Goal: Task Accomplishment & Management: Manage account settings

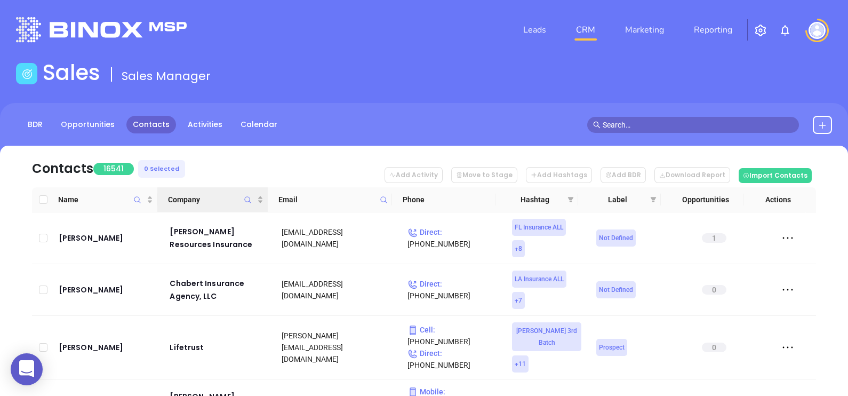
click at [249, 198] on icon "Company" at bounding box center [248, 200] width 8 height 8
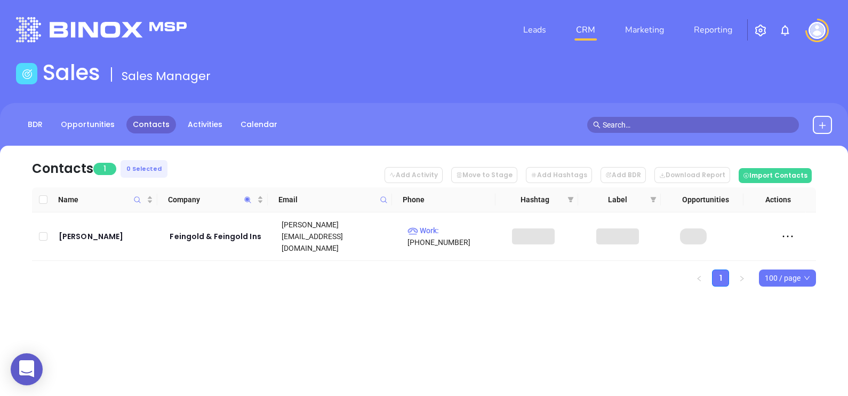
drag, startPoint x: 304, startPoint y: 293, endPoint x: 284, endPoint y: 296, distance: 20.4
click at [304, 294] on div "Contacts 1 0 Selected Add Activity Move to Stage Add Hashtags Add BDR Download …" at bounding box center [424, 235] width 848 height 178
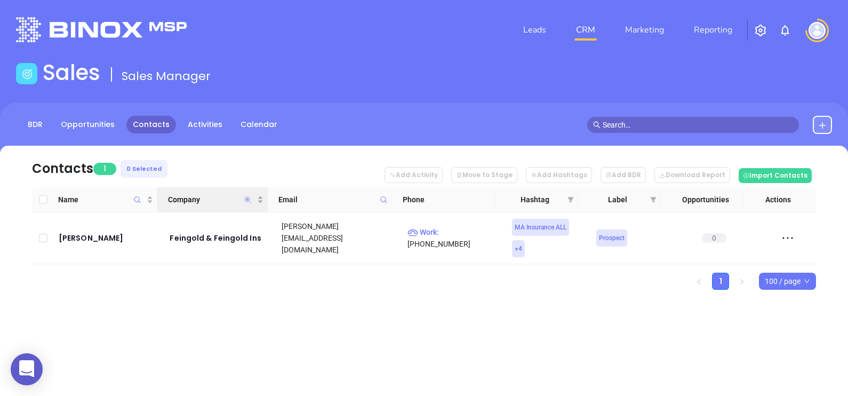
click at [249, 201] on icon "Company" at bounding box center [248, 200] width 8 height 8
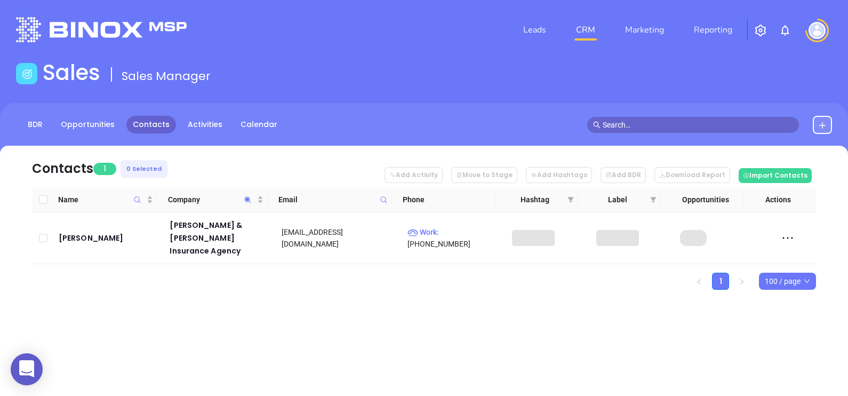
click at [244, 296] on div "Contacts 1 0 Selected Add Activity Move to Stage Add Hashtags Add BDR Download …" at bounding box center [424, 236] width 848 height 181
click at [247, 198] on icon "Company" at bounding box center [248, 199] width 6 height 6
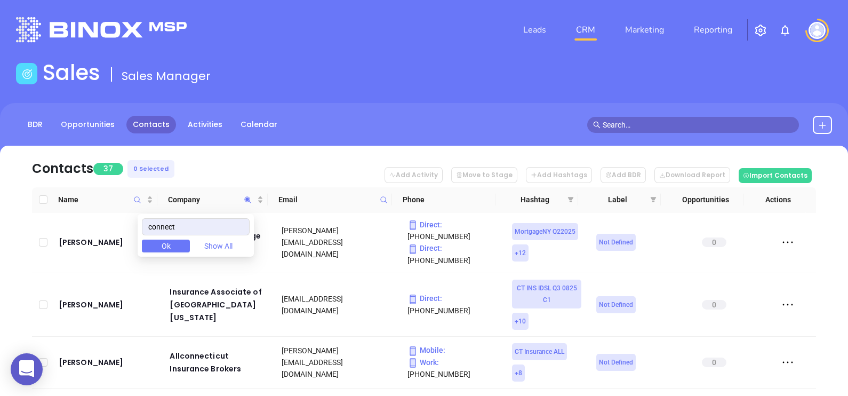
click at [228, 155] on nav "Contacts 37 0 Selected Add Activity Move to Stage Add Hashtags Add BDR Download…" at bounding box center [424, 167] width 784 height 42
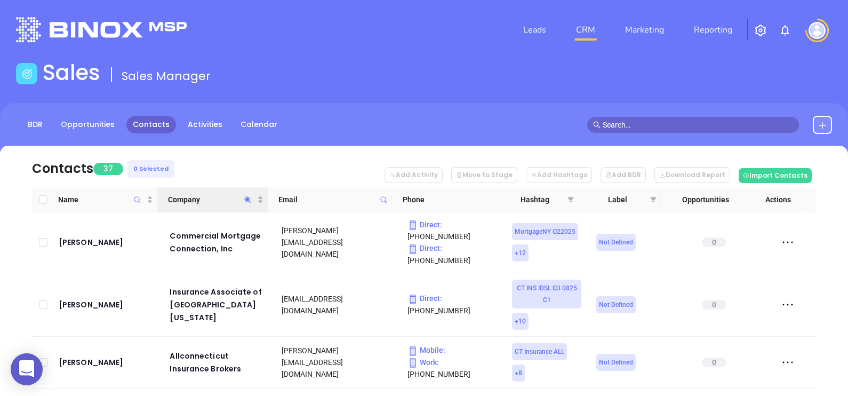
click at [208, 191] on th "Company" at bounding box center [212, 199] width 110 height 25
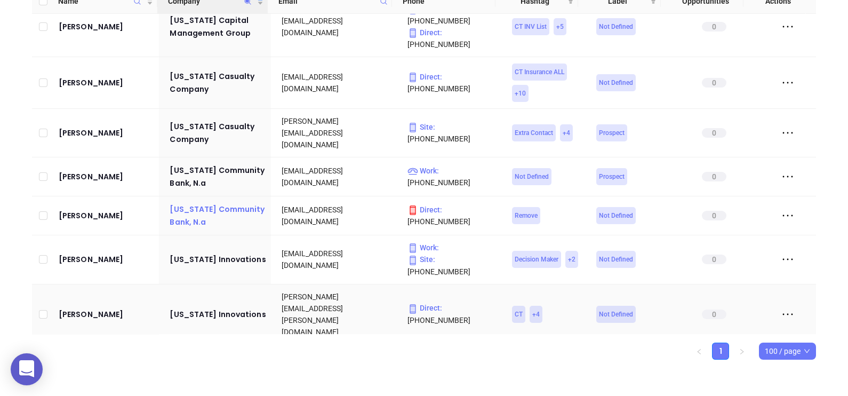
scroll to position [741, 0]
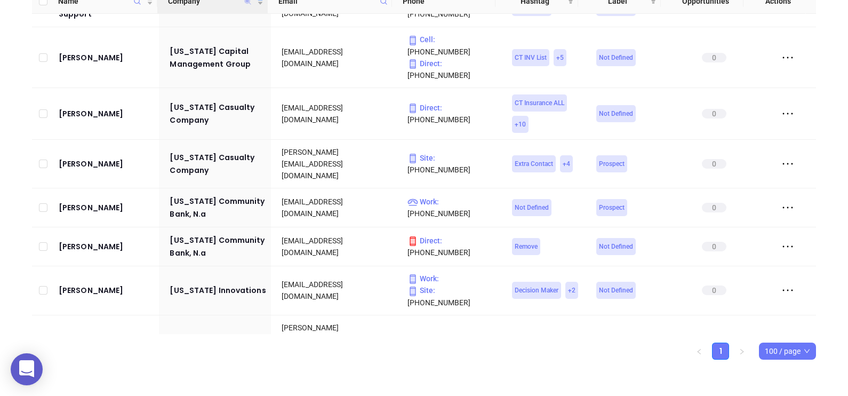
click at [247, 2] on icon "Company" at bounding box center [248, 1] width 6 height 6
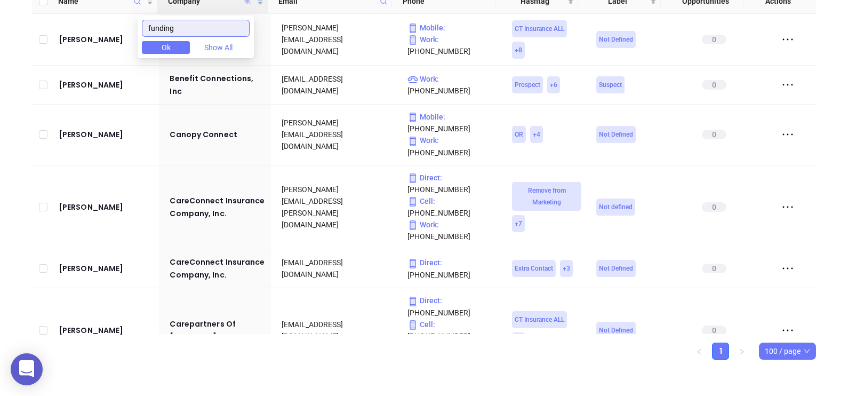
scroll to position [0, 0]
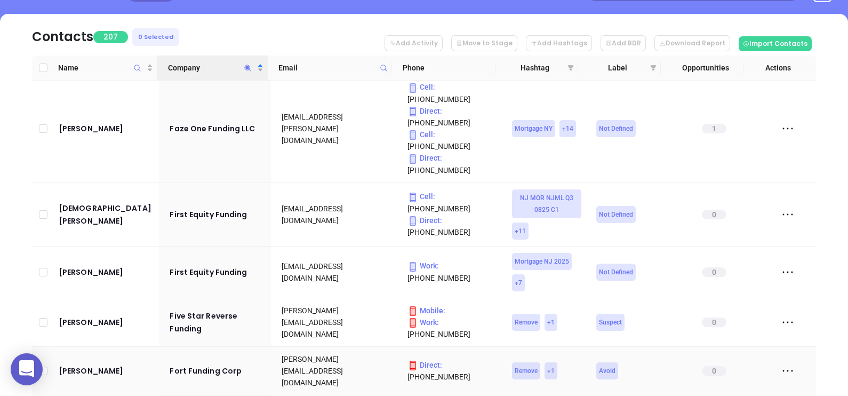
scroll to position [1333, 0]
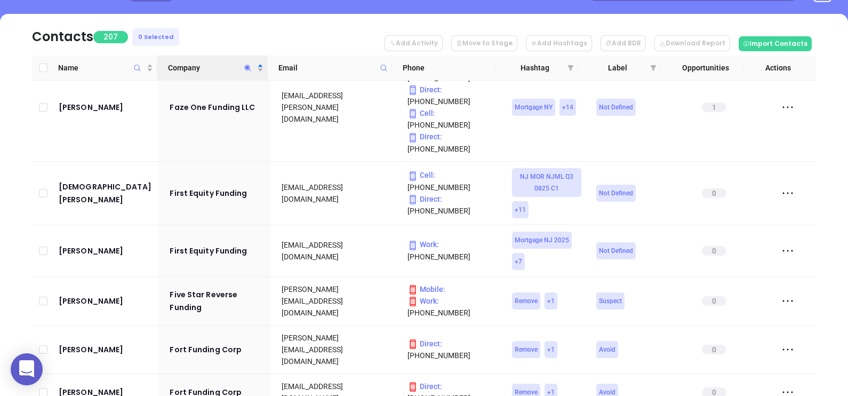
click at [250, 71] on icon "Company" at bounding box center [248, 68] width 8 height 8
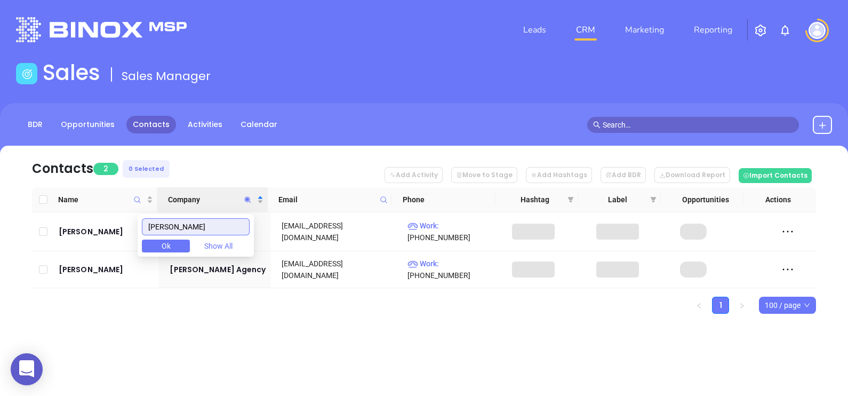
scroll to position [0, 0]
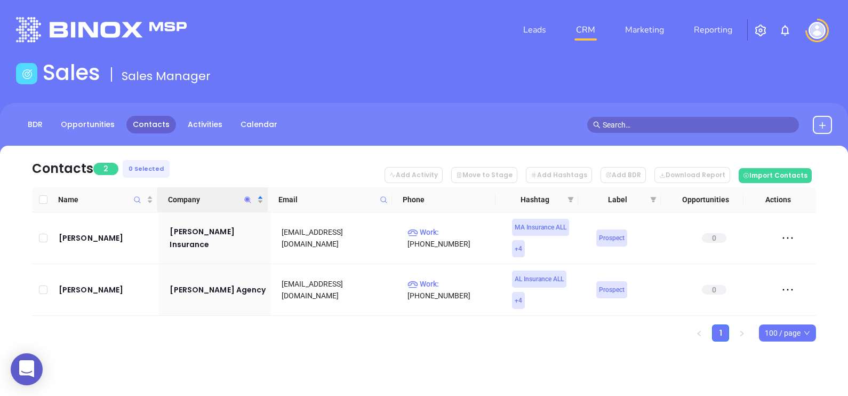
click at [285, 338] on ul "1 100 / page" at bounding box center [424, 332] width 784 height 17
click at [250, 197] on icon "Company" at bounding box center [248, 200] width 8 height 8
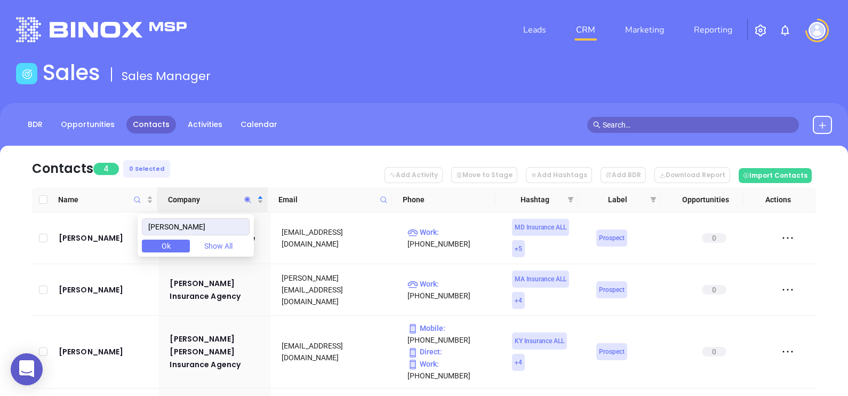
click at [301, 168] on nav "Contacts 4 0 Selected Add Activity Move to Stage Add Hashtags Add BDR Download …" at bounding box center [424, 167] width 784 height 42
click at [248, 201] on icon "Company" at bounding box center [248, 200] width 8 height 8
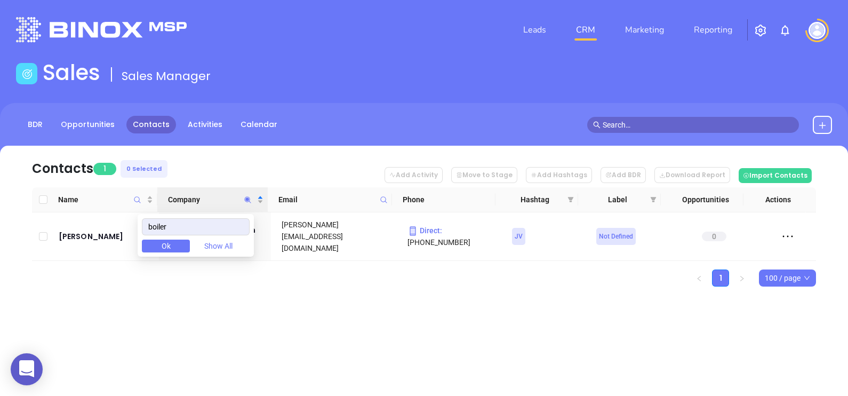
click at [321, 304] on div "Contacts 1 0 Selected Add Activity Move to Stage Add Hashtags Add BDR Download …" at bounding box center [424, 235] width 848 height 178
click at [248, 198] on icon "Company" at bounding box center [248, 199] width 6 height 6
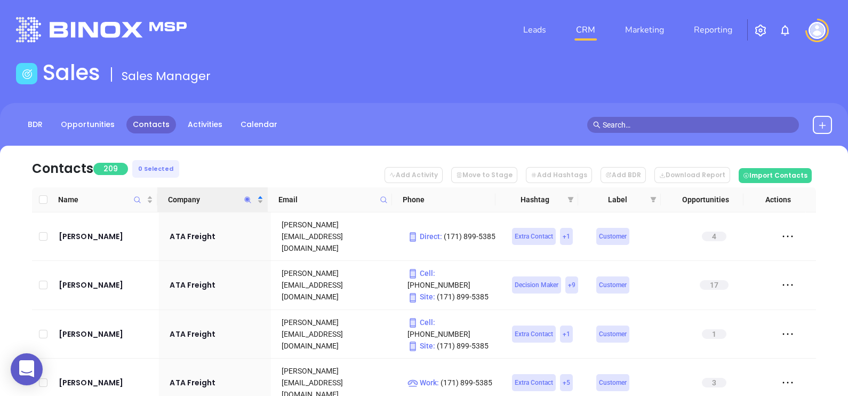
click at [314, 173] on nav "Contacts 209 0 Selected Add Activity Move to Stage Add Hashtags Add BDR Downloa…" at bounding box center [424, 167] width 784 height 42
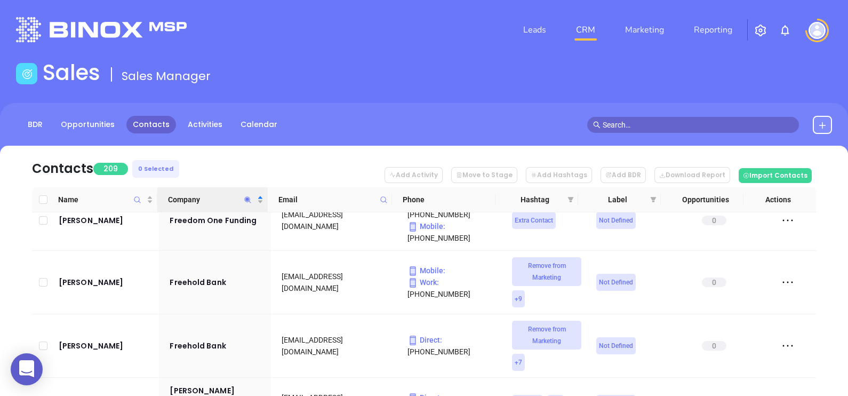
scroll to position [198, 0]
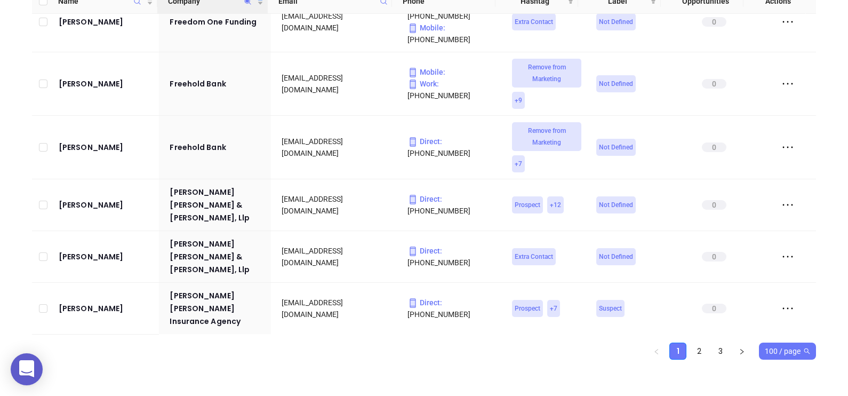
click at [807, 355] on span "100 / page" at bounding box center [787, 351] width 45 height 16
click at [785, 324] on div "500 / page" at bounding box center [787, 330] width 40 height 12
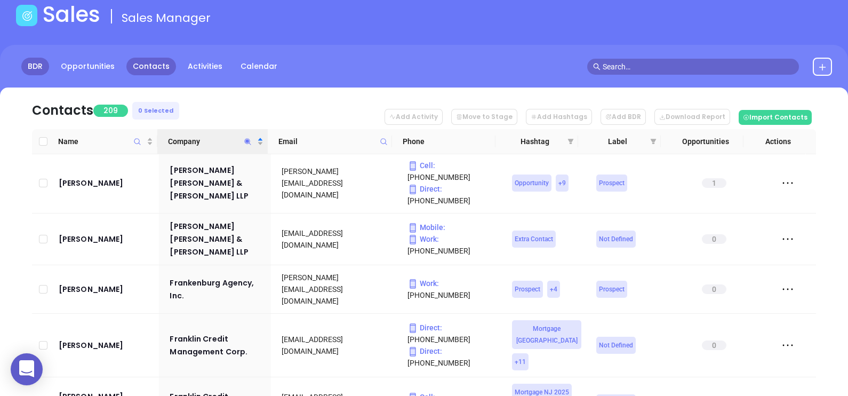
scroll to position [0, 0]
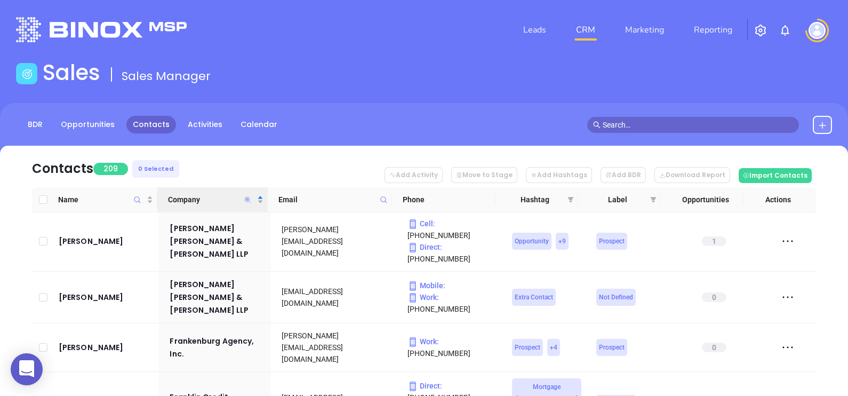
click at [249, 200] on icon "Company" at bounding box center [248, 199] width 6 height 6
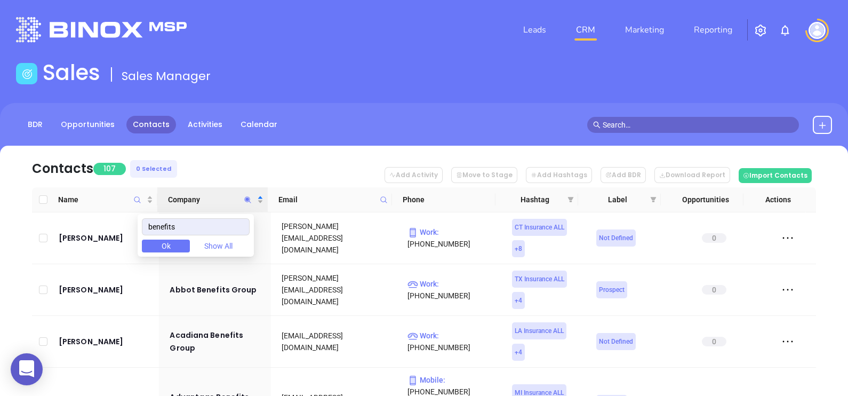
click at [333, 169] on nav "Contacts 107 0 Selected Add Activity Move to Stage Add Hashtags Add BDR Downloa…" at bounding box center [424, 167] width 784 height 42
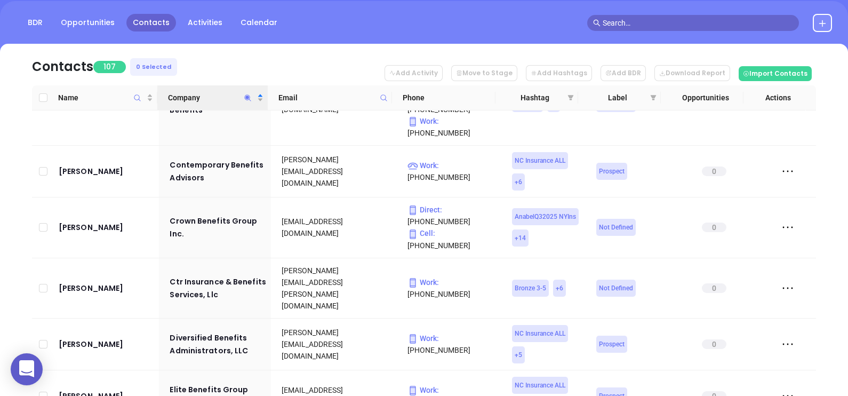
scroll to position [65, 0]
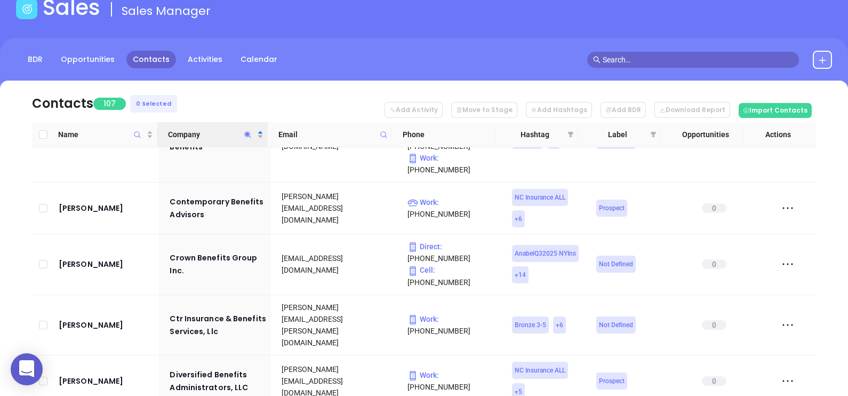
click at [246, 139] on span "Company" at bounding box center [248, 134] width 12 height 25
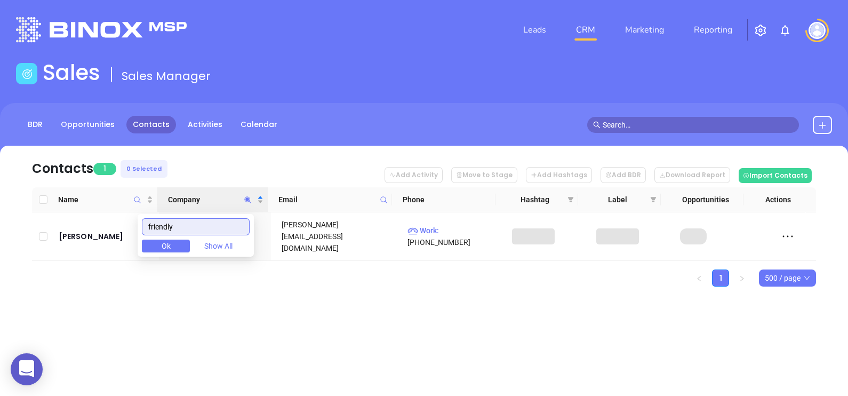
scroll to position [0, 0]
click at [356, 350] on div "Leads CRM Marketing Reporting Financial Leads Leads Sales Sales Manager BDR Opp…" at bounding box center [424, 198] width 848 height 396
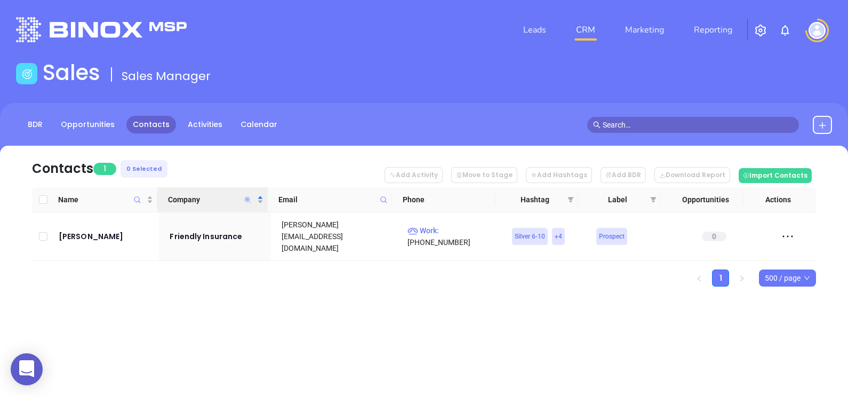
click at [245, 201] on icon "Company" at bounding box center [248, 200] width 8 height 8
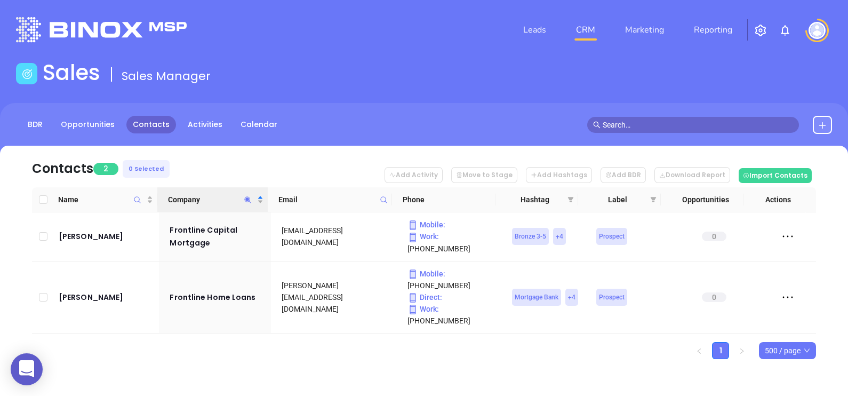
click at [268, 339] on div "Contacts 2 0 Selected Add Activity Move to Stage Add Hashtags Add BDR Download …" at bounding box center [424, 271] width 848 height 251
click at [251, 201] on icon "Company" at bounding box center [248, 200] width 8 height 8
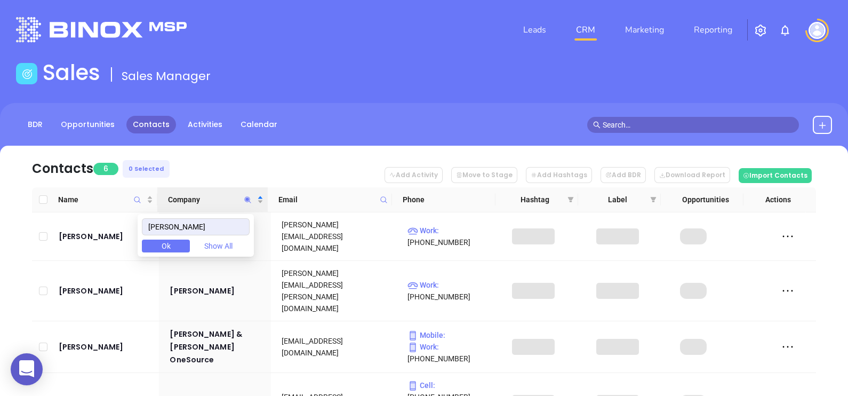
click at [218, 162] on nav "Contacts 6 0 Selected Add Activity Move to Stage Add Hashtags Add BDR Download …" at bounding box center [424, 167] width 784 height 42
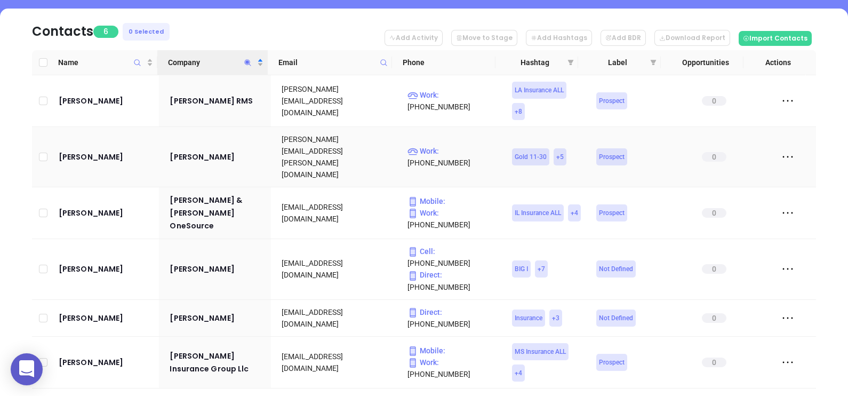
scroll to position [139, 0]
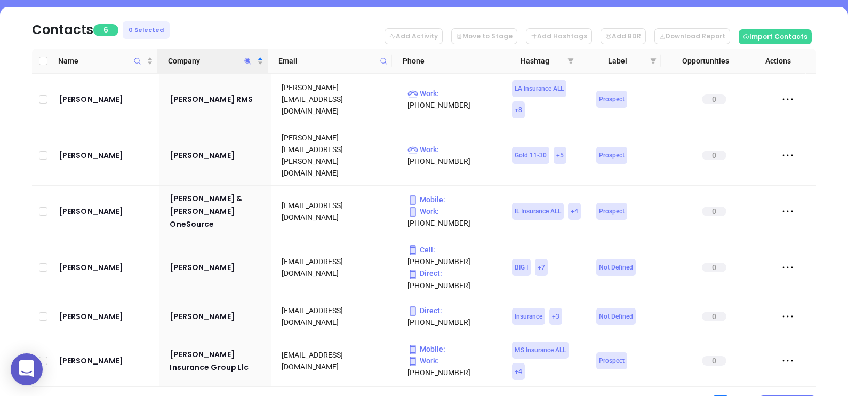
click at [244, 59] on icon "Company" at bounding box center [248, 61] width 8 height 8
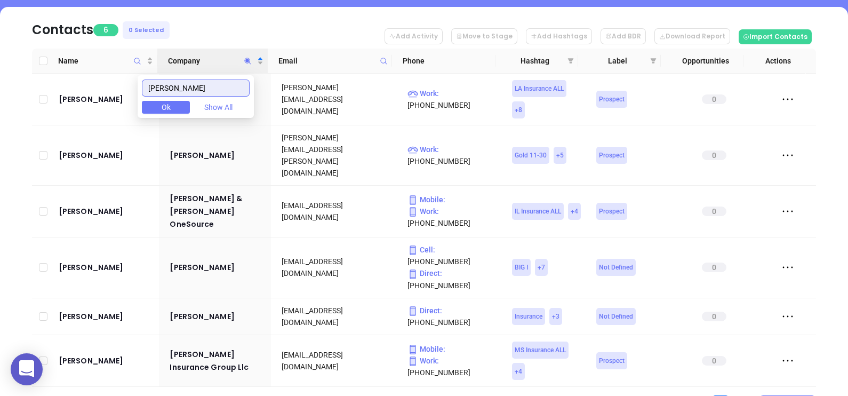
type input "f"
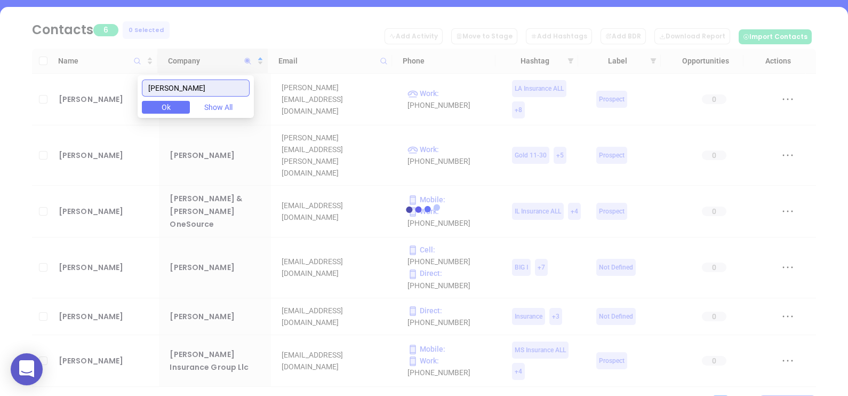
scroll to position [0, 0]
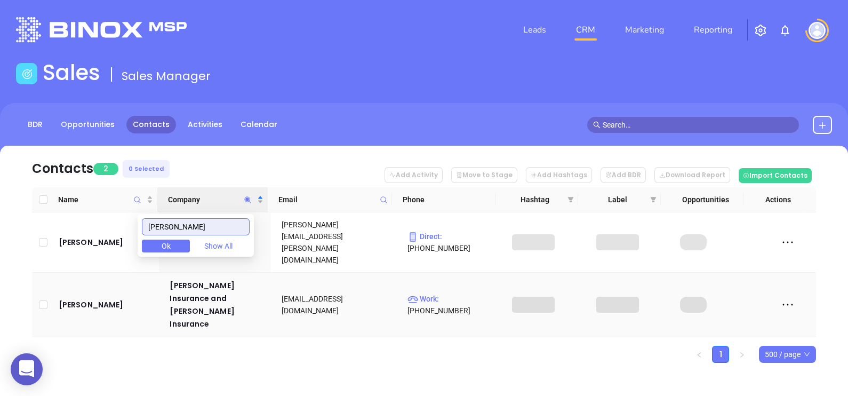
type input "gallant"
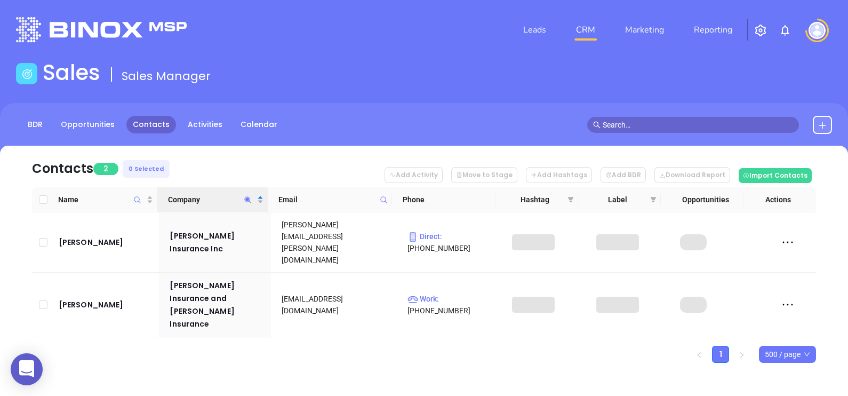
click at [269, 313] on div "Contacts 2 0 Selected Add Activity Move to Stage Add Hashtags Add BDR Download …" at bounding box center [424, 273] width 848 height 254
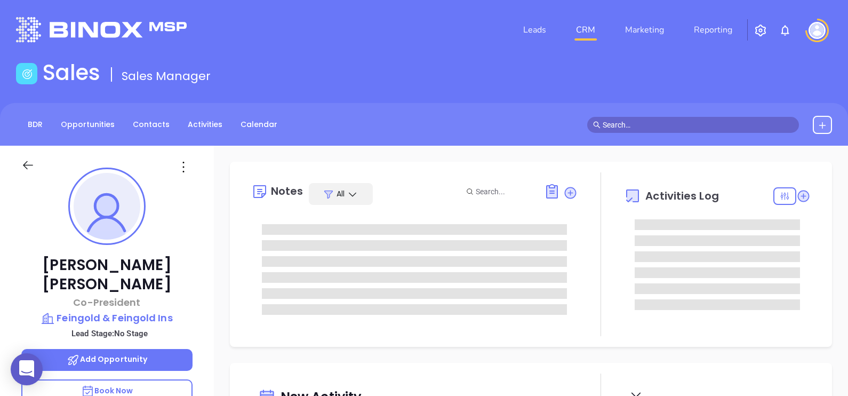
type input "[DATE]"
type input "[PERSON_NAME]"
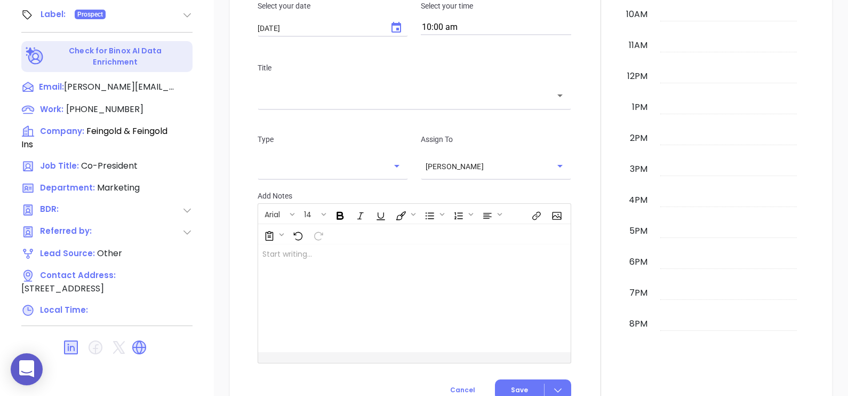
scroll to position [526, 0]
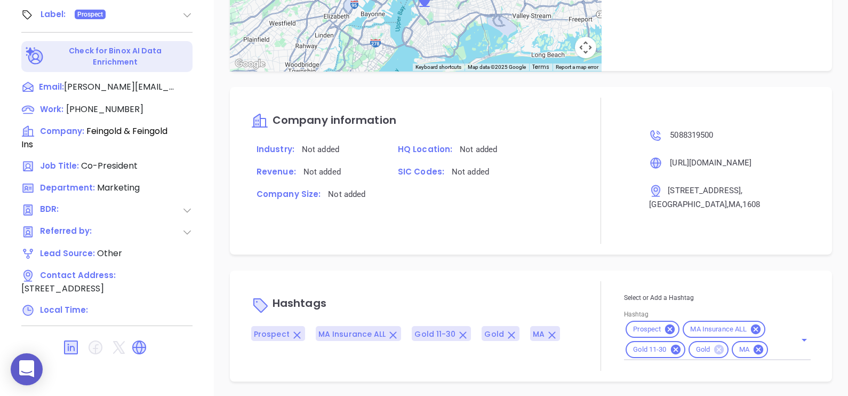
click at [714, 347] on icon at bounding box center [719, 350] width 10 height 10
click at [576, 254] on div "Notes All May 21, 2024 04:23 PM July 13th 2022 BY Joanna GomezBinox By Industry…" at bounding box center [531, 23] width 634 height 747
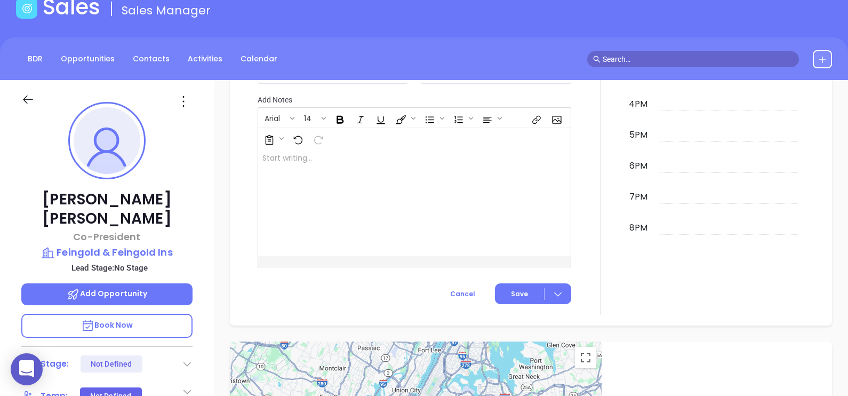
scroll to position [29, 0]
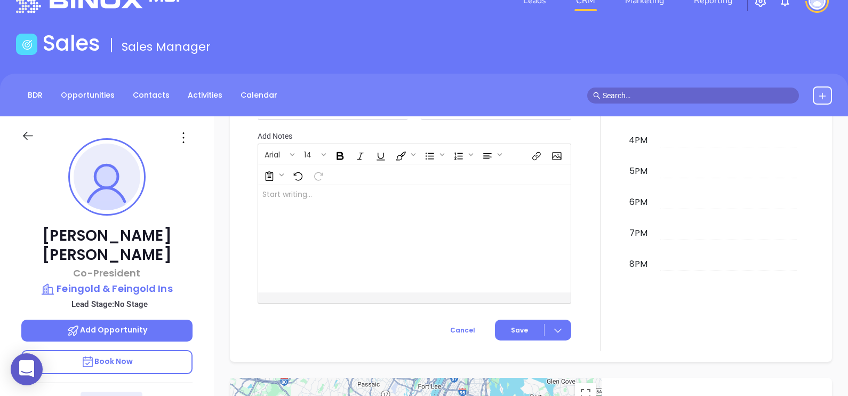
click at [185, 138] on icon at bounding box center [183, 137] width 17 height 17
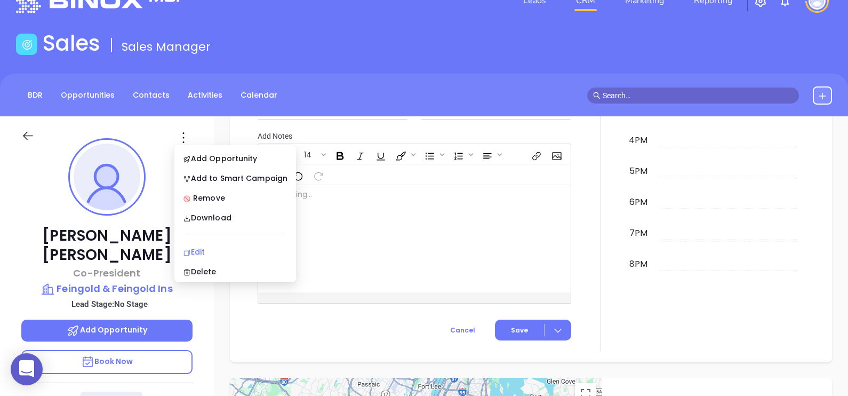
click at [218, 246] on div "Edit" at bounding box center [235, 252] width 105 height 12
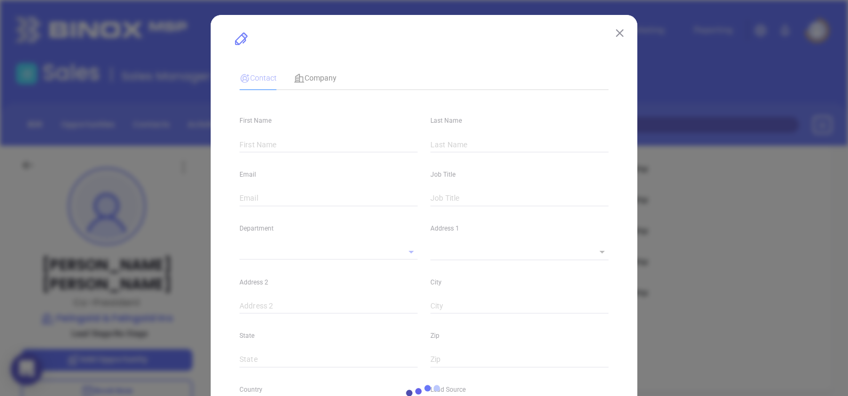
type input "David"
type input "Dimenstein"
type input "dimenstein@feingoldco.com"
type input "Co-President"
type input "1"
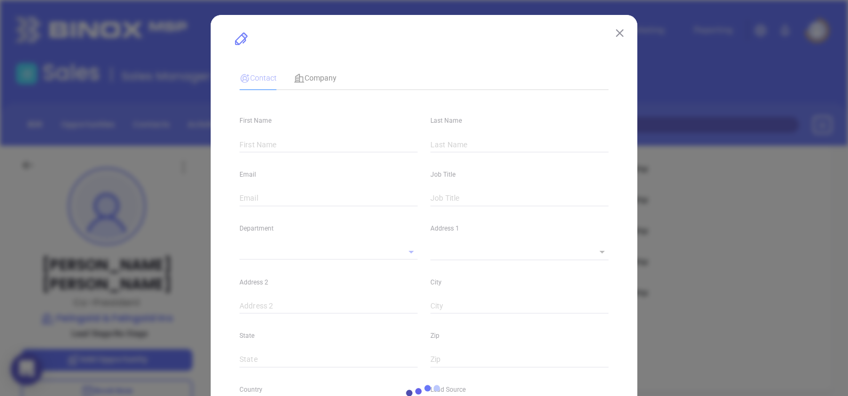
type input "www.linkedin.com/in/david-dimenstein-60690968"
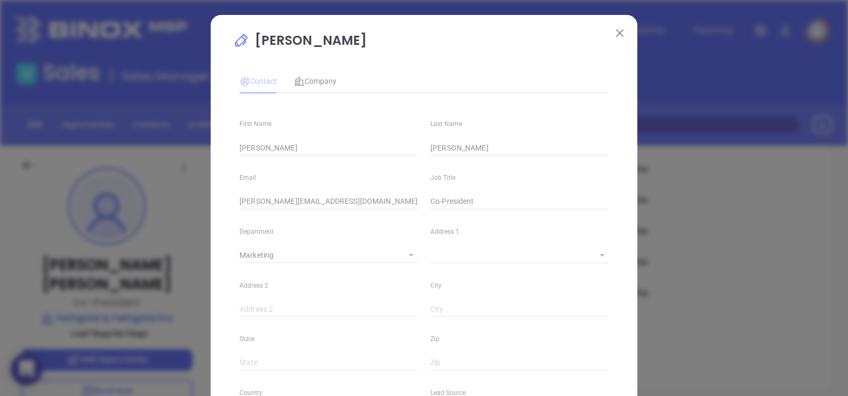
type input "Marketing"
type input "Other"
type input "undefined undefined"
type input "(508) 831-9500"
type input "1"
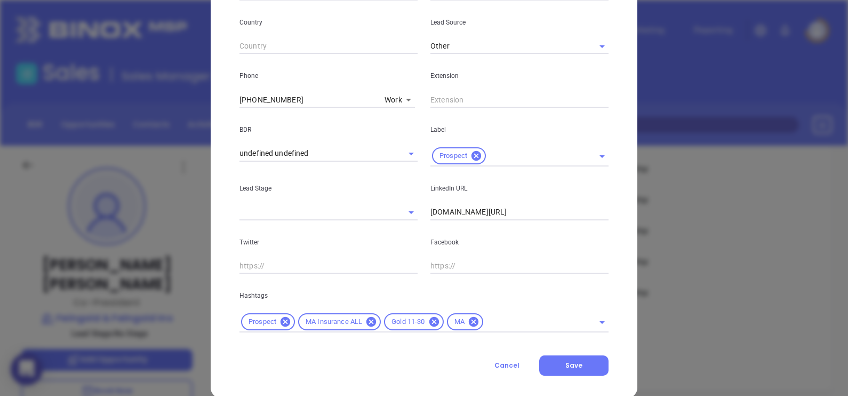
scroll to position [387, 0]
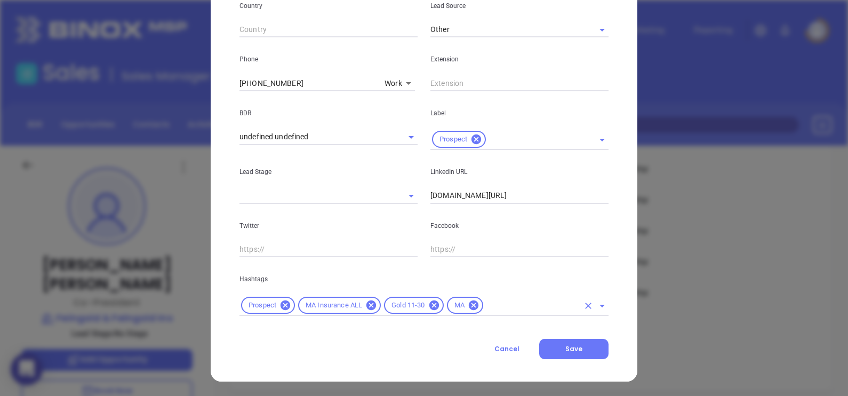
click at [518, 303] on input "text" at bounding box center [532, 305] width 94 height 13
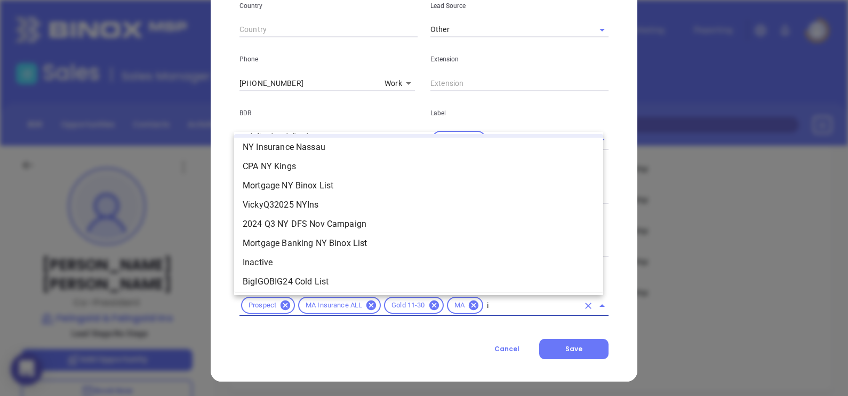
scroll to position [0, 0]
type input "insurance"
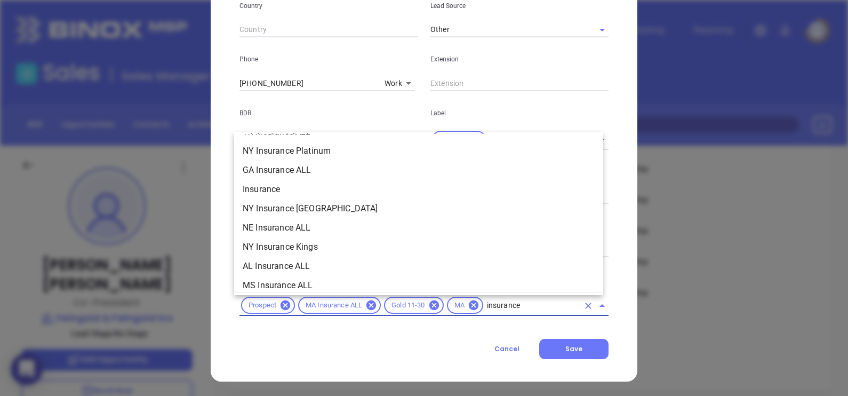
scroll to position [333, 0]
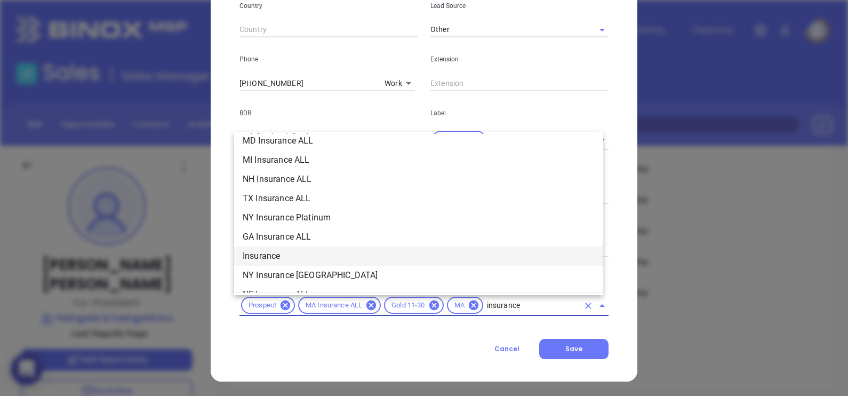
click at [306, 251] on li "Insurance" at bounding box center [418, 255] width 369 height 19
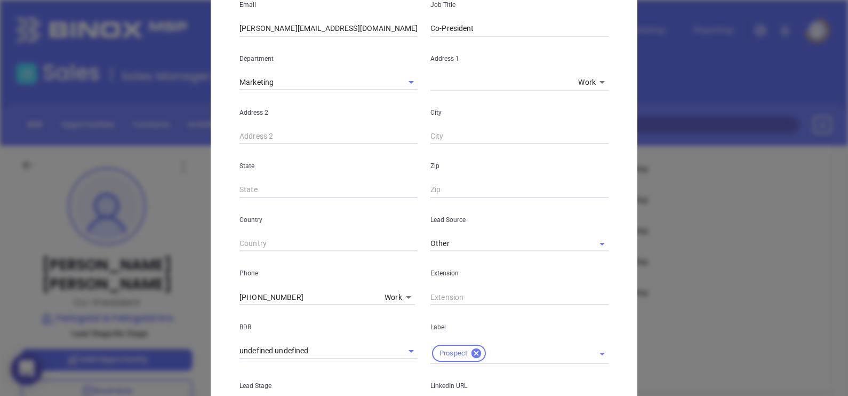
scroll to position [0, 0]
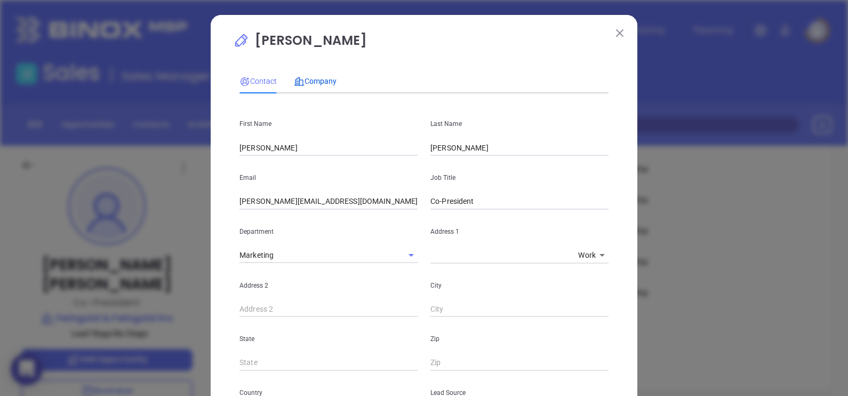
click at [318, 84] on span "Company" at bounding box center [315, 81] width 43 height 9
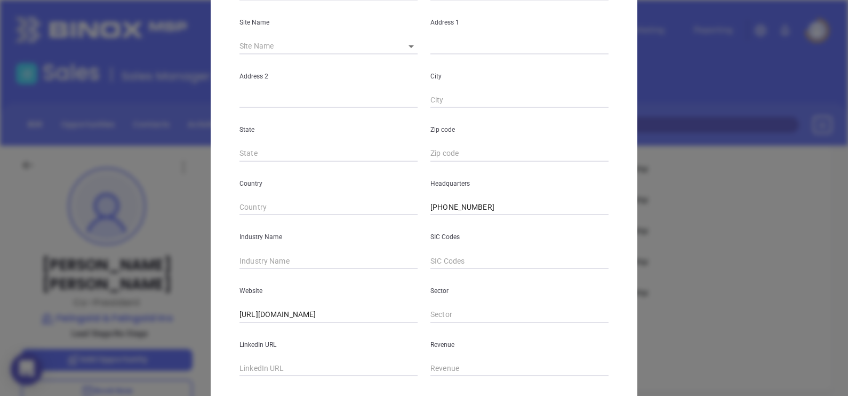
scroll to position [215, 0]
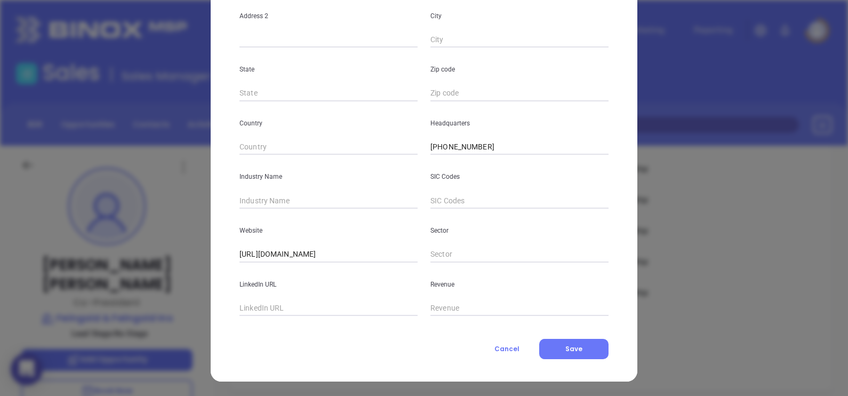
click at [311, 203] on input "text" at bounding box center [328, 201] width 178 height 16
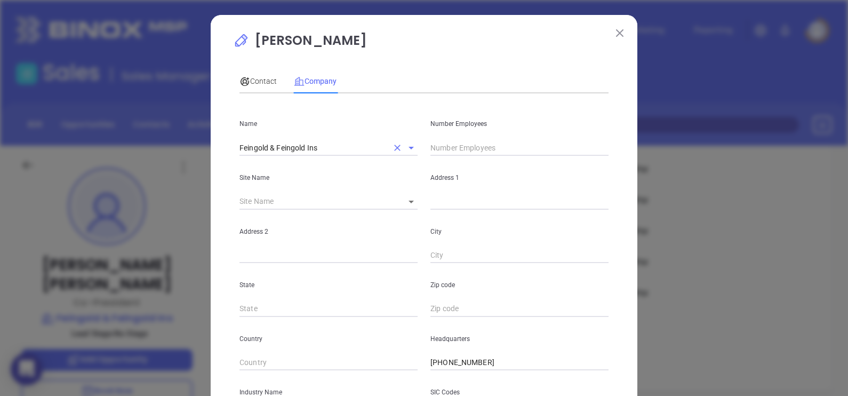
type input "Insurance"
drag, startPoint x: 332, startPoint y: 146, endPoint x: 213, endPoint y: 134, distance: 119.5
click at [213, 134] on div "David Dimenstein Contact Company First Name David Last Name Dimenstein Email di…" at bounding box center [424, 306] width 427 height 582
click at [443, 147] on input "text" at bounding box center [519, 148] width 178 height 16
type input "16"
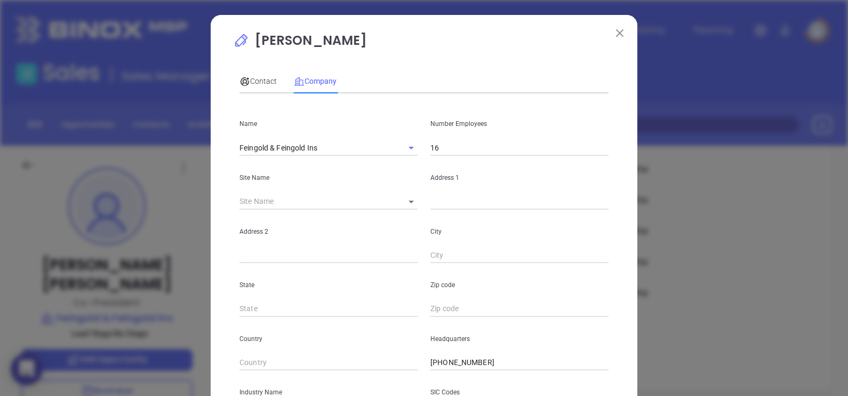
drag, startPoint x: 465, startPoint y: 54, endPoint x: 459, endPoint y: 82, distance: 28.9
click at [465, 55] on p "David Dimenstein" at bounding box center [424, 43] width 382 height 25
click at [404, 204] on body "0 Leads CRM Marketing Reporting Financial Leads Leads Sales Sales Manager BDR O…" at bounding box center [424, 198] width 848 height 396
click at [411, 209] on li "Worcester" at bounding box center [440, 202] width 99 height 19
type input "Worcester"
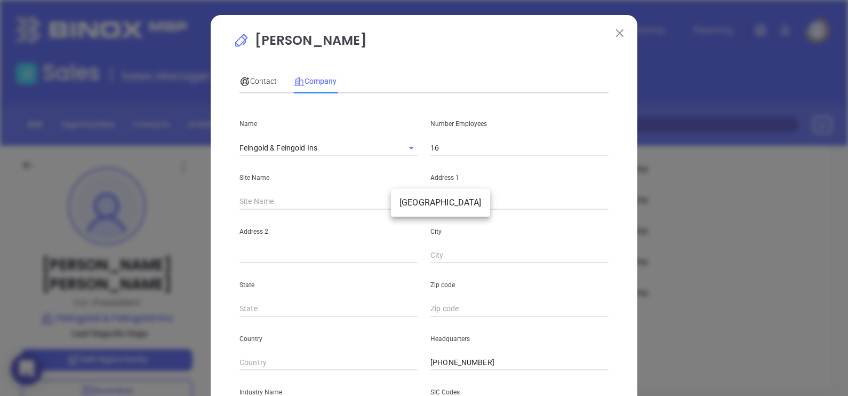
type input "97304"
type input "446 Main Street, Suite 1403"
type input "Worcester"
type input "MA"
type input "1608"
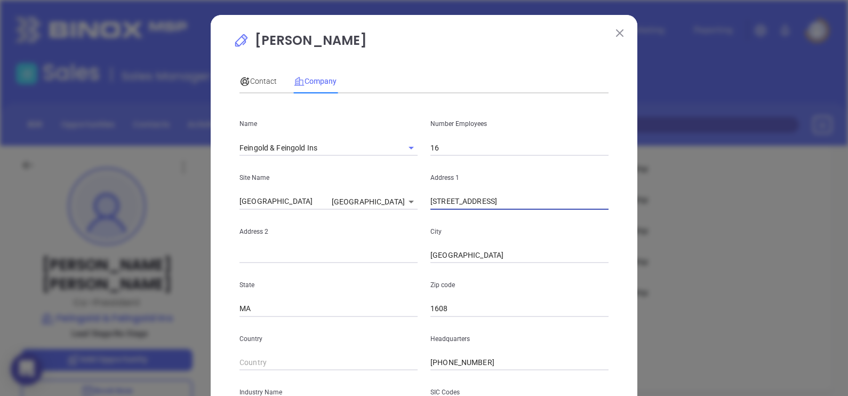
drag, startPoint x: 530, startPoint y: 203, endPoint x: 484, endPoint y: 217, distance: 47.4
click at [484, 217] on div "Name Feingold & Feingold Ins Number Employees 16 Site Name Worcester Worcester …" at bounding box center [423, 316] width 369 height 429
type input "446 Main Street,"
click at [289, 251] on input "text" at bounding box center [328, 255] width 178 height 16
paste input "Suite 1403"
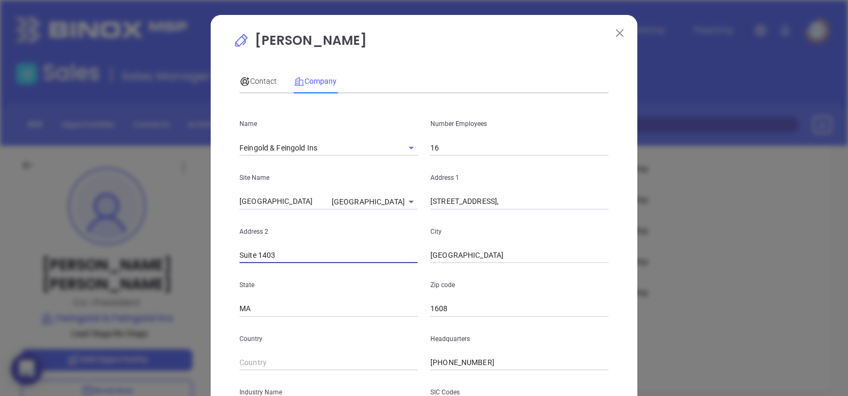
type input "Suite 1403"
click at [507, 205] on input "446 Main Street," at bounding box center [519, 202] width 178 height 16
type input "446 Main Street"
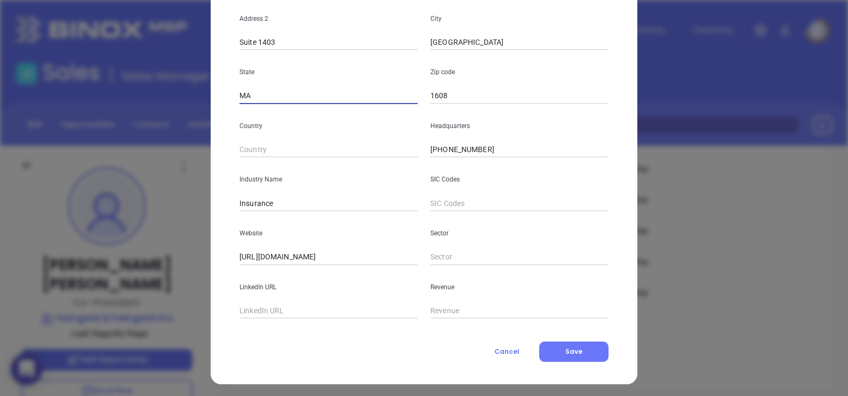
scroll to position [215, 0]
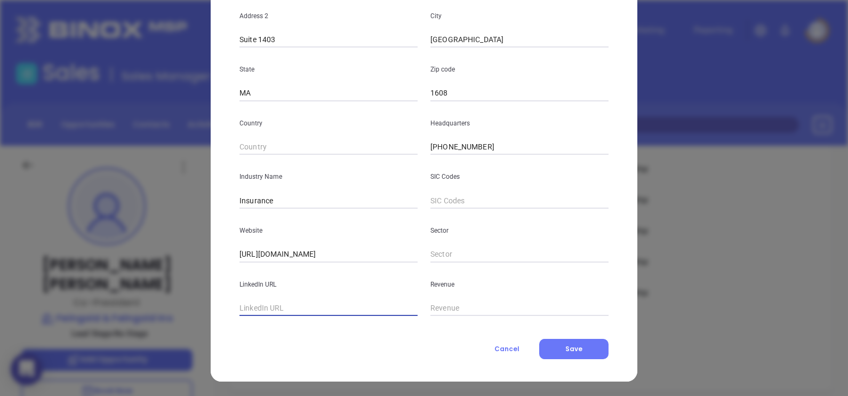
click at [276, 308] on input "text" at bounding box center [328, 308] width 178 height 16
paste input "www.linkedin.com/company/the-feingold-companies/"
type input "www.linkedin.com/company/the-feingold-companies/"
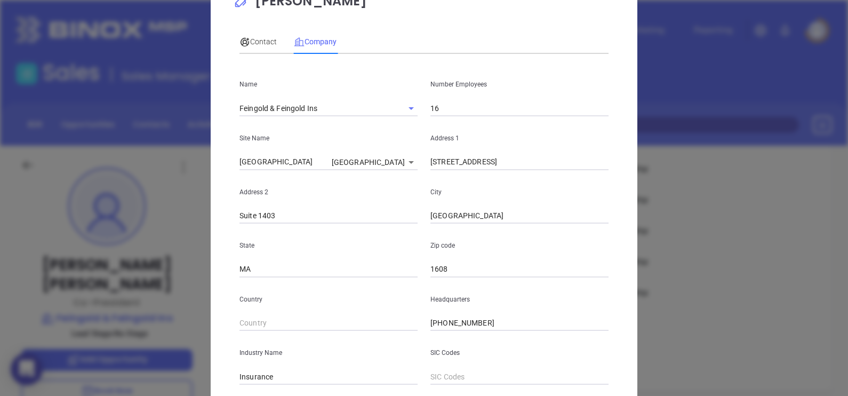
scroll to position [0, 0]
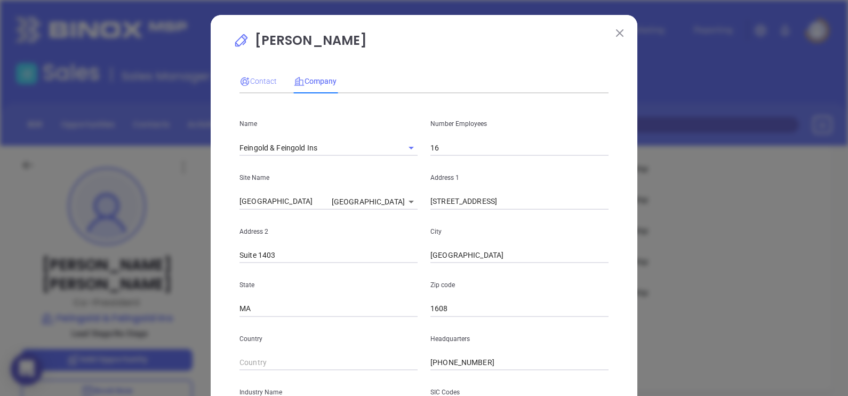
click at [255, 74] on div "Contact" at bounding box center [257, 81] width 37 height 25
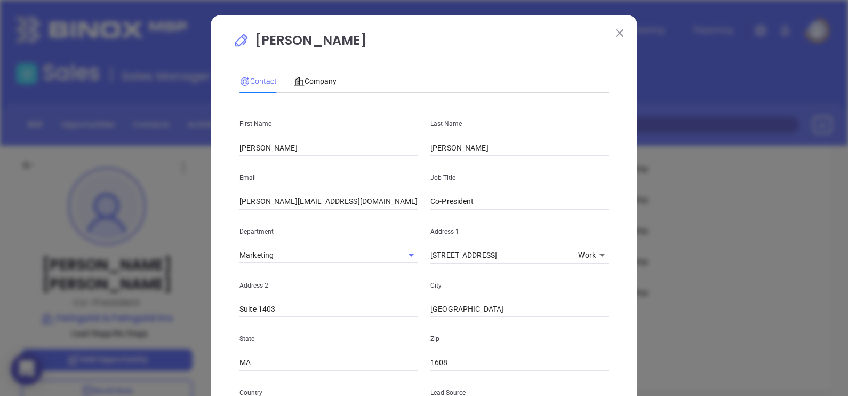
scroll to position [387, 0]
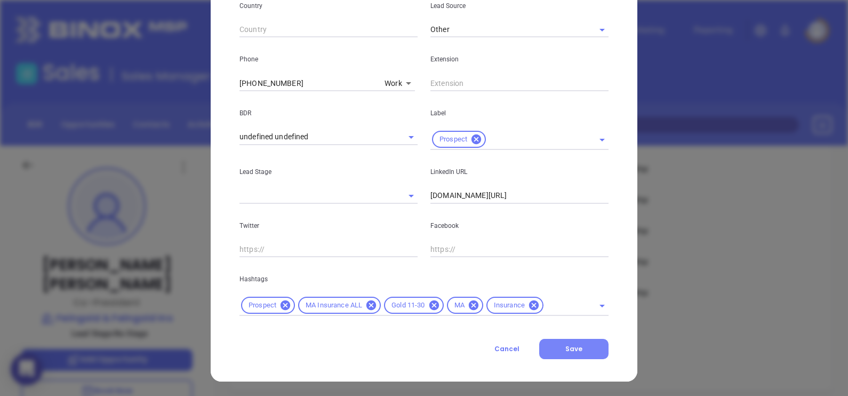
click at [573, 349] on span "Save" at bounding box center [573, 348] width 17 height 9
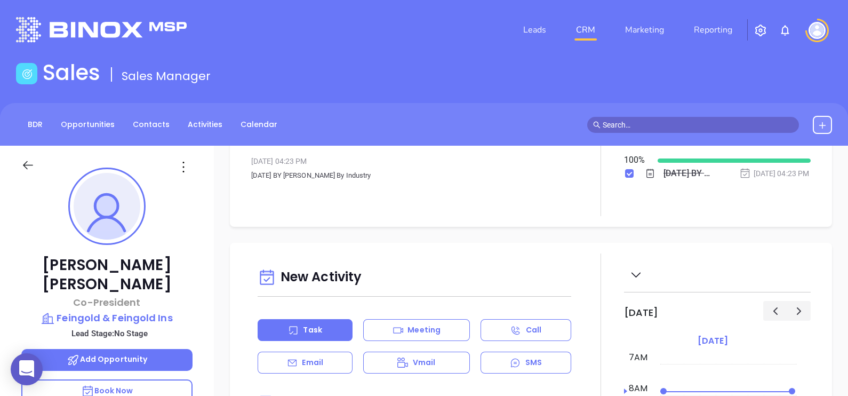
scroll to position [0, 0]
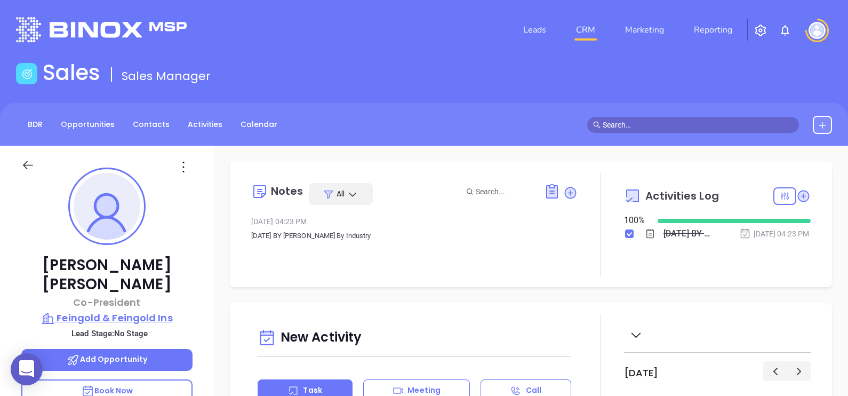
click at [160, 310] on p "Feingold & Feingold Ins" at bounding box center [106, 317] width 171 height 15
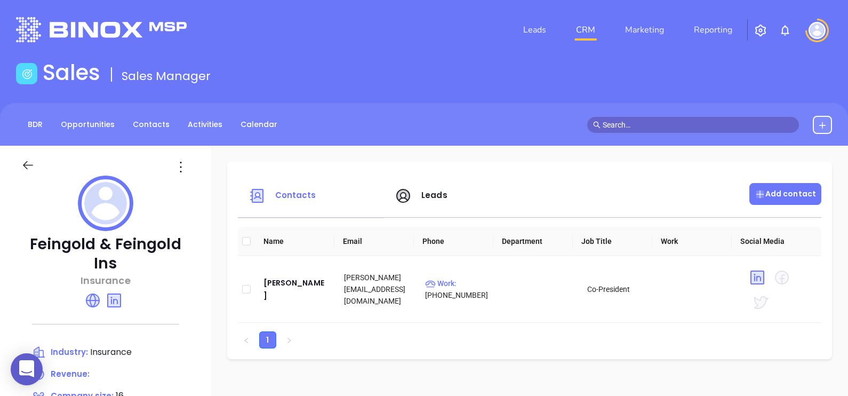
click at [773, 202] on div "Add contact" at bounding box center [785, 194] width 72 height 22
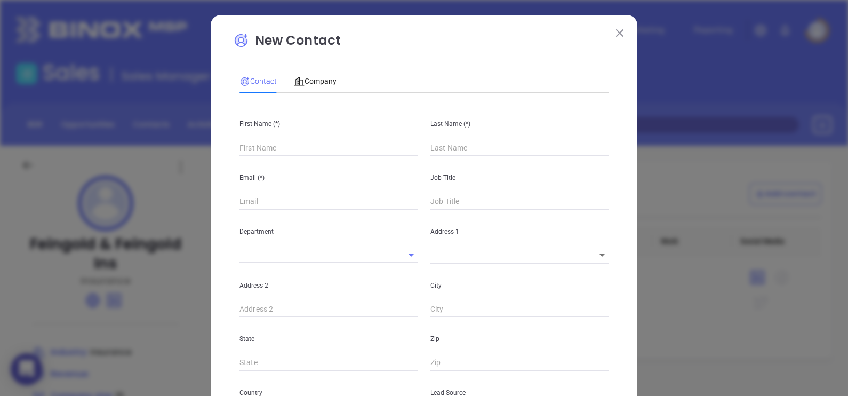
click at [333, 143] on input "text" at bounding box center [328, 148] width 178 height 16
type input "Fourth Phone Call"
type input "1"
type input "Lisa"
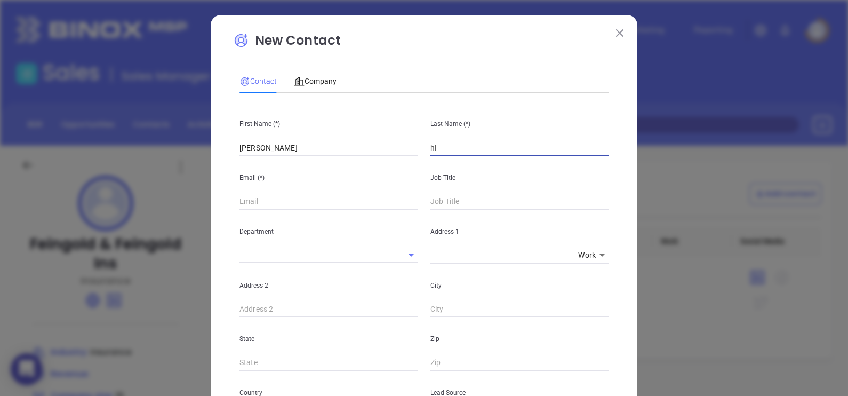
type input "h"
type input "Hirbour"
click at [274, 203] on input "text" at bounding box center [328, 202] width 178 height 16
paste input "hirbour@feingoldco.com"
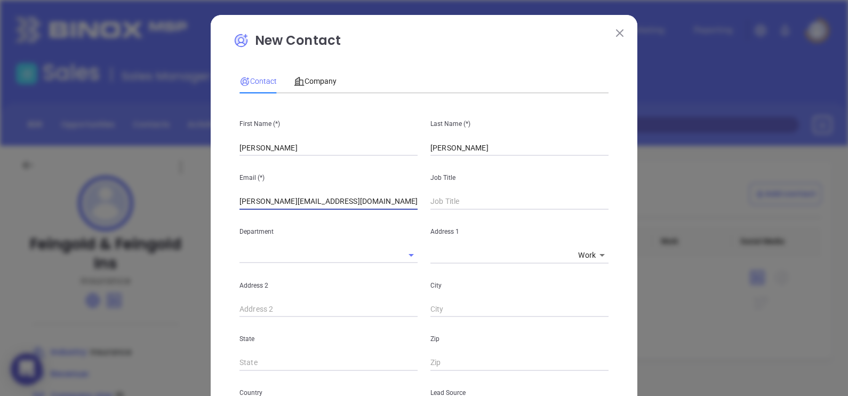
type input "hirbour@feingoldco.com"
click at [431, 200] on input "text" at bounding box center [519, 202] width 178 height 16
type input "Co President"
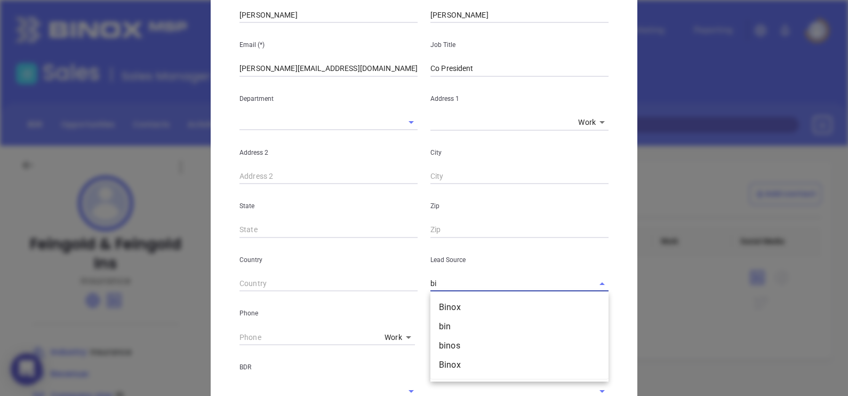
type input "b"
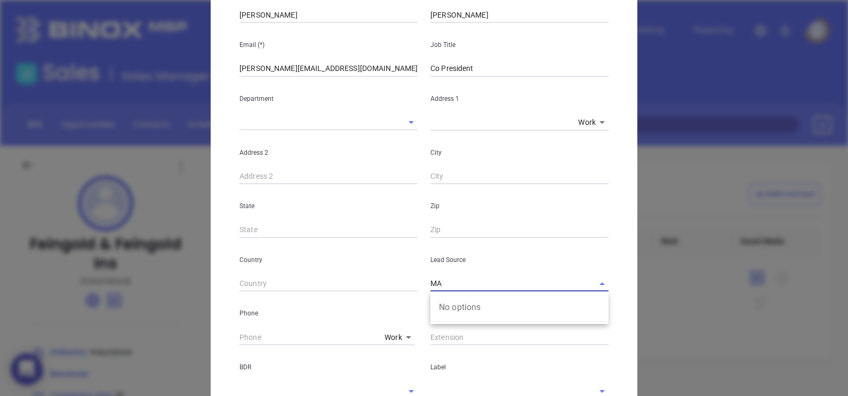
type input "M"
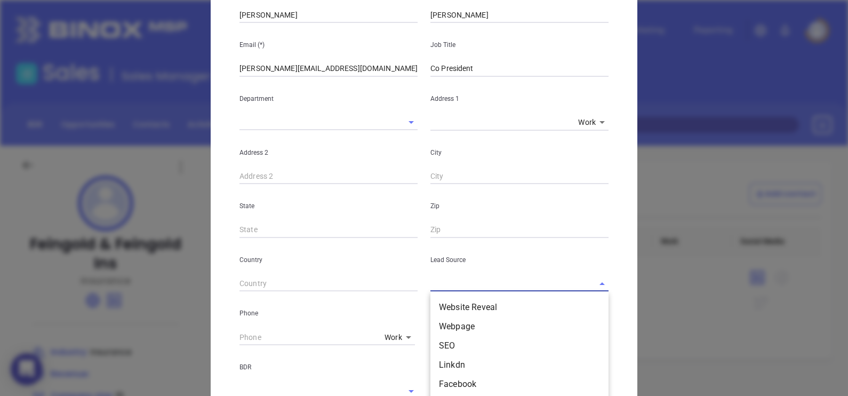
click at [434, 277] on input "text" at bounding box center [504, 283] width 148 height 15
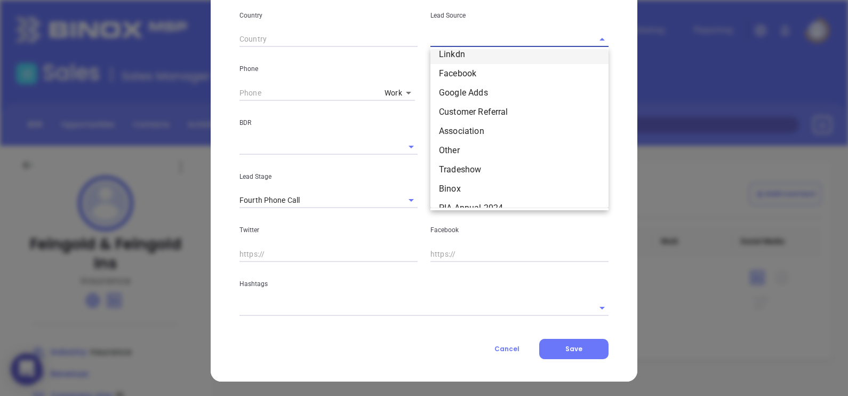
scroll to position [0, 0]
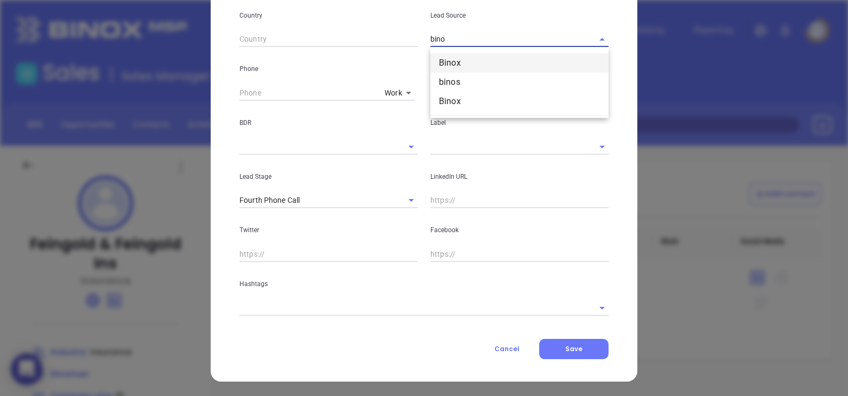
click at [453, 62] on li "Binox" at bounding box center [519, 62] width 178 height 19
type input "Binox"
type input "( ) -"
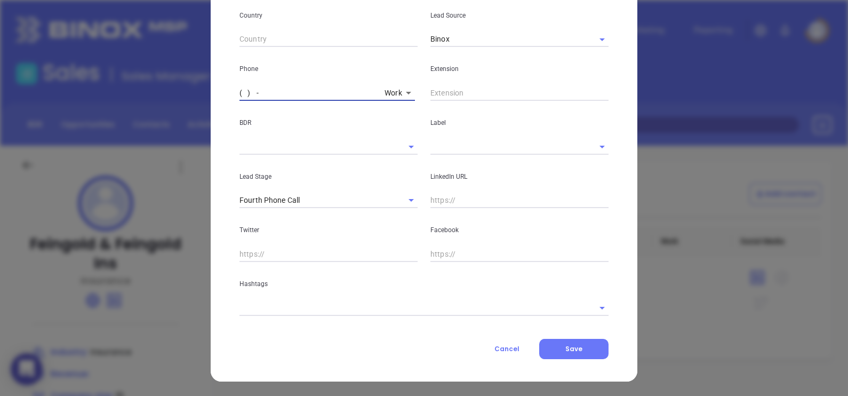
click at [239, 90] on input "( ) -" at bounding box center [309, 93] width 141 height 16
paste input "508) 831-9500"
type input "(508) 831-9500"
click at [457, 155] on div "LinkedIn URL" at bounding box center [519, 182] width 191 height 54
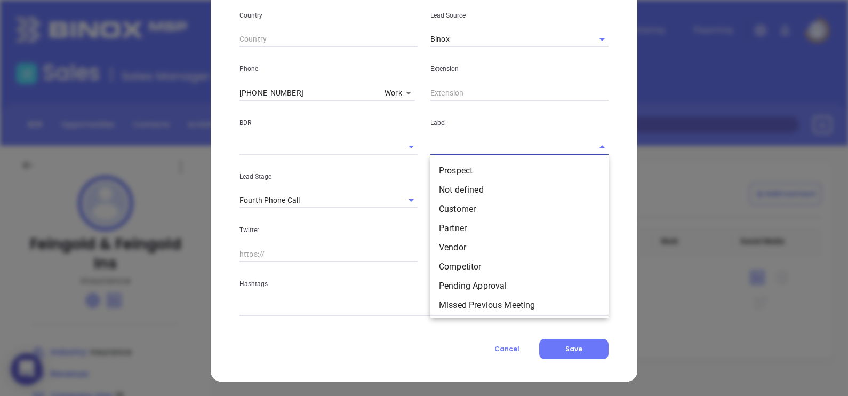
click at [459, 146] on input "text" at bounding box center [504, 146] width 148 height 15
click at [466, 163] on li "Prospect" at bounding box center [519, 170] width 178 height 19
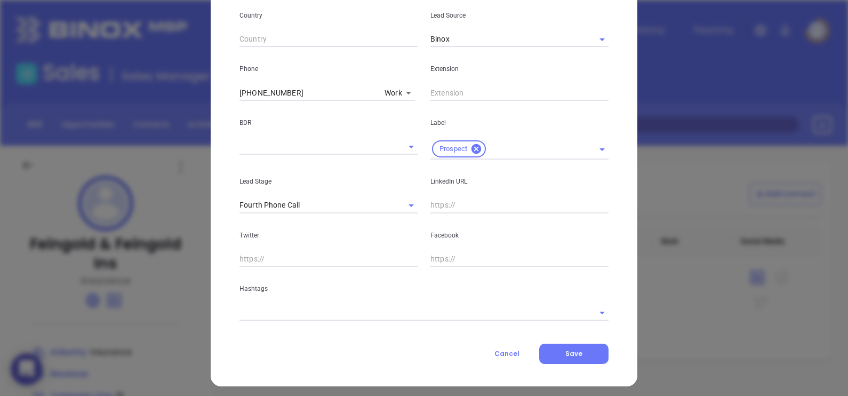
click at [507, 204] on input "text" at bounding box center [519, 205] width 178 height 16
paste input "www.linkedin.com/in/lisa-hirbour-740598b/"
type input "www.linkedin.com/in/lisa-hirbour-740598b/"
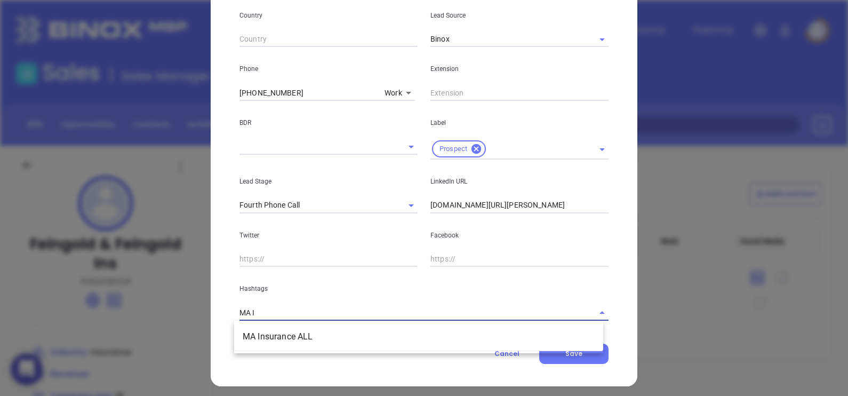
type input "MA IN"
click at [290, 341] on li "MA Insurance ALL" at bounding box center [418, 336] width 369 height 19
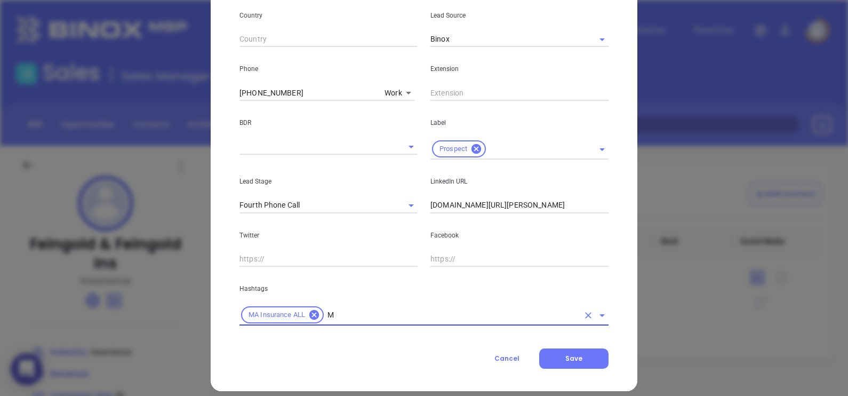
type input "MA"
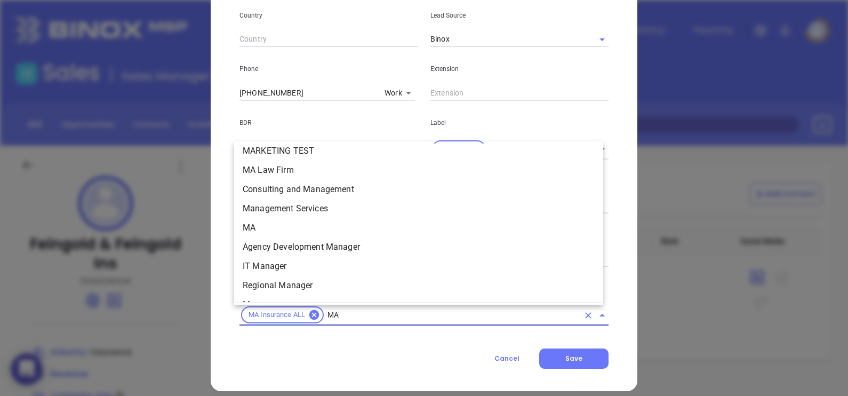
scroll to position [200, 0]
click at [269, 223] on li "MA" at bounding box center [418, 226] width 369 height 19
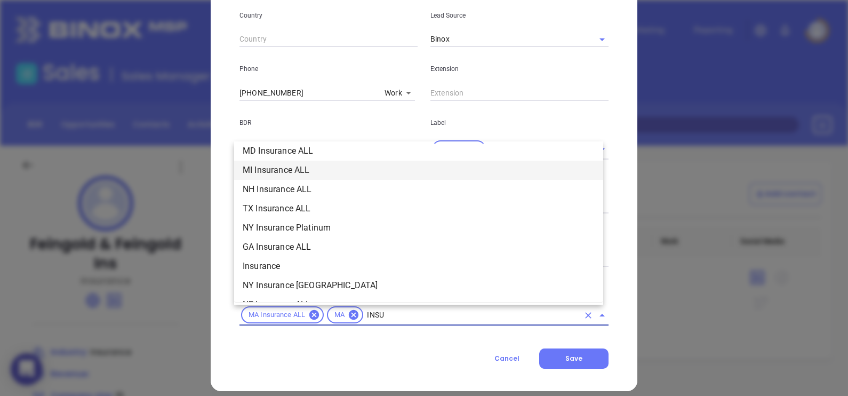
scroll to position [275, 0]
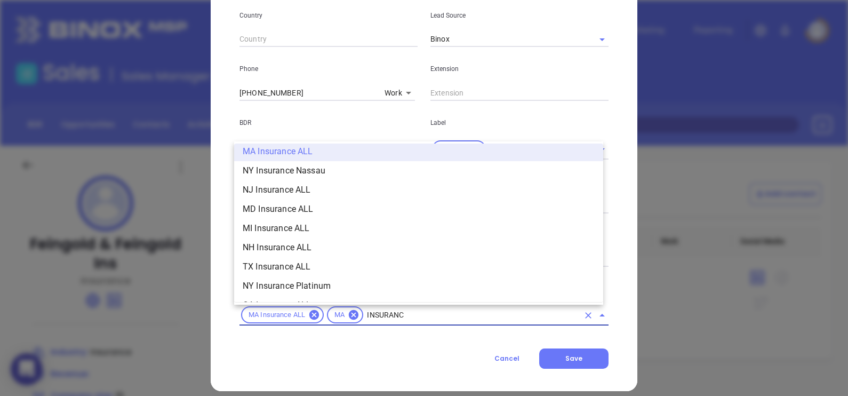
type input "INSURANCE"
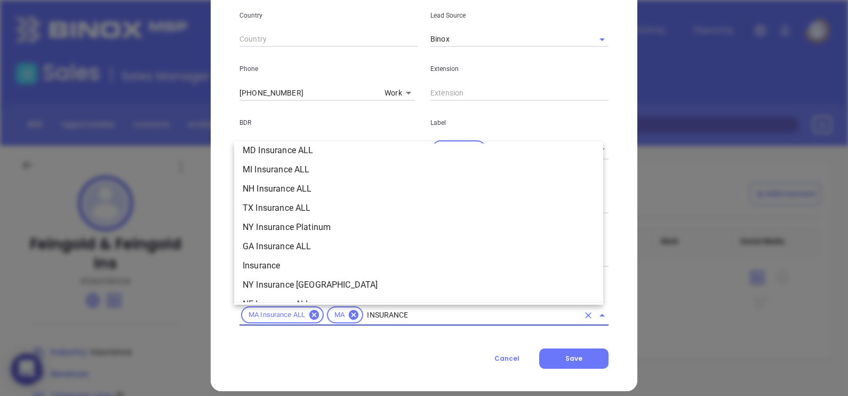
scroll to position [400, 0]
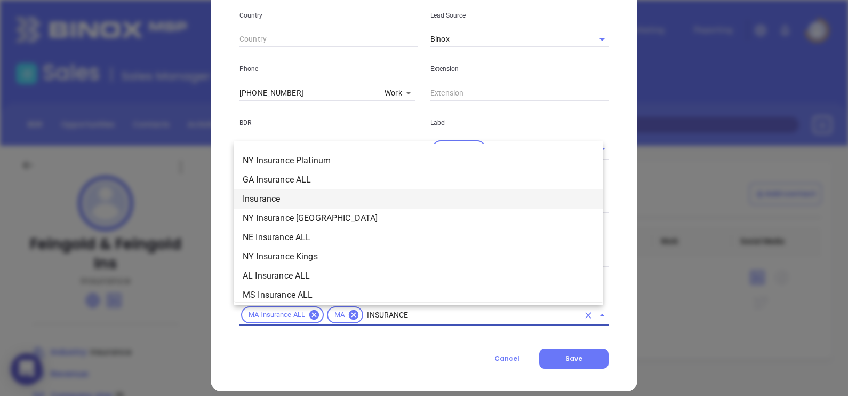
click at [279, 195] on li "Insurance" at bounding box center [418, 198] width 369 height 19
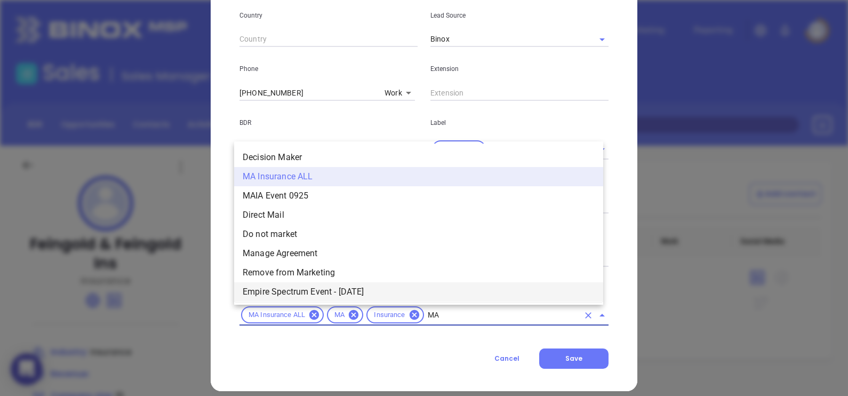
type input "MAI"
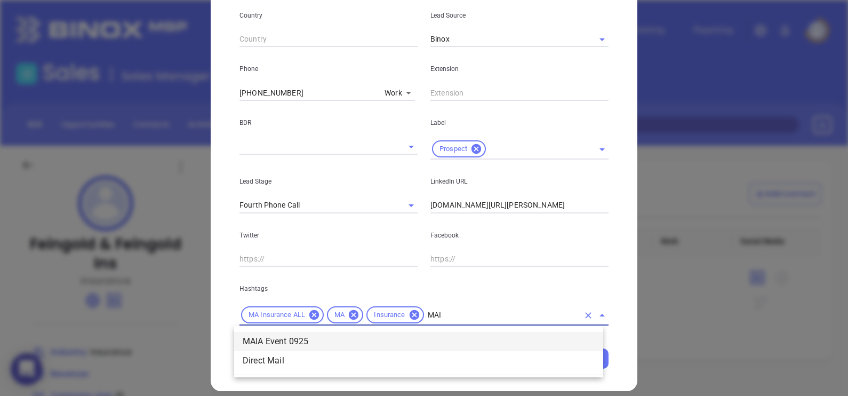
click at [332, 343] on li "MAIA Event 0925" at bounding box center [418, 341] width 369 height 19
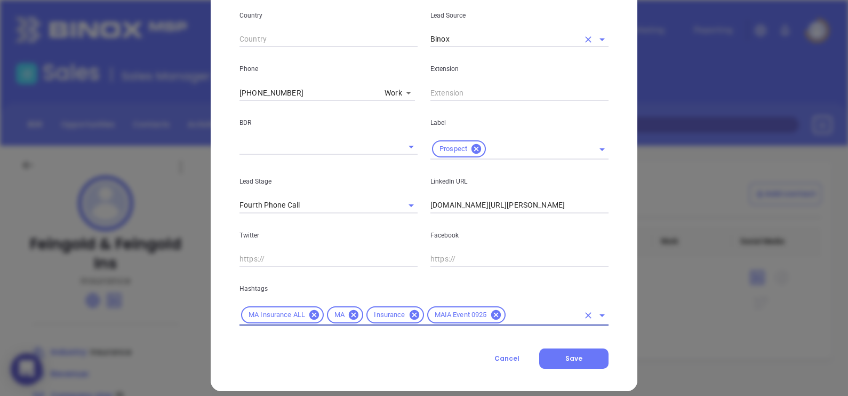
click at [450, 44] on input "Binox" at bounding box center [504, 38] width 148 height 15
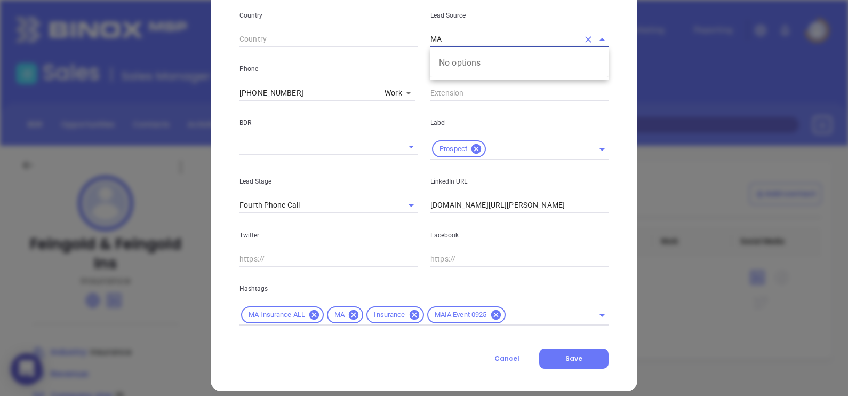
type input "M"
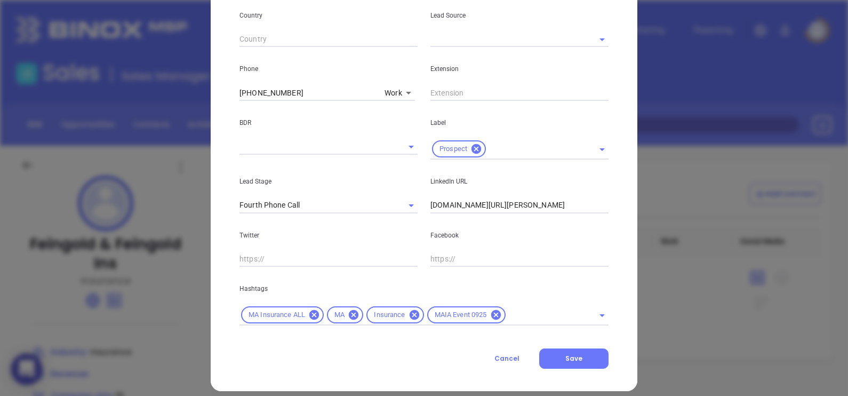
click at [224, 135] on div "New Contact Contact Company First Name (*) Lisa Last Name (*) Hirbour Email (*)…" at bounding box center [424, 14] width 427 height 753
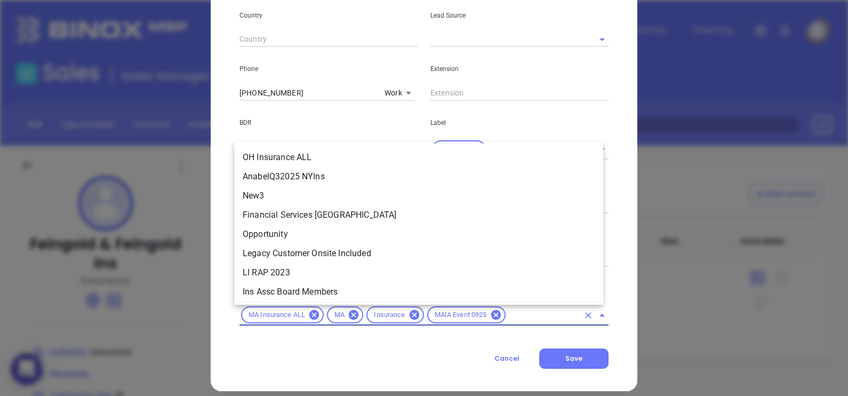
click at [532, 310] on input "text" at bounding box center [542, 314] width 71 height 13
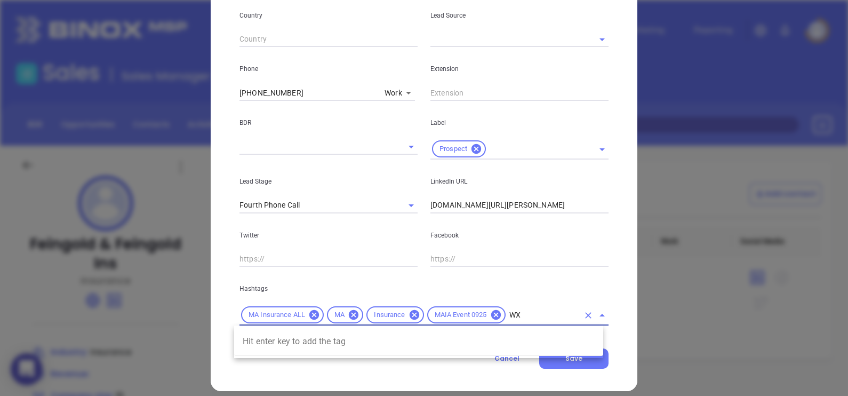
type input "W"
type input "EXTRA"
click at [446, 333] on li "Extra Contact" at bounding box center [418, 341] width 369 height 19
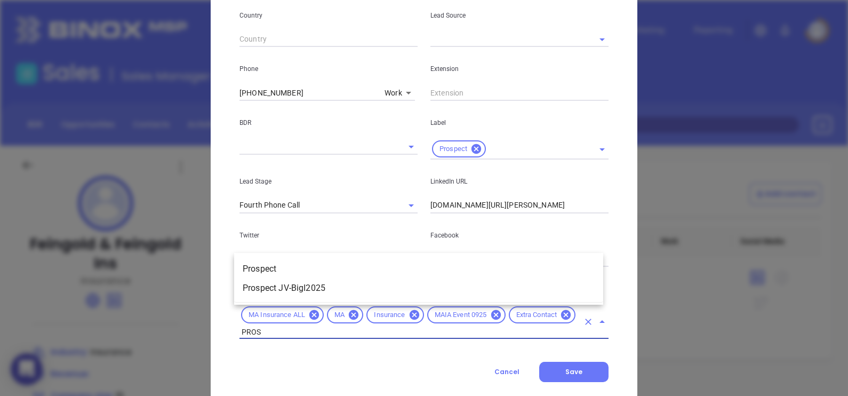
type input "PROSP"
click at [325, 273] on li "Prospect" at bounding box center [418, 268] width 369 height 19
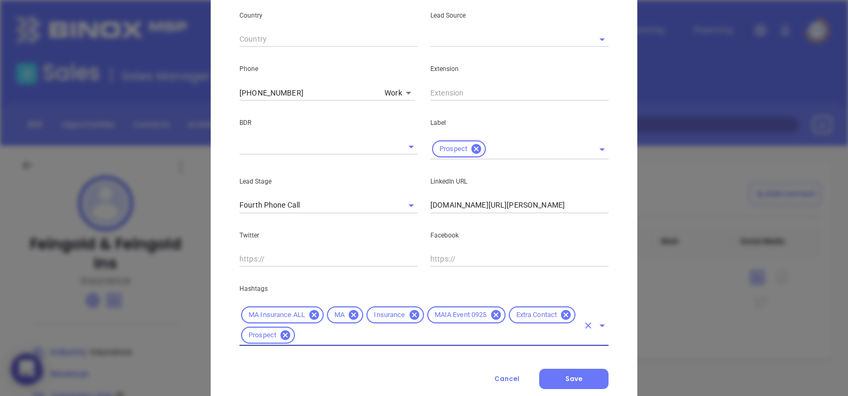
type input "F"
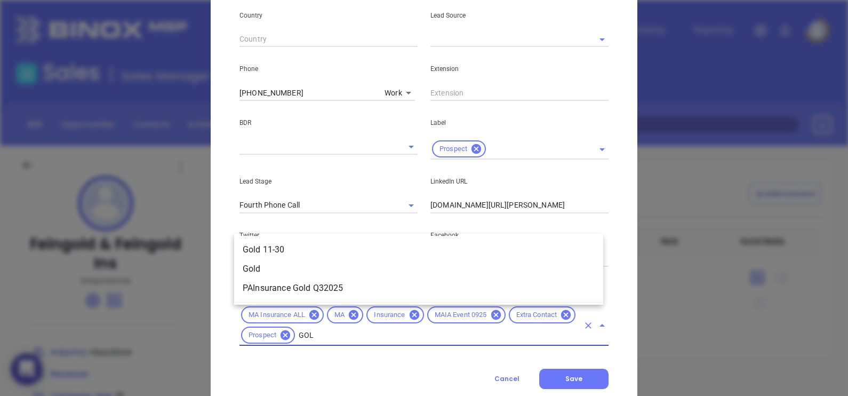
type input "GOLD"
click at [288, 251] on li "Gold 11-30" at bounding box center [418, 249] width 369 height 19
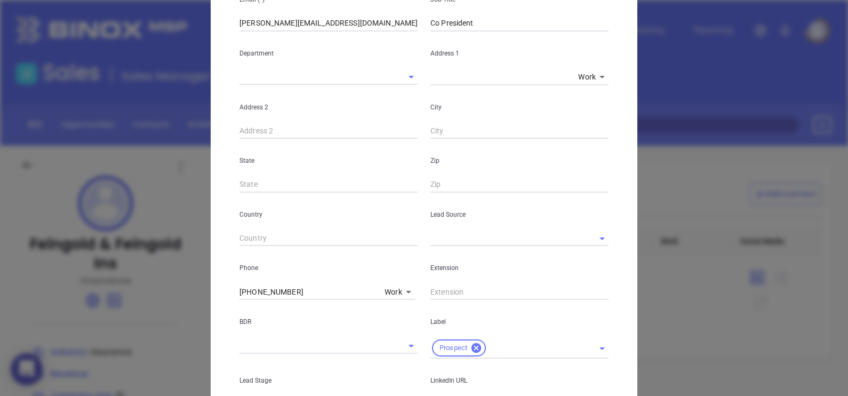
scroll to position [244, 0]
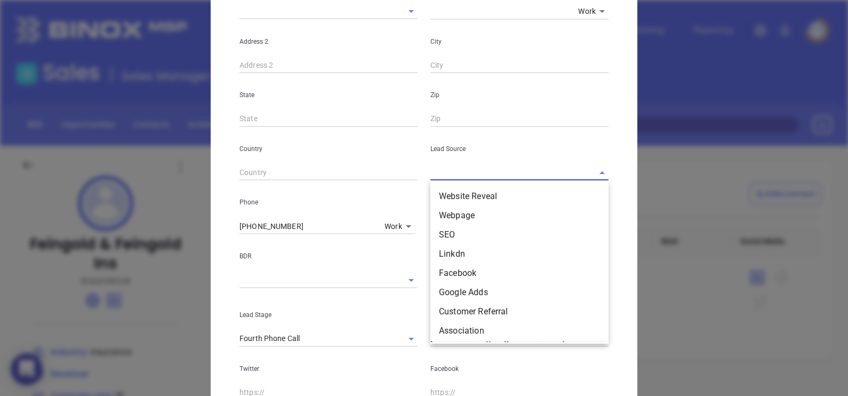
click at [449, 176] on input "text" at bounding box center [504, 172] width 148 height 15
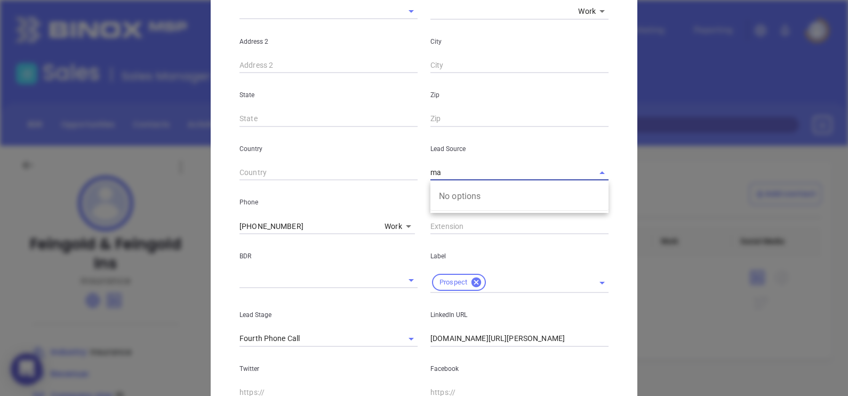
type input "m"
click at [619, 131] on div "New Contact Contact Company First Name (*) Lisa Last Name (*) Hirbour Email (*)…" at bounding box center [424, 157] width 427 height 773
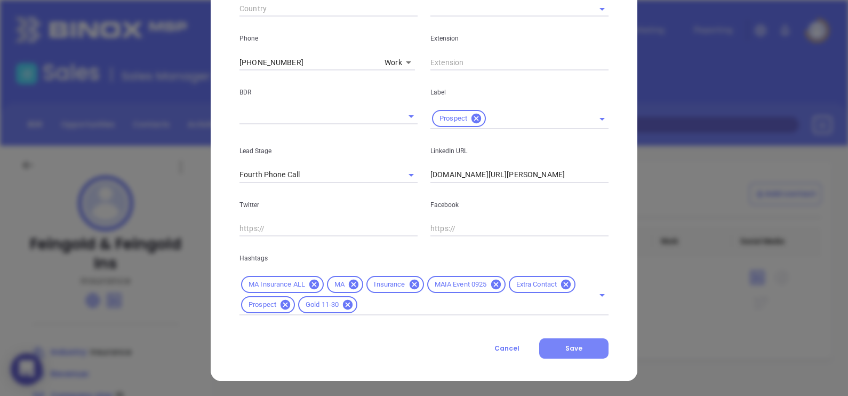
click at [576, 347] on span "Save" at bounding box center [573, 347] width 17 height 9
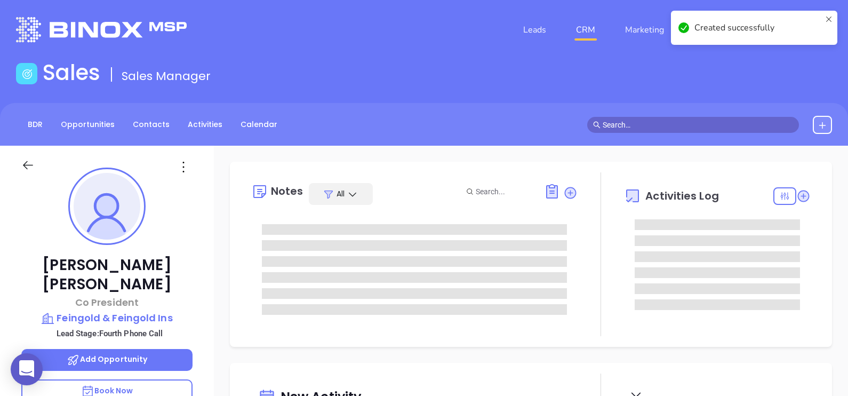
type input "09/10/2025"
type input "Alejandra Lara"
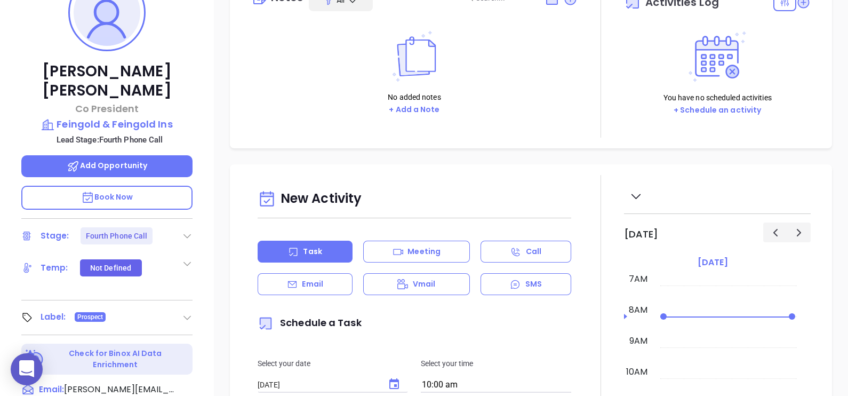
scroll to position [200, 0]
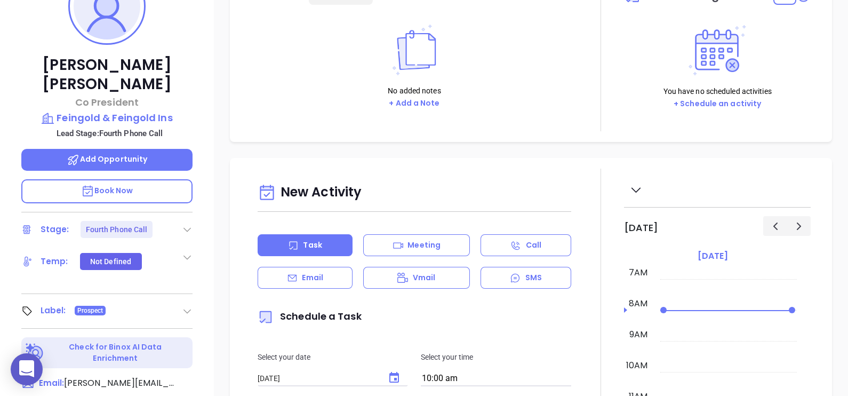
click at [187, 224] on icon at bounding box center [187, 229] width 11 height 11
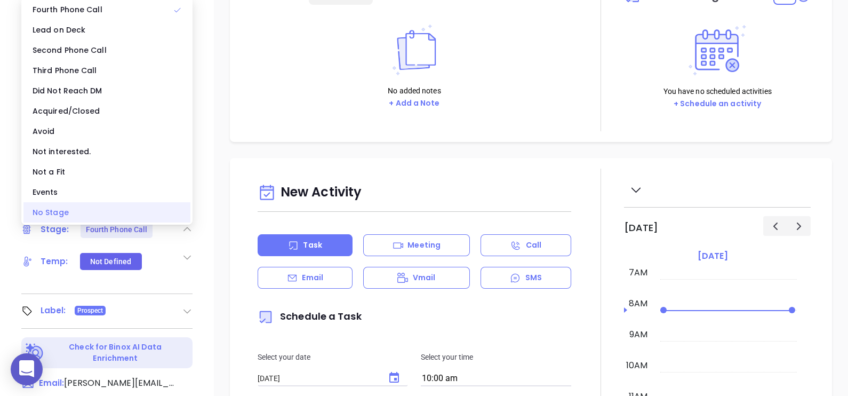
click at [71, 220] on div "No Stage" at bounding box center [106, 212] width 167 height 20
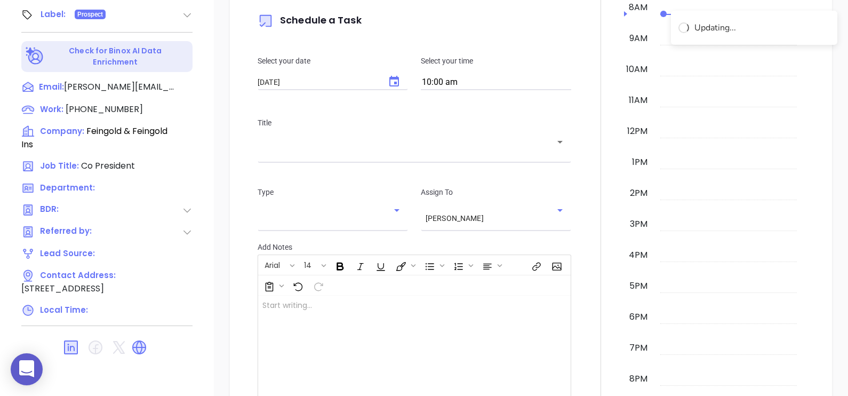
scroll to position [96, 0]
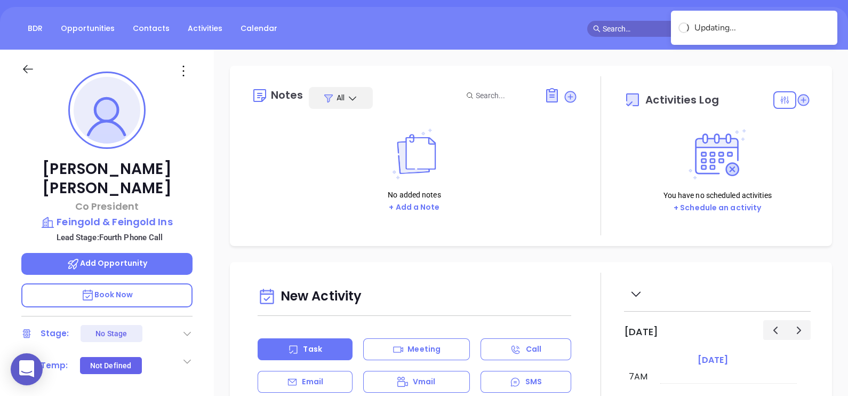
click at [181, 72] on icon at bounding box center [183, 70] width 17 height 17
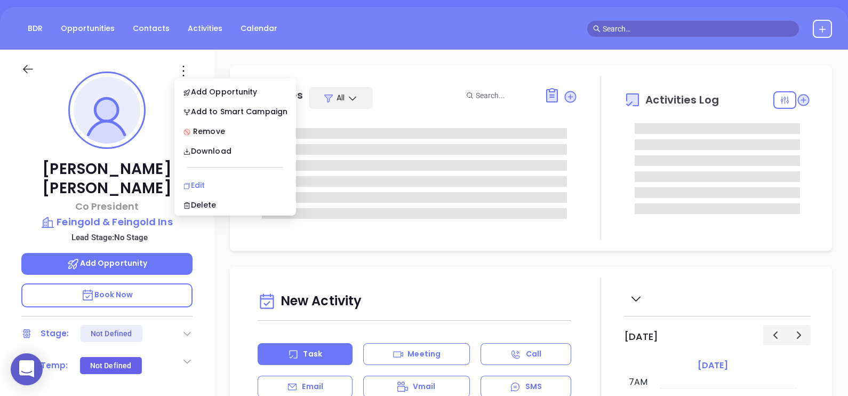
click at [216, 187] on div "Edit" at bounding box center [235, 185] width 105 height 12
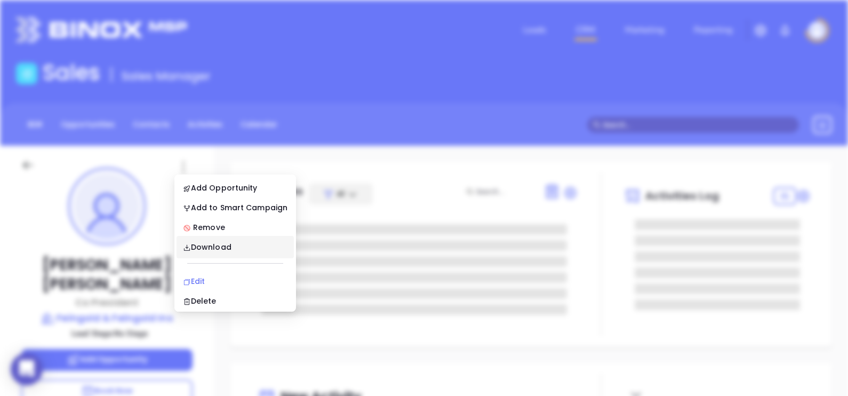
scroll to position [0, 0]
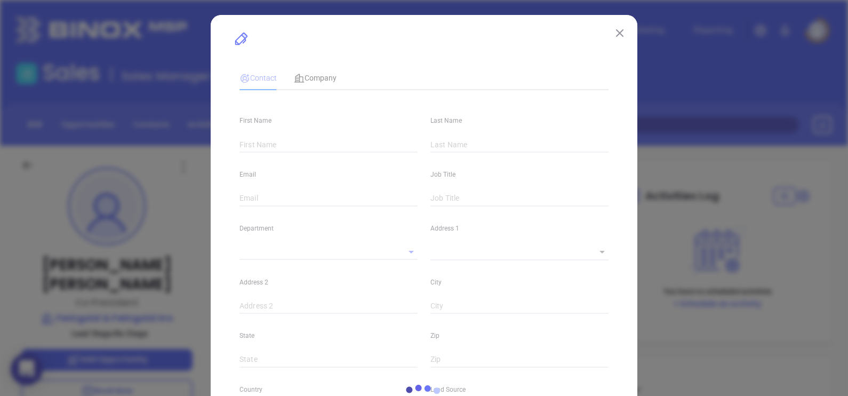
type input "Lisa"
type input "Hirbour"
type input "hirbour@feingoldco.com"
type input "Co President"
type textarea "446 Main Street"
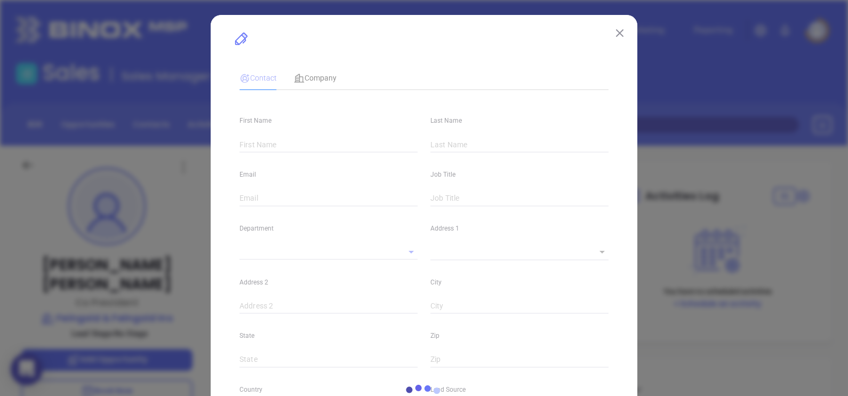
type input "1"
type input "Suite 1403"
type input "Worcester"
type input "MA"
type input "1608"
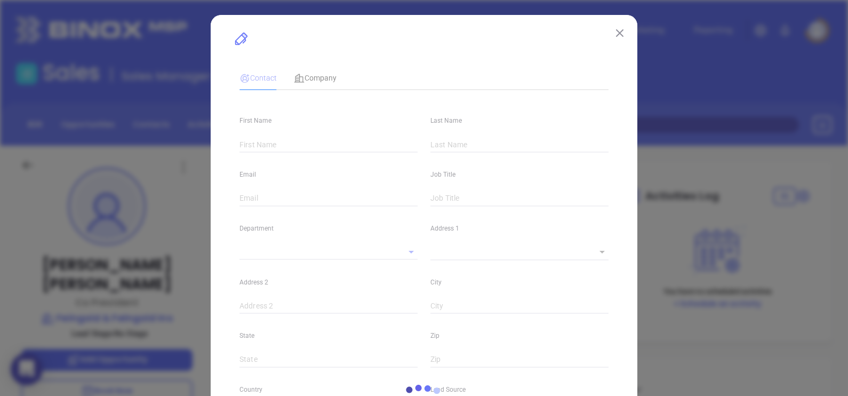
type input "www.linkedin.com/in/lisa-hirbour-740598b/"
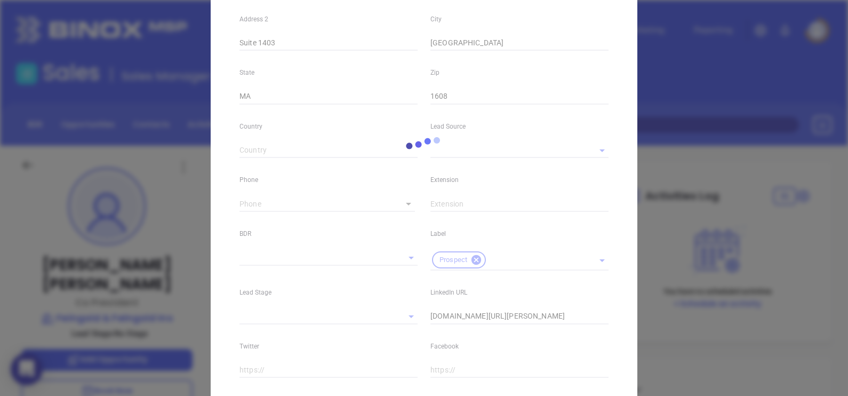
type input "(508) 831-9500"
type input "1"
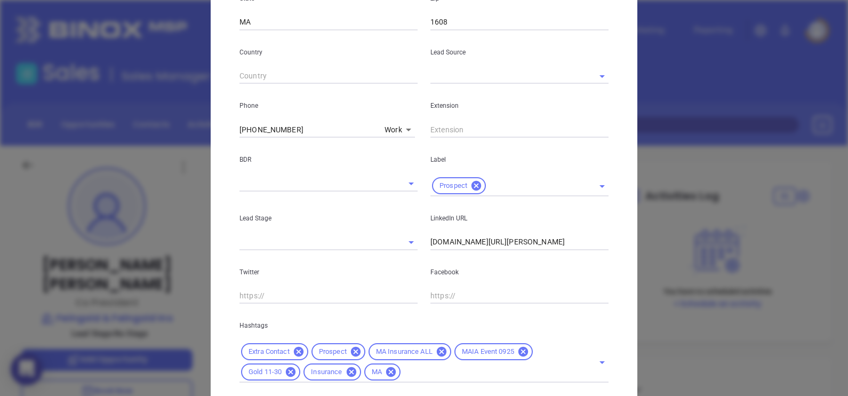
scroll to position [266, 0]
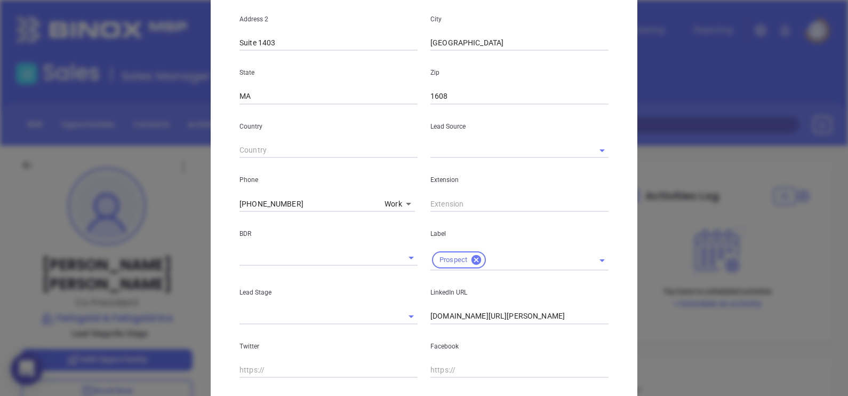
click at [443, 149] on input "text" at bounding box center [504, 149] width 148 height 15
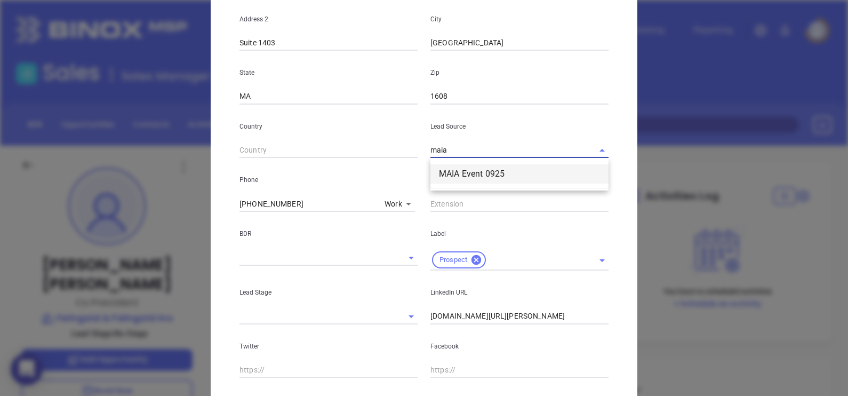
click at [467, 165] on li "MAIA Event 0925" at bounding box center [519, 173] width 178 height 19
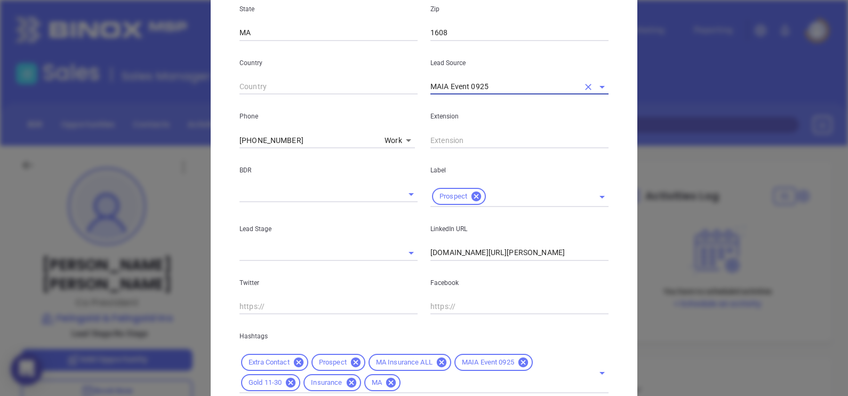
scroll to position [407, 0]
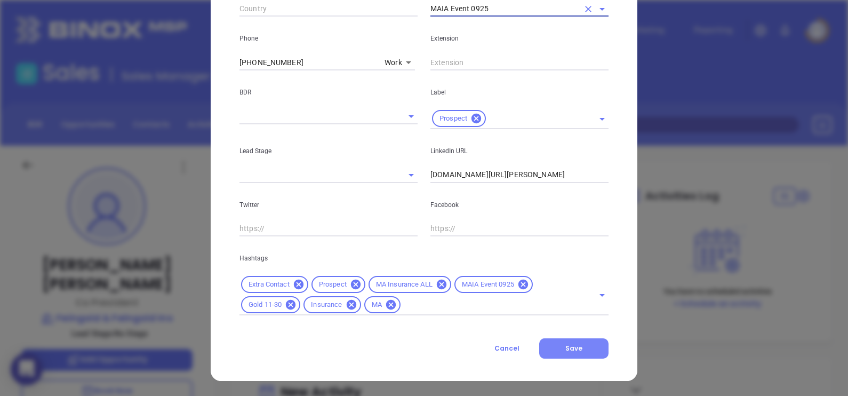
type input "MAIA Event 0925"
click at [574, 347] on span "Save" at bounding box center [573, 347] width 17 height 9
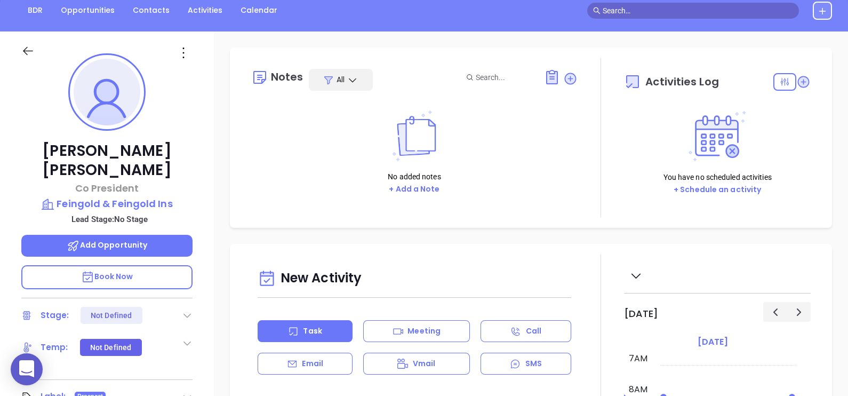
scroll to position [0, 0]
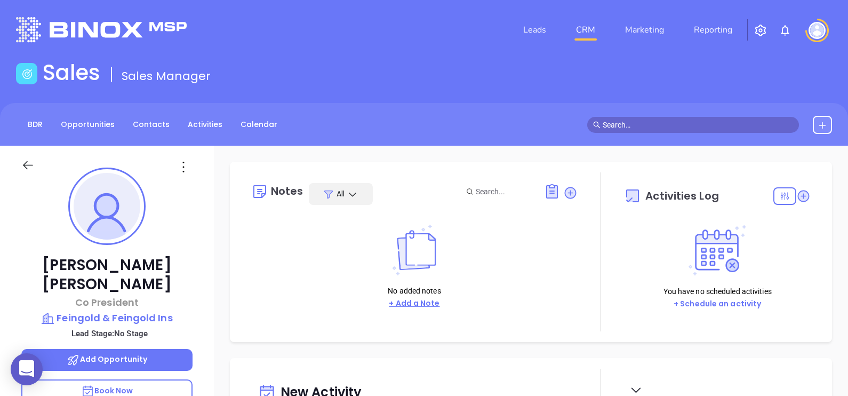
click at [422, 301] on button "+ Add a Note" at bounding box center [414, 303] width 57 height 12
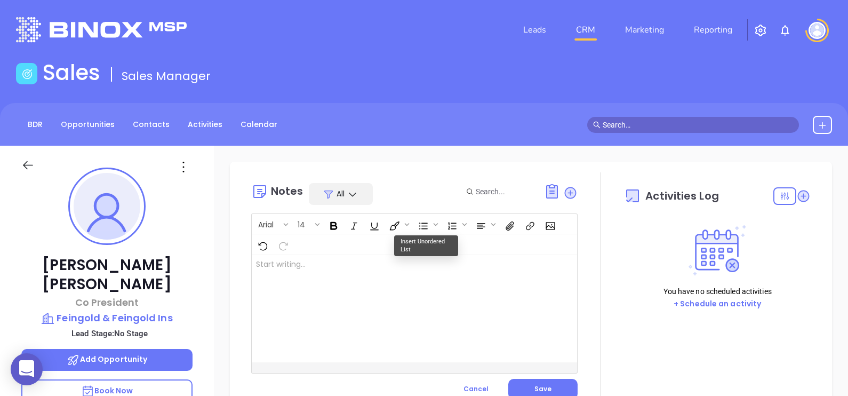
click at [330, 307] on div at bounding box center [403, 308] width 302 height 108
click at [344, 315] on div "﻿" at bounding box center [403, 308] width 302 height 108
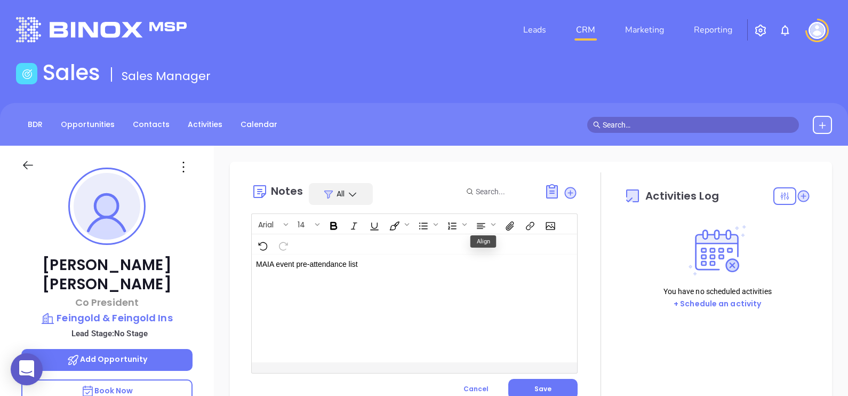
click at [386, 261] on p "MAIA event pre-attendance list ﻿" at bounding box center [403, 270] width 294 height 22
drag, startPoint x: 354, startPoint y: 279, endPoint x: 255, endPoint y: 275, distance: 98.8
click at [255, 275] on div "MAIA event pre-attendance list Confirm email on call ﻿" at bounding box center [403, 308] width 302 height 108
click at [524, 385] on button "Save" at bounding box center [542, 389] width 69 height 20
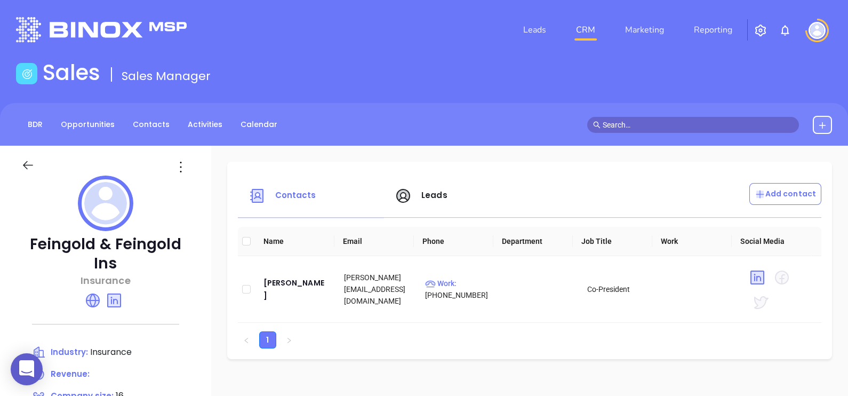
click at [410, 195] on span "Leads" at bounding box center [421, 195] width 53 height 12
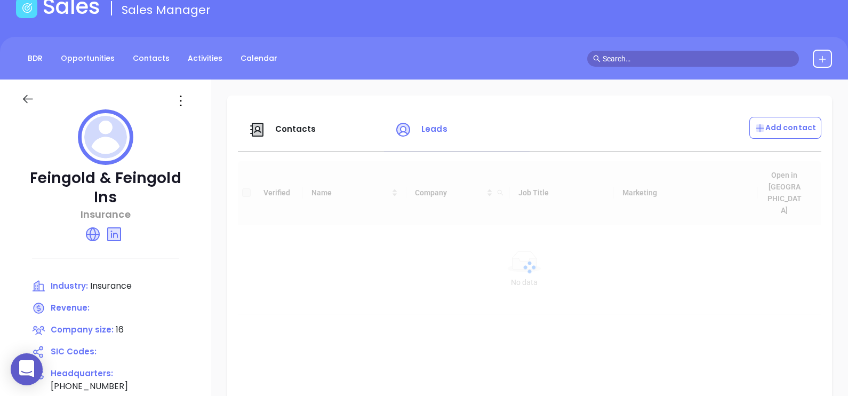
scroll to position [133, 0]
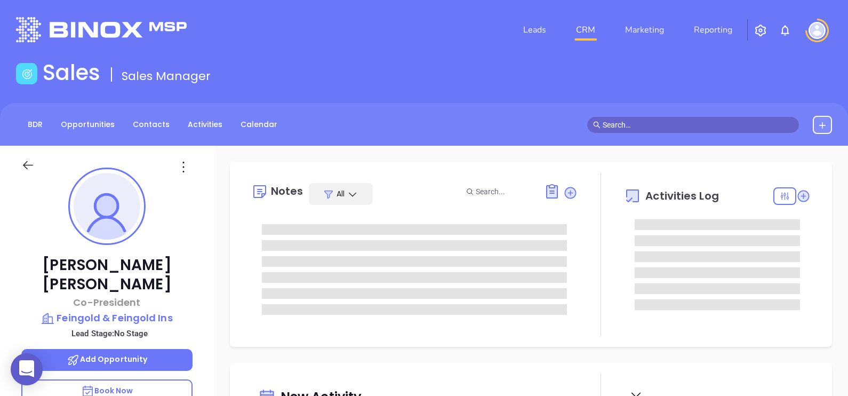
type input "[DATE]"
type input "[PERSON_NAME]"
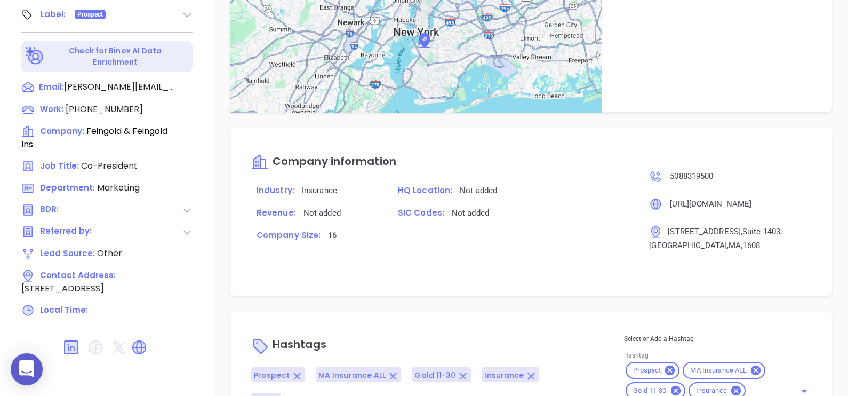
scroll to position [547, 0]
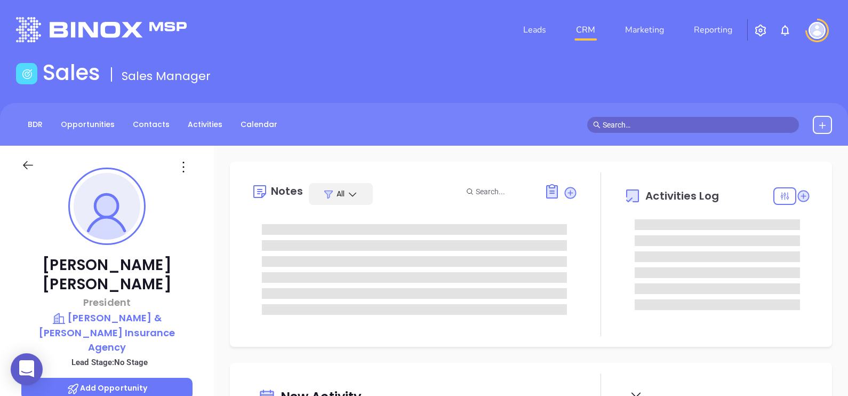
type input "[DATE]"
type input "[PERSON_NAME]"
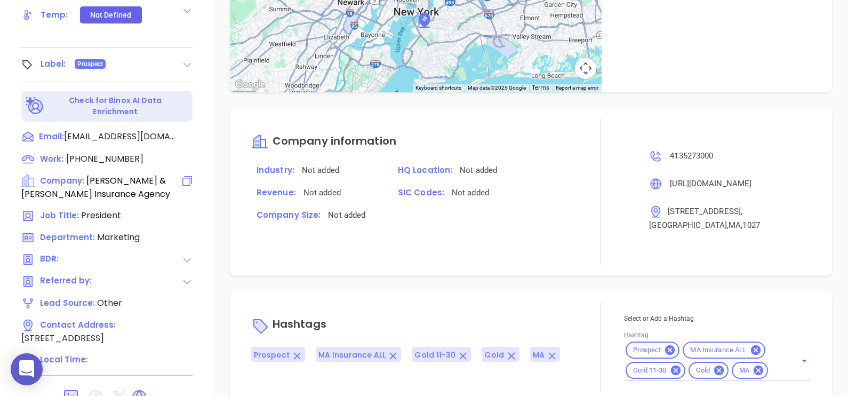
scroll to position [496, 0]
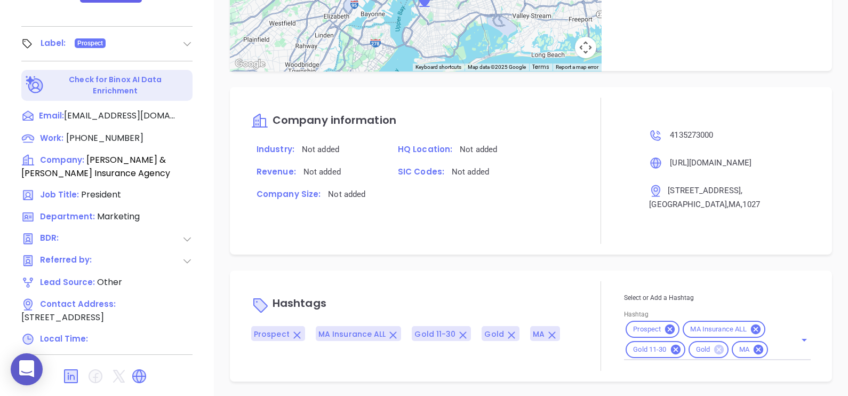
click at [717, 347] on icon at bounding box center [719, 350] width 10 height 10
click at [544, 261] on div "Notes All May 21, 2024 05:08 PM [DATE], By [PERSON_NAME] comes from search Goog…" at bounding box center [531, 23] width 634 height 747
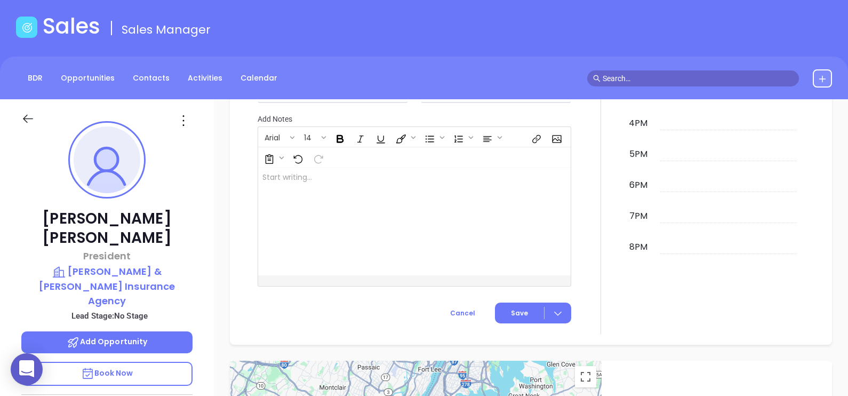
scroll to position [0, 0]
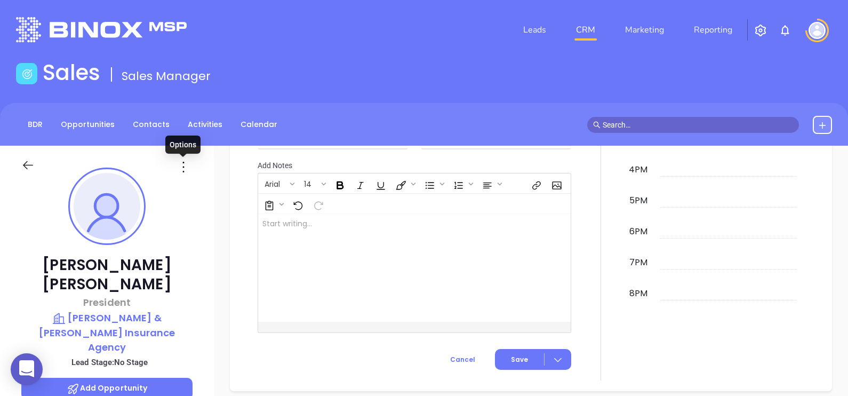
click at [187, 161] on icon at bounding box center [183, 166] width 17 height 17
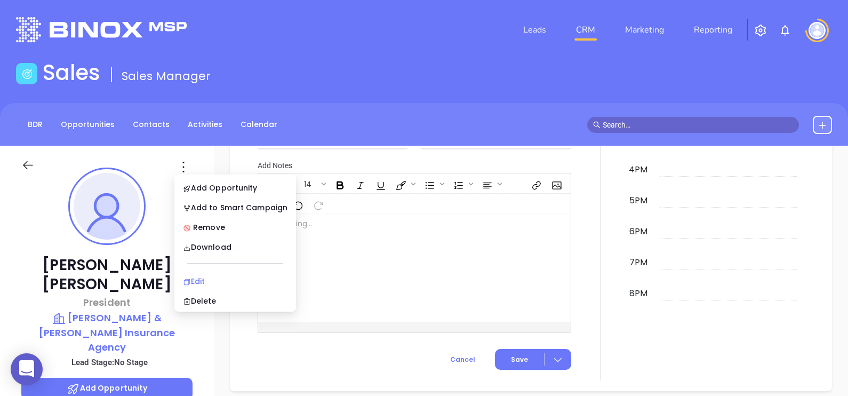
click at [211, 283] on div "Edit" at bounding box center [235, 281] width 105 height 12
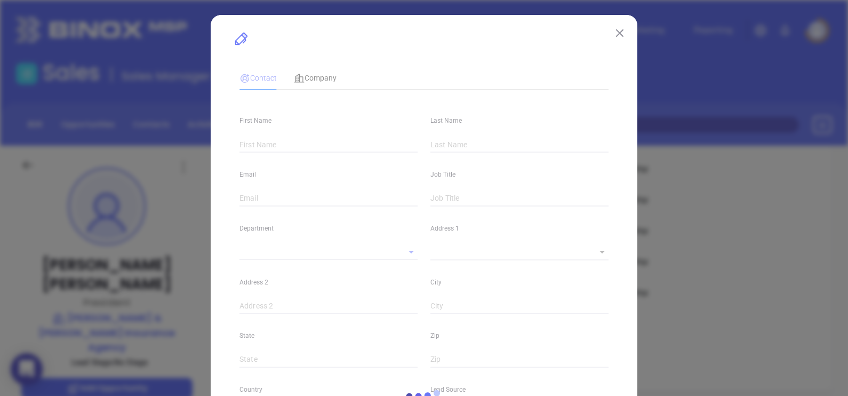
type input "Genevieve"
type input "Brough"
type input "gbrough@finckandperras.com"
type input "President"
type input "1"
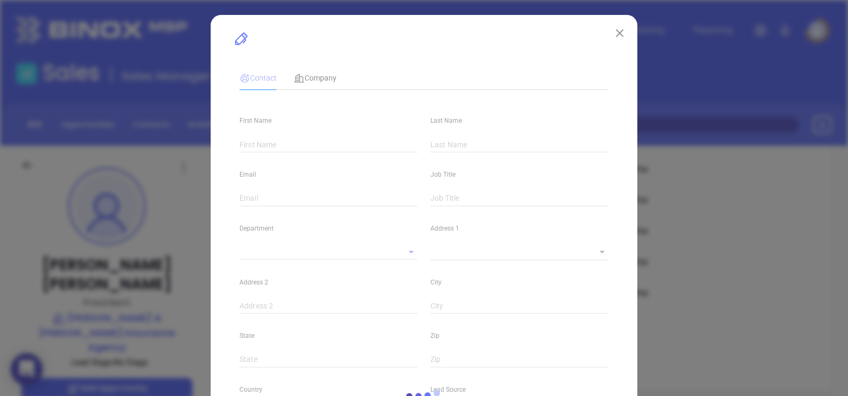
type input "www.linkedin.com/in/genevieve-brough-20b7641b"
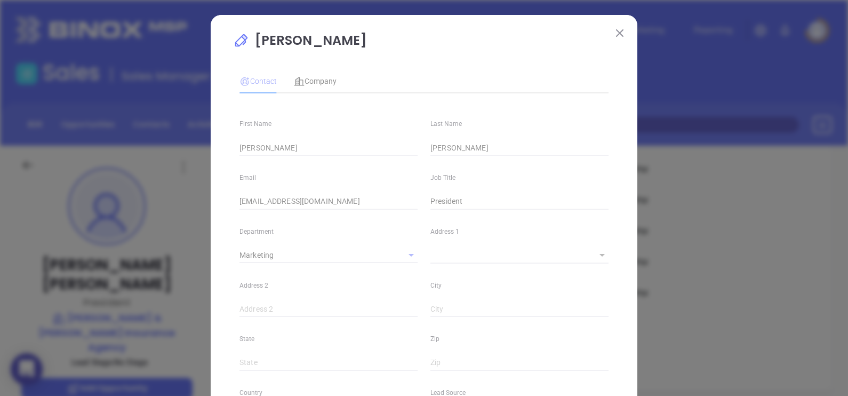
type input "Marketing"
type input "Other"
type input "undefined undefined"
type input "(413) 527-3000"
type input "1"
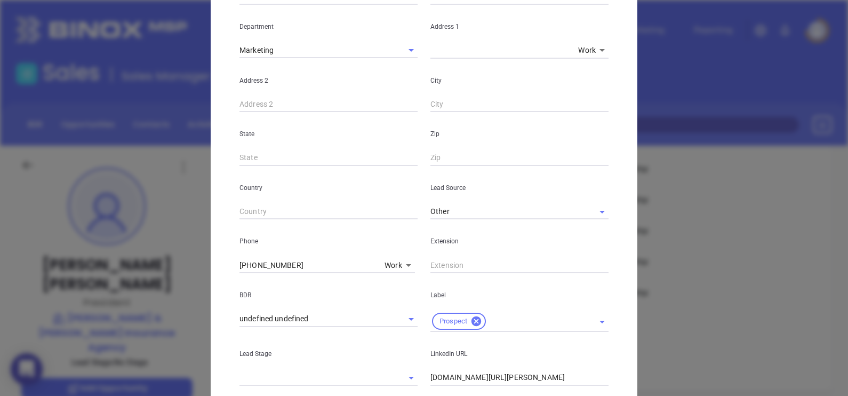
scroll to position [387, 0]
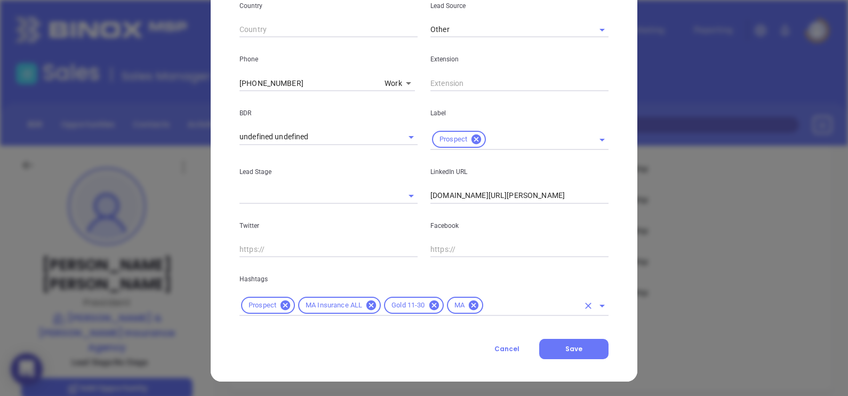
click at [546, 312] on div "Prospect MA Insurance ALL Gold 11-30 MA" at bounding box center [423, 305] width 369 height 21
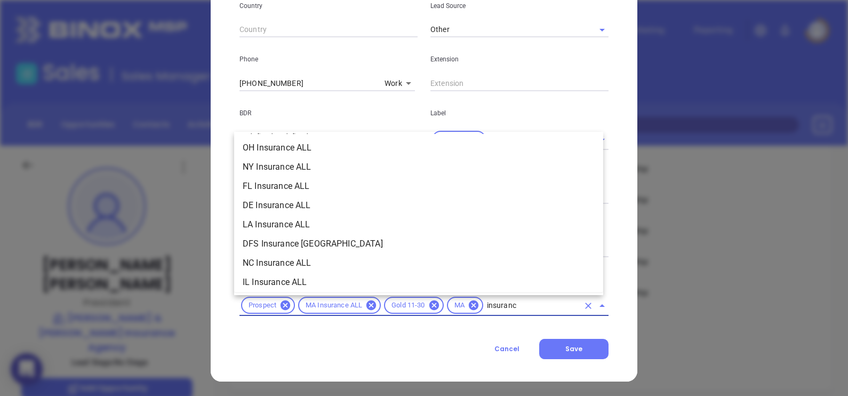
type input "insurance"
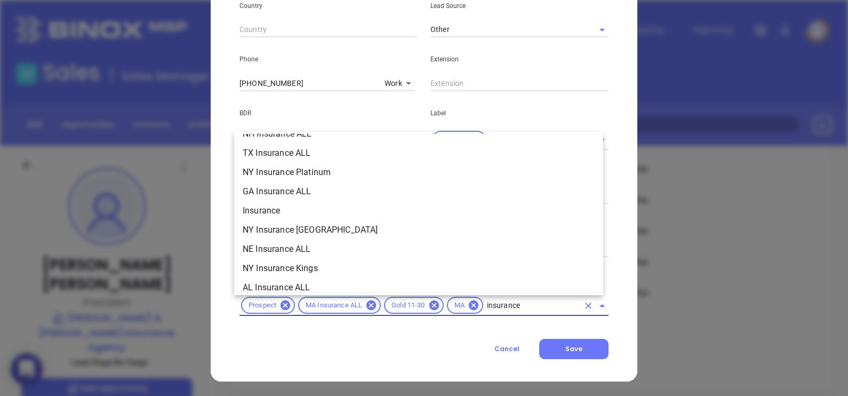
scroll to position [400, 0]
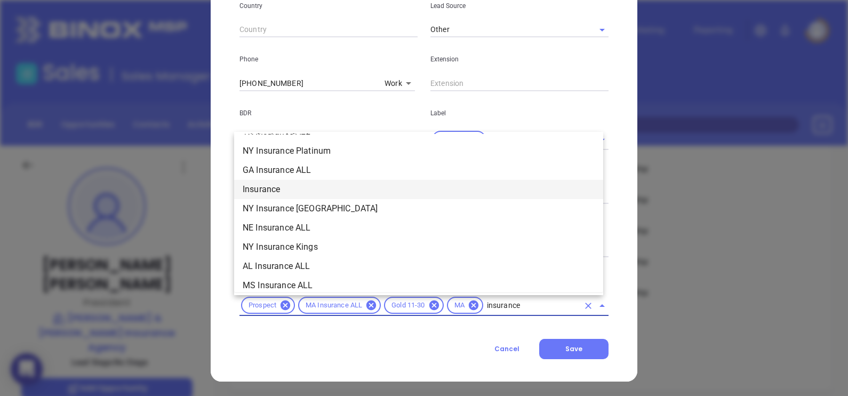
click at [293, 190] on li "Insurance" at bounding box center [418, 189] width 369 height 19
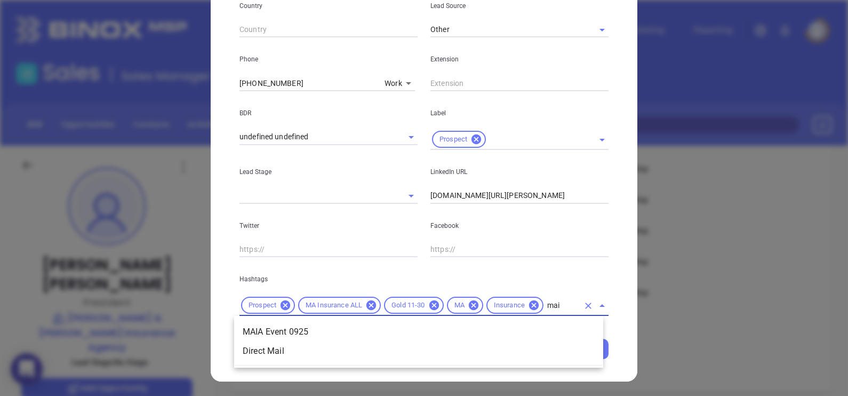
type input "maia"
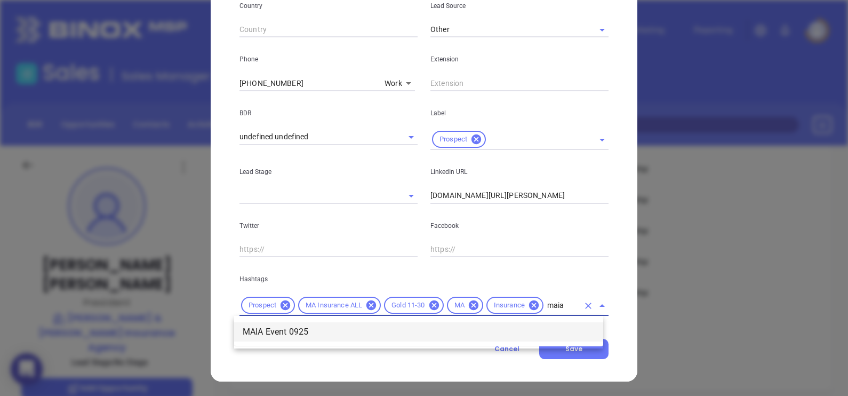
click at [405, 332] on li "MAIA Event 0925" at bounding box center [418, 331] width 369 height 19
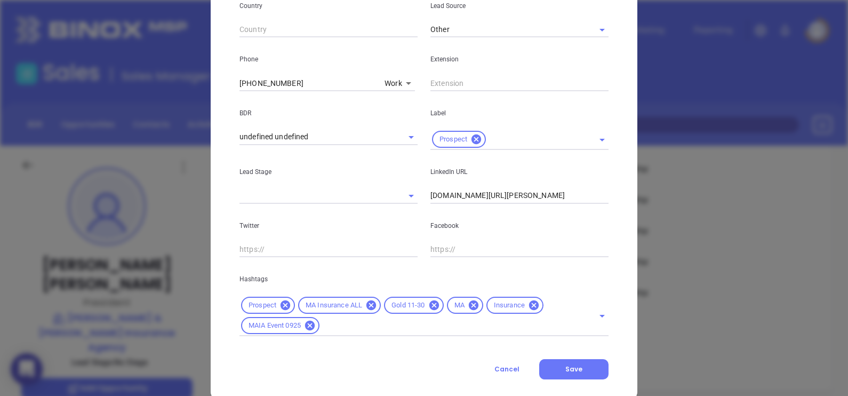
click at [401, 349] on div "Contact Company First Name Genevieve Last Name Brough Email gbrough@finckandper…" at bounding box center [423, 28] width 369 height 702
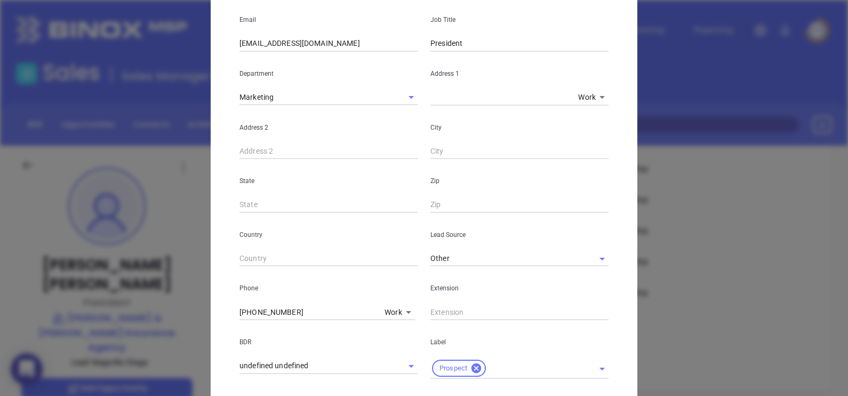
scroll to position [0, 0]
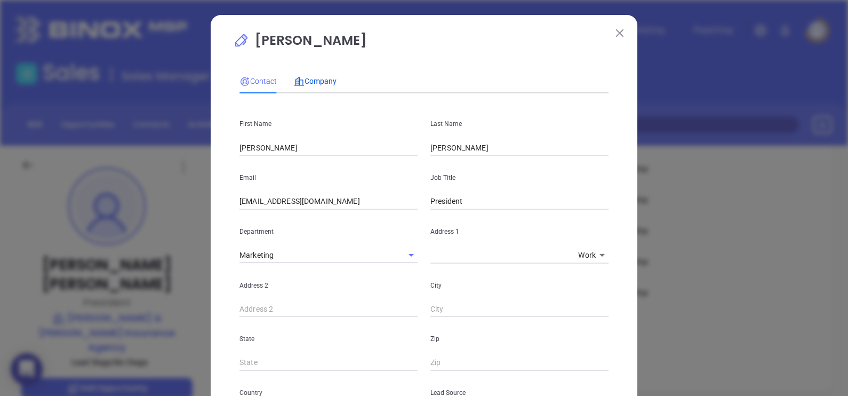
click at [313, 78] on span "Company" at bounding box center [315, 81] width 43 height 9
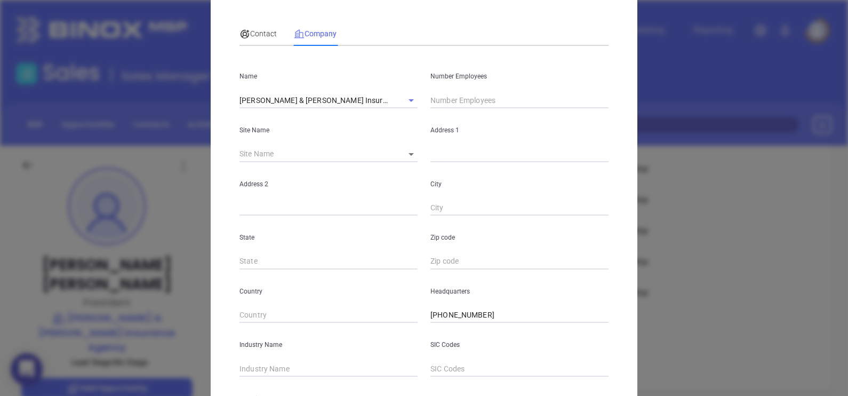
scroll to position [66, 0]
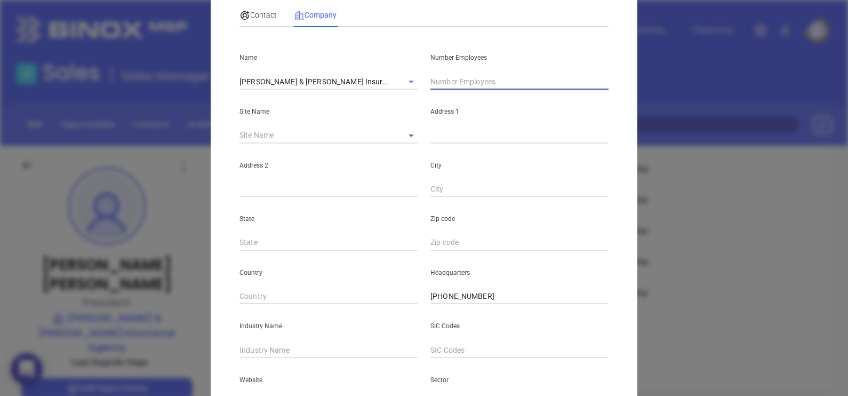
click at [448, 83] on input "text" at bounding box center [519, 82] width 178 height 16
type input "17"
click at [620, 285] on div "Genevieve Brough Contact Company First Name Genevieve Last Name Brough Email gb…" at bounding box center [424, 240] width 427 height 582
click at [407, 133] on body "0 Leads CRM Marketing Reporting Financial Leads Leads Sales Sales Manager BDR O…" at bounding box center [424, 198] width 848 height 396
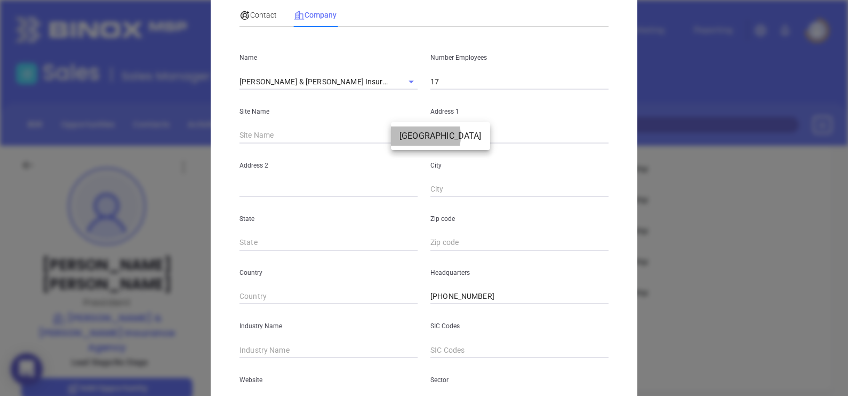
click at [412, 136] on li "Easthampton" at bounding box center [440, 135] width 99 height 19
type input "Easthampton"
type input "97388"
type input "6 Campus Lane"
type input "Easthampton"
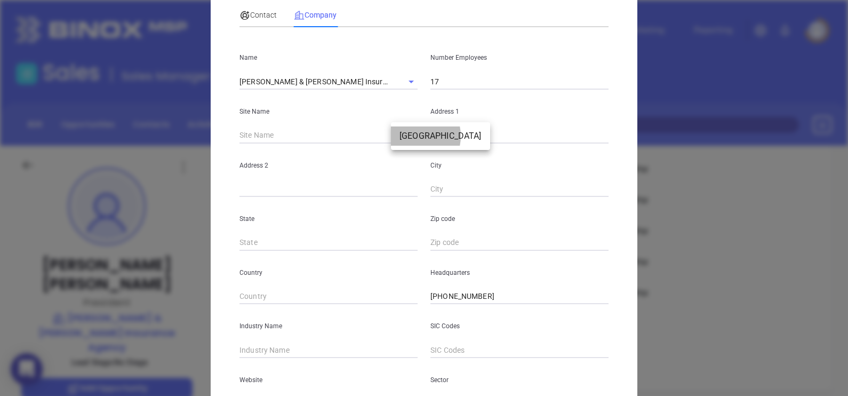
type input "MA"
type input "1027"
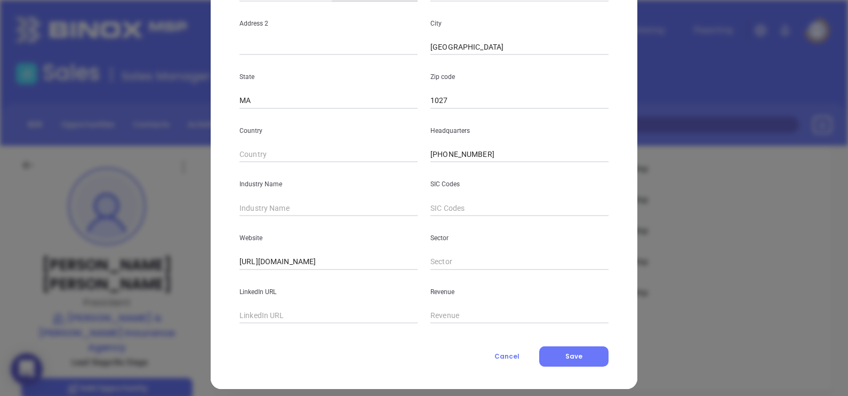
scroll to position [215, 0]
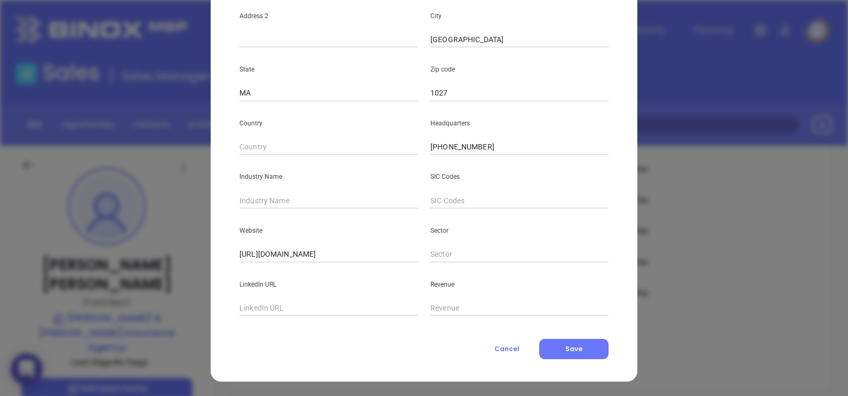
click at [246, 195] on input "text" at bounding box center [328, 201] width 178 height 16
type input "Insurance"
click at [365, 250] on input "https://www.insuringyourway.com/" at bounding box center [328, 254] width 178 height 16
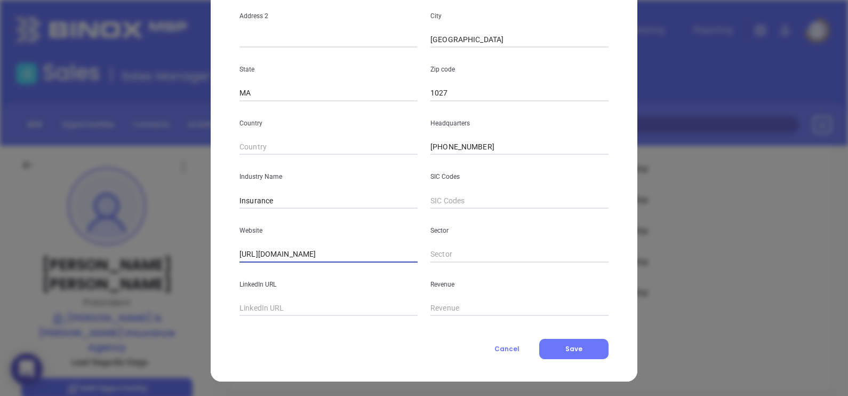
click at [365, 250] on input "https://www.insuringyourway.com/" at bounding box center [328, 254] width 178 height 16
click at [274, 311] on input "text" at bounding box center [328, 308] width 178 height 16
paste input "www.linkedin.com/company/finckandperrasinsurance/"
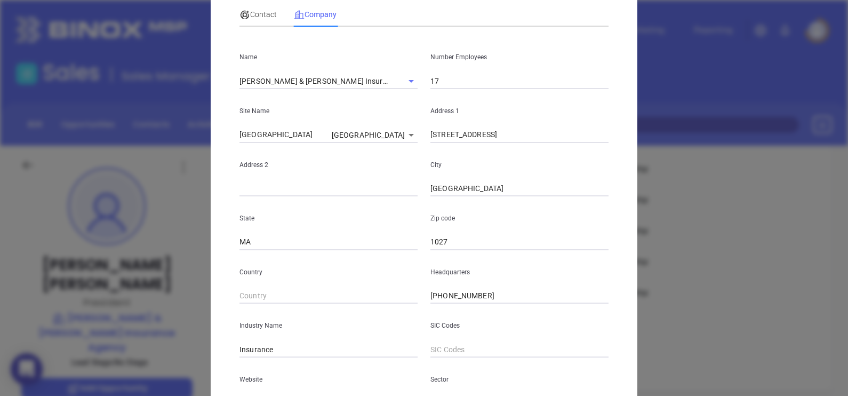
scroll to position [0, 0]
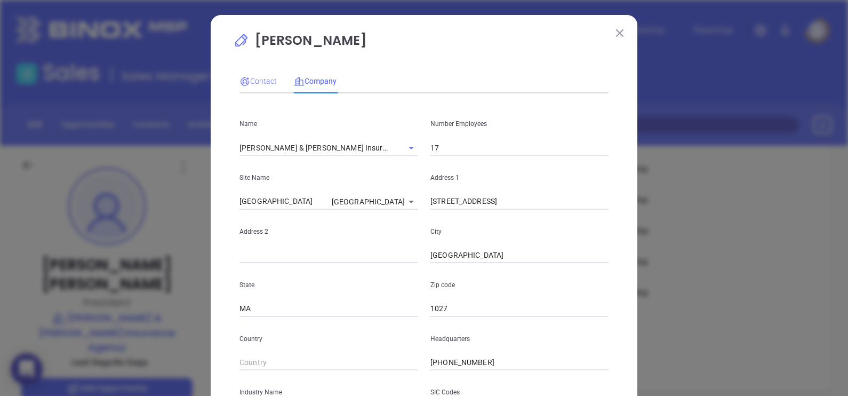
type input "www.linkedin.com/company/finckandperrasinsurance/"
click at [260, 83] on span "Contact" at bounding box center [257, 81] width 37 height 9
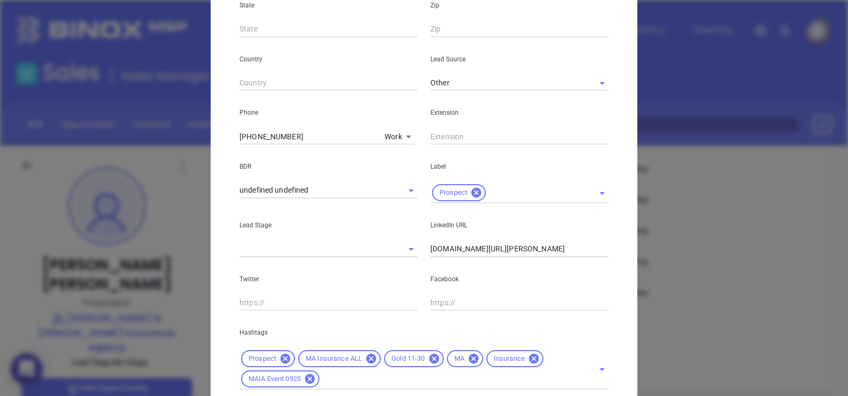
scroll to position [407, 0]
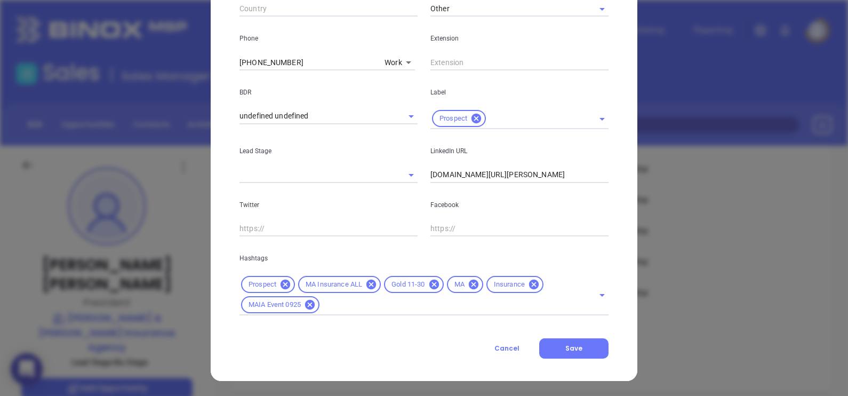
click at [534, 173] on input "www.linkedin.com/in/genevieve-brough-20b7641b" at bounding box center [519, 175] width 178 height 16
click at [565, 348] on span "Save" at bounding box center [573, 347] width 17 height 9
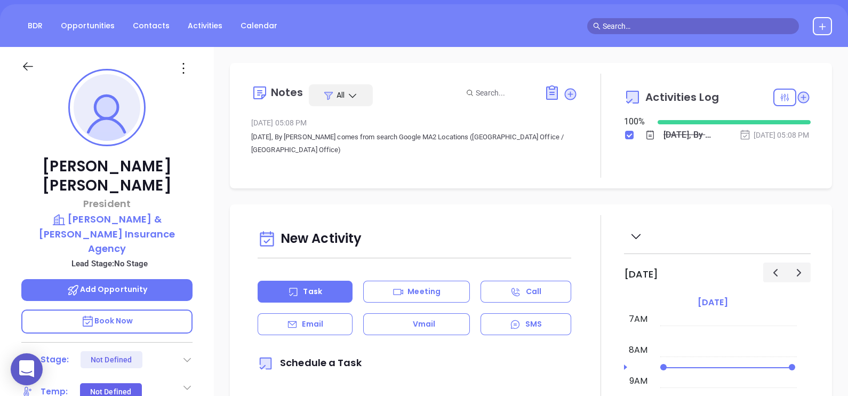
scroll to position [0, 0]
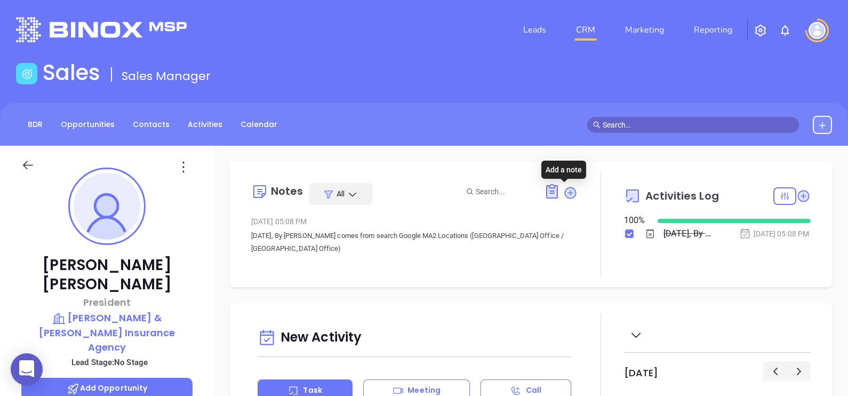
click at [569, 196] on icon at bounding box center [570, 193] width 14 height 14
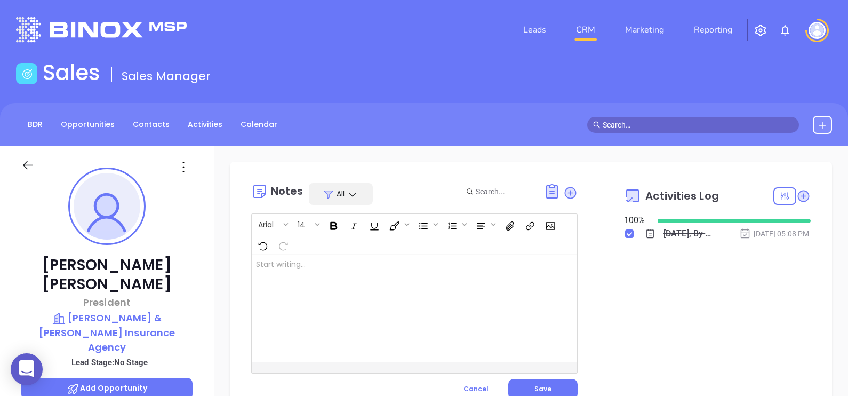
click at [449, 270] on div at bounding box center [403, 308] width 302 height 108
click at [292, 263] on p "﻿" at bounding box center [403, 264] width 294 height 11
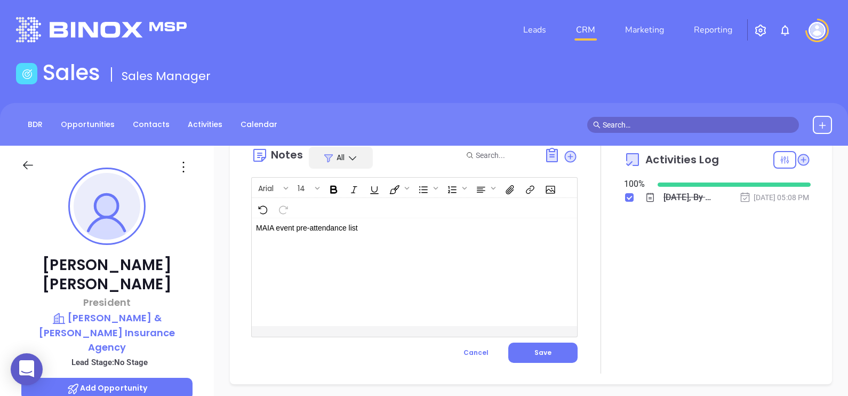
scroll to position [66, 0]
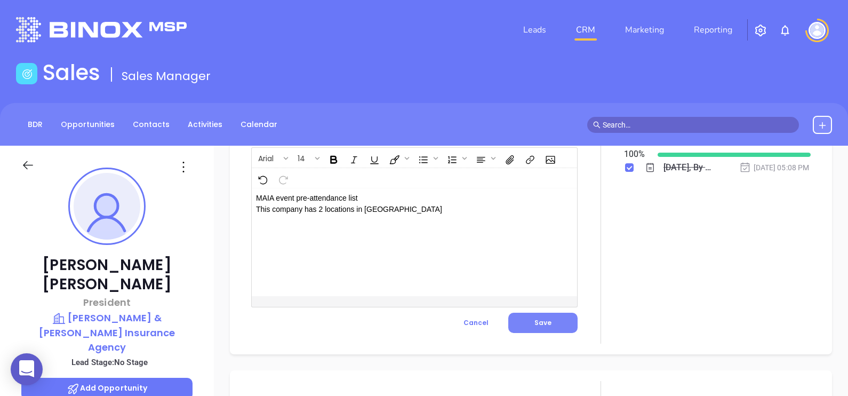
click at [536, 325] on span "Save" at bounding box center [542, 322] width 17 height 9
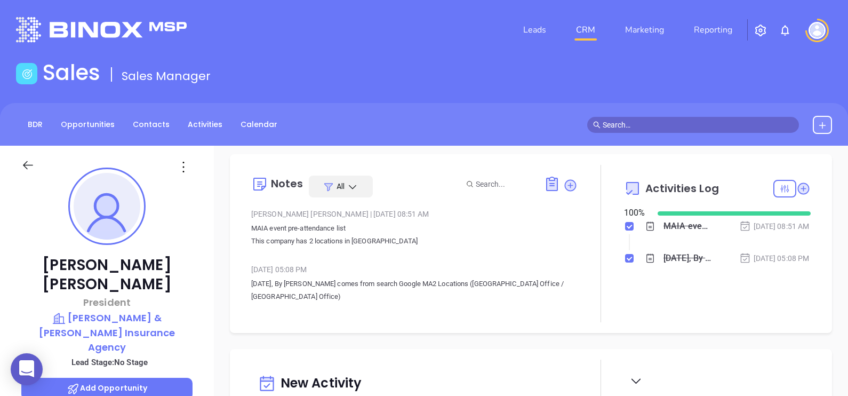
scroll to position [0, 0]
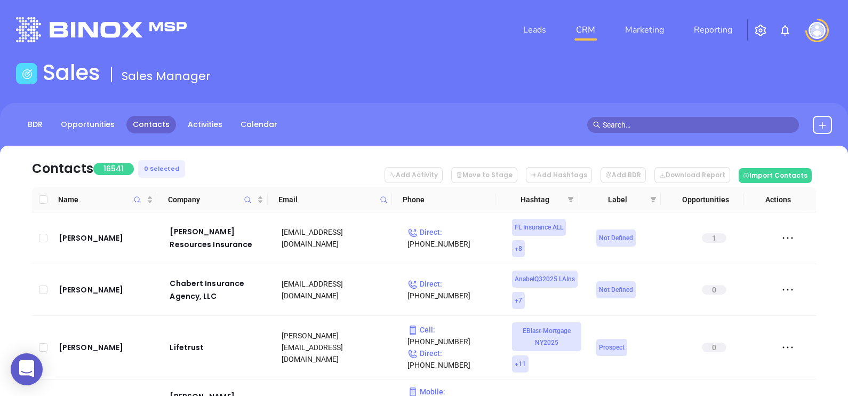
click at [380, 201] on icon at bounding box center [384, 200] width 8 height 8
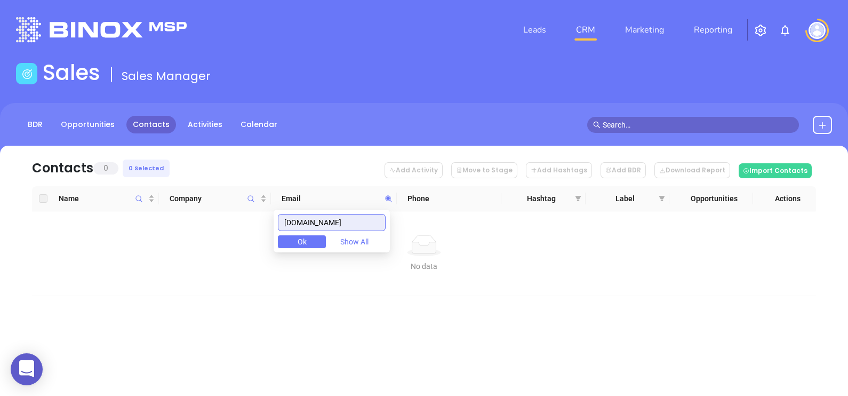
drag, startPoint x: 382, startPoint y: 223, endPoint x: 250, endPoint y: 235, distance: 132.7
click at [251, 235] on body "0 Leads CRM Marketing Reporting Financial Leads Leads Sales Sales Manager BDR O…" at bounding box center [424, 198] width 848 height 396
paste input "insurancefunding"
type input "[DOMAIN_NAME]"
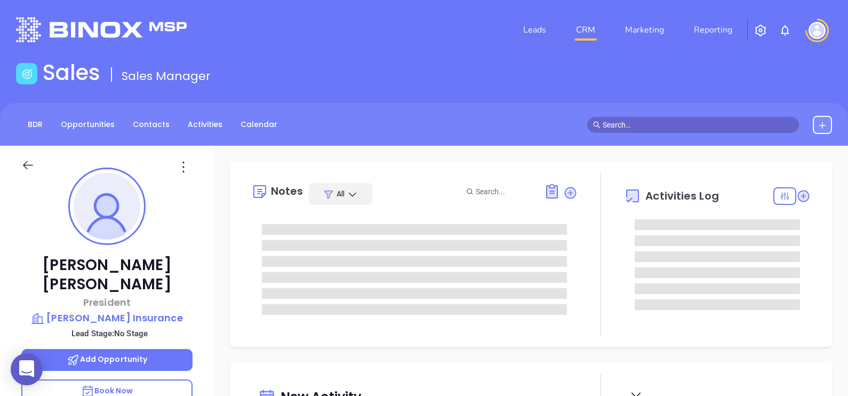
type input "[PERSON_NAME]"
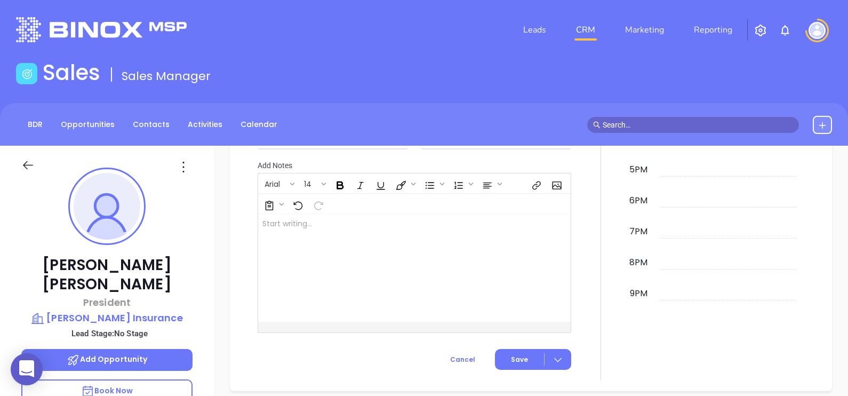
click at [181, 167] on icon at bounding box center [183, 166] width 17 height 17
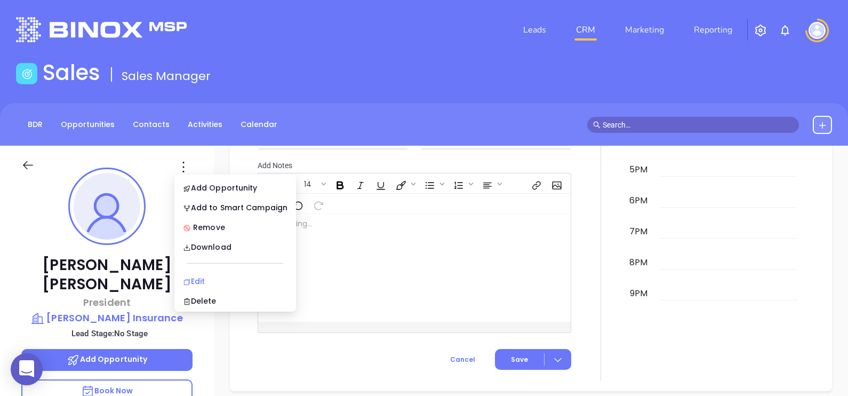
click at [210, 280] on div "Edit" at bounding box center [235, 281] width 105 height 12
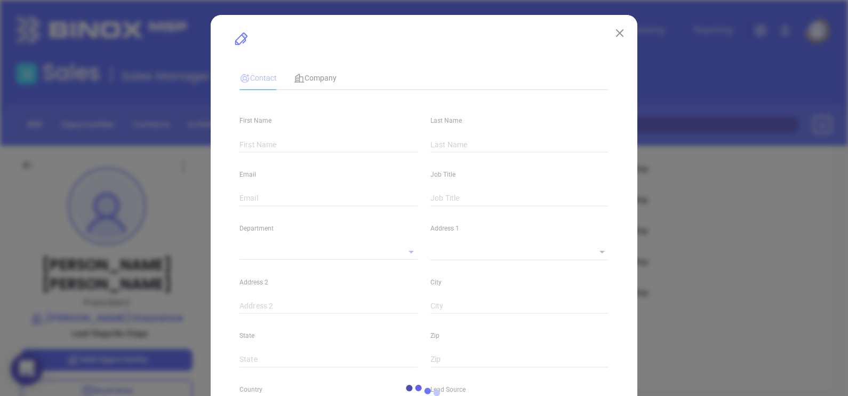
type input "[PERSON_NAME]"
type input "[EMAIL_ADDRESS][DOMAIN_NAME]"
type input "President"
type input "1"
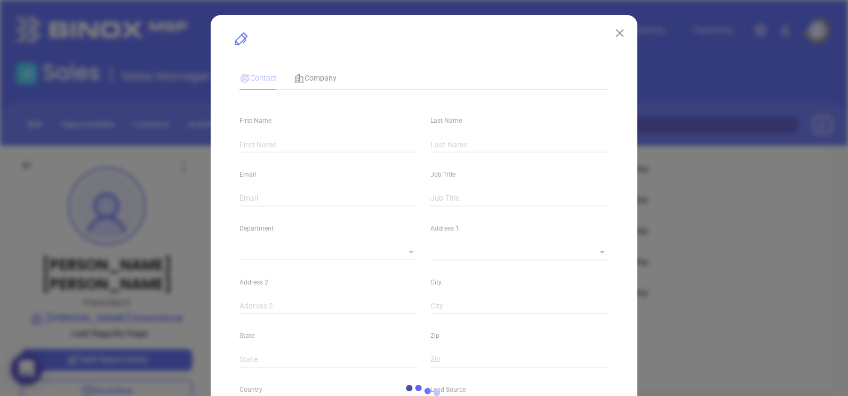
type input "[DOMAIN_NAME][URL][PERSON_NAME]"
type input "Marketing"
type input "Other"
type input "undefined undefined"
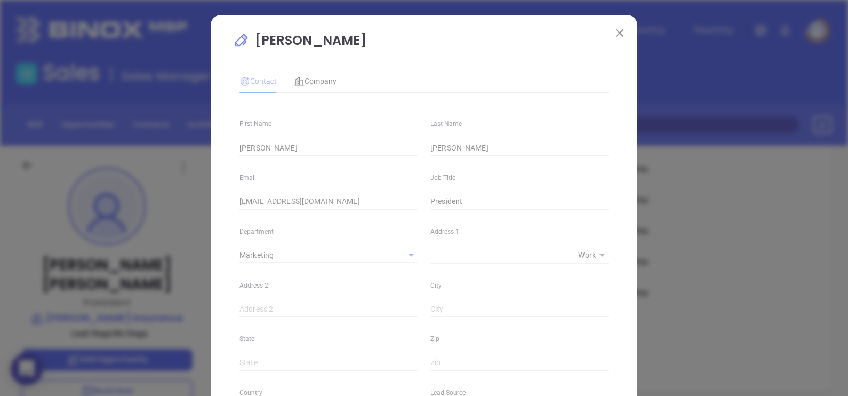
type input "[PHONE_NUMBER]"
type input "1"
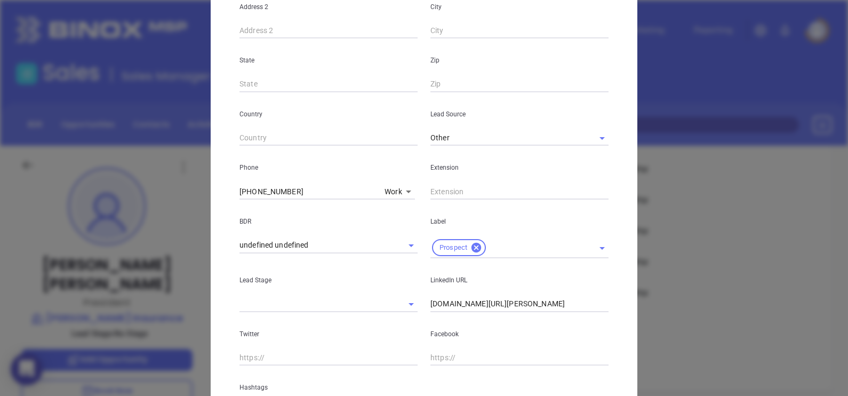
scroll to position [333, 0]
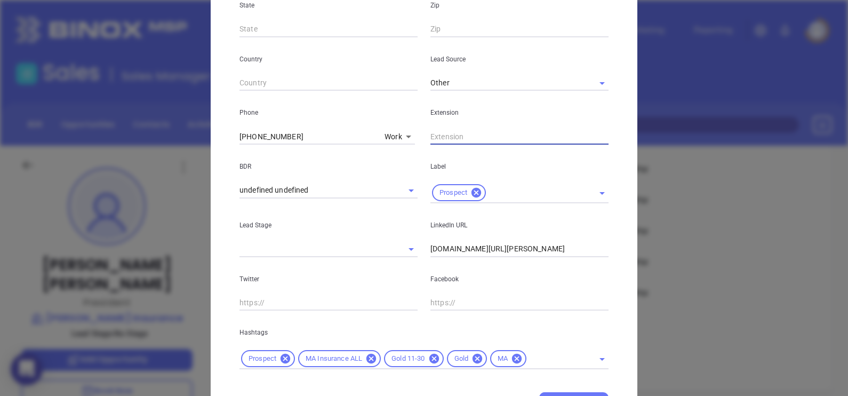
click at [445, 138] on input "text" at bounding box center [519, 137] width 178 height 16
type input "210"
click at [477, 358] on icon at bounding box center [478, 359] width 10 height 10
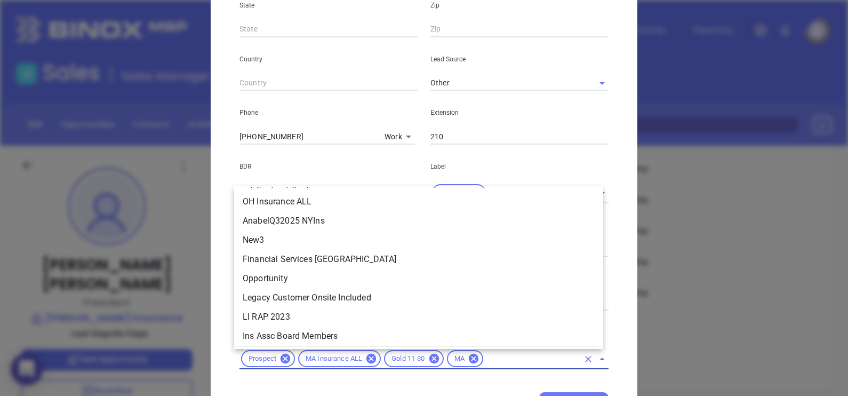
click at [496, 354] on input "text" at bounding box center [532, 358] width 94 height 13
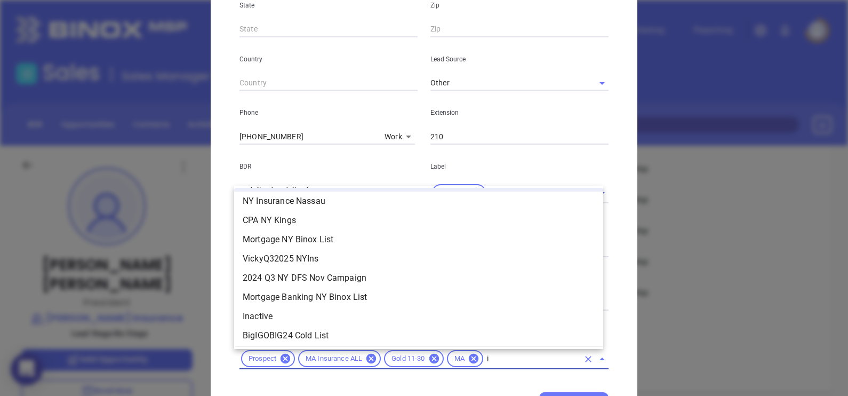
scroll to position [0, 0]
type input "insurance"
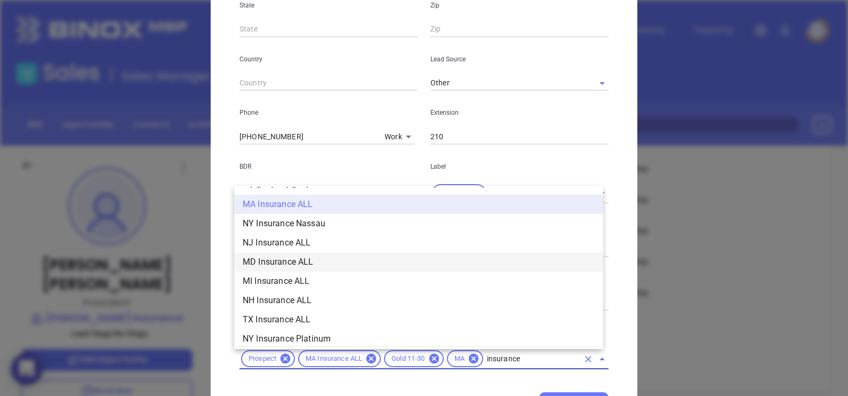
scroll to position [333, 0]
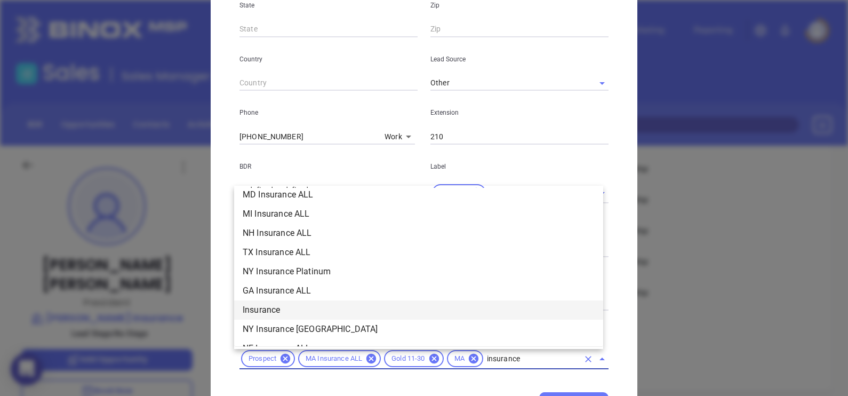
click at [292, 309] on li "Insurance" at bounding box center [418, 309] width 369 height 19
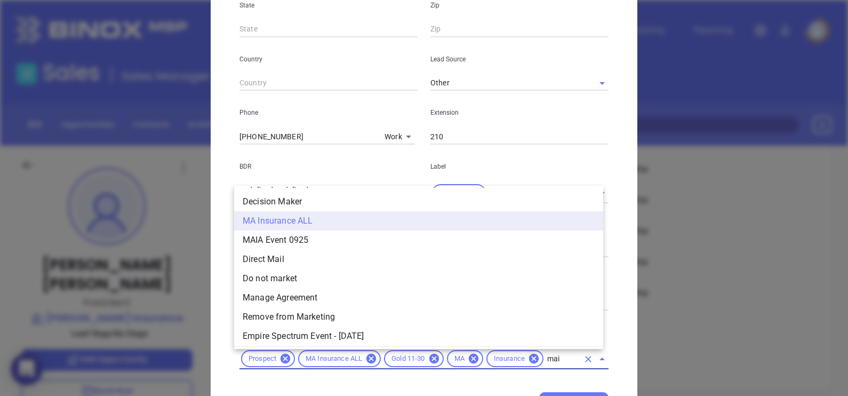
type input "maia"
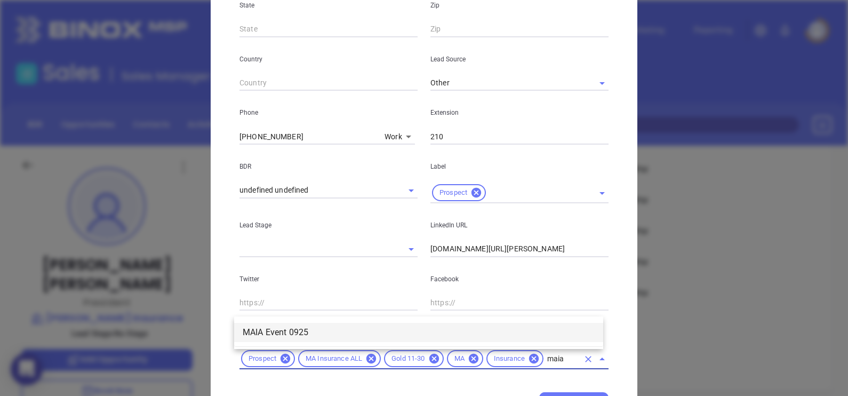
click at [455, 330] on li "MAIA Event 0925" at bounding box center [418, 332] width 369 height 19
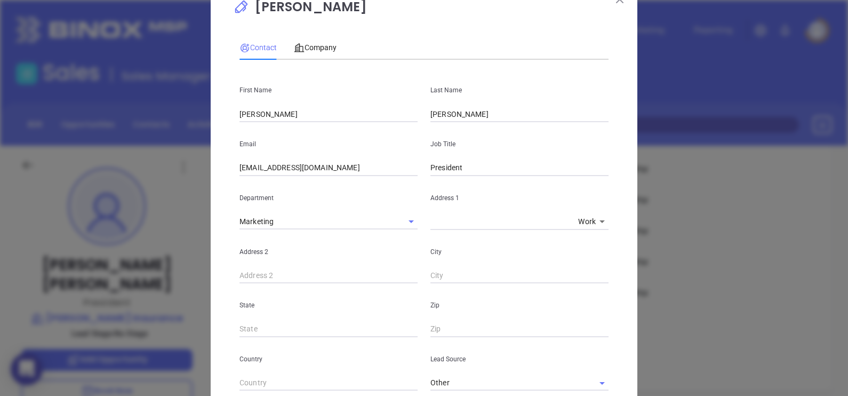
scroll to position [0, 0]
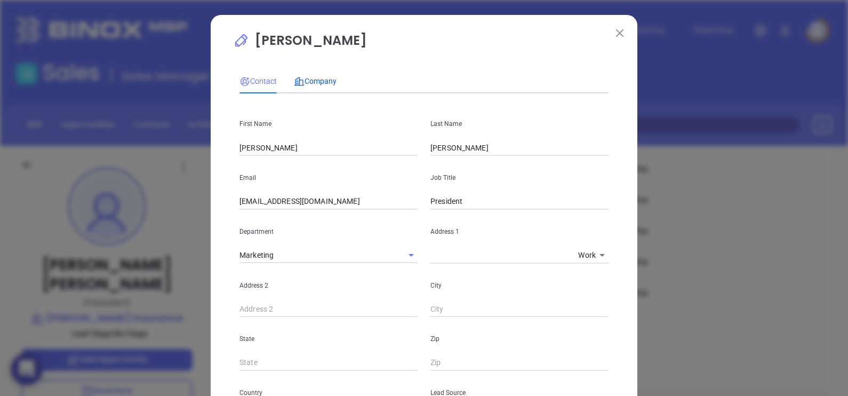
click at [299, 85] on span "Company" at bounding box center [315, 81] width 43 height 9
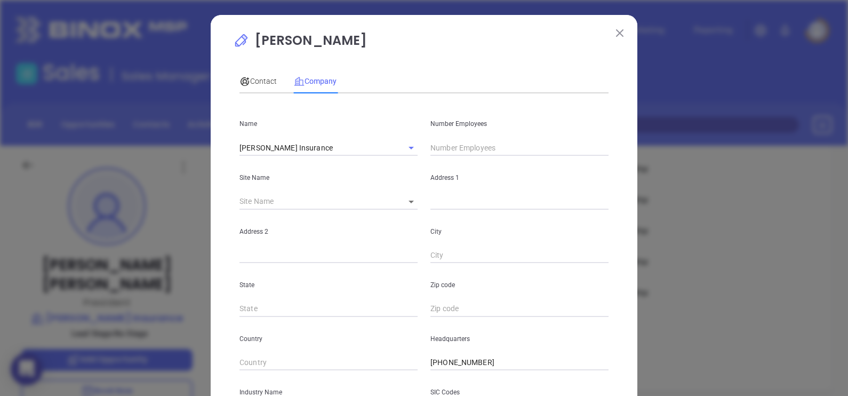
click at [442, 147] on input "text" at bounding box center [519, 148] width 178 height 16
type input "40"
click at [246, 71] on div "Contact" at bounding box center [257, 81] width 37 height 25
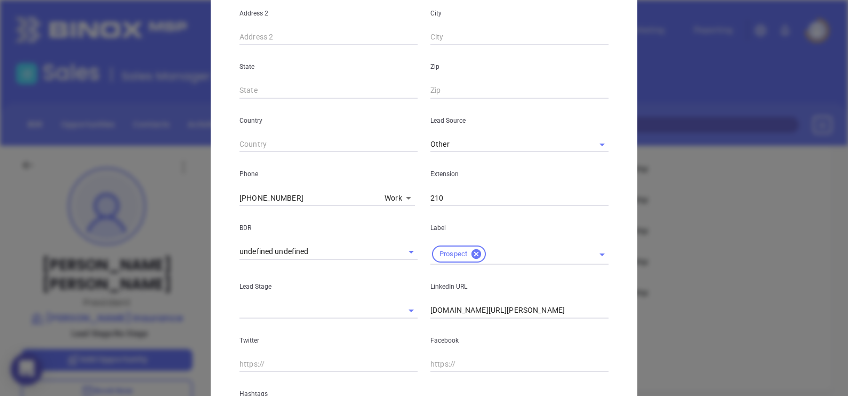
scroll to position [407, 0]
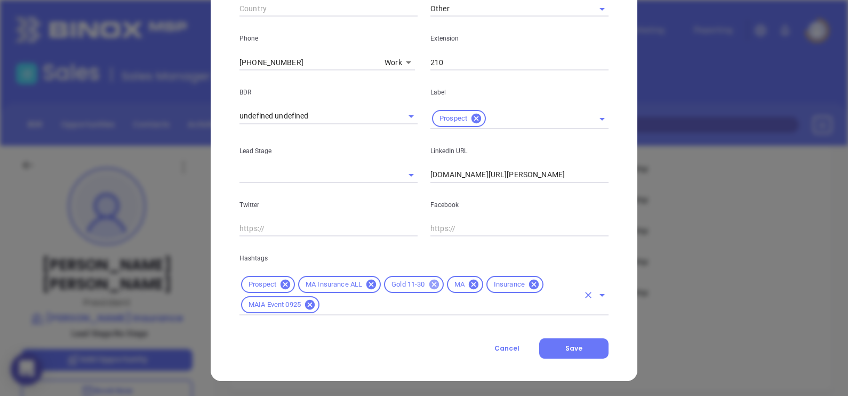
click at [434, 281] on icon at bounding box center [434, 284] width 12 height 12
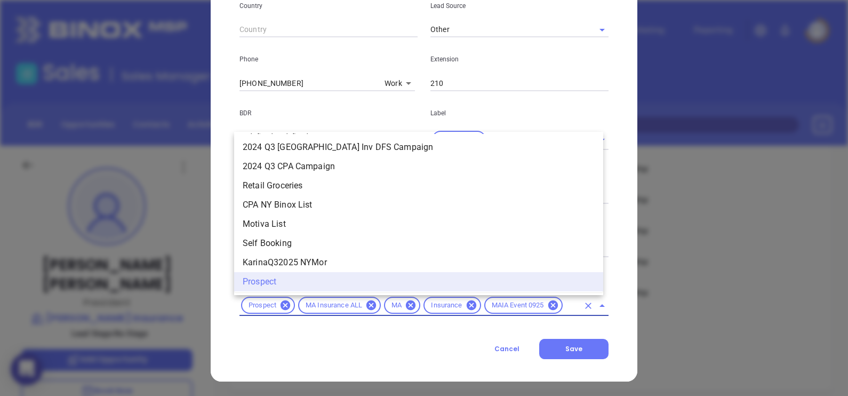
click at [565, 306] on input "text" at bounding box center [571, 305] width 14 height 13
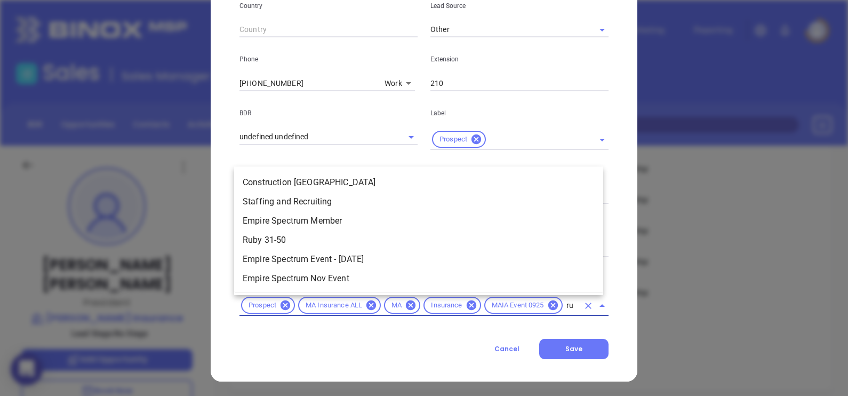
scroll to position [0, 0]
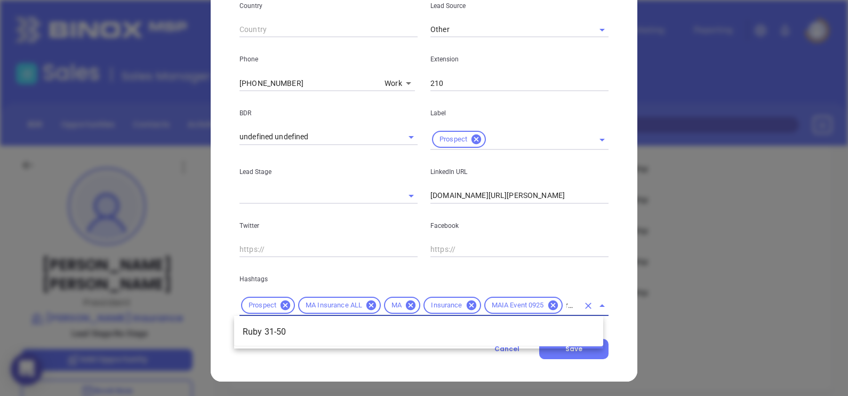
type input "ruby"
click at [479, 323] on li "Ruby 31-50" at bounding box center [418, 331] width 369 height 19
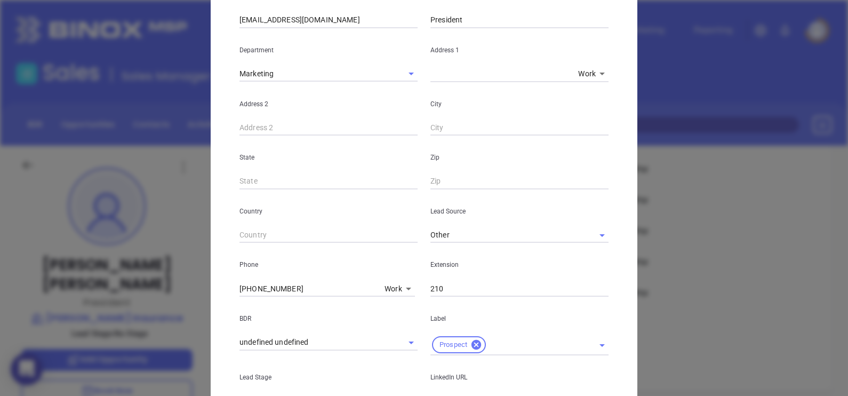
scroll to position [7, 0]
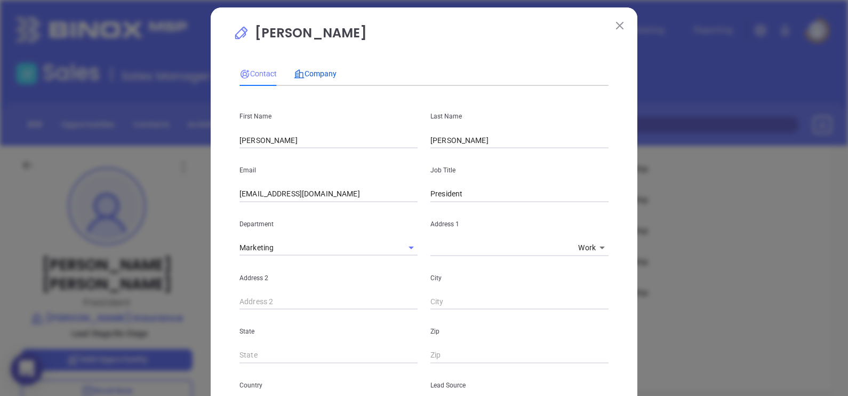
click at [313, 75] on span "Company" at bounding box center [315, 73] width 43 height 9
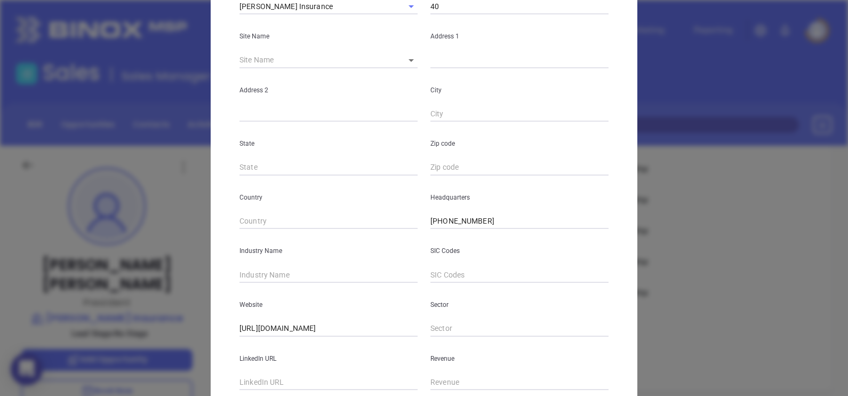
scroll to position [215, 0]
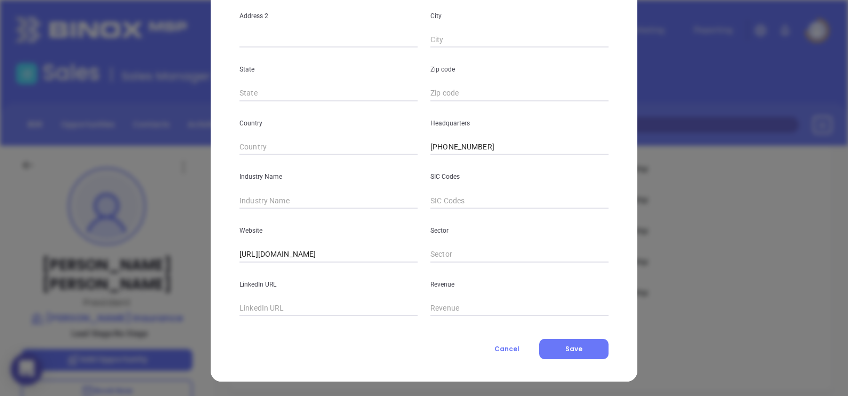
click at [299, 209] on div "Website https://fittsinsurance.com/" at bounding box center [328, 236] width 191 height 54
click at [301, 205] on input "text" at bounding box center [328, 201] width 178 height 16
type input "Insurance"
click at [298, 291] on div "LinkedIn URL" at bounding box center [328, 289] width 191 height 54
click at [301, 304] on input "text" at bounding box center [328, 308] width 178 height 16
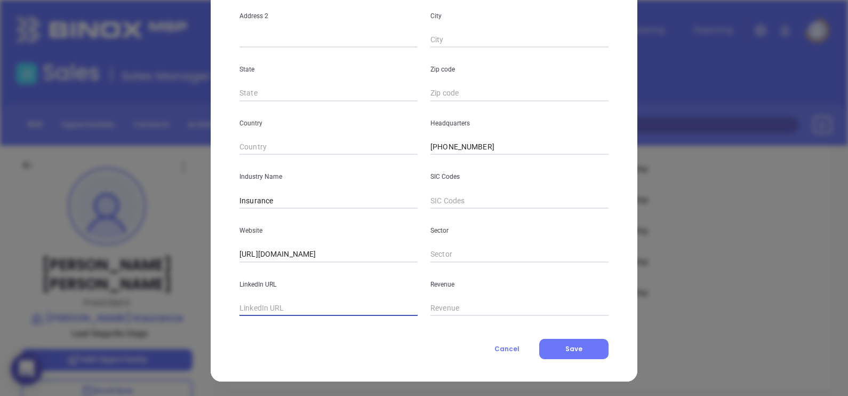
paste input "www.linkedin.com/company/fitts-insurance-agency-inc-/"
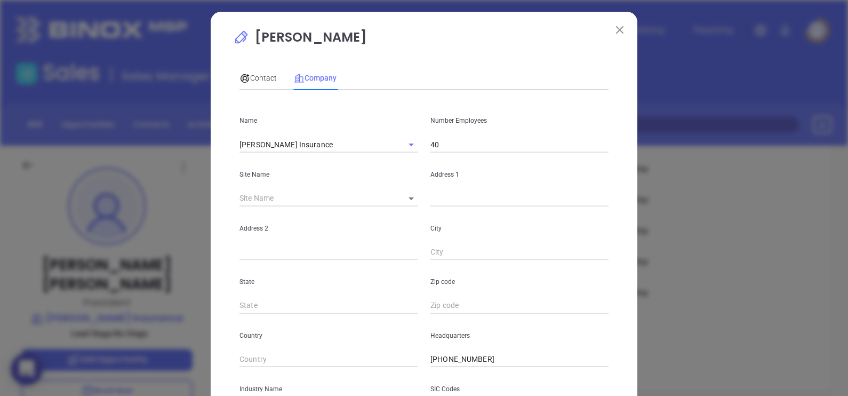
scroll to position [0, 0]
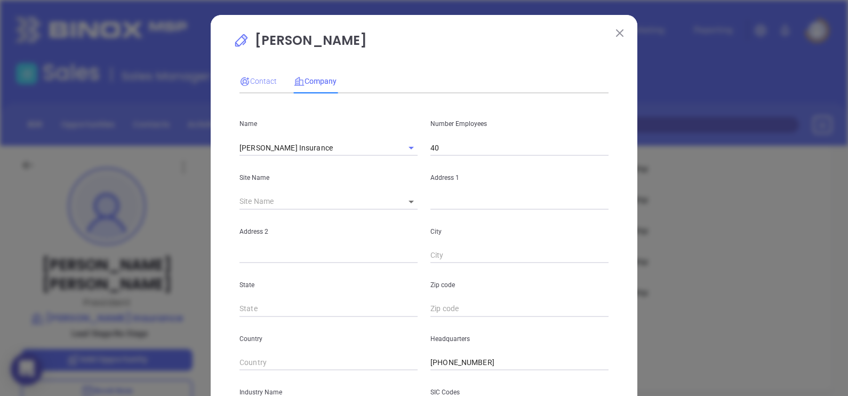
type input "www.linkedin.com/company/fitts-insurance-agency-inc-/"
click at [269, 77] on span "Contact" at bounding box center [257, 81] width 37 height 9
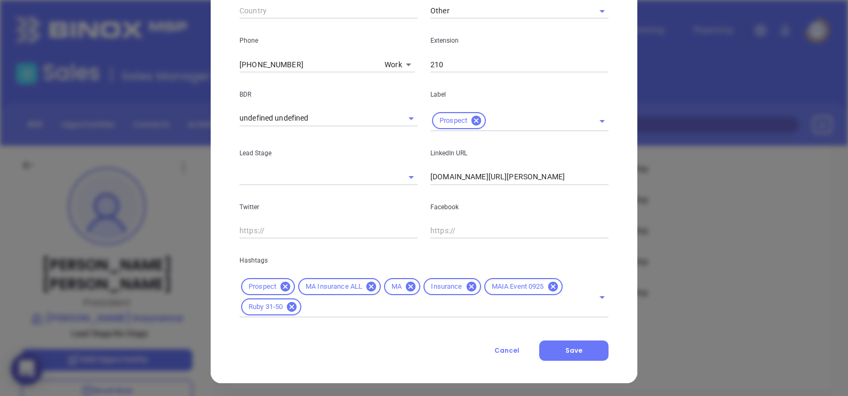
scroll to position [407, 0]
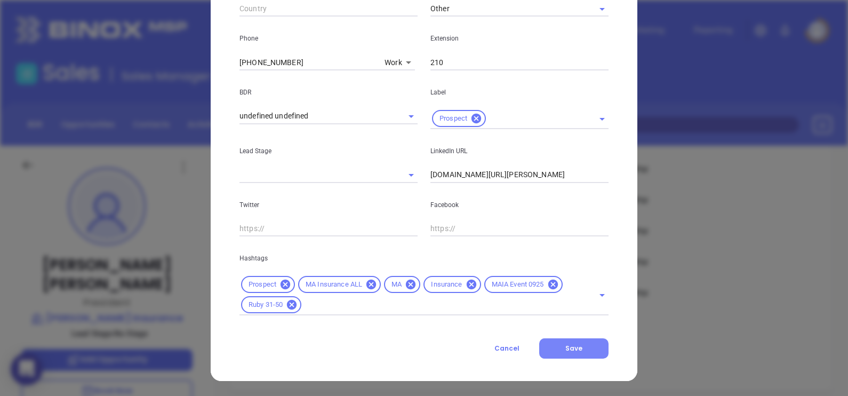
click at [587, 347] on button "Save" at bounding box center [573, 348] width 69 height 20
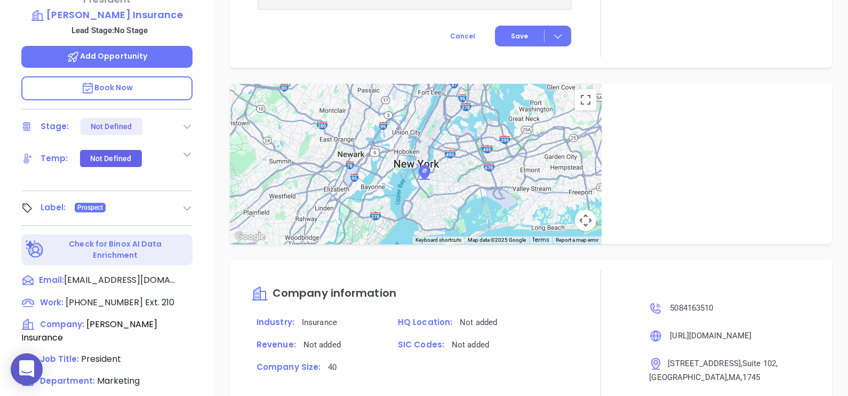
scroll to position [296, 0]
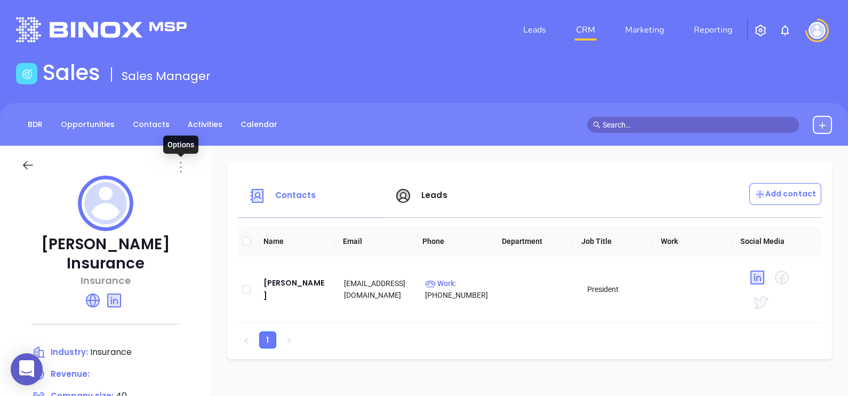
click at [180, 167] on icon at bounding box center [181, 167] width 2 height 11
click at [204, 185] on div "Edit" at bounding box center [229, 188] width 97 height 12
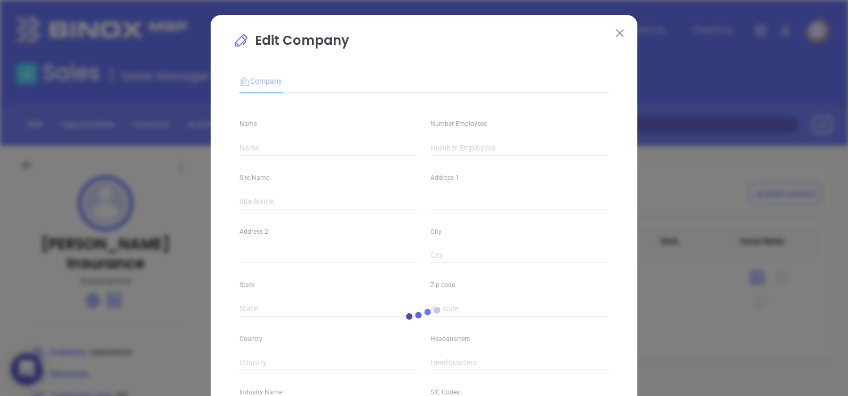
type input "[PERSON_NAME] Insurance"
type input "40"
type input "[PHONE_NUMBER]"
type input "Insurance"
type input "[URL][DOMAIN_NAME]"
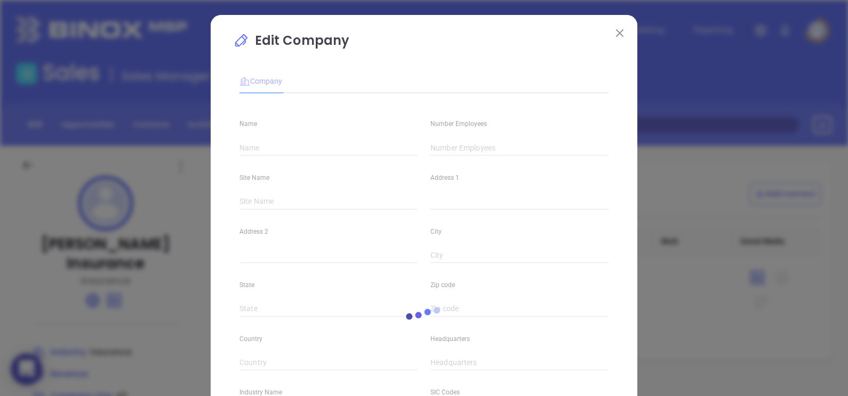
type input "[DOMAIN_NAME][URL][PERSON_NAME]"
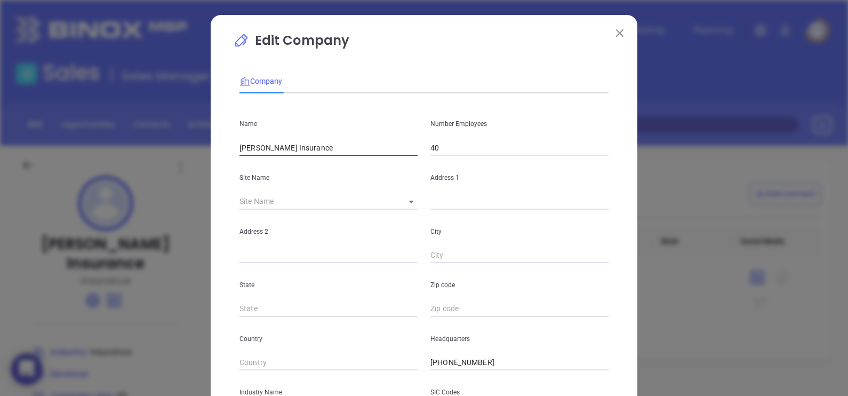
drag, startPoint x: 290, startPoint y: 151, endPoint x: 181, endPoint y: 137, distance: 109.7
click at [181, 137] on div "Edit Company Company Name [PERSON_NAME] Insurance Number Employees 40 Site Name…" at bounding box center [424, 198] width 848 height 396
paste input "itts Insurance Agency, Inc"
type input "[PERSON_NAME] Insurance Agency, Inc"
click at [366, 84] on div "Company" at bounding box center [423, 81] width 369 height 25
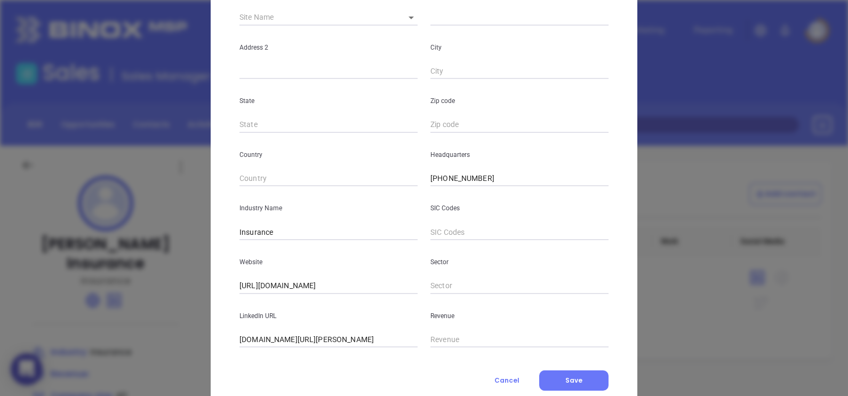
scroll to position [215, 0]
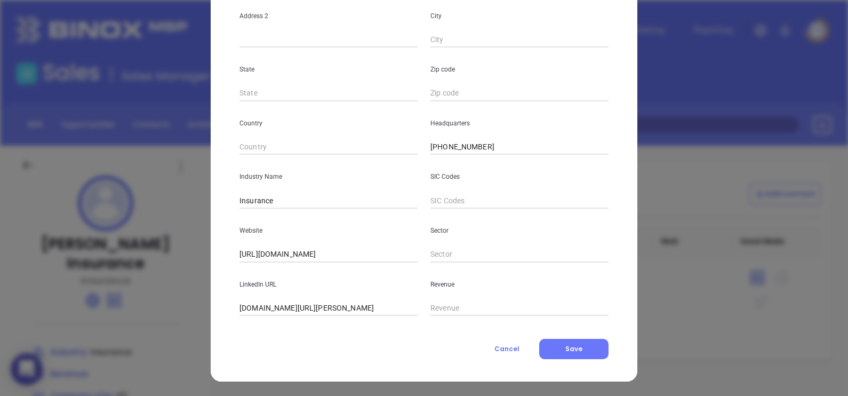
click at [575, 362] on div "Edit Company Company Name Fitts Insurance Agency, Inc Number Employees 40 Site …" at bounding box center [424, 90] width 427 height 582
click at [572, 354] on button "Save" at bounding box center [573, 349] width 69 height 20
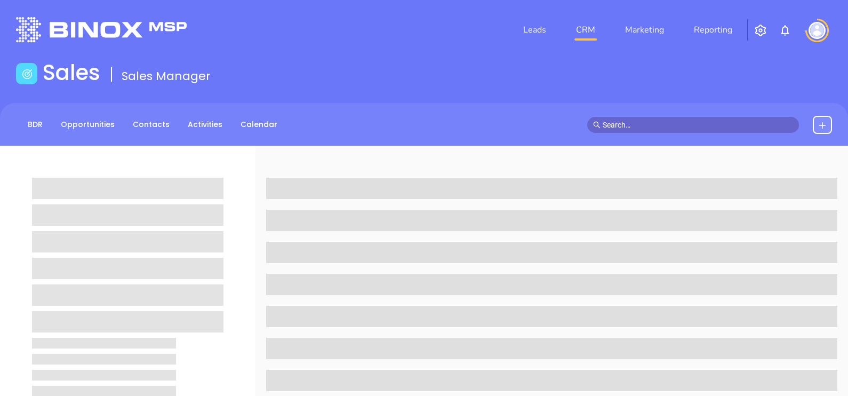
scroll to position [296, 0]
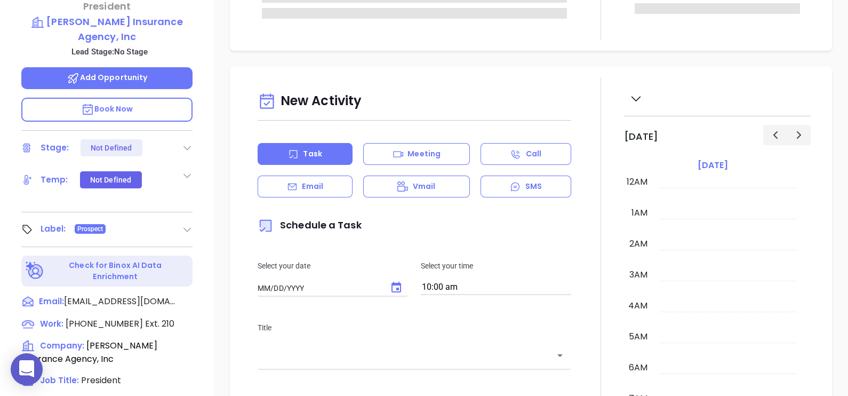
type input "[DATE]"
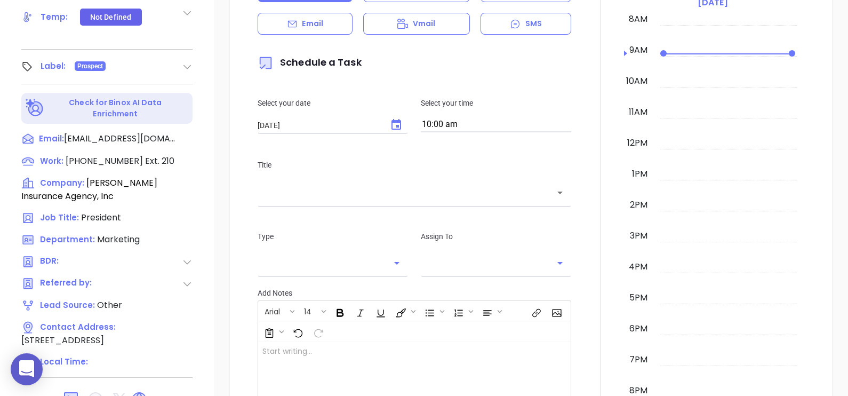
scroll to position [496, 0]
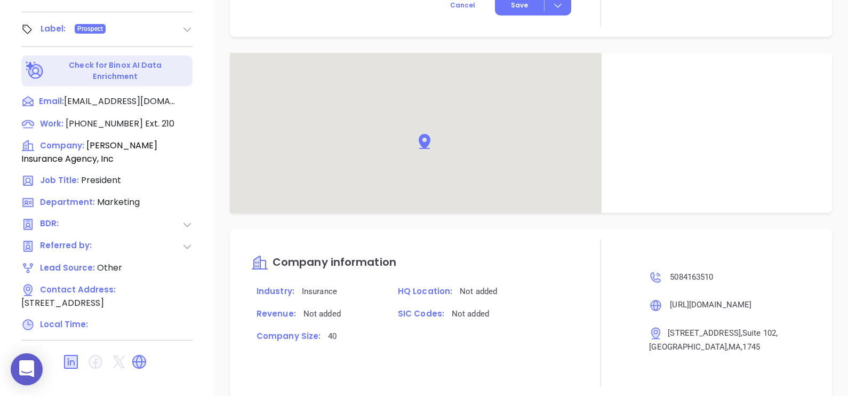
type input "[PERSON_NAME]"
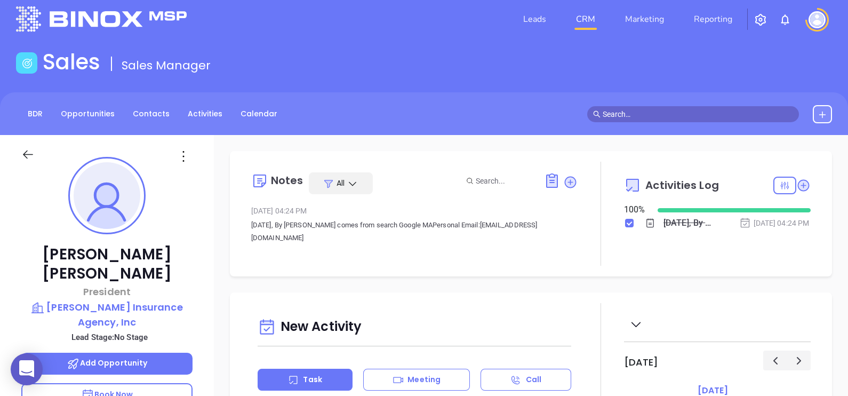
scroll to position [0, 0]
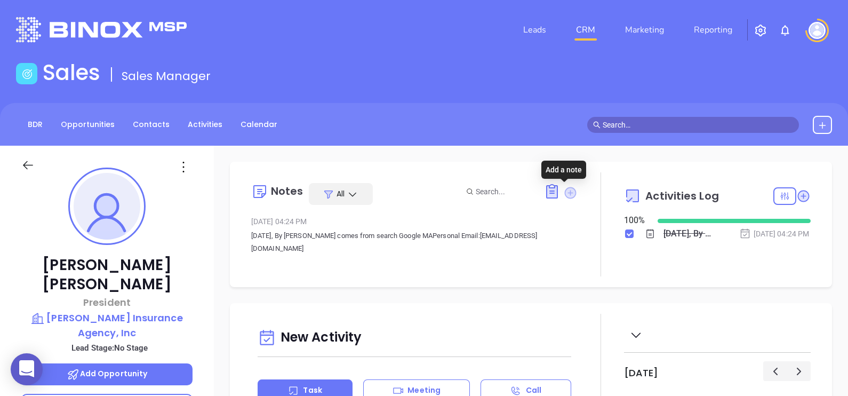
click at [564, 192] on icon at bounding box center [570, 193] width 12 height 12
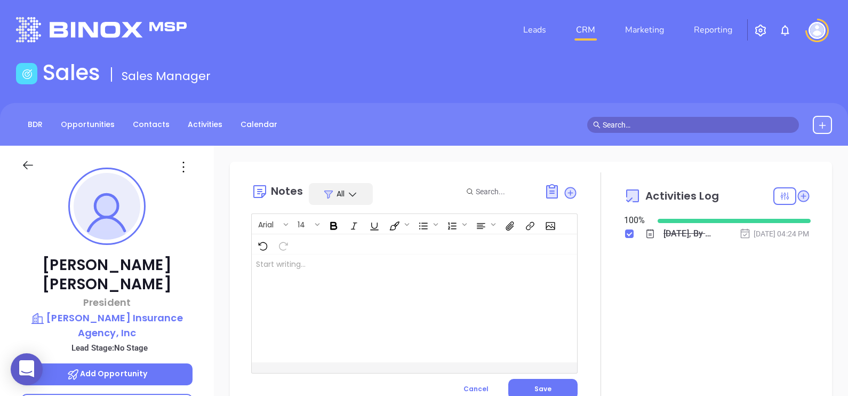
drag, startPoint x: 365, startPoint y: 296, endPoint x: 376, endPoint y: 298, distance: 10.9
click at [366, 296] on div at bounding box center [403, 308] width 302 height 108
click at [346, 288] on div "﻿" at bounding box center [403, 308] width 302 height 108
click at [547, 383] on button "Save" at bounding box center [542, 389] width 69 height 20
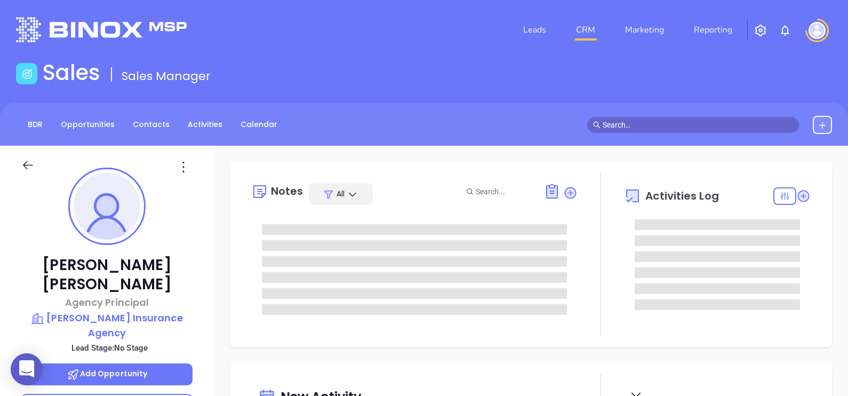
scroll to position [247, 0]
type input "Alejandra Lara"
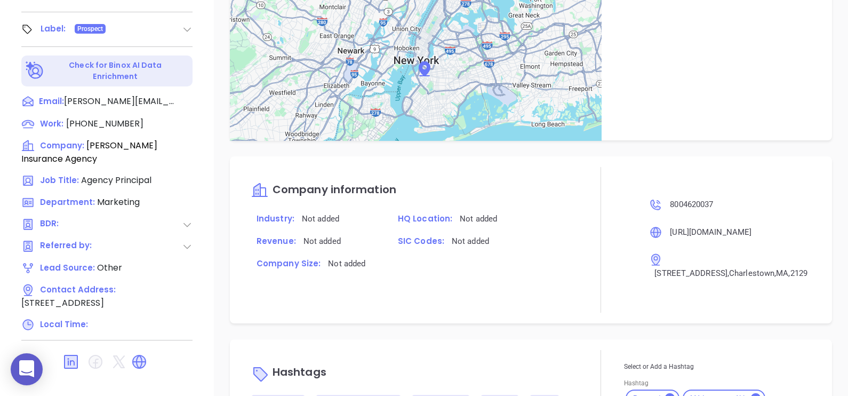
scroll to position [526, 0]
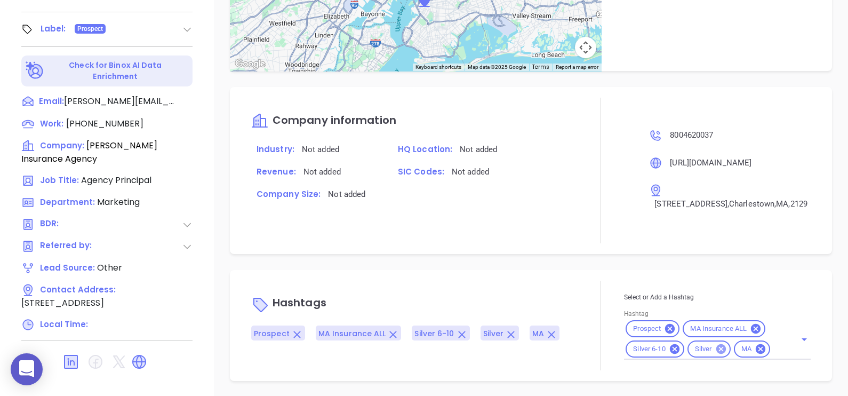
click at [719, 344] on icon at bounding box center [721, 349] width 12 height 12
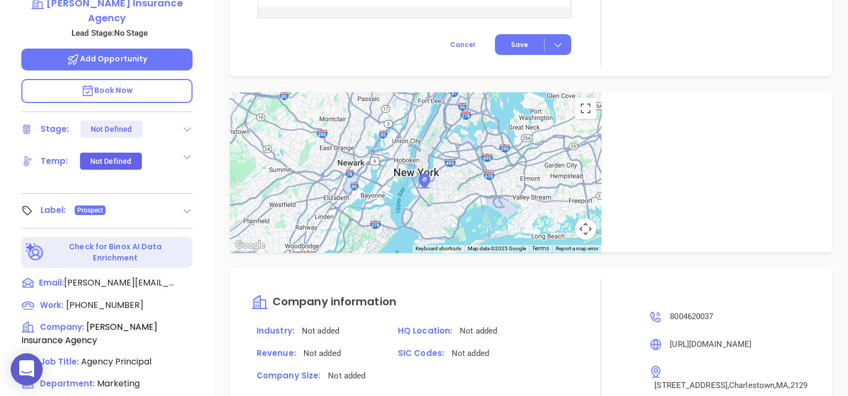
scroll to position [163, 0]
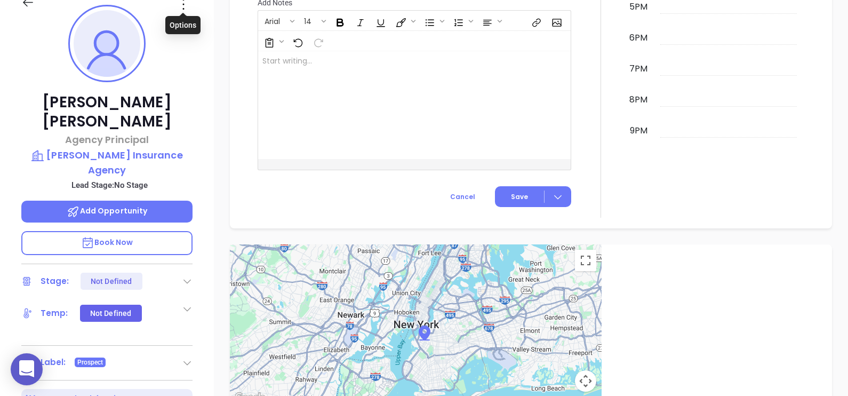
click at [180, 6] on icon at bounding box center [183, 4] width 17 height 17
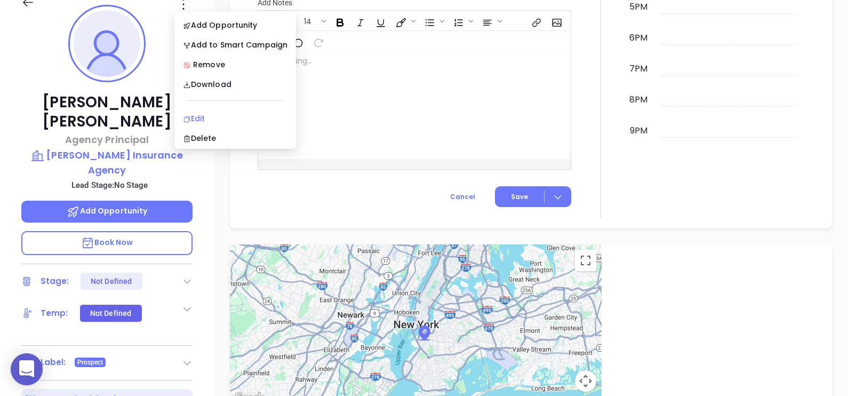
click at [219, 118] on div "Edit" at bounding box center [235, 119] width 105 height 12
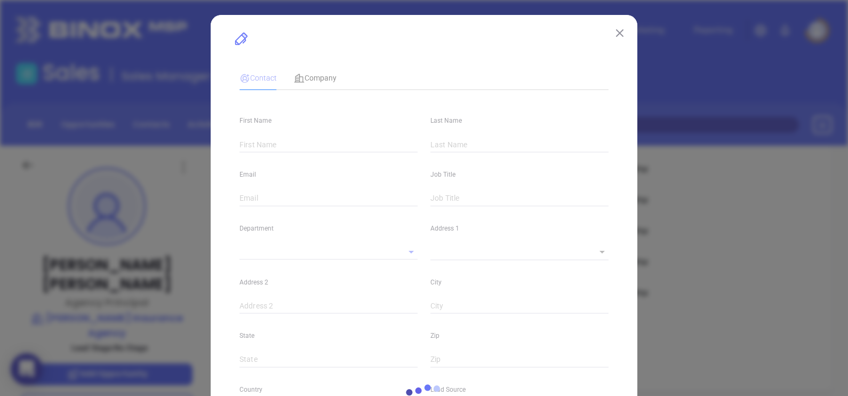
type input "Justin W."
type input "Flynn"
type input "justin@flynnins.com"
type input "Agency Principal"
type input "1"
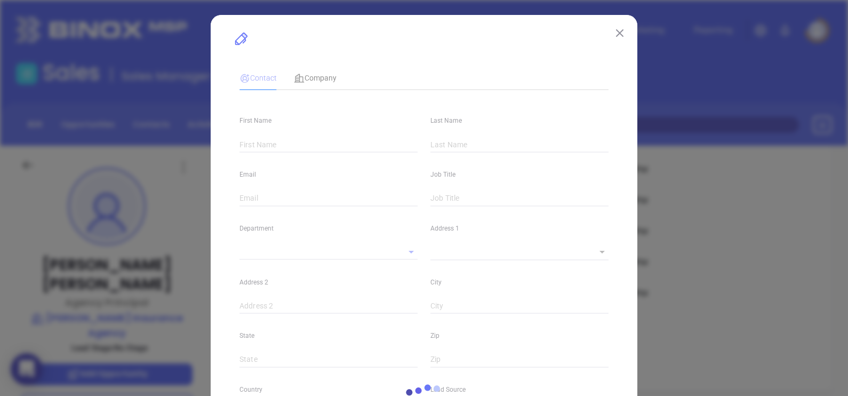
type input "www.linkedin.com/in/justin-w-flynn"
type input "Marketing"
type input "Other"
type input "undefined undefined"
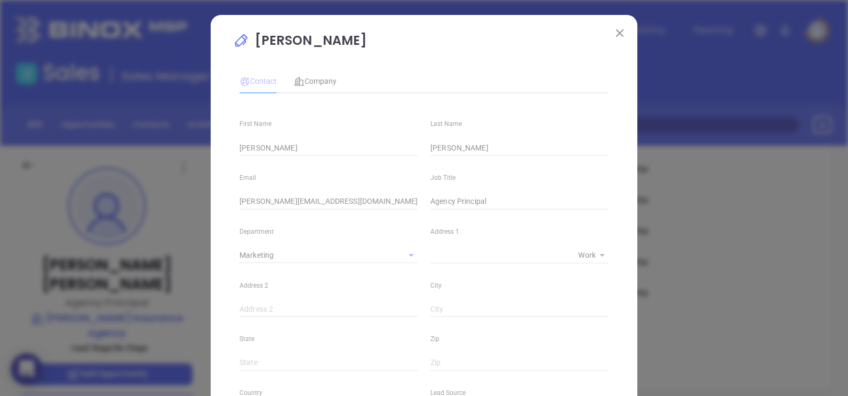
type input "(800) 462-0037"
type input "1"
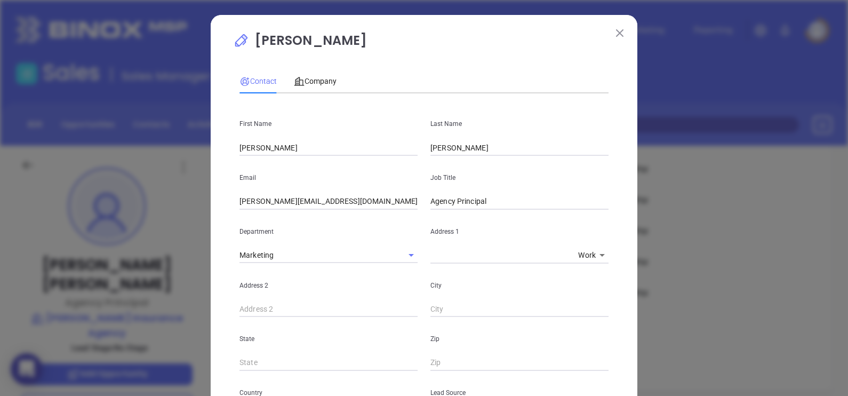
click at [285, 145] on input "Justin W." at bounding box center [328, 148] width 178 height 16
click at [386, 29] on div "Justin W. Flynn Contact Company First Name Justin W Last Name Flynn Email justi…" at bounding box center [424, 391] width 427 height 753
click at [295, 157] on div "Email justin@flynnins.com" at bounding box center [328, 183] width 191 height 54
click at [294, 149] on input "Justin W" at bounding box center [328, 148] width 178 height 16
type input "Justin"
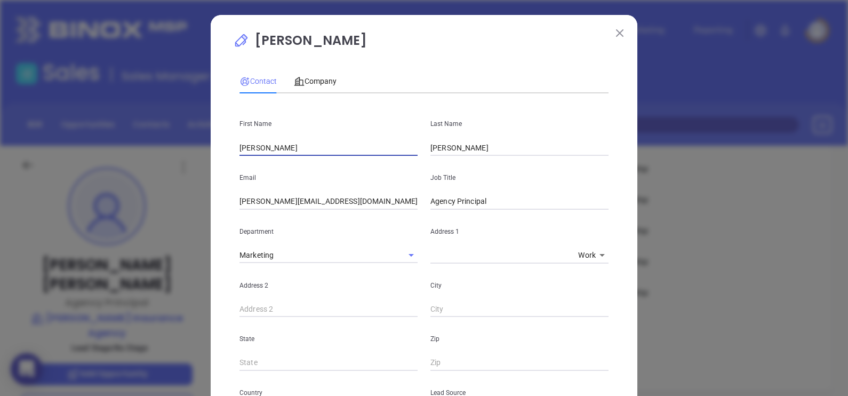
click at [426, 23] on div "Justin W. Flynn Contact Company First Name Justin Last Name Flynn Email justin@…" at bounding box center [424, 391] width 427 height 753
click at [320, 197] on input "justin@flynnins.com" at bounding box center [328, 202] width 178 height 16
click at [324, 77] on span "Company" at bounding box center [315, 81] width 43 height 9
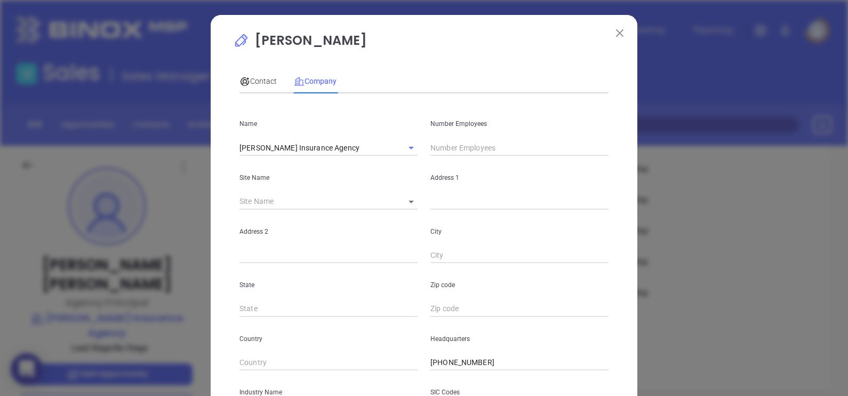
scroll to position [215, 0]
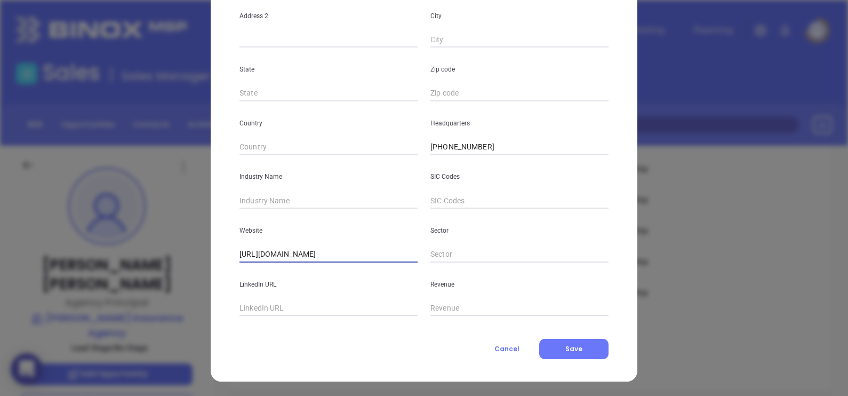
drag, startPoint x: 347, startPoint y: 260, endPoint x: 215, endPoint y: 245, distance: 132.1
click at [218, 245] on div "Justin W. Flynn Contact Company First Name Justin Last Name Flynn Email justin@…" at bounding box center [424, 90] width 427 height 582
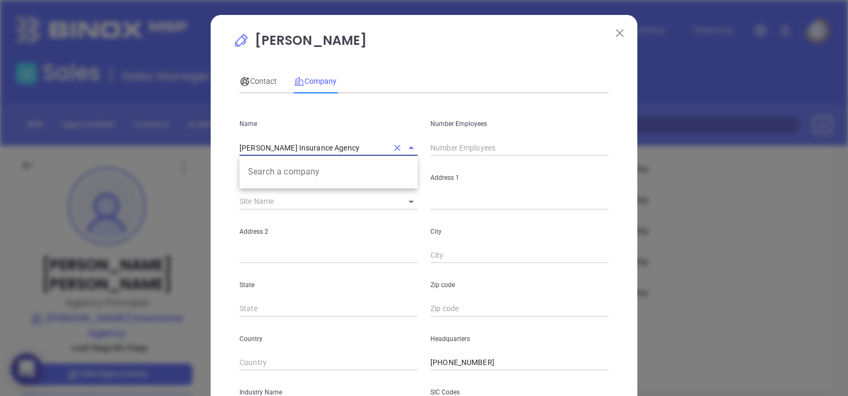
drag, startPoint x: 325, startPoint y: 147, endPoint x: 205, endPoint y: 152, distance: 120.1
click at [211, 152] on div "Justin W. Flynn Contact Company First Name Justin Last Name Flynn Email justin@…" at bounding box center [424, 306] width 427 height 582
click at [461, 149] on input "text" at bounding box center [519, 148] width 178 height 16
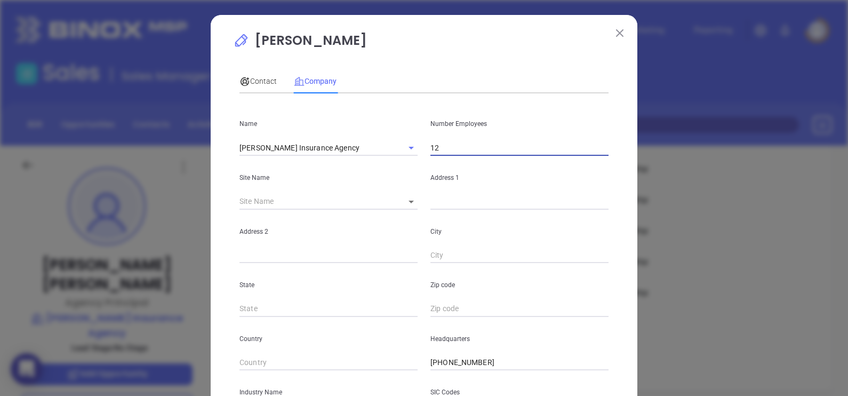
type input "12"
click at [465, 81] on div "Contact Company" at bounding box center [423, 81] width 369 height 25
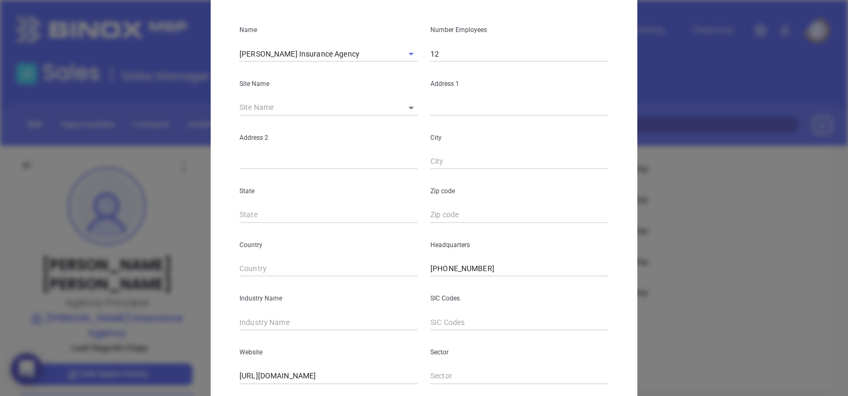
scroll to position [215, 0]
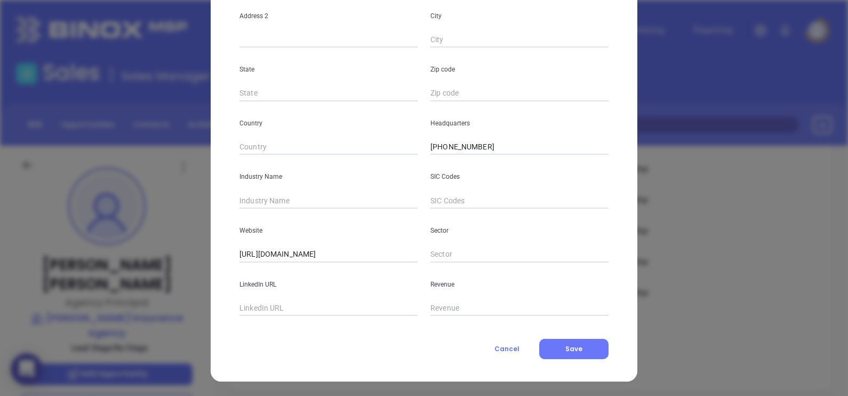
click at [271, 210] on div "Website https://www.flynnins.com/" at bounding box center [328, 236] width 191 height 54
click at [271, 202] on input "text" at bounding box center [328, 201] width 178 height 16
type input "Insurance"
click at [293, 307] on input "text" at bounding box center [328, 308] width 178 height 16
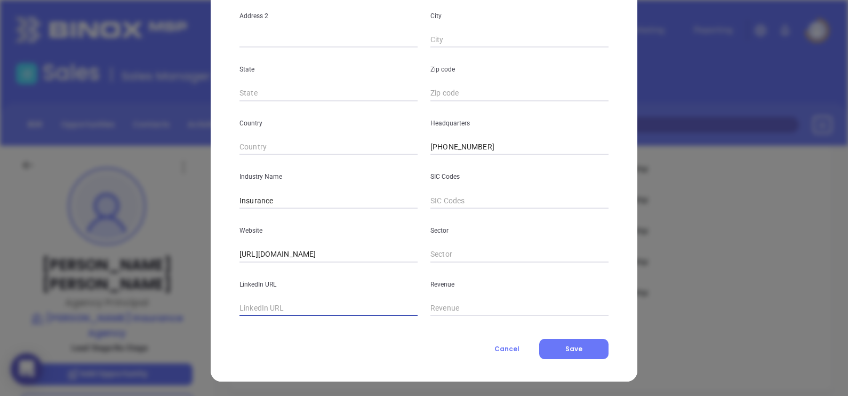
paste input "www.linkedin.com/company/flynn-insurance-agency/"
type input "www.linkedin.com/company/flynn-insurance-agency/"
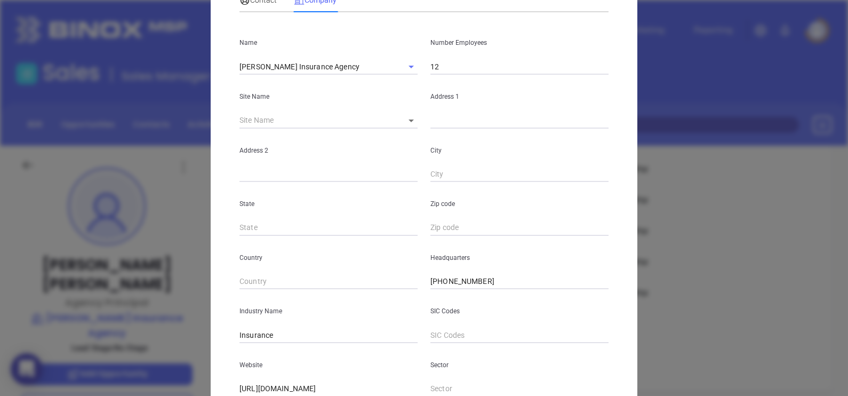
scroll to position [0, 0]
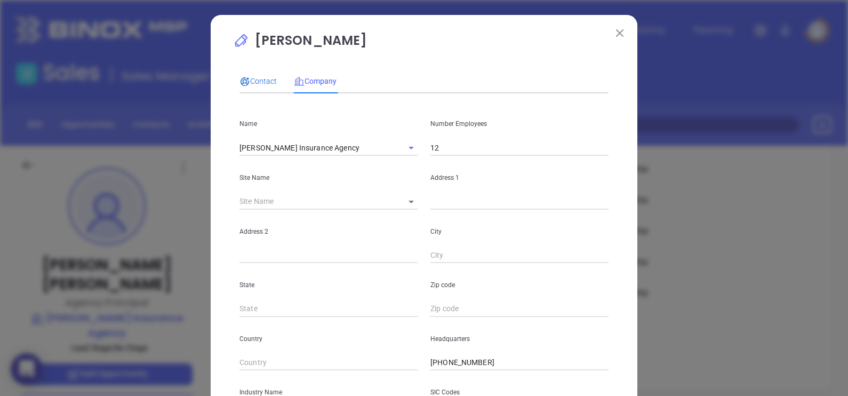
click at [251, 77] on span "Contact" at bounding box center [257, 81] width 37 height 9
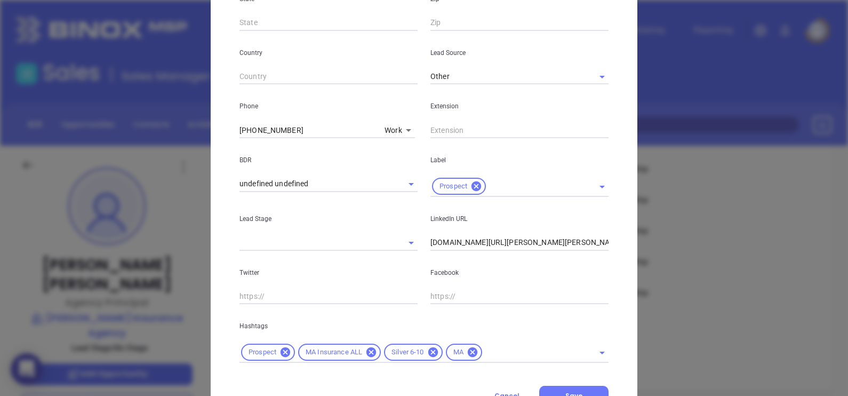
scroll to position [387, 0]
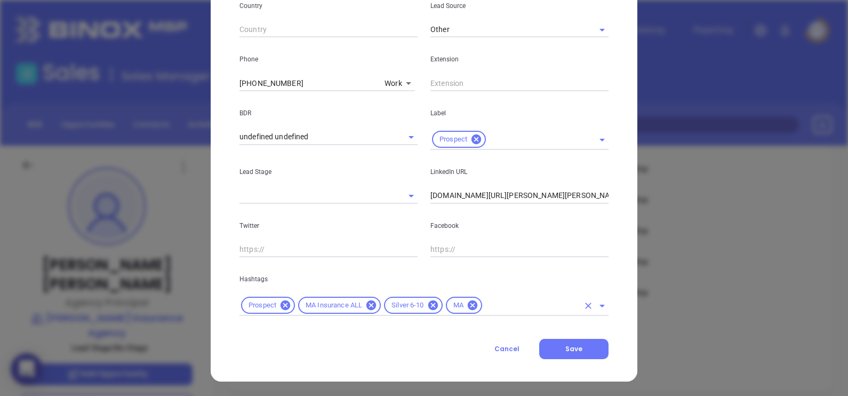
click at [502, 299] on input "text" at bounding box center [531, 305] width 95 height 13
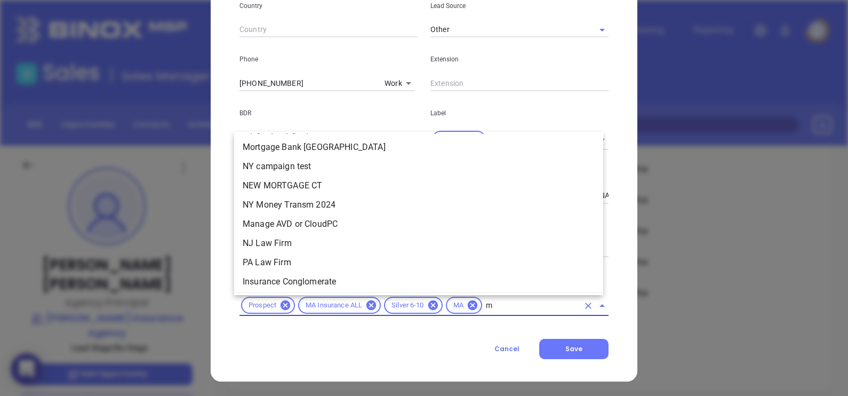
scroll to position [0, 0]
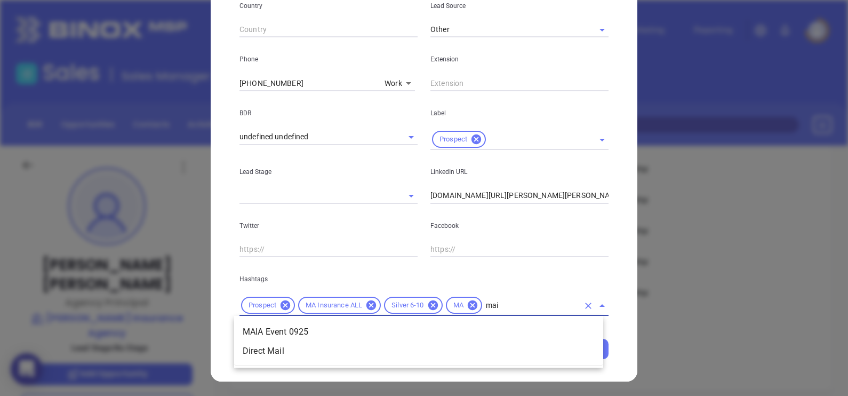
type input "maia"
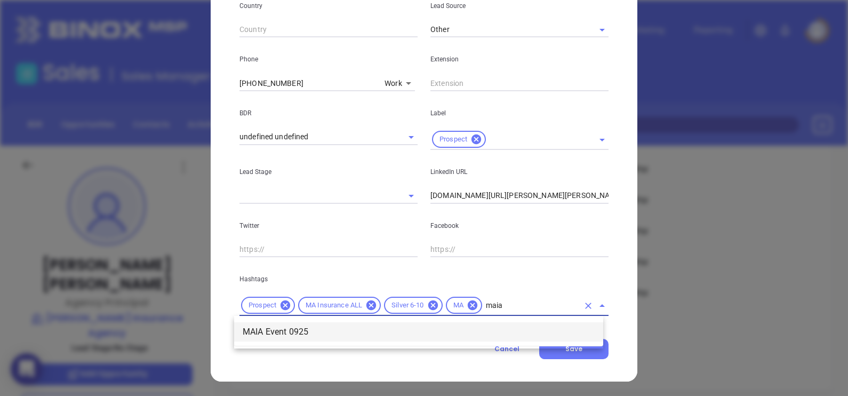
click at [480, 325] on li "MAIA Event 0925" at bounding box center [418, 331] width 369 height 19
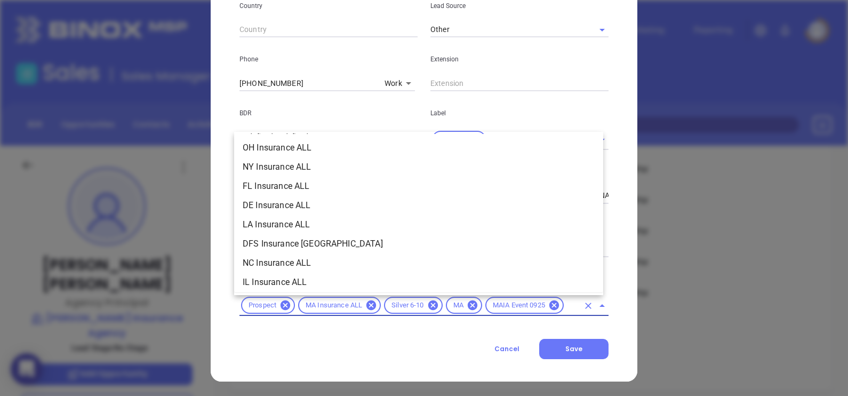
type input "insurance"
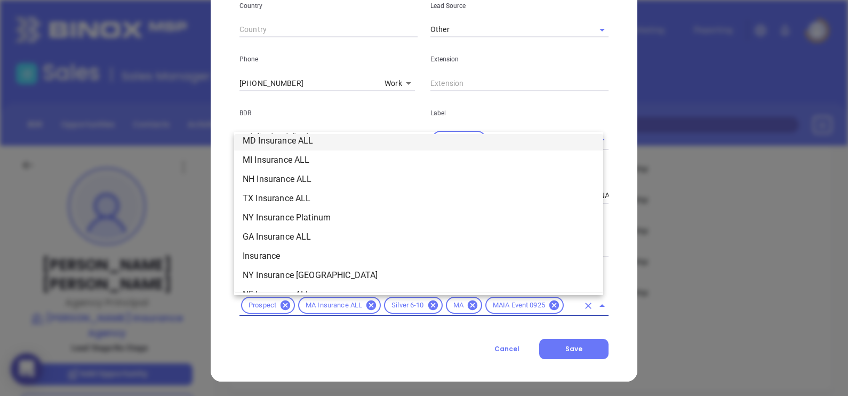
scroll to position [400, 0]
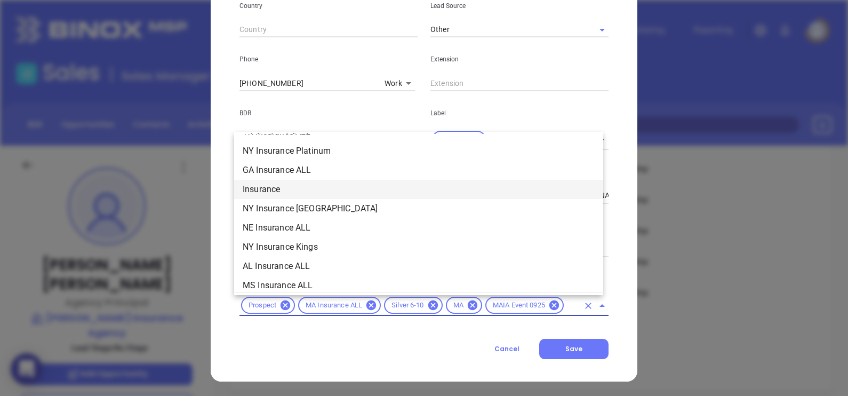
click at [290, 185] on li "Insurance" at bounding box center [418, 189] width 369 height 19
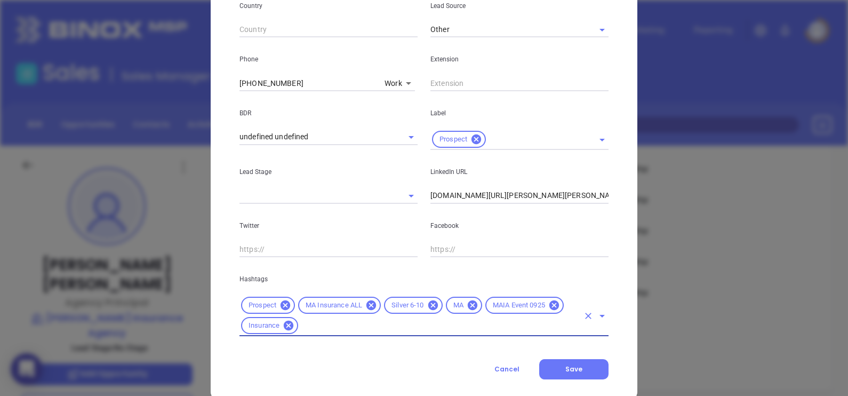
scroll to position [0, 0]
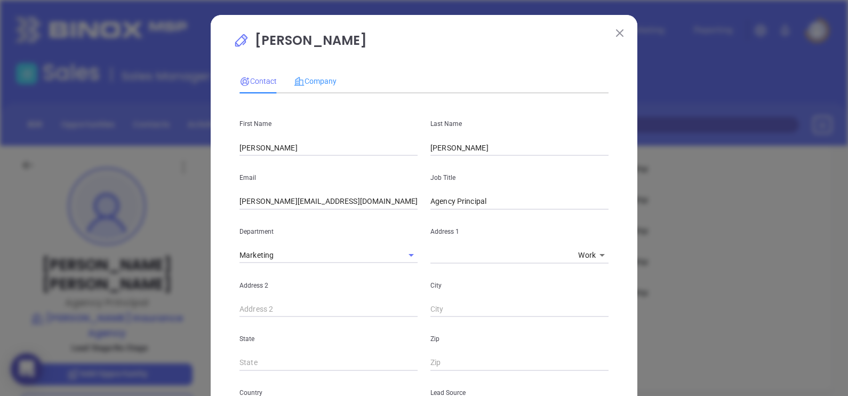
click at [306, 71] on div "Company" at bounding box center [315, 81] width 43 height 25
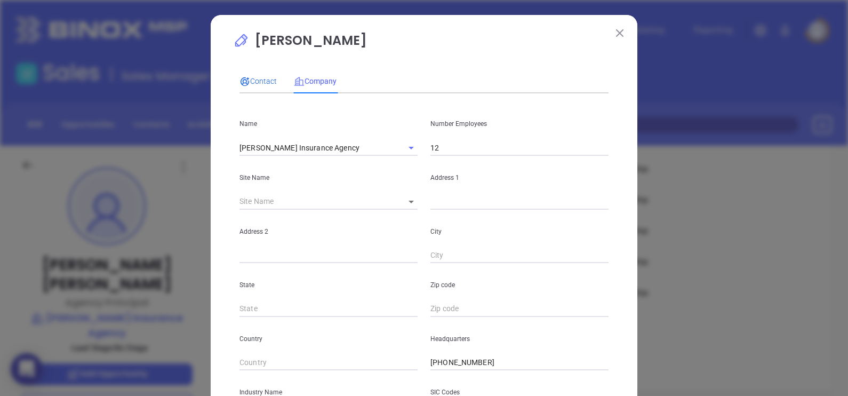
click at [257, 79] on span "Contact" at bounding box center [257, 81] width 37 height 9
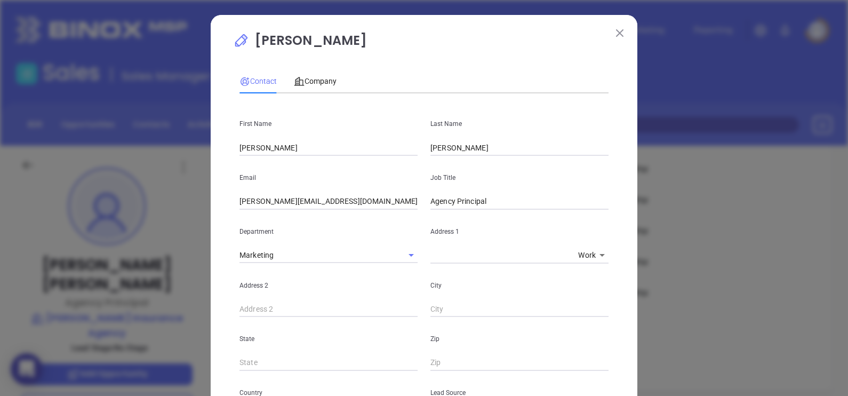
scroll to position [407, 0]
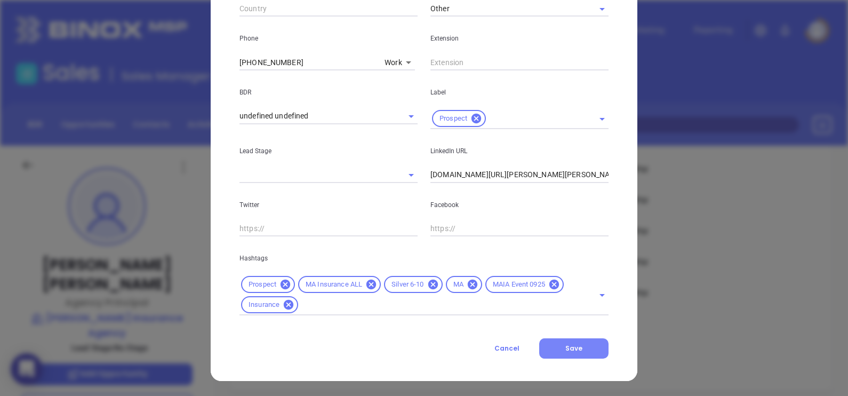
click at [589, 353] on button "Save" at bounding box center [573, 348] width 69 height 20
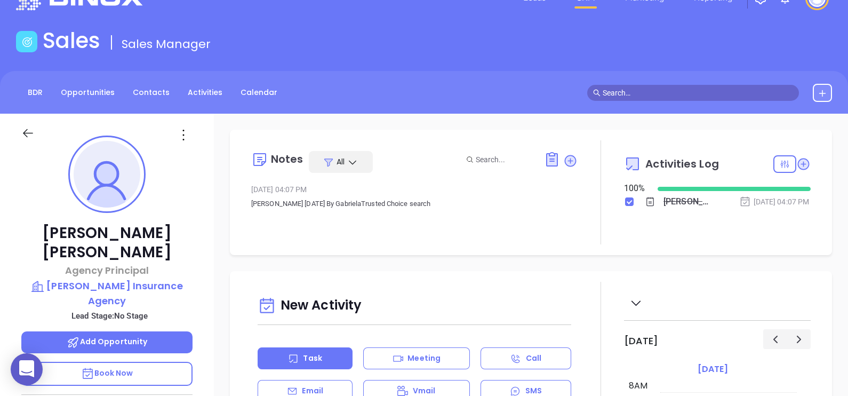
scroll to position [0, 0]
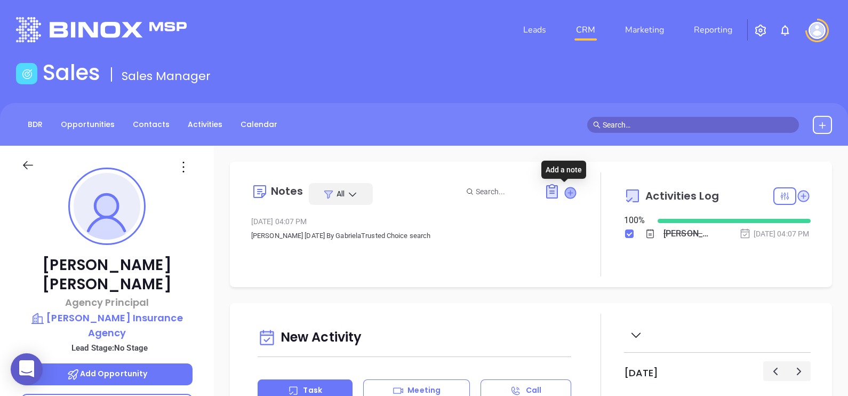
click at [565, 194] on icon at bounding box center [570, 192] width 11 height 11
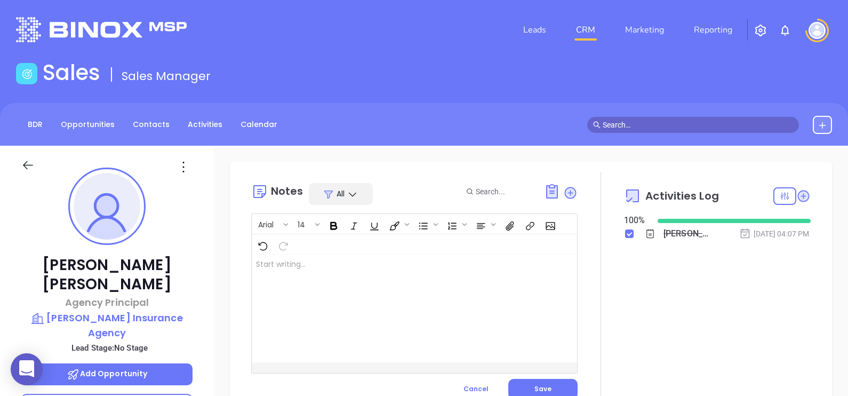
click at [422, 332] on div at bounding box center [403, 308] width 302 height 108
click at [555, 387] on button "Save" at bounding box center [542, 389] width 69 height 20
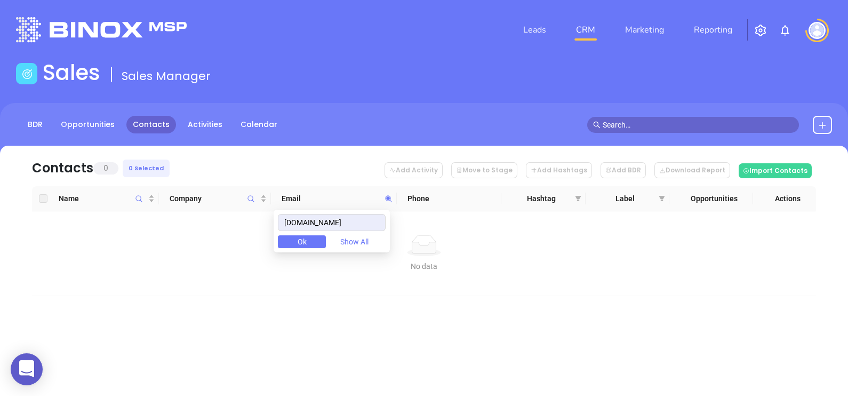
click at [262, 222] on body "0 Leads CRM Marketing Reporting Financial Leads Leads Sales Sales Manager BDR O…" at bounding box center [424, 198] width 848 height 396
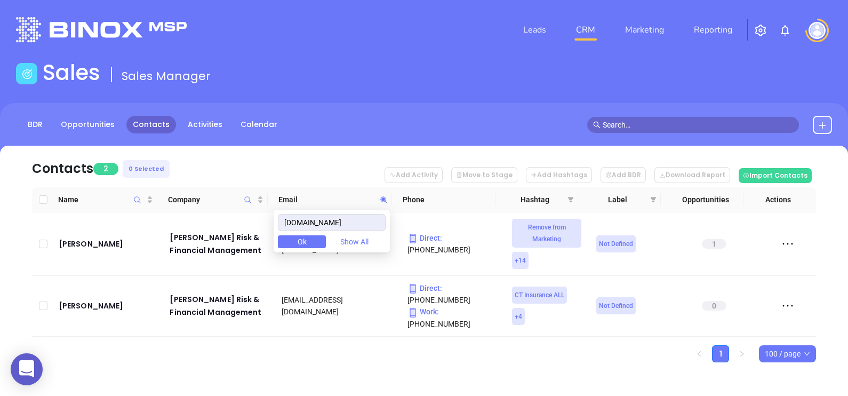
click at [294, 167] on nav "Contacts 2 0 Selected Add Activity Move to Stage Add Hashtags Add BDR Download …" at bounding box center [424, 167] width 784 height 42
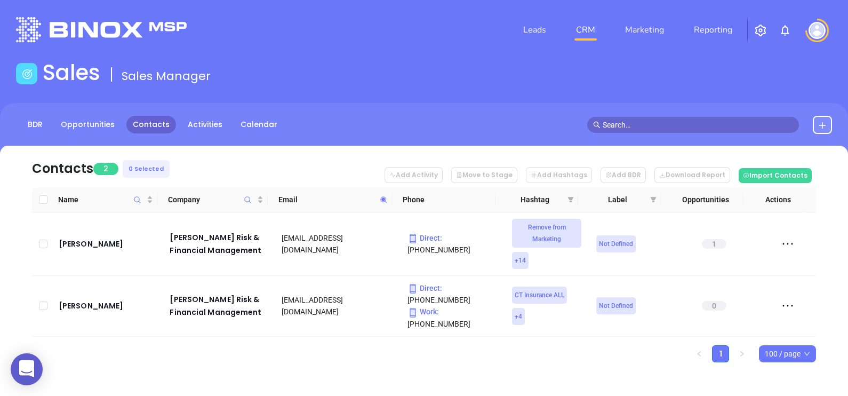
click at [379, 201] on span at bounding box center [384, 199] width 12 height 16
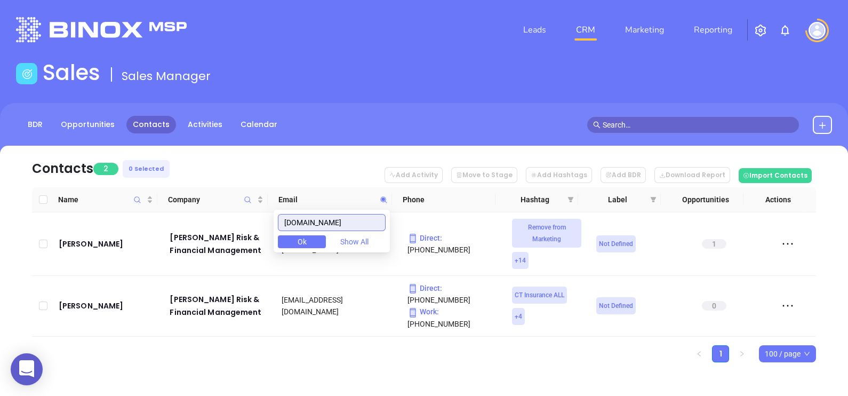
paste input "rinsurancegroup"
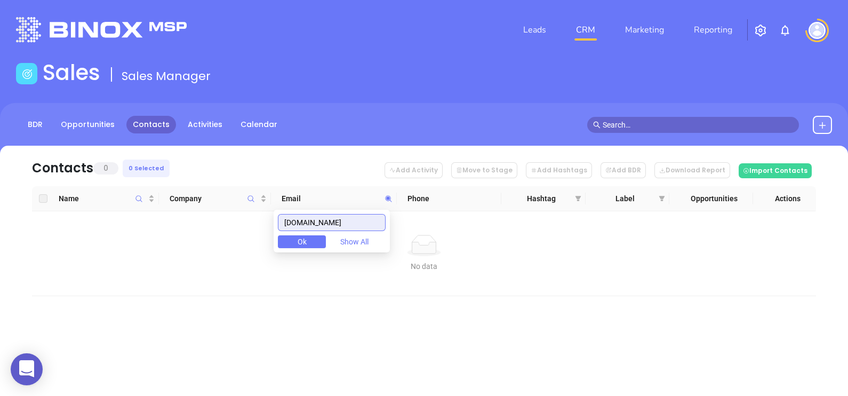
drag, startPoint x: 373, startPoint y: 223, endPoint x: 271, endPoint y: 209, distance: 102.9
click at [272, 210] on body "0 Leads CRM Marketing Reporting Financial Leads Leads Sales Sales Manager BDR O…" at bounding box center [424, 198] width 848 height 396
paste input "orbesgallagher"
type input "[DOMAIN_NAME]"
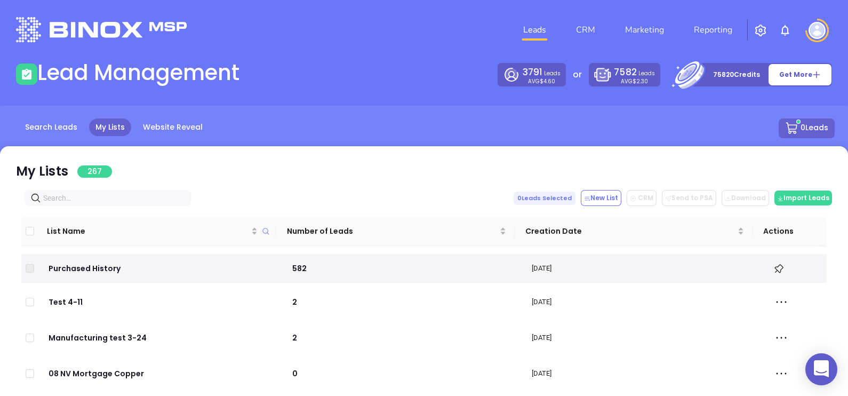
click at [88, 200] on input "text" at bounding box center [110, 198] width 134 height 12
click at [88, 197] on input "text" at bounding box center [110, 198] width 134 height 12
paste input "[DOMAIN_NAME]"
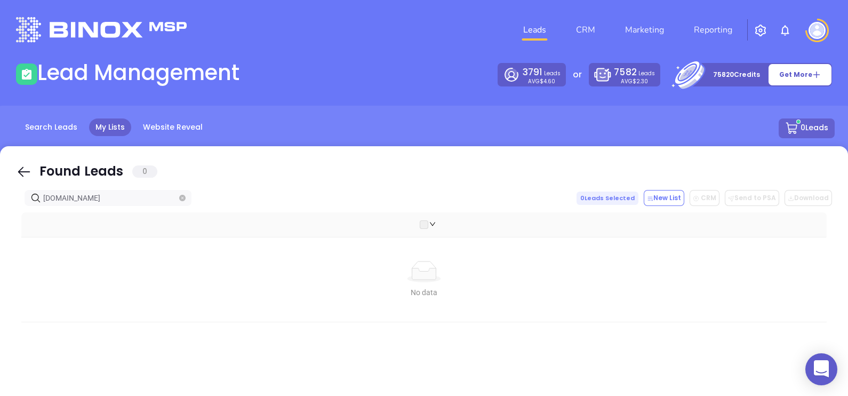
type input "[DOMAIN_NAME]"
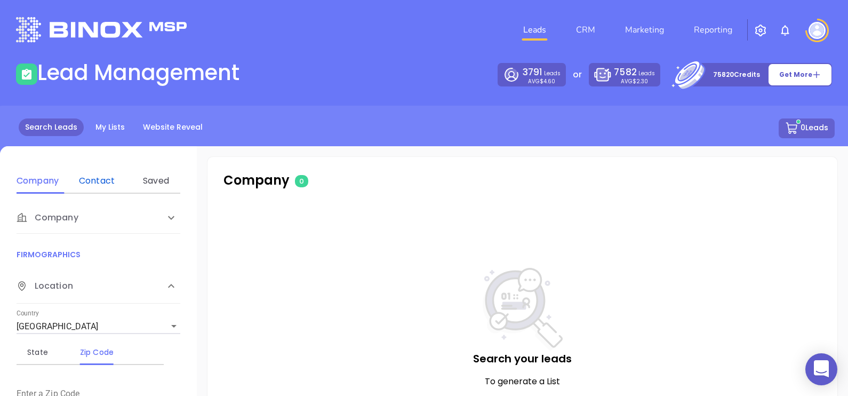
click at [93, 181] on div "Contact" at bounding box center [97, 180] width 42 height 13
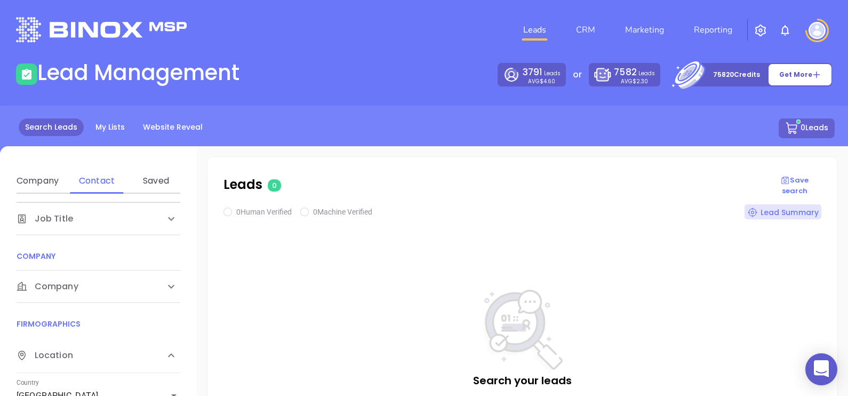
scroll to position [133, 0]
click at [99, 276] on div "Company" at bounding box center [88, 282] width 142 height 13
click at [108, 320] on div "Domain" at bounding box center [97, 323] width 42 height 13
click at [120, 346] on div "Enter a company domain" at bounding box center [97, 359] width 160 height 26
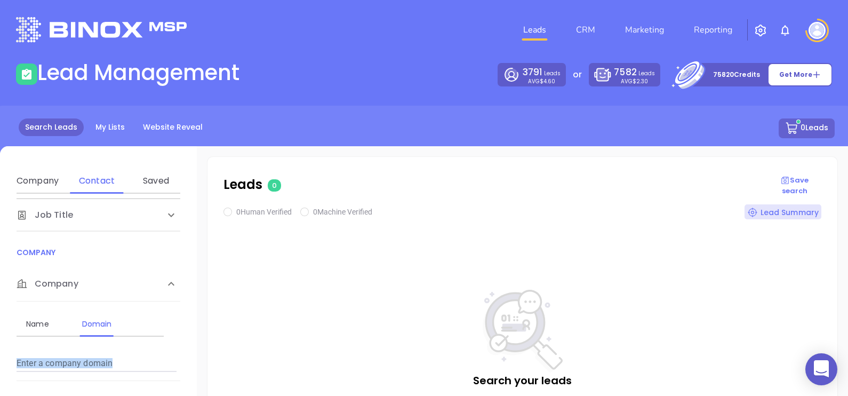
drag, startPoint x: 120, startPoint y: 346, endPoint x: 119, endPoint y: 360, distance: 13.9
click at [119, 360] on input "Enter a company name" at bounding box center [97, 363] width 160 height 17
click at [102, 364] on input "Enter a company name" at bounding box center [97, 363] width 160 height 17
paste input "[DOMAIN_NAME]"
type input "[DOMAIN_NAME]"
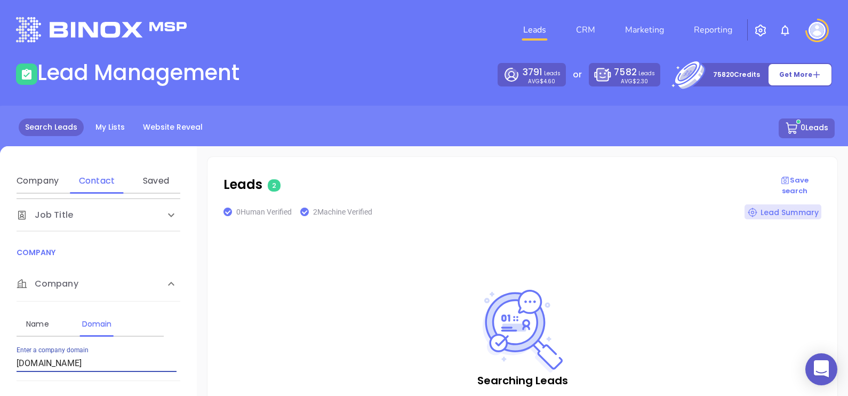
checkbox input "true"
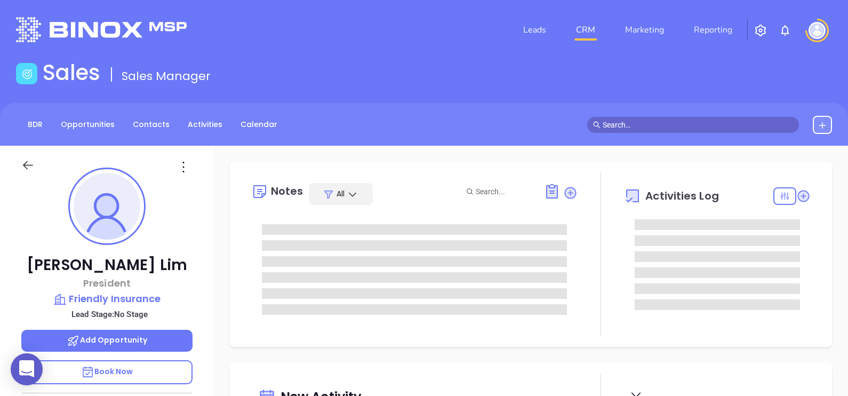
type input "[DATE]"
type input "[PERSON_NAME]"
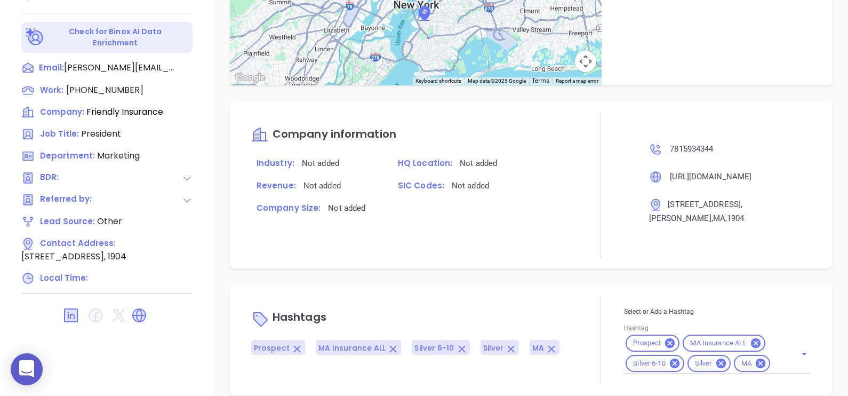
scroll to position [163, 0]
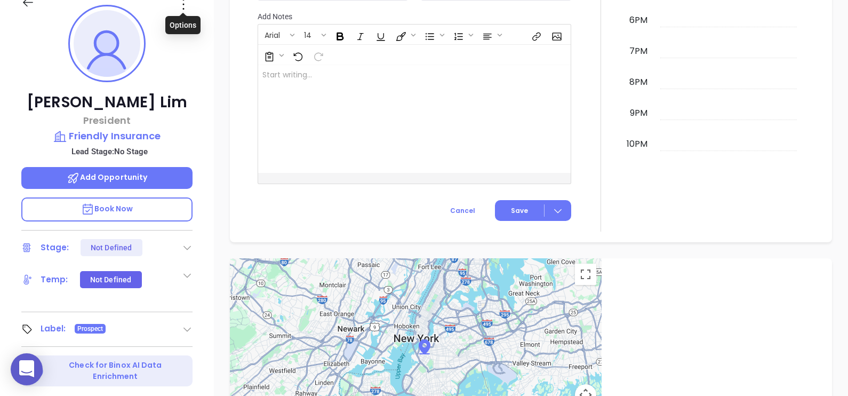
click at [184, 3] on icon at bounding box center [183, 4] width 17 height 17
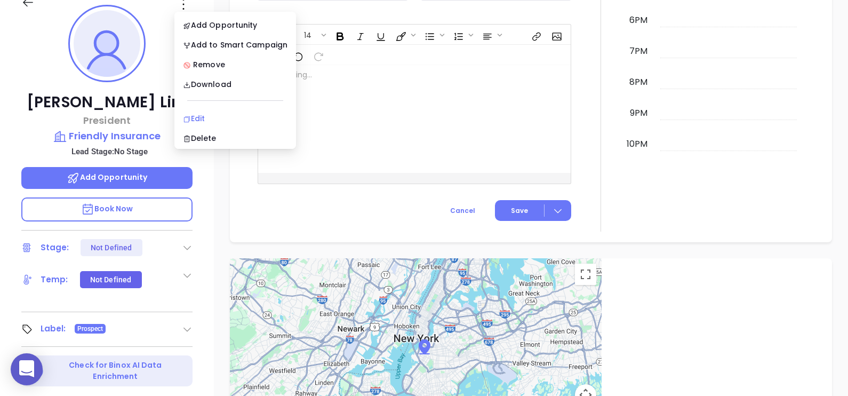
click at [229, 114] on div "Edit" at bounding box center [235, 119] width 105 height 12
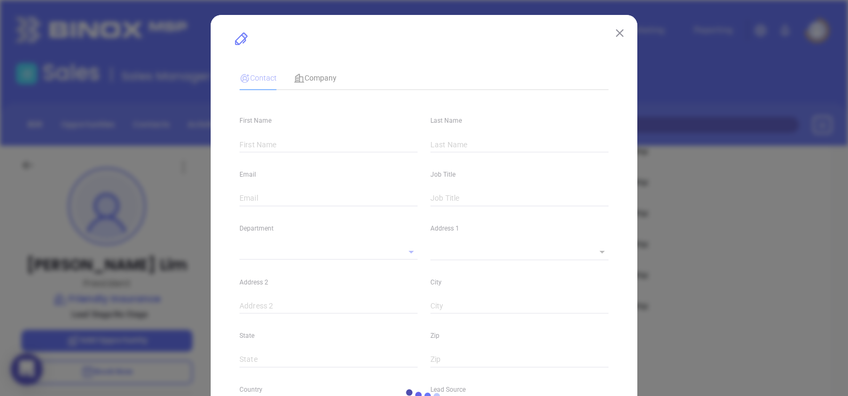
type input "[PERSON_NAME]"
type input "Lim"
type input "[PERSON_NAME][EMAIL_ADDRESS][DOMAIN_NAME]"
type input "President"
type input "1"
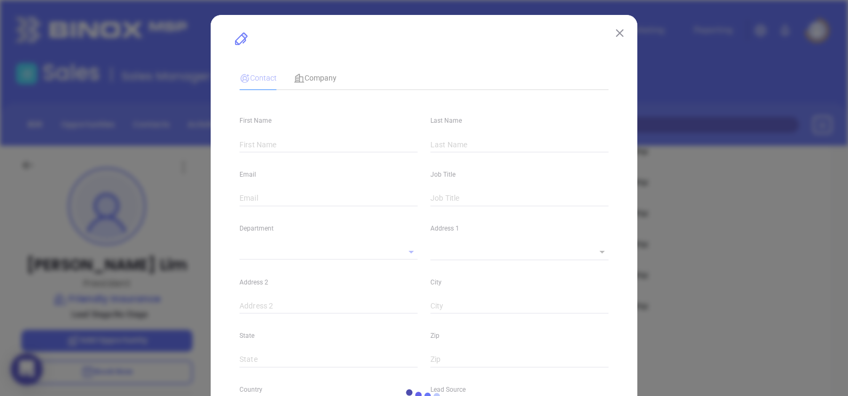
type input "www.linkedin.com/in/peter-lim-210b198b"
type input "Marketing"
type input "Other"
type input "undefined undefined"
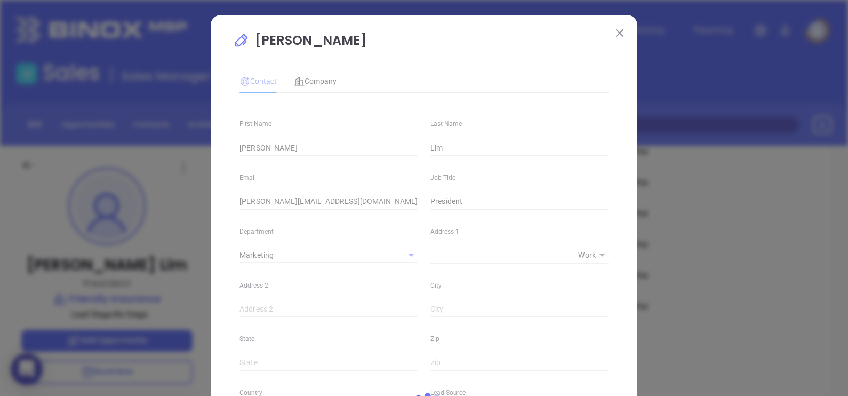
type input "(781) 593-4344"
type input "1"
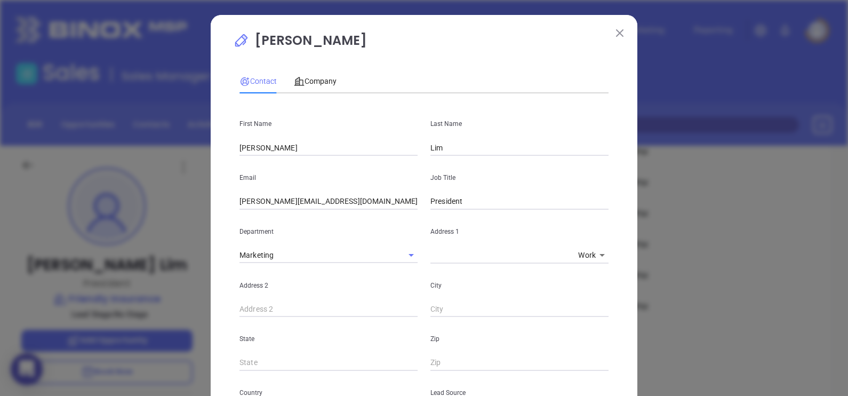
click at [336, 74] on div "Contact Company" at bounding box center [423, 81] width 369 height 25
click at [324, 75] on div "Company" at bounding box center [315, 81] width 43 height 12
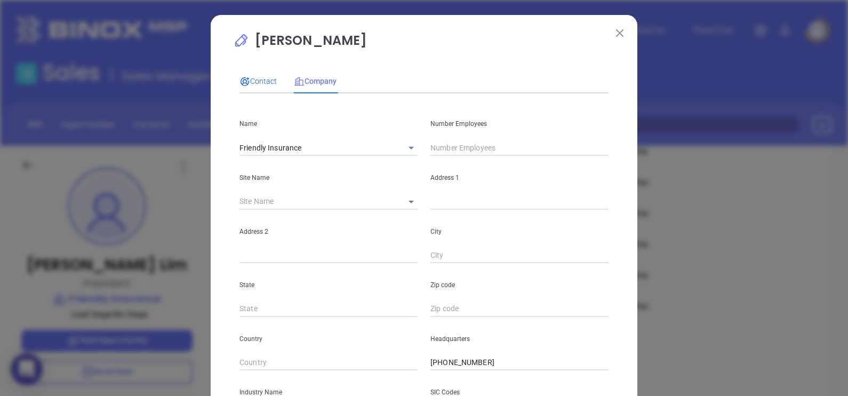
click at [259, 75] on div "Contact" at bounding box center [257, 81] width 37 height 12
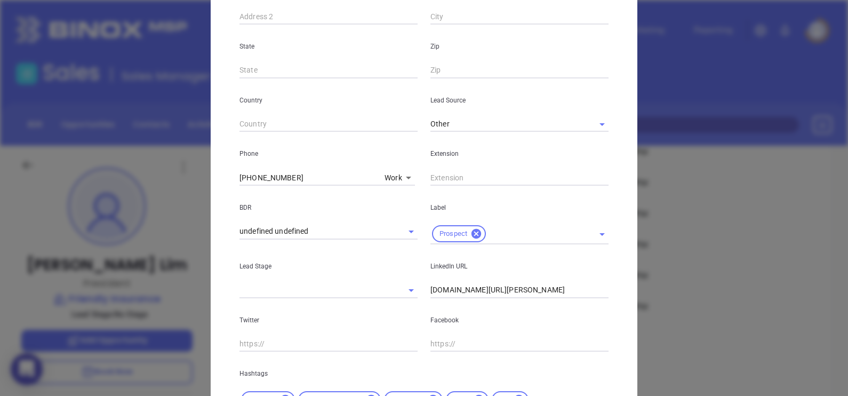
scroll to position [387, 0]
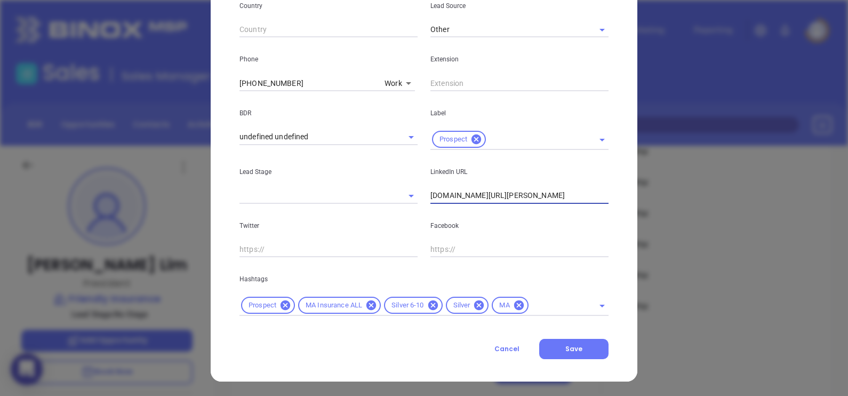
click at [501, 197] on input "www.linkedin.com/in/peter-lim-210b198b" at bounding box center [519, 196] width 178 height 16
click at [430, 306] on icon at bounding box center [433, 305] width 12 height 12
click at [417, 306] on icon at bounding box center [418, 305] width 10 height 10
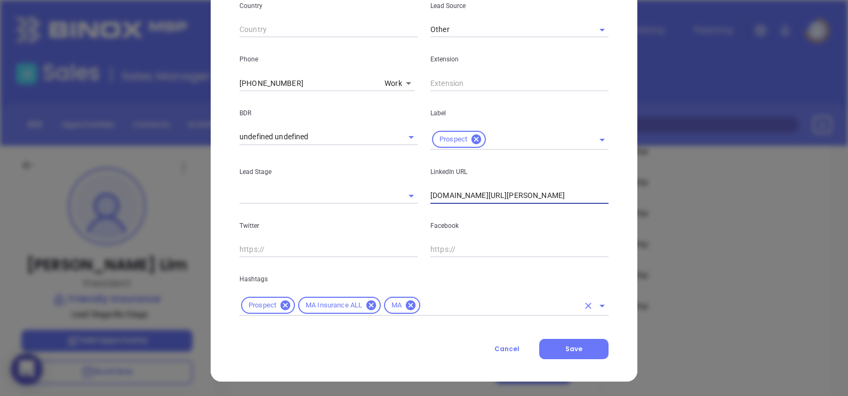
click at [451, 312] on div "Prospect MA Insurance ALL MA" at bounding box center [423, 305] width 369 height 21
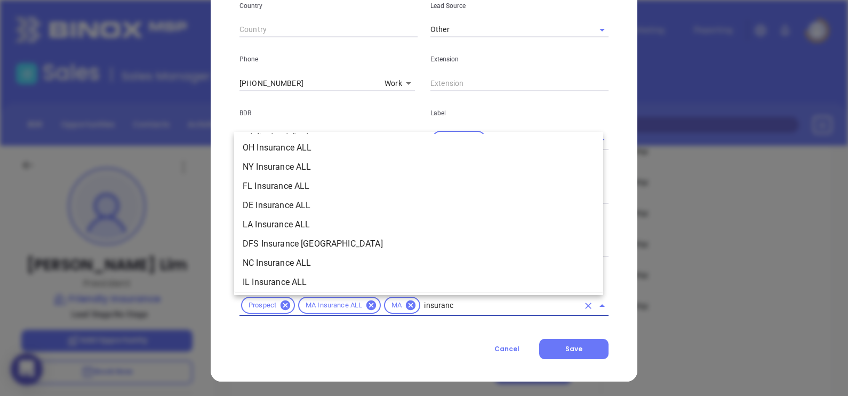
type input "insurance"
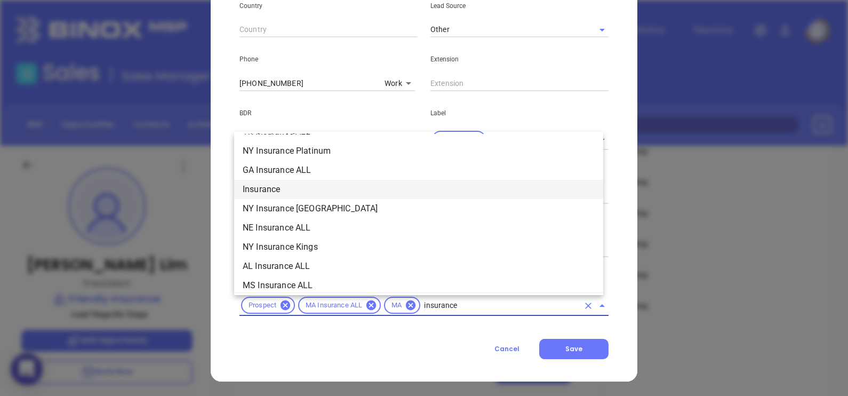
click at [288, 189] on li "Insurance" at bounding box center [418, 189] width 369 height 19
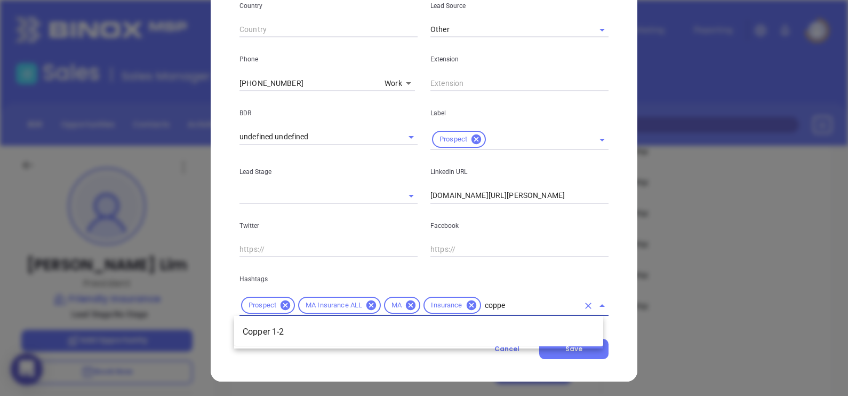
type input "copper"
click at [467, 329] on li "Copper 1-2" at bounding box center [418, 331] width 369 height 19
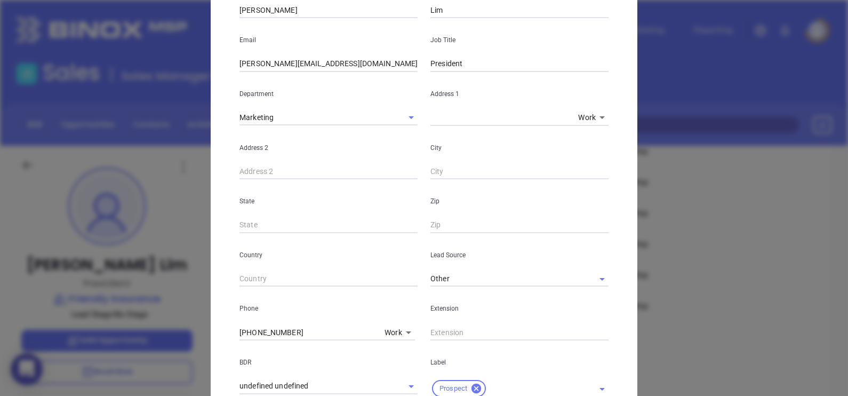
scroll to position [0, 0]
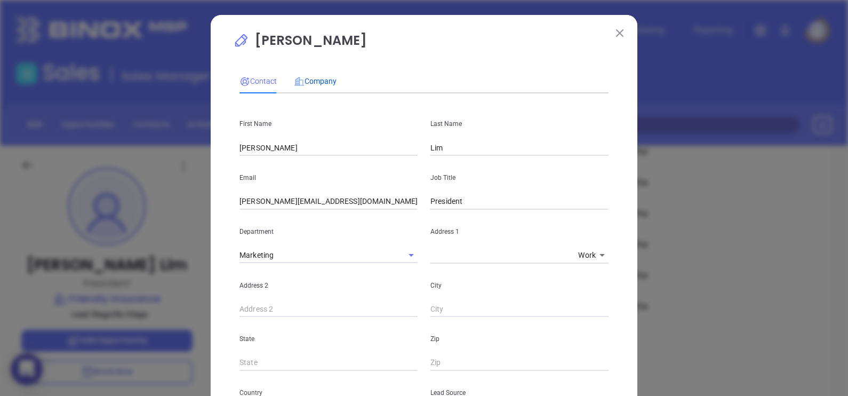
click at [295, 80] on icon at bounding box center [299, 81] width 11 height 11
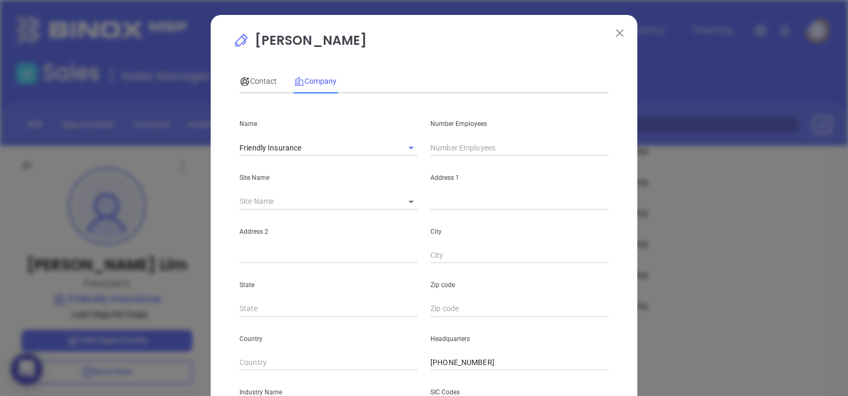
click at [483, 149] on input "text" at bounding box center [519, 148] width 178 height 16
type input "2"
drag, startPoint x: 427, startPoint y: 26, endPoint x: 423, endPoint y: 37, distance: 11.6
click at [427, 26] on div "Peter Lim Contact Company First Name Peter Last Name Lim Email peter@friendlyin…" at bounding box center [424, 306] width 427 height 582
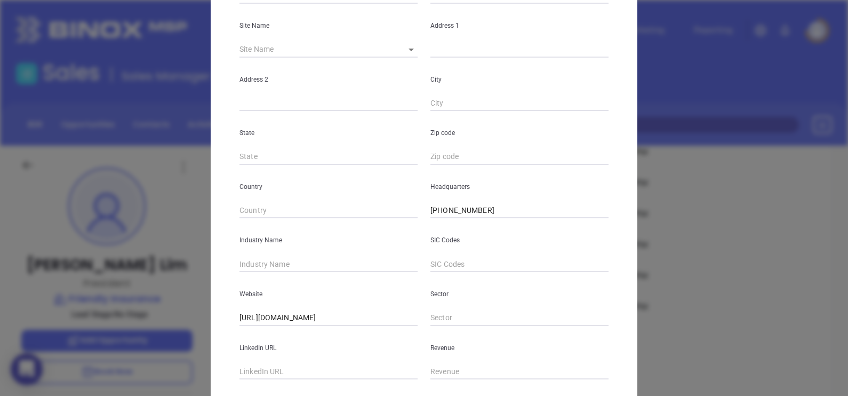
scroll to position [215, 0]
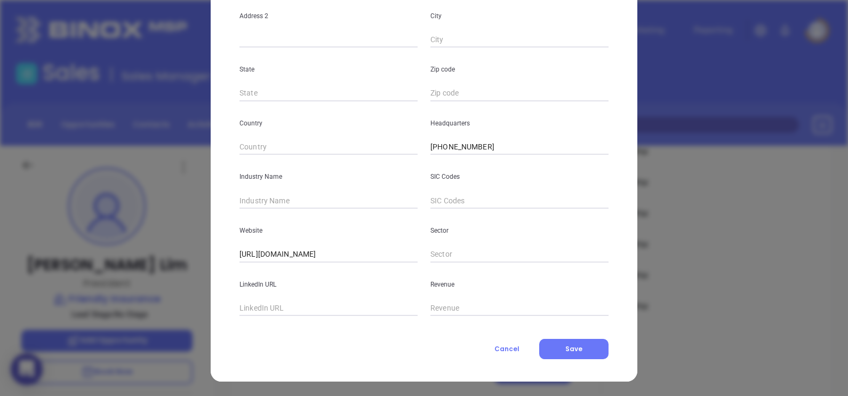
click at [275, 200] on input "text" at bounding box center [328, 201] width 178 height 16
type input "Insurance"
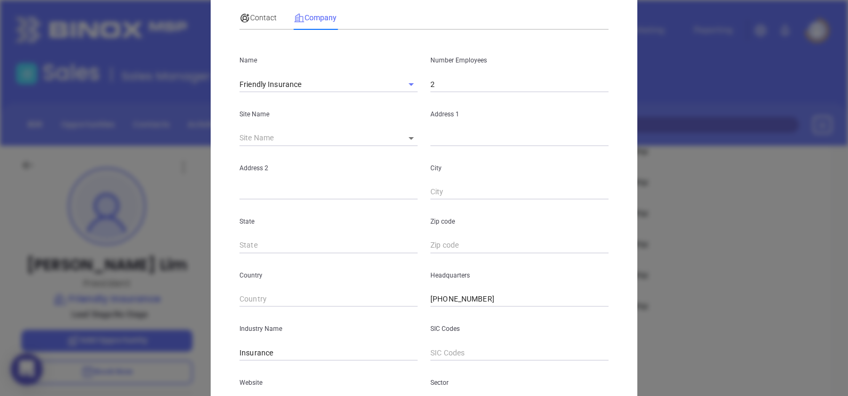
scroll to position [0, 0]
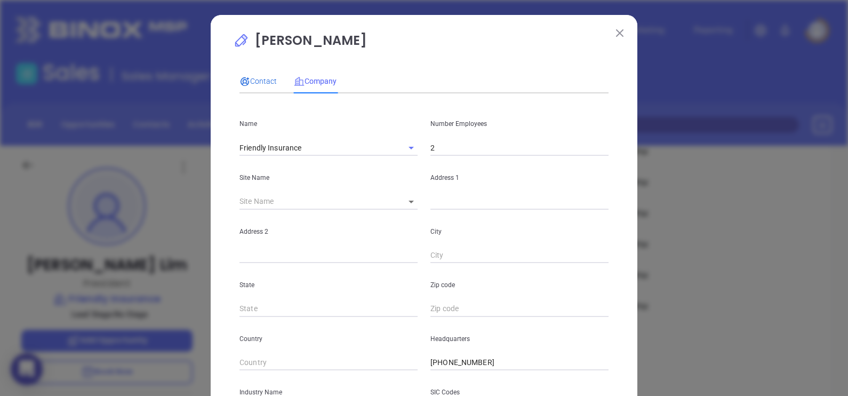
click at [252, 83] on span "Contact" at bounding box center [257, 81] width 37 height 9
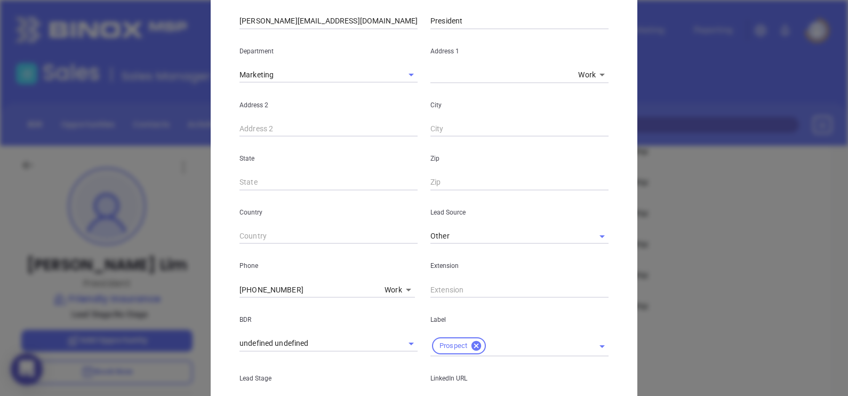
scroll to position [387, 0]
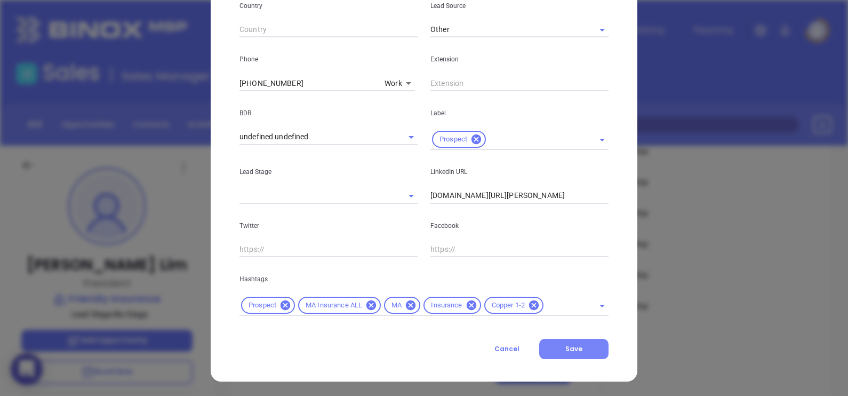
click at [595, 347] on button "Save" at bounding box center [573, 349] width 69 height 20
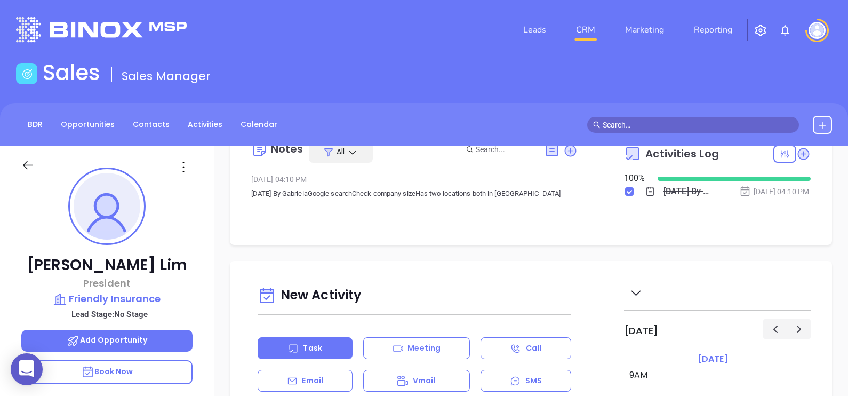
scroll to position [0, 0]
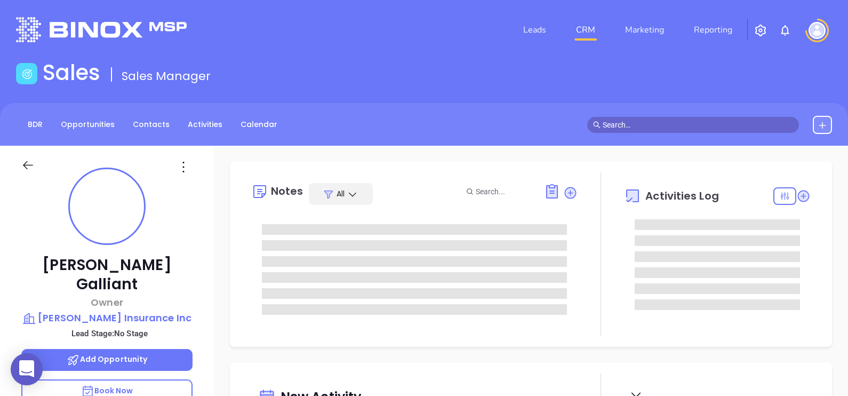
type input "[DATE]"
type input "[PERSON_NAME]"
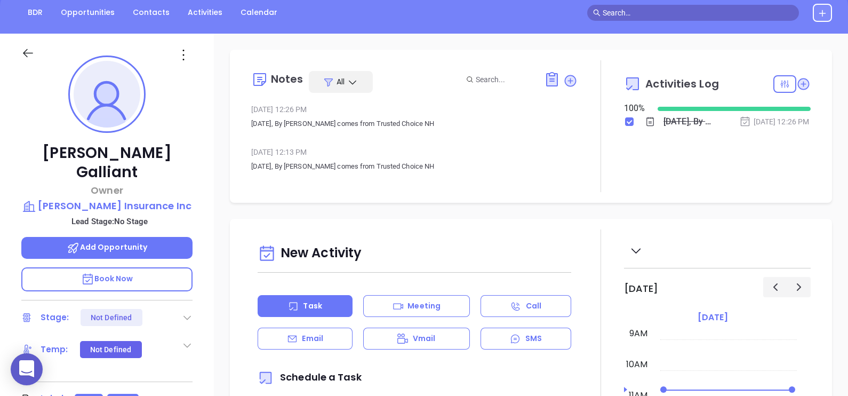
scroll to position [133, 0]
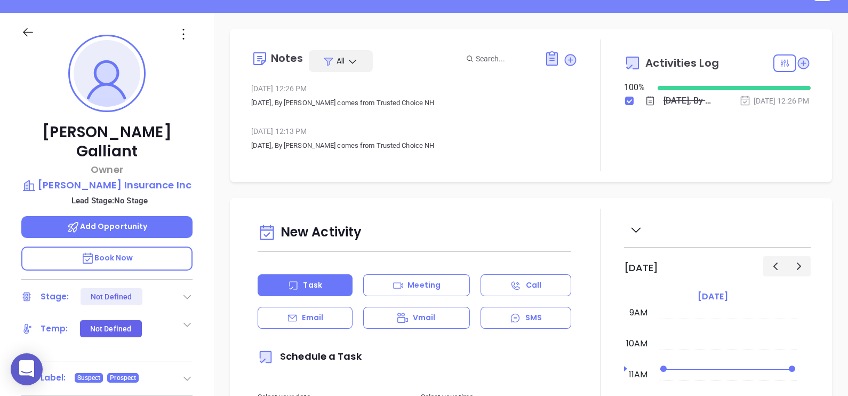
click at [178, 36] on icon at bounding box center [183, 34] width 17 height 17
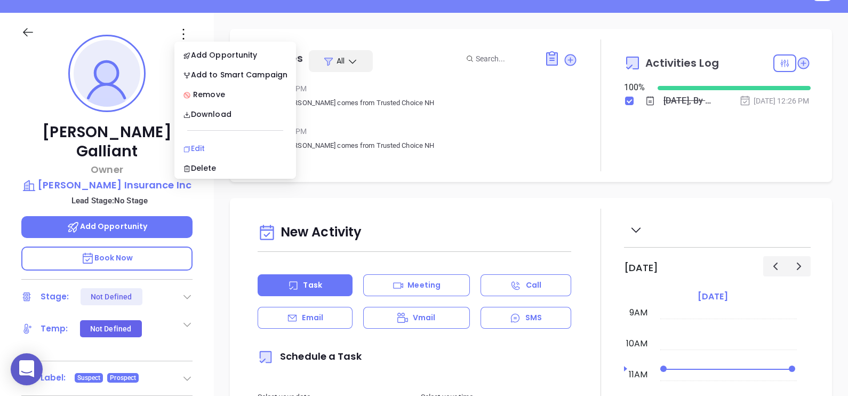
click at [214, 146] on div "Edit" at bounding box center [235, 148] width 105 height 12
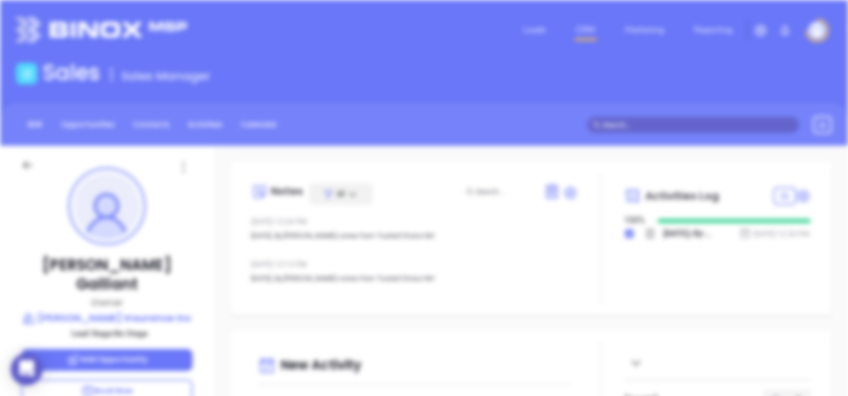
scroll to position [0, 0]
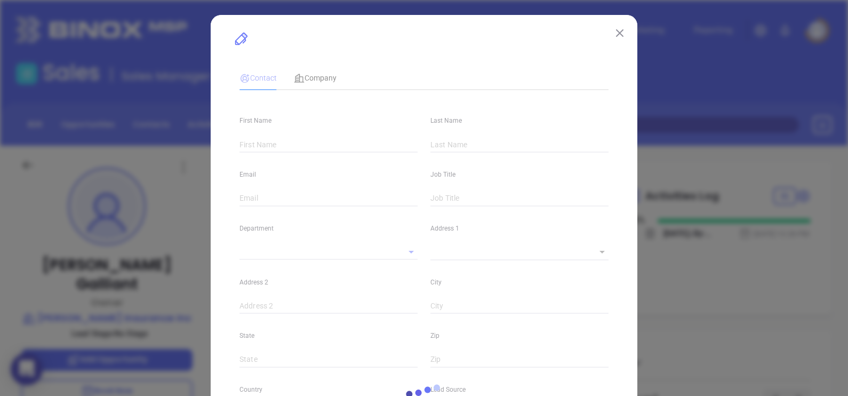
type input "Paula"
type input "Galliant"
type input "paula@gallant-insurance.com"
type input "Owner"
type input "1"
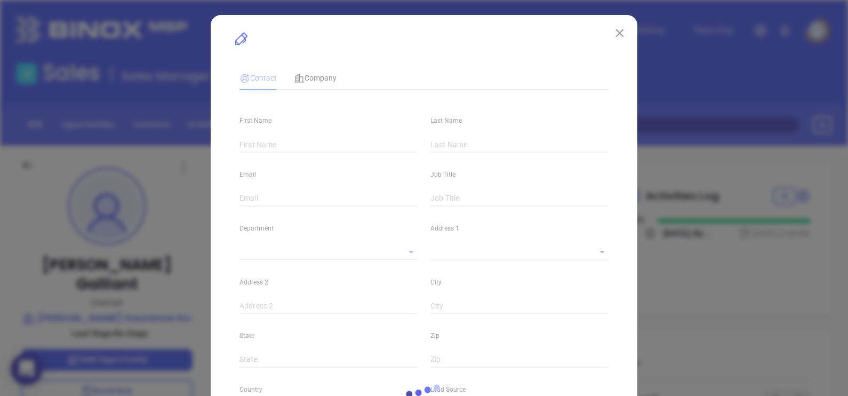
type input "www.linkedin.com/in/paula-galliant-668a5139"
type input "Marketing"
type input "Other"
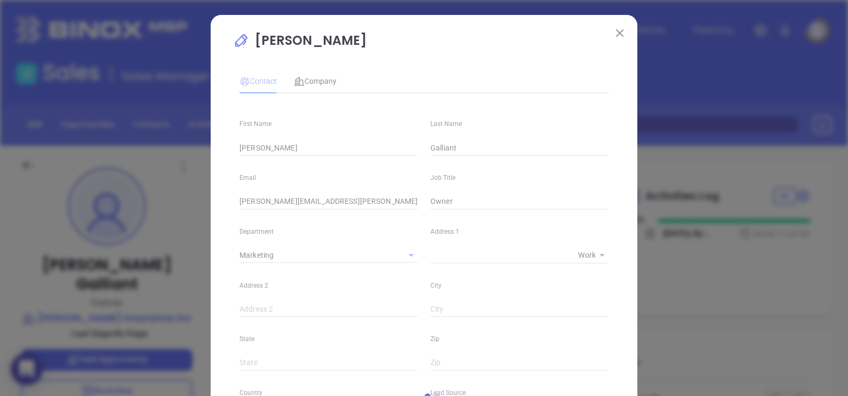
type input "1"
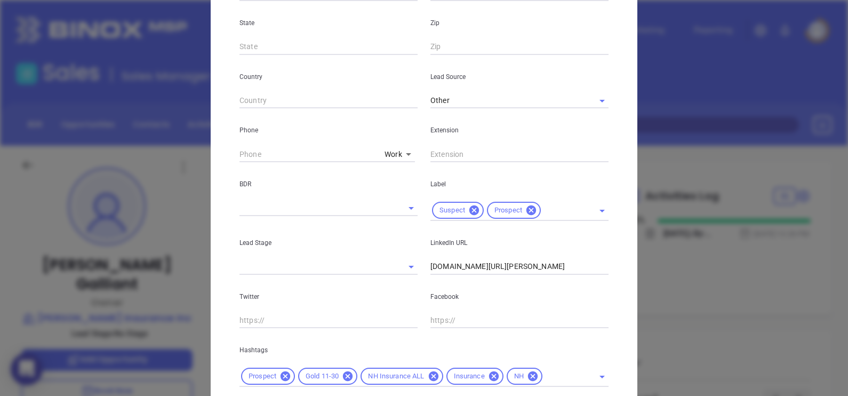
scroll to position [333, 0]
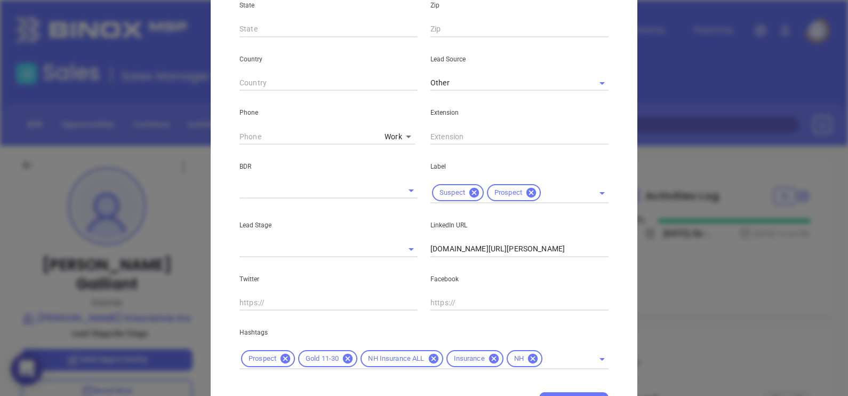
click at [234, 133] on div "Phone Work 1" at bounding box center [328, 118] width 191 height 54
click at [233, 136] on div "Phone Work 1" at bounding box center [328, 118] width 191 height 54
click at [239, 136] on input "( ) -" at bounding box center [309, 137] width 141 height 16
paste input "603) 384-3865"
type input "(603) 384-3865"
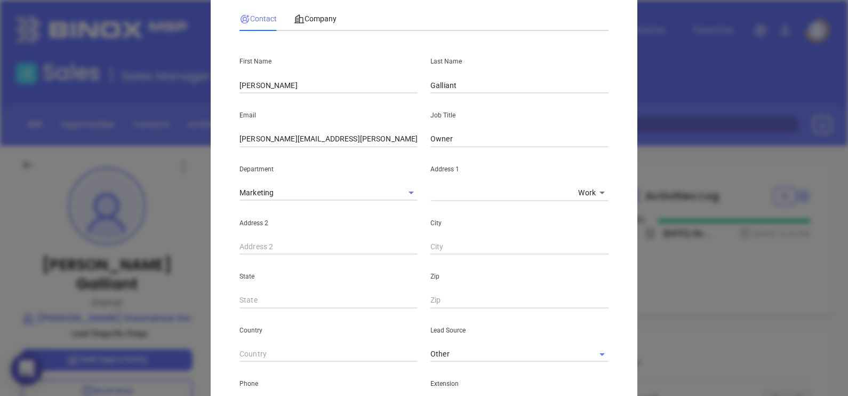
scroll to position [0, 0]
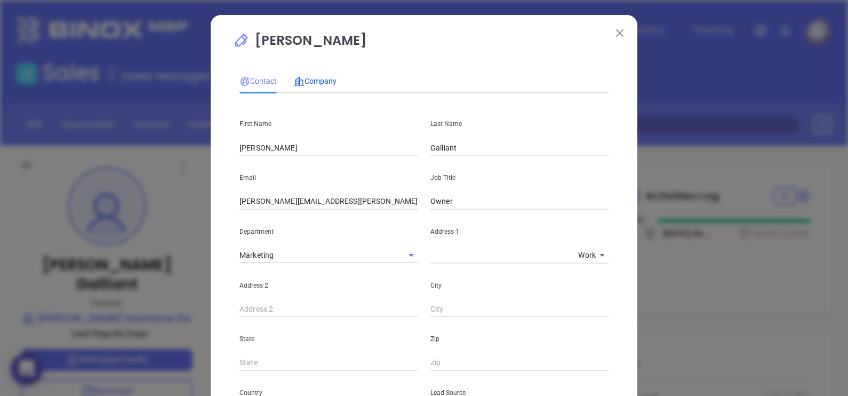
click at [319, 77] on span "Company" at bounding box center [315, 81] width 43 height 9
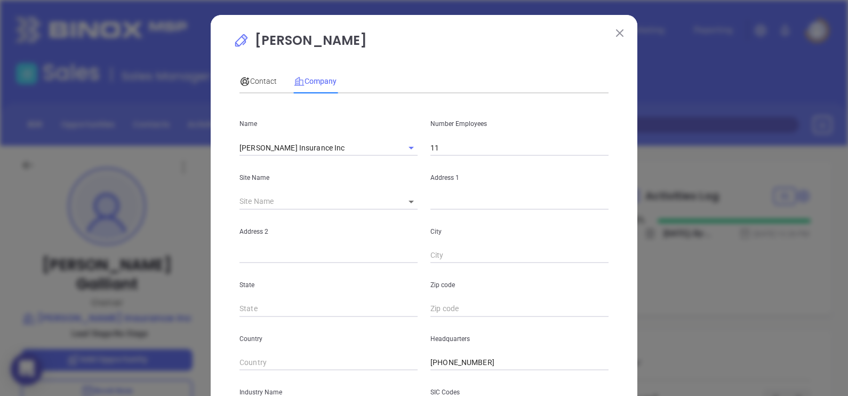
scroll to position [66, 0]
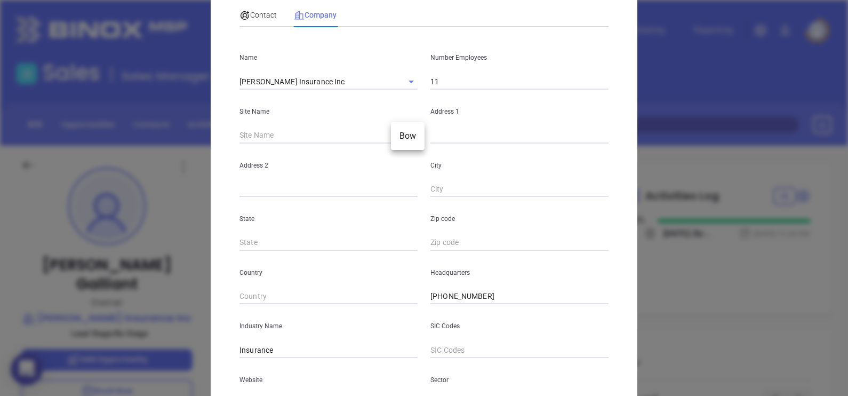
click at [404, 131] on body "0 Leads CRM Marketing Reporting Financial Leads Leads Sales Sales Manager BDR O…" at bounding box center [424, 198] width 848 height 396
click at [421, 141] on li "Bow" at bounding box center [408, 135] width 34 height 19
type input "Bow"
type input "99587"
type input "1364 Route 3-A"
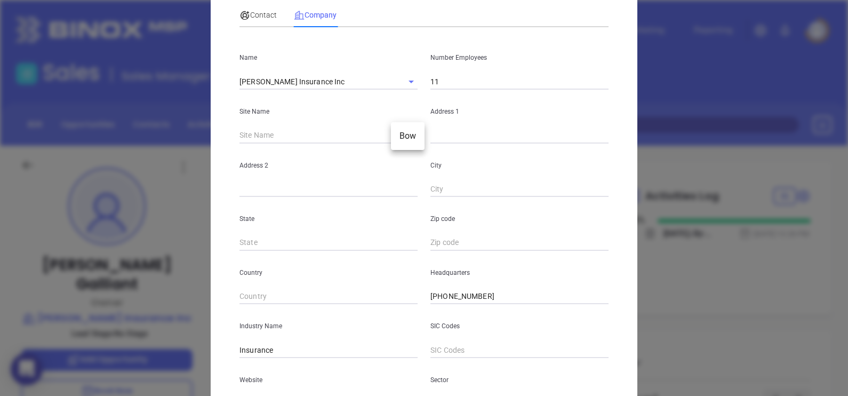
type input "Bow"
type input "NH"
type input "03304"
click at [465, 87] on input "11" at bounding box center [519, 82] width 178 height 16
type input "12"
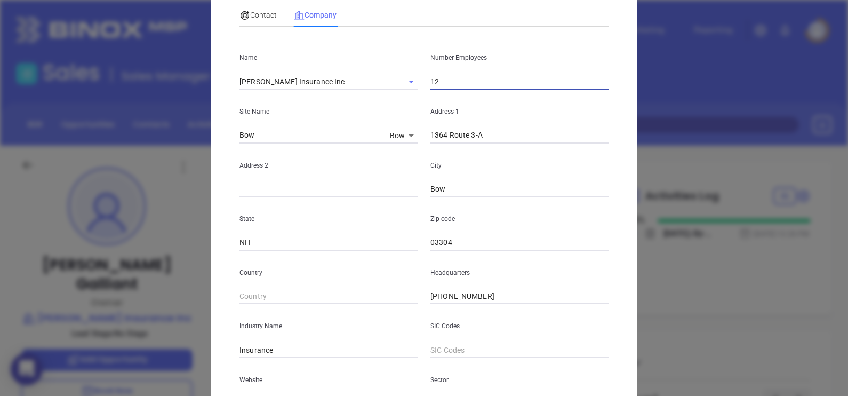
click at [544, 10] on div "Contact Company" at bounding box center [423, 15] width 369 height 25
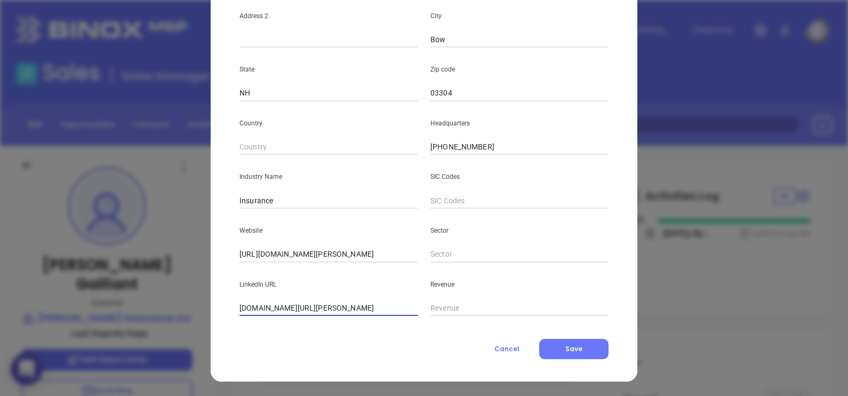
drag, startPoint x: 400, startPoint y: 313, endPoint x: 233, endPoint y: 302, distance: 167.8
click at [233, 302] on div "LinkedIn URL www.linkedin.com/company/gallant-insurance/" at bounding box center [328, 289] width 191 height 54
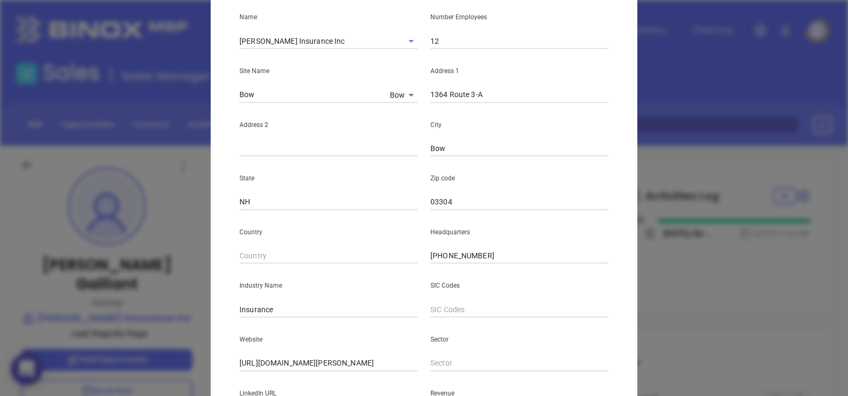
scroll to position [0, 0]
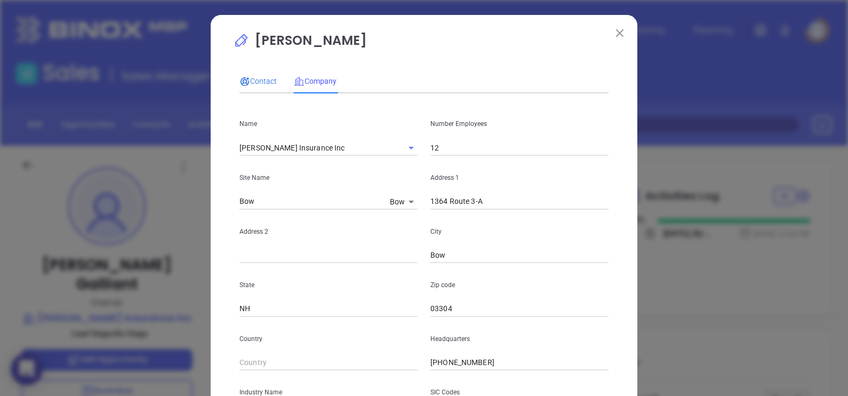
click at [269, 80] on span "Contact" at bounding box center [257, 81] width 37 height 9
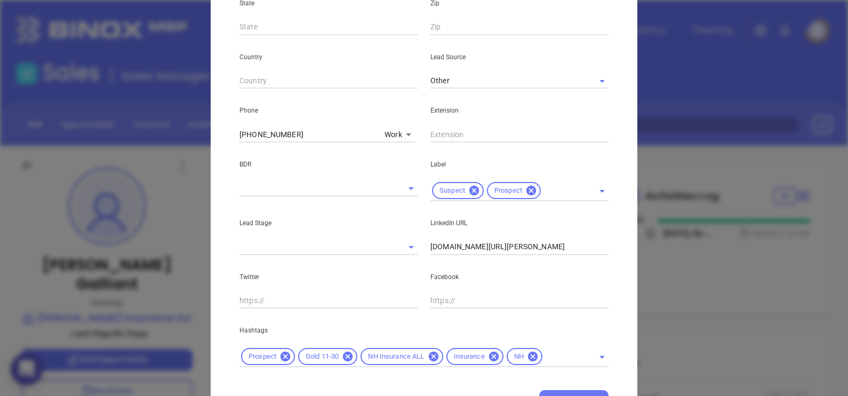
scroll to position [387, 0]
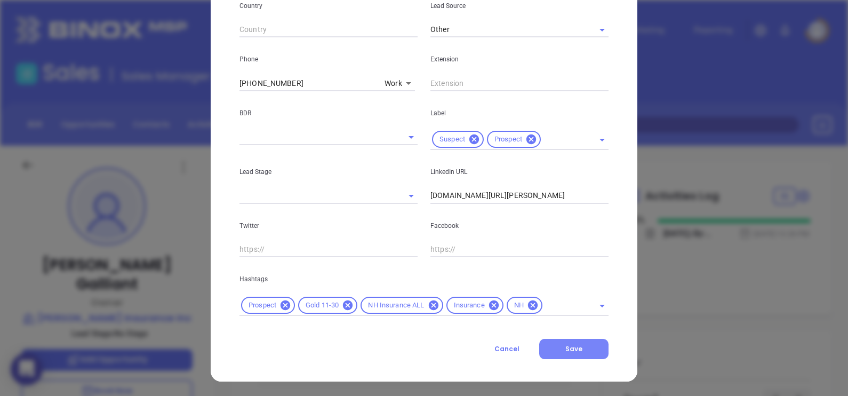
click at [580, 350] on button "Save" at bounding box center [573, 349] width 69 height 20
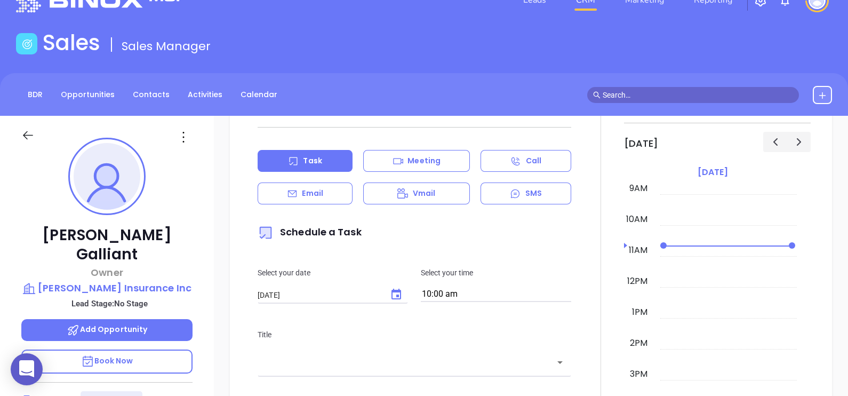
scroll to position [29, 0]
click at [141, 281] on p "Gallant Insurance Inc" at bounding box center [106, 288] width 171 height 15
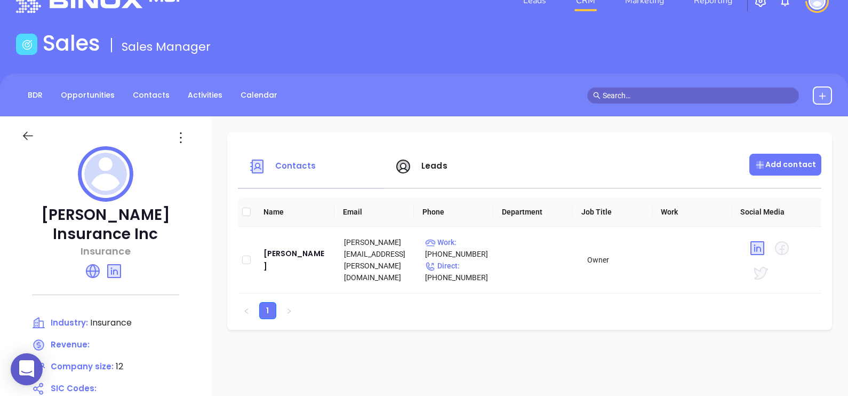
click at [772, 154] on div "Add contact" at bounding box center [785, 165] width 72 height 22
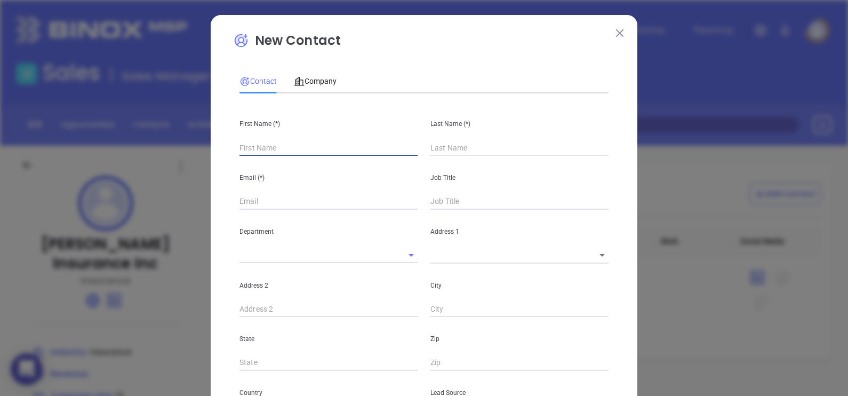
click at [291, 142] on input "text" at bounding box center [328, 148] width 178 height 16
type input "Raymond"
type input "Fourth Phone Call"
type input "[PERSON_NAME]"
type input "1"
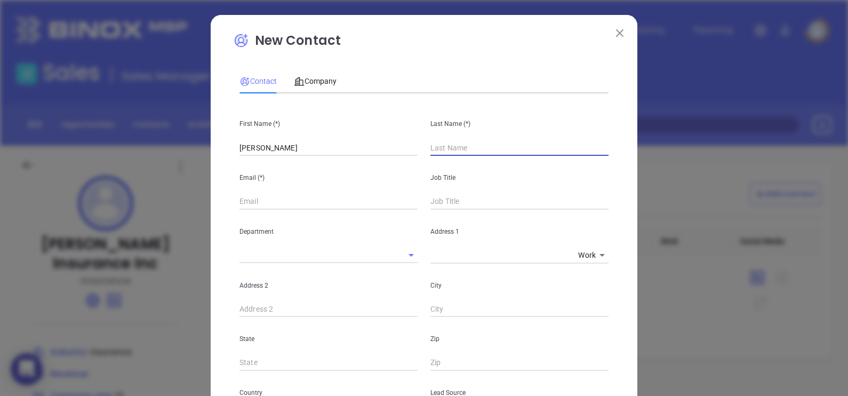
type input "1"
type input "Gallant"
paste input "gallant-insurance.com"
type input "raymond@gallant-insurance.com"
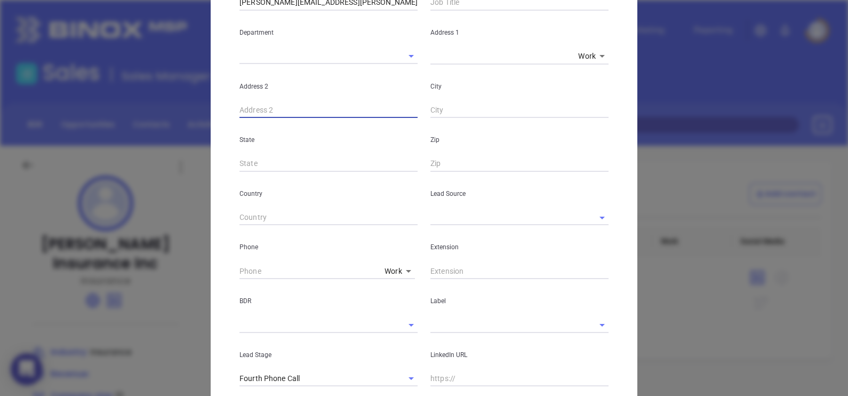
scroll to position [200, 0]
click at [478, 217] on input "text" at bounding box center [504, 216] width 148 height 15
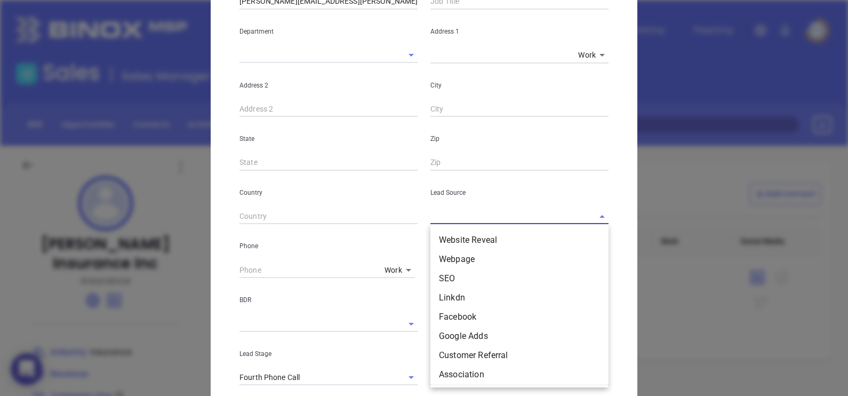
type input "a"
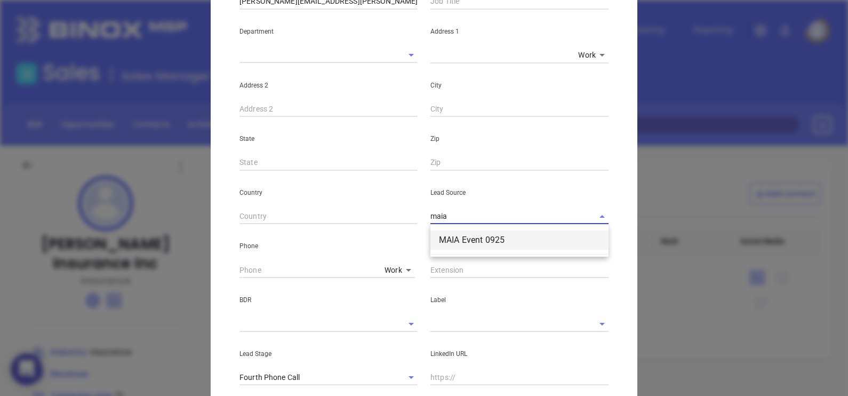
click at [493, 243] on li "MAIA Event 0925" at bounding box center [519, 239] width 178 height 19
type input "MAIA Event 0925"
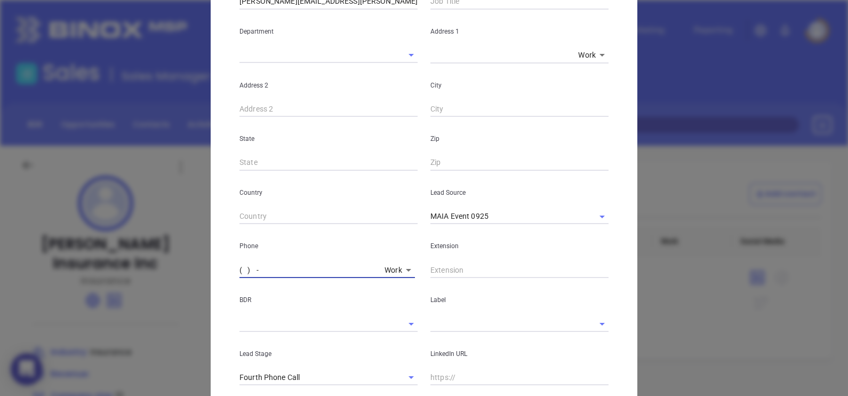
click at [239, 269] on input "( ) -" at bounding box center [309, 270] width 141 height 16
paste input "603) 384-3865"
type input "(603) 384-3865"
click at [440, 323] on input "text" at bounding box center [504, 323] width 148 height 15
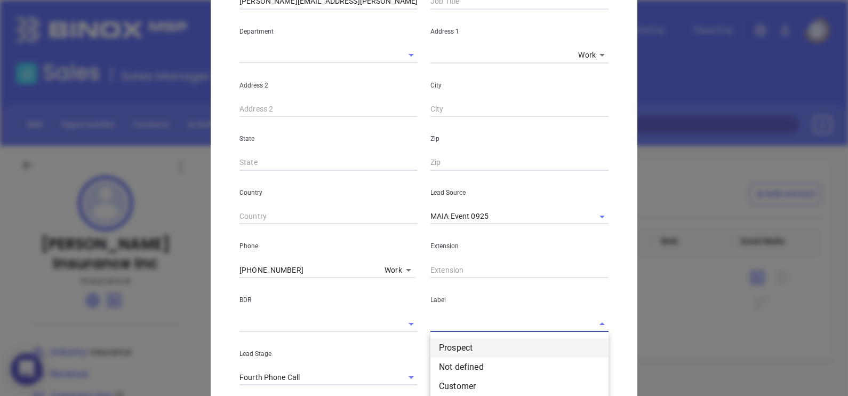
click at [447, 344] on li "Prospect" at bounding box center [519, 347] width 178 height 19
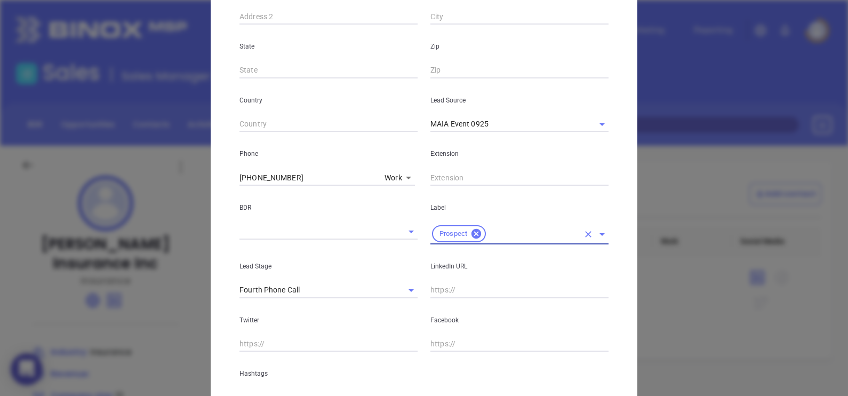
scroll to position [382, 0]
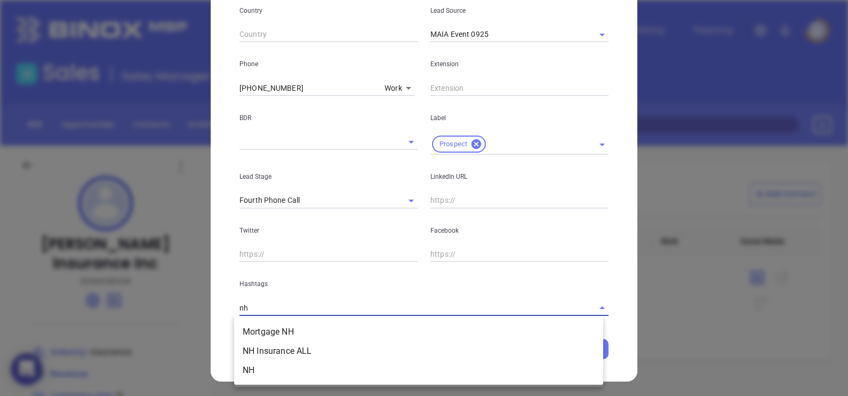
type input "nh"
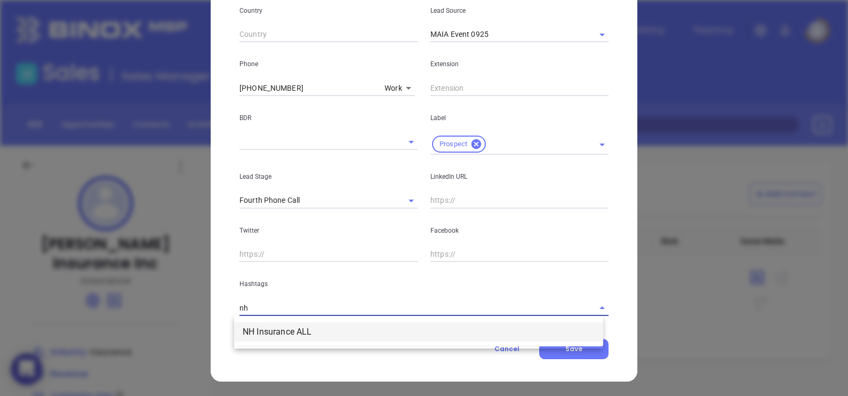
click at [386, 334] on li "NH Insurance ALL" at bounding box center [418, 331] width 369 height 19
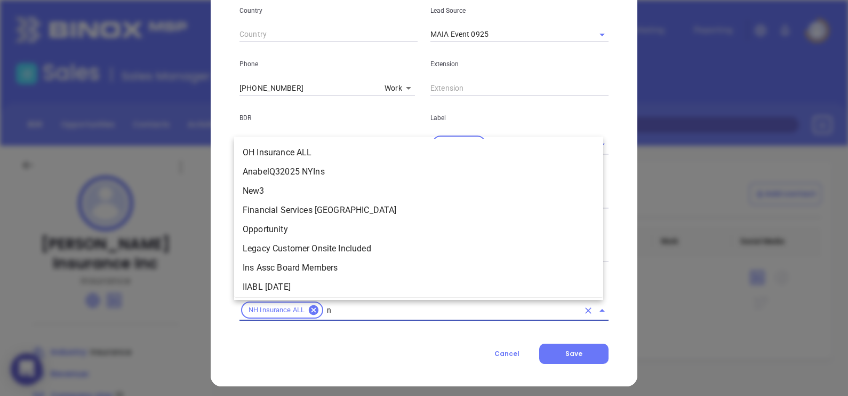
type input "nh"
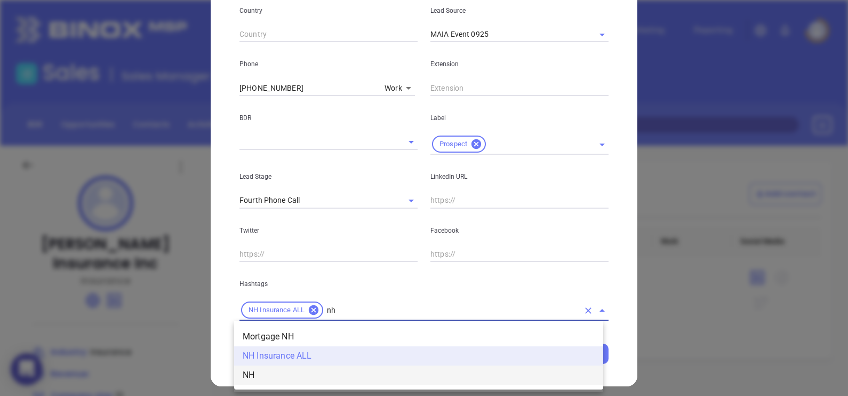
click at [361, 381] on li "NH" at bounding box center [418, 374] width 369 height 19
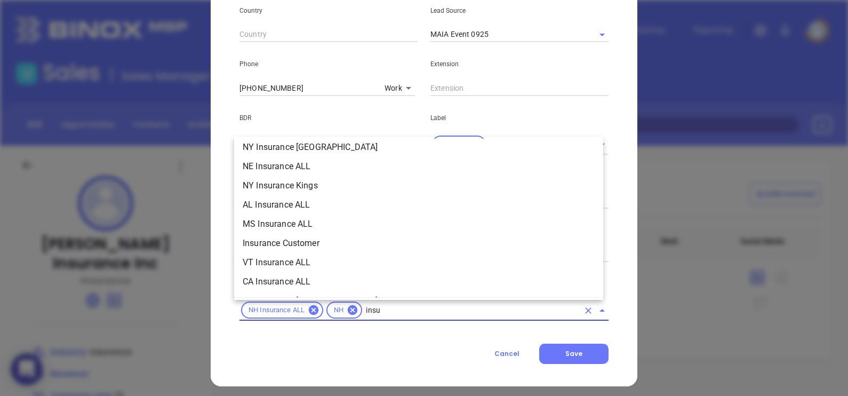
scroll to position [371, 0]
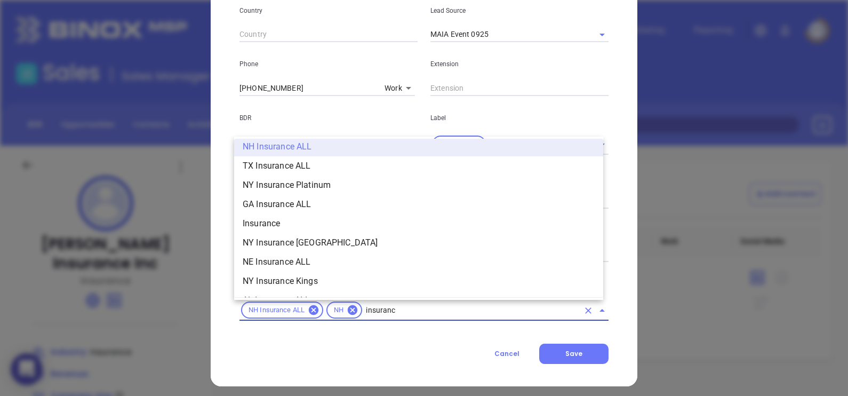
type input "insurance"
click at [280, 221] on li "Insurance" at bounding box center [418, 223] width 369 height 19
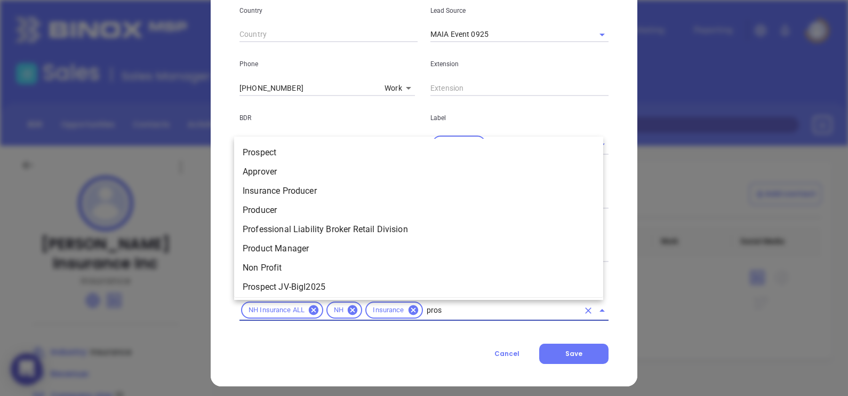
type input "prosp"
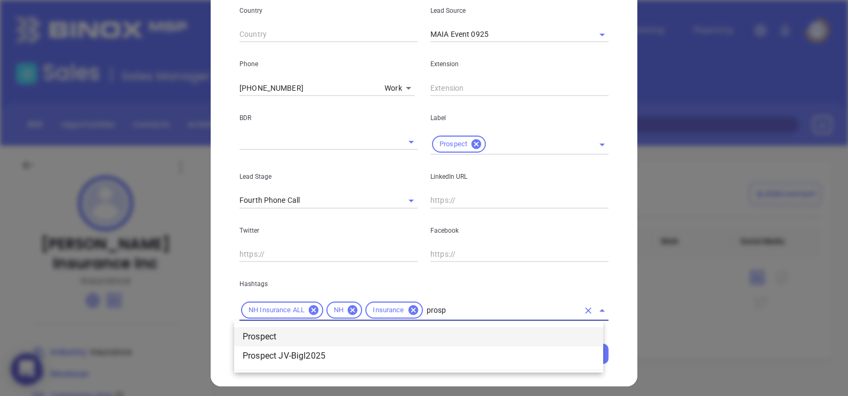
click at [297, 330] on li "Prospect" at bounding box center [418, 336] width 369 height 19
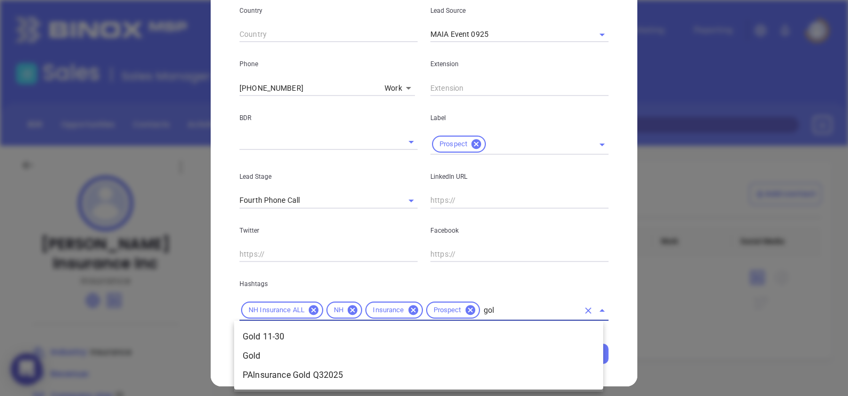
type input "gold"
click at [474, 333] on li "Gold 11-30" at bounding box center [418, 336] width 369 height 19
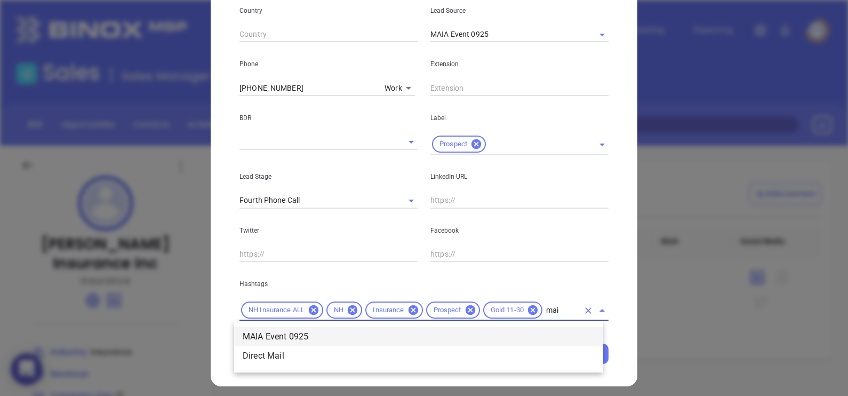
type input "maia"
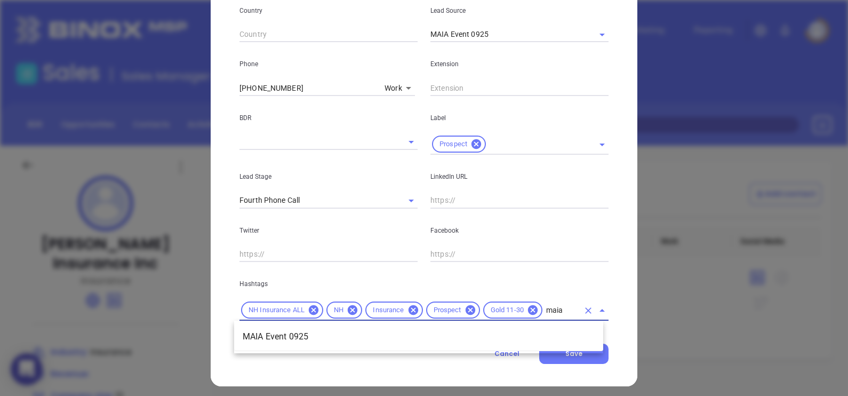
click at [457, 338] on li "MAIA Event 0925" at bounding box center [418, 336] width 369 height 19
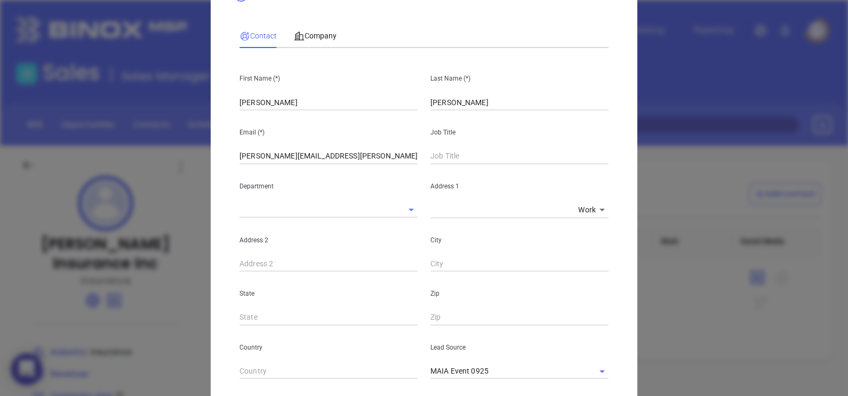
scroll to position [0, 0]
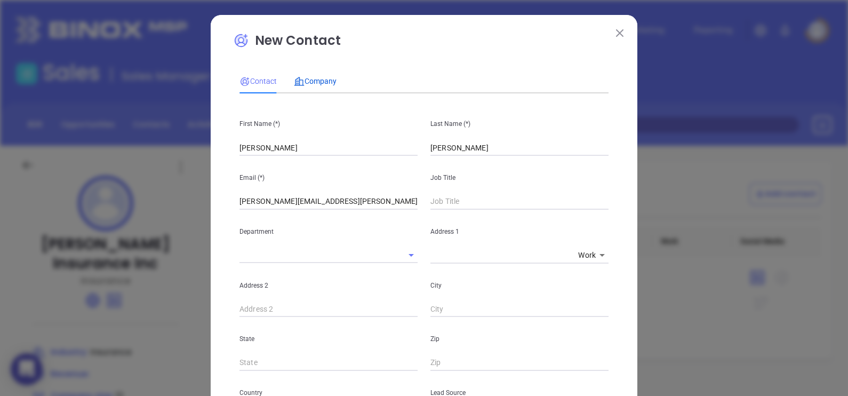
click at [317, 77] on span "Company" at bounding box center [315, 81] width 43 height 9
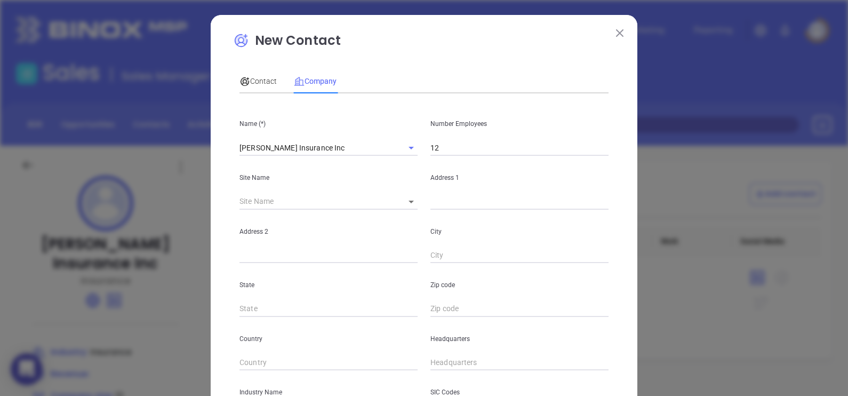
scroll to position [215, 0]
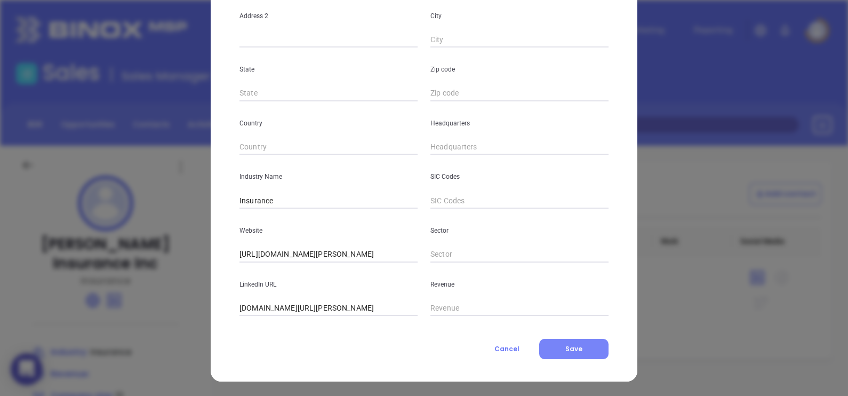
click at [585, 349] on button "Save" at bounding box center [573, 349] width 69 height 20
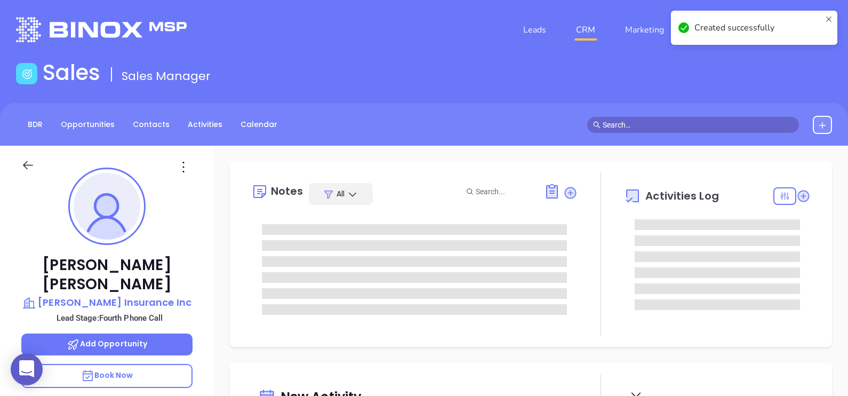
type input "[PERSON_NAME]"
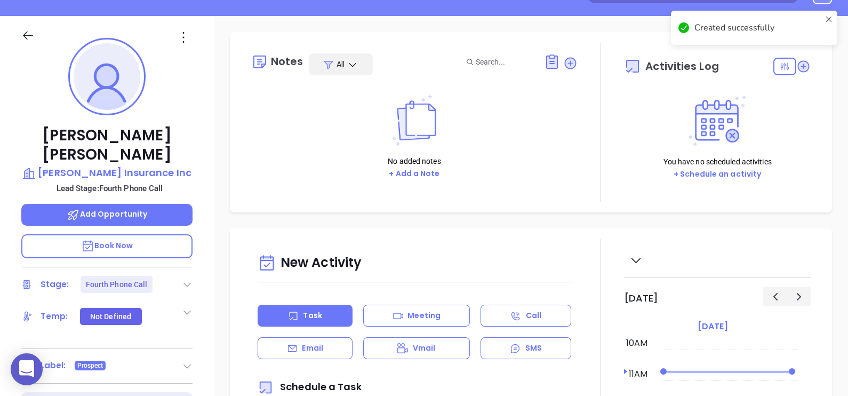
scroll to position [133, 0]
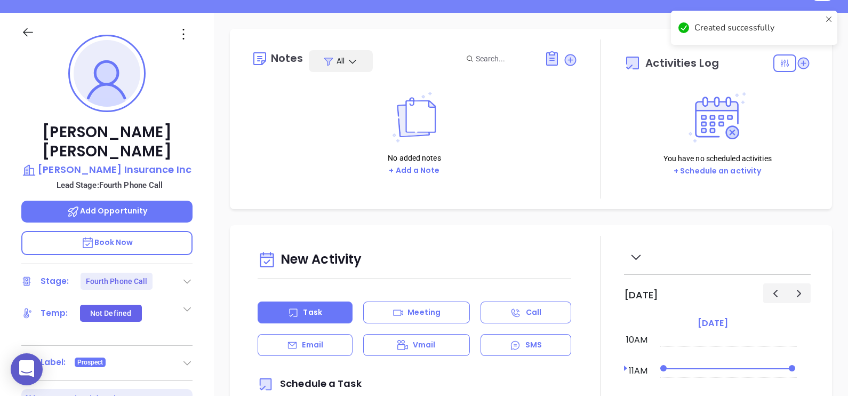
click at [186, 276] on icon at bounding box center [187, 281] width 11 height 11
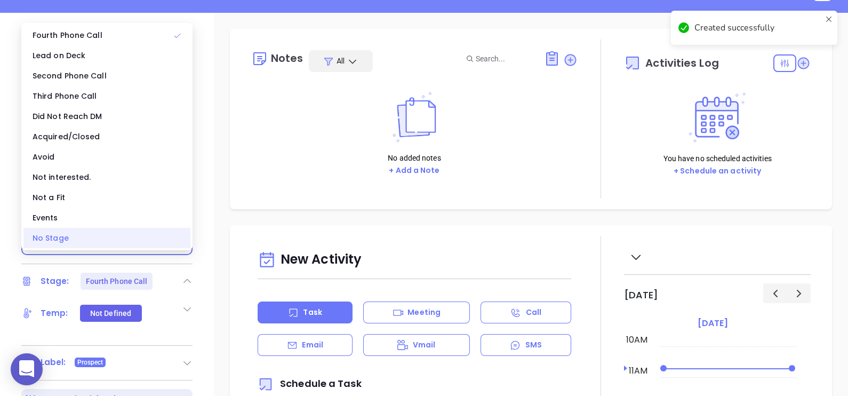
click at [69, 240] on div "No Stage" at bounding box center [106, 238] width 167 height 20
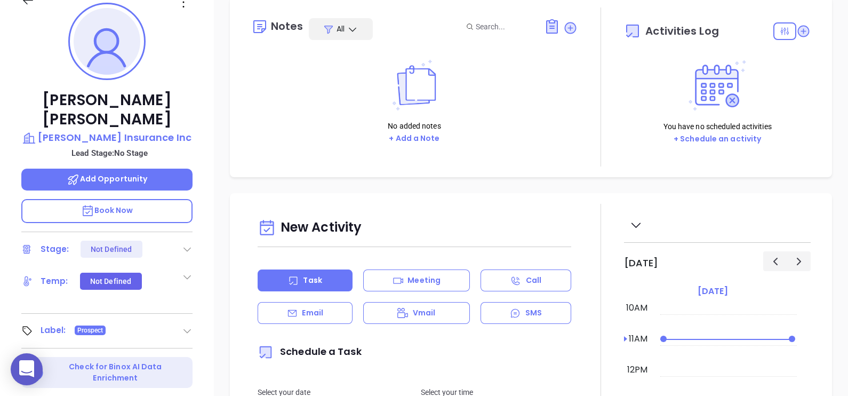
scroll to position [163, 0]
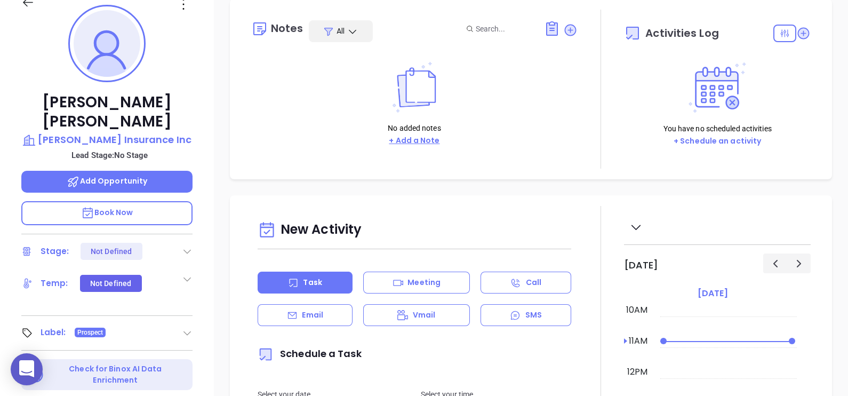
click at [420, 135] on button "+ Add a Note" at bounding box center [414, 140] width 57 height 12
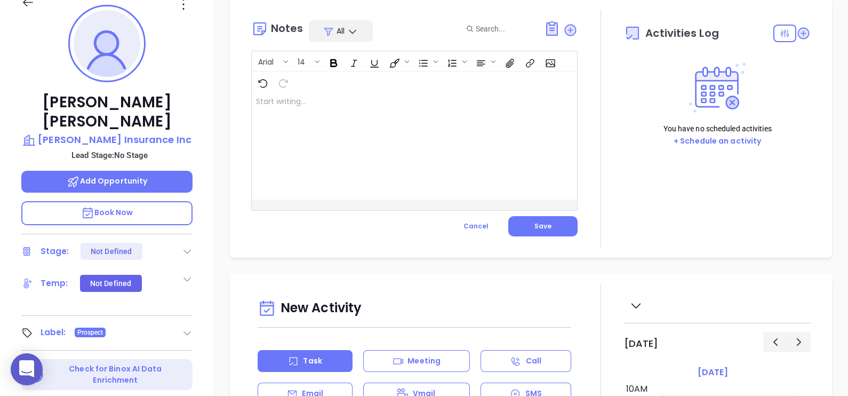
click at [336, 109] on div at bounding box center [403, 146] width 302 height 108
click at [255, 95] on div "There is no more info about Raymond" at bounding box center [403, 146] width 302 height 108
click at [272, 99] on p "There is no more info about Raymond" at bounding box center [403, 113] width 294 height 34
click at [266, 96] on p "﻿ There is no more info about Raymond" at bounding box center [403, 113] width 294 height 34
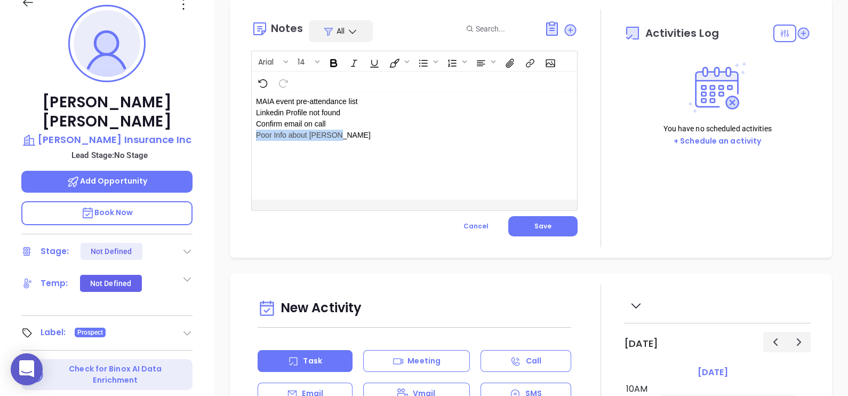
drag, startPoint x: 349, startPoint y: 139, endPoint x: 257, endPoint y: 150, distance: 93.5
click at [257, 150] on div "MAIA event pre-attendance list Linkedin Profile not found Confirm email on call…" at bounding box center [403, 146] width 302 height 108
click at [539, 228] on span "Save" at bounding box center [542, 225] width 17 height 9
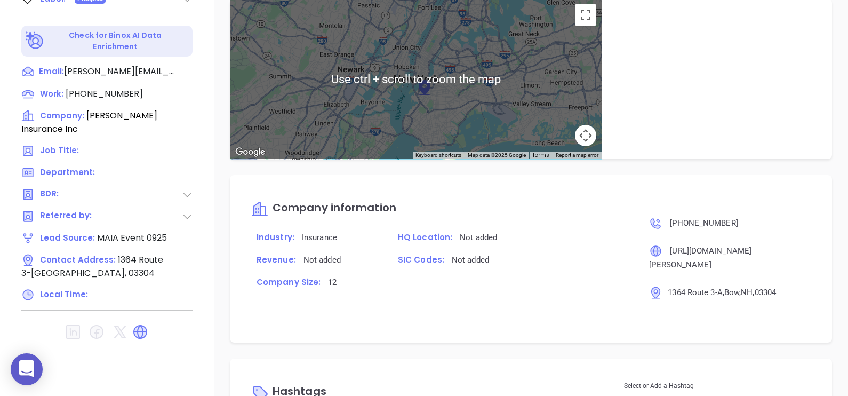
scroll to position [552, 0]
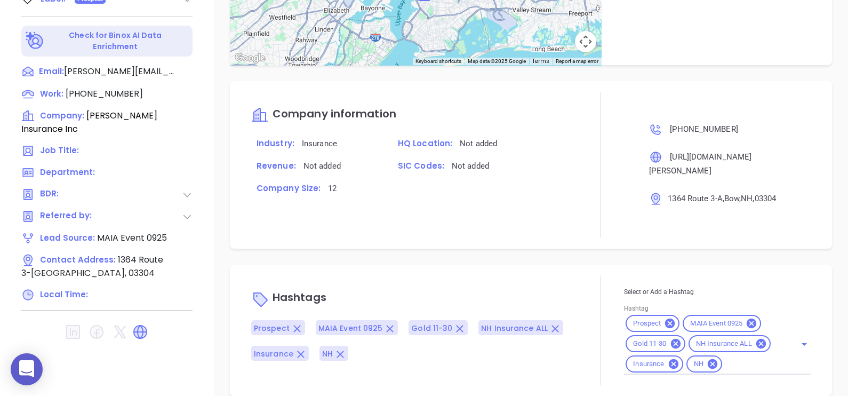
click at [739, 357] on input "Hashtag" at bounding box center [752, 363] width 57 height 13
type input "extr"
click at [686, 381] on li "Extra Contact" at bounding box center [715, 390] width 183 height 19
click at [565, 275] on div "Hashtags Prospect MAIA Event 0925 Gold 11-30 NH Insurance ALL Insurance NH Extr…" at bounding box center [414, 340] width 326 height 130
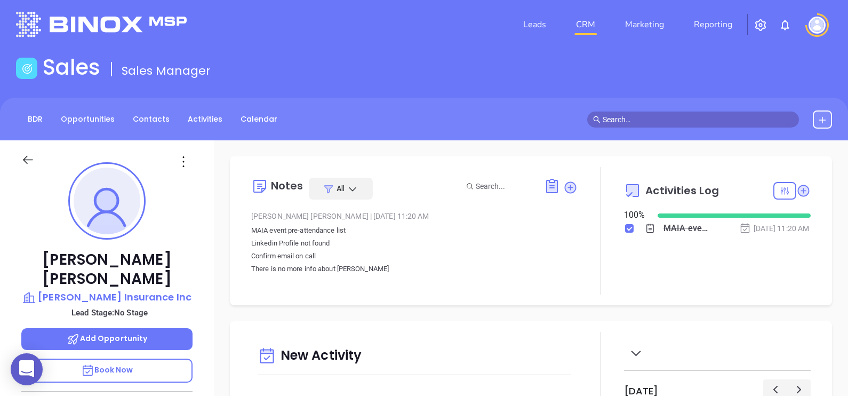
scroll to position [0, 0]
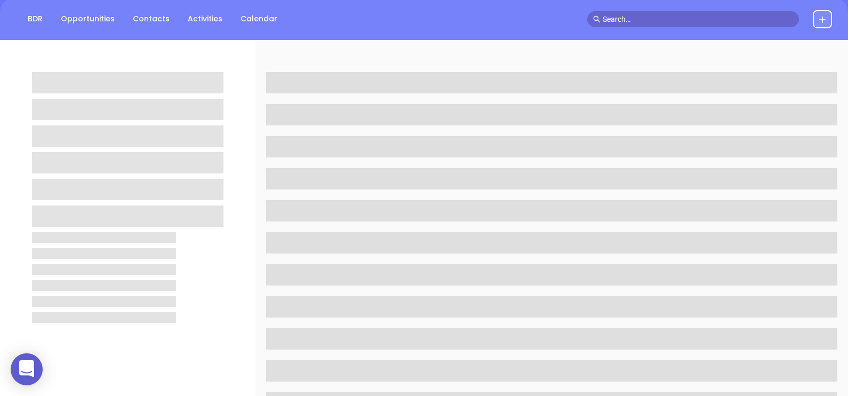
scroll to position [133, 0]
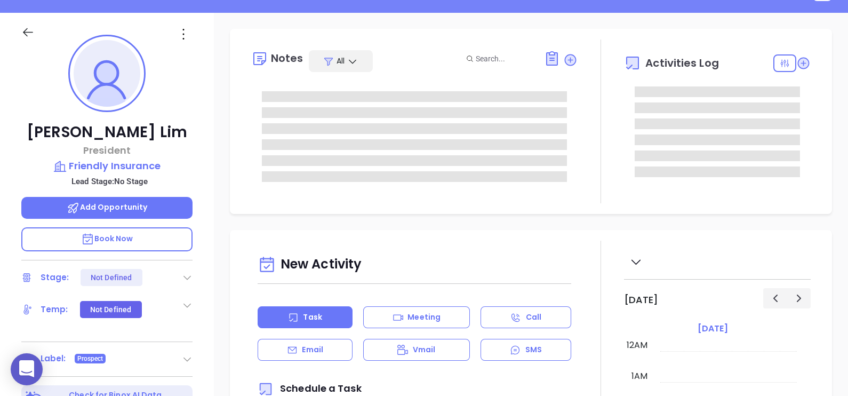
type input "[DATE]"
type input "[PERSON_NAME]"
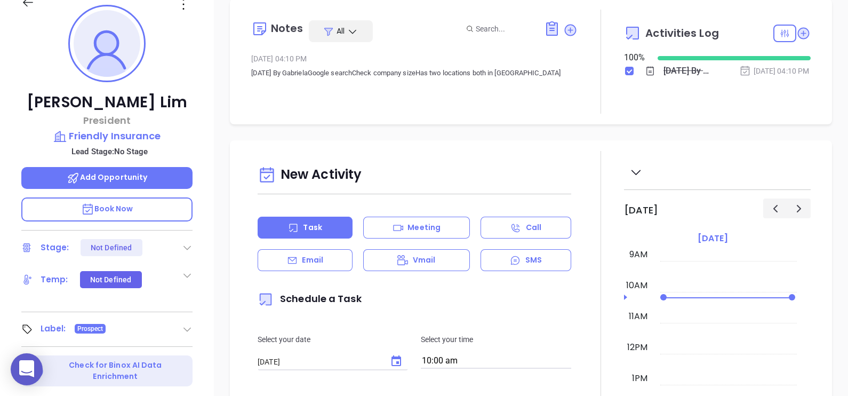
scroll to position [0, 0]
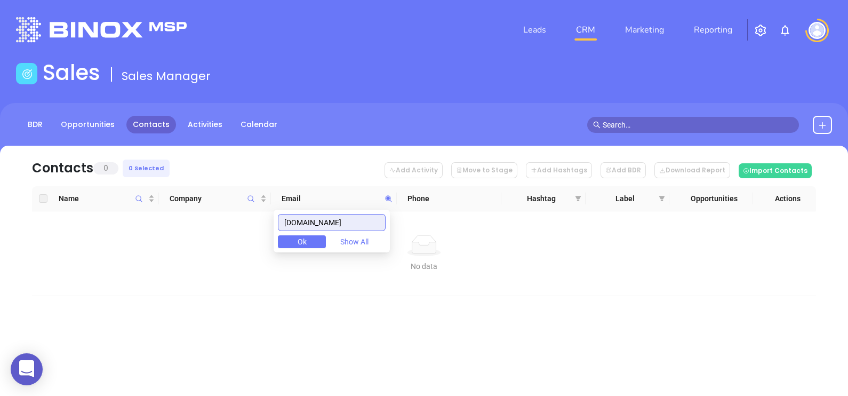
drag, startPoint x: 365, startPoint y: 226, endPoint x: 256, endPoint y: 230, distance: 109.4
click at [259, 231] on body "0 Leads CRM Marketing Reporting Financial Leads Leads Sales Sales Manager BDR O…" at bounding box center [424, 198] width 848 height 396
paste input "[PERSON_NAME]-insurance"
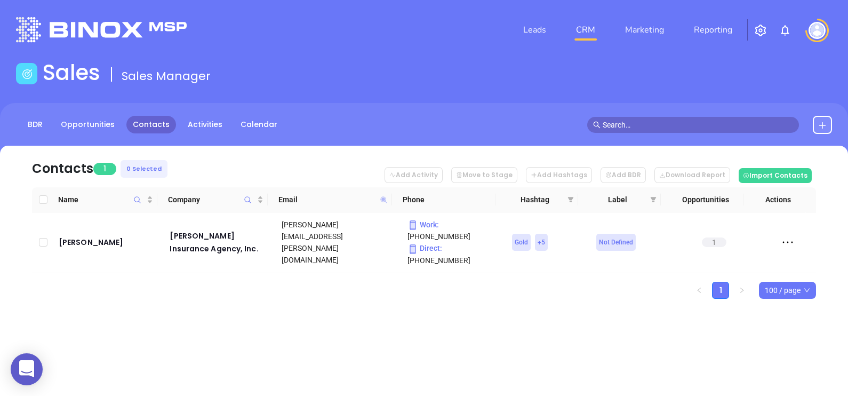
click at [384, 201] on icon at bounding box center [384, 200] width 8 height 8
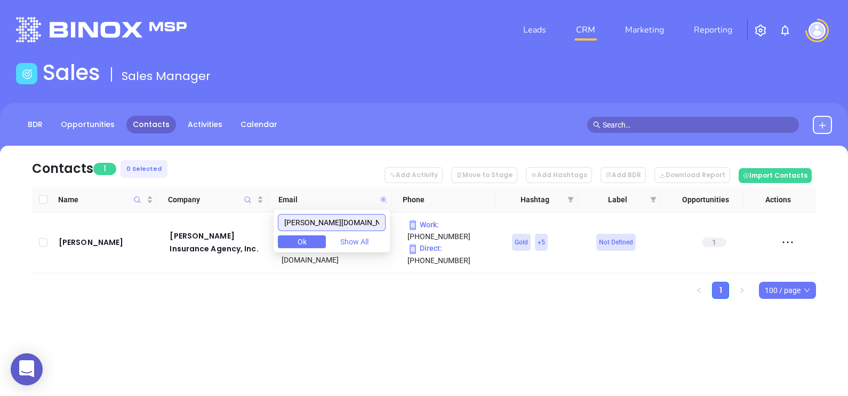
paste input "ilmoreandfarrell"
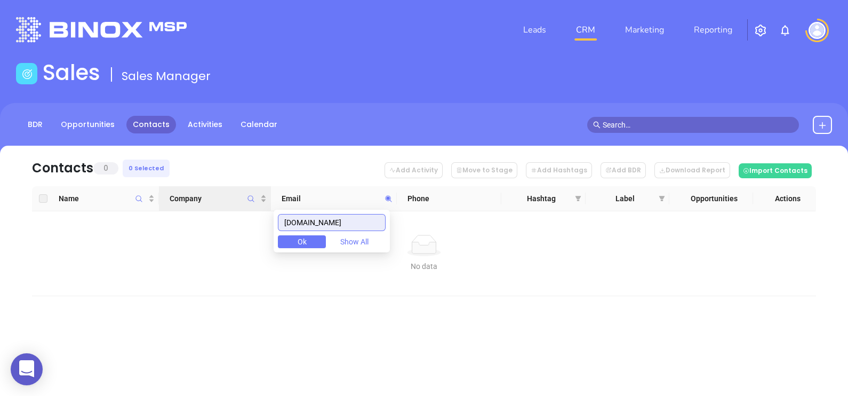
drag, startPoint x: 377, startPoint y: 224, endPoint x: 261, endPoint y: 209, distance: 117.2
click at [261, 209] on body "0 Leads CRM Marketing Reporting Financial Leads Leads Sales Sales Manager BDR O…" at bounding box center [424, 198] width 848 height 396
paste input "wgoodrichins"
drag, startPoint x: 367, startPoint y: 225, endPoint x: 258, endPoint y: 217, distance: 110.2
click at [258, 217] on body "0 Leads CRM Marketing Reporting Financial Leads Leads Sales Sales Manager BDR O…" at bounding box center [424, 198] width 848 height 396
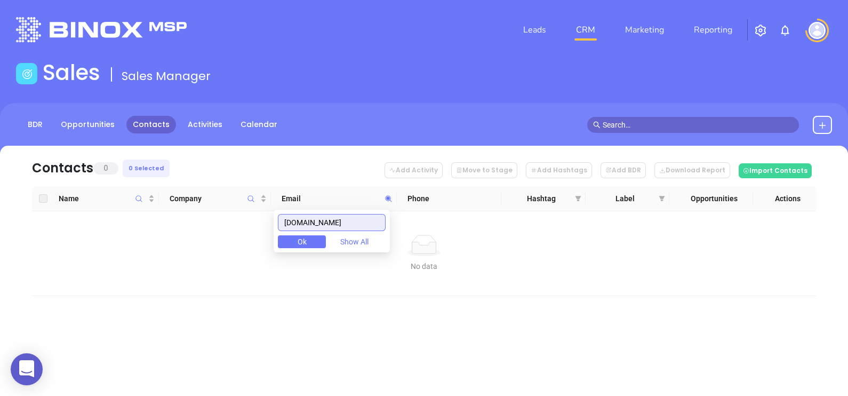
paste input "greylady"
drag, startPoint x: 353, startPoint y: 227, endPoint x: 266, endPoint y: 210, distance: 89.2
click at [268, 211] on body "0 Leads CRM Marketing Reporting Financial Leads Leads Sales Sales Manager BDR O…" at bounding box center [424, 198] width 848 height 396
paste input "uardianinsurancenow"
click at [360, 225] on input "[DOMAIN_NAME]" at bounding box center [332, 222] width 108 height 17
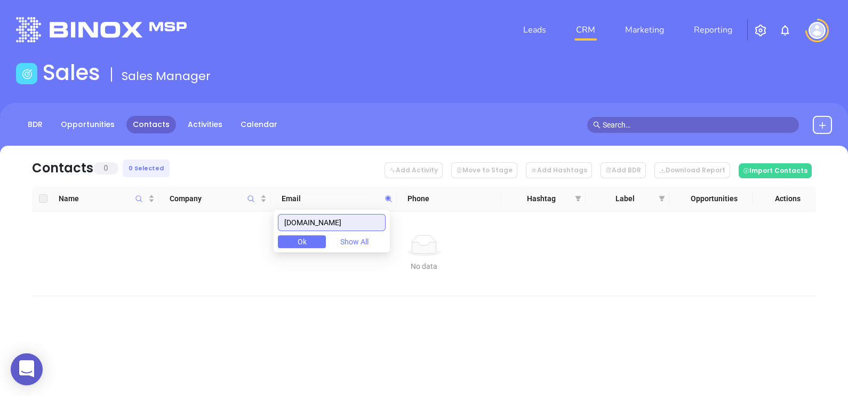
click at [360, 225] on input "[DOMAIN_NAME]" at bounding box center [332, 222] width 108 height 17
paste input "-insure"
type input "[DOMAIN_NAME]"
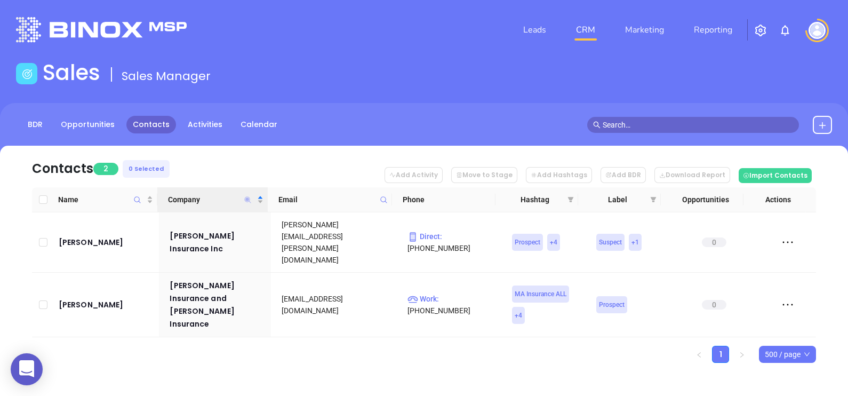
click at [245, 199] on icon "Company" at bounding box center [248, 199] width 6 height 6
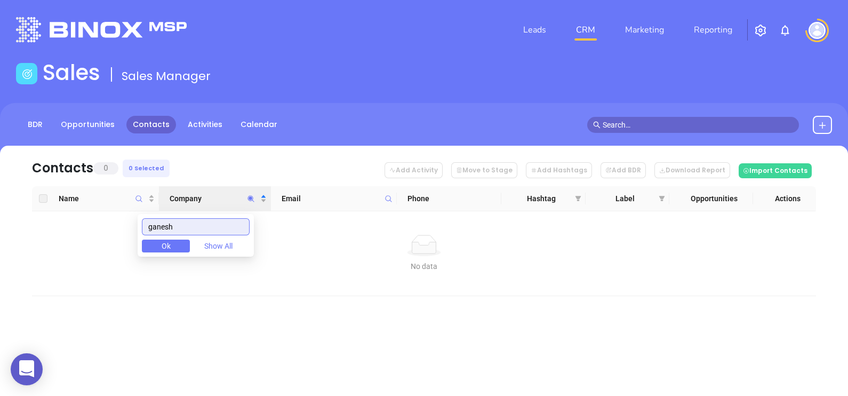
type input "ganesh"
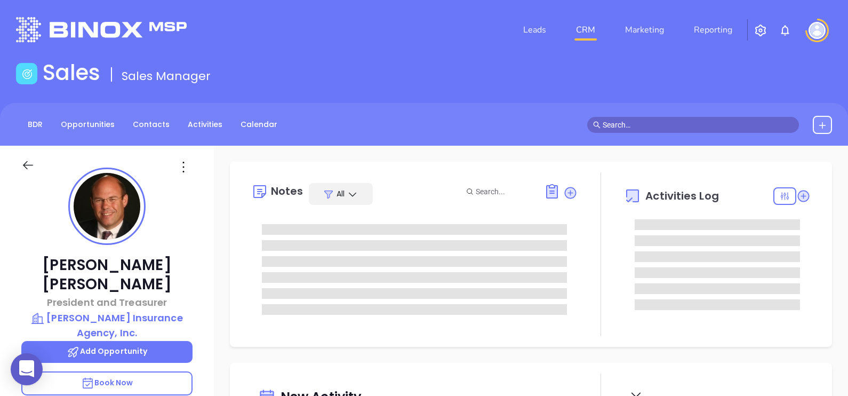
type input "[DATE]"
type input "[PERSON_NAME]"
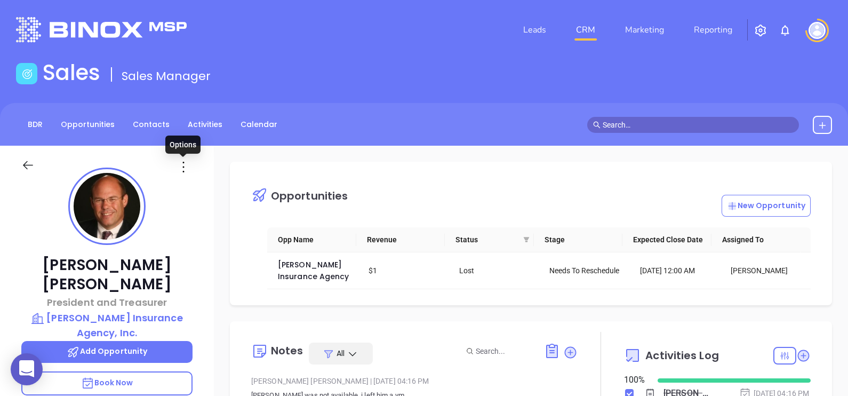
click at [184, 171] on icon at bounding box center [183, 166] width 17 height 17
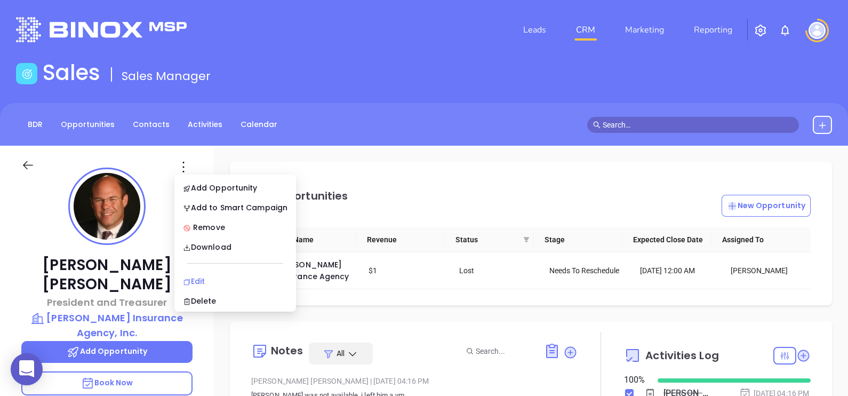
click at [220, 282] on div "Edit" at bounding box center [235, 281] width 105 height 12
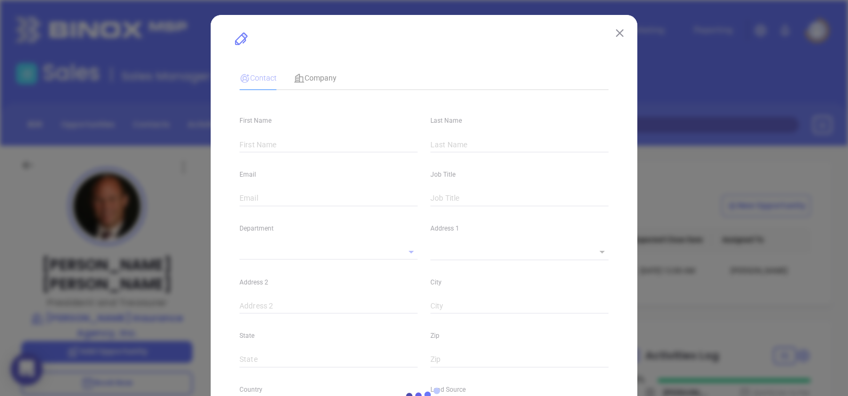
type input "[PERSON_NAME]"
type input "[PERSON_NAME][EMAIL_ADDRESS][PERSON_NAME][DOMAIN_NAME]"
type input "President and Treasurer"
type textarea "PO Box 870"
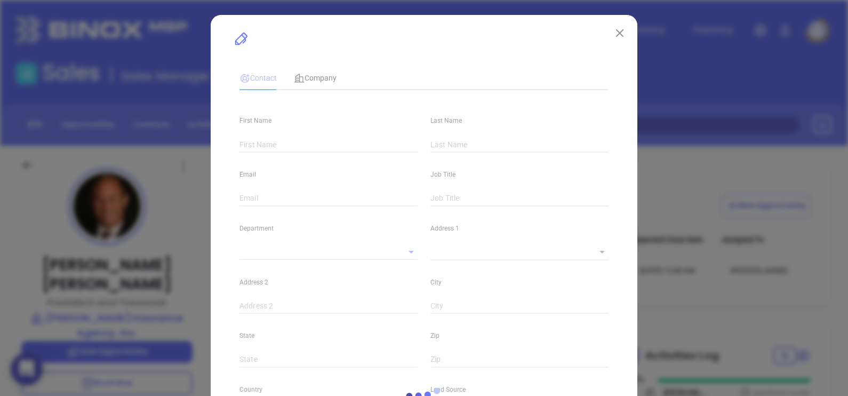
type input "1"
type input "[GEOGRAPHIC_DATA]"
type input "[US_STATE]"
type input "01581"
type input "[GEOGRAPHIC_DATA]"
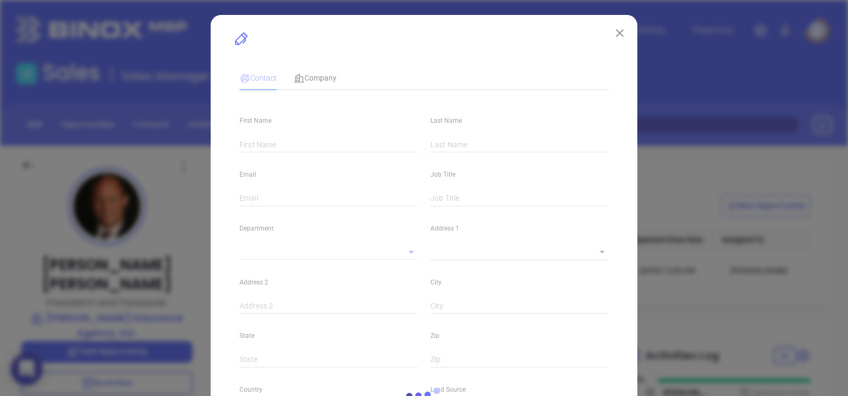
type input "[DOMAIN_NAME][URL]"
type input "Marketing"
type input "Website Reveal"
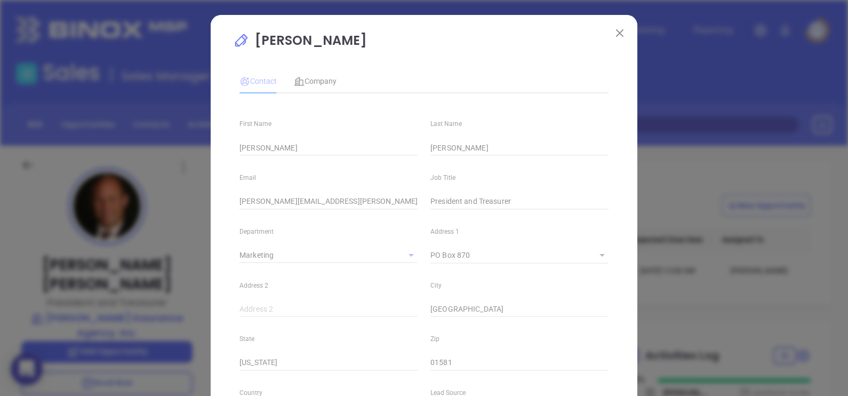
type input "[PHONE_NUMBER]"
type input "1"
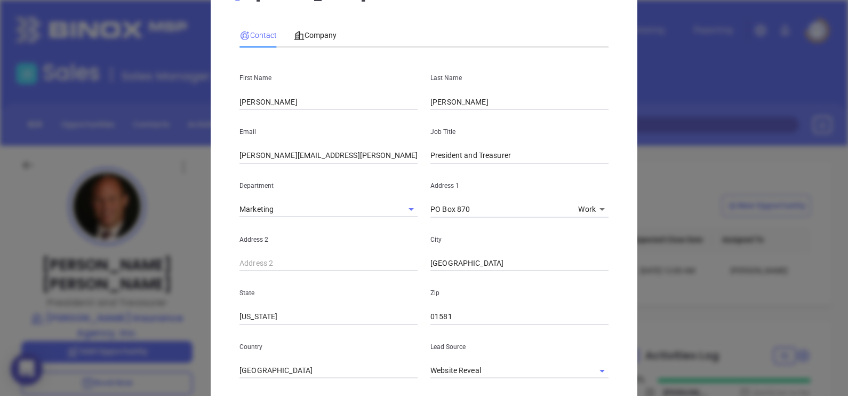
scroll to position [66, 0]
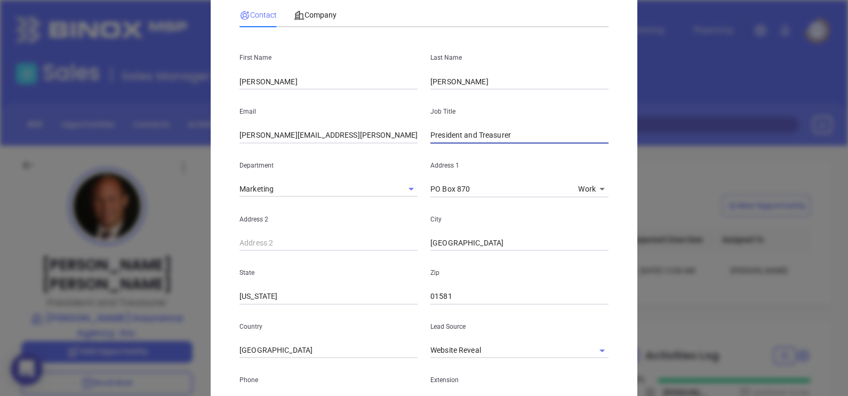
drag, startPoint x: 458, startPoint y: 134, endPoint x: 608, endPoint y: 118, distance: 151.3
click at [607, 118] on div "Job Title President and Treasurer" at bounding box center [519, 117] width 191 height 54
type input "President"
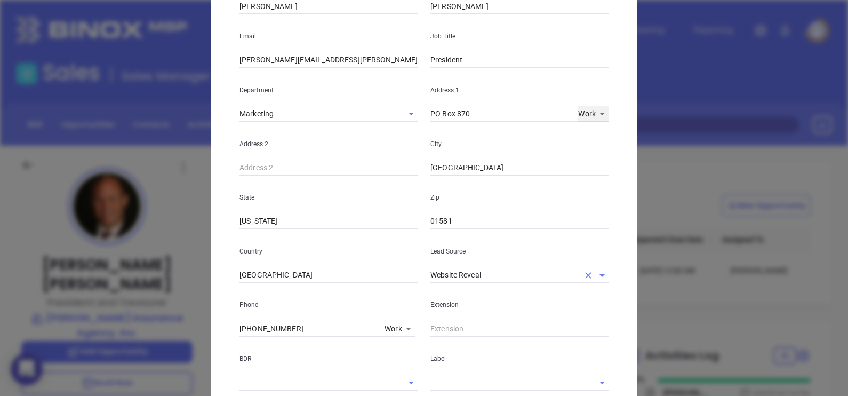
scroll to position [266, 0]
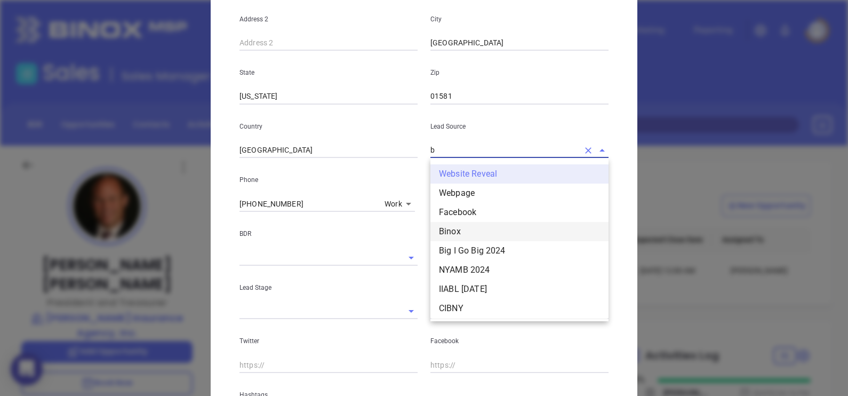
click at [475, 232] on li "Binox" at bounding box center [519, 231] width 178 height 19
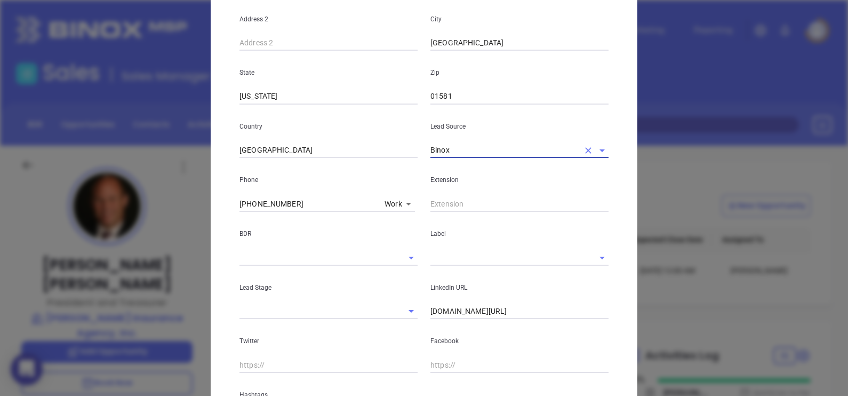
type input "Binox"
click at [467, 249] on div at bounding box center [519, 257] width 178 height 18
click at [466, 258] on input "text" at bounding box center [504, 257] width 148 height 15
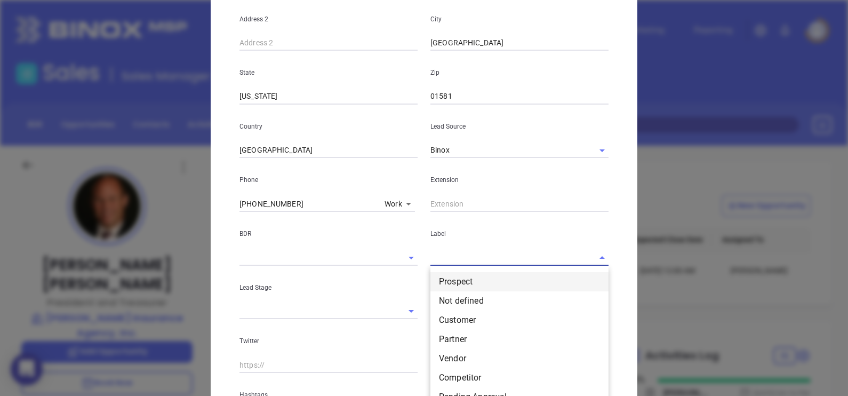
click at [474, 274] on li "Prospect" at bounding box center [519, 281] width 178 height 19
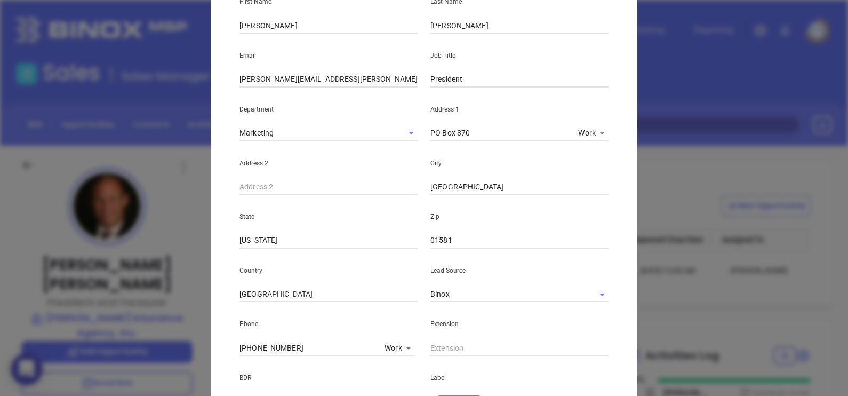
scroll to position [7, 0]
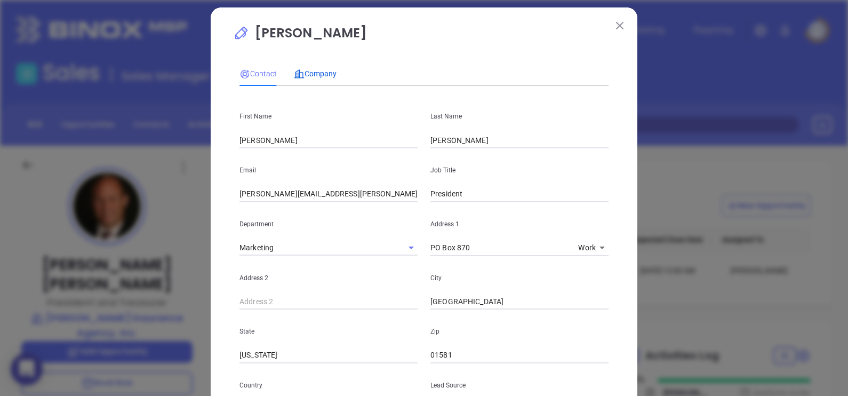
click at [313, 78] on div "Company" at bounding box center [315, 74] width 43 height 12
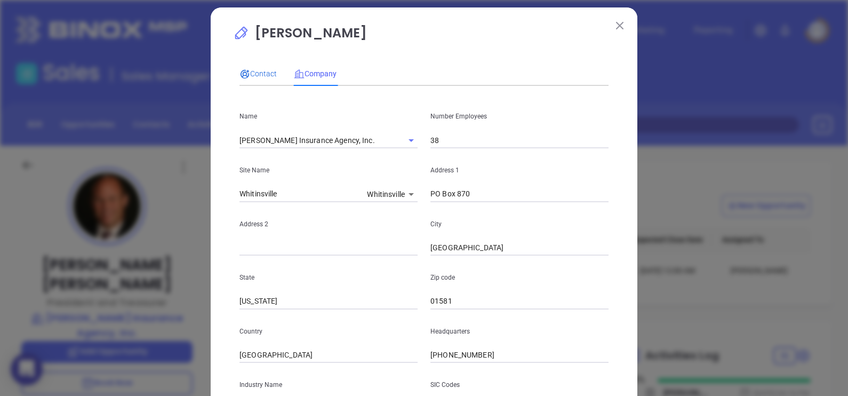
drag, startPoint x: 256, startPoint y: 69, endPoint x: 337, endPoint y: 180, distance: 137.4
click at [255, 69] on span "Contact" at bounding box center [257, 73] width 37 height 9
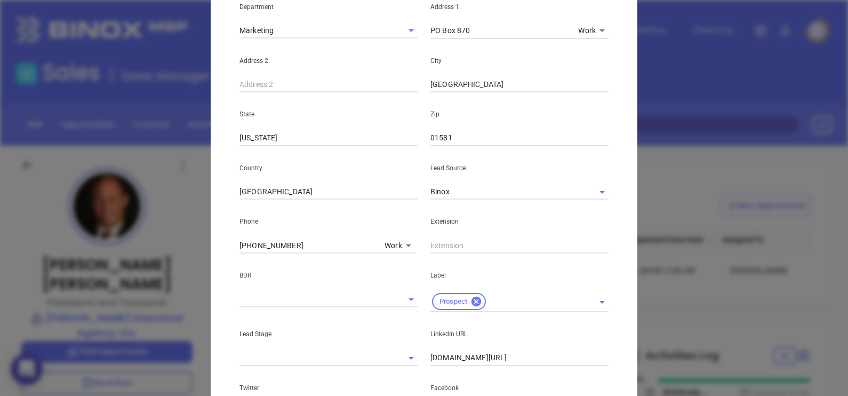
scroll to position [407, 0]
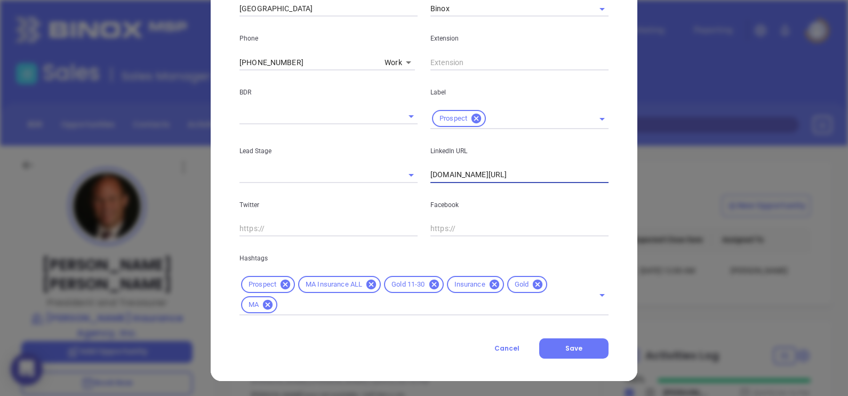
drag, startPoint x: 445, startPoint y: 179, endPoint x: 413, endPoint y: 187, distance: 33.0
click at [413, 187] on div "First Name [PERSON_NAME] Last Name [PERSON_NAME] Email [PERSON_NAME][EMAIL_ADDR…" at bounding box center [423, 4] width 369 height 621
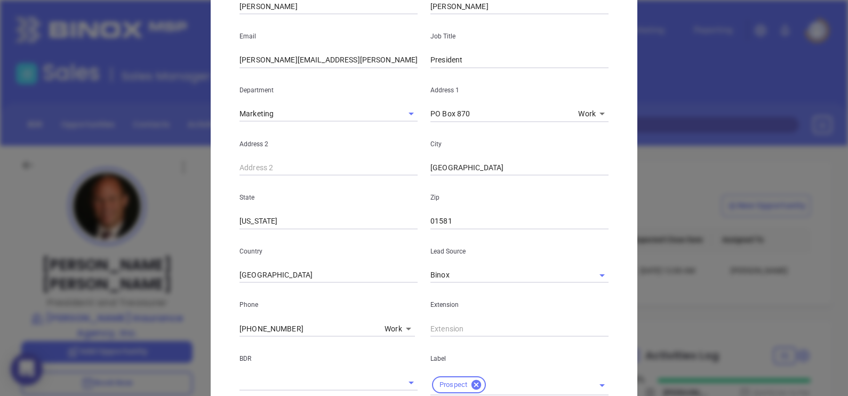
scroll to position [0, 0]
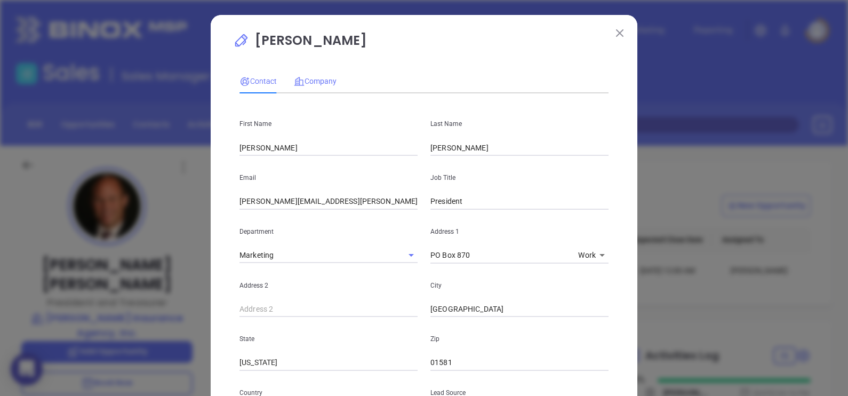
type input "[DOMAIN_NAME][URL]"
click at [322, 77] on span "Company" at bounding box center [315, 81] width 43 height 9
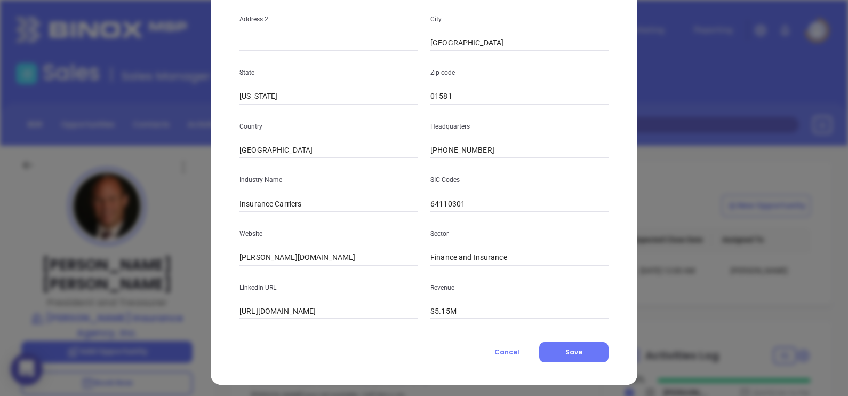
scroll to position [215, 0]
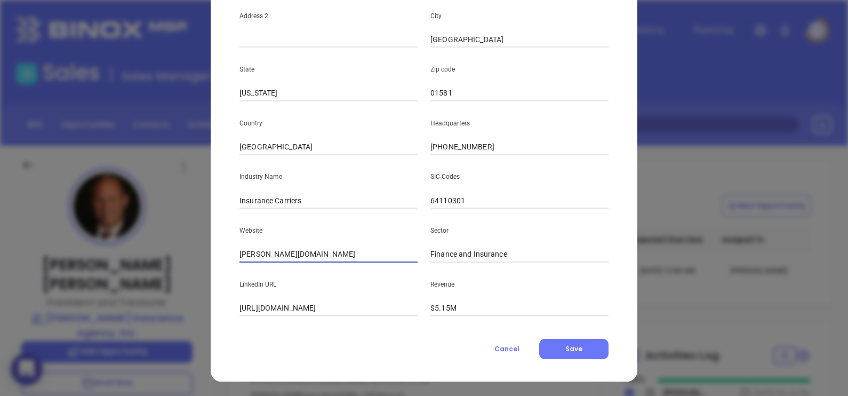
drag, startPoint x: 327, startPoint y: 254, endPoint x: 198, endPoint y: 260, distance: 129.8
click at [199, 259] on div "[PERSON_NAME] Contact Company First Name [PERSON_NAME] Last Name [PERSON_NAME] …" at bounding box center [424, 198] width 848 height 396
paste input "[URL][PERSON_NAME][DOMAIN_NAME]"
type input "[URL][PERSON_NAME][DOMAIN_NAME]"
click at [325, 308] on input "[URL][DOMAIN_NAME]" at bounding box center [328, 308] width 178 height 16
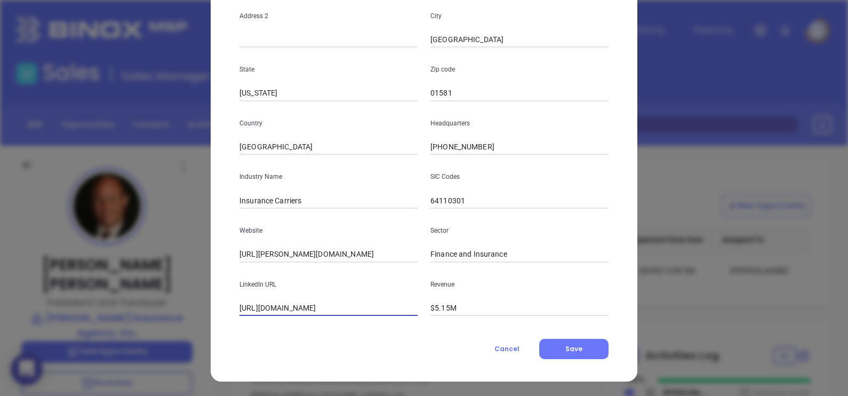
click at [325, 308] on input "[URL][DOMAIN_NAME]" at bounding box center [328, 308] width 178 height 16
click at [261, 305] on input "[URL][DOMAIN_NAME]" at bounding box center [328, 308] width 178 height 16
drag, startPoint x: 367, startPoint y: 306, endPoint x: 195, endPoint y: 314, distance: 172.5
click at [195, 314] on div "[PERSON_NAME] Contact Company First Name [PERSON_NAME] Last Name [PERSON_NAME] …" at bounding box center [424, 198] width 848 height 396
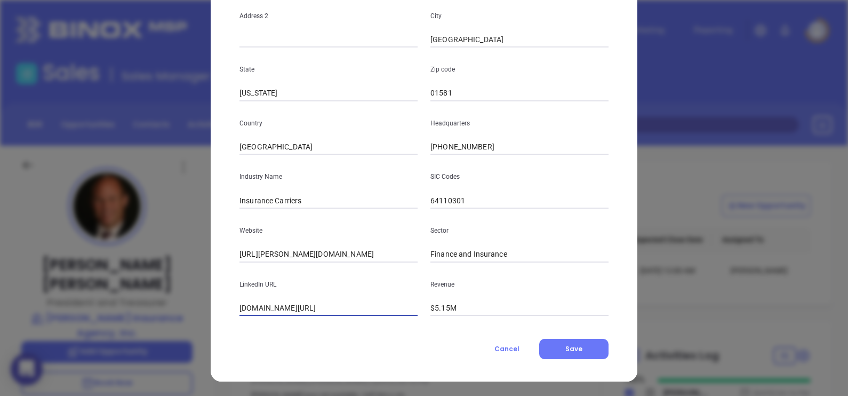
paste input "[PERSON_NAME]-insurance-agency-inc./"
type input "[DOMAIN_NAME][URL][PERSON_NAME]"
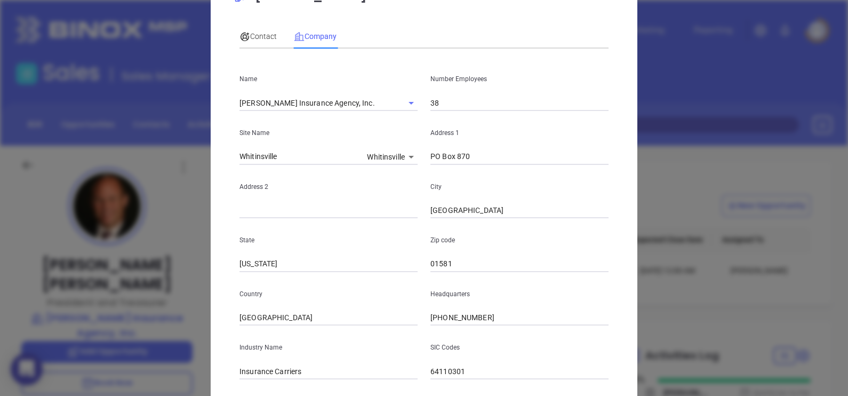
scroll to position [0, 0]
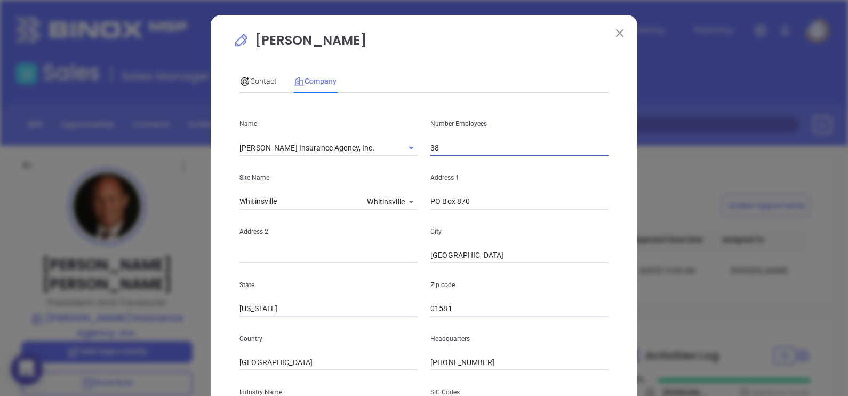
drag, startPoint x: 461, startPoint y: 147, endPoint x: 362, endPoint y: 136, distance: 99.8
click at [364, 136] on div "Name [PERSON_NAME] Insurance Agency, Inc. Number Employees 38" at bounding box center [424, 129] width 382 height 54
type input "3"
type input "46"
click at [257, 81] on span "Contact" at bounding box center [257, 81] width 37 height 9
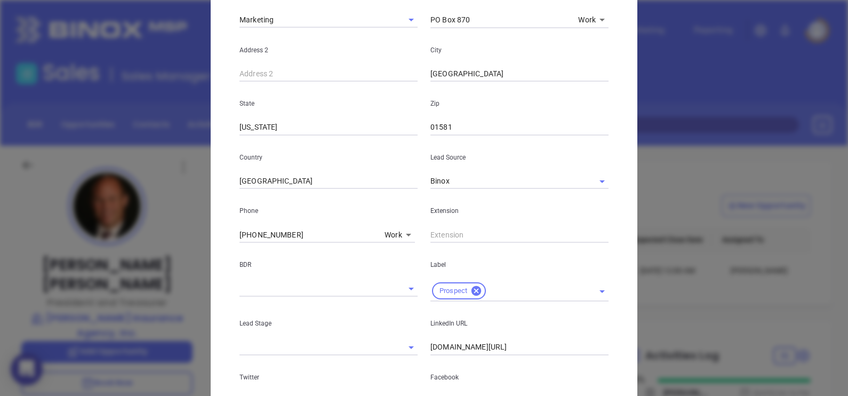
scroll to position [407, 0]
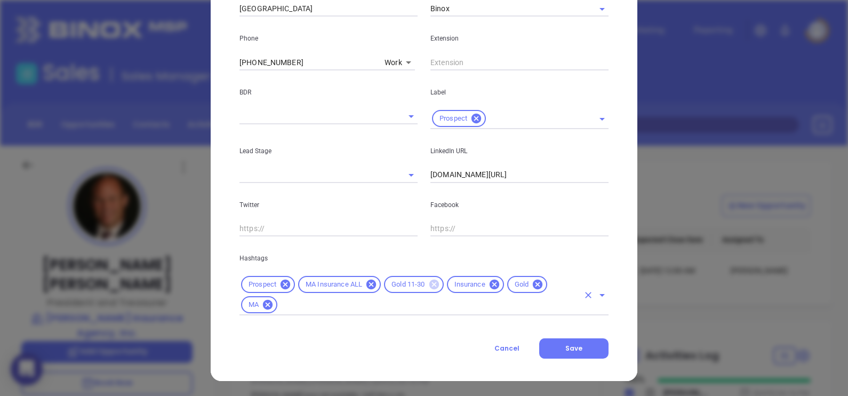
click at [428, 283] on icon at bounding box center [434, 284] width 12 height 12
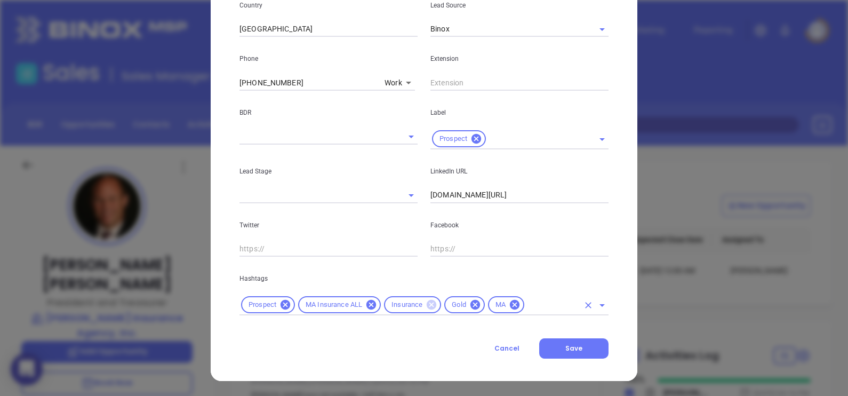
scroll to position [387, 0]
click at [470, 303] on icon at bounding box center [475, 305] width 10 height 10
click at [490, 301] on input "text" at bounding box center [531, 305] width 96 height 13
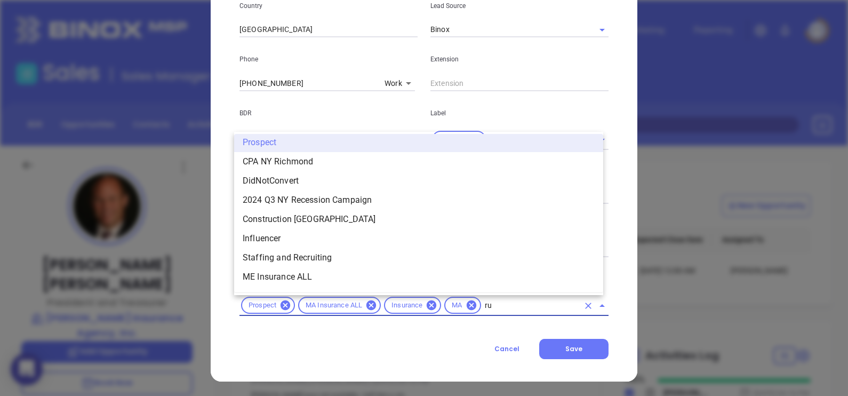
scroll to position [0, 0]
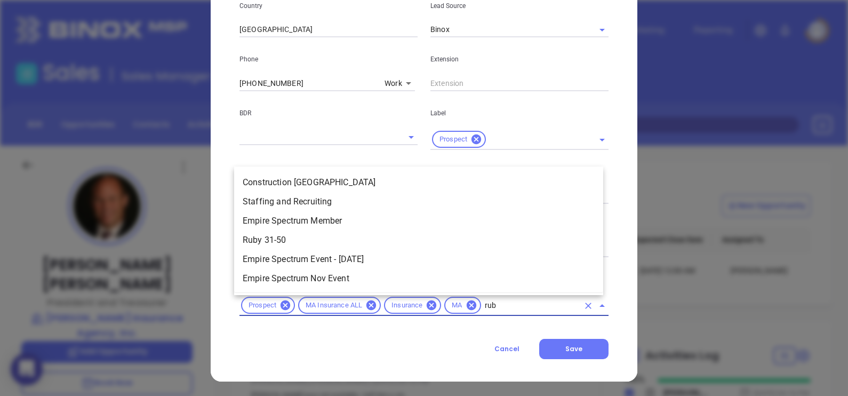
type input "ruby"
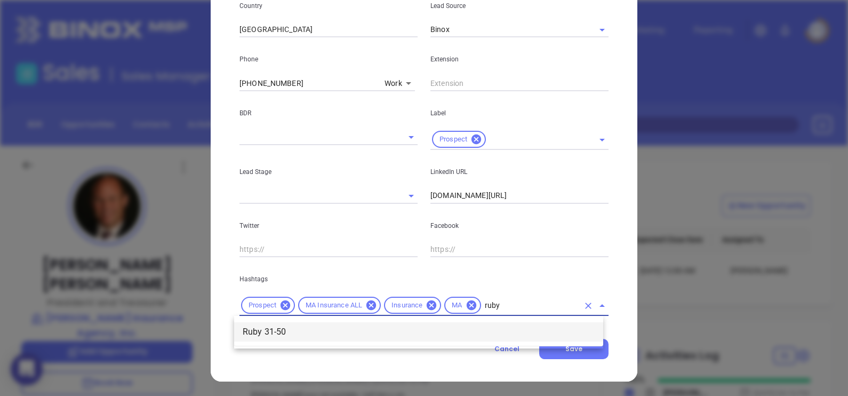
click at [468, 331] on li "Ruby 31-50" at bounding box center [418, 331] width 369 height 19
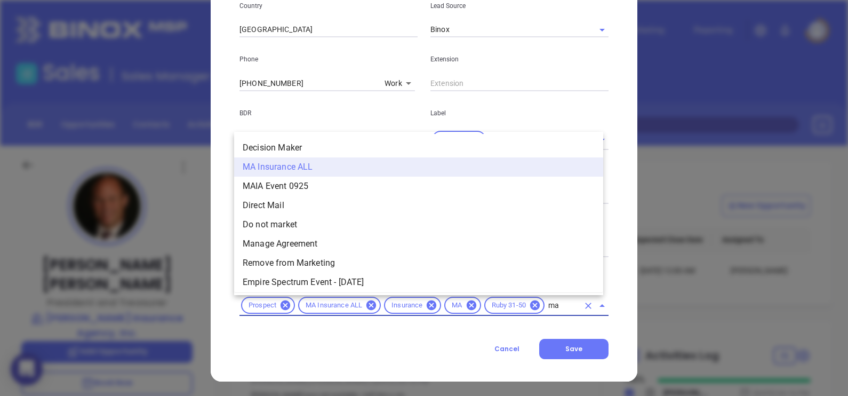
type input "m"
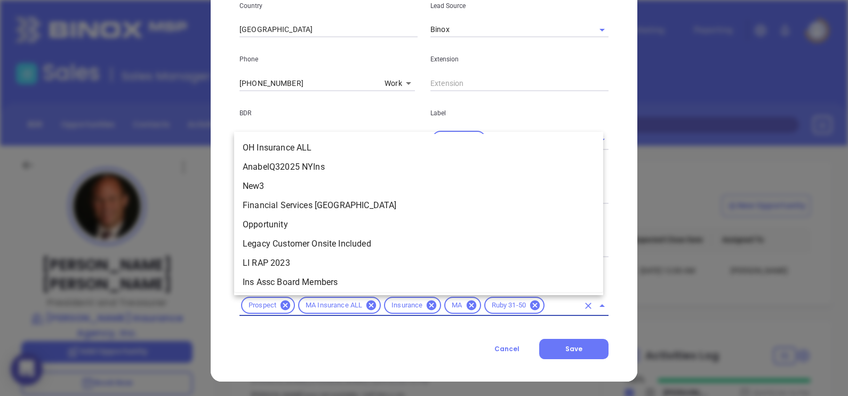
scroll to position [1498, 0]
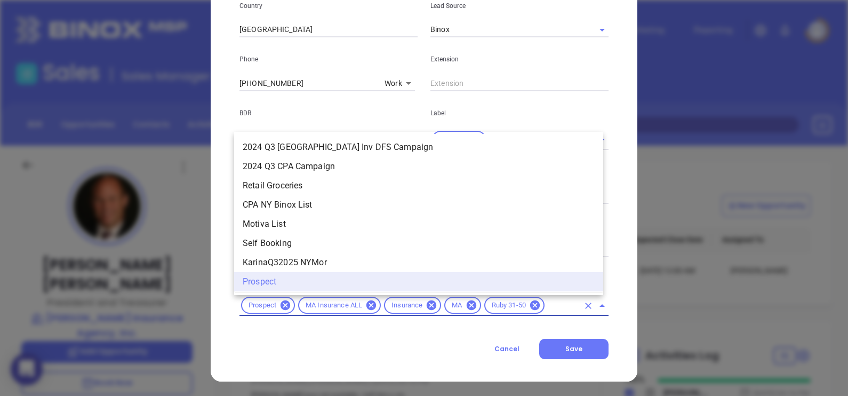
click at [392, 370] on div "[PERSON_NAME] Contact Company First Name [PERSON_NAME] Last Name [PERSON_NAME] …" at bounding box center [424, 4] width 427 height 753
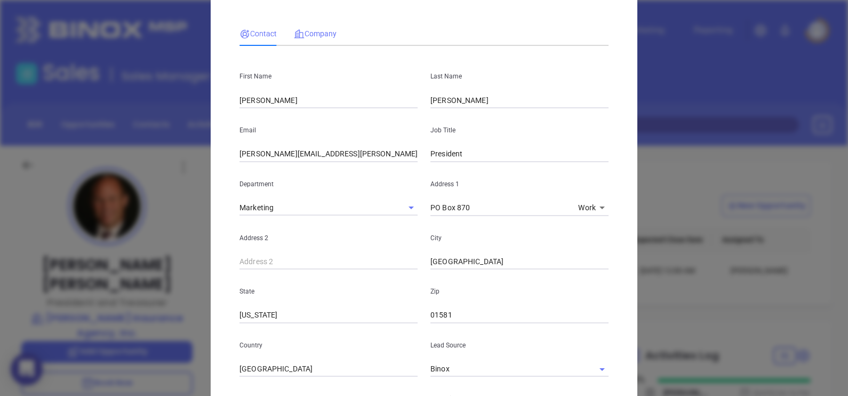
scroll to position [0, 0]
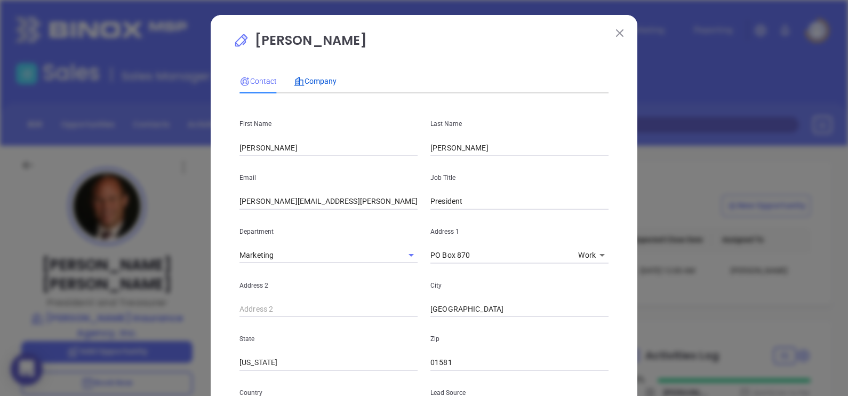
click at [310, 80] on span "Company" at bounding box center [315, 81] width 43 height 9
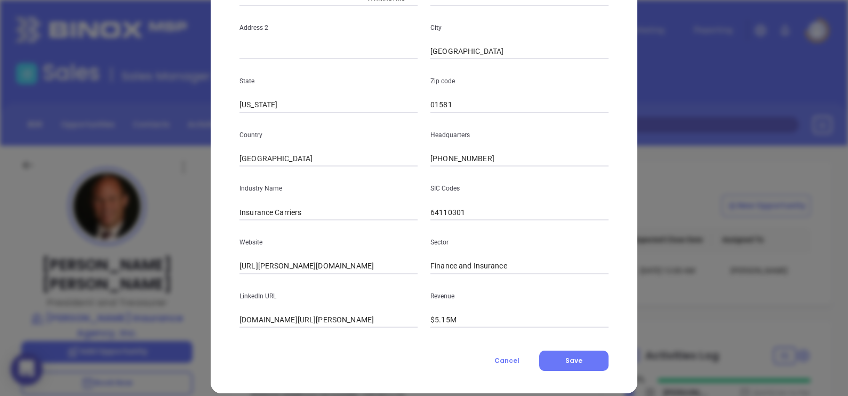
scroll to position [215, 0]
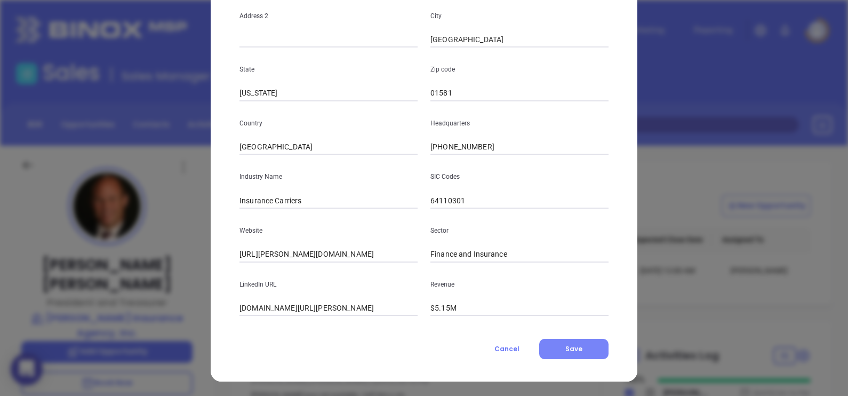
click at [566, 344] on span "Save" at bounding box center [573, 348] width 17 height 9
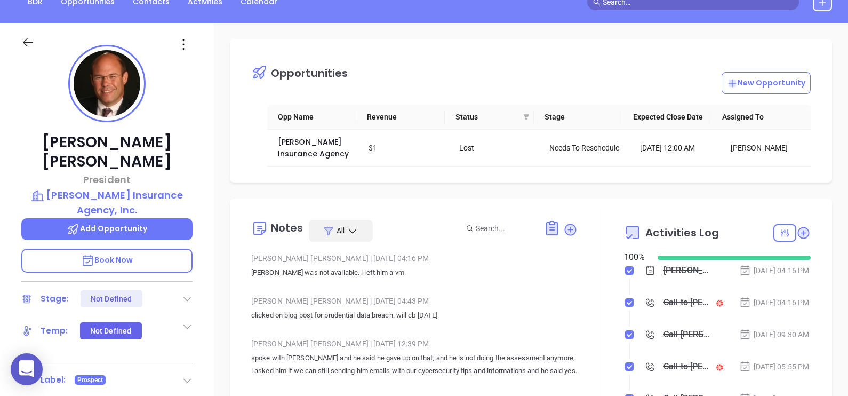
scroll to position [0, 0]
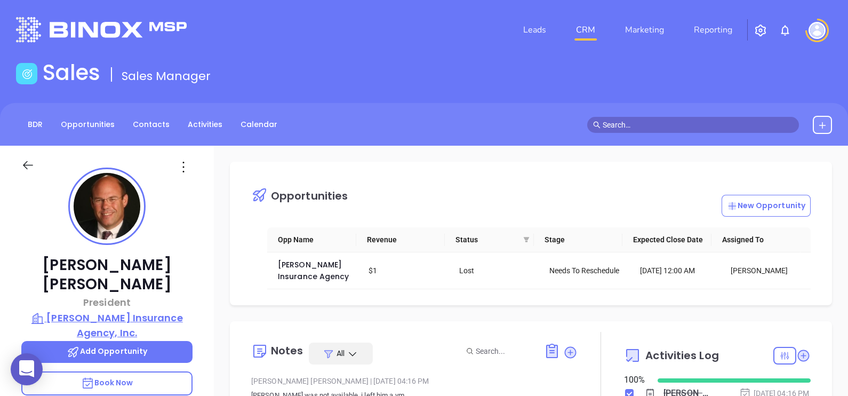
click at [168, 310] on p "[PERSON_NAME] Insurance Agency, Inc." at bounding box center [106, 324] width 171 height 29
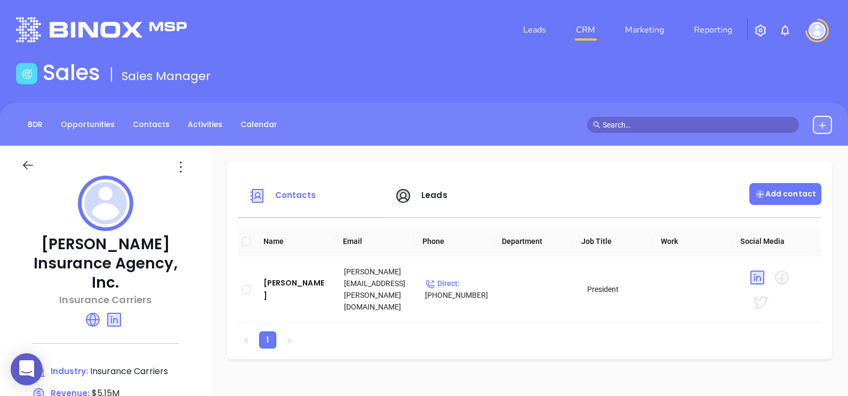
click at [770, 192] on p "Add contact" at bounding box center [785, 193] width 61 height 11
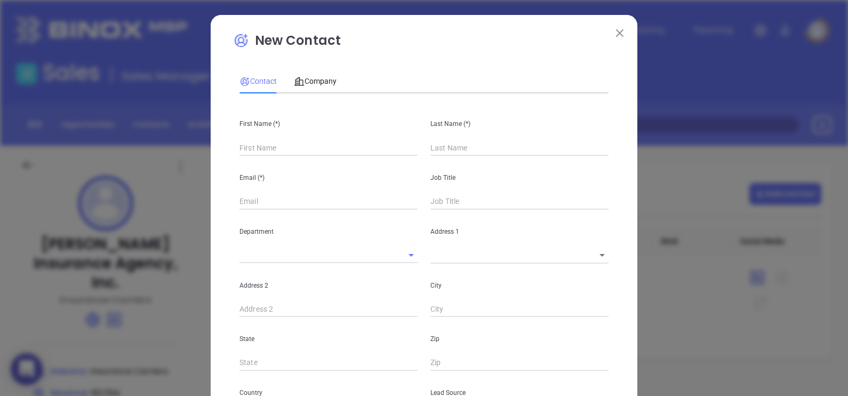
type input "Fourth Phone Call"
type input "1"
click at [302, 147] on input "text" at bounding box center [328, 148] width 178 height 16
click at [270, 146] on input "text" at bounding box center [328, 148] width 178 height 16
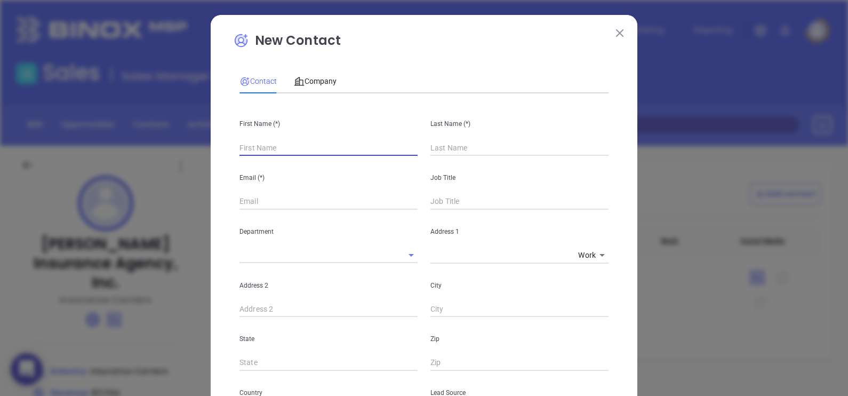
paste input "[DOMAIN_NAME][URL][PERSON_NAME]"
type input "[DOMAIN_NAME][URL][PERSON_NAME]"
paste input "[PERSON_NAME]"
drag, startPoint x: 323, startPoint y: 149, endPoint x: 348, endPoint y: 147, distance: 25.7
click at [348, 147] on input "[PERSON_NAME]" at bounding box center [328, 148] width 178 height 16
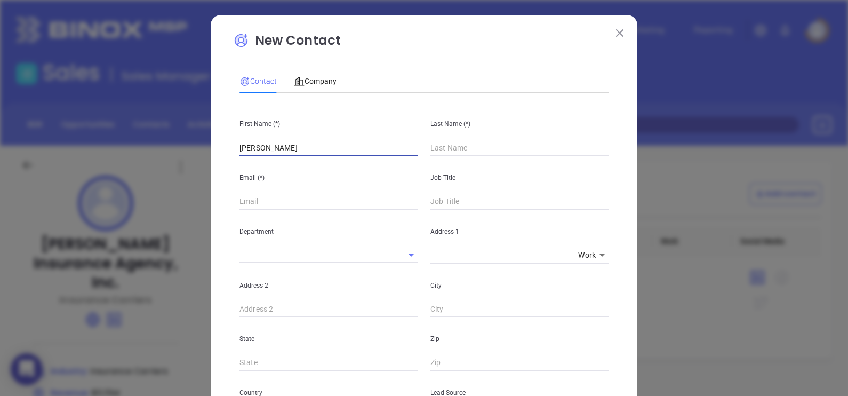
type input "[PERSON_NAME]"
click at [469, 145] on input "text" at bounding box center [519, 148] width 178 height 16
paste input "[DEMOGRAPHIC_DATA]"
type input "Miskavitch"
click at [297, 146] on input "Christopher" at bounding box center [328, 148] width 178 height 16
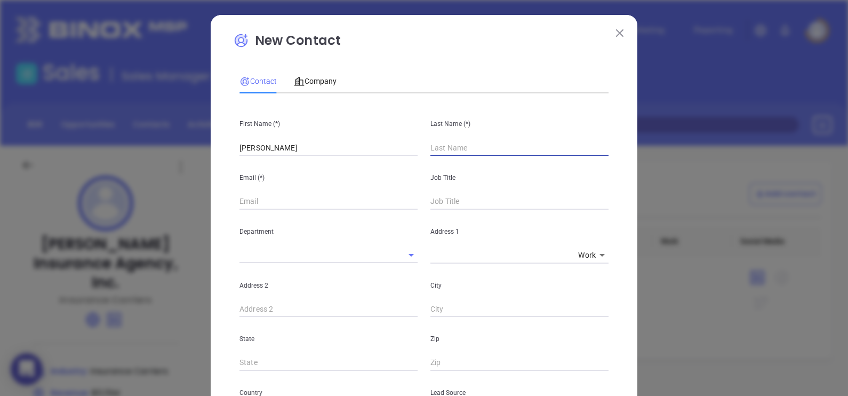
type input "Miskavitch"
click at [297, 146] on input "Christopher" at bounding box center [328, 148] width 178 height 16
type input "Christopher"
paste input "cmiskavitch@gaudette-insurance.com"
type input "cmiskavitch@gaudette-insurance.com"
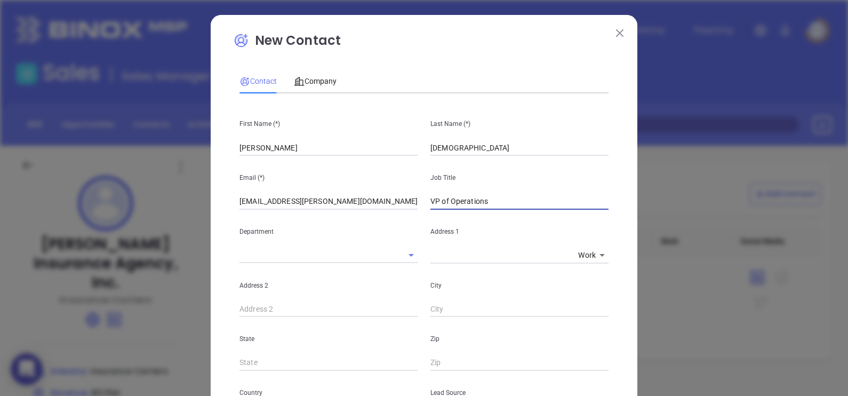
type input "VP of Operations"
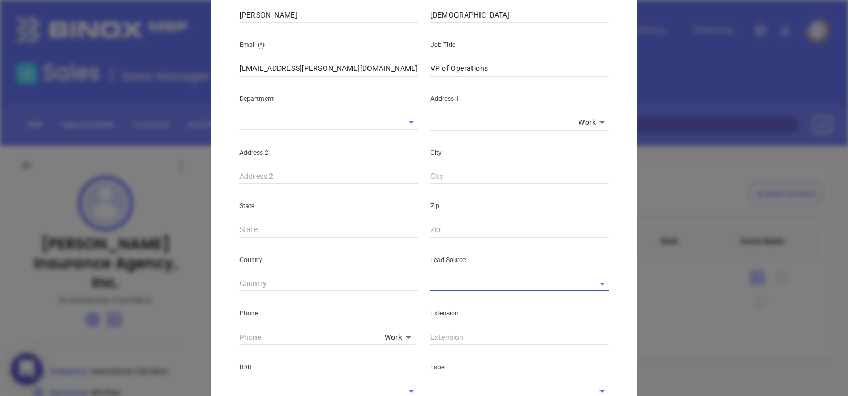
click at [439, 292] on div "Extension" at bounding box center [519, 318] width 191 height 54
click at [440, 284] on input "text" at bounding box center [504, 283] width 148 height 15
type input "p"
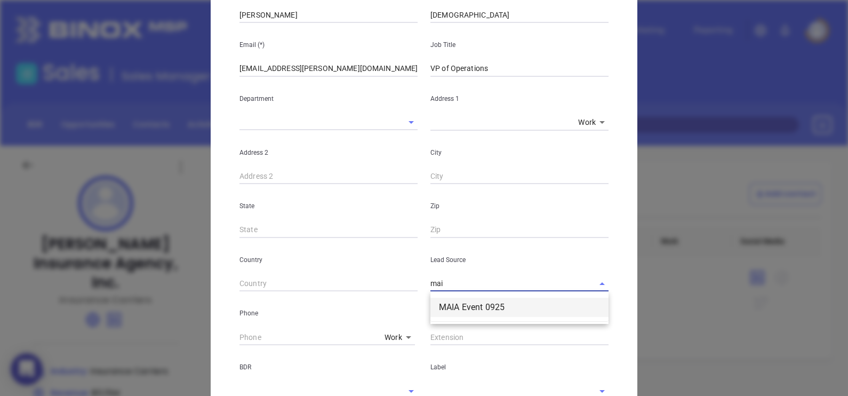
click at [475, 310] on li "MAIA Event 0925" at bounding box center [519, 307] width 178 height 19
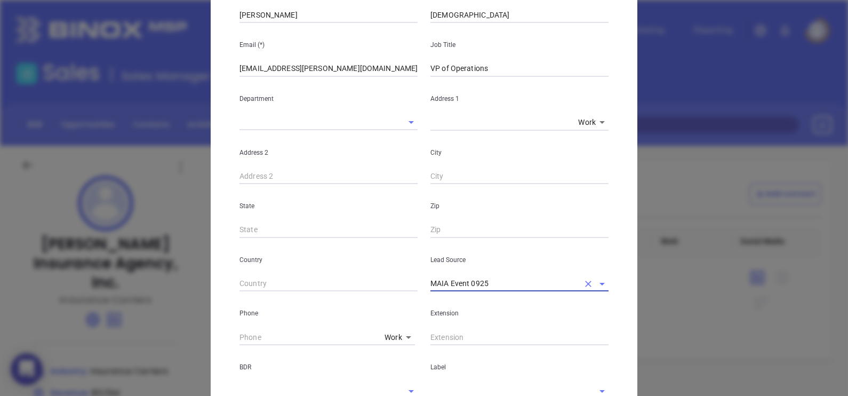
type input "MAIA Event 0925"
type input "( ) -"
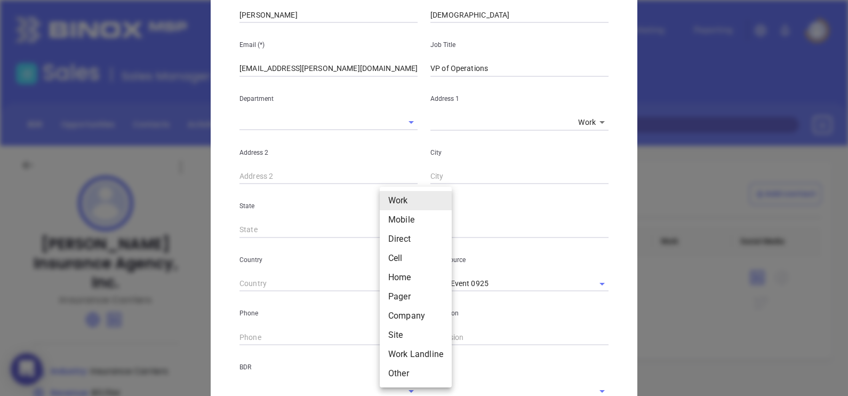
click at [392, 343] on body "0 Leads CRM Marketing Reporting Financial Leads Leads Sales Sales Manager BDR O…" at bounding box center [424, 198] width 848 height 396
click at [421, 218] on li "Mobile" at bounding box center [416, 219] width 72 height 19
type input "2"
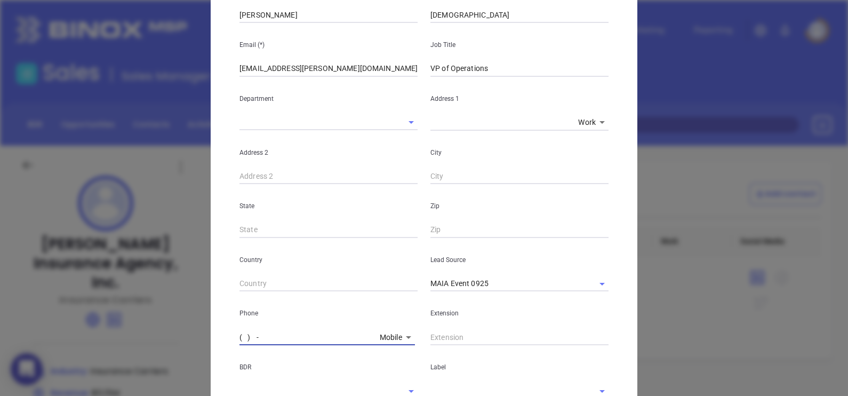
click at [266, 335] on input "( ) -" at bounding box center [307, 337] width 136 height 16
type input "(508) 226-6443"
click at [386, 336] on body "0 Leads CRM Marketing Reporting Financial Leads Leads Sales Sales Manager BDR O…" at bounding box center [424, 198] width 848 height 396
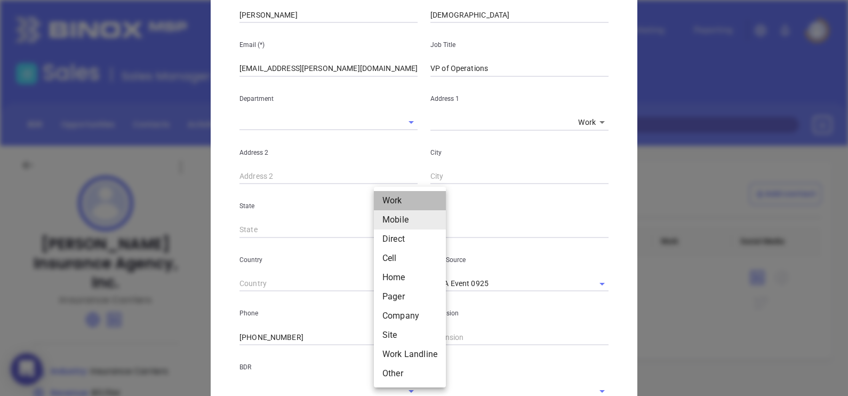
click at [422, 195] on li "Work" at bounding box center [410, 200] width 72 height 19
type input "1"
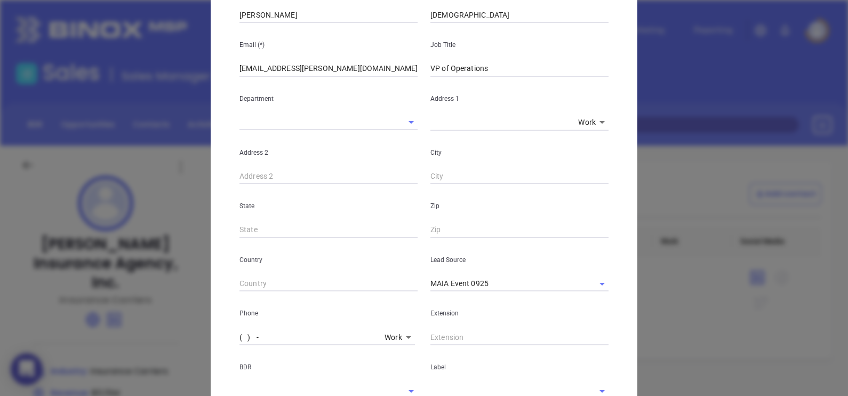
click at [255, 340] on input "( ) -" at bounding box center [309, 337] width 141 height 16
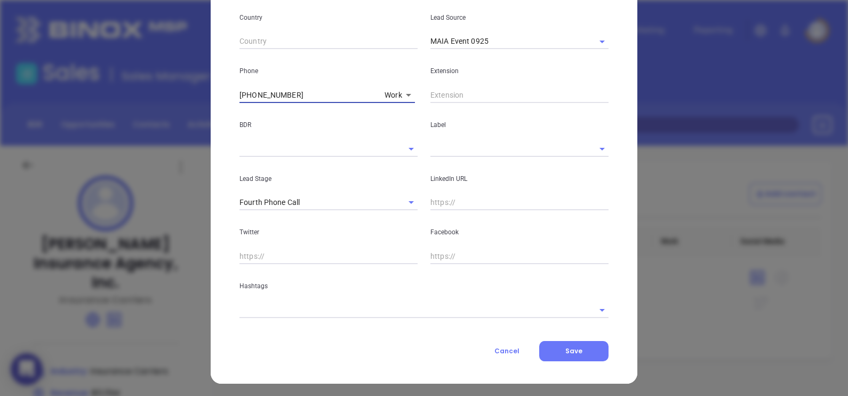
scroll to position [377, 0]
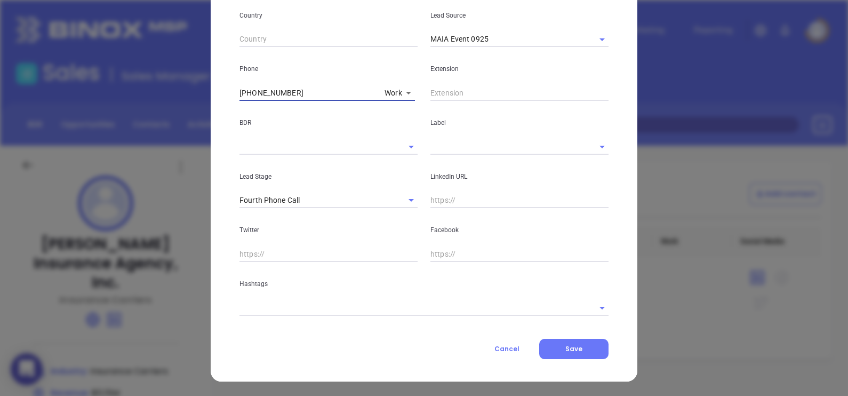
type input "(508) 234-6333"
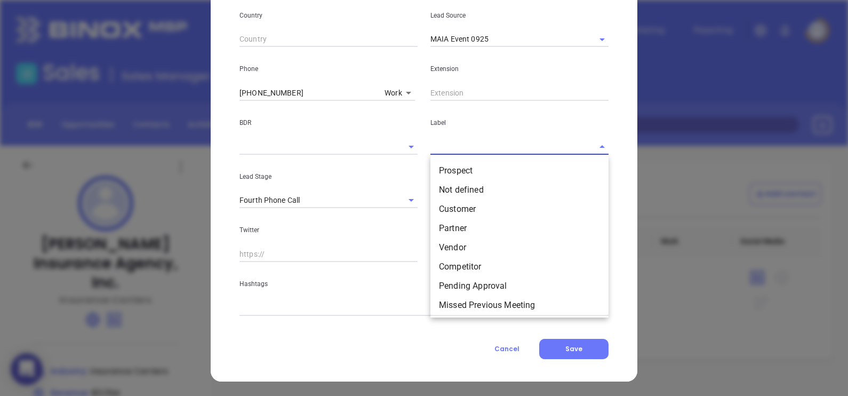
click at [459, 147] on input "text" at bounding box center [504, 146] width 148 height 15
click at [461, 165] on li "Prospect" at bounding box center [519, 170] width 178 height 19
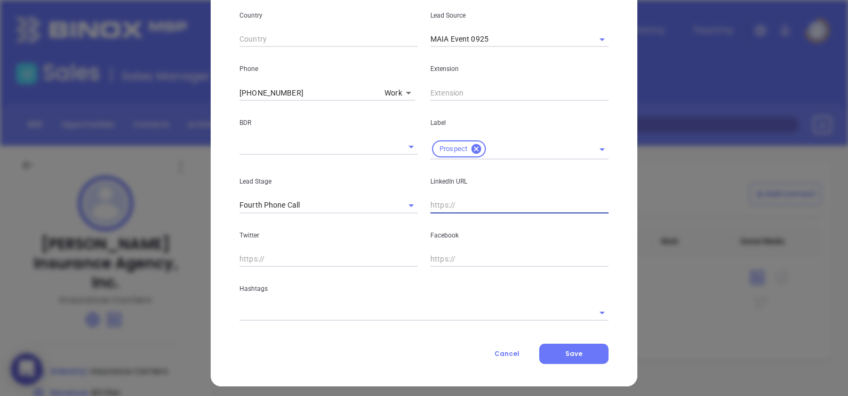
paste input "/www.linkedin.com/company/gaudette-insurance-agency-inc./p"
type input "/www.linkedin.com/company/gaudette-insurance-agency-inc./"
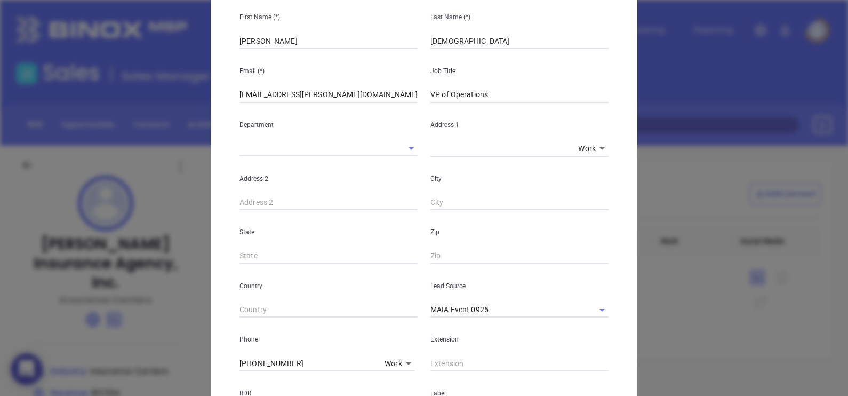
scroll to position [44, 0]
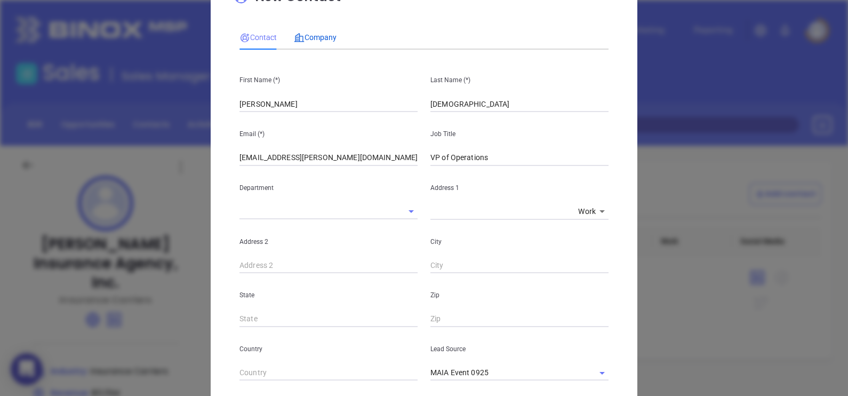
click at [325, 31] on div "Company" at bounding box center [315, 37] width 43 height 12
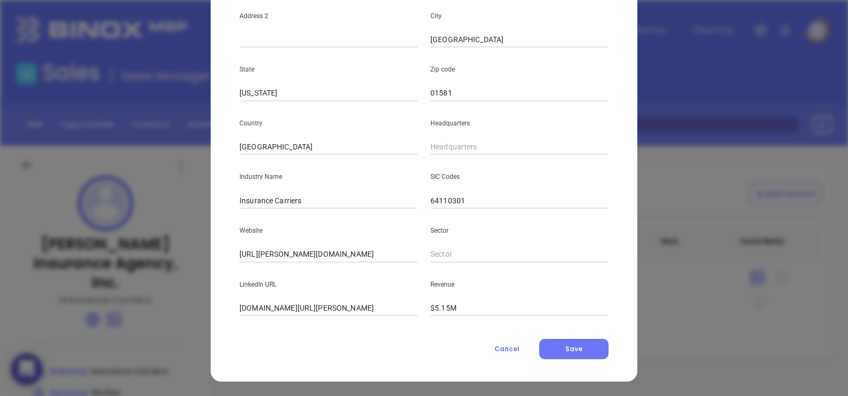
scroll to position [0, 0]
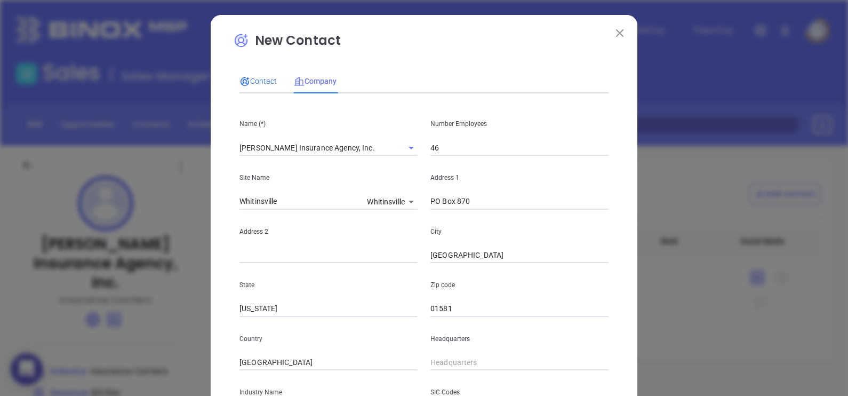
click at [255, 81] on span "Contact" at bounding box center [257, 81] width 37 height 9
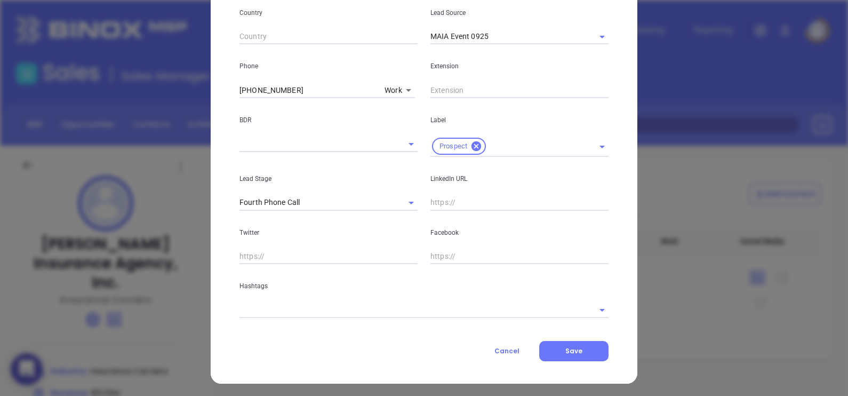
scroll to position [382, 0]
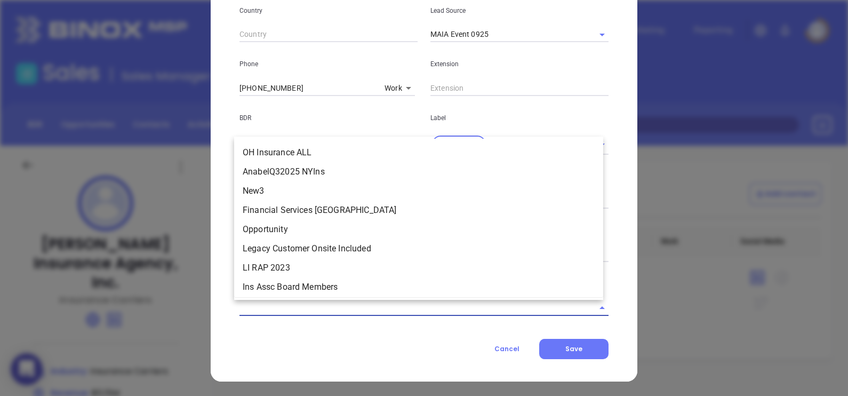
click at [268, 309] on input "text" at bounding box center [408, 307] width 339 height 15
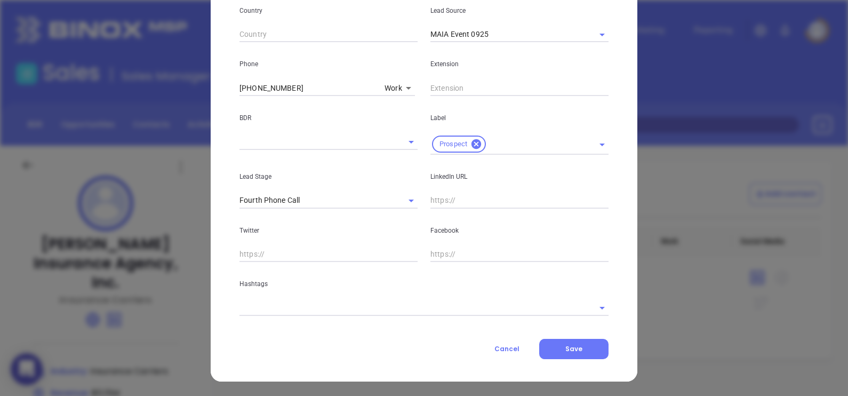
click at [227, 148] on div "New Contact Contact Company First Name (*) Christopher Last Name (*) Miskavitch…" at bounding box center [424, 7] width 427 height 748
click at [493, 198] on input "text" at bounding box center [519, 201] width 178 height 16
paste input "www.linkedin.com/in/chris-miskavitch-j-d-a5371188/"
type input "www.linkedin.com/in/chris-miskavitch-j-d-a5371188/"
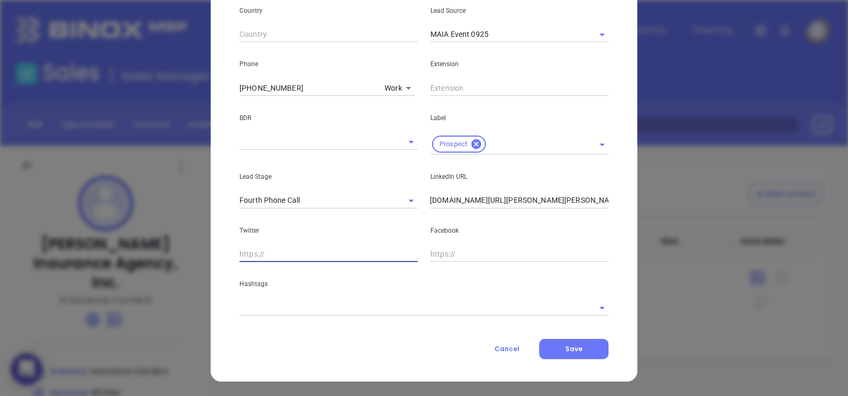
scroll to position [0, 0]
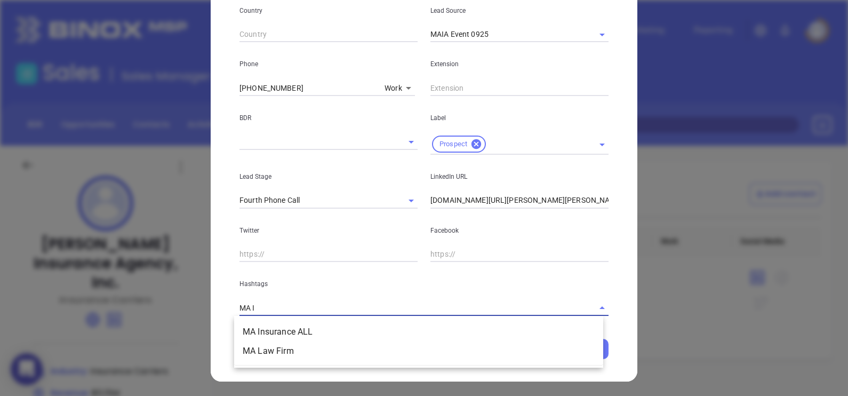
type input "MA IN"
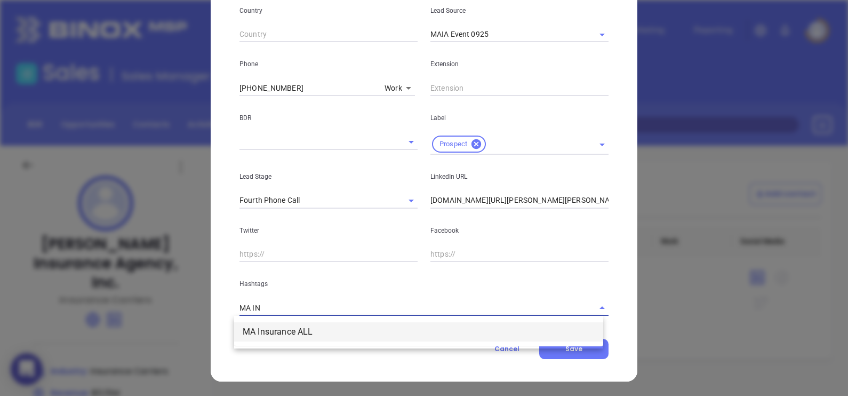
click at [421, 331] on li "MA Insurance ALL" at bounding box center [418, 331] width 369 height 19
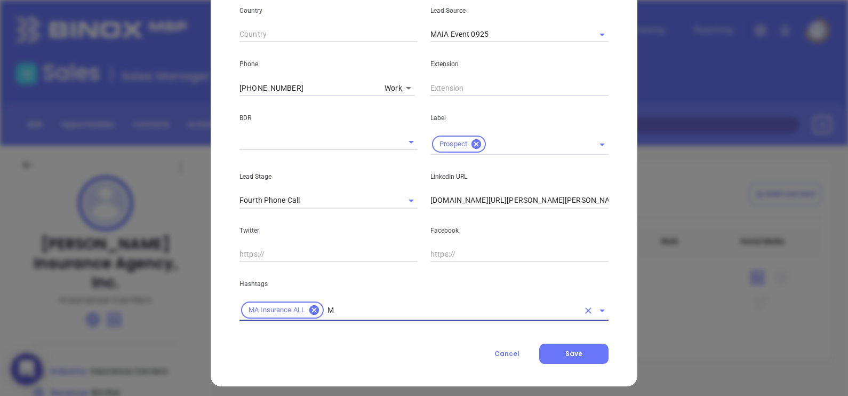
type input "MA"
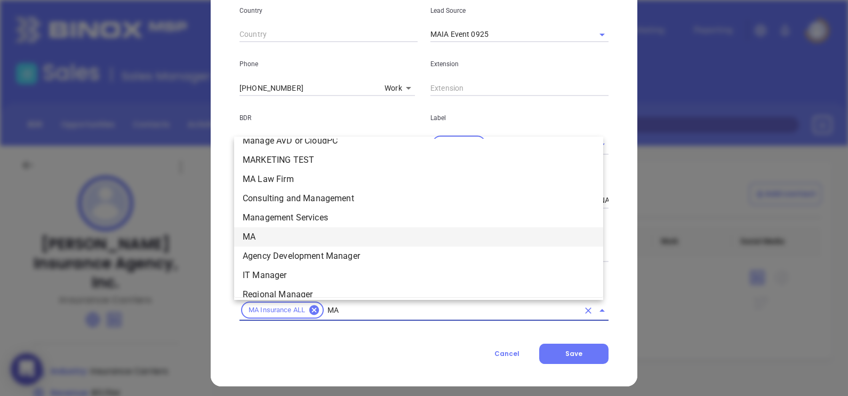
scroll to position [200, 0]
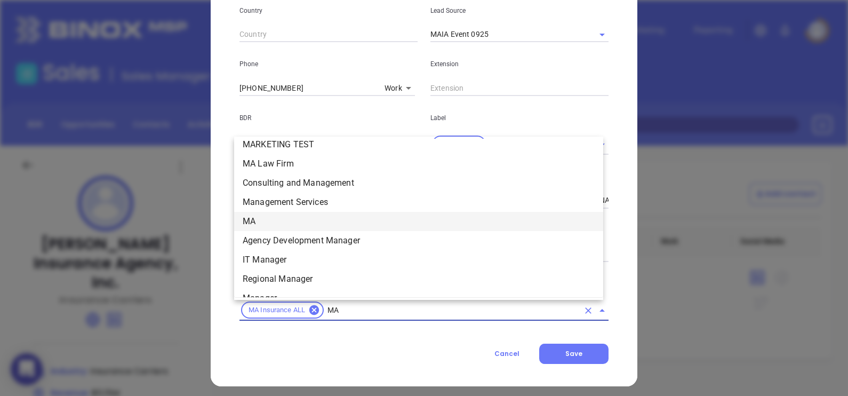
click at [283, 222] on li "MA" at bounding box center [418, 221] width 369 height 19
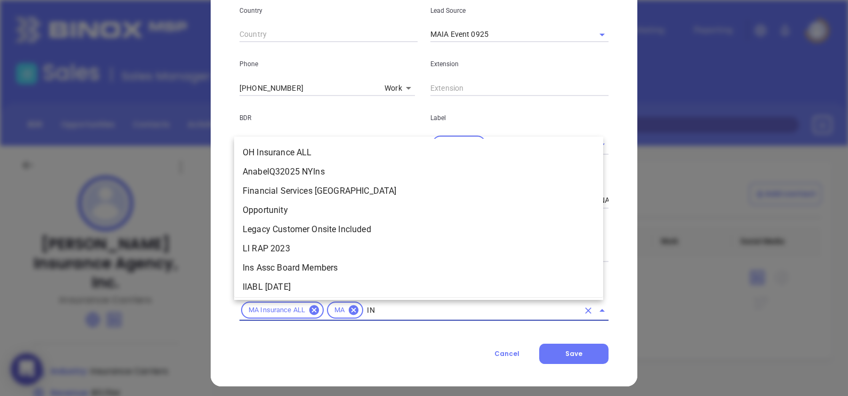
scroll to position [275, 0]
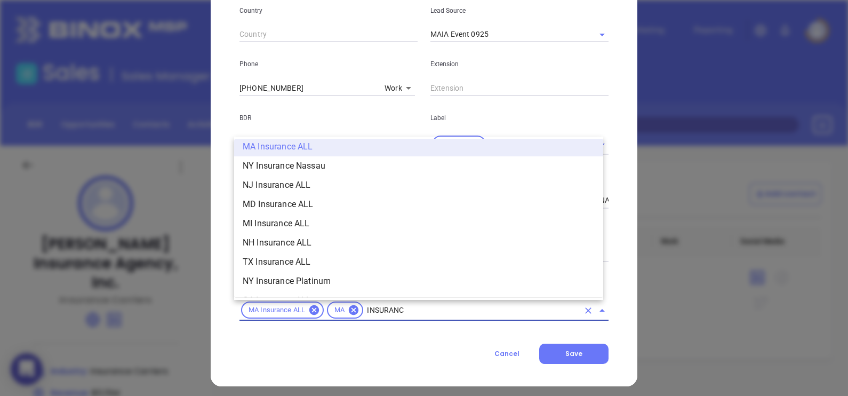
type input "INSURANCE"
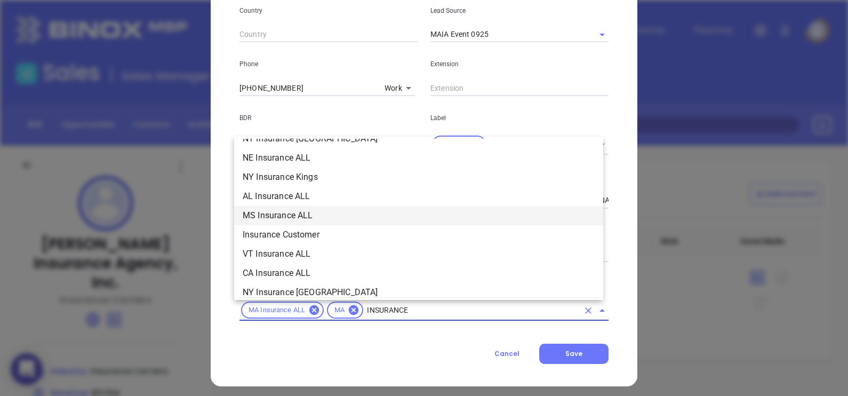
scroll to position [408, 0]
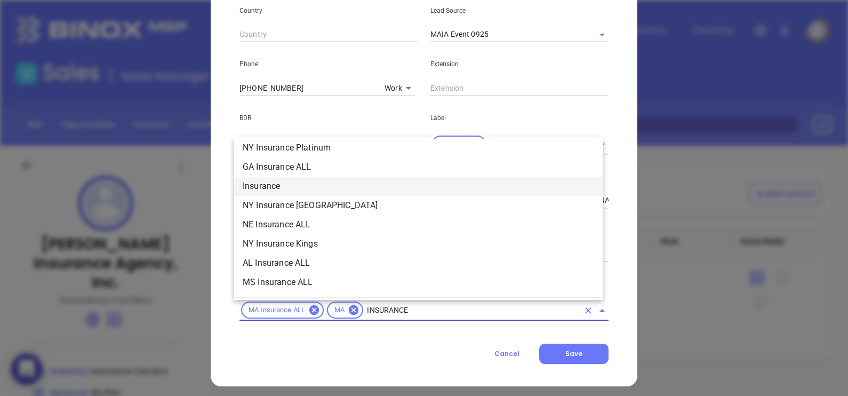
click at [283, 183] on li "Insurance" at bounding box center [418, 186] width 369 height 19
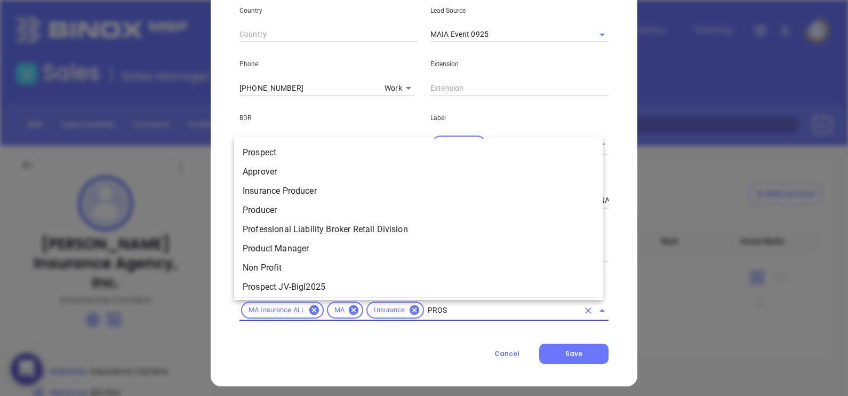
type input "PROSP"
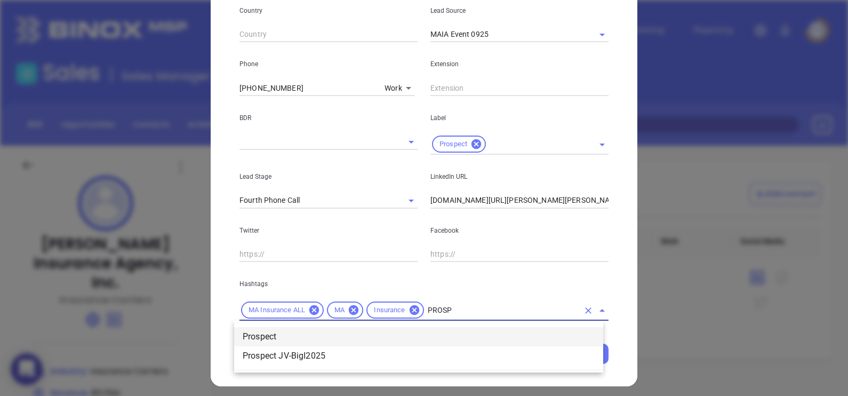
click at [322, 333] on li "Prospect" at bounding box center [418, 336] width 369 height 19
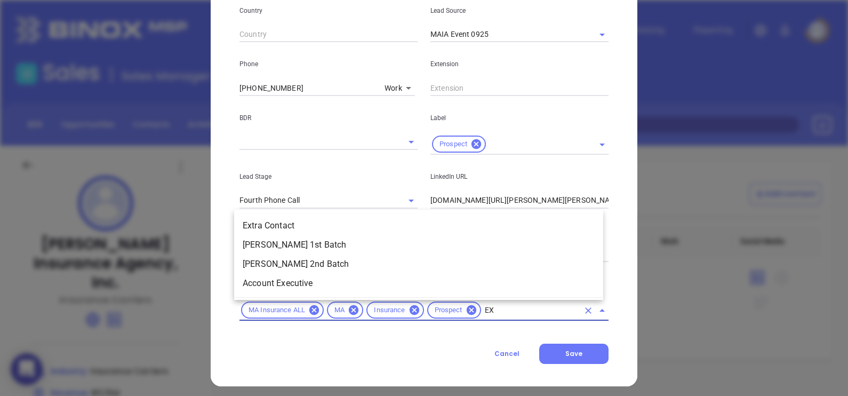
scroll to position [0, 0]
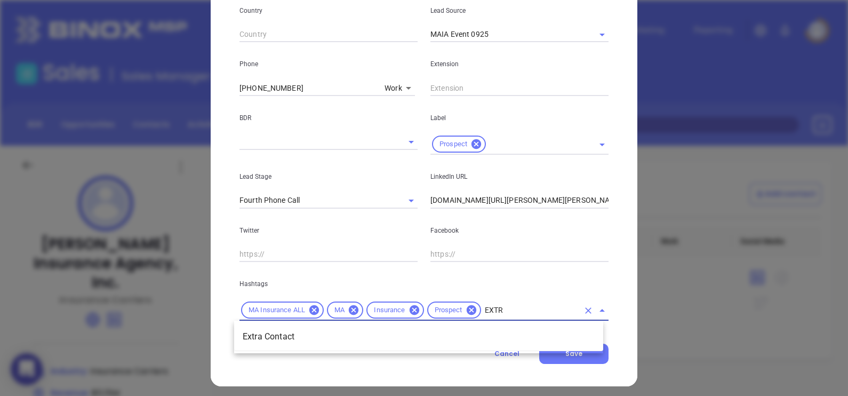
type input "EXTRA"
click at [322, 333] on li "Extra Contact" at bounding box center [418, 336] width 369 height 19
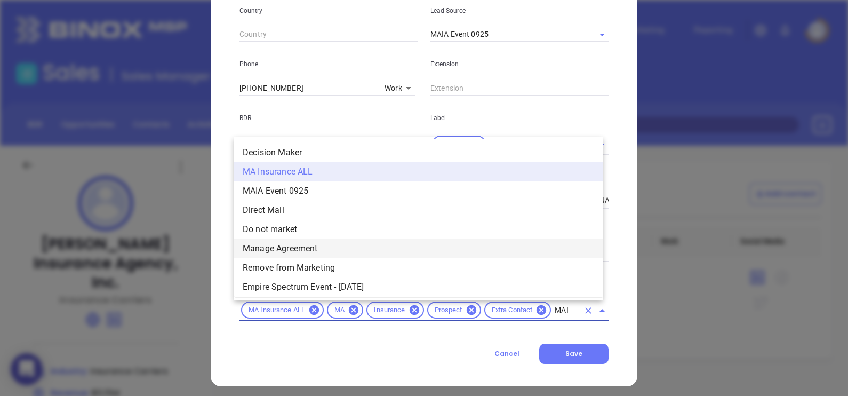
type input "MAIA"
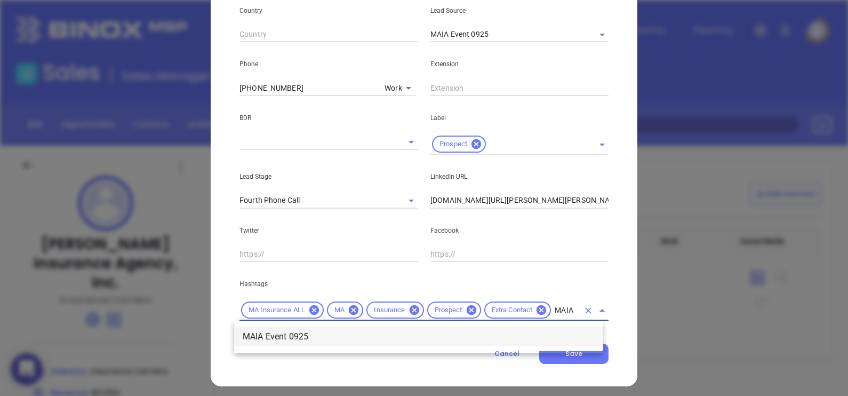
click at [446, 335] on li "MAIA Event 0925" at bounding box center [418, 336] width 369 height 19
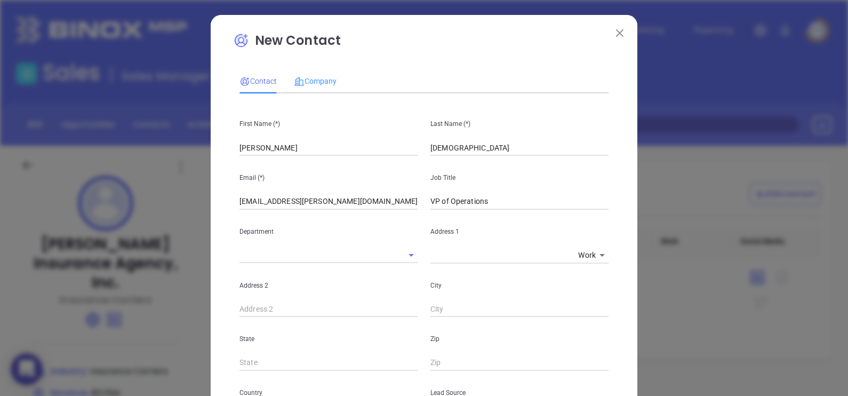
click at [319, 74] on div "Company" at bounding box center [315, 81] width 43 height 25
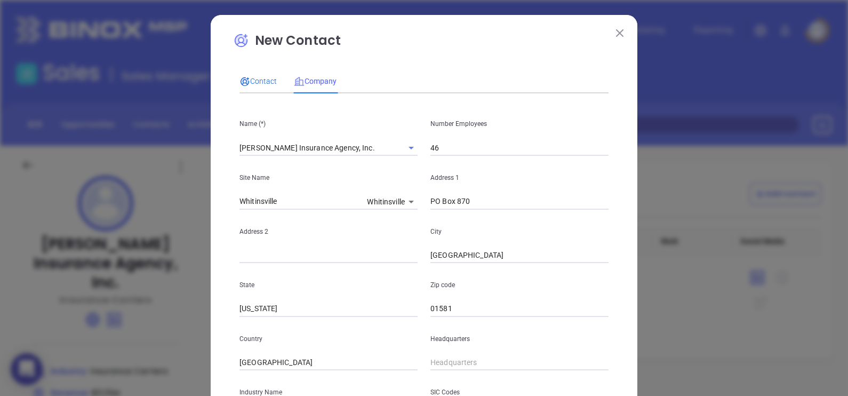
drag, startPoint x: 253, startPoint y: 85, endPoint x: 260, endPoint y: 95, distance: 12.3
click at [253, 85] on div "Contact" at bounding box center [257, 81] width 37 height 12
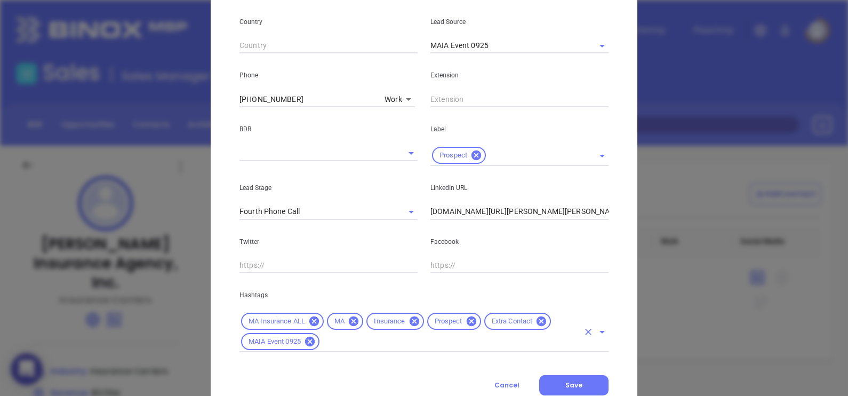
scroll to position [407, 0]
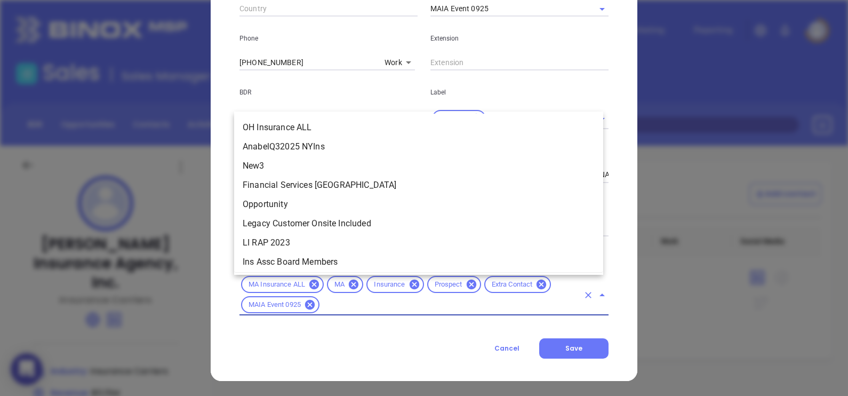
click at [442, 310] on input "text" at bounding box center [450, 304] width 258 height 13
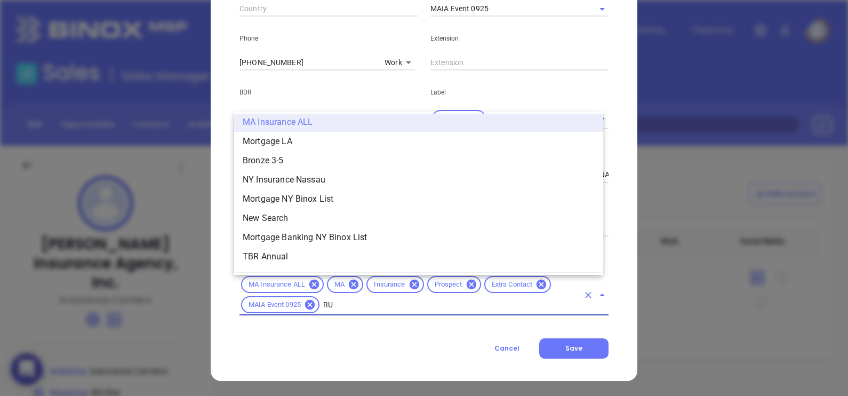
scroll to position [0, 0]
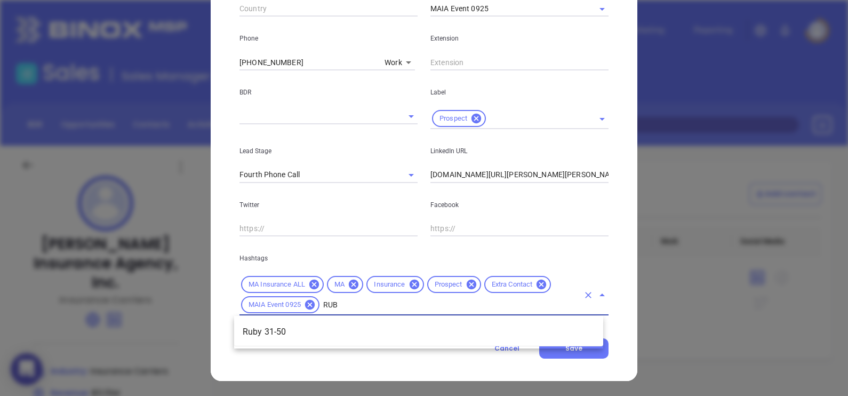
type input "RUBY"
click at [439, 325] on li "Ruby 31-50" at bounding box center [418, 331] width 369 height 19
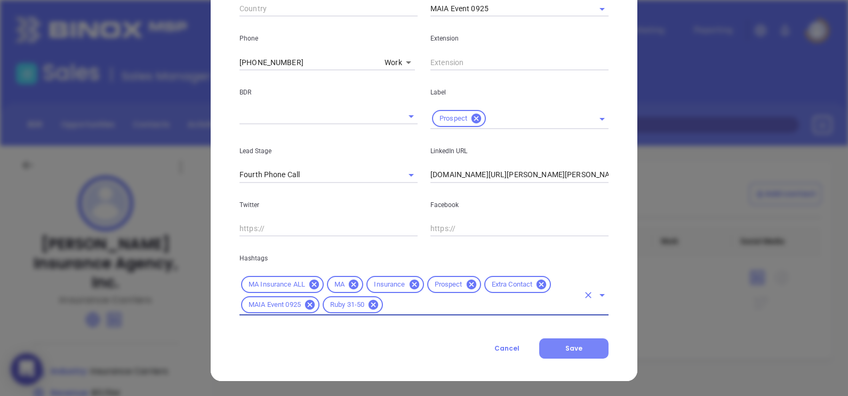
click at [578, 350] on button "Save" at bounding box center [573, 348] width 69 height 20
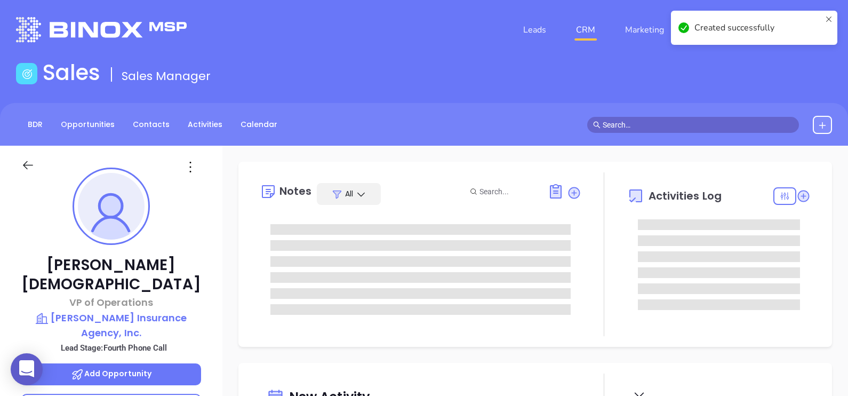
type input "[DATE]"
type input "[PERSON_NAME]"
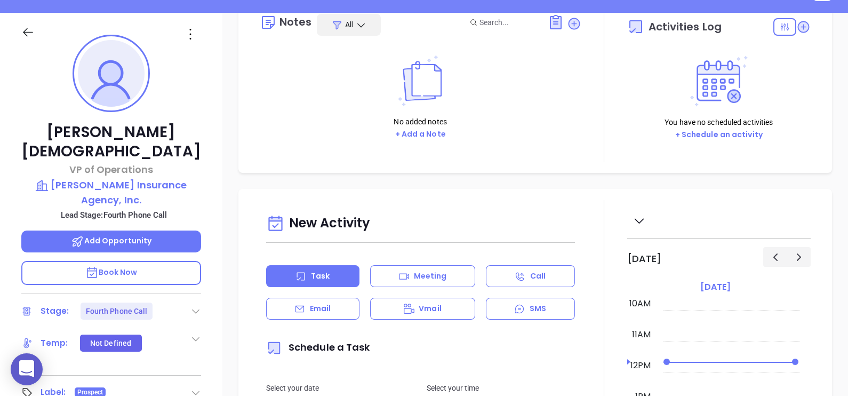
scroll to position [66, 0]
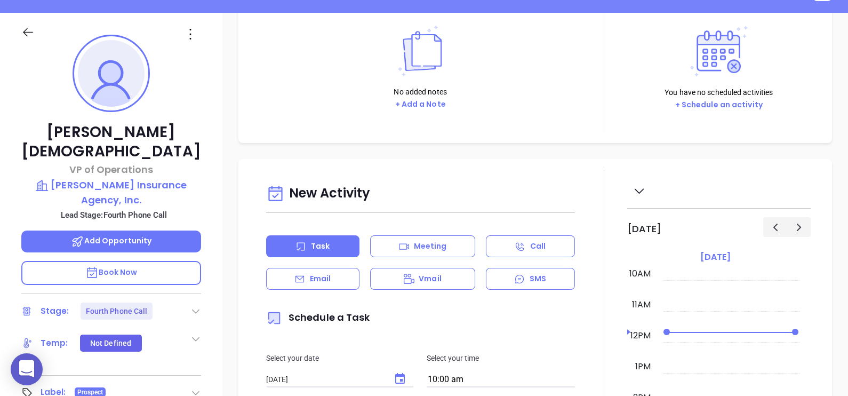
click at [190, 307] on icon at bounding box center [195, 311] width 11 height 11
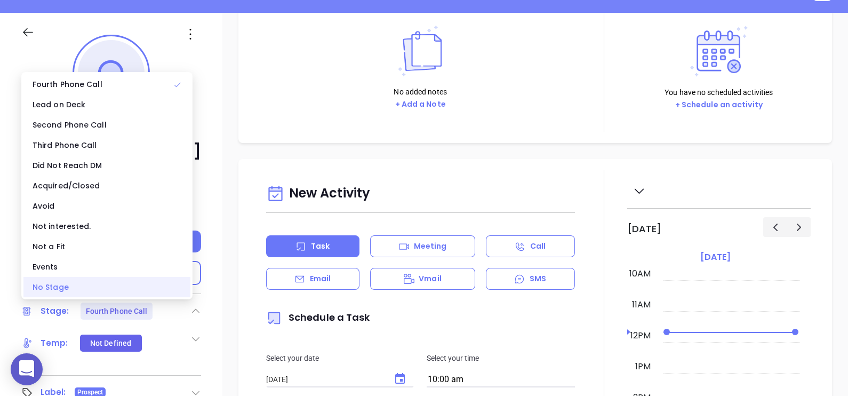
click at [105, 289] on div "No Stage" at bounding box center [106, 287] width 167 height 20
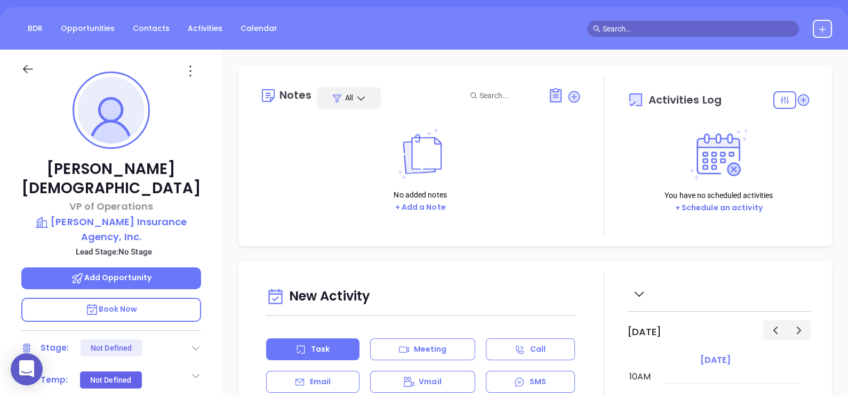
scroll to position [0, 0]
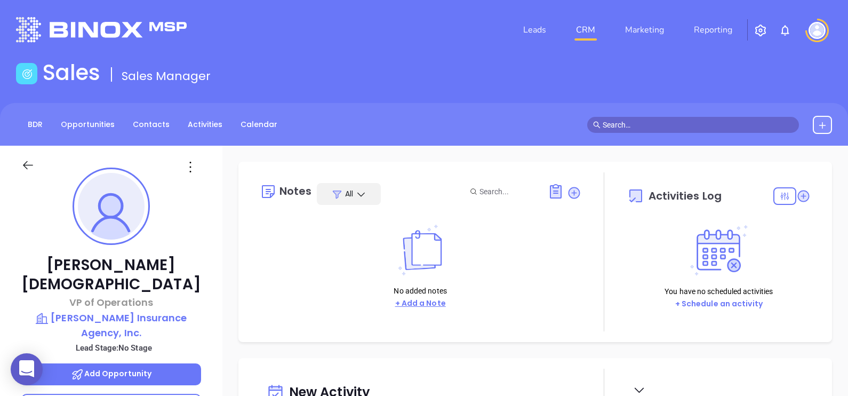
click at [418, 304] on button "+ Add a Note" at bounding box center [420, 303] width 57 height 12
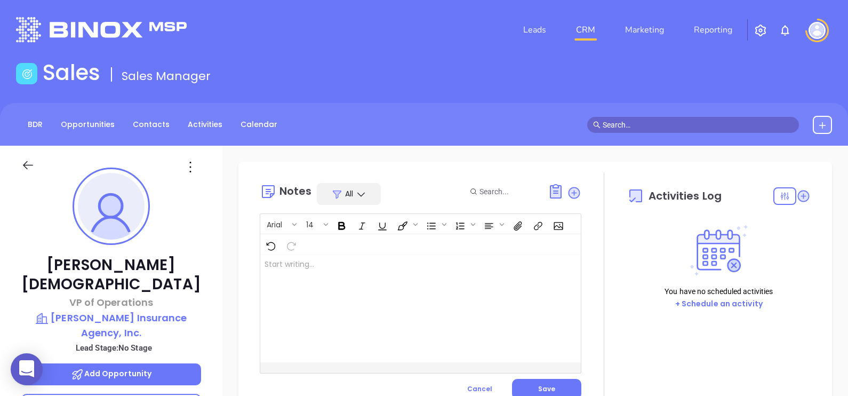
click at [421, 289] on div at bounding box center [409, 308] width 298 height 108
click at [539, 389] on span "Save" at bounding box center [546, 388] width 17 height 9
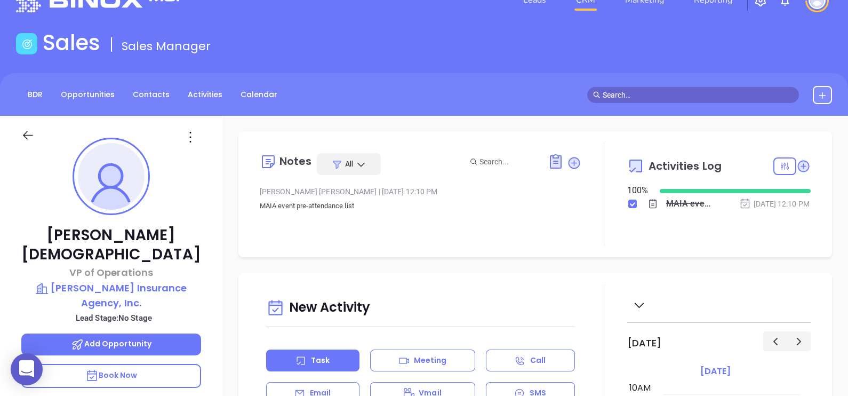
scroll to position [29, 0]
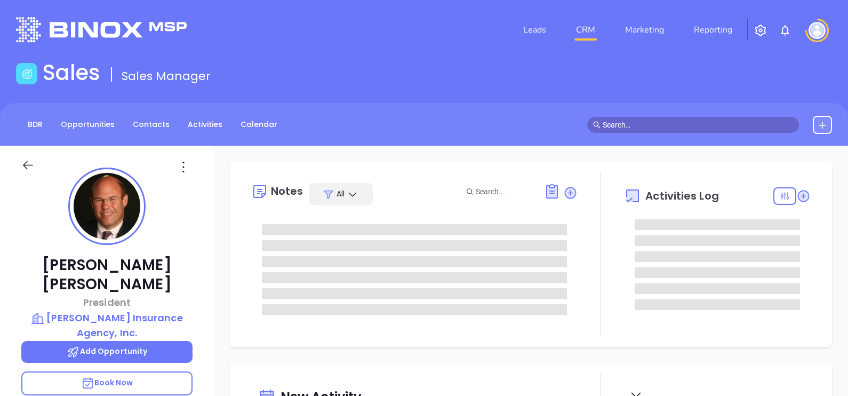
type input "[DATE]"
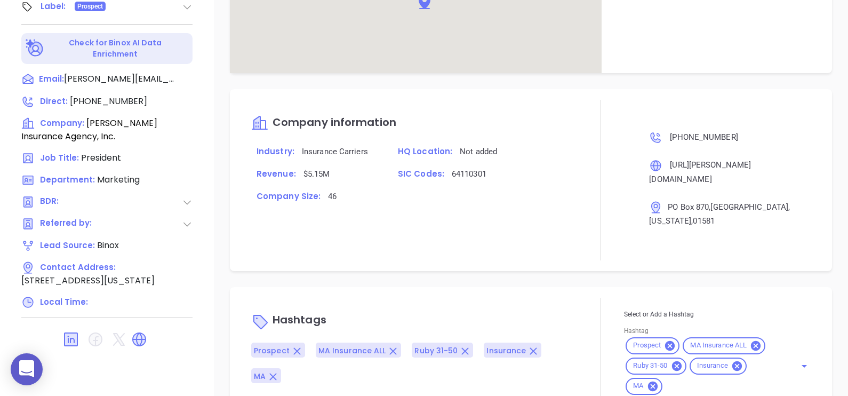
scroll to position [606, 0]
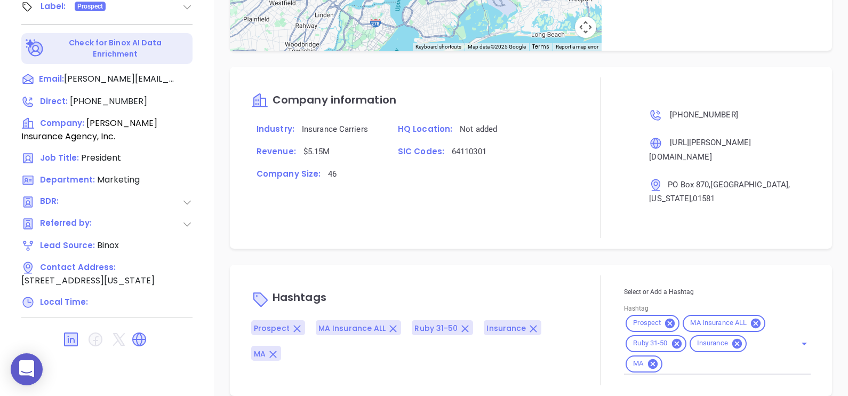
type input "[PERSON_NAME]"
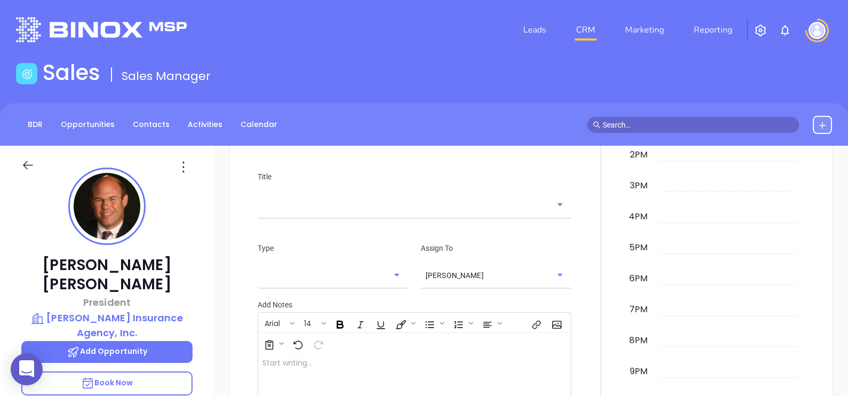
scroll to position [854, 0]
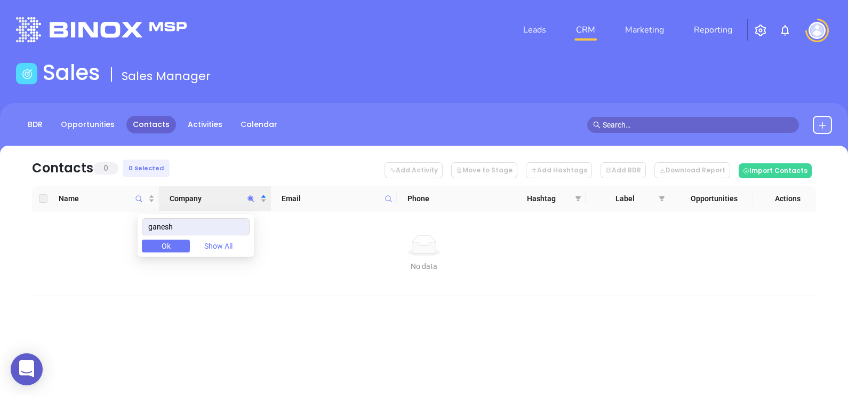
drag, startPoint x: 185, startPoint y: 220, endPoint x: 95, endPoint y: 219, distance: 89.6
click at [96, 219] on body "0 Leads CRM Marketing Reporting Financial Leads Leads Sales Sales Manager BDR O…" at bounding box center [424, 198] width 848 height 396
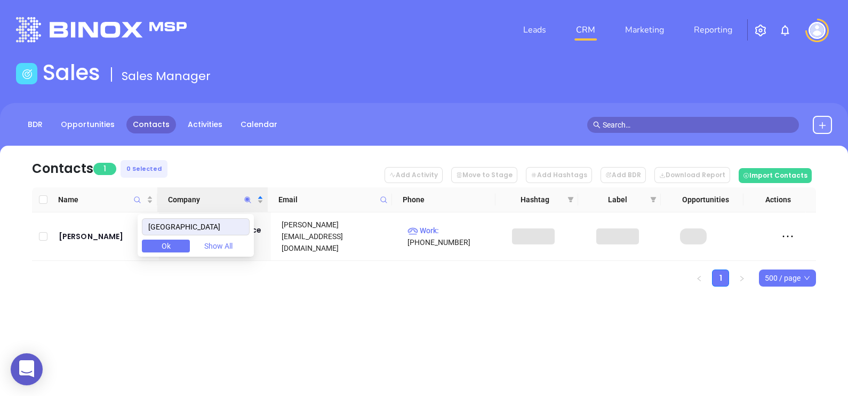
click at [208, 158] on nav "Contacts 1 0 Selected Add Activity Move to Stage Add Hashtags Add BDR Download …" at bounding box center [424, 167] width 784 height 42
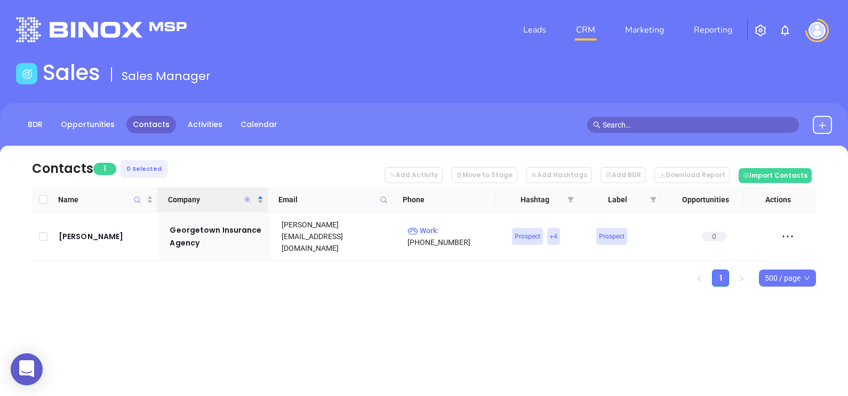
click at [249, 197] on icon "Company" at bounding box center [248, 199] width 6 height 6
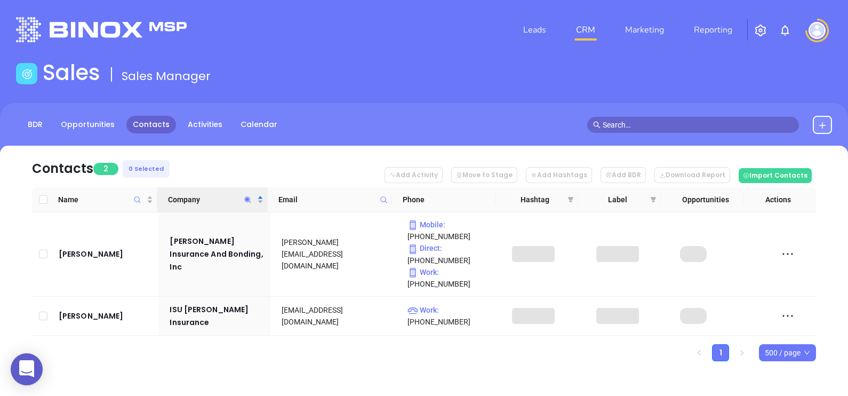
click at [223, 331] on div "Contacts 2 0 Selected Add Activity Move to Stage Add Hashtags Add BDR Download …" at bounding box center [424, 272] width 848 height 253
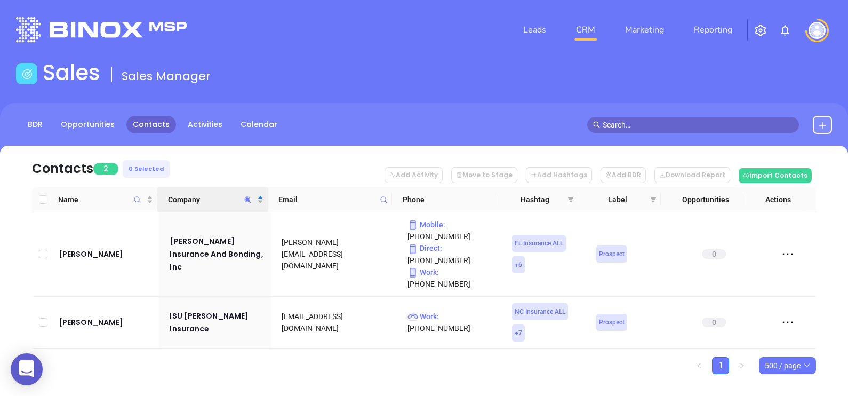
click at [249, 197] on icon "Company" at bounding box center [248, 200] width 8 height 8
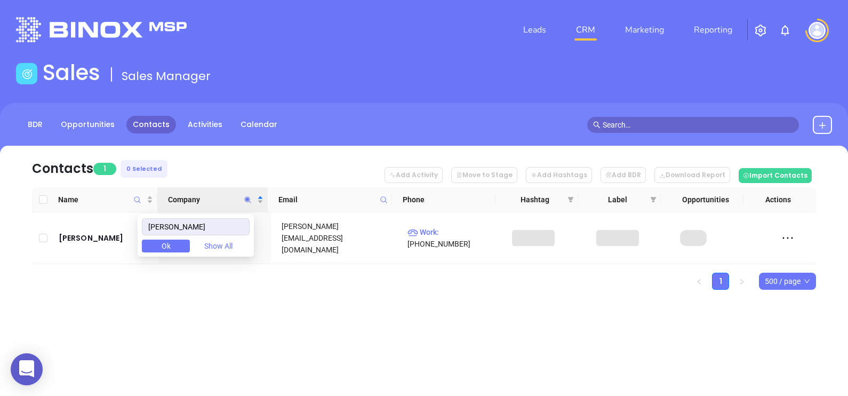
click at [294, 355] on div "Leads CRM Marketing Reporting Financial Leads Leads Sales Sales Manager BDR Opp…" at bounding box center [424, 198] width 848 height 396
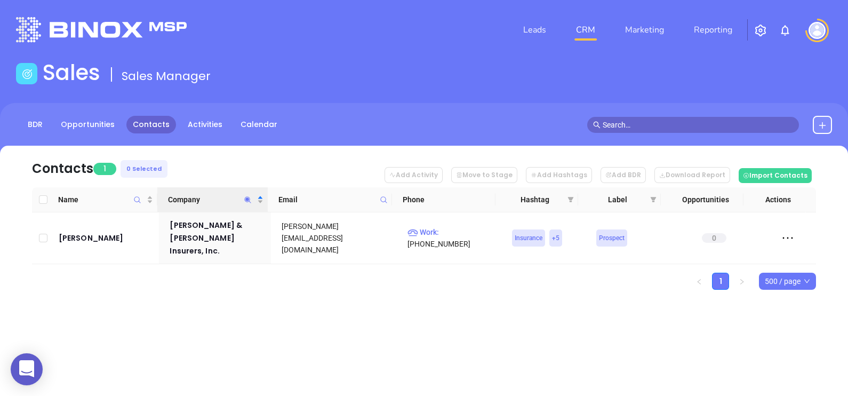
click at [249, 196] on icon "Company" at bounding box center [248, 200] width 8 height 8
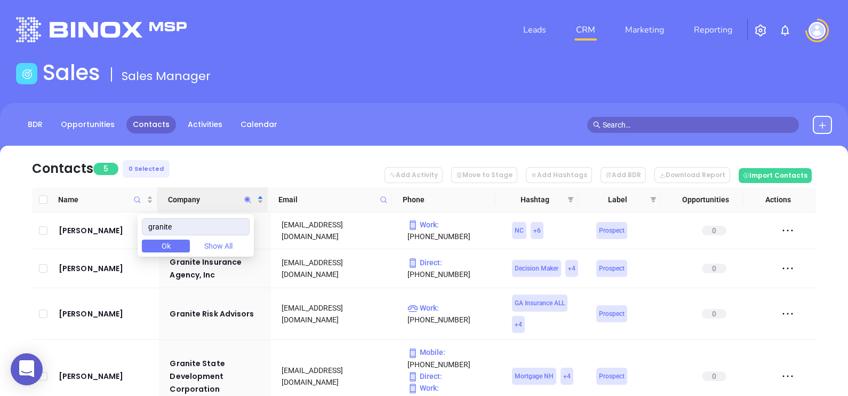
click at [245, 163] on nav "Contacts 5 0 Selected Add Activity Move to Stage Add Hashtags Add BDR Download …" at bounding box center [424, 167] width 784 height 42
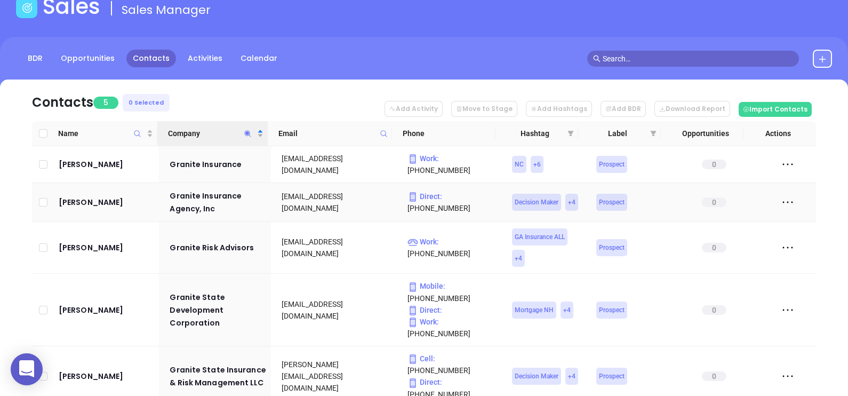
scroll to position [100, 0]
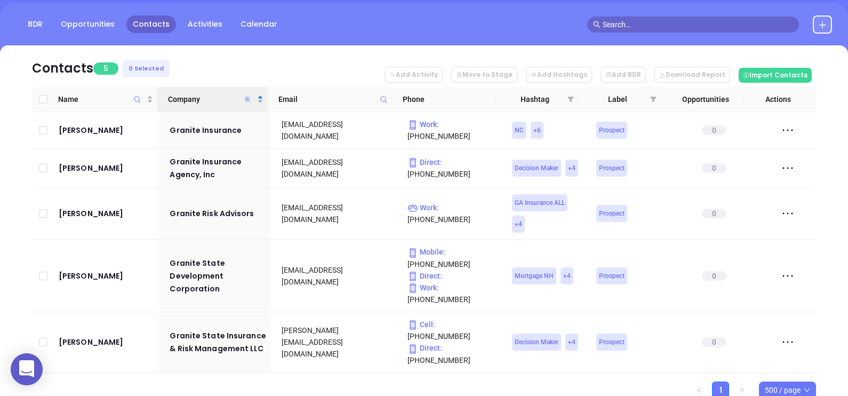
click at [247, 99] on icon "Company" at bounding box center [248, 99] width 6 height 6
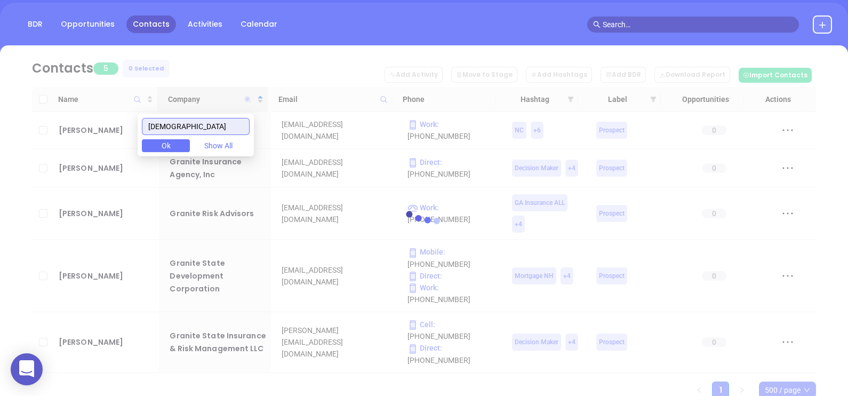
scroll to position [0, 0]
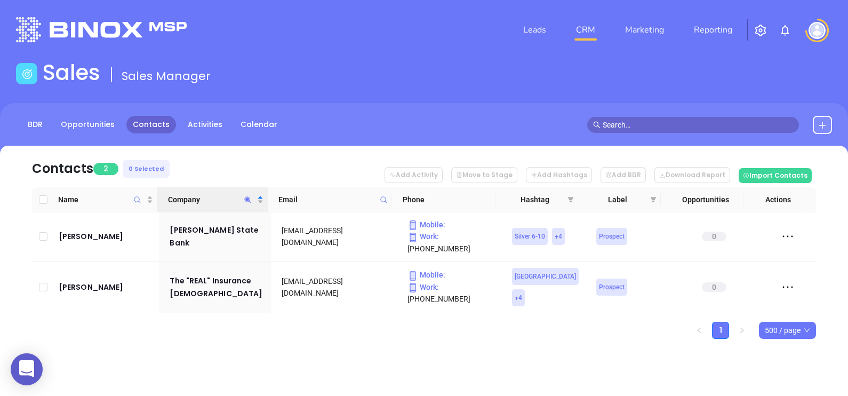
click at [260, 161] on nav "Contacts 2 0 Selected Add Activity Move to Stage Add Hashtags Add BDR Download …" at bounding box center [424, 167] width 784 height 42
click at [248, 199] on icon "Company" at bounding box center [248, 199] width 6 height 6
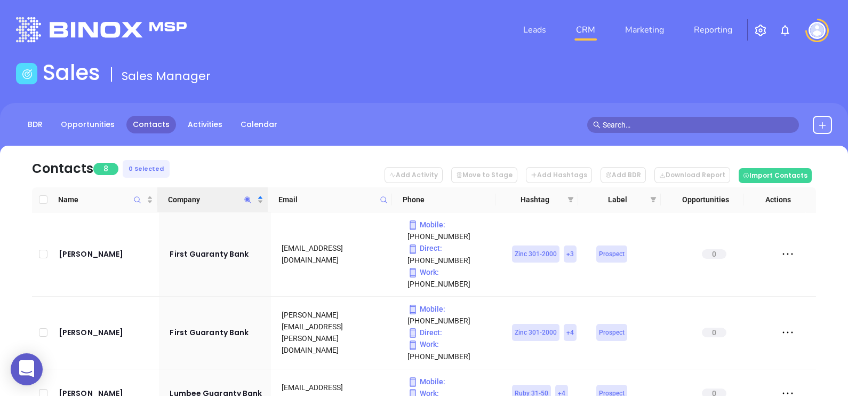
click at [324, 170] on nav "Contacts 8 0 Selected Add Activity Move to Stage Add Hashtags Add BDR Download …" at bounding box center [424, 167] width 784 height 42
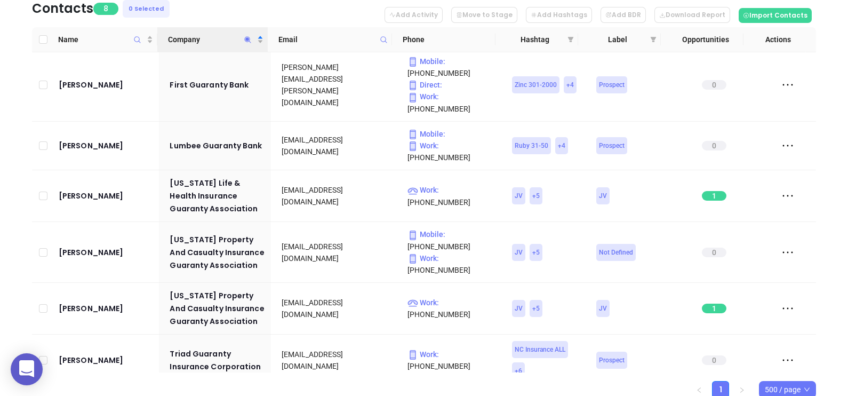
scroll to position [132, 0]
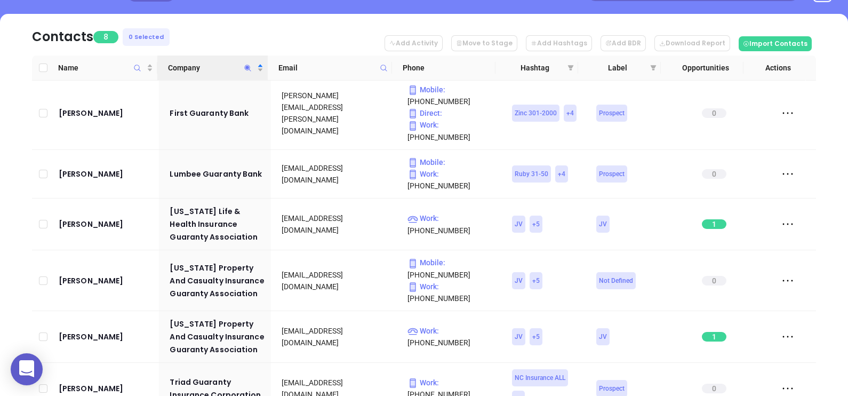
click at [248, 64] on icon "Company" at bounding box center [248, 68] width 8 height 8
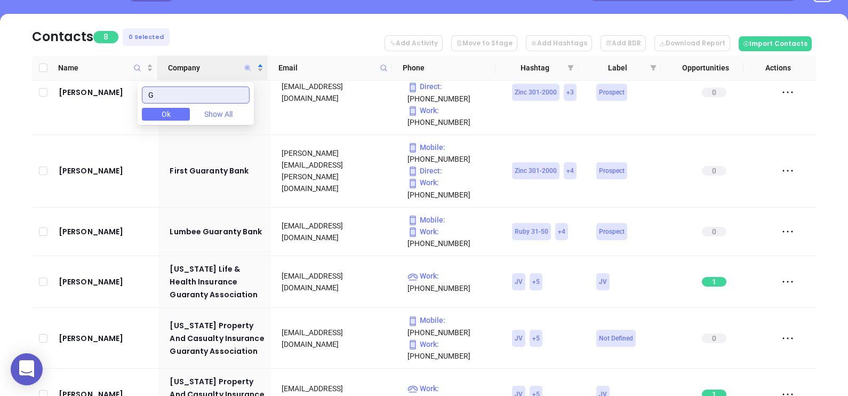
scroll to position [0, 0]
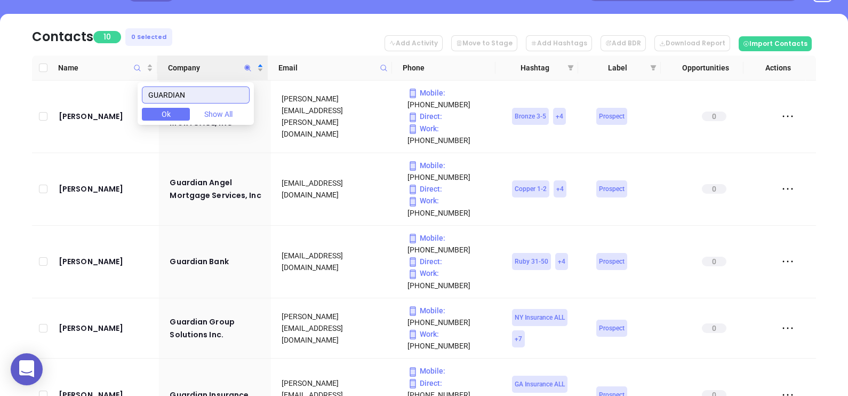
type input "GUARDIAN"
click at [252, 24] on nav "Contacts 10 0 Selected Add Activity Move to Stage Add Hashtags Add BDR Download…" at bounding box center [424, 35] width 784 height 42
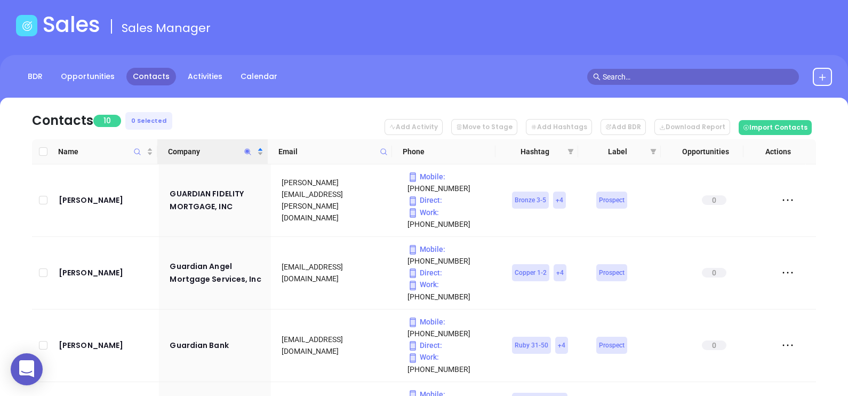
scroll to position [66, 0]
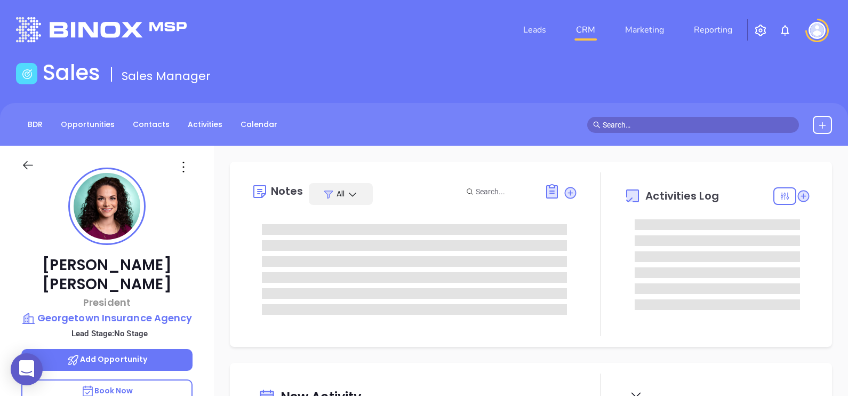
type input "[PERSON_NAME]"
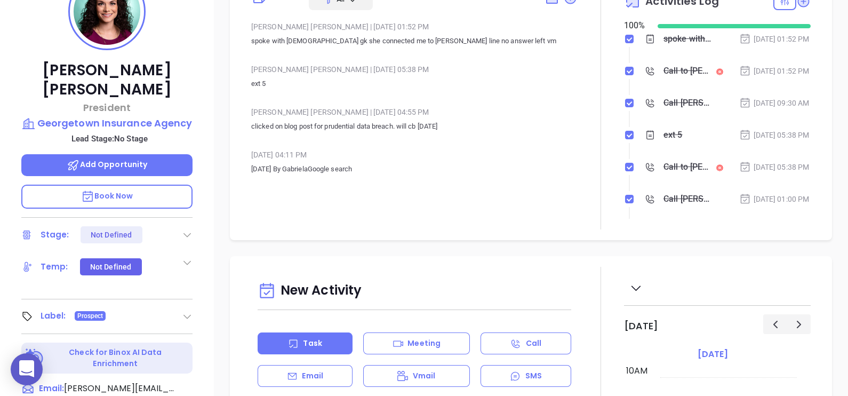
scroll to position [163, 0]
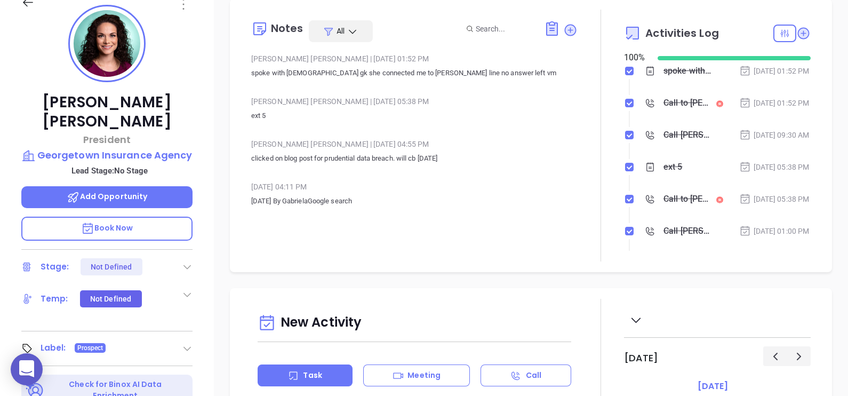
click at [183, 9] on icon at bounding box center [183, 4] width 2 height 11
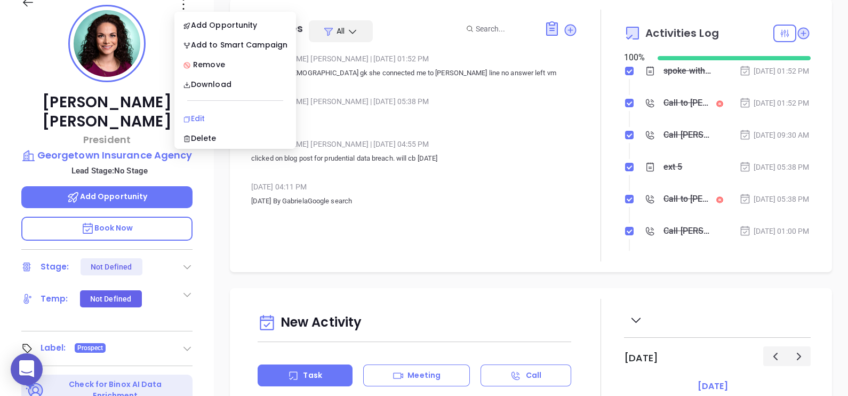
click at [212, 118] on div "Edit" at bounding box center [235, 119] width 105 height 12
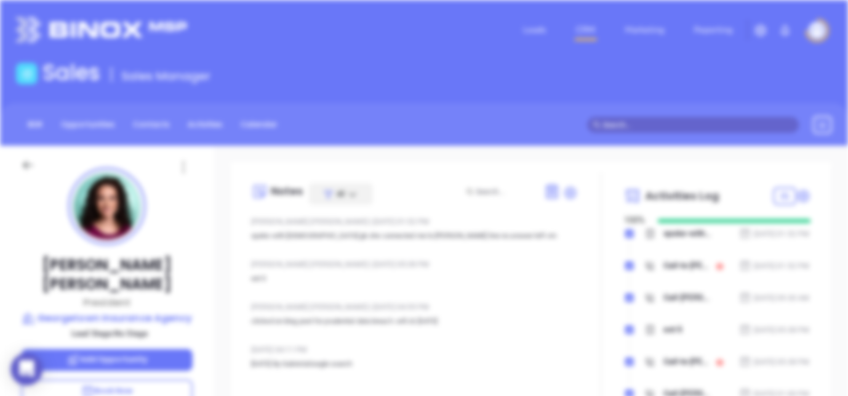
scroll to position [0, 0]
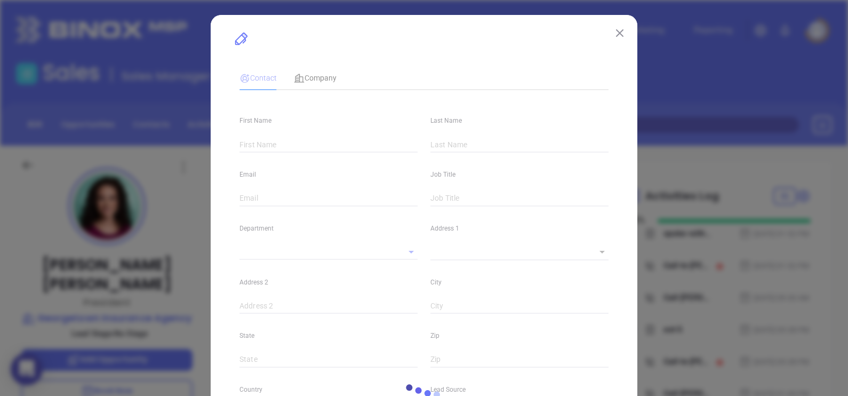
type input "[PERSON_NAME]"
type input "[PERSON_NAME][EMAIL_ADDRESS][DOMAIN_NAME]"
type input "President"
type input "1"
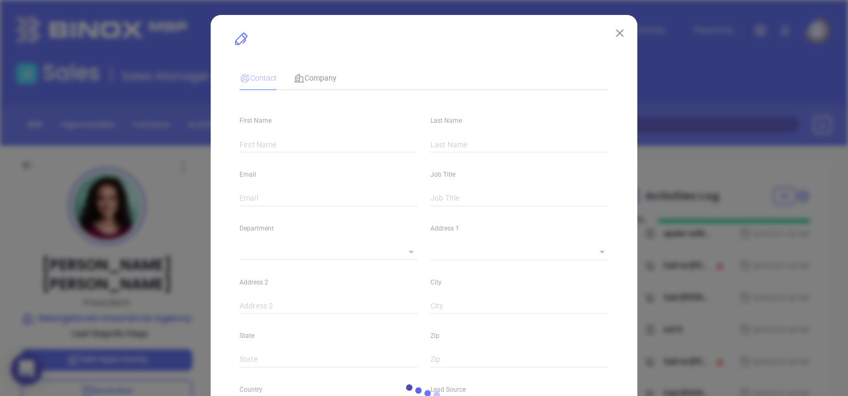
type input "[DOMAIN_NAME][URL][PERSON_NAME]"
type input "Marketing"
type input "Other"
type input "undefined undefined"
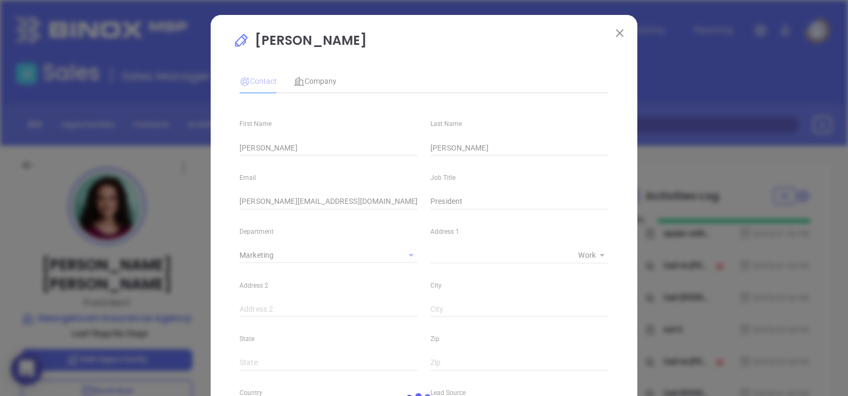
type input "[PHONE_NUMBER]"
type input "1"
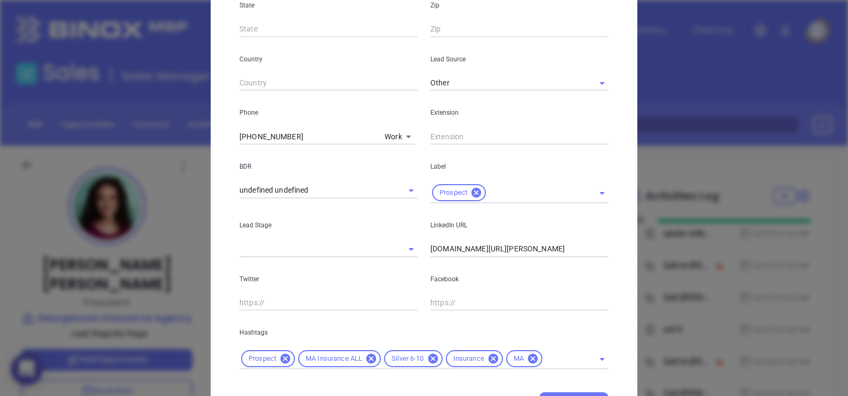
scroll to position [387, 0]
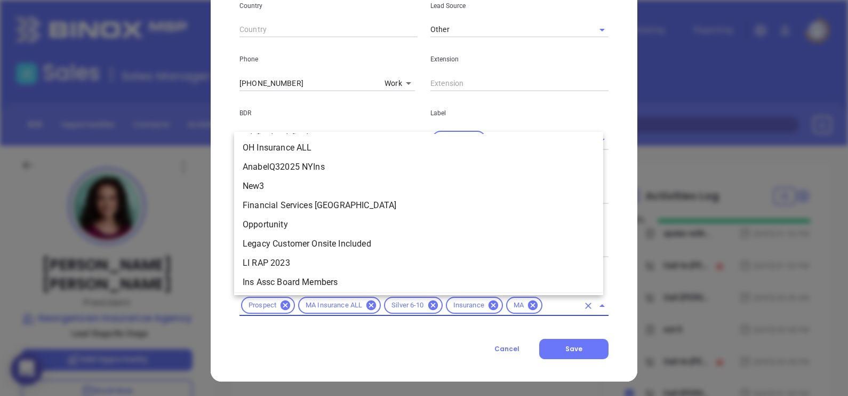
click at [551, 305] on input "text" at bounding box center [561, 305] width 35 height 13
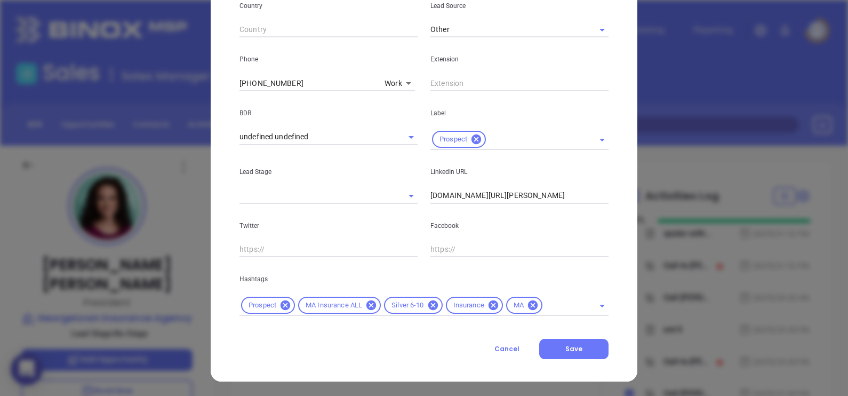
click at [220, 90] on div "[PERSON_NAME] Contact Company First Name [PERSON_NAME] Last Name [PERSON_NAME] …" at bounding box center [424, 4] width 427 height 753
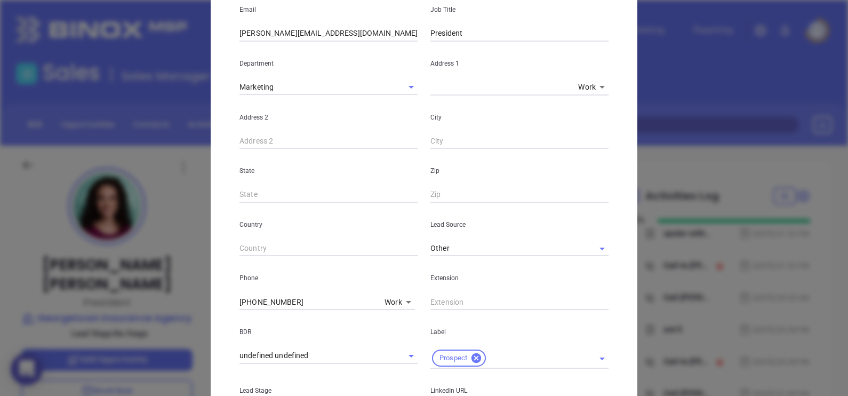
scroll to position [0, 0]
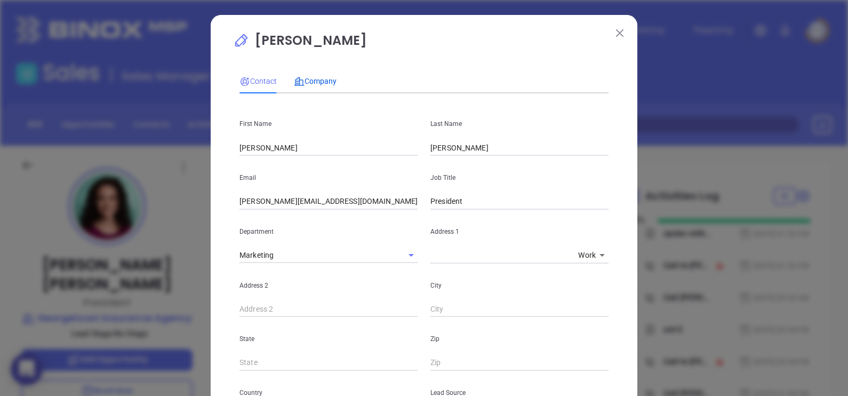
click at [308, 84] on span "Company" at bounding box center [315, 81] width 43 height 9
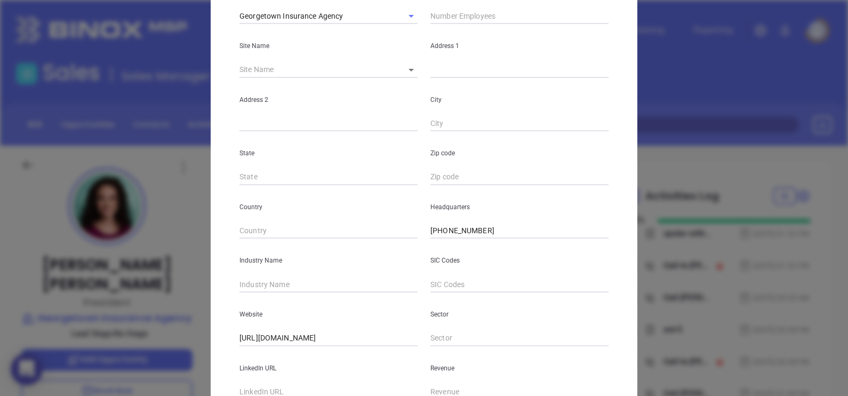
scroll to position [215, 0]
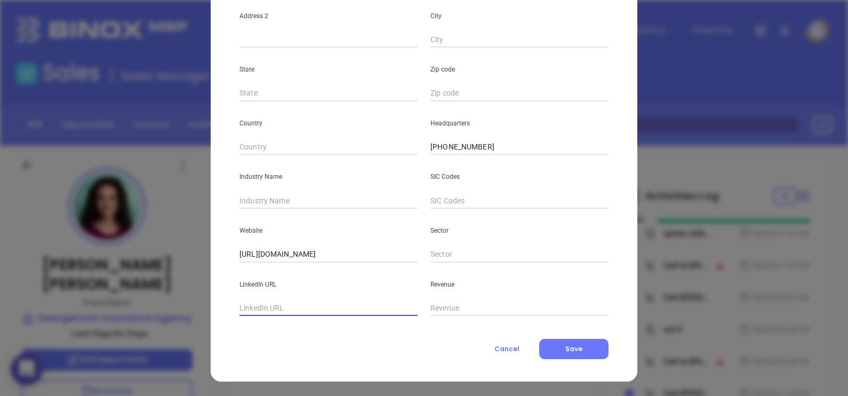
click at [281, 310] on input "text" at bounding box center [328, 308] width 178 height 16
paste input "[DOMAIN_NAME][URL]"
type input "[DOMAIN_NAME][URL]"
click at [291, 202] on input "text" at bounding box center [328, 201] width 178 height 16
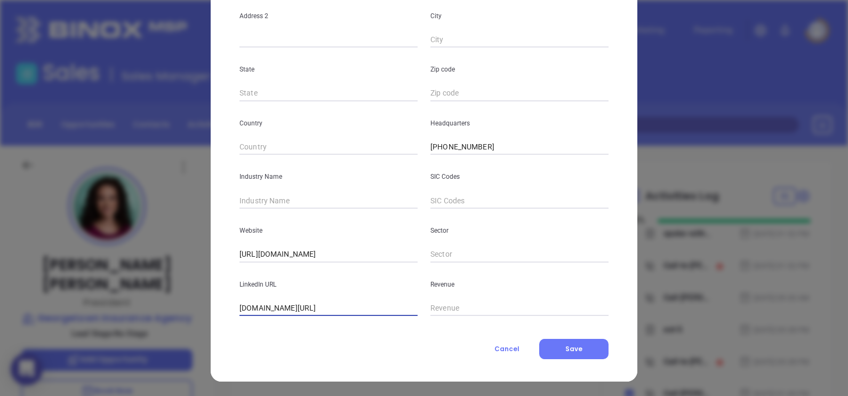
scroll to position [0, 0]
click at [291, 202] on input "text" at bounding box center [328, 201] width 178 height 16
type input "Insurance"
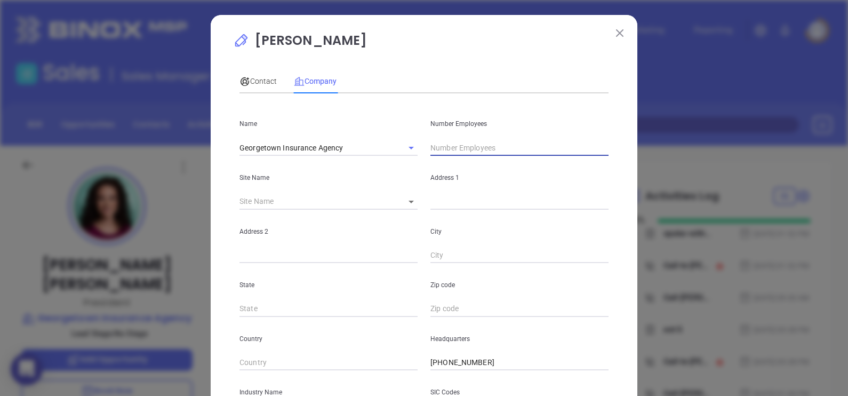
click at [433, 149] on input "text" at bounding box center [519, 148] width 178 height 16
click at [499, 147] on input "text" at bounding box center [519, 148] width 178 height 16
type input "22"
click at [469, 74] on div "Contact Company" at bounding box center [423, 81] width 369 height 25
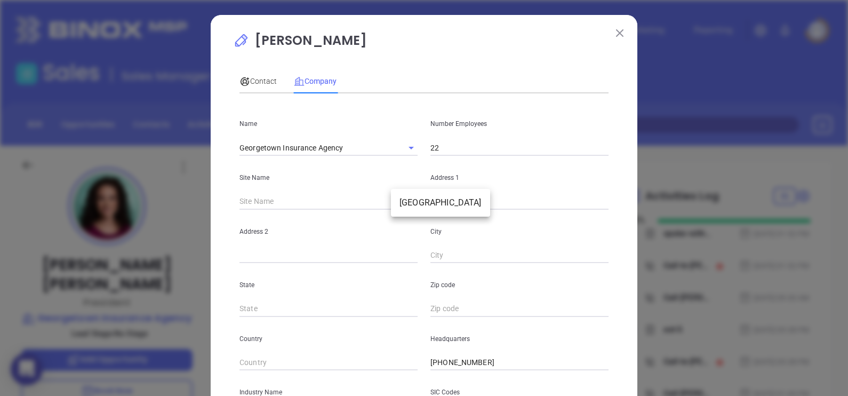
click at [402, 206] on body "0 Leads CRM Marketing Reporting Financial Leads Leads Sales Sales Manager BDR O…" at bounding box center [424, 198] width 848 height 396
click at [409, 205] on li "[GEOGRAPHIC_DATA]" at bounding box center [440, 202] width 99 height 19
type input "[GEOGRAPHIC_DATA]"
type input "97080"
type input "[STREET_ADDRESS]"
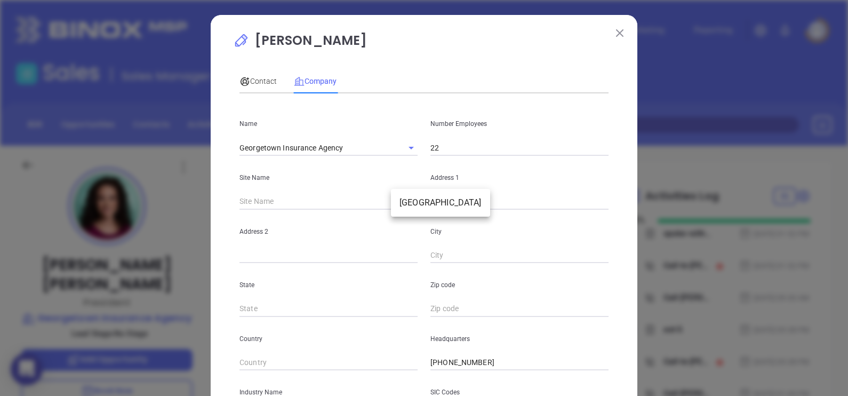
type input "[GEOGRAPHIC_DATA]"
type input "MA"
type input "1833"
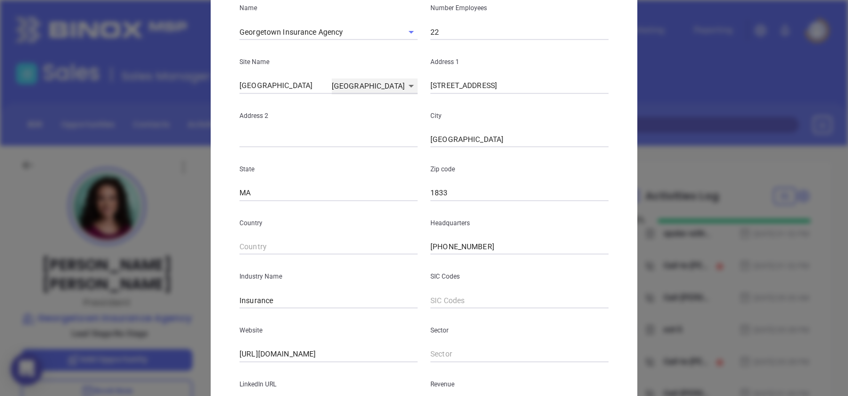
scroll to position [215, 0]
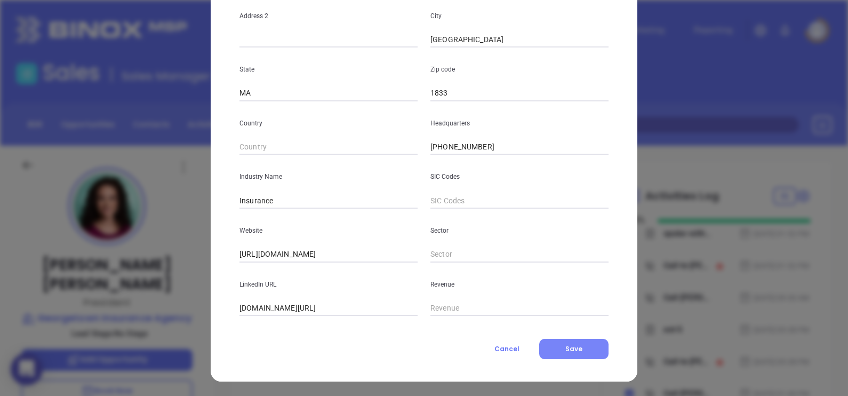
click at [577, 342] on button "Save" at bounding box center [573, 349] width 69 height 20
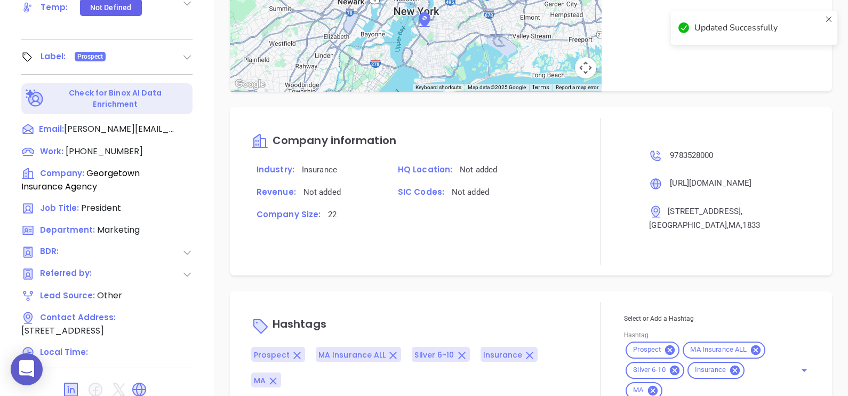
scroll to position [496, 0]
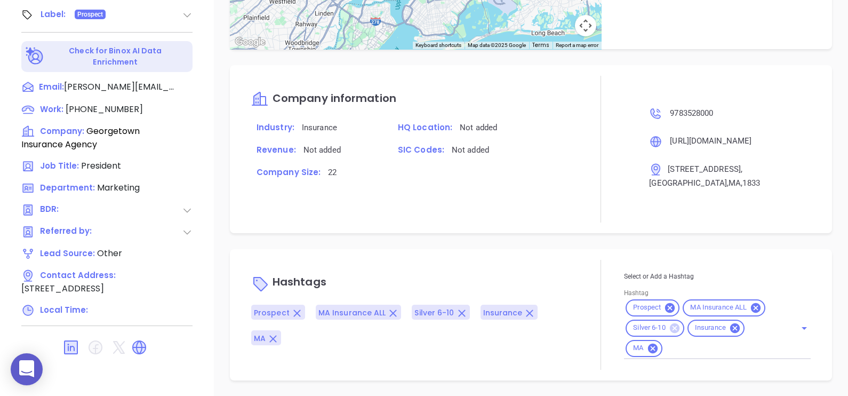
click at [670, 330] on icon at bounding box center [675, 328] width 10 height 10
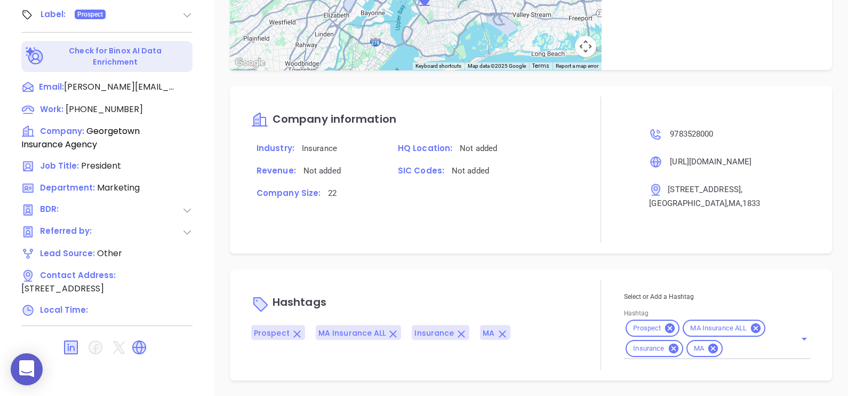
click at [726, 346] on div "Select or Add a Hashtag Hashtag Prospect MA Insurance ALL Insurance MA" at bounding box center [717, 325] width 187 height 68
type input "gol"
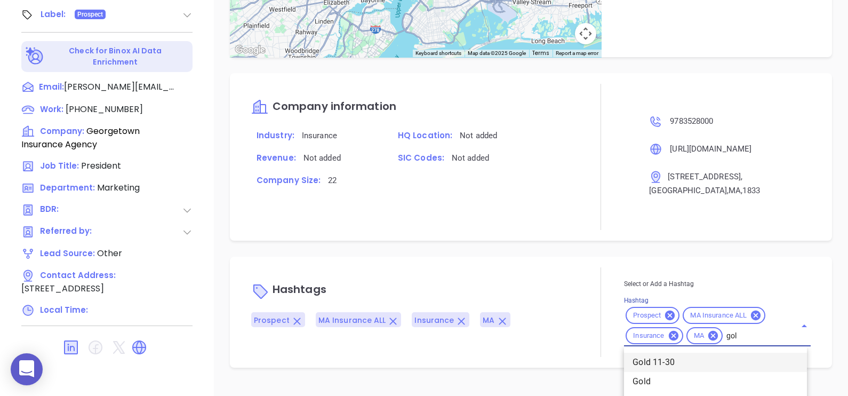
scroll to position [708, 0]
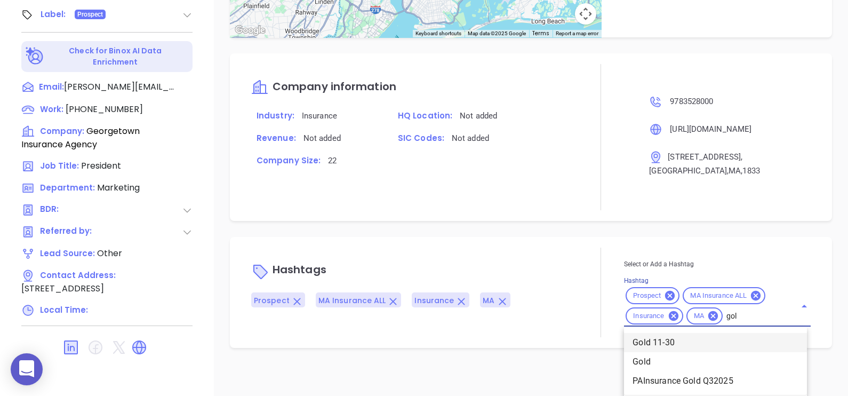
click at [728, 346] on li "Gold 11-30" at bounding box center [715, 342] width 183 height 19
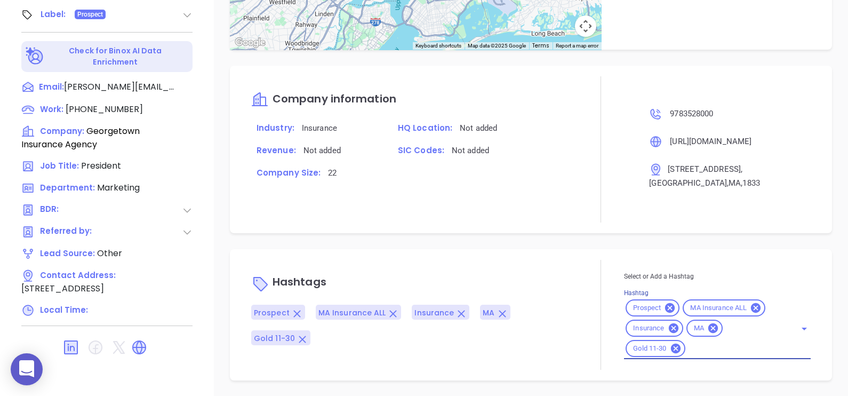
click at [556, 270] on p "Hashtags" at bounding box center [414, 283] width 326 height 26
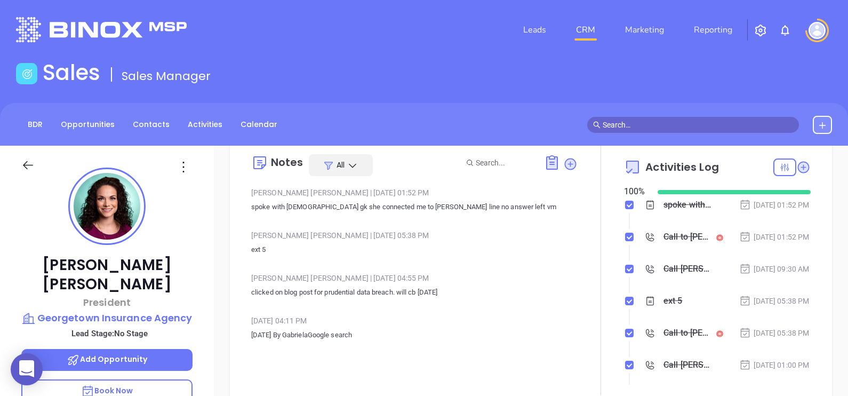
scroll to position [0, 0]
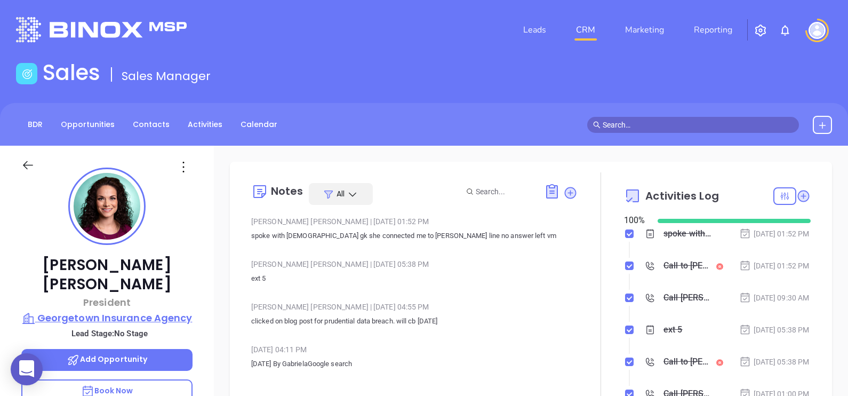
click at [177, 310] on p "Georgetown Insurance Agency" at bounding box center [106, 317] width 171 height 15
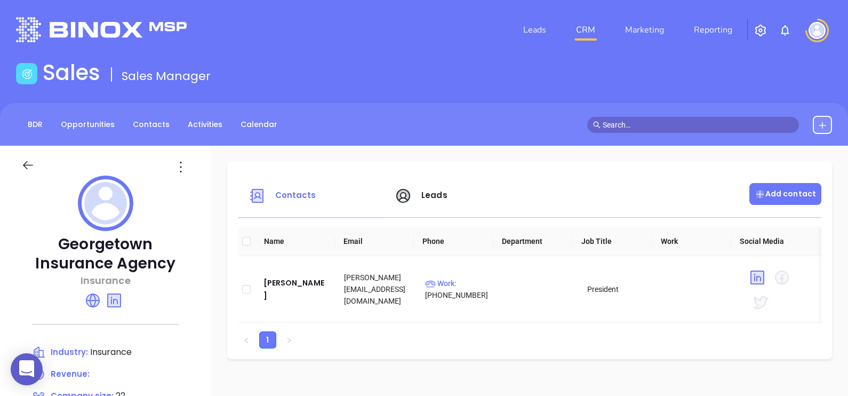
click at [749, 203] on div "Add contact" at bounding box center [785, 194] width 72 height 22
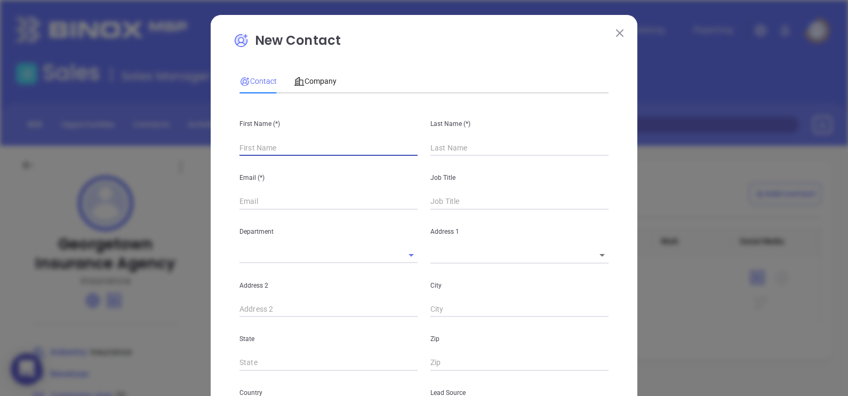
click at [271, 155] on input "text" at bounding box center [328, 148] width 178 height 16
type input "Fourth Phone Call"
type input "1"
click at [347, 140] on input "text" at bounding box center [328, 148] width 178 height 16
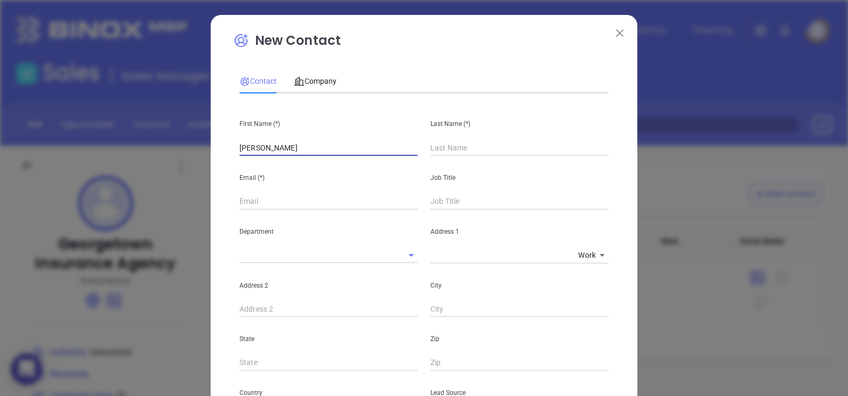
type input "[PERSON_NAME]"
click at [349, 201] on input "text" at bounding box center [328, 202] width 178 height 16
paste input "[PERSON_NAME][EMAIL_ADDRESS][DOMAIN_NAME]"
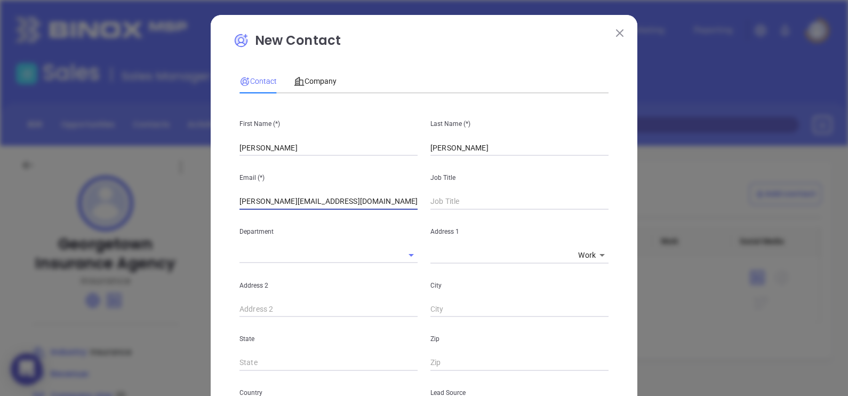
type input "[PERSON_NAME][EMAIL_ADDRESS][DOMAIN_NAME]"
click at [521, 207] on input "text" at bounding box center [519, 202] width 178 height 16
paste input "Director of Marketing"
type input "Director of Marketing"
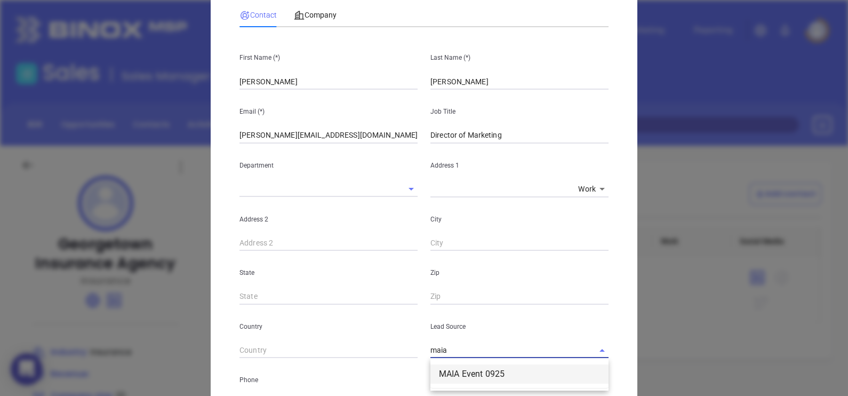
click at [495, 367] on li "MAIA Event 0925" at bounding box center [519, 373] width 178 height 19
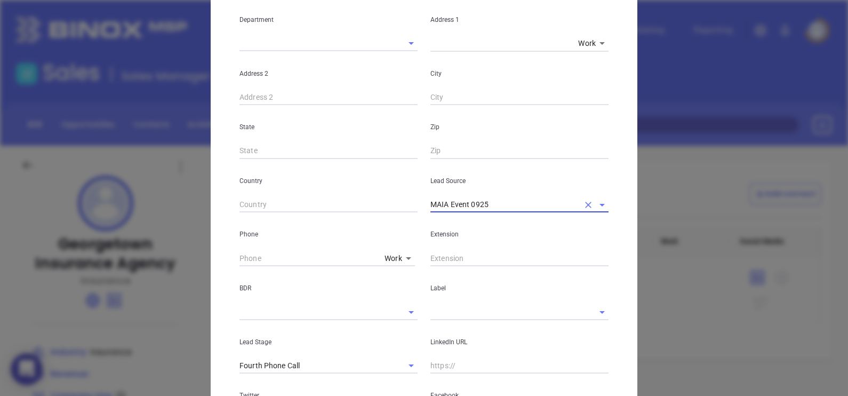
scroll to position [377, 0]
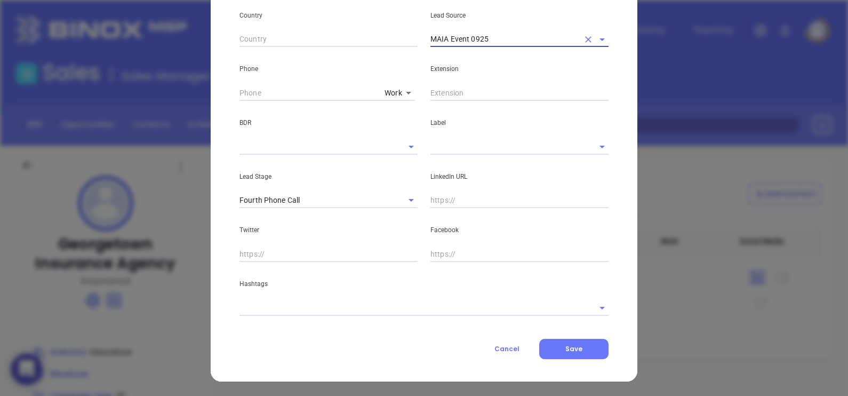
type input "MAIA Event 0925"
type input "( ) -"
click at [239, 93] on input "( ) -" at bounding box center [309, 93] width 141 height 16
paste input "978) 352-8000"
type input "[PHONE_NUMBER]"
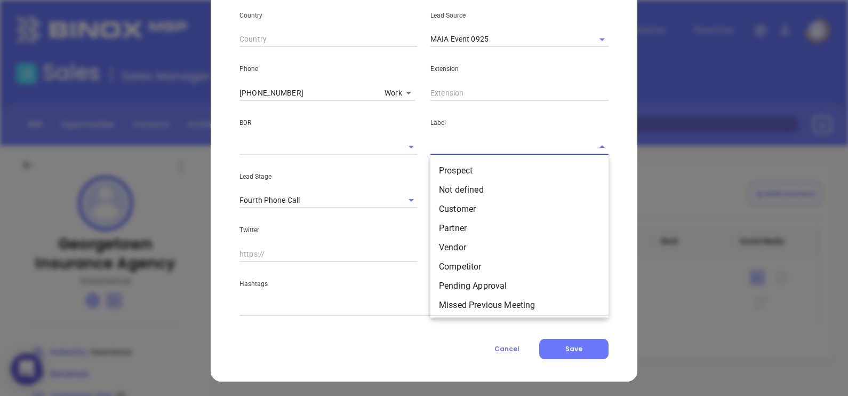
click at [466, 147] on input "text" at bounding box center [504, 146] width 148 height 15
click at [462, 165] on li "Prospect" at bounding box center [519, 170] width 178 height 19
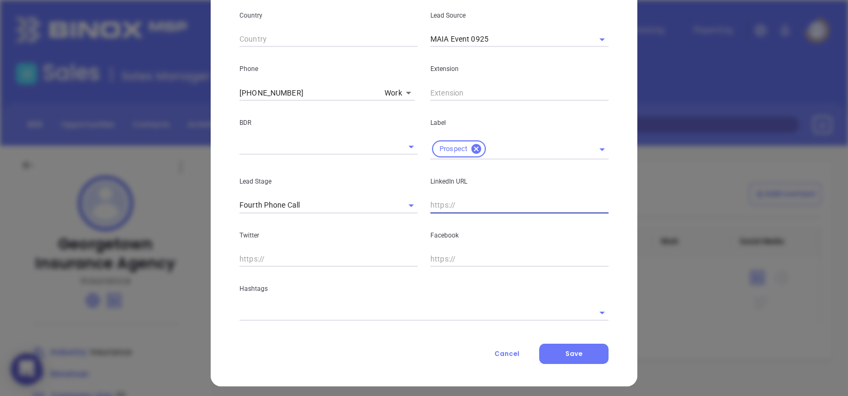
click at [439, 203] on input "text" at bounding box center [519, 205] width 178 height 16
paste input "[DOMAIN_NAME][URL][PERSON_NAME]"
type input "[DOMAIN_NAME][URL][PERSON_NAME]"
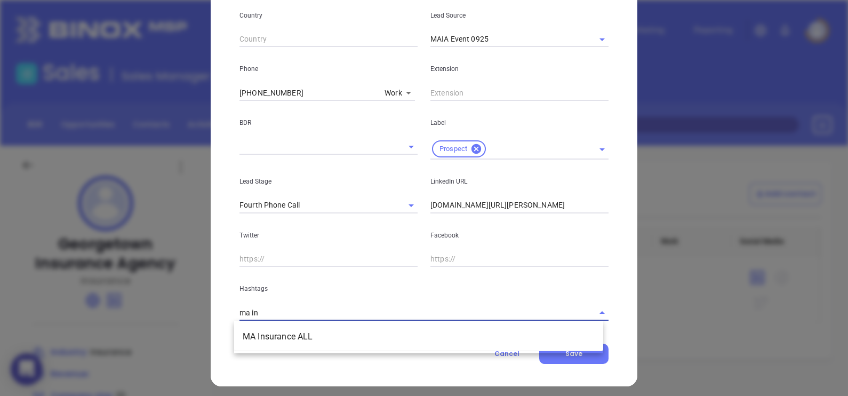
type input "ma ins"
click at [381, 338] on li "MA Insurance ALL" at bounding box center [418, 336] width 369 height 19
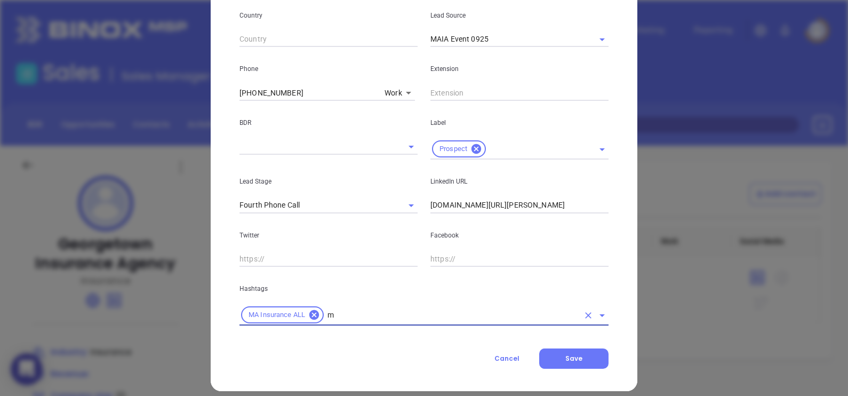
type input "ma"
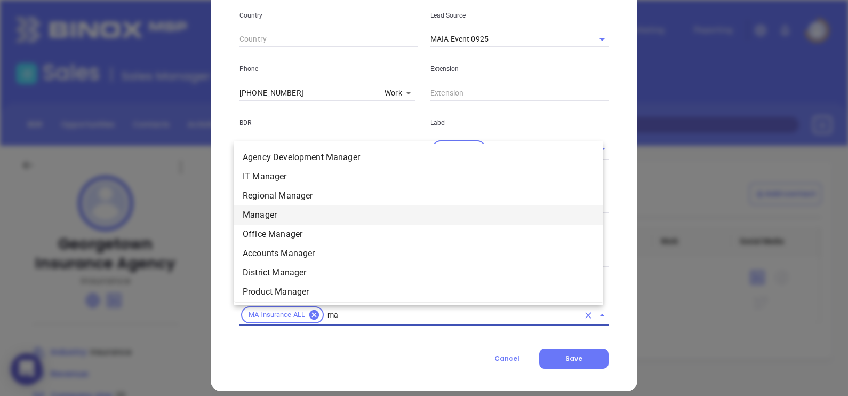
scroll to position [236, 0]
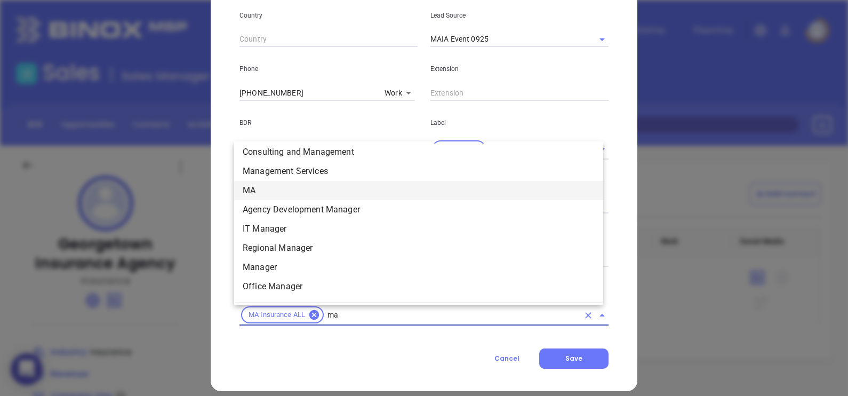
click at [256, 195] on li "MA" at bounding box center [418, 190] width 369 height 19
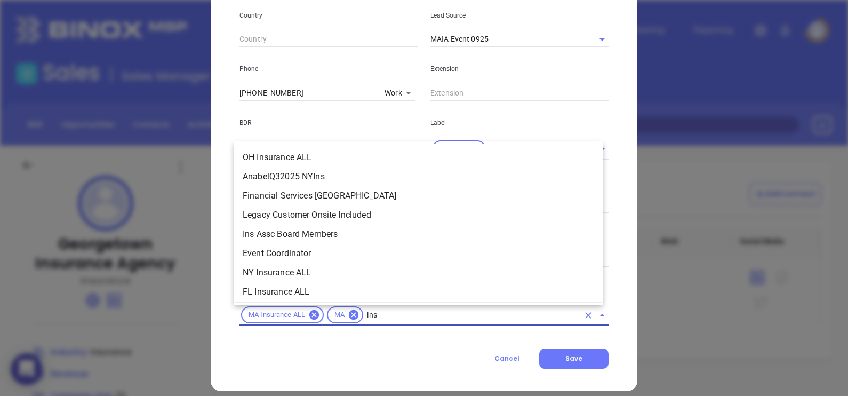
scroll to position [275, 0]
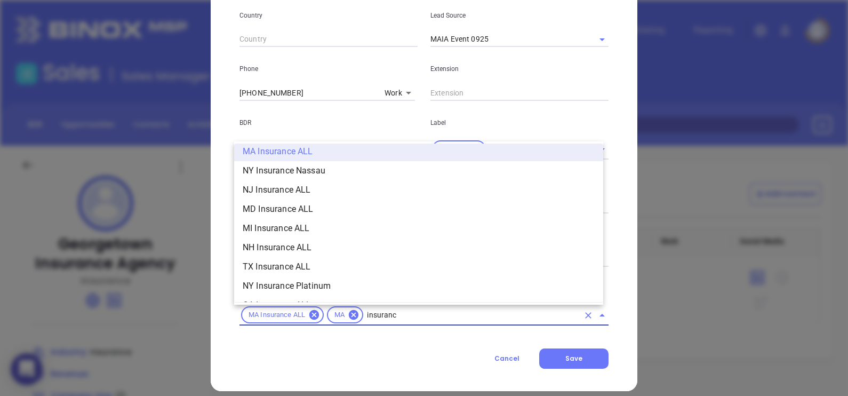
type input "insurance"
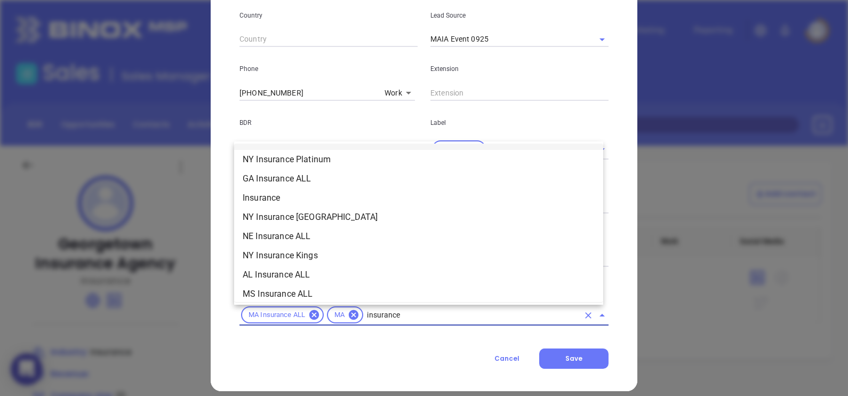
scroll to position [408, 0]
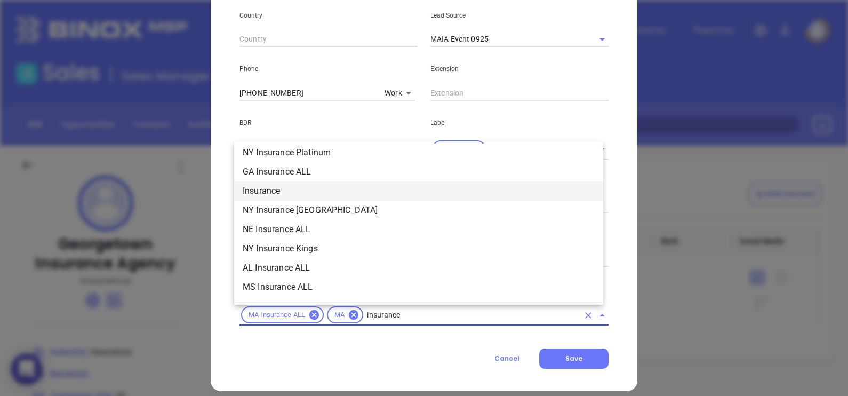
click at [262, 185] on li "Insurance" at bounding box center [418, 190] width 369 height 19
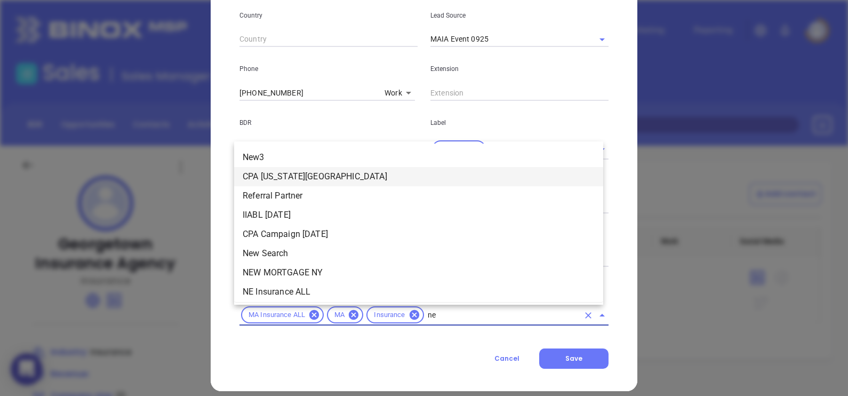
type input "n"
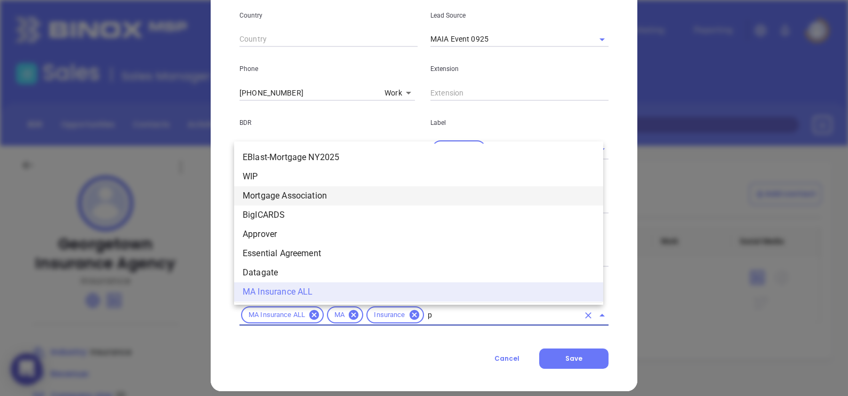
scroll to position [0, 0]
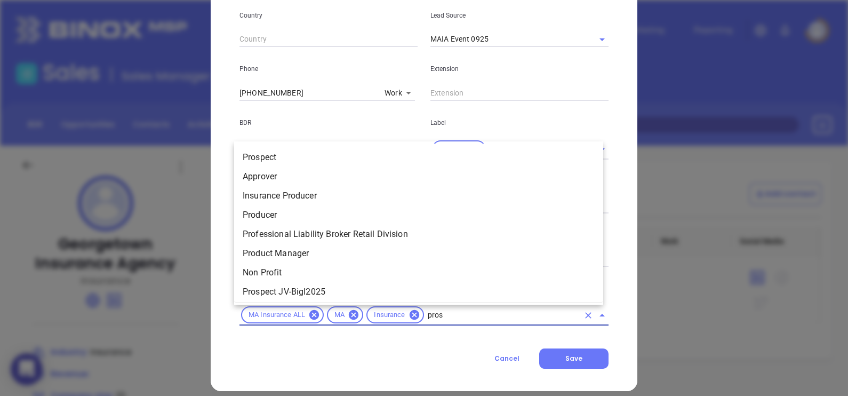
type input "prosp"
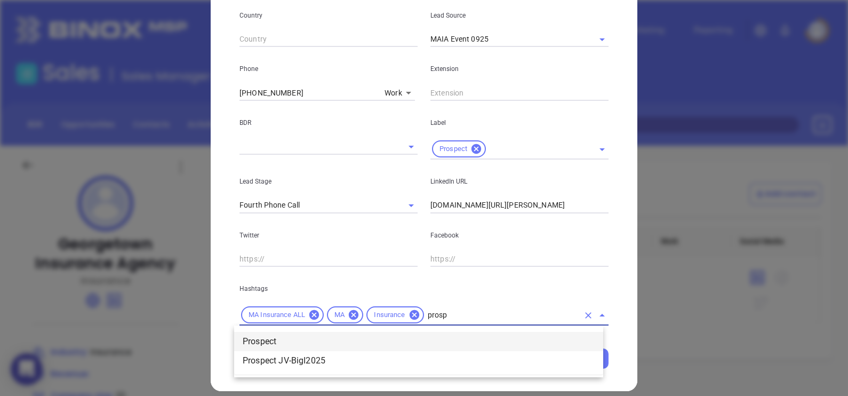
click at [344, 339] on li "Prospect" at bounding box center [418, 341] width 369 height 19
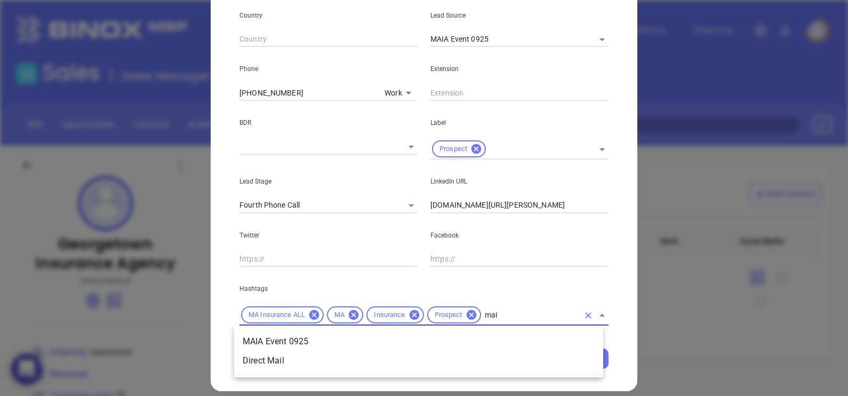
type input "maia"
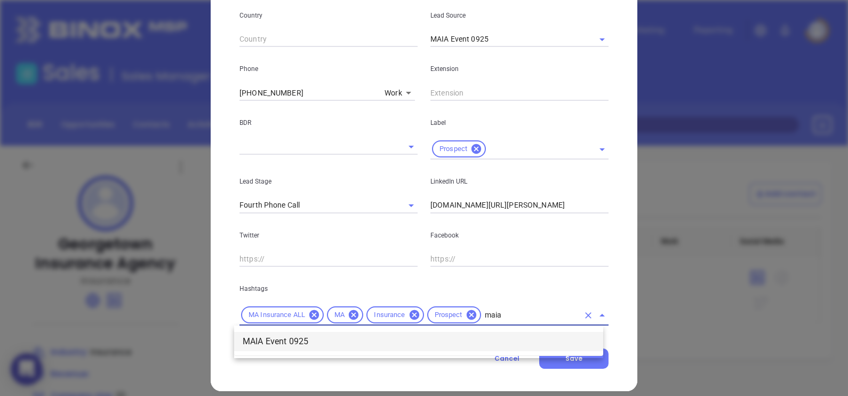
click at [442, 340] on li "MAIA Event 0925" at bounding box center [418, 341] width 369 height 19
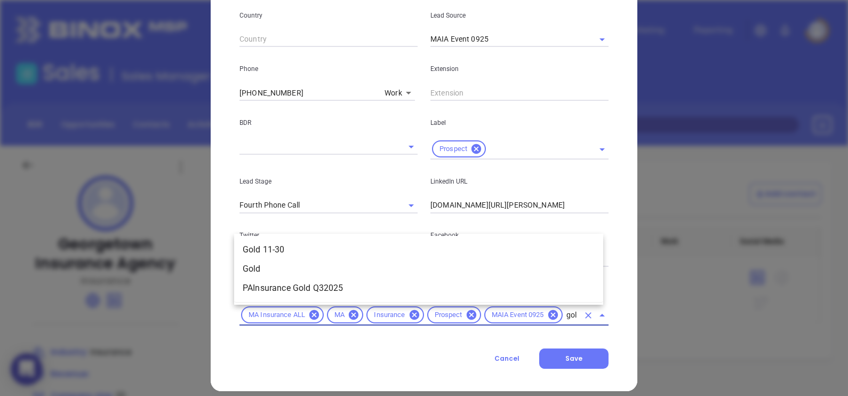
type input "gold"
click at [381, 252] on li "Gold 11-30" at bounding box center [418, 249] width 369 height 19
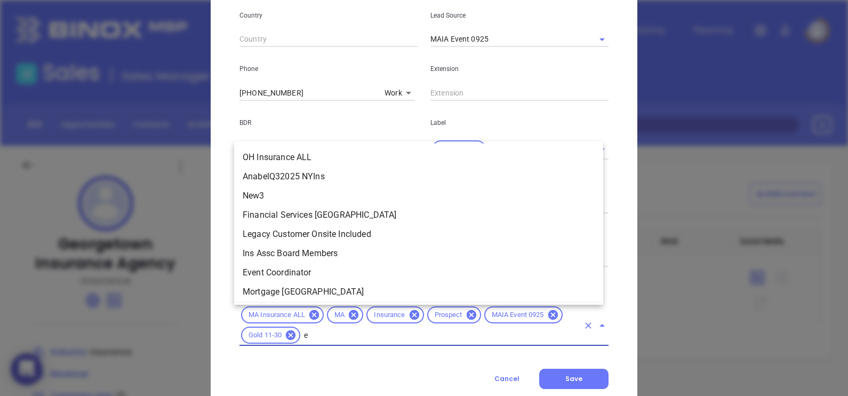
scroll to position [1210, 0]
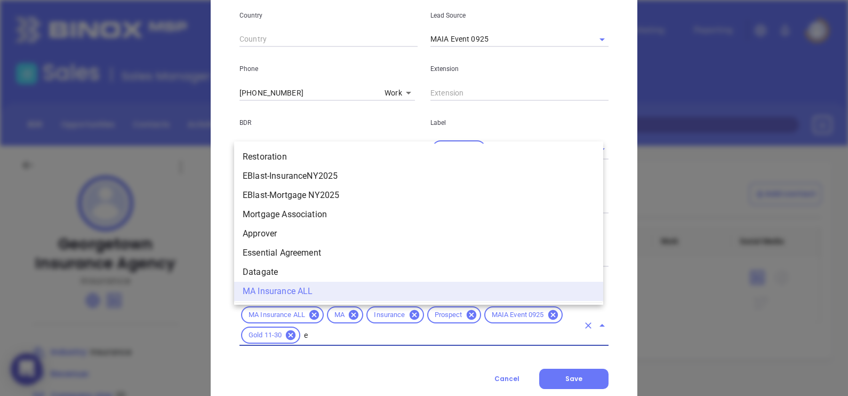
type input "ex"
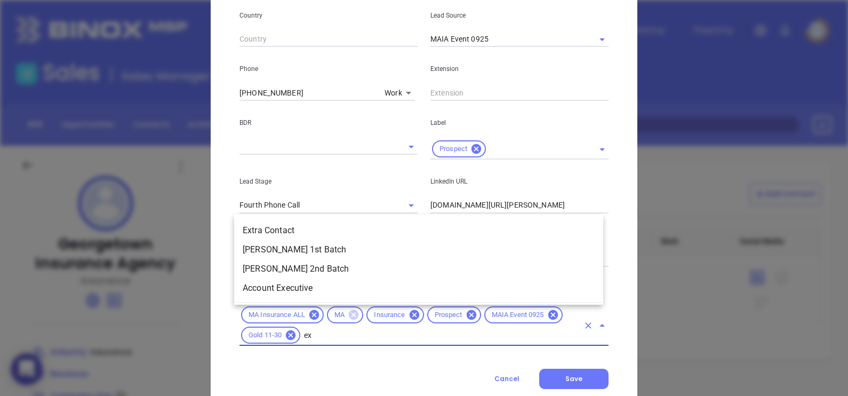
scroll to position [0, 0]
click at [293, 229] on li "Extra Contact" at bounding box center [418, 230] width 369 height 19
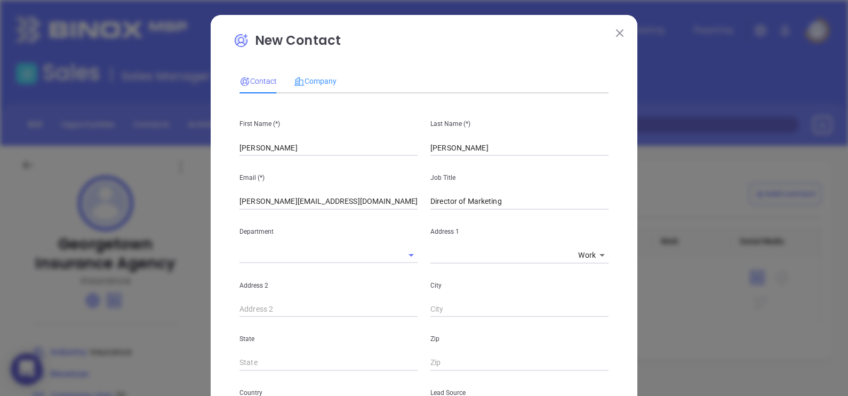
click at [323, 72] on div "Company" at bounding box center [315, 81] width 43 height 25
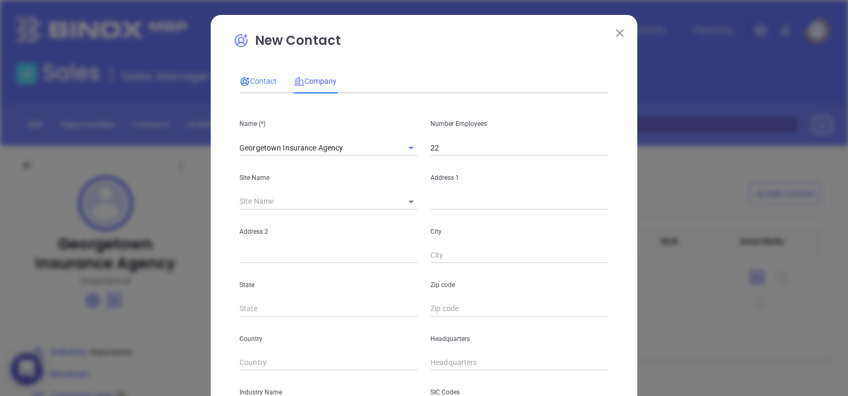
click at [251, 81] on span "Contact" at bounding box center [257, 81] width 37 height 9
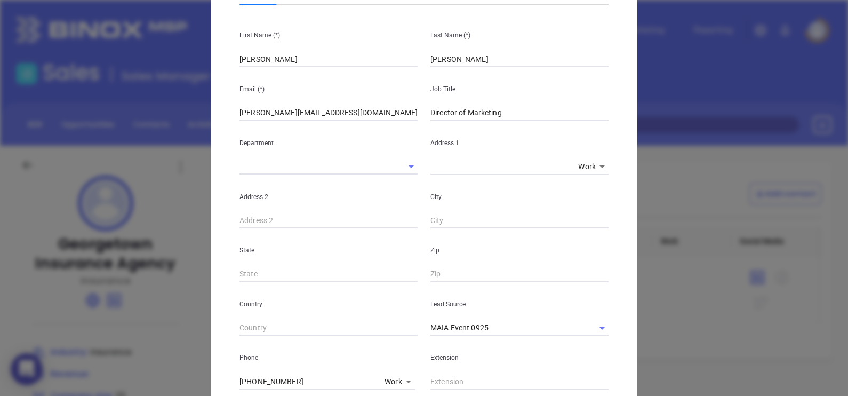
scroll to position [400, 0]
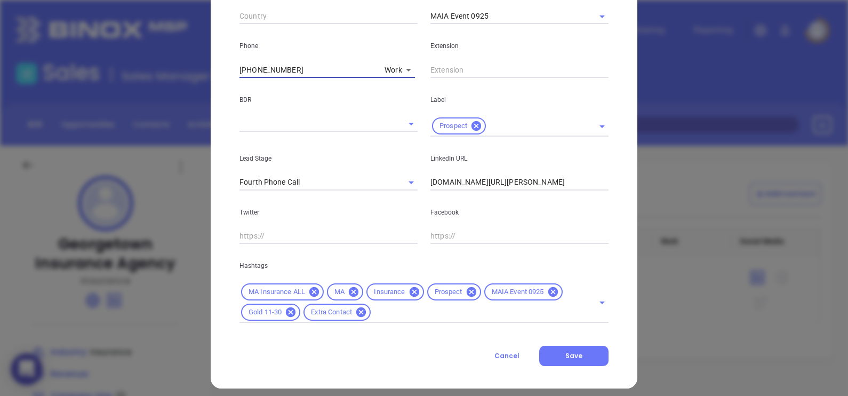
drag, startPoint x: 297, startPoint y: 71, endPoint x: 226, endPoint y: 56, distance: 72.1
click at [226, 56] on div "New Contact Contact Company First Name (*) Kasandra Last Name (*) Valdez Email …" at bounding box center [424, 1] width 427 height 773
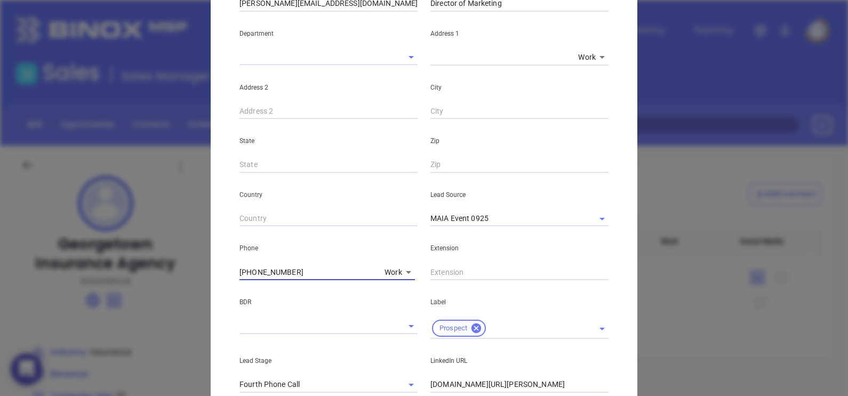
scroll to position [0, 0]
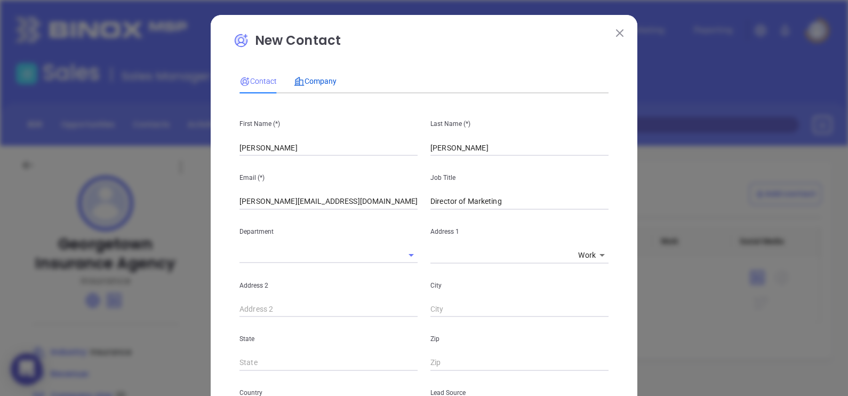
click at [317, 81] on span "Company" at bounding box center [315, 81] width 43 height 9
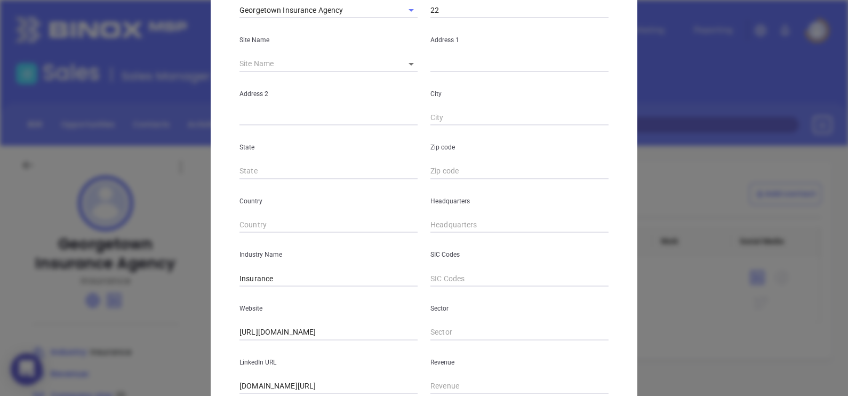
scroll to position [215, 0]
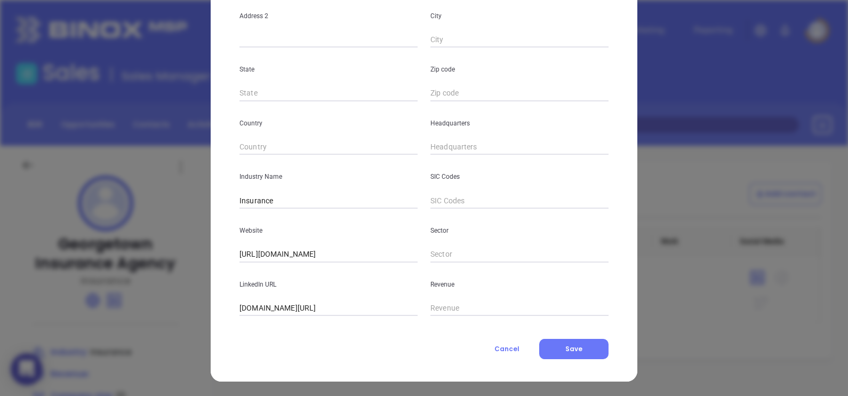
click at [424, 147] on div "Headquarters" at bounding box center [519, 128] width 191 height 54
click at [430, 147] on input "( ) -" at bounding box center [519, 147] width 178 height 16
paste input "978) 352-8000"
type input "[PHONE_NUMBER]"
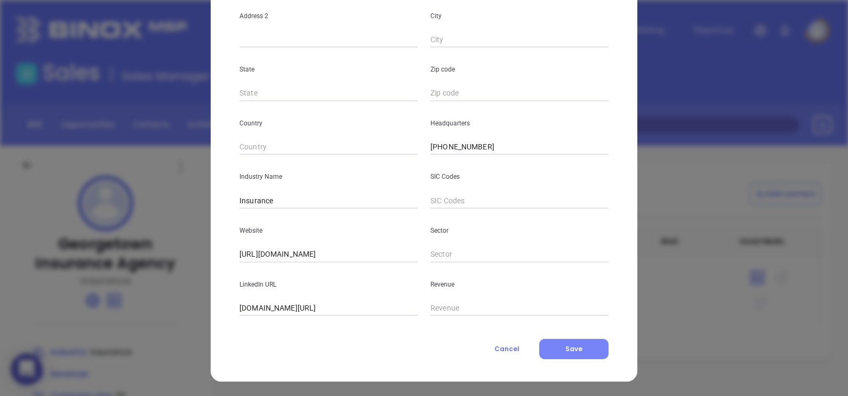
click at [576, 348] on span "Save" at bounding box center [573, 348] width 17 height 9
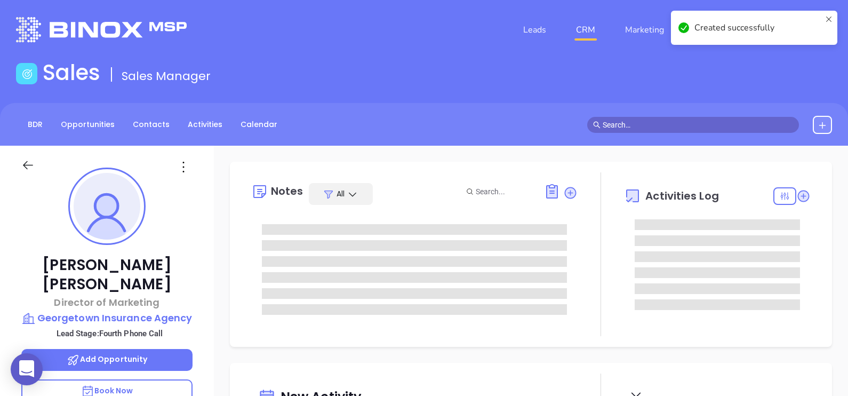
type input "09/10/2025"
type input "Alejandra Lara"
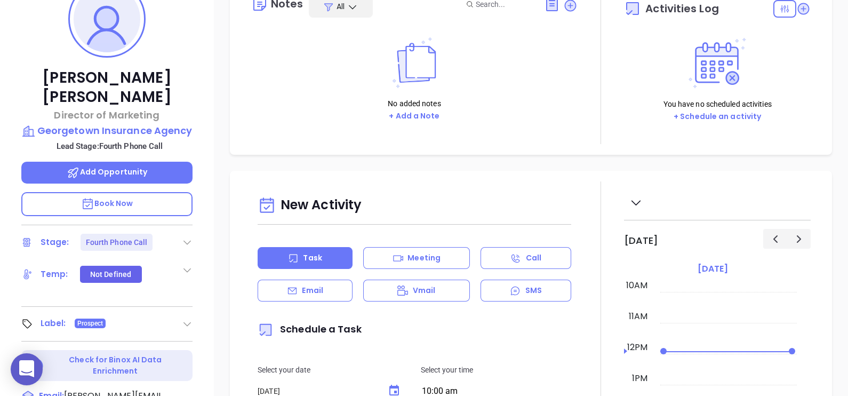
scroll to position [200, 0]
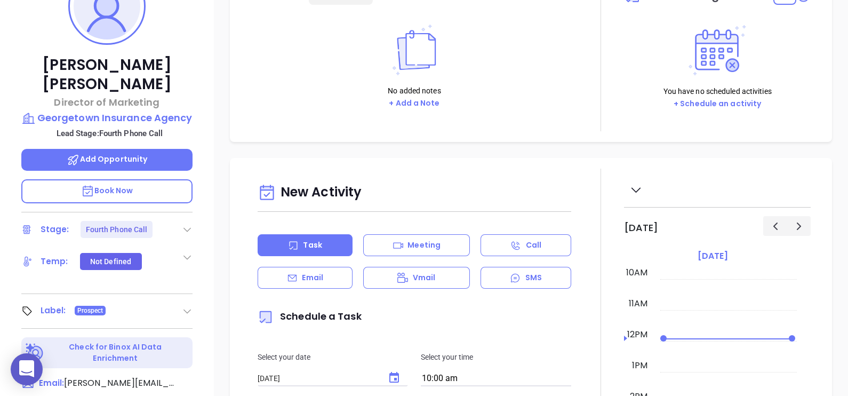
click at [187, 224] on icon at bounding box center [187, 229] width 11 height 11
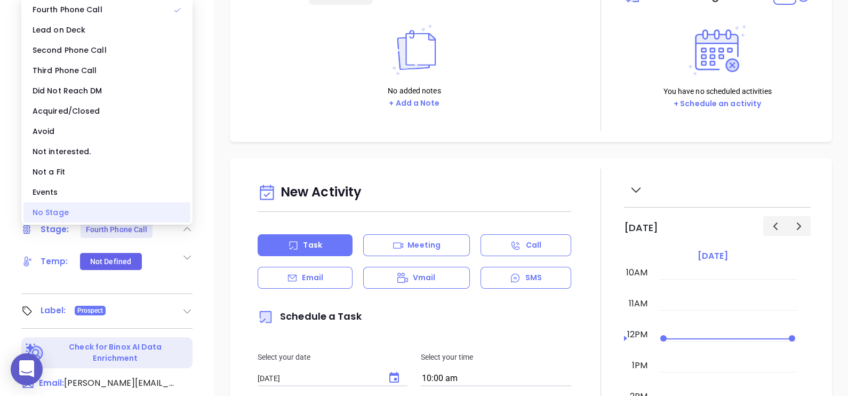
click at [76, 213] on div "No Stage" at bounding box center [106, 212] width 167 height 20
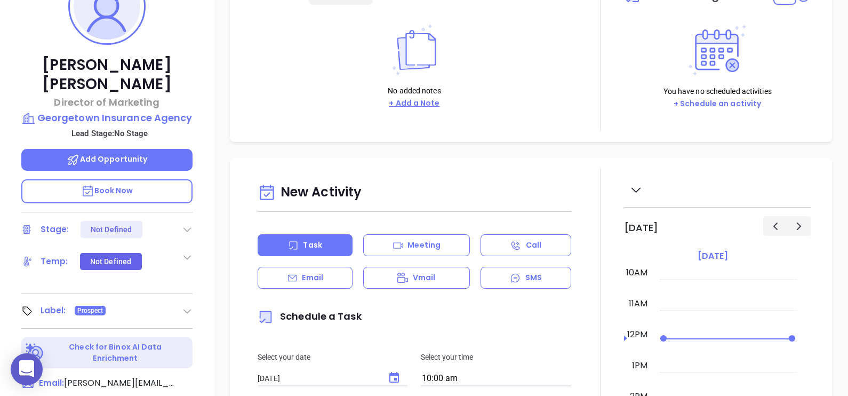
click at [417, 100] on button "+ Add a Note" at bounding box center [414, 103] width 57 height 12
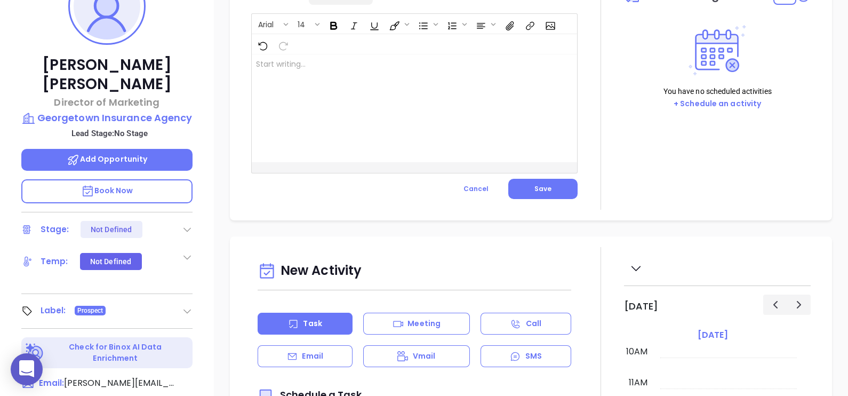
click at [314, 91] on div at bounding box center [403, 108] width 302 height 108
click at [347, 104] on div "﻿" at bounding box center [403, 108] width 302 height 108
click at [542, 182] on button "Save" at bounding box center [542, 189] width 69 height 20
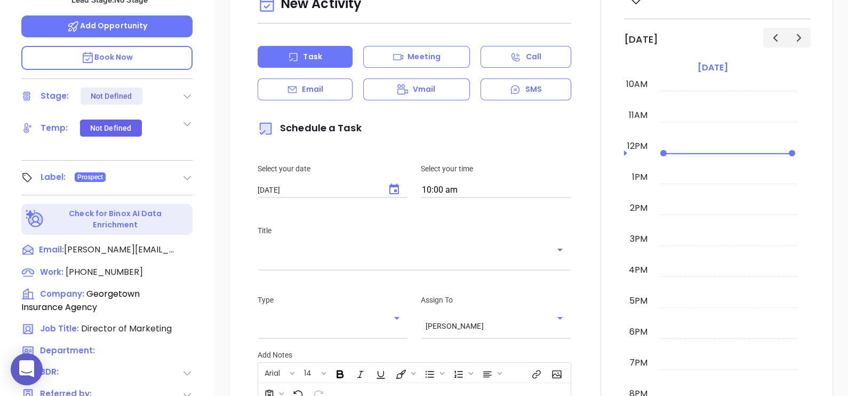
scroll to position [533, 0]
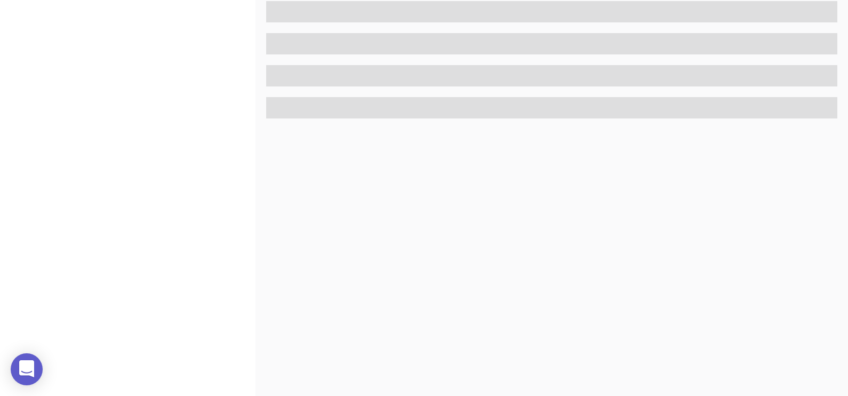
scroll to position [496, 0]
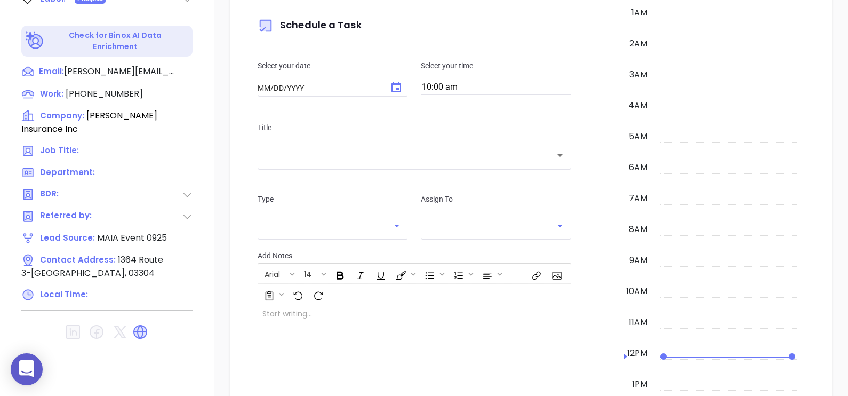
type input "[DATE]"
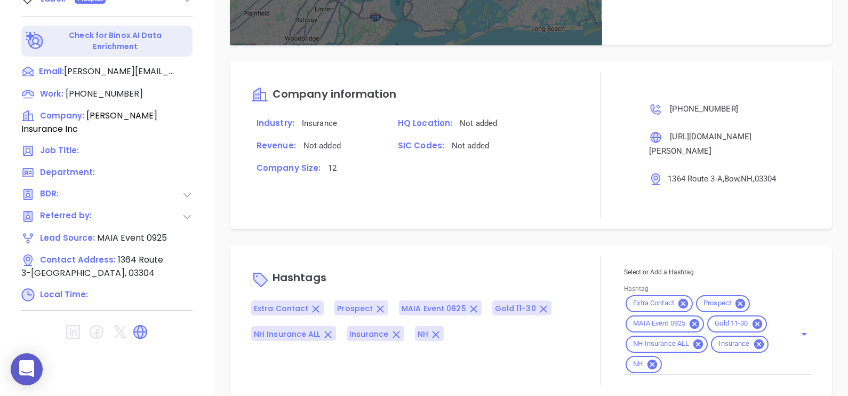
type input "[PERSON_NAME]"
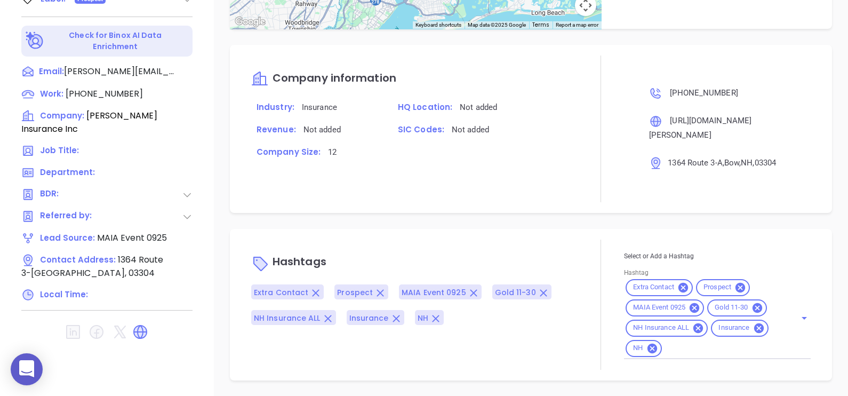
scroll to position [577, 0]
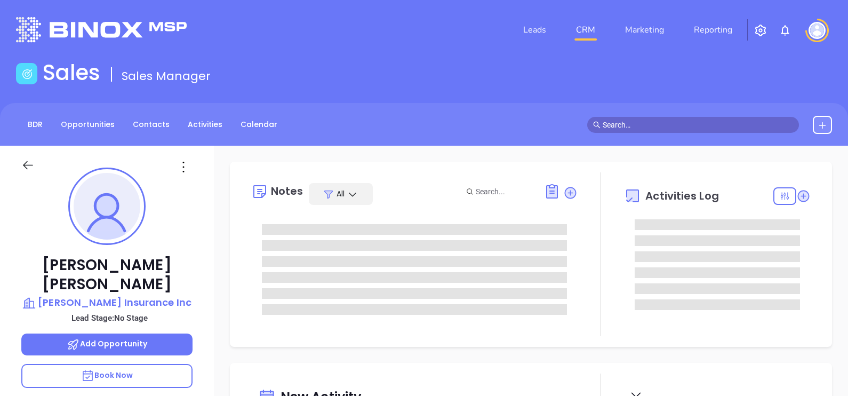
type input "[DATE]"
type input "[PERSON_NAME]"
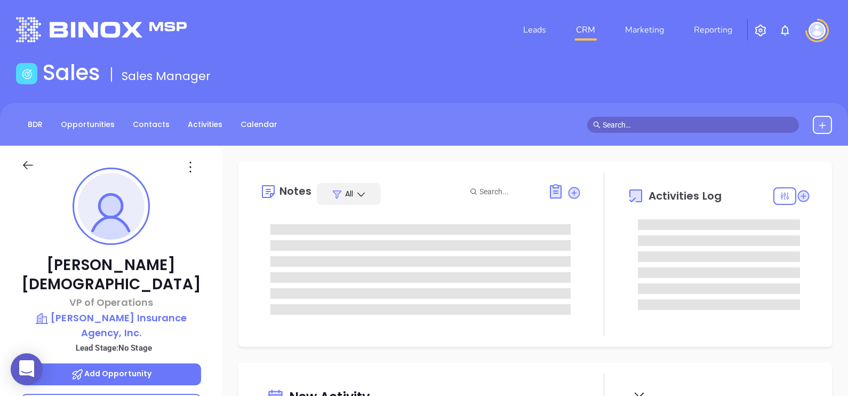
type input "[DATE]"
type input "[PERSON_NAME]"
type input "[DATE]"
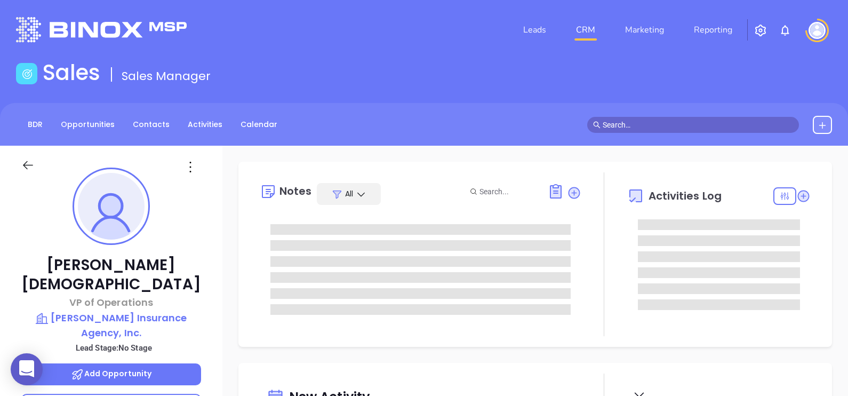
type input "[PERSON_NAME]"
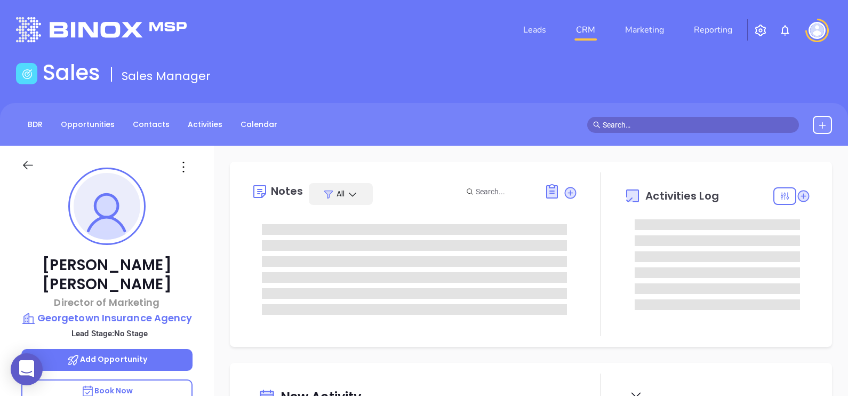
type input "[DATE]"
type input "[PERSON_NAME]"
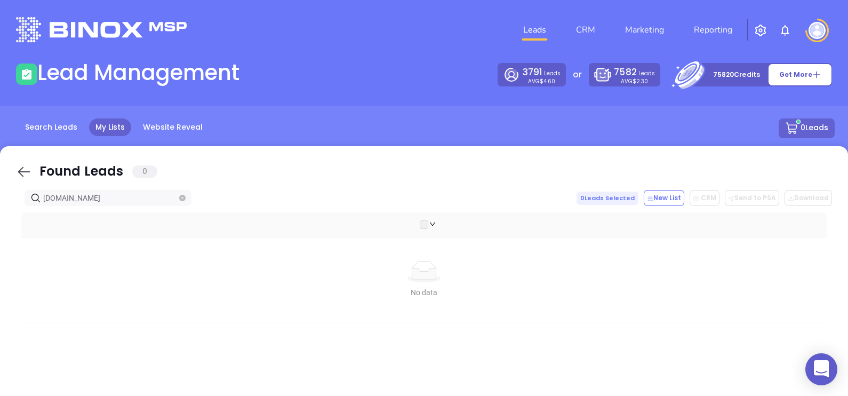
click at [22, 170] on icon at bounding box center [24, 172] width 16 height 16
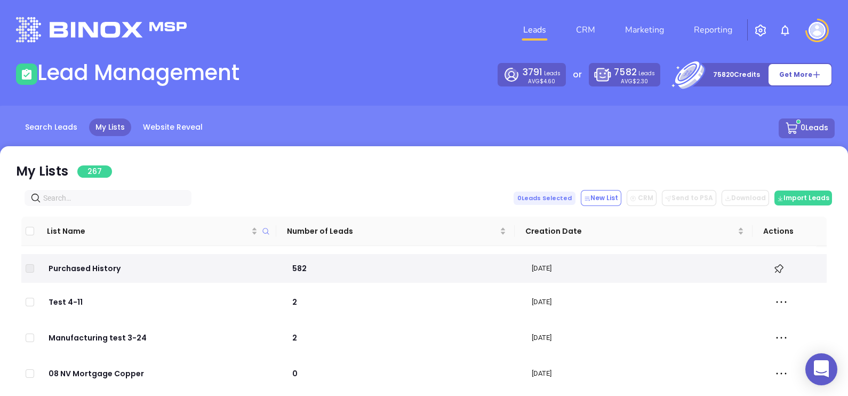
click at [78, 196] on input "text" at bounding box center [110, 198] width 134 height 12
paste input "[URL][DOMAIN_NAME][PERSON_NAME][PERSON_NAME]"
type input "[URL][DOMAIN_NAME][PERSON_NAME][PERSON_NAME]"
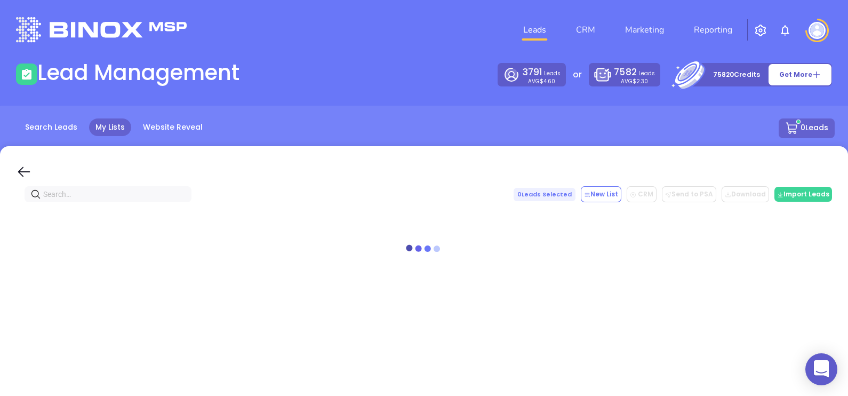
drag, startPoint x: 26, startPoint y: 171, endPoint x: 62, endPoint y: 190, distance: 41.5
click at [25, 171] on icon at bounding box center [24, 172] width 16 height 16
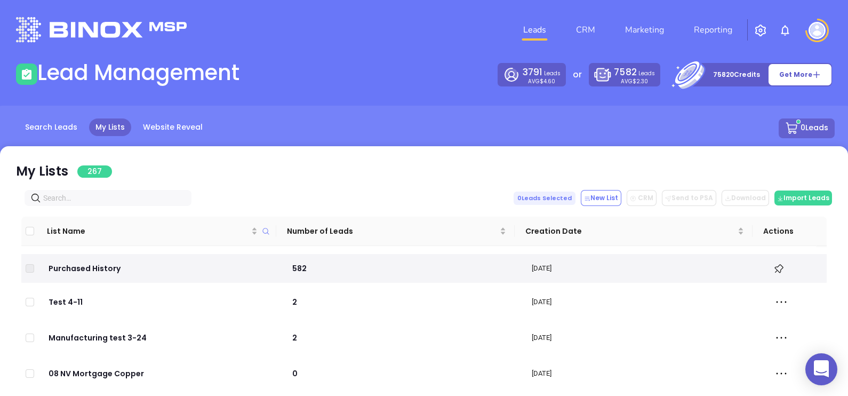
click at [77, 197] on input "text" at bounding box center [110, 198] width 134 height 12
paste input "[DOMAIN_NAME]"
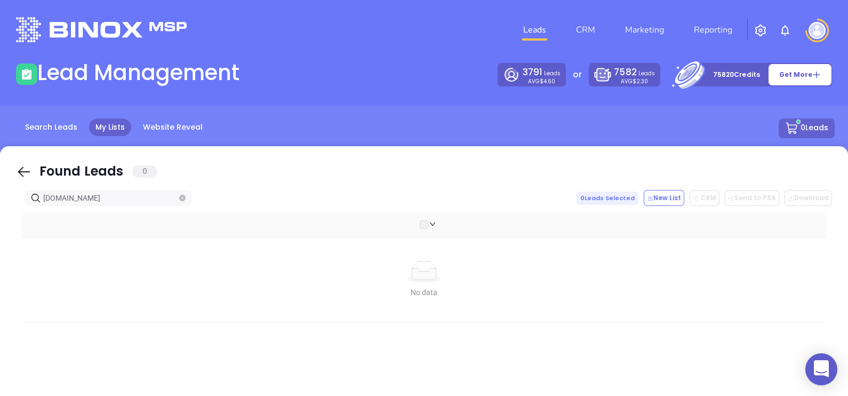
type input "[DOMAIN_NAME]"
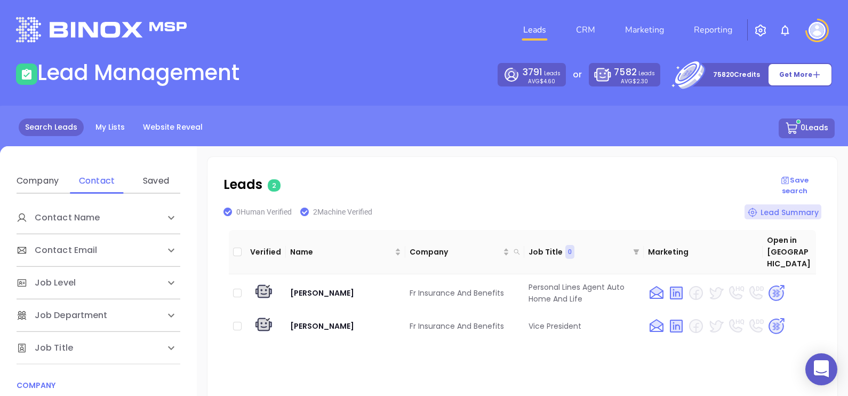
scroll to position [133, 0]
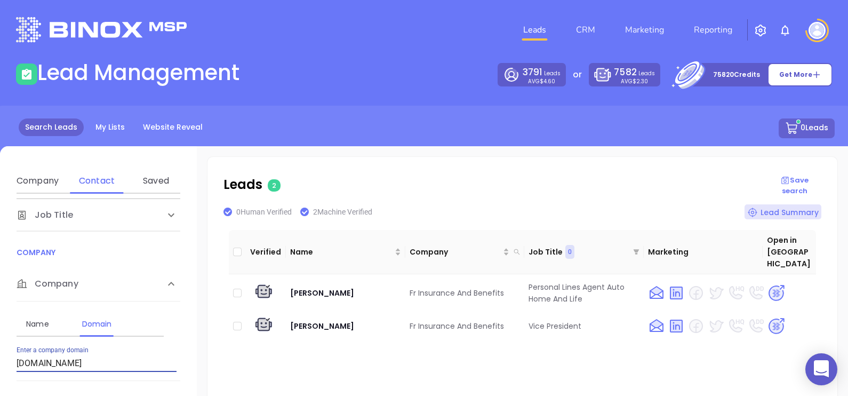
drag, startPoint x: 110, startPoint y: 360, endPoint x: 0, endPoint y: 355, distance: 110.0
click at [0, 355] on html "0 Leads CRM Marketing Reporting Financial Leads Leads Lead Management 3791 Lead…" at bounding box center [424, 198] width 848 height 396
type input "[DOMAIN_NAME]"
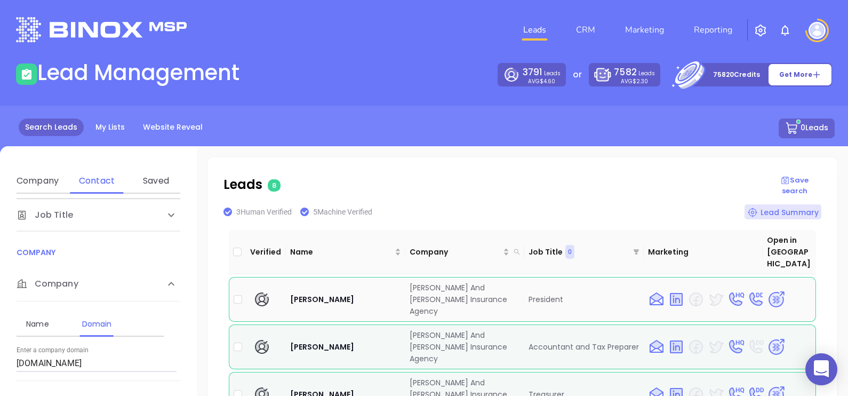
click at [768, 290] on img at bounding box center [776, 299] width 19 height 19
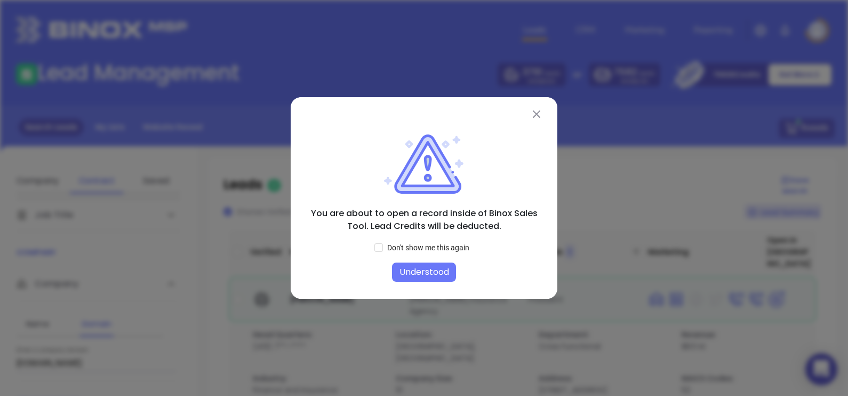
click at [400, 277] on button "Understood" at bounding box center [424, 271] width 64 height 19
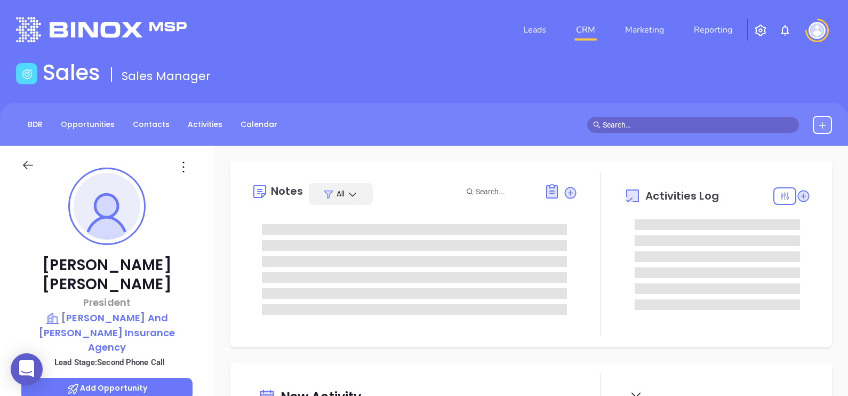
type input "[DATE]"
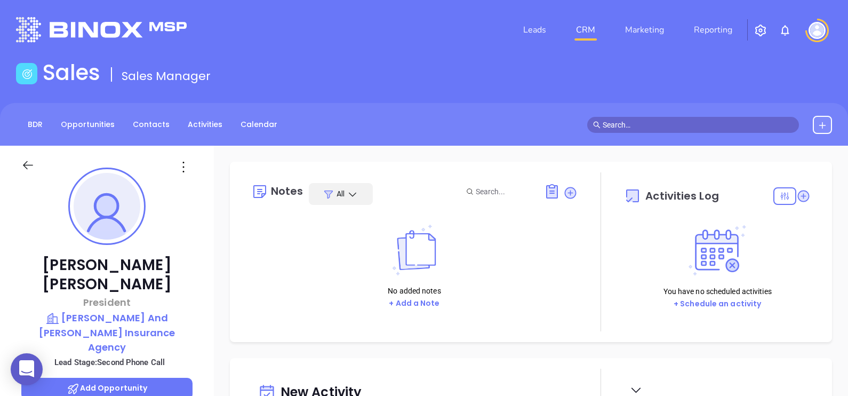
type input "[PERSON_NAME]"
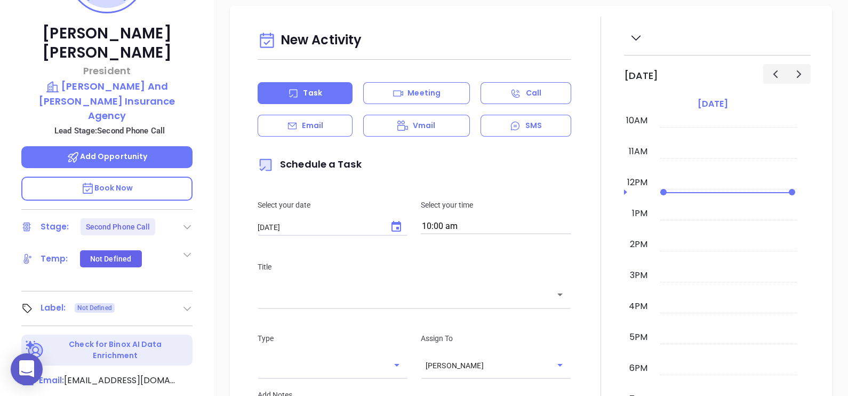
scroll to position [29, 0]
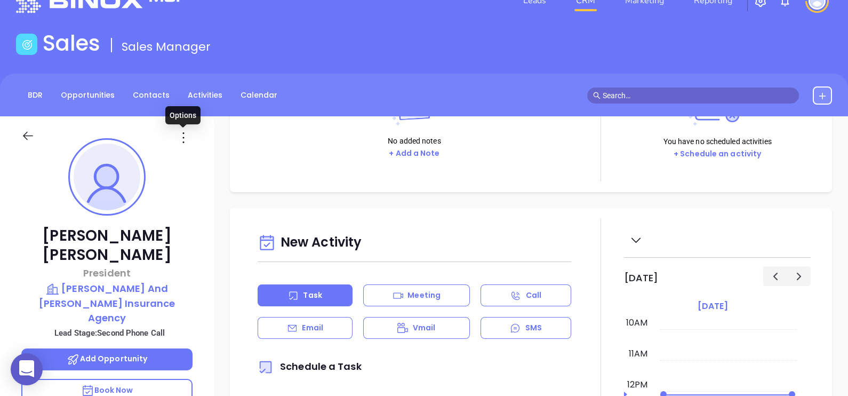
click at [184, 143] on icon at bounding box center [183, 137] width 17 height 17
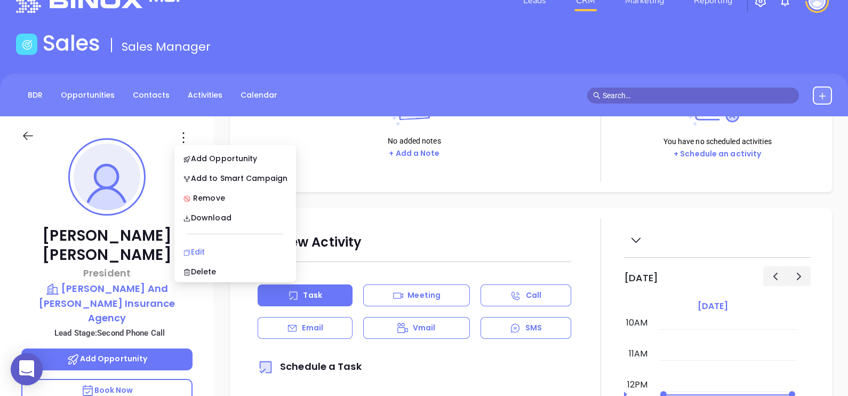
click at [220, 247] on div "Edit" at bounding box center [235, 252] width 105 height 12
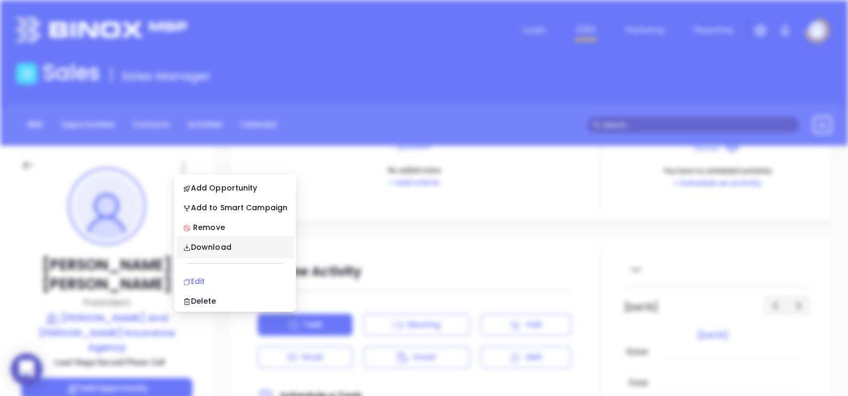
scroll to position [0, 0]
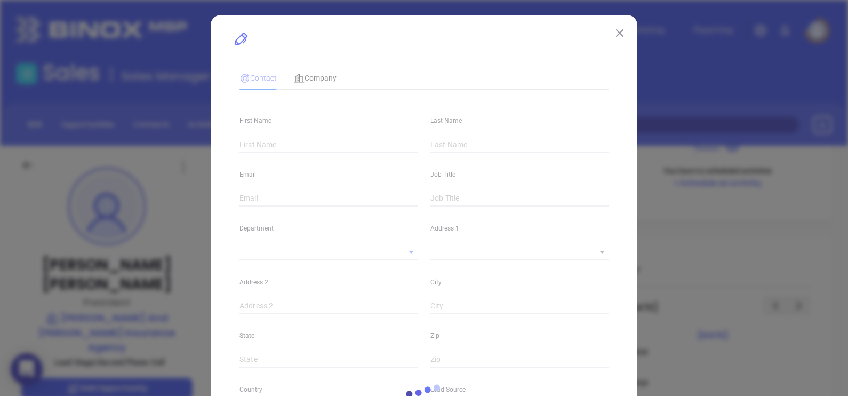
type input "[PERSON_NAME]"
type input "[EMAIL_ADDRESS][DOMAIN_NAME]"
type input "President"
type input "1"
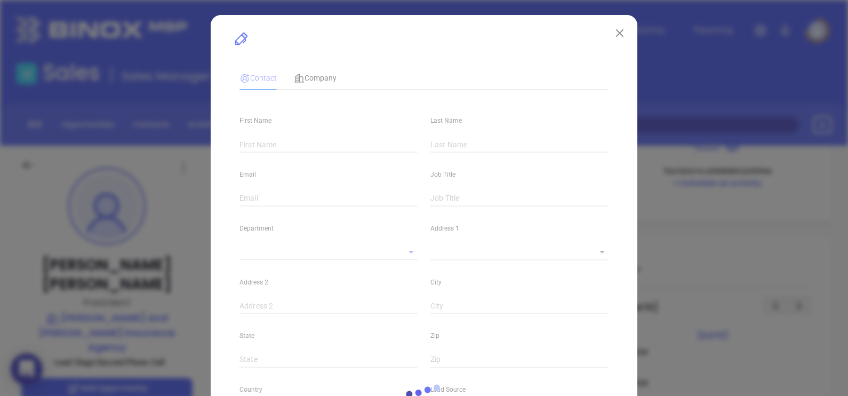
type input "[DOMAIN_NAME][URL][PERSON_NAME]"
type input "Marketing"
type input "Website Reveal"
type input "undefined undefined"
type input "Second Phone Call"
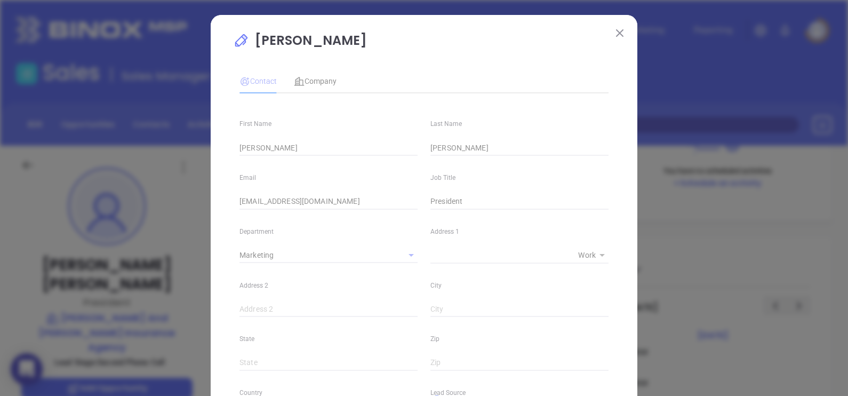
type input "[PHONE_NUMBER]"
type input "1"
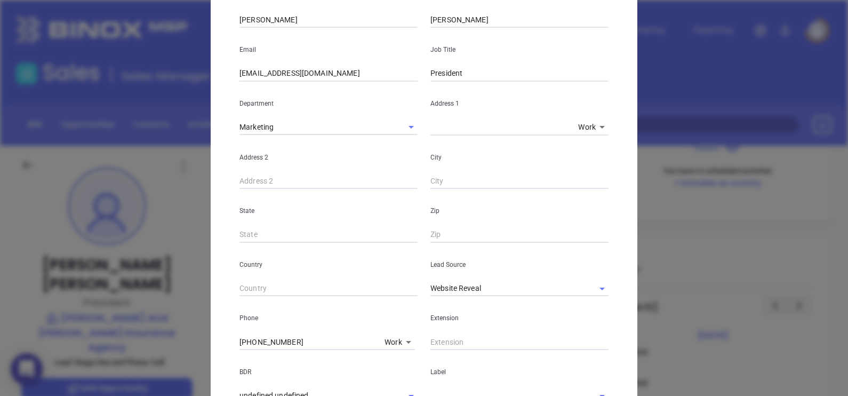
scroll to position [110, 0]
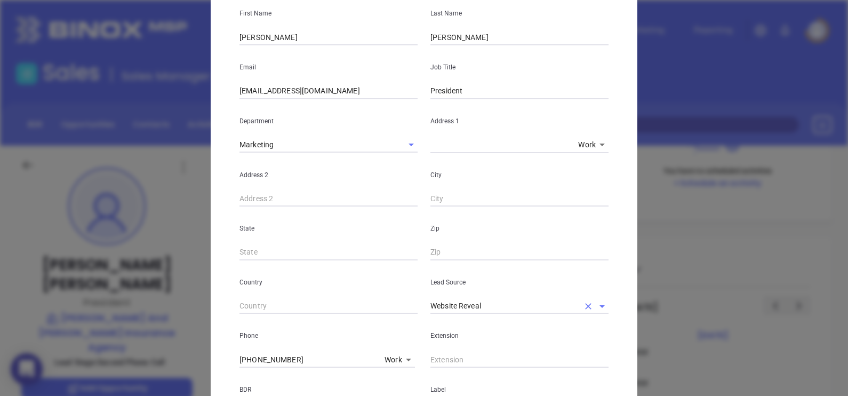
click at [498, 310] on input "Website Reveal" at bounding box center [504, 305] width 148 height 15
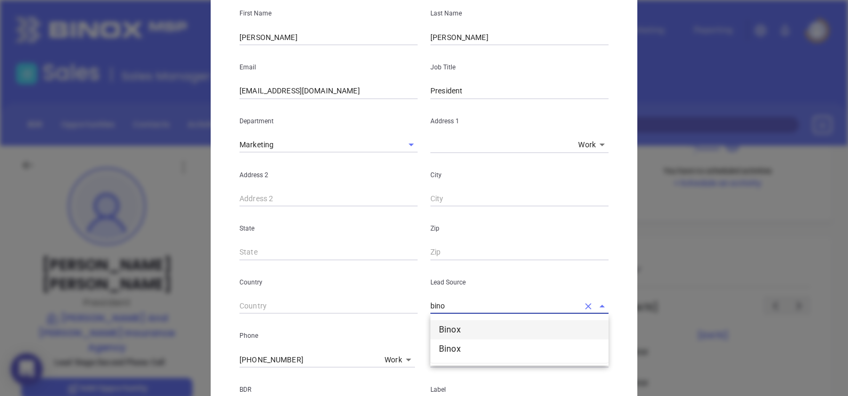
click at [491, 325] on li "Binox" at bounding box center [519, 329] width 178 height 19
drag, startPoint x: 453, startPoint y: 304, endPoint x: 380, endPoint y: 290, distance: 74.4
click at [381, 290] on div "Country Lead Source Binox Website Reveal Webpage SEO Linkdn Facebook Google Add…" at bounding box center [424, 287] width 382 height 54
click at [459, 326] on li "MAIA Event 0925" at bounding box center [519, 329] width 178 height 19
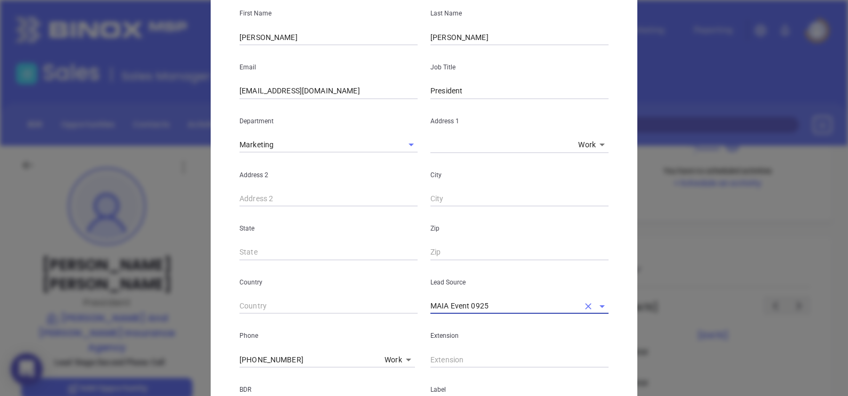
type input "MAIA Event 0925"
click at [298, 357] on input "(413) 773-3686" at bounding box center [309, 359] width 141 height 16
paste input "text"
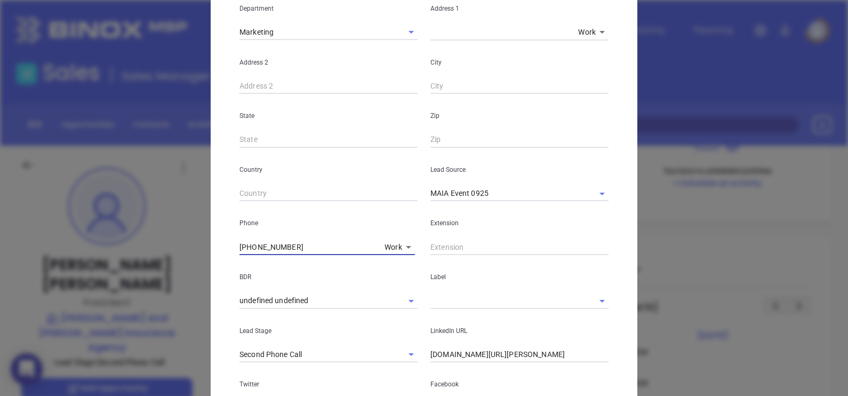
type input "(413) 773-3686"
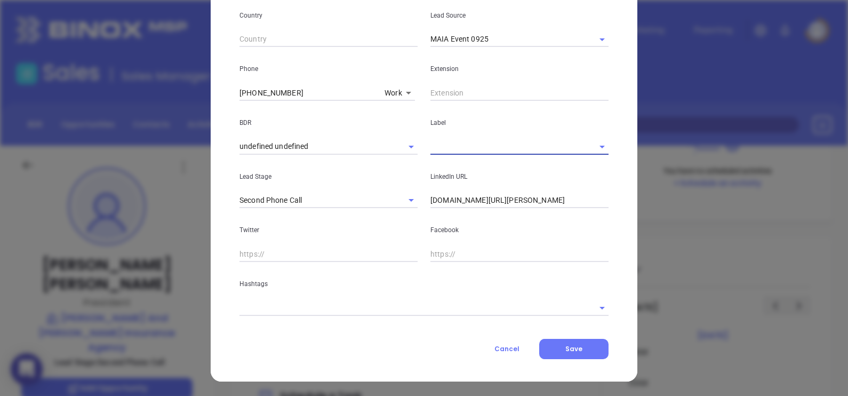
click at [461, 146] on input "text" at bounding box center [504, 146] width 148 height 15
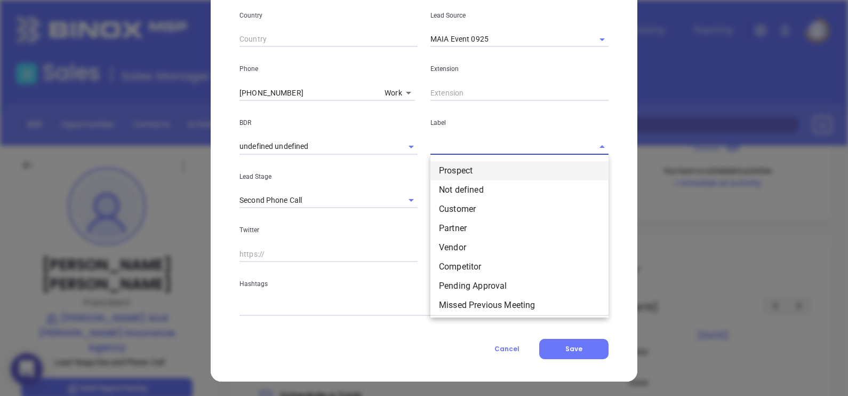
click at [469, 165] on li "Prospect" at bounding box center [519, 170] width 178 height 19
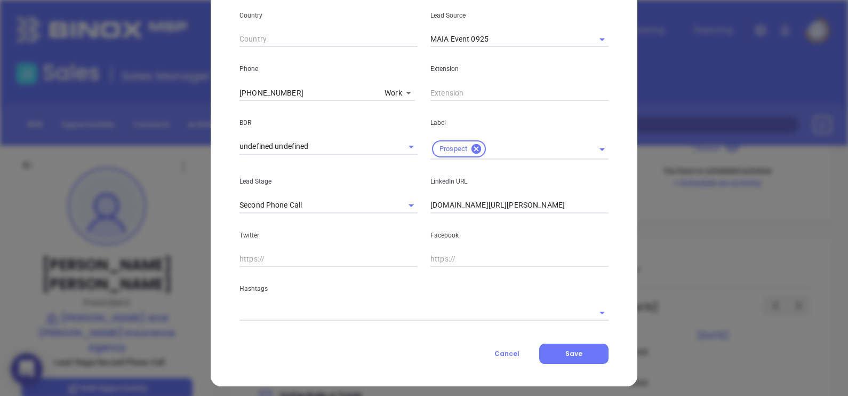
click at [566, 199] on input "linkedin.com/in/tim-farrell-304a9684" at bounding box center [519, 205] width 178 height 16
click at [566, 198] on input "linkedin.com/in/tim-farrell-304a9684" at bounding box center [519, 205] width 178 height 16
paste input "www.linkedin.com/in/tim-farrell-304a9684/"
type input "www.linkedin.com/in/tim-farrell-304a9684/"
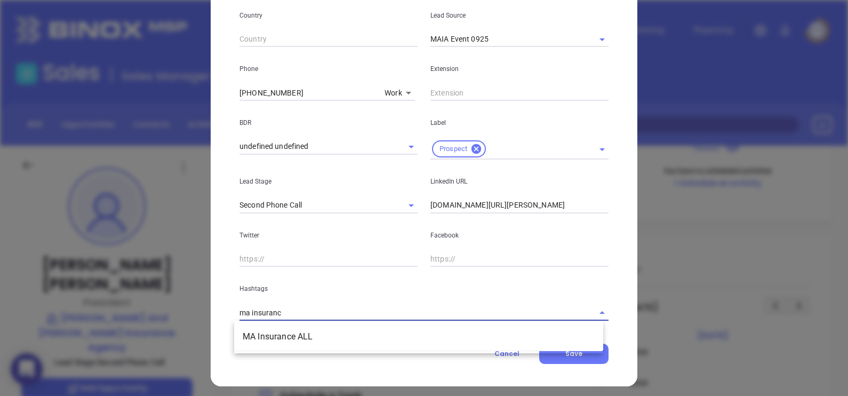
type input "ma insurance"
click at [290, 336] on li "MA Insurance ALL" at bounding box center [418, 336] width 369 height 19
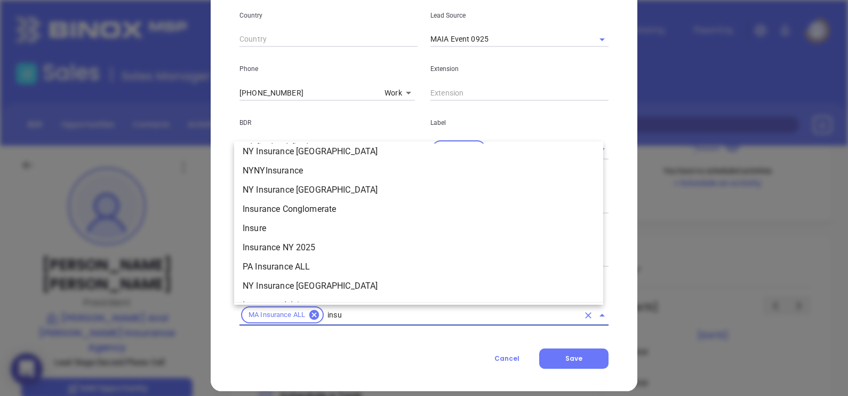
scroll to position [275, 0]
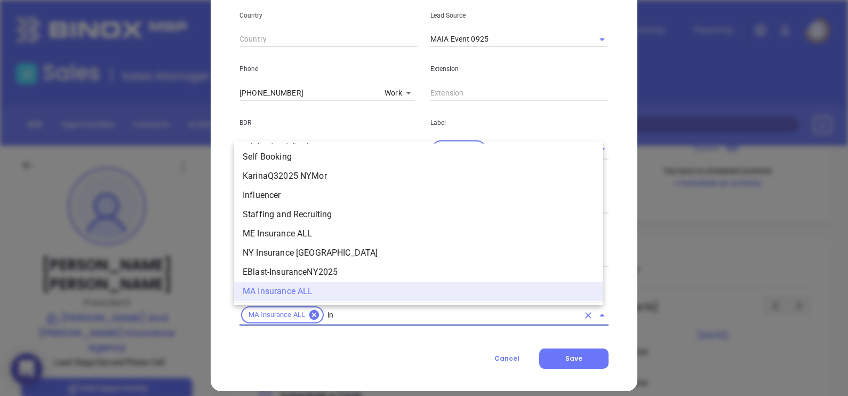
type input "i"
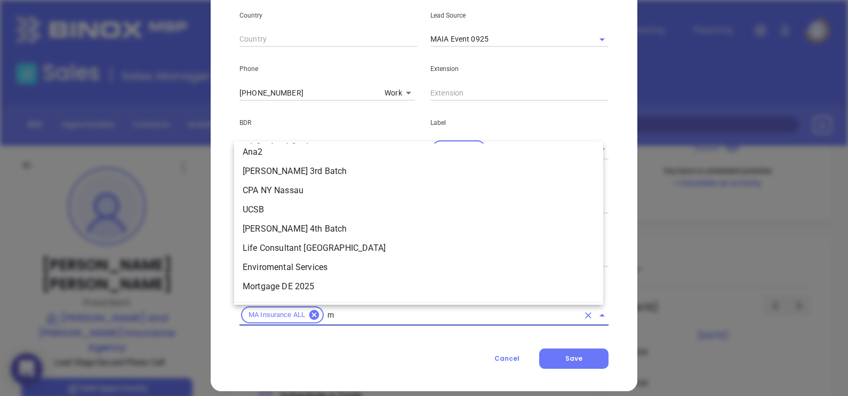
type input "ma"
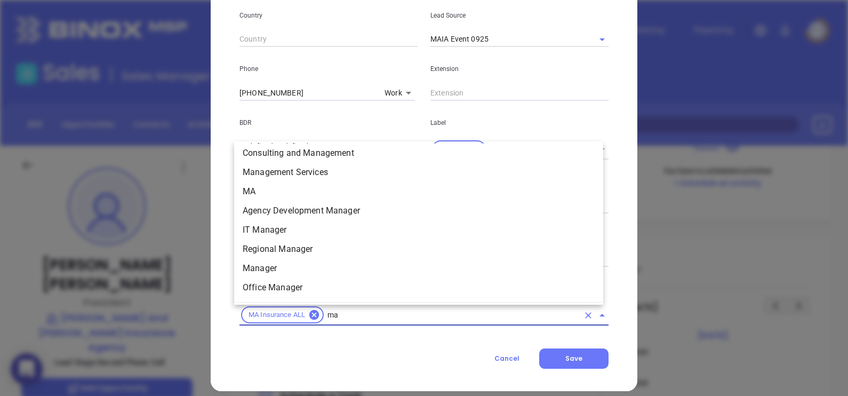
scroll to position [169, 0]
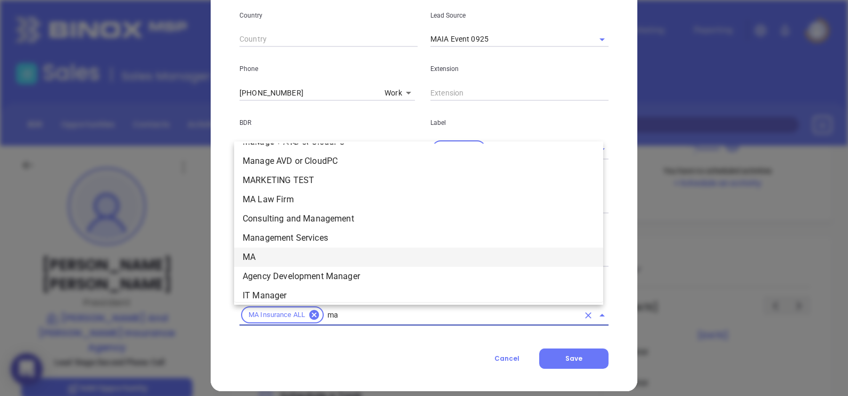
click at [275, 252] on li "MA" at bounding box center [418, 256] width 369 height 19
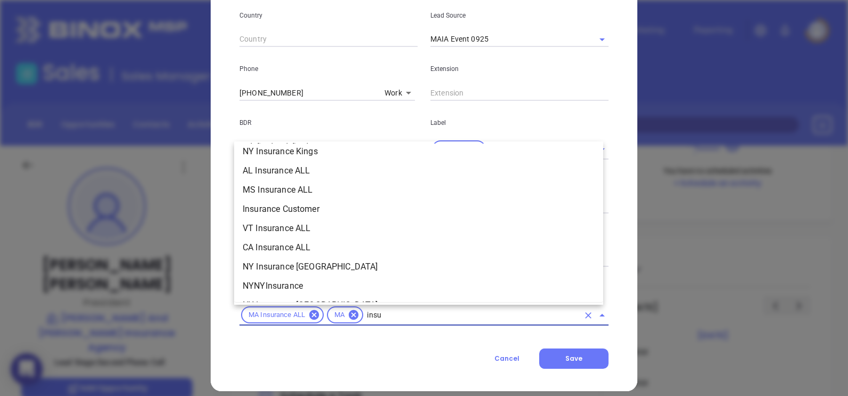
scroll to position [275, 0]
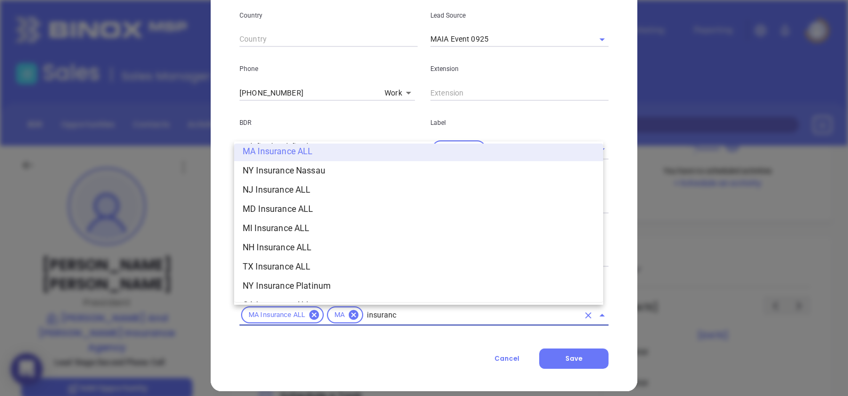
type input "insurance"
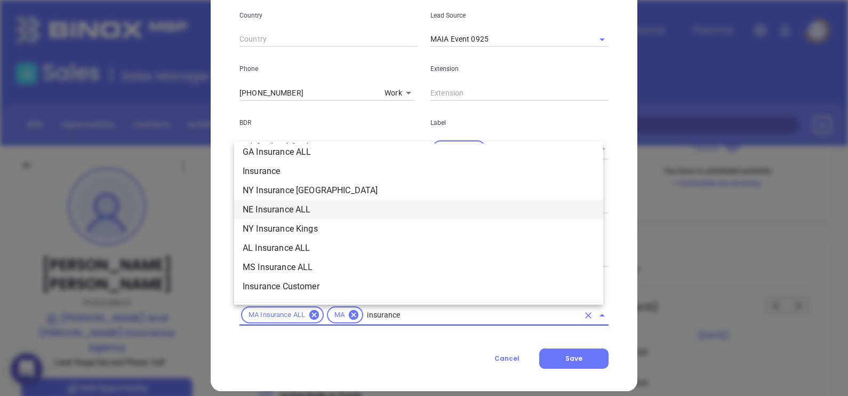
scroll to position [408, 0]
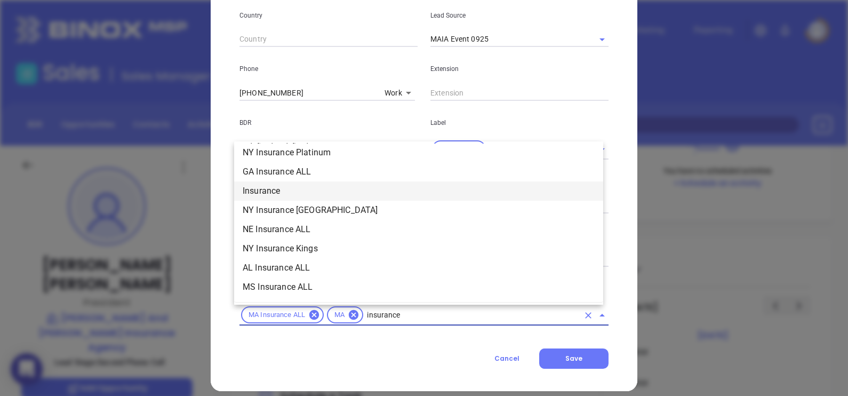
click at [281, 195] on li "Insurance" at bounding box center [418, 190] width 369 height 19
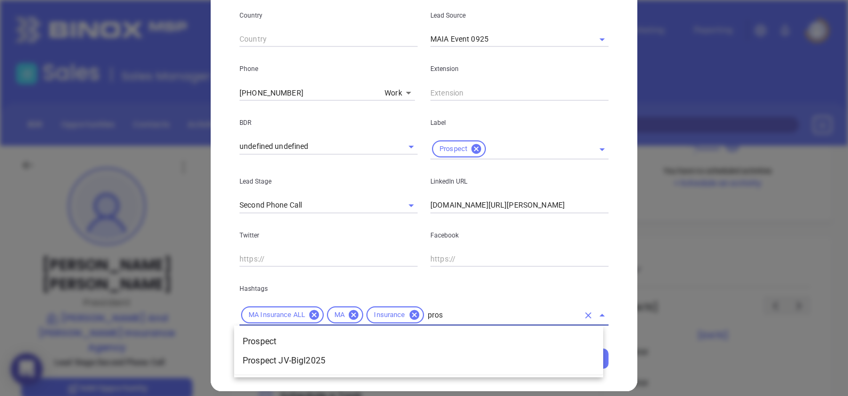
type input "prosp"
click at [420, 334] on li "Prospect" at bounding box center [418, 341] width 369 height 19
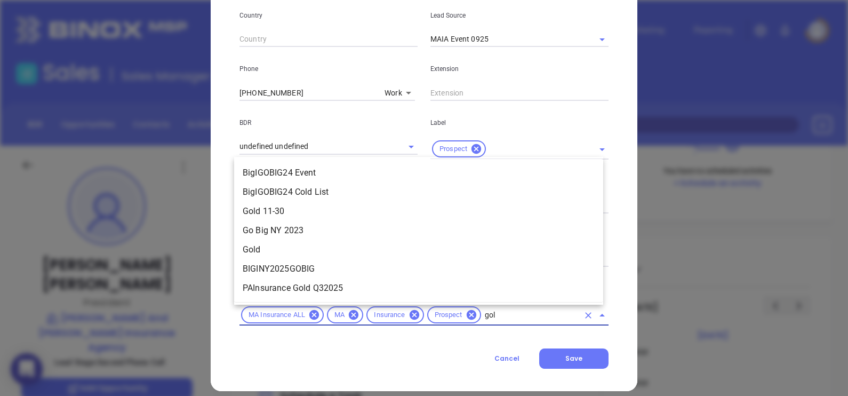
type input "gold"
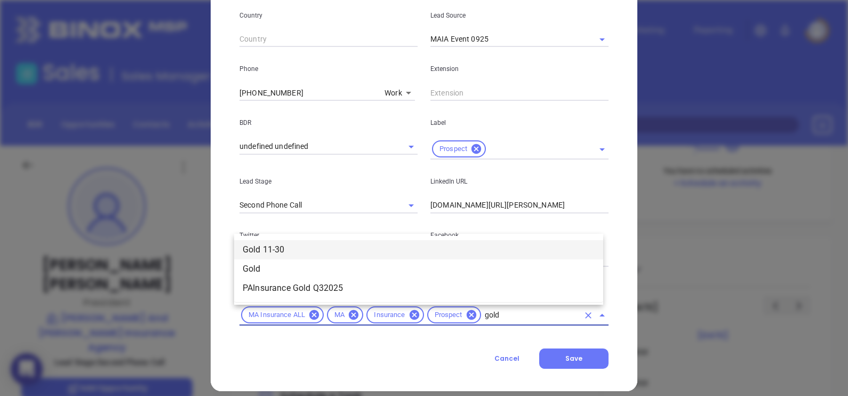
click at [361, 252] on li "Gold 11-30" at bounding box center [418, 249] width 369 height 19
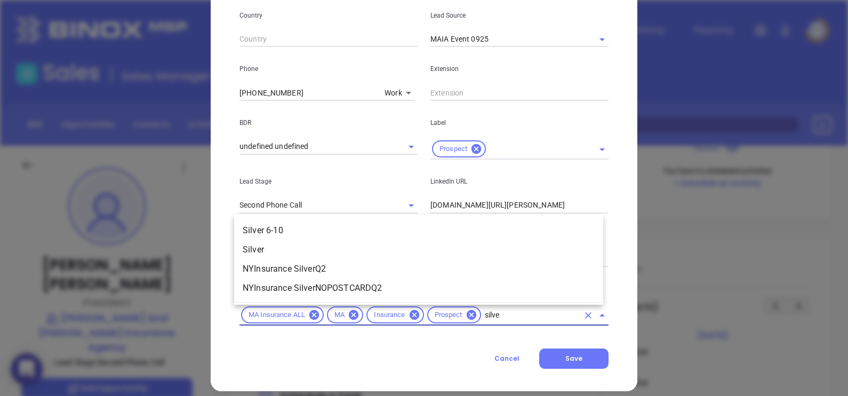
type input "silver"
click at [299, 227] on li "Silver 6-10" at bounding box center [418, 230] width 369 height 19
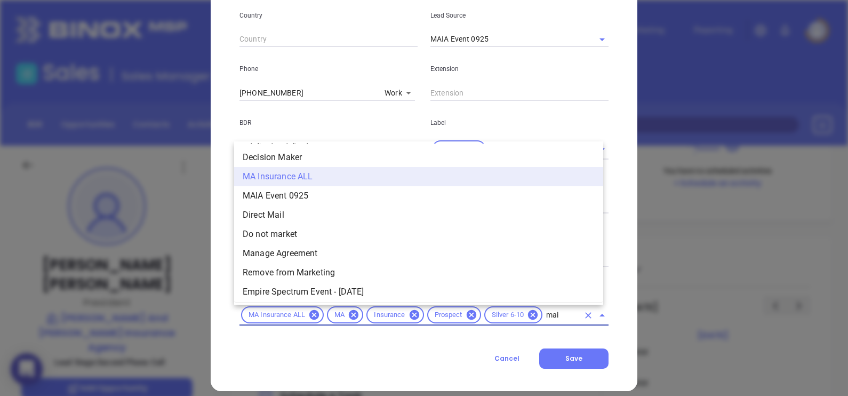
scroll to position [0, 0]
type input "maia"
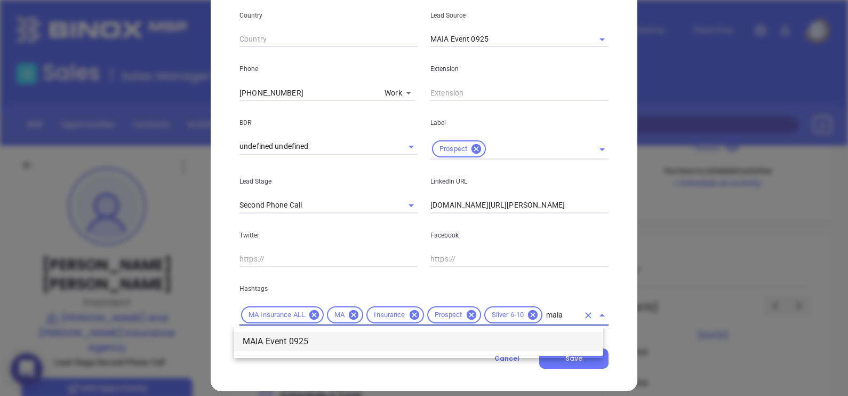
click at [344, 341] on li "MAIA Event 0925" at bounding box center [418, 341] width 369 height 19
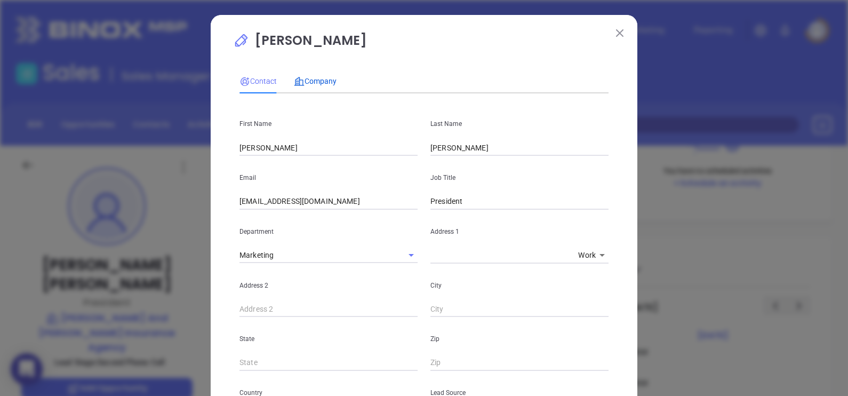
click at [317, 87] on div "Company" at bounding box center [315, 81] width 43 height 12
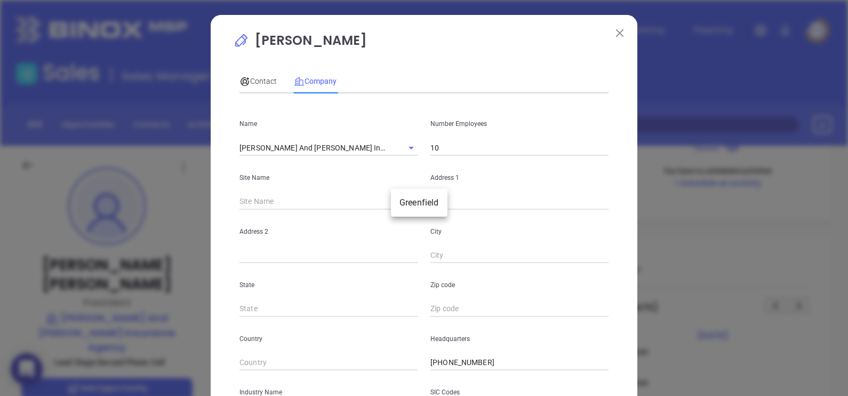
click at [404, 199] on body "0 Leads CRM Marketing Reporting Financial Leads Leads Sales Sales Manager BDR O…" at bounding box center [424, 198] width 848 height 396
click at [411, 203] on li "Greenfield" at bounding box center [419, 202] width 57 height 19
type input "Greenfield"
type input "126083"
type input "525 Bernardston Rd"
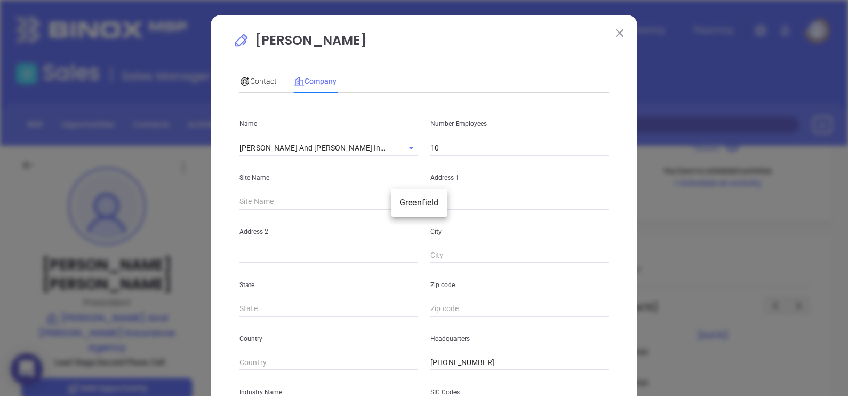
type input "Greenfield"
type input "MA"
type input "01301-1112"
type input "US"
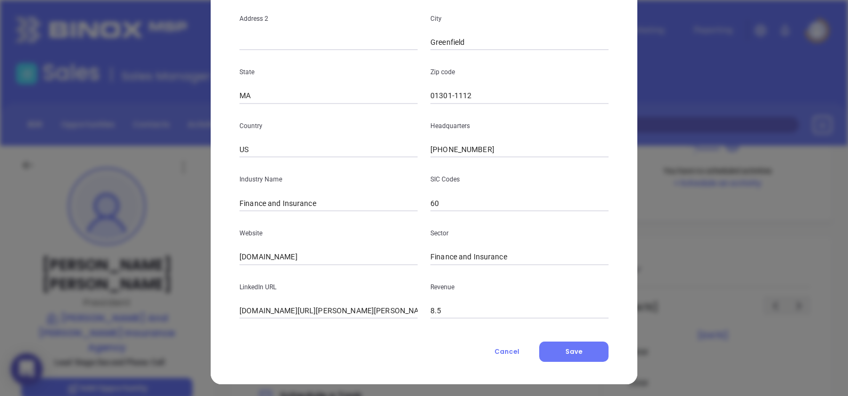
scroll to position [215, 0]
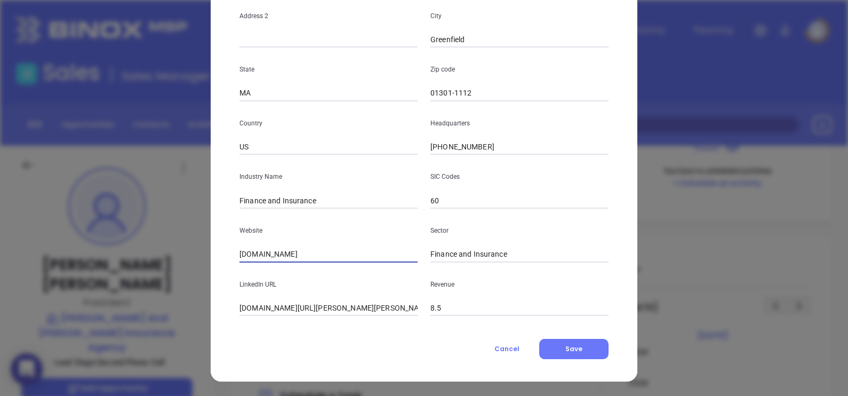
drag, startPoint x: 331, startPoint y: 256, endPoint x: 223, endPoint y: 245, distance: 108.3
click at [223, 245] on div "Tim Farrell Contact Company First Name Tim Last Name Farrell Email tfarrell@gil…" at bounding box center [424, 90] width 427 height 582
paste input "https://gilmoreandfarrell.com/"
type input "https://gilmoreandfarrell.com/"
click at [317, 304] on input "linkedin.com/company/gilmore-and-farrell-insurance-agency" at bounding box center [328, 308] width 178 height 16
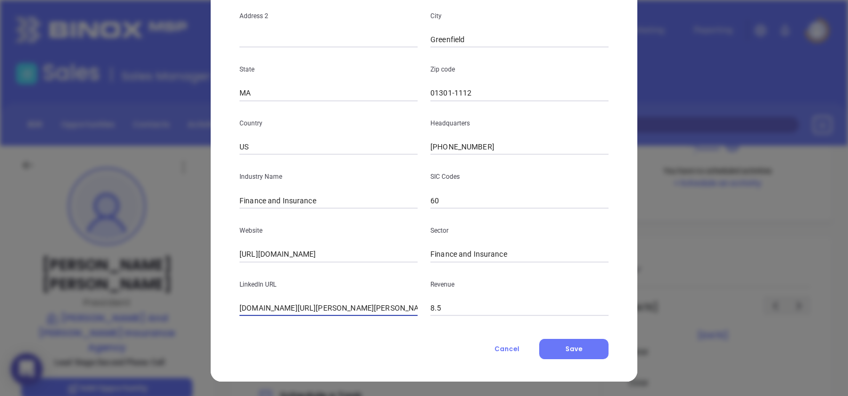
click at [317, 303] on input "linkedin.com/company/gilmore-and-farrell-insurance-agency" at bounding box center [328, 308] width 178 height 16
paste input "www.linkedin.com/company/gilmore-and-farrell-insurance-agency/"
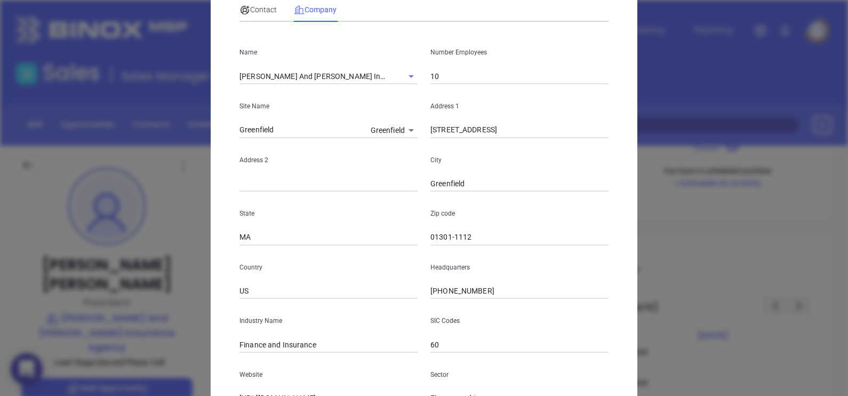
scroll to position [0, 0]
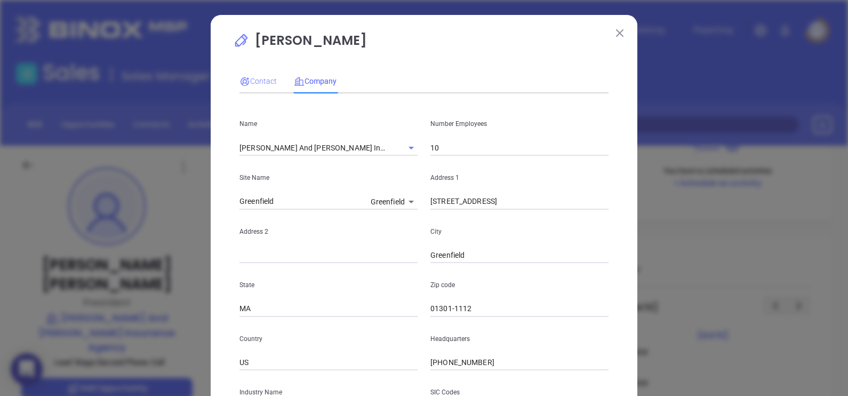
type input "www.linkedin.com/company/gilmore-and-farrell-insurance-agency/"
click at [251, 83] on span "Contact" at bounding box center [257, 81] width 37 height 9
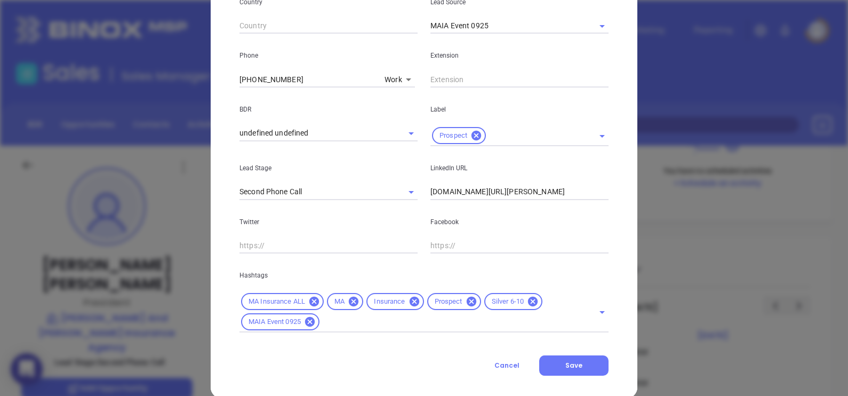
scroll to position [407, 0]
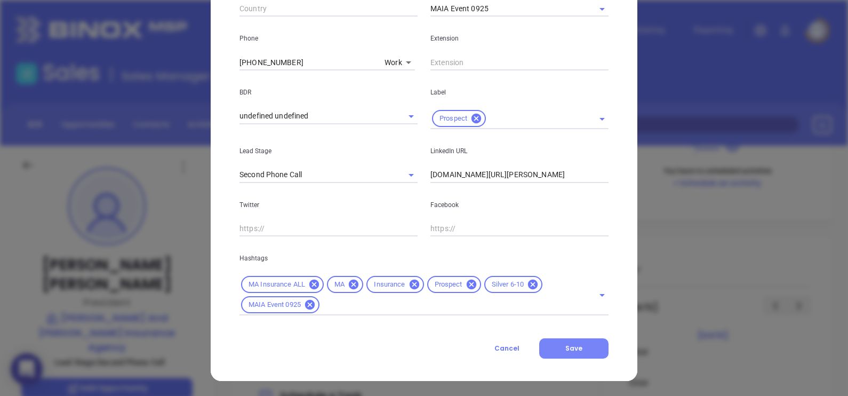
click at [579, 343] on button "Save" at bounding box center [573, 348] width 69 height 20
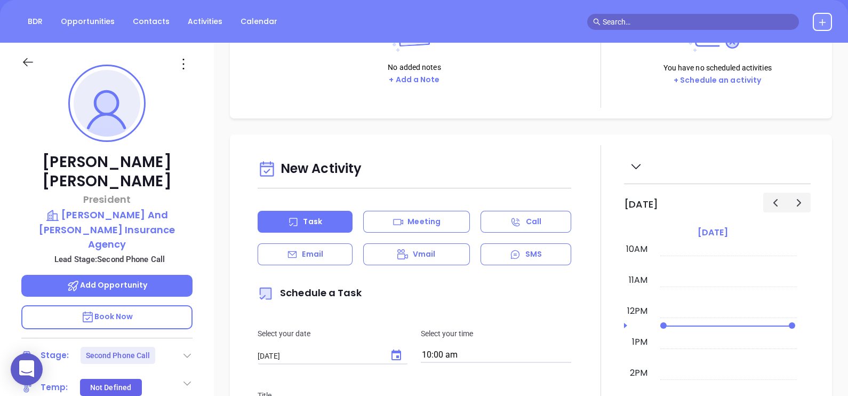
scroll to position [333, 0]
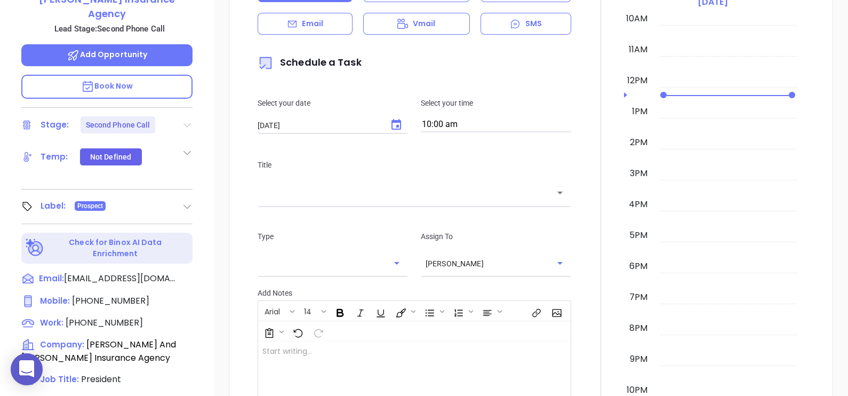
click at [187, 123] on icon at bounding box center [186, 125] width 7 height 4
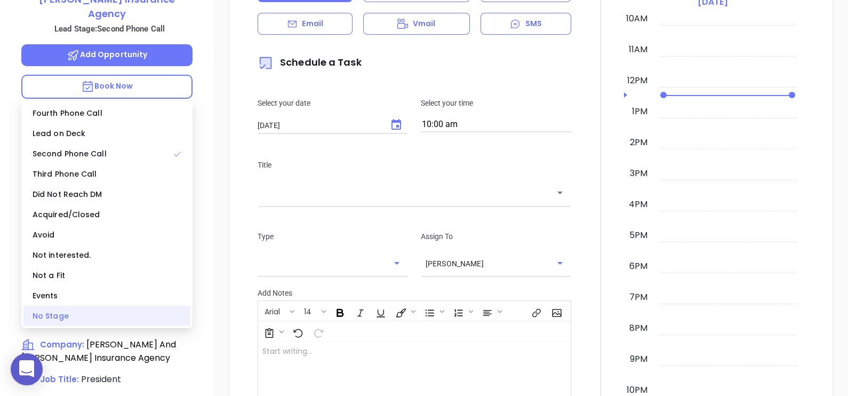
click at [87, 316] on div "No Stage" at bounding box center [106, 316] width 167 height 20
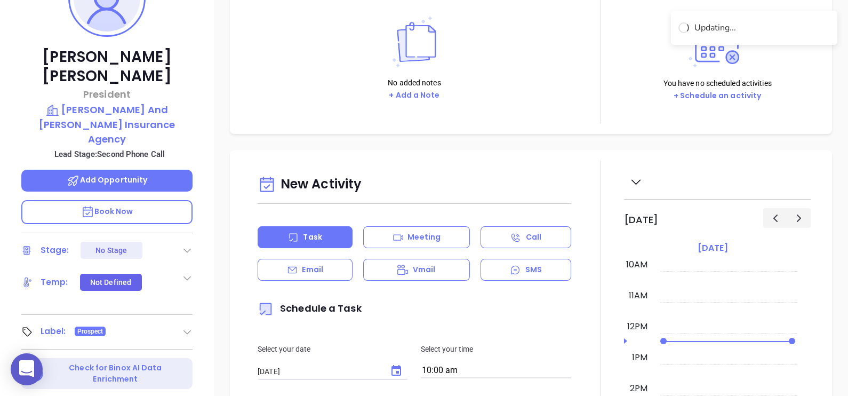
scroll to position [0, 0]
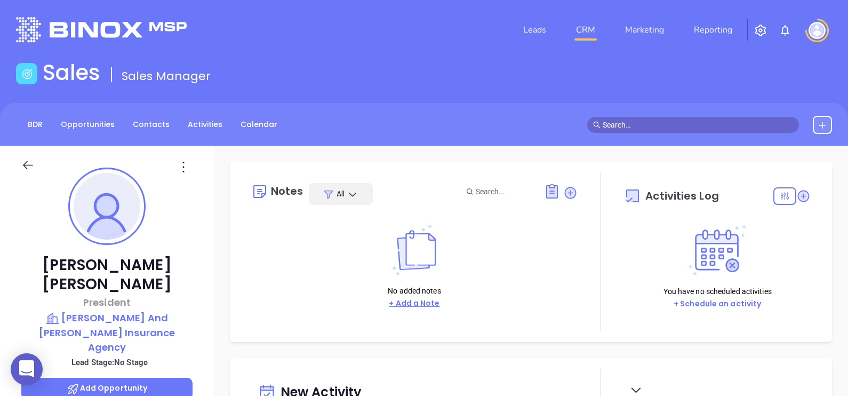
click at [417, 303] on button "+ Add a Note" at bounding box center [414, 303] width 57 height 12
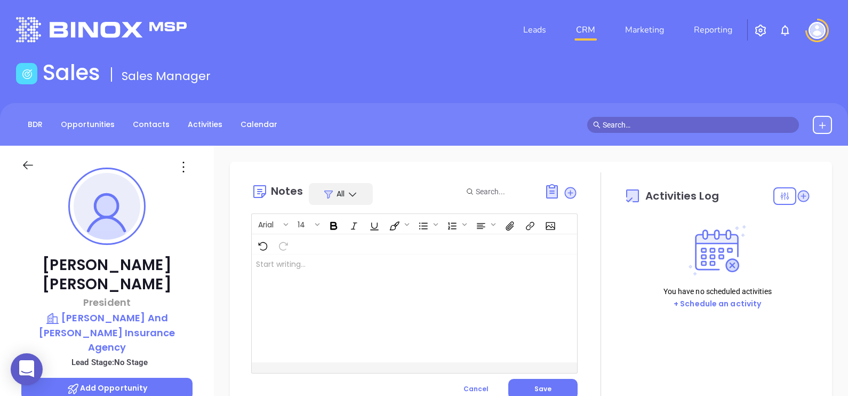
click at [377, 293] on div at bounding box center [403, 308] width 302 height 108
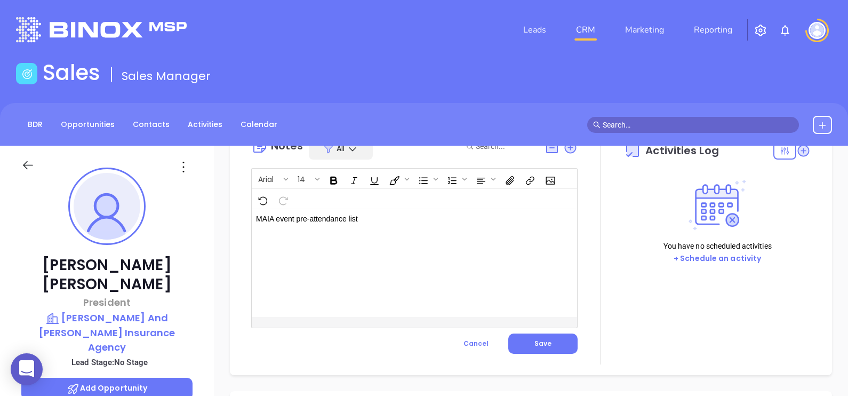
scroll to position [66, 0]
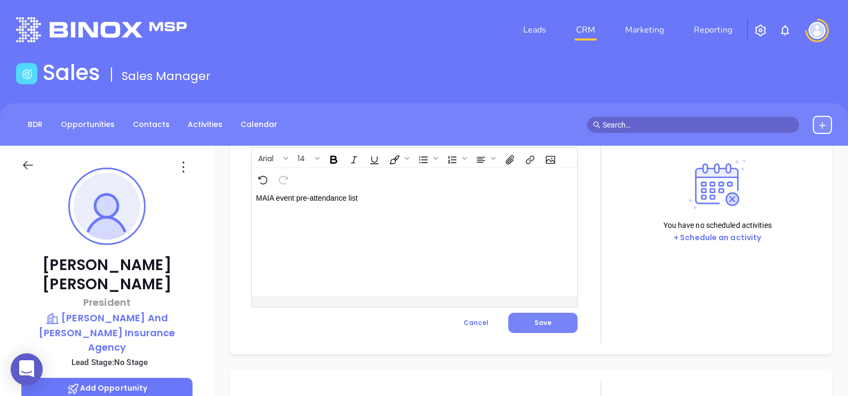
click at [525, 317] on button "Save" at bounding box center [542, 323] width 69 height 20
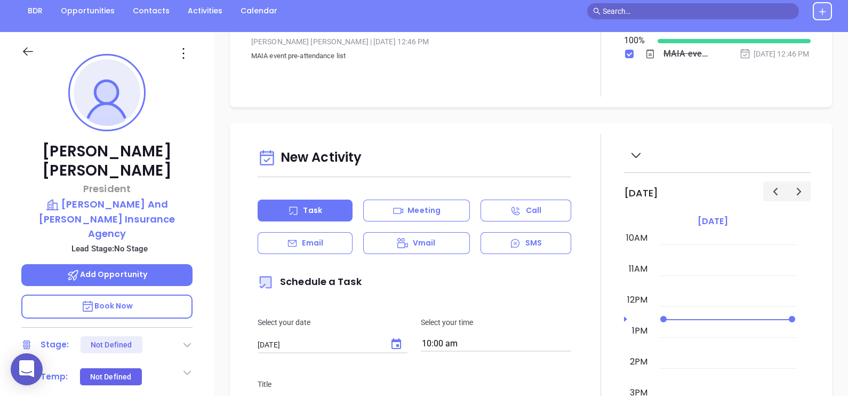
scroll to position [200, 0]
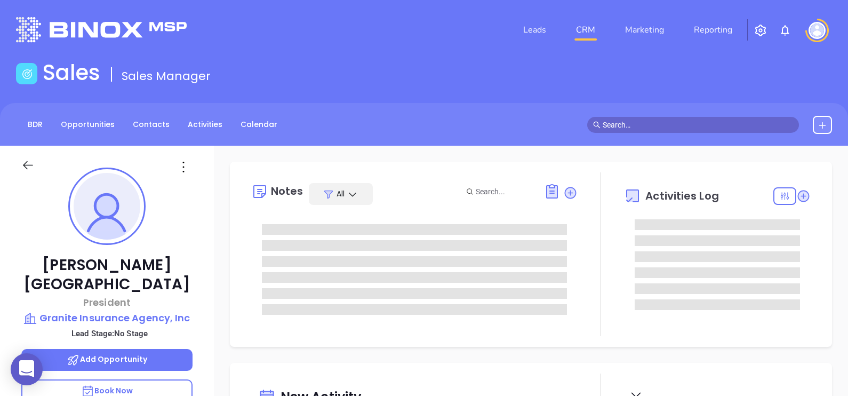
type input "10:00 am"
type input "[DATE]"
type input "[PERSON_NAME]"
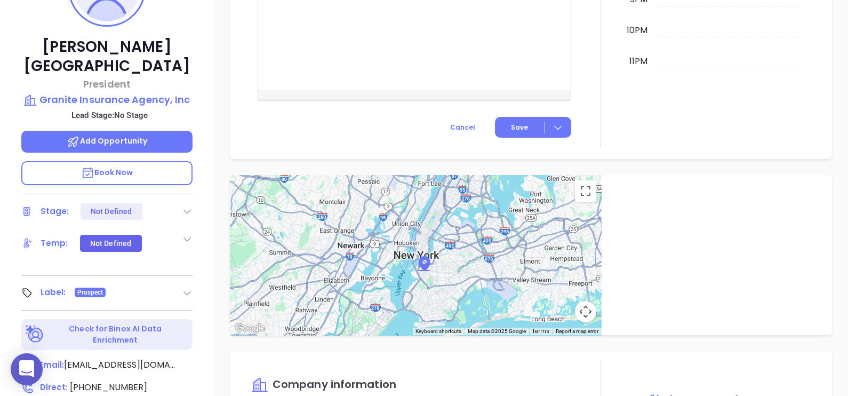
scroll to position [96, 0]
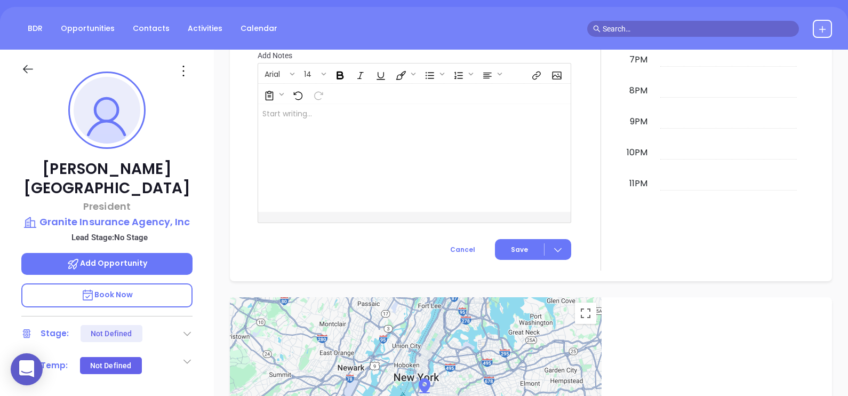
click at [181, 72] on icon at bounding box center [183, 70] width 17 height 17
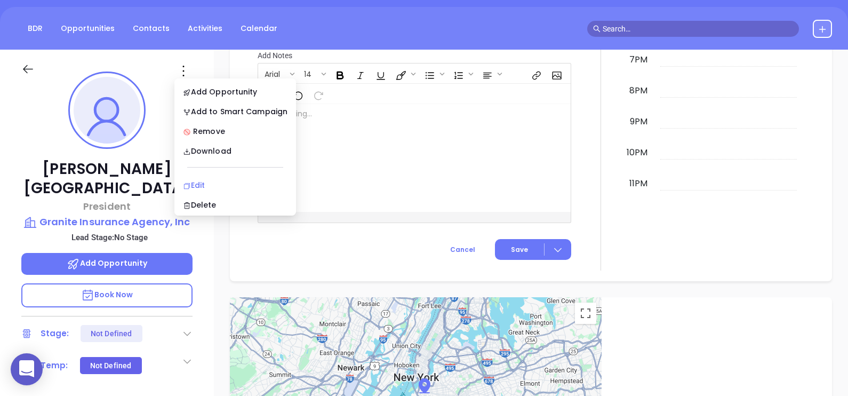
click at [248, 185] on div "Edit" at bounding box center [235, 185] width 105 height 12
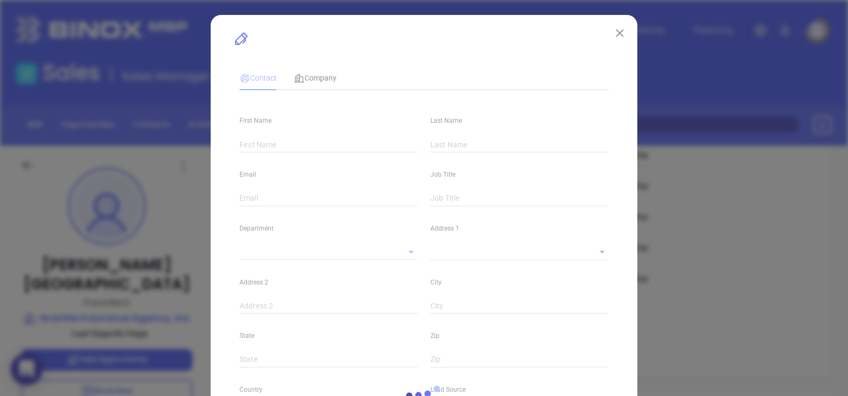
type input "[PERSON_NAME]"
type input "[GEOGRAPHIC_DATA]"
type input "[EMAIL_ADDRESS][DOMAIN_NAME]"
type input "President"
type textarea "[GEOGRAPHIC_DATA]"
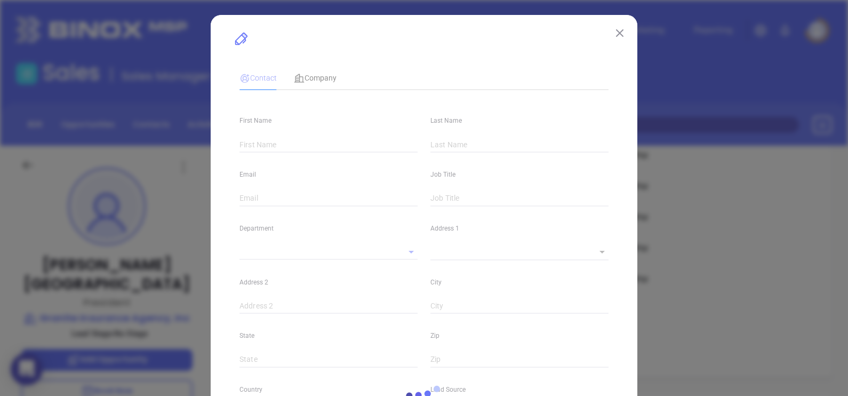
type input "1"
type input "Braintree"
type input "MA"
type input "02184"
type input "[DOMAIN_NAME][URL][PERSON_NAME]"
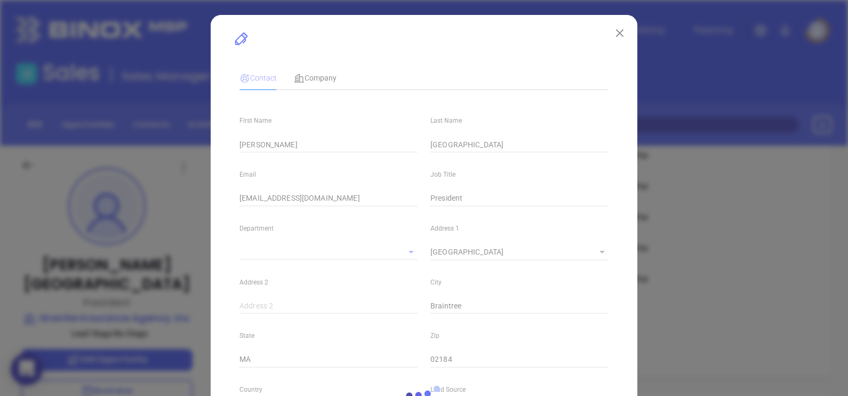
type input "Marketing"
type input "Other"
type input "undefined undefined"
type input "1"
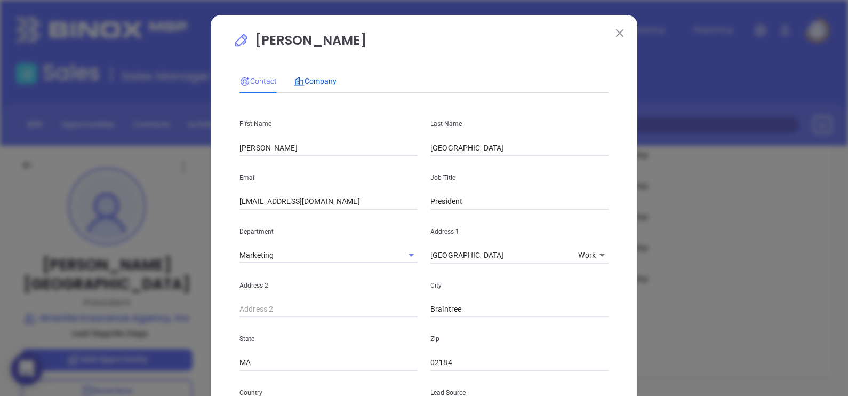
click at [319, 79] on span "Company" at bounding box center [315, 81] width 43 height 9
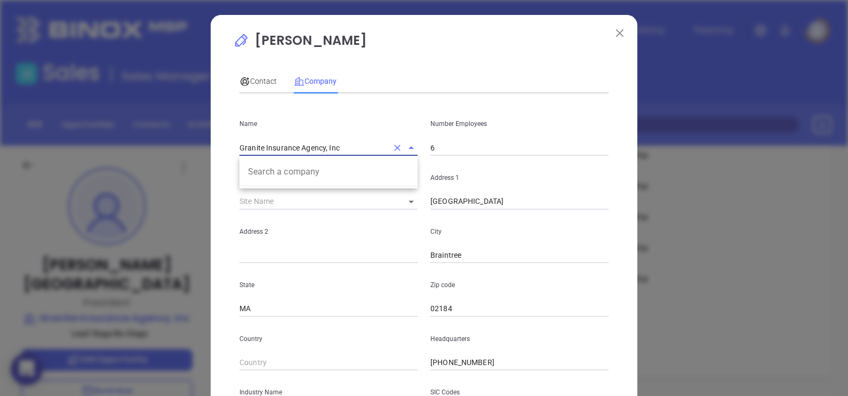
drag, startPoint x: 339, startPoint y: 147, endPoint x: 205, endPoint y: 156, distance: 134.2
click at [211, 156] on div "[PERSON_NAME] Contact Company First Name [PERSON_NAME] Last Name [GEOGRAPHIC_DA…" at bounding box center [424, 306] width 427 height 582
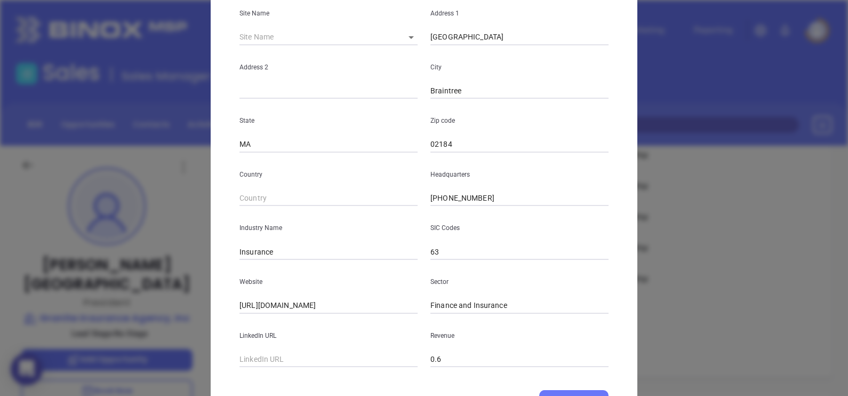
scroll to position [215, 0]
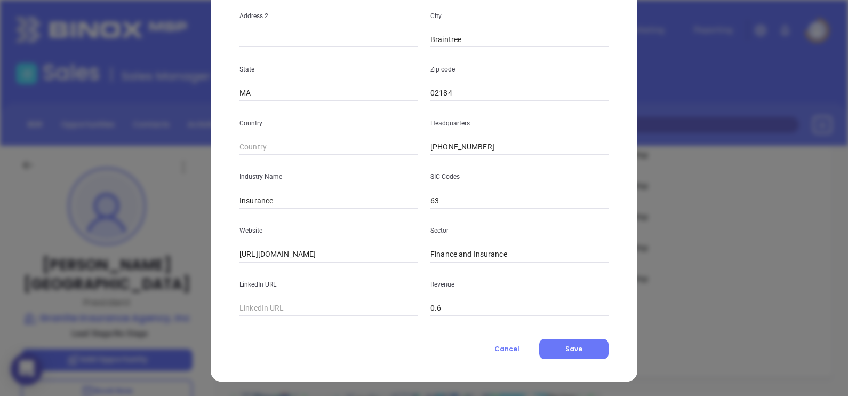
click at [367, 252] on input "[URL][DOMAIN_NAME]" at bounding box center [328, 254] width 178 height 16
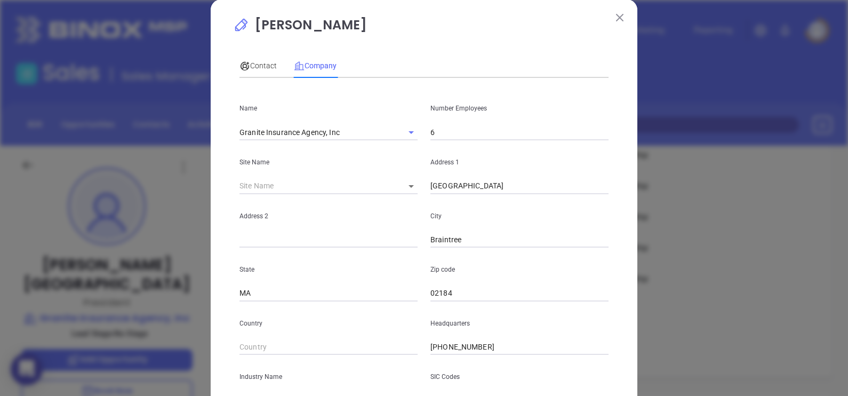
scroll to position [0, 0]
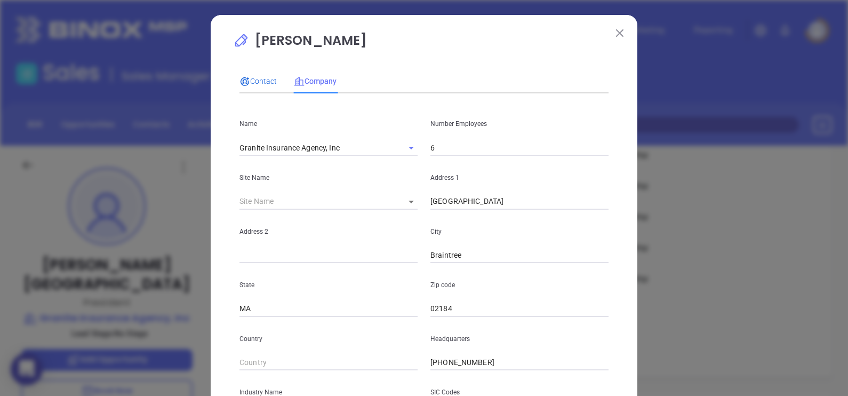
click at [254, 82] on span "Contact" at bounding box center [257, 81] width 37 height 9
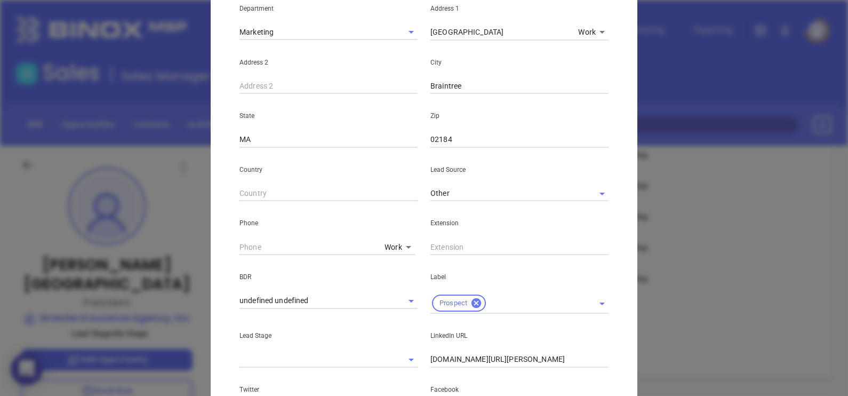
scroll to position [387, 0]
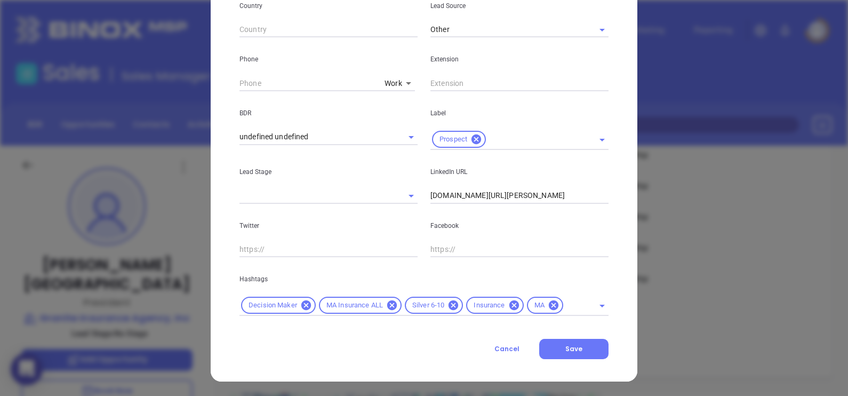
click at [507, 340] on button "Cancel" at bounding box center [507, 349] width 65 height 20
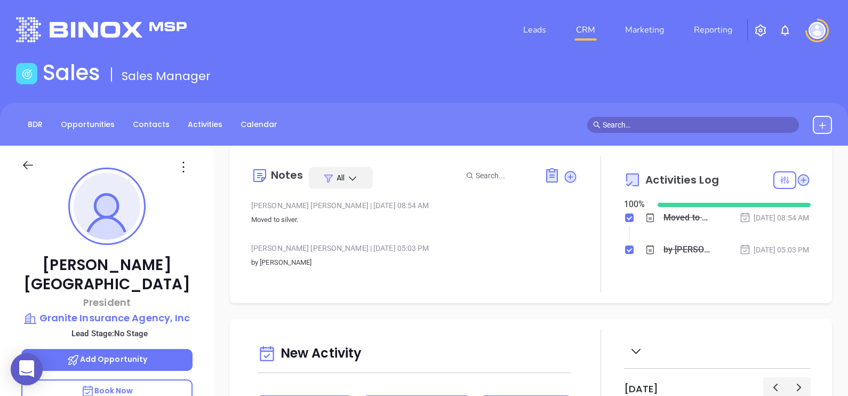
scroll to position [0, 0]
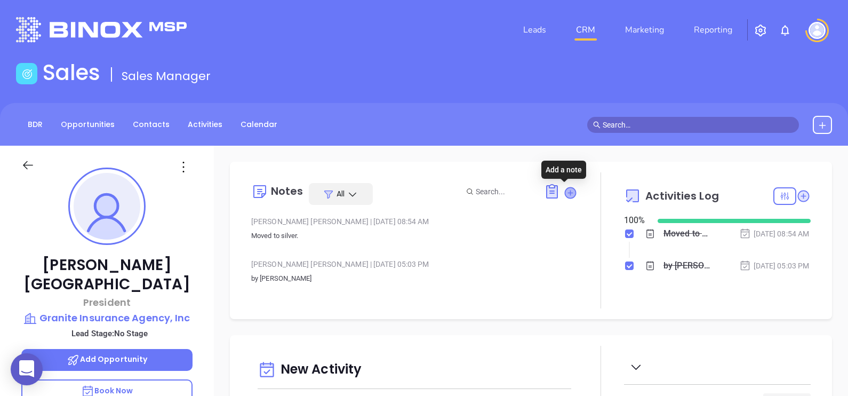
click at [566, 189] on icon at bounding box center [570, 192] width 11 height 11
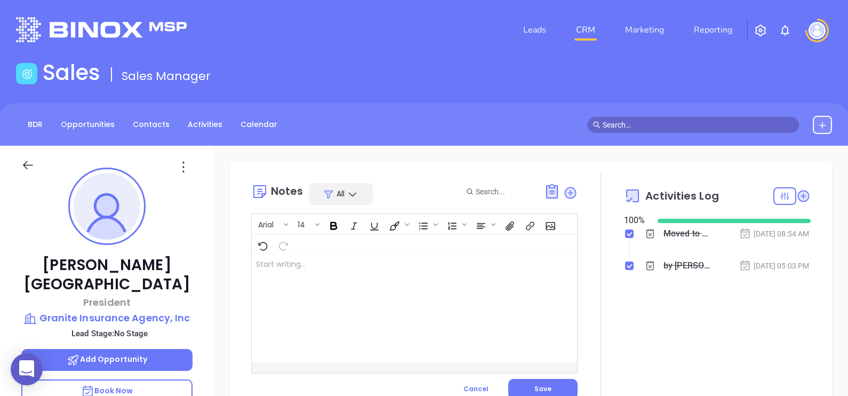
click at [314, 293] on div at bounding box center [403, 308] width 302 height 108
click at [544, 387] on span "Save" at bounding box center [542, 388] width 17 height 9
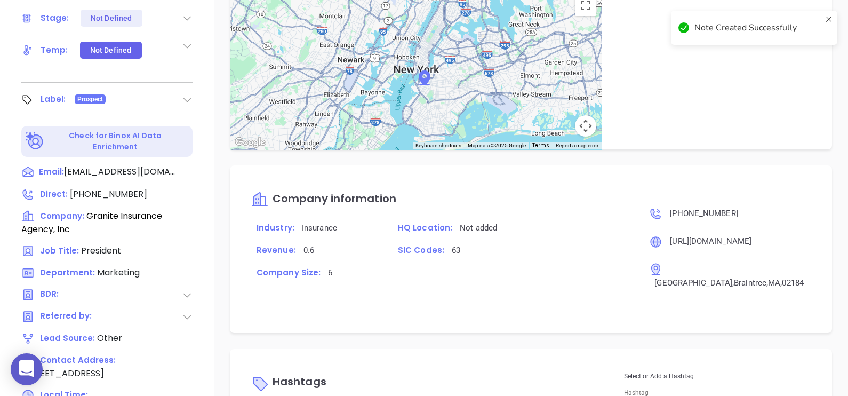
scroll to position [496, 0]
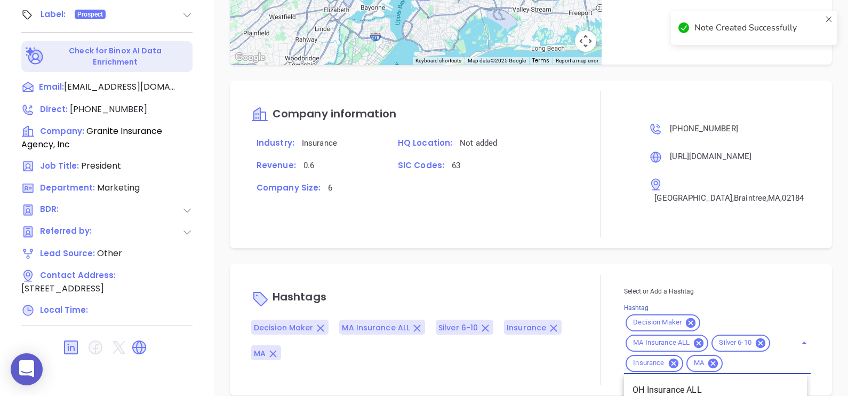
click at [749, 356] on input "Hashtag" at bounding box center [752, 362] width 57 height 13
type input "maia"
click at [741, 380] on li "MAIA Event 0925" at bounding box center [715, 389] width 183 height 19
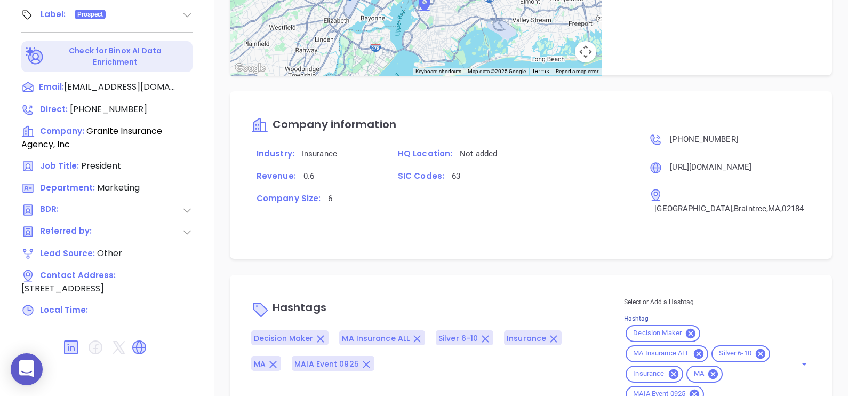
scroll to position [612, 0]
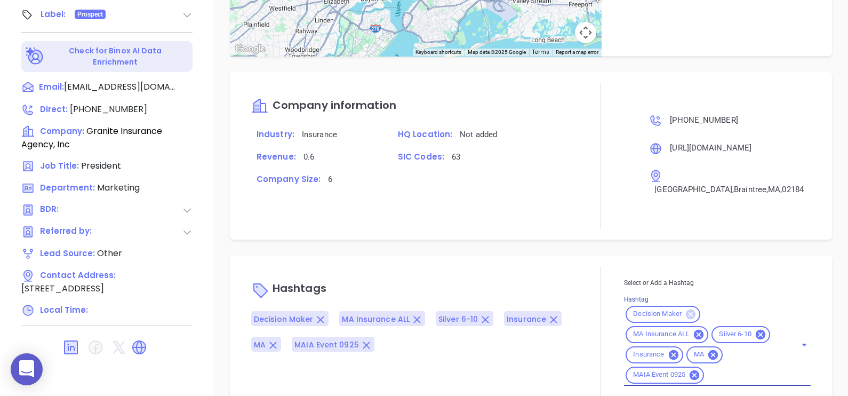
click at [686, 309] on icon at bounding box center [691, 314] width 10 height 10
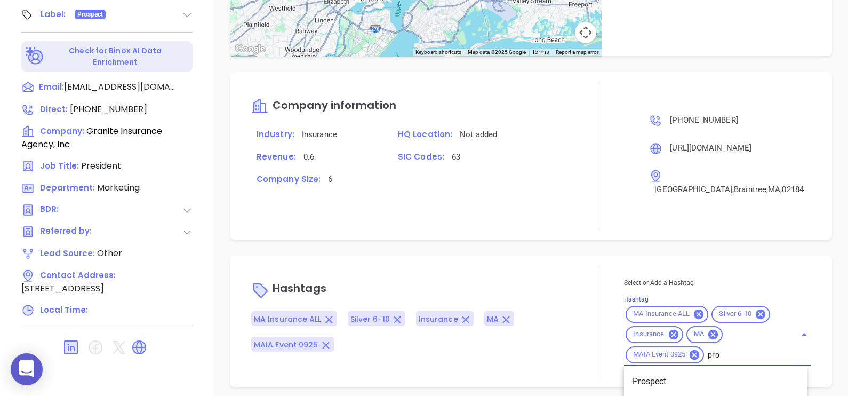
type input "pros"
click at [716, 372] on li "Prospect" at bounding box center [715, 381] width 183 height 19
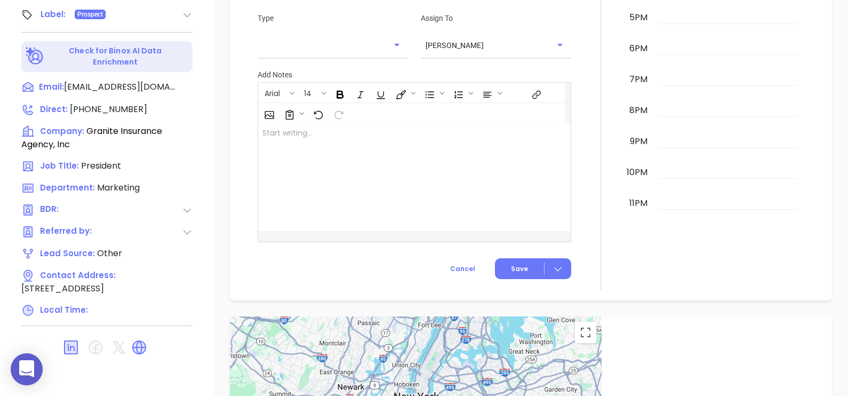
scroll to position [145, 0]
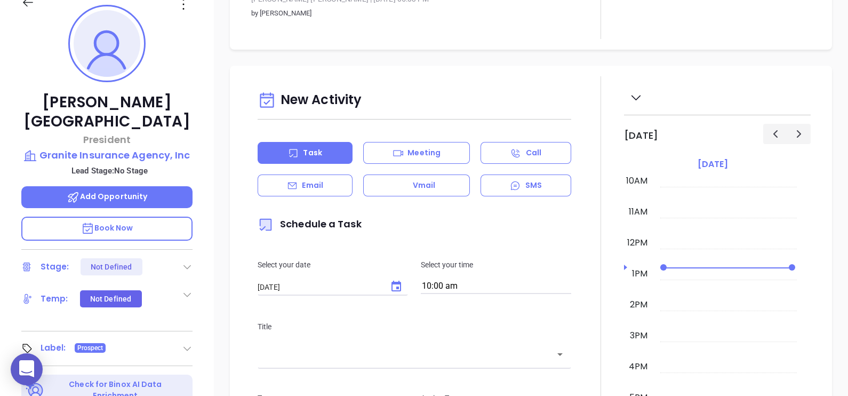
click at [204, 74] on div "[PERSON_NAME] President Granite Insurance Agency, Inc Lead Stage: No Stage Add …" at bounding box center [107, 230] width 214 height 495
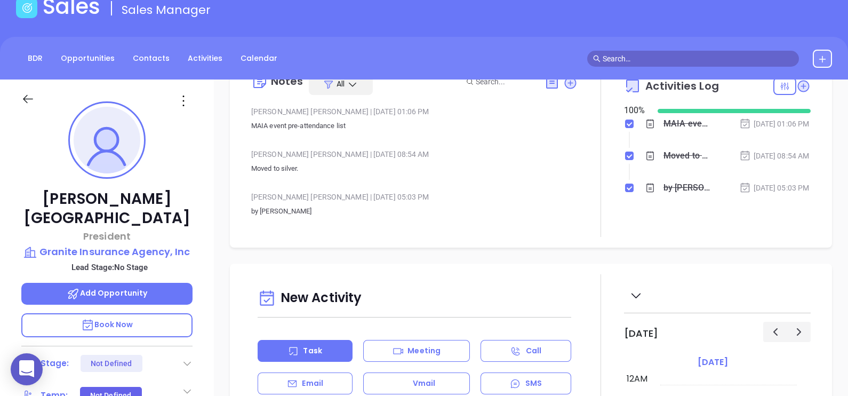
scroll to position [0, 0]
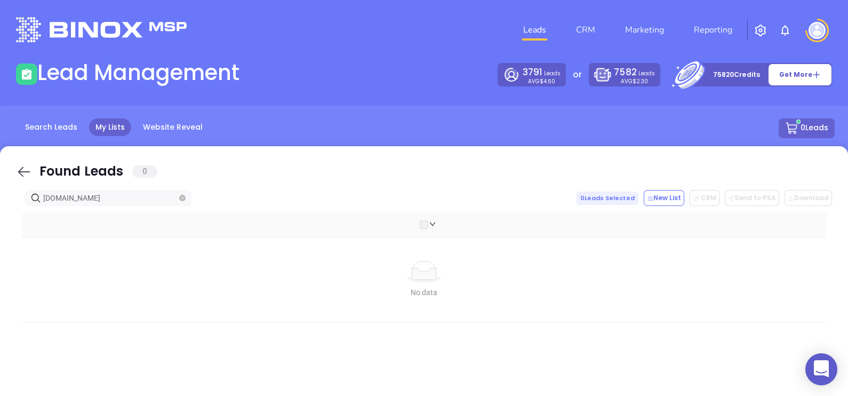
drag, startPoint x: 23, startPoint y: 177, endPoint x: 93, endPoint y: 203, distance: 75.1
click at [23, 177] on icon at bounding box center [24, 172] width 16 height 16
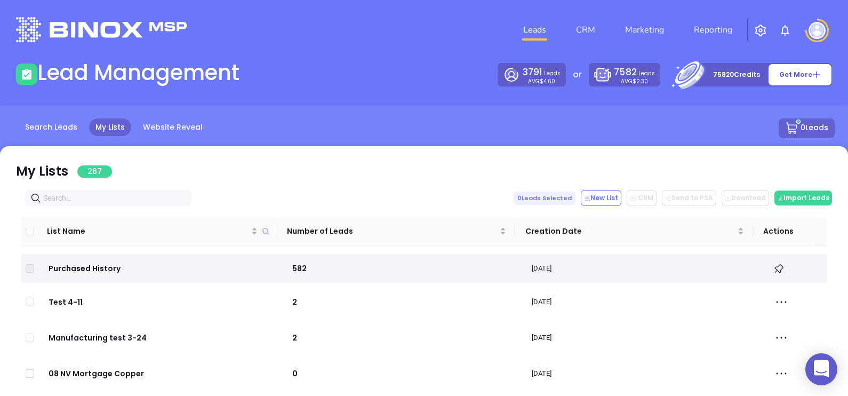
click at [93, 203] on input "text" at bounding box center [110, 198] width 134 height 12
paste input "[DOMAIN_NAME]"
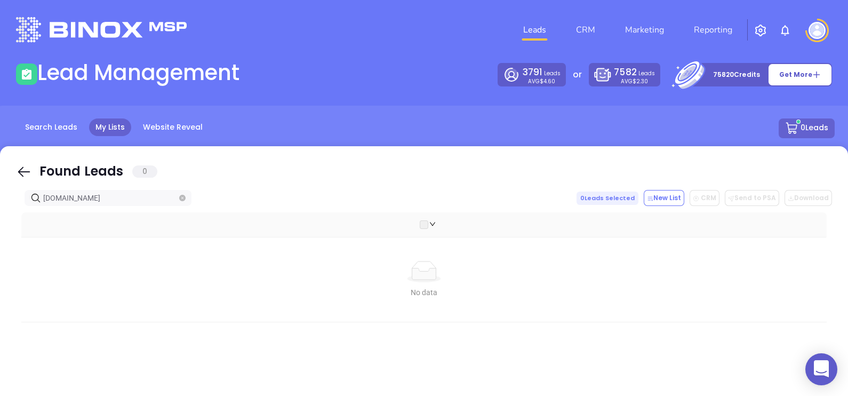
type input "[DOMAIN_NAME]"
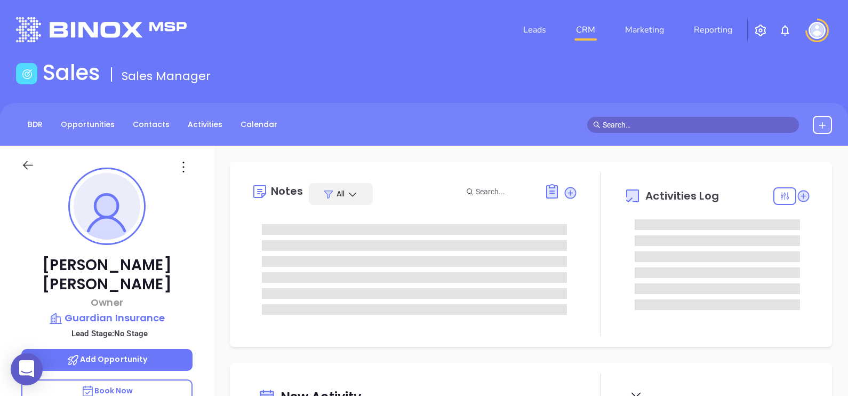
type input "[DATE]"
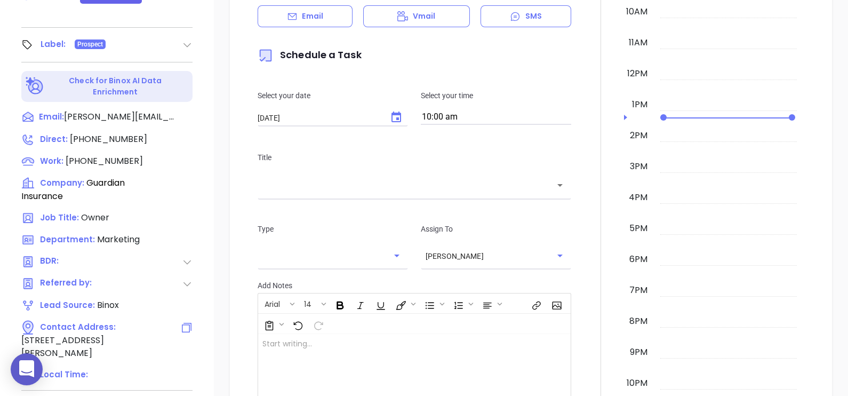
type input "[PERSON_NAME]"
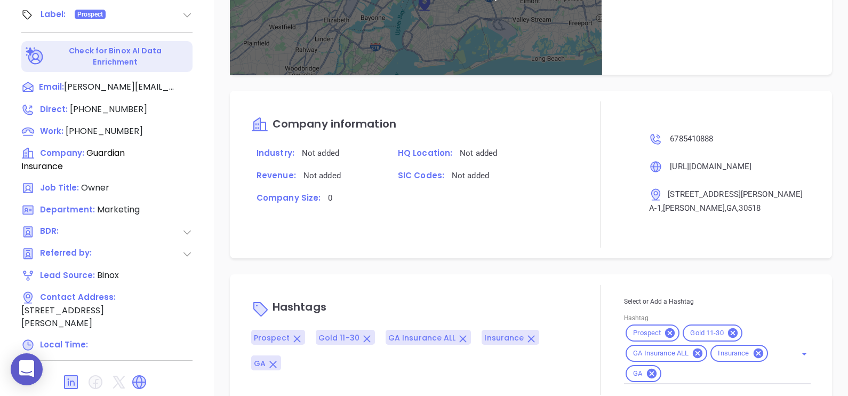
scroll to position [560, 0]
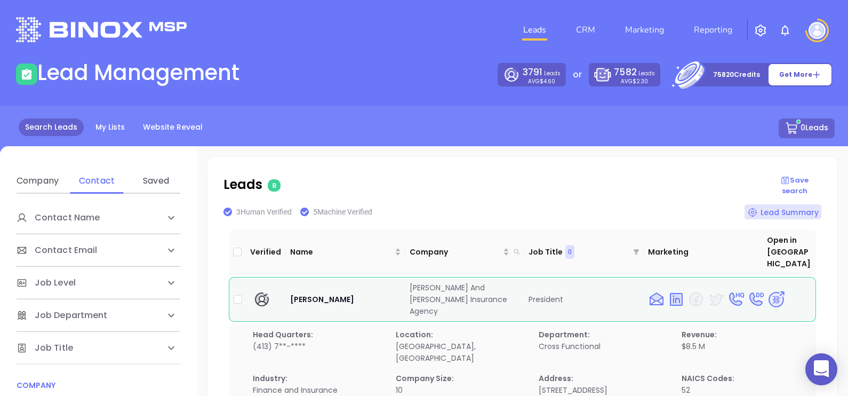
scroll to position [133, 0]
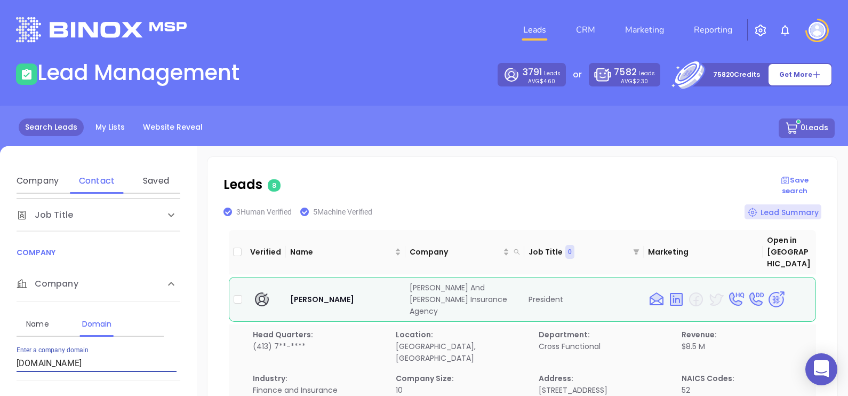
drag, startPoint x: 122, startPoint y: 357, endPoint x: 0, endPoint y: 361, distance: 122.2
click at [0, 362] on html "0 Leads CRM Marketing Reporting Financial Leads Leads Lead Management 3791 Lead…" at bounding box center [424, 198] width 848 height 396
paste input "uardian-insure"
type input "[DOMAIN_NAME]"
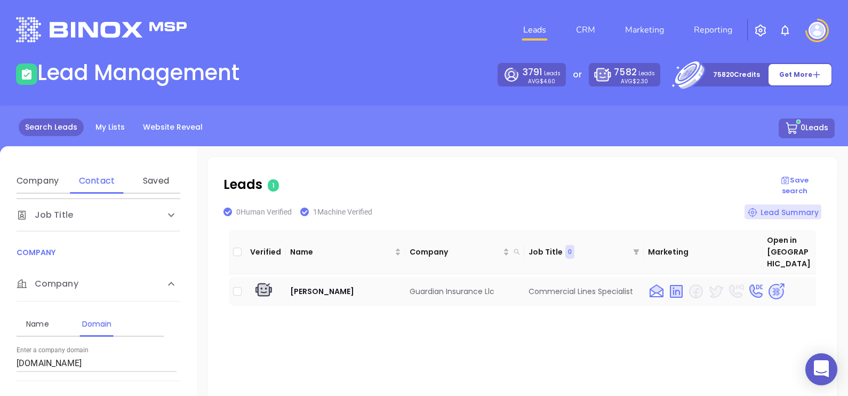
click at [767, 282] on img at bounding box center [776, 291] width 19 height 19
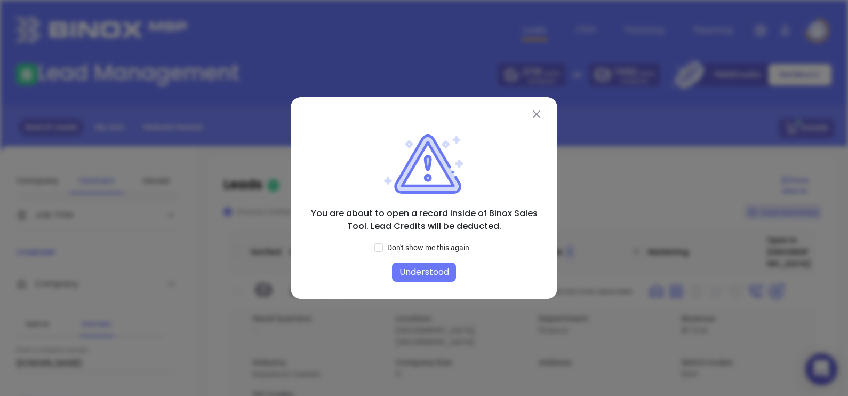
click at [425, 267] on button "Understood" at bounding box center [424, 271] width 64 height 19
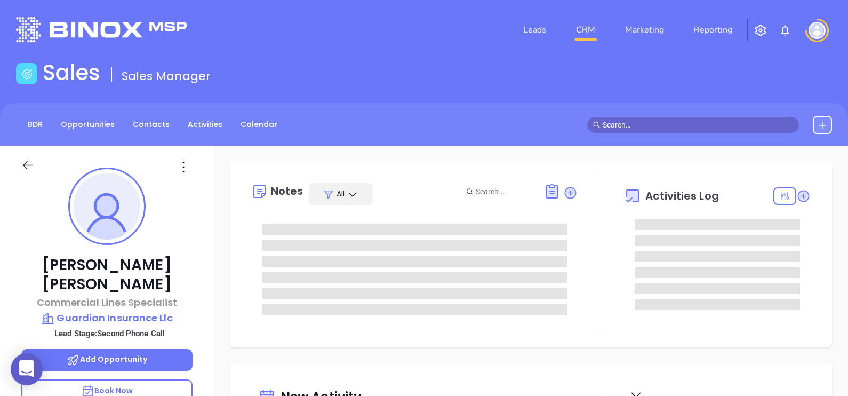
type input "09/10/2025"
type input "Alejandra Lara"
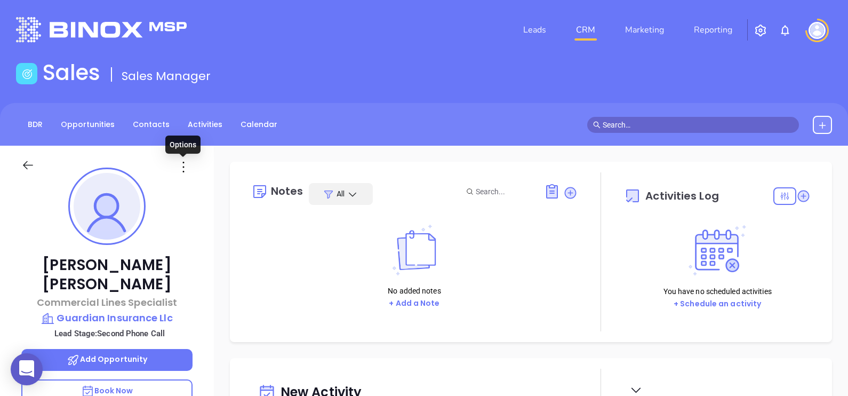
click at [182, 169] on icon at bounding box center [183, 166] width 17 height 17
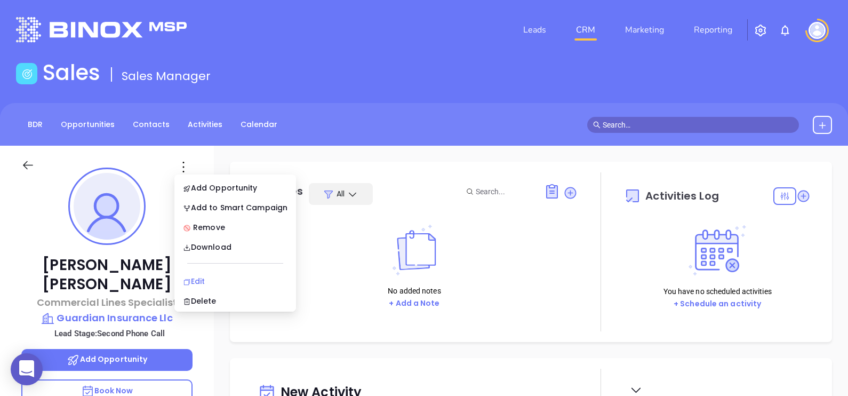
click at [224, 281] on div "Edit" at bounding box center [235, 281] width 105 height 12
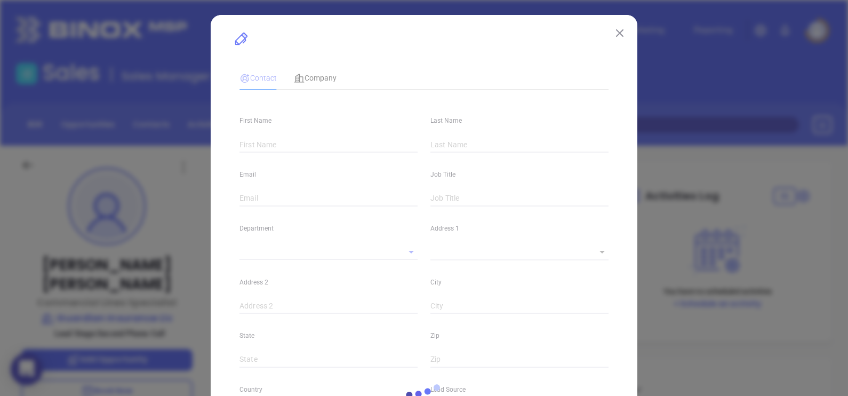
type input "Jason"
type input "Florio"
type input "jason@guardian-insure.com"
type input "Commercial Lines Specialist"
type input "1"
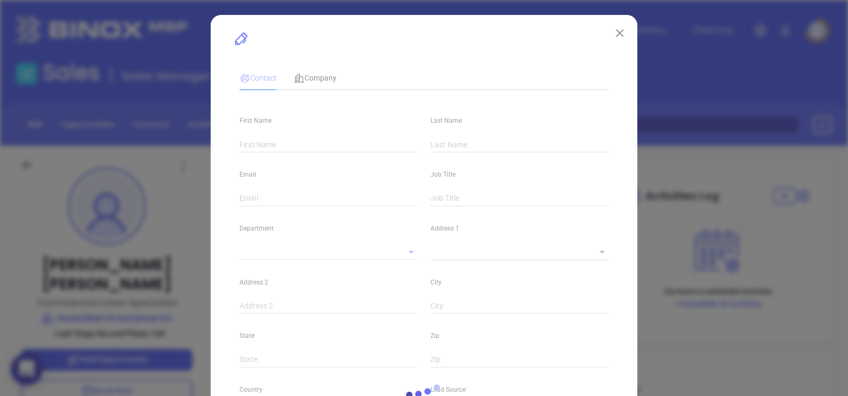
type input "linkedin.com/in/jason-florio-8b490a132"
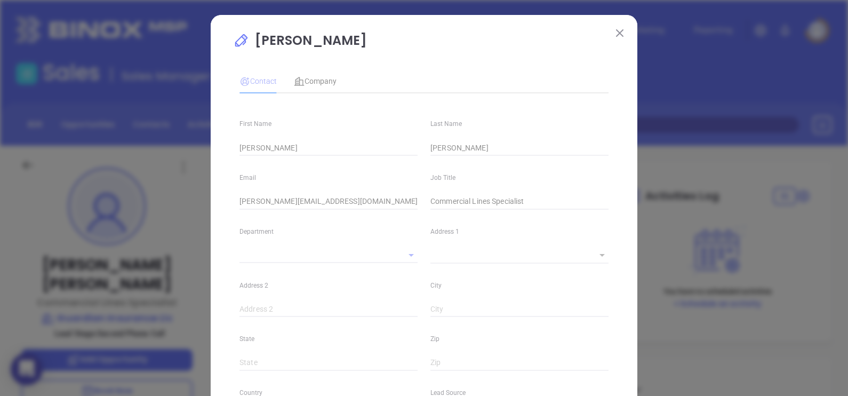
type input "Marketing"
type input "Website Reveal"
type input "undefined undefined"
type input "Second Phone Call"
type input "1"
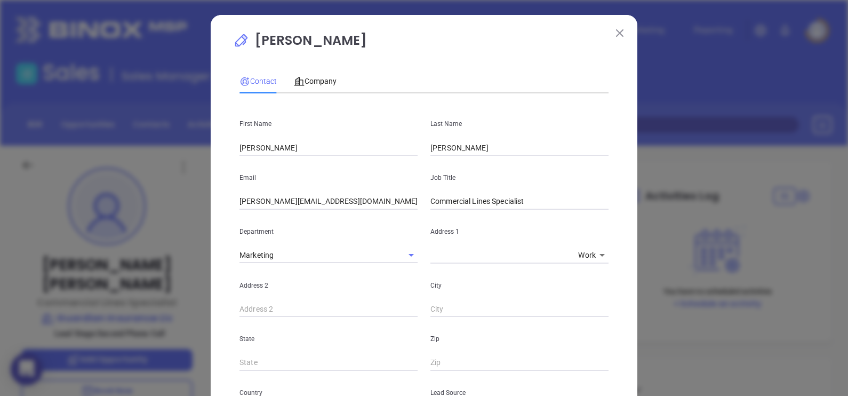
drag, startPoint x: 299, startPoint y: 158, endPoint x: 278, endPoint y: 154, distance: 21.3
click at [279, 154] on div "First Name Jason Last Name Florio Email jason@guardian-insure.com Job Title Com…" at bounding box center [423, 397] width 369 height 590
drag, startPoint x: 281, startPoint y: 153, endPoint x: 240, endPoint y: 145, distance: 41.7
click at [240, 145] on input "Jason" at bounding box center [328, 148] width 178 height 16
type input "J"
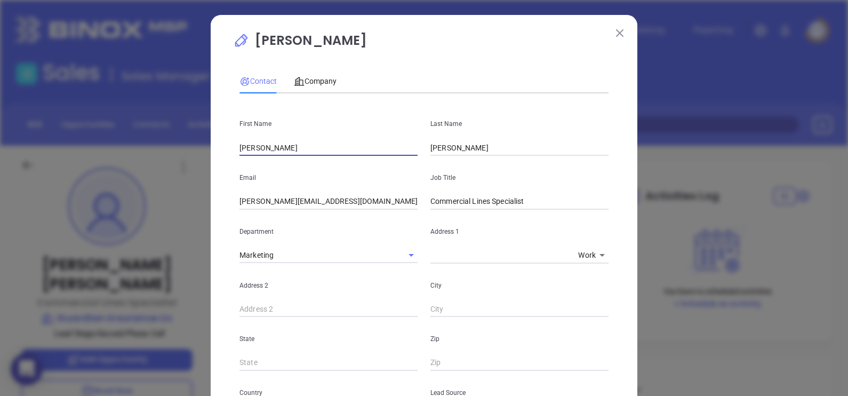
type input "Chris"
type input "Dupill"
click at [252, 199] on input "jason@guardian-insure.com" at bounding box center [328, 202] width 178 height 16
type input "chris@guardian-insure.com"
click at [524, 203] on input "Commercial Lines Specialist" at bounding box center [519, 202] width 178 height 16
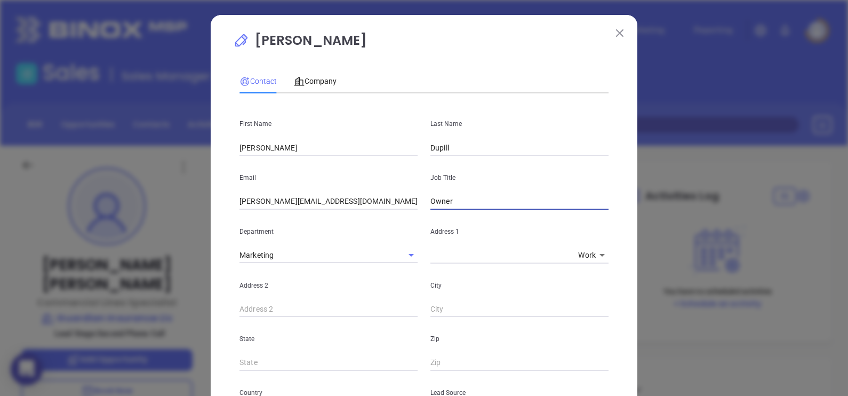
type input "Owner"
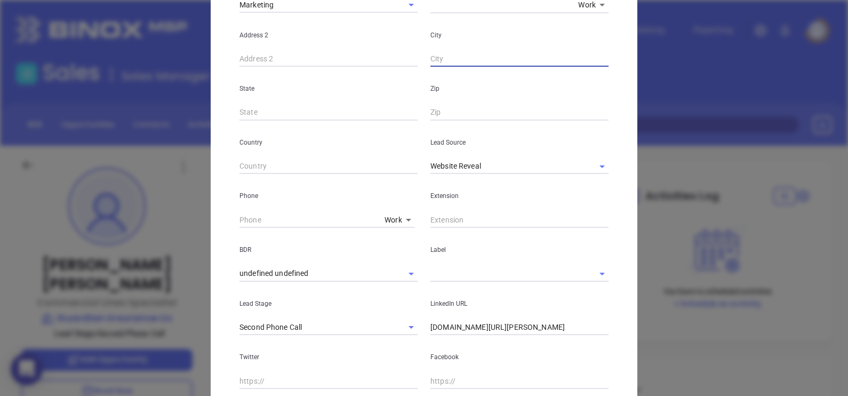
scroll to position [266, 0]
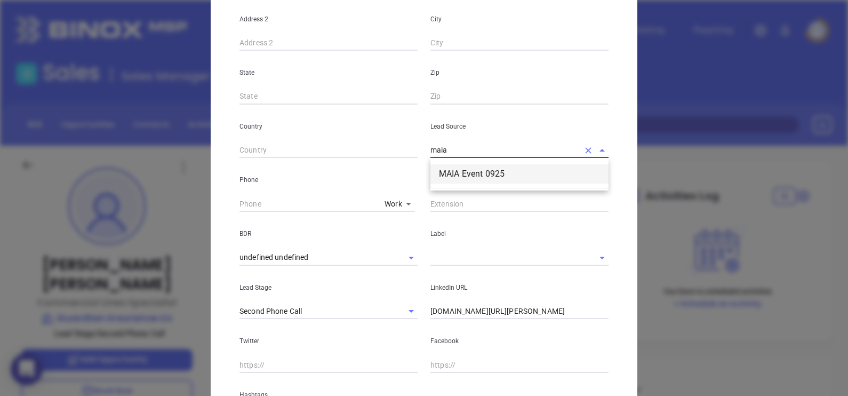
click at [467, 178] on li "MAIA Event 0925" at bounding box center [519, 173] width 178 height 19
type input "MAIA Event 0925"
type input "( ) -"
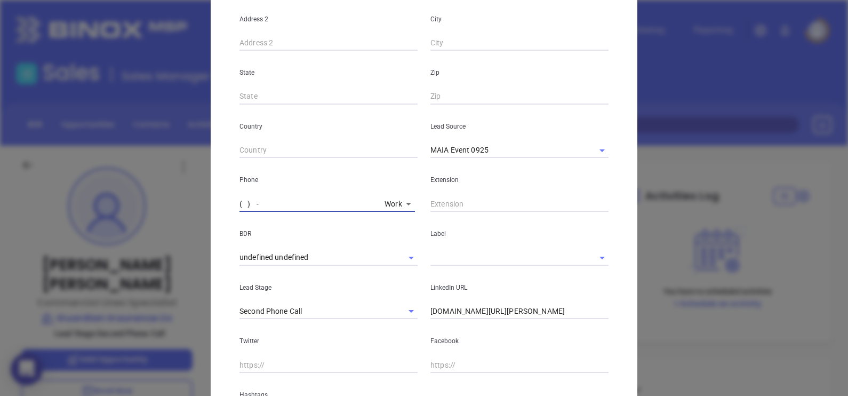
click at [242, 206] on input "( ) -" at bounding box center [309, 204] width 141 height 16
paste input "508- 969"
drag, startPoint x: 277, startPoint y: 207, endPoint x: 174, endPoint y: 208, distance: 102.9
click at [174, 208] on div "Jason Florio Contact Company First Name Chris Last Name Dupill Email chris@guar…" at bounding box center [424, 198] width 848 height 396
paste input "508) 969-1980"
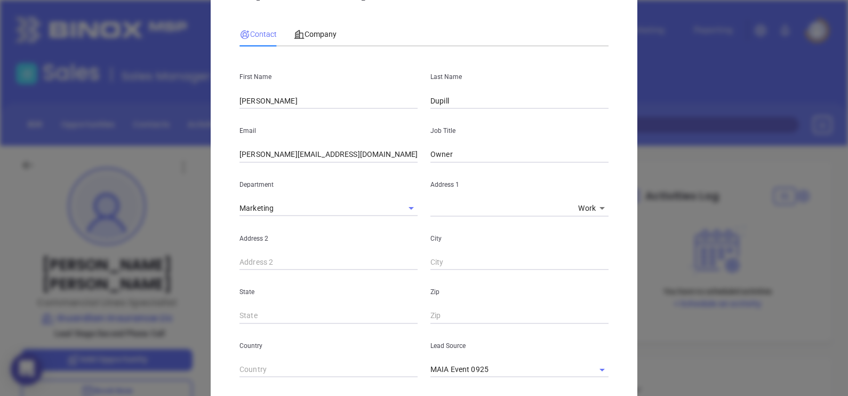
scroll to position [0, 0]
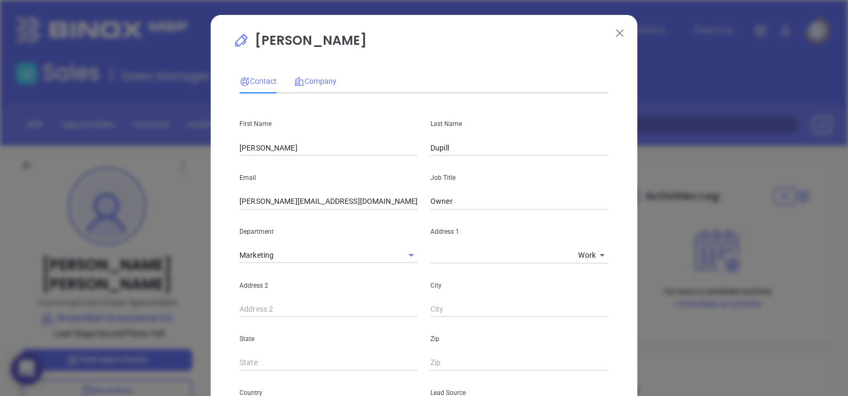
type input "(508) 969-1980"
click at [306, 85] on span "Company" at bounding box center [315, 81] width 43 height 9
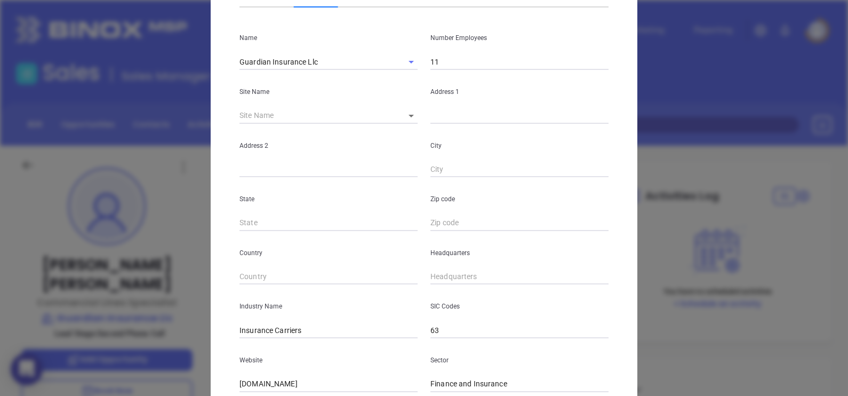
scroll to position [133, 0]
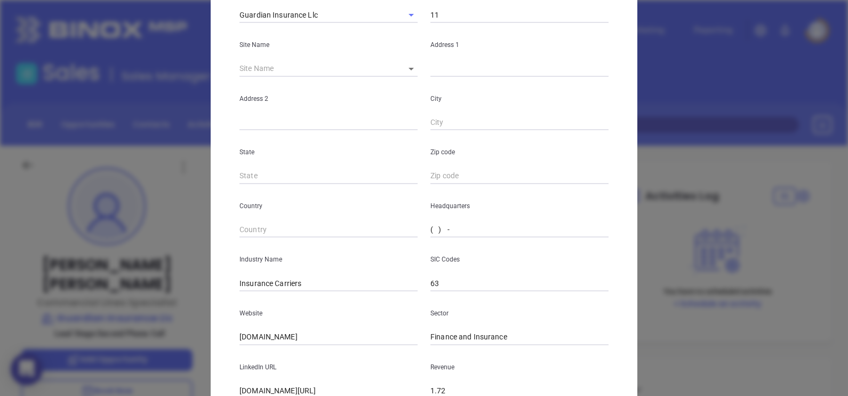
click at [430, 230] on input "( ) -" at bounding box center [519, 230] width 178 height 16
paste input "508) 969-1980"
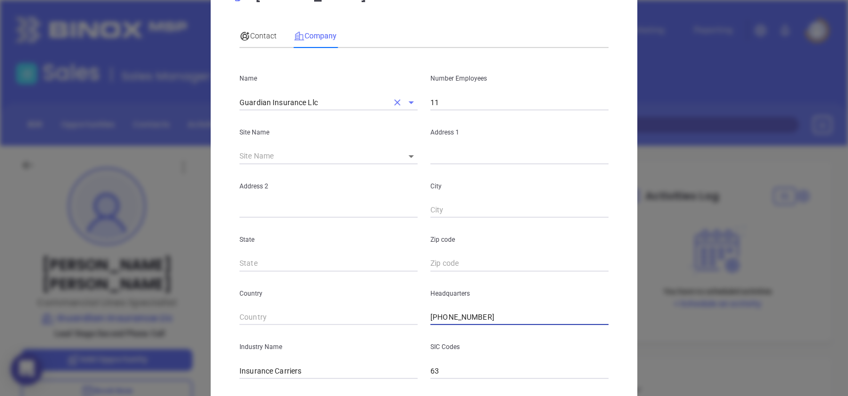
scroll to position [0, 0]
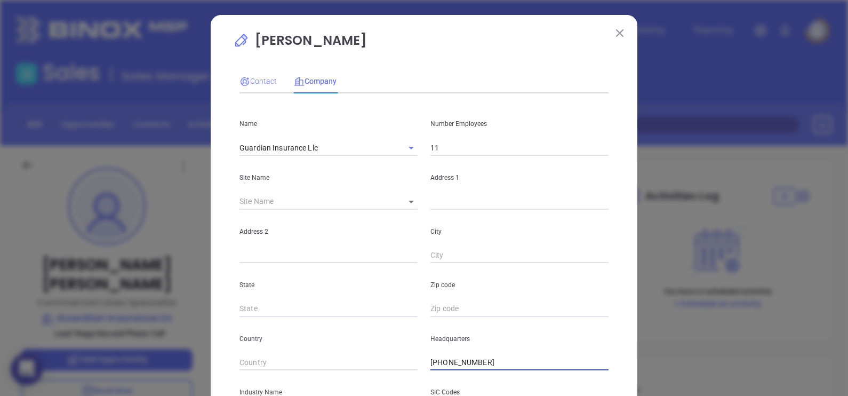
type input "(508) 969-1980"
click at [255, 86] on div "Contact" at bounding box center [257, 81] width 37 height 12
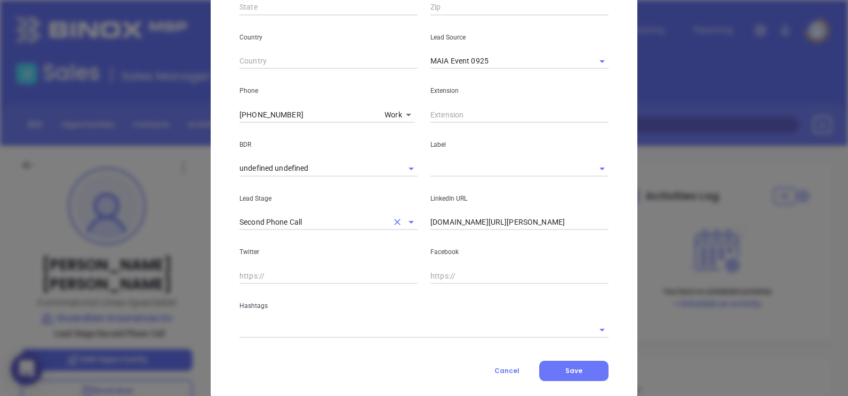
scroll to position [377, 0]
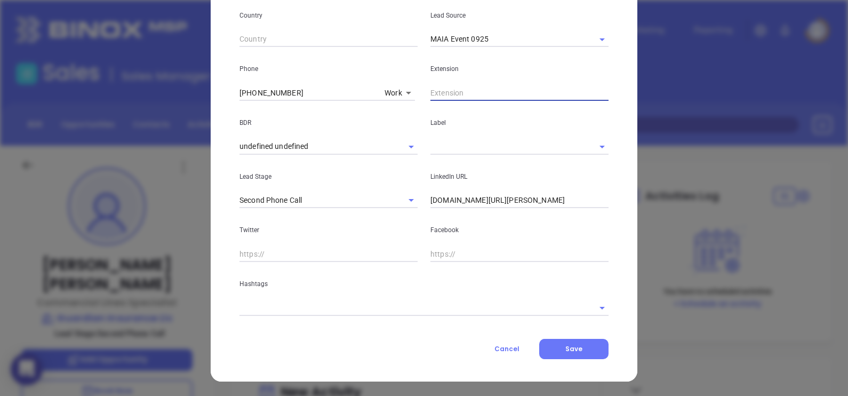
click at [485, 99] on input "text" at bounding box center [519, 93] width 178 height 16
click at [462, 152] on input "text" at bounding box center [504, 146] width 148 height 15
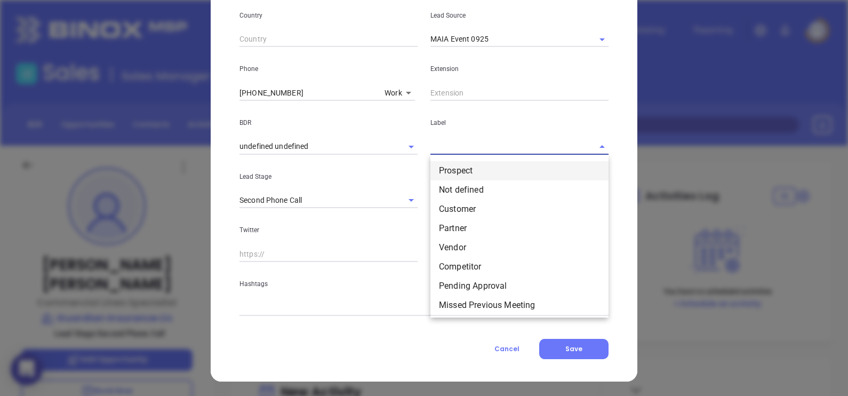
click at [472, 166] on li "Prospect" at bounding box center [519, 170] width 178 height 19
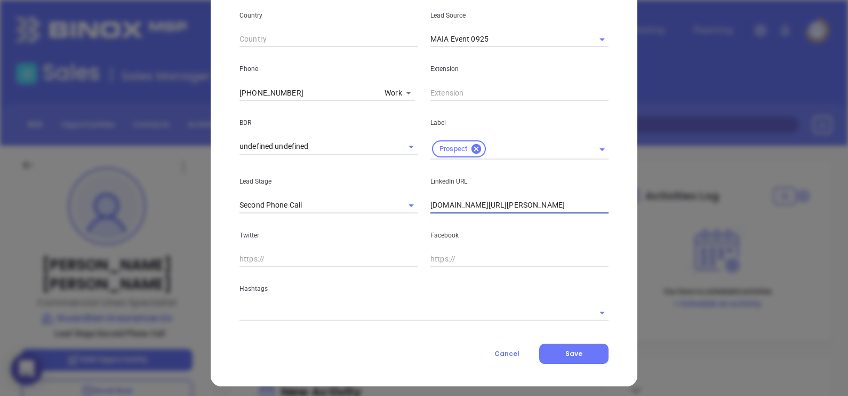
click at [565, 207] on input "linkedin.com/in/jason-florio-8b490a132" at bounding box center [519, 205] width 178 height 16
paste input "www.linkedin.com/in/chris-dupill-6b8b446/"
type input "www.linkedin.com/in/chris-dupill-6b8b446/"
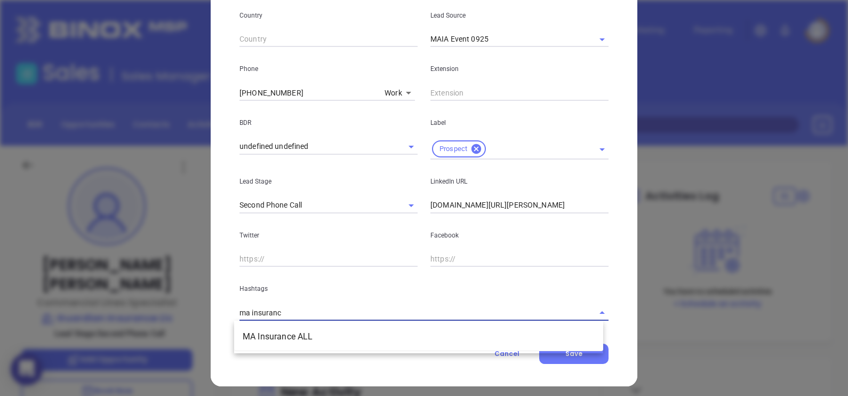
type input "ma insurance"
click at [463, 332] on li "MA Insurance ALL" at bounding box center [418, 336] width 369 height 19
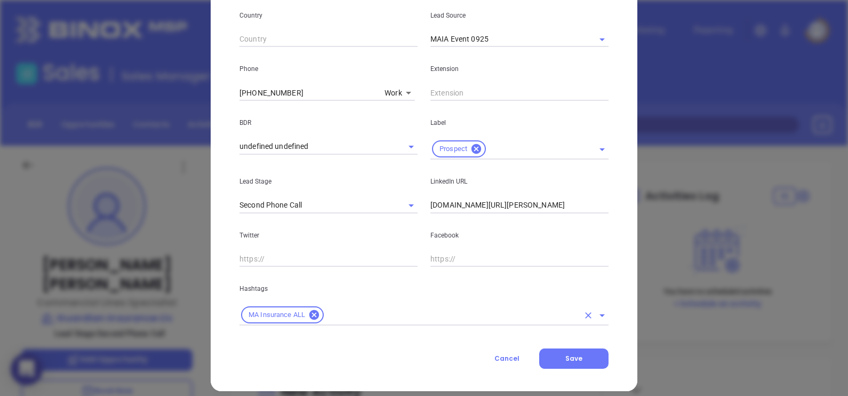
click at [361, 309] on div "MA Insurance ALL" at bounding box center [423, 315] width 369 height 21
type input "ma"
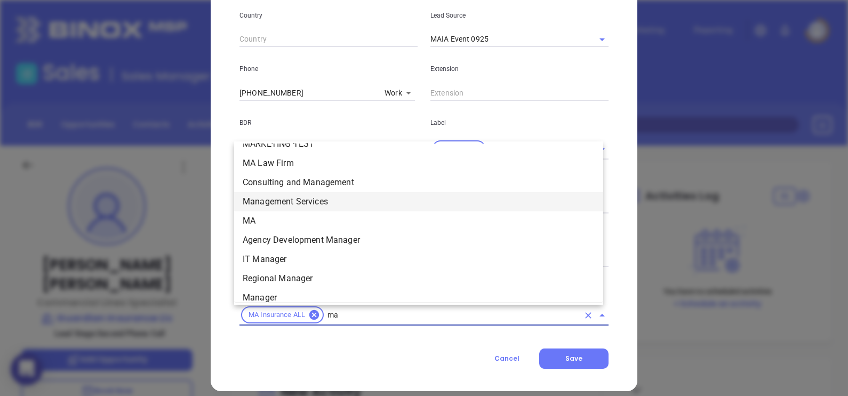
scroll to position [226, 0]
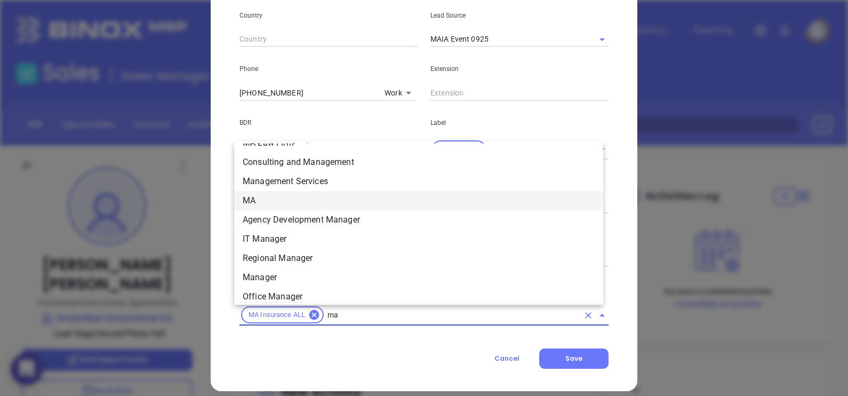
click at [282, 201] on li "MA" at bounding box center [418, 200] width 369 height 19
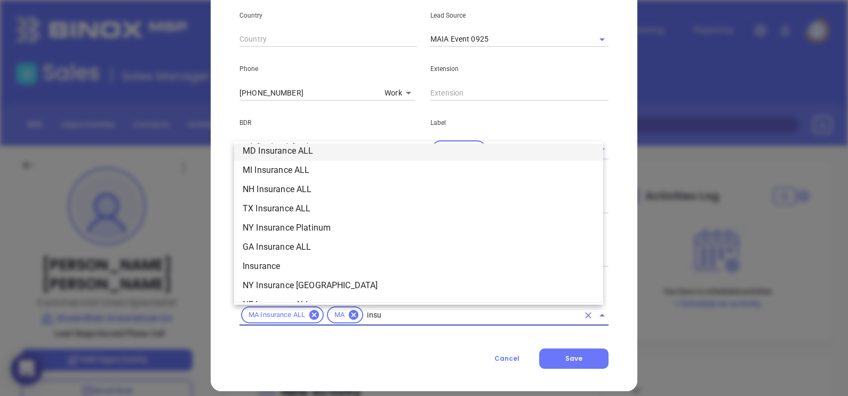
scroll to position [275, 0]
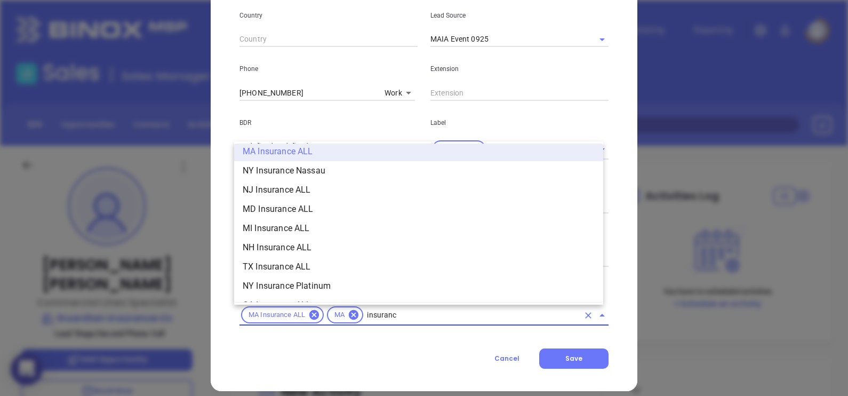
type input "insurance"
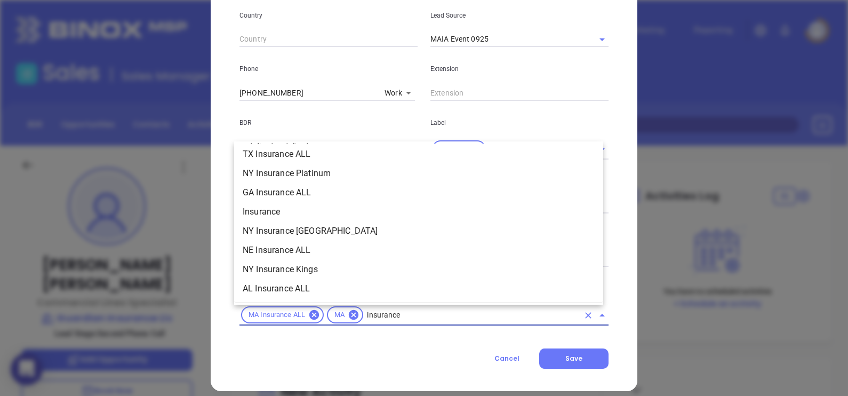
scroll to position [408, 0]
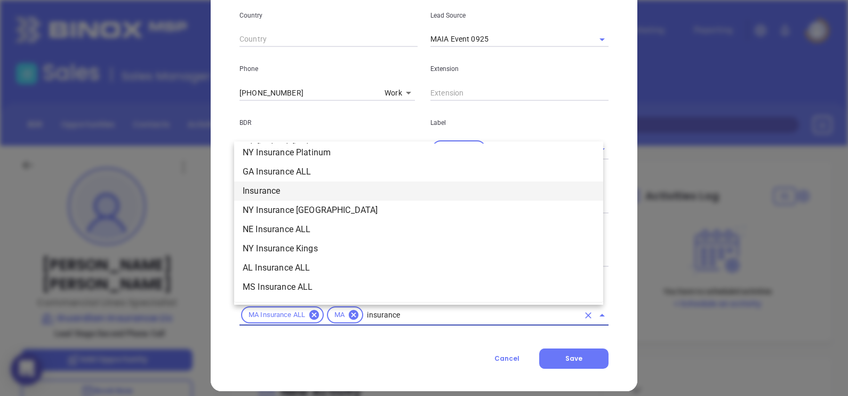
click at [285, 195] on li "Insurance" at bounding box center [418, 190] width 369 height 19
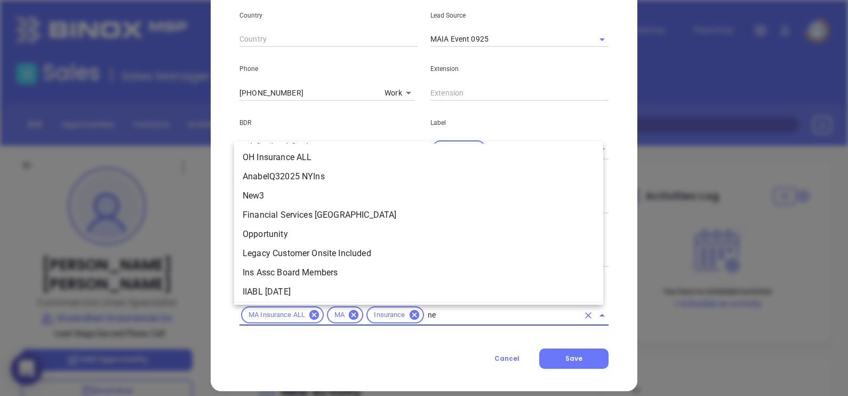
scroll to position [0, 0]
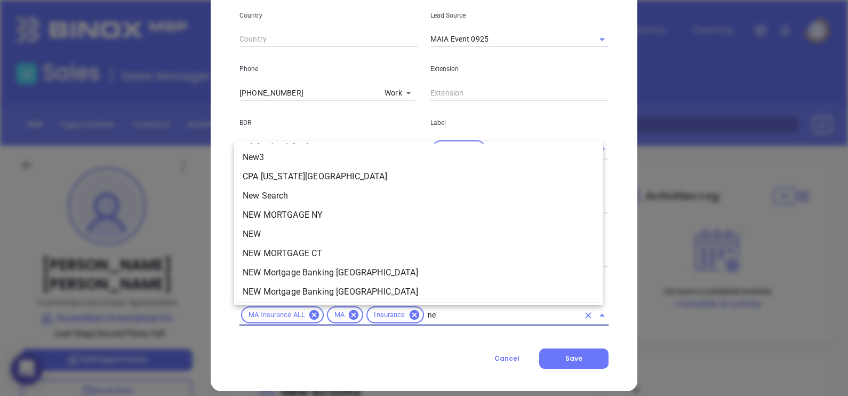
type input "n"
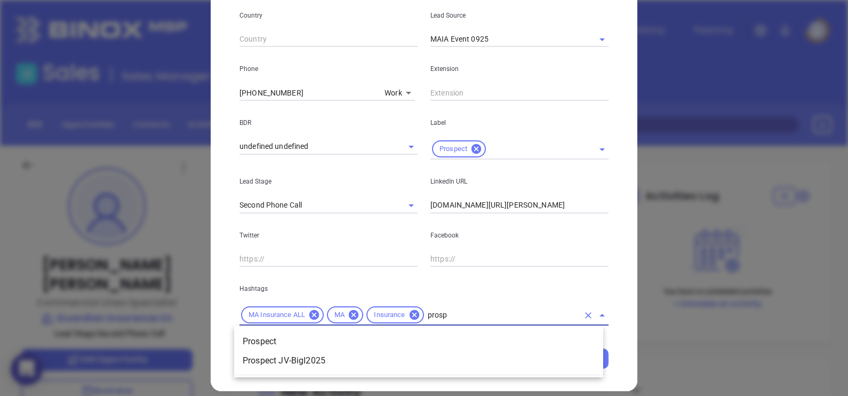
type input "prospe"
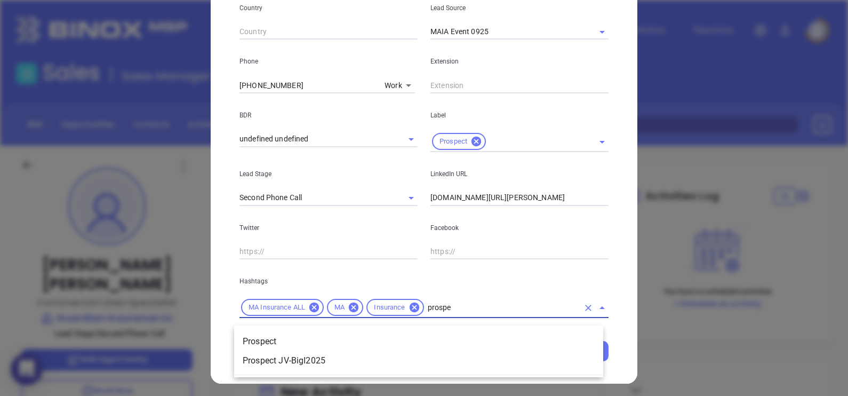
scroll to position [387, 0]
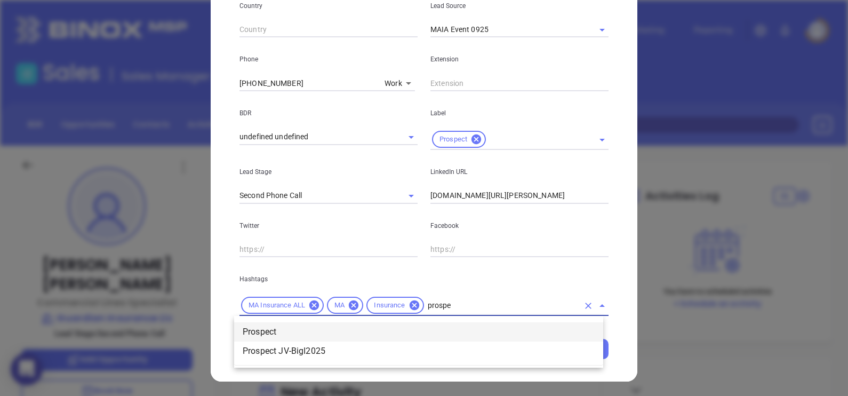
click at [336, 330] on li "Prospect" at bounding box center [418, 331] width 369 height 19
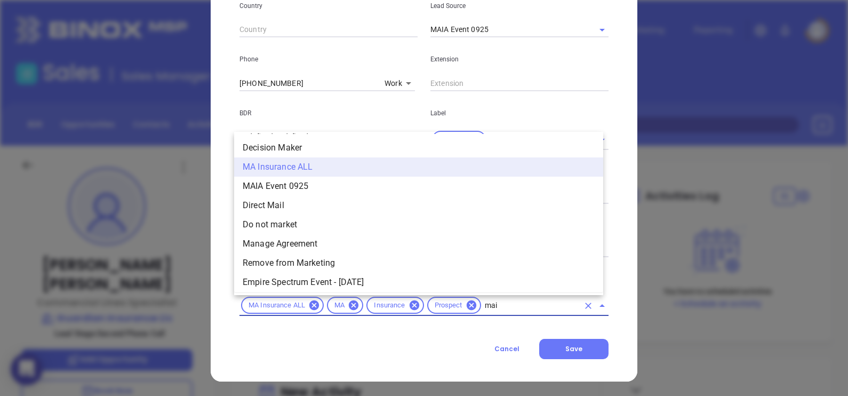
scroll to position [0, 0]
type input "maia"
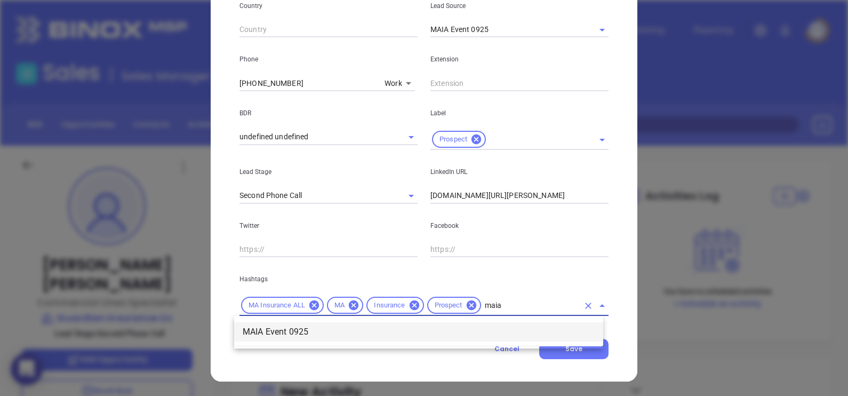
click at [491, 329] on li "MAIA Event 0925" at bounding box center [418, 331] width 369 height 19
type input "ruby"
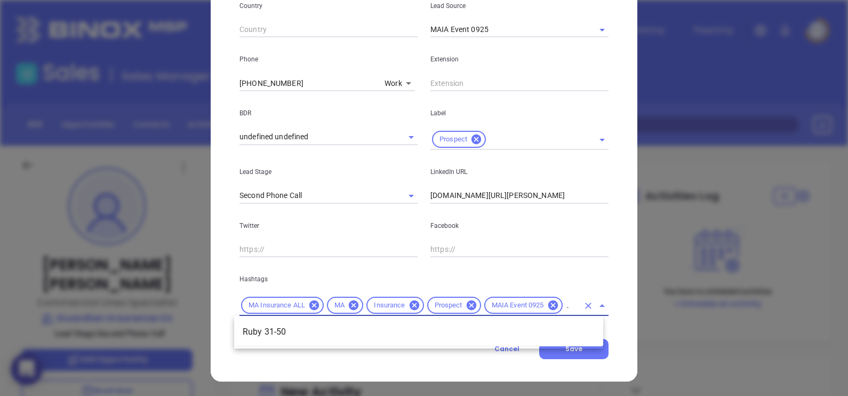
click at [425, 330] on li "Ruby 31-50" at bounding box center [418, 331] width 369 height 19
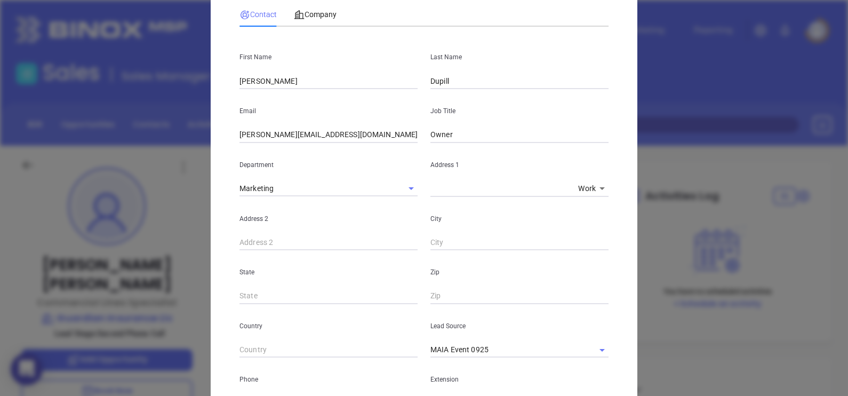
scroll to position [0, 0]
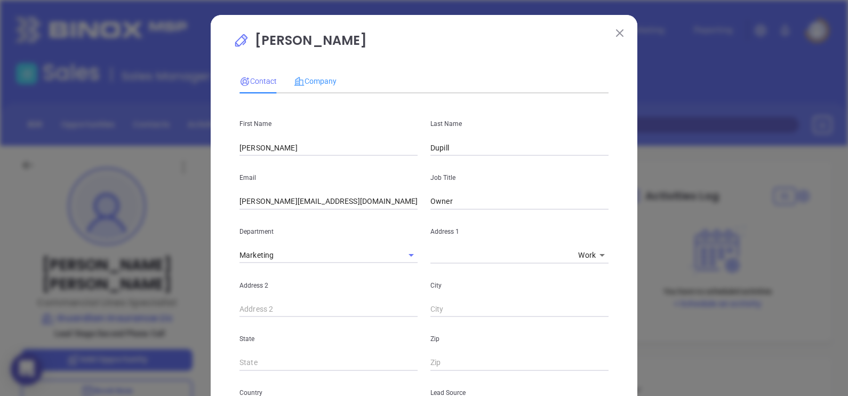
click at [316, 87] on div "Company" at bounding box center [315, 81] width 43 height 25
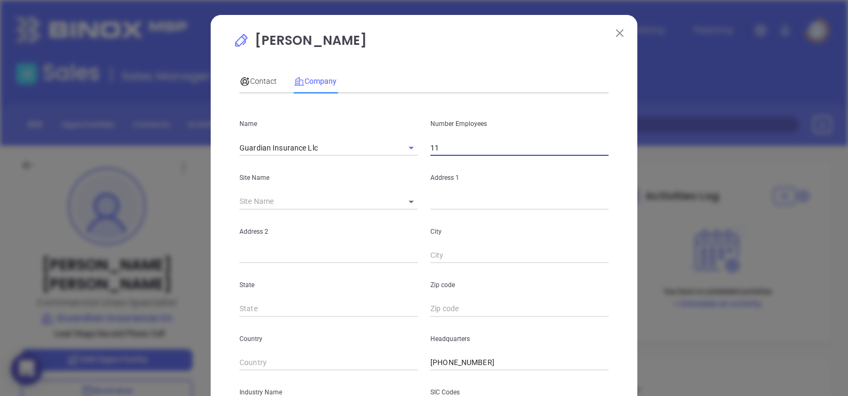
click at [462, 149] on input "11" at bounding box center [519, 148] width 178 height 16
type input "1"
type input "35"
click at [406, 204] on body "0 Leads CRM Marketing Reporting Financial Leads Leads Sales Sales Manager BDR O…" at bounding box center [424, 198] width 848 height 396
click at [419, 207] on li "Easton" at bounding box center [413, 202] width 44 height 19
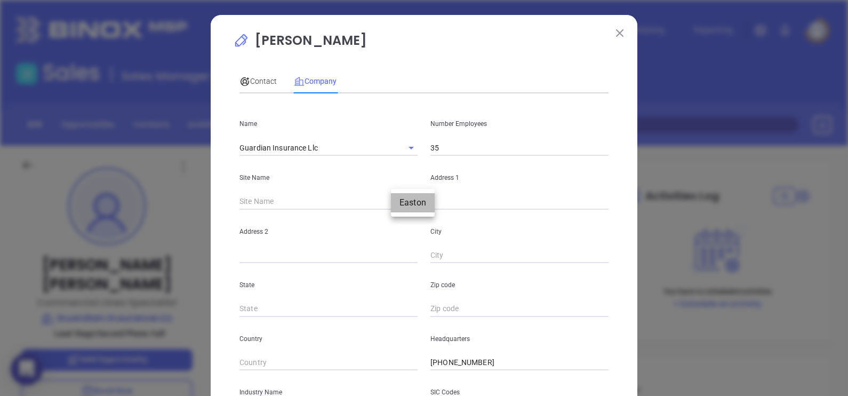
type input "Easton"
type input "126085"
type input "Easton"
type input "MA"
type input "02356"
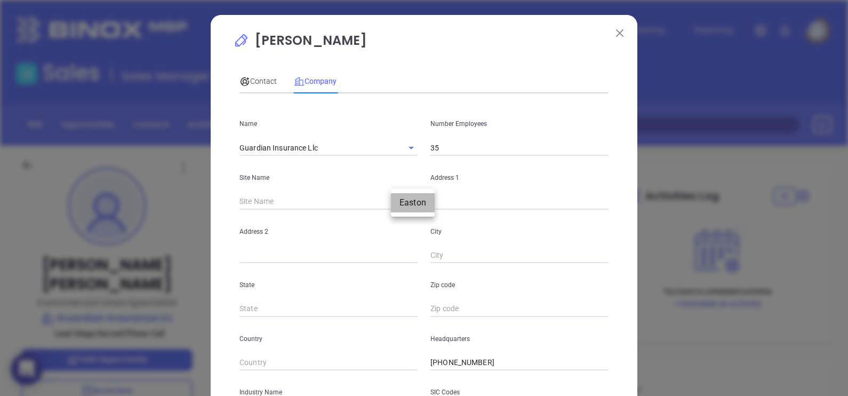
type input "US"
click at [491, 198] on input "text" at bounding box center [519, 202] width 178 height 16
paste input "1530 Fall River Ave"
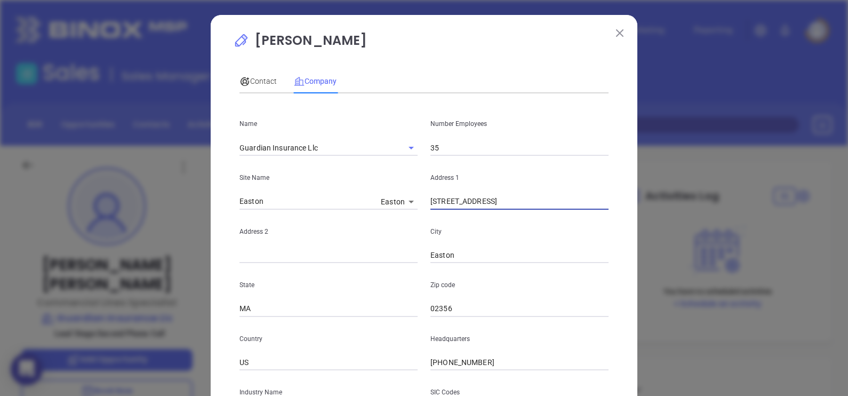
type input "1530 Fall River Ave"
click at [474, 254] on input "Easton" at bounding box center [519, 255] width 178 height 16
paste input "Seekonk"
type input "Seekonk"
type input "02771"
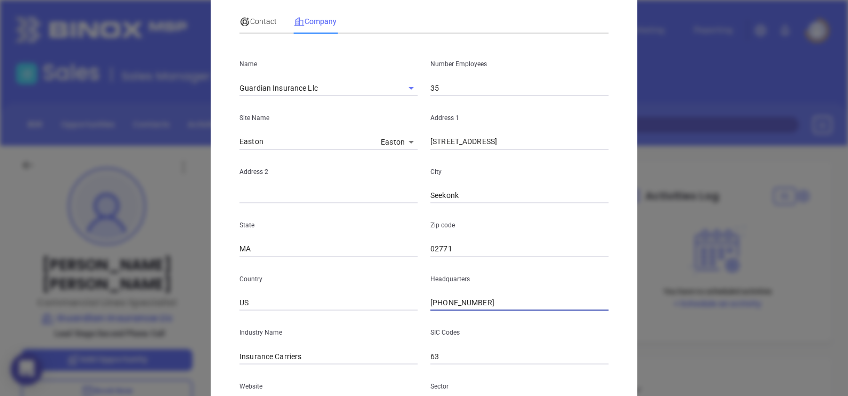
scroll to position [200, 0]
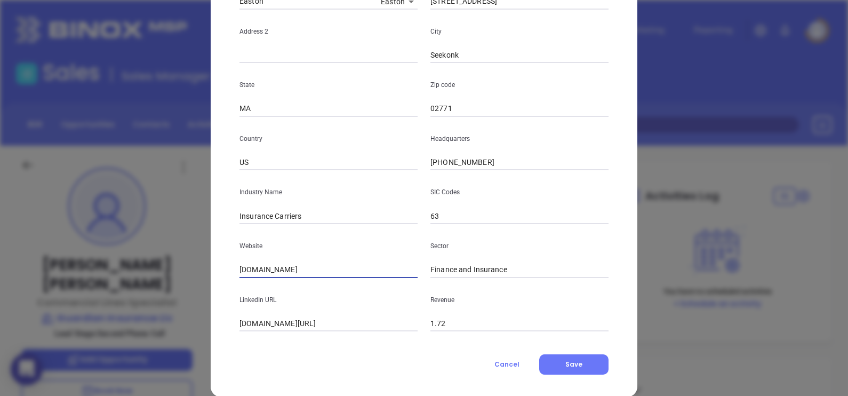
click at [349, 269] on input "guardian-insure.com" at bounding box center [328, 270] width 178 height 16
paste input "https://www.guardian-insure.com/"
type input "https://www.guardian-insure.com/"
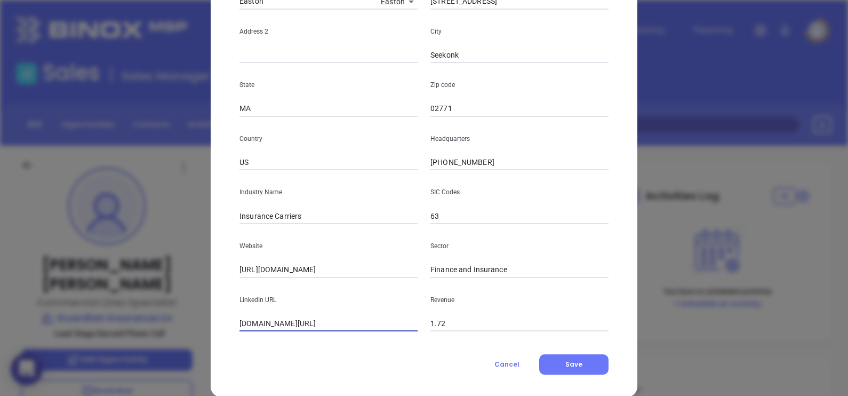
click at [380, 318] on input "linkedin.com/company/guardian-insure" at bounding box center [328, 324] width 178 height 16
paste input "www.linkedin.com/company/guardian-insure/"
type input "www.linkedin.com/company/guardian-insure/"
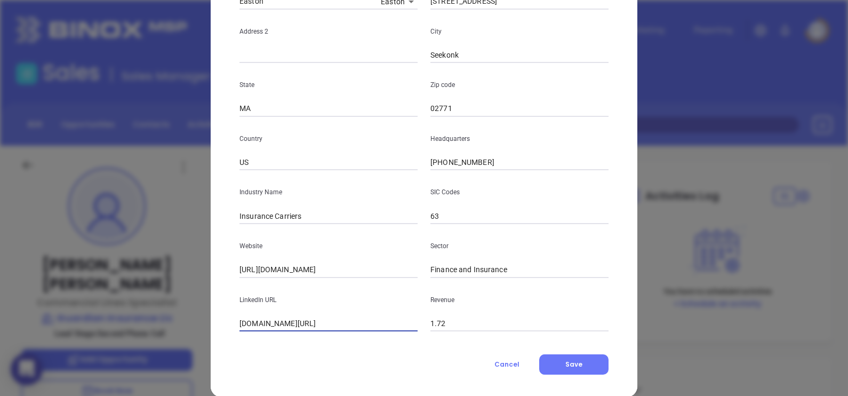
click at [611, 364] on div "Jason Florio Contact Company First Name Chris Last Name Dupill Email chris@guar…" at bounding box center [424, 106] width 427 height 582
click at [588, 367] on button "Save" at bounding box center [573, 364] width 69 height 20
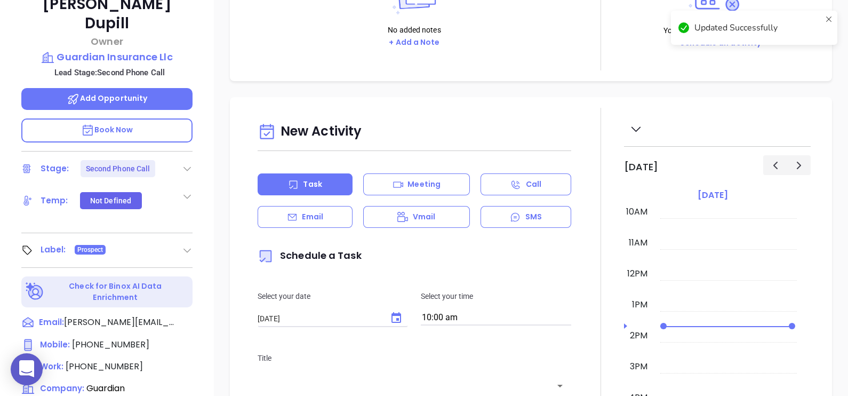
scroll to position [266, 0]
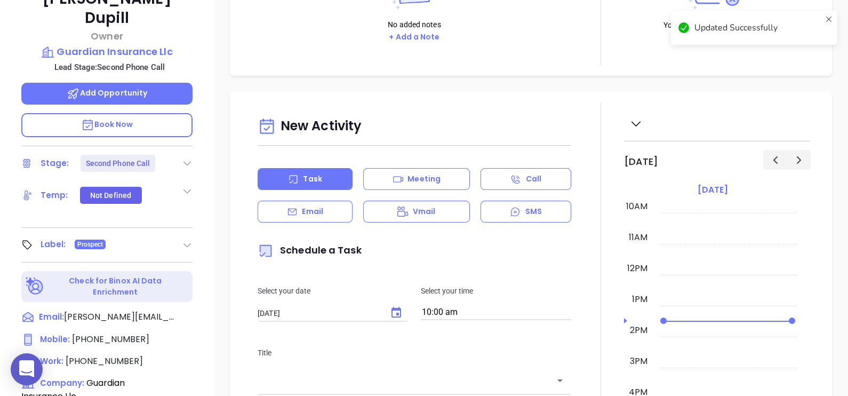
click at [183, 158] on icon at bounding box center [187, 163] width 11 height 11
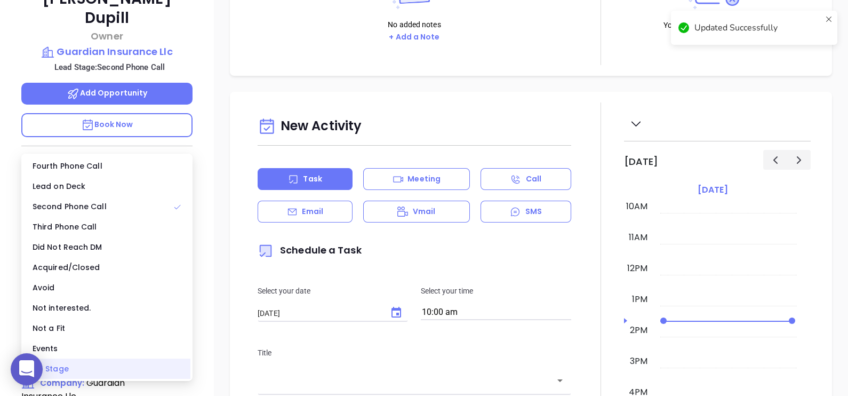
click at [92, 367] on div "No Stage" at bounding box center [106, 368] width 167 height 20
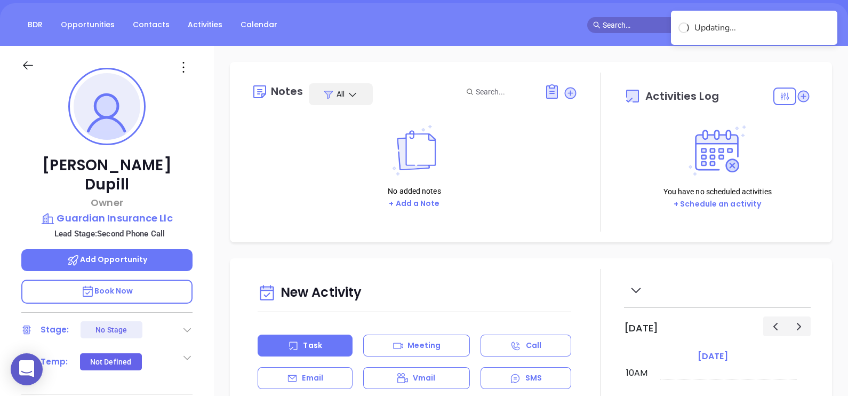
scroll to position [0, 0]
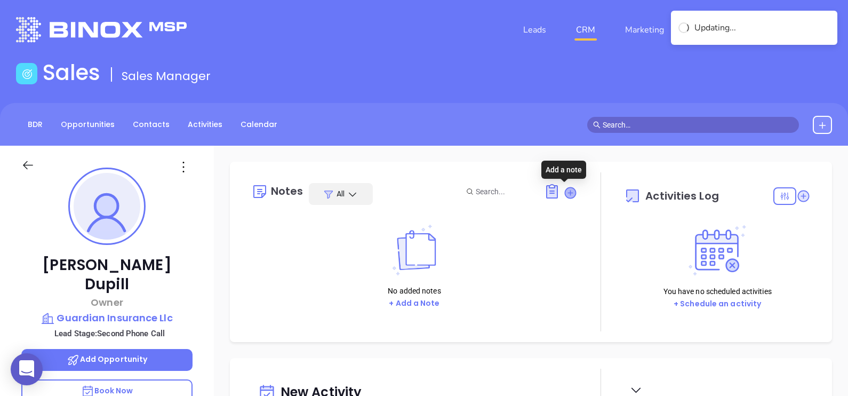
click at [565, 195] on icon at bounding box center [570, 192] width 11 height 11
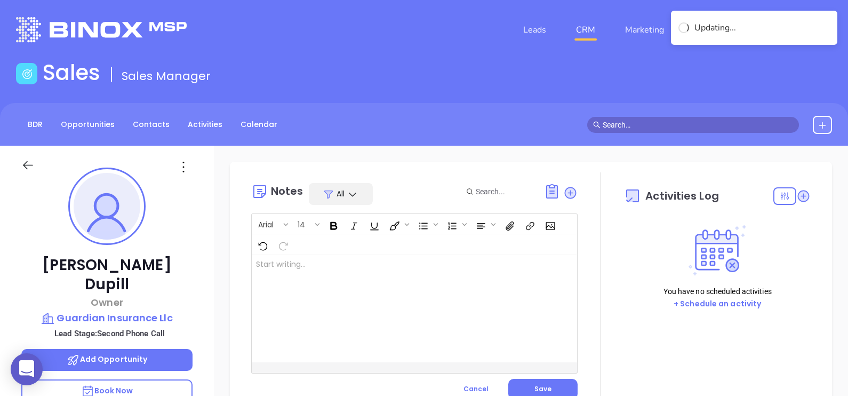
click at [395, 306] on div at bounding box center [403, 308] width 302 height 108
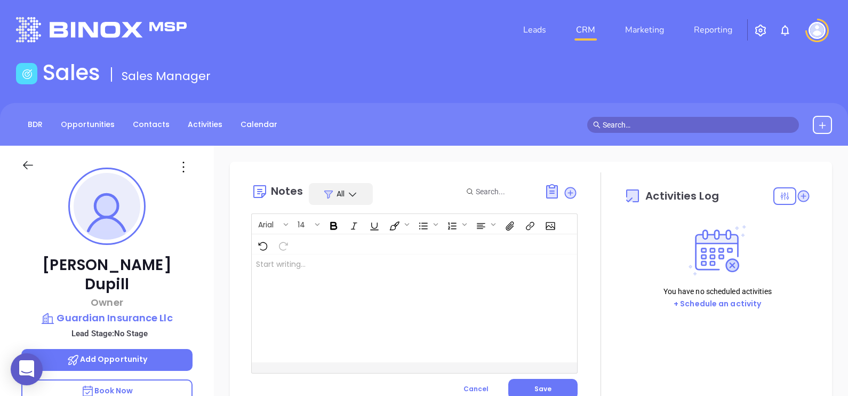
drag, startPoint x: 357, startPoint y: 319, endPoint x: 346, endPoint y: 303, distance: 19.4
click at [349, 309] on div at bounding box center [403, 308] width 302 height 108
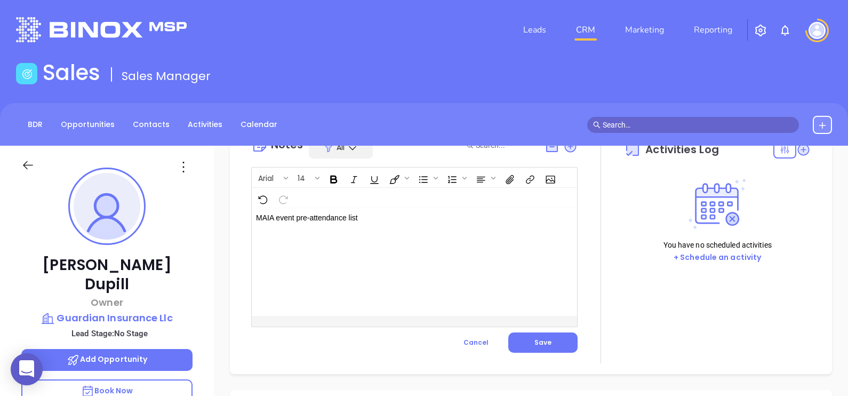
scroll to position [66, 0]
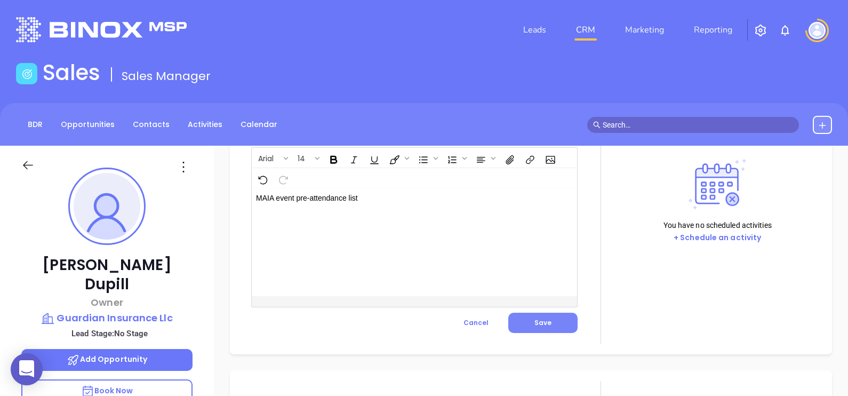
click at [549, 324] on button "Save" at bounding box center [542, 323] width 69 height 20
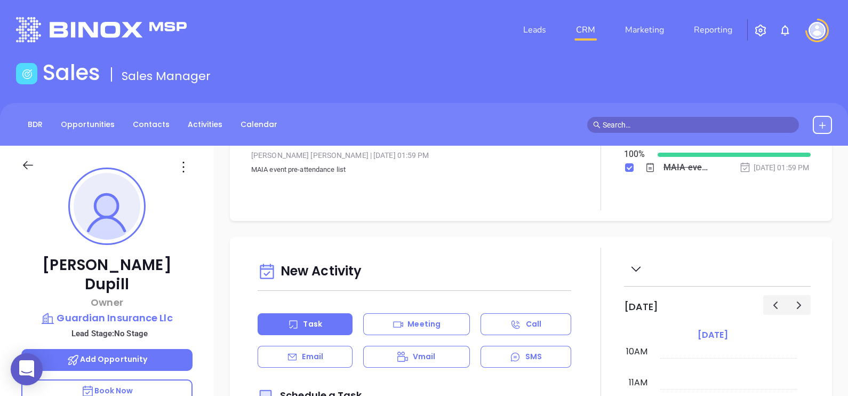
scroll to position [0, 0]
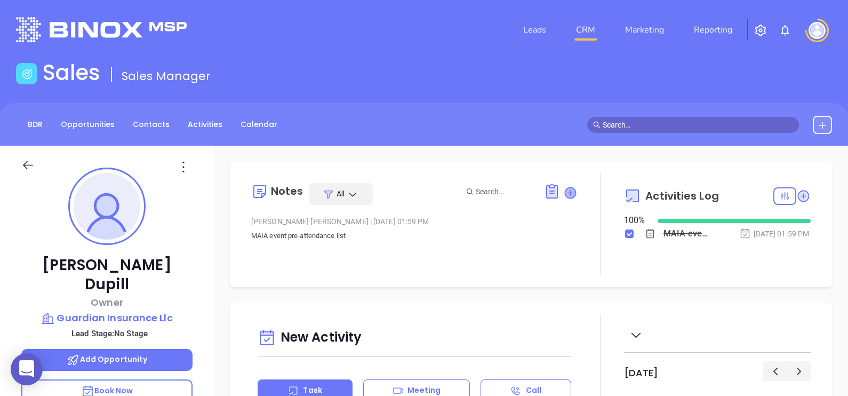
click at [565, 194] on icon at bounding box center [570, 192] width 11 height 11
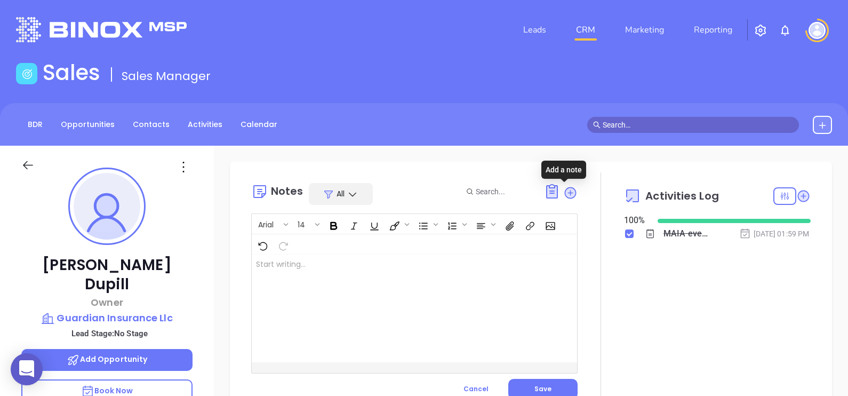
click at [386, 279] on div at bounding box center [403, 308] width 302 height 108
click at [541, 384] on span "Save" at bounding box center [542, 388] width 17 height 9
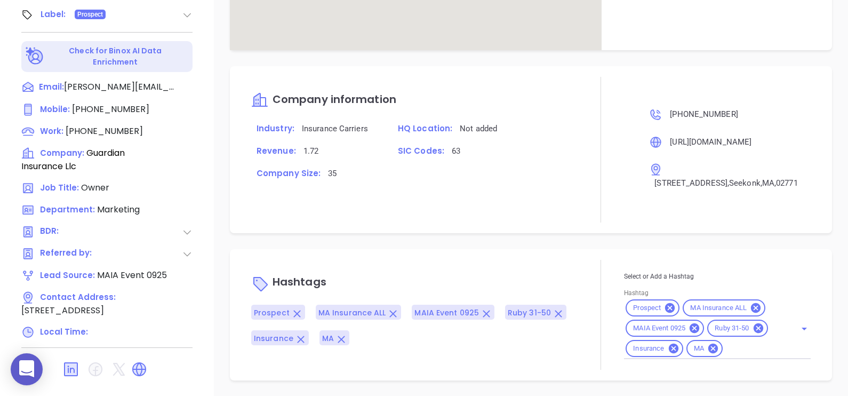
scroll to position [586, 0]
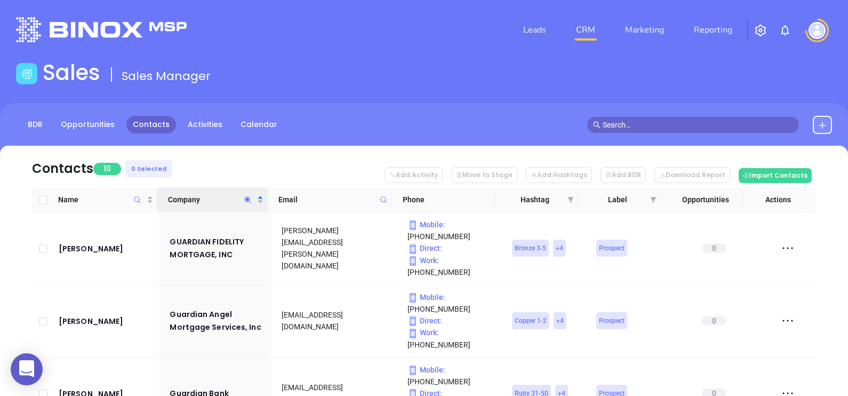
scroll to position [66, 0]
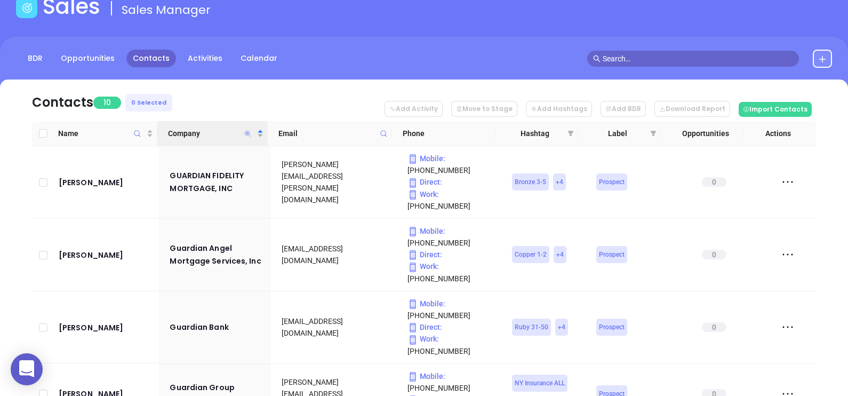
click at [248, 134] on icon "Company" at bounding box center [248, 134] width 8 height 8
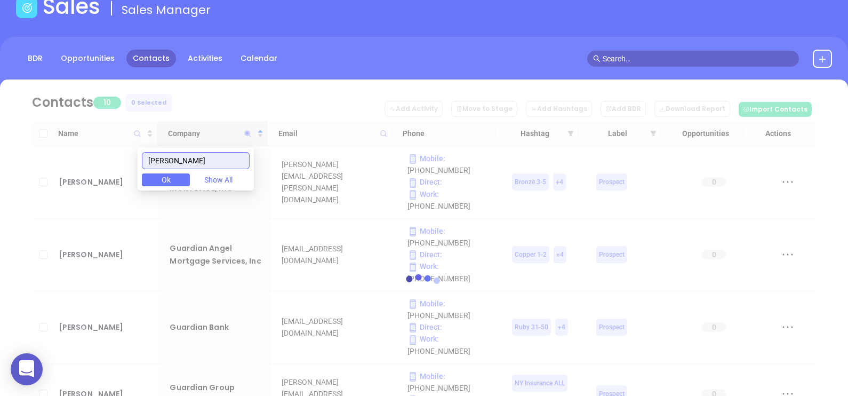
scroll to position [0, 0]
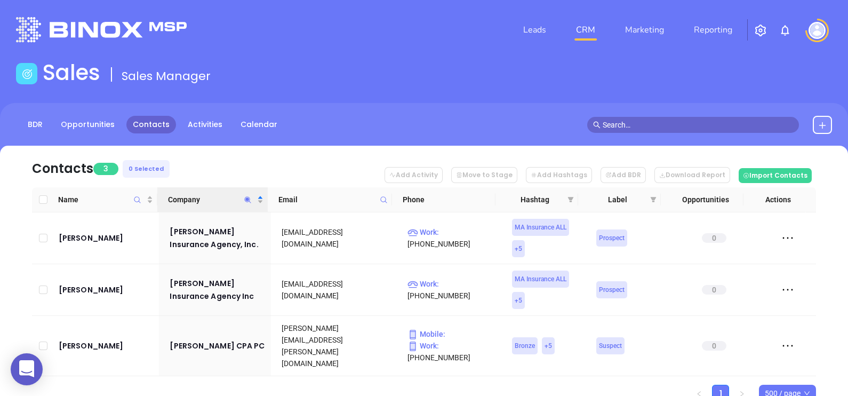
click at [227, 157] on nav "Contacts 3 0 Selected Add Activity Move to Stage Add Hashtags Add BDR Download …" at bounding box center [424, 167] width 784 height 42
click at [248, 201] on icon "Company" at bounding box center [248, 200] width 8 height 8
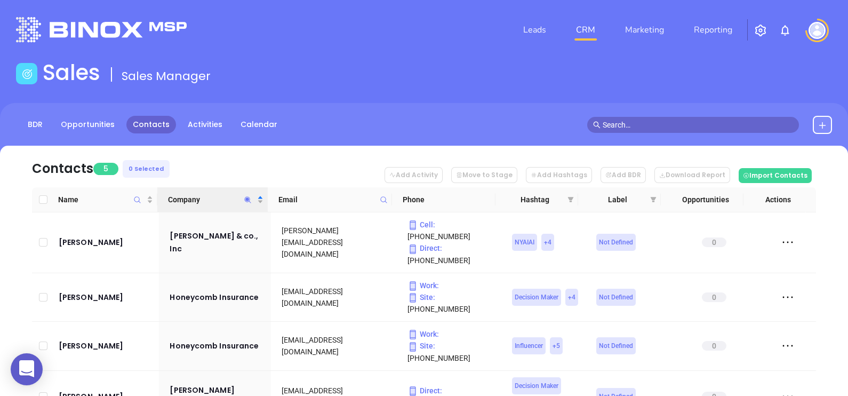
click at [200, 163] on nav "Contacts 5 0 Selected Add Activity Move to Stage Add Hashtags Add BDR Download …" at bounding box center [424, 167] width 784 height 42
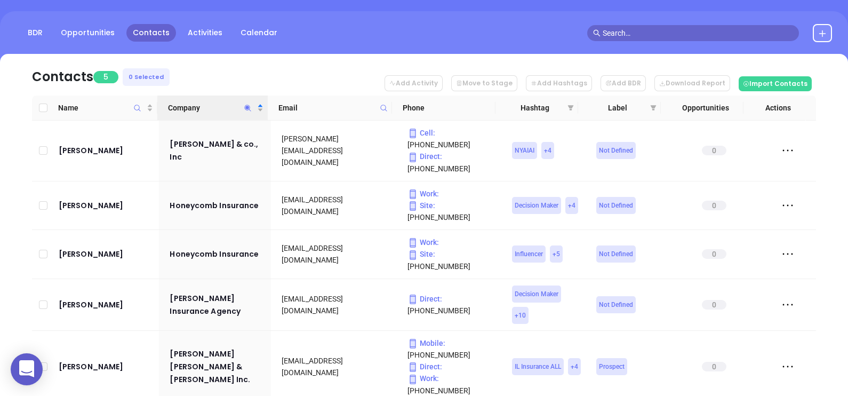
scroll to position [106, 0]
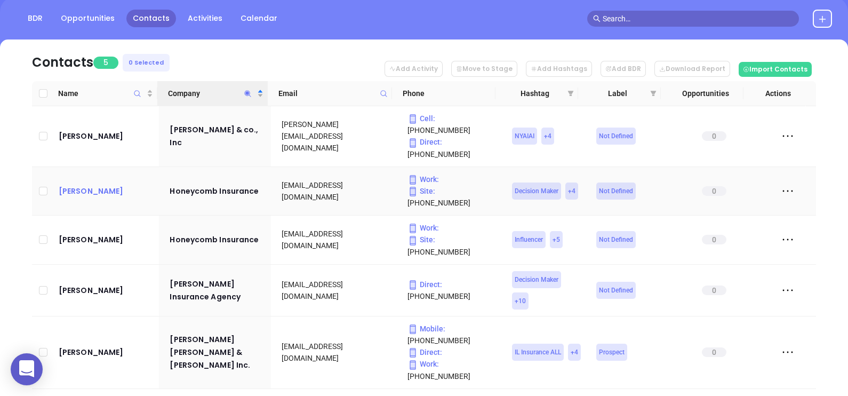
drag, startPoint x: 87, startPoint y: 171, endPoint x: 78, endPoint y: 162, distance: 12.8
click at [249, 93] on icon "Company" at bounding box center [248, 94] width 8 height 8
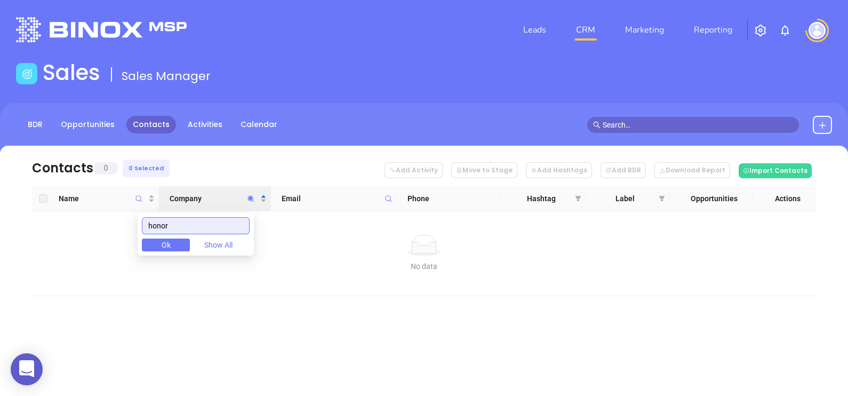
scroll to position [0, 0]
type input "honor"
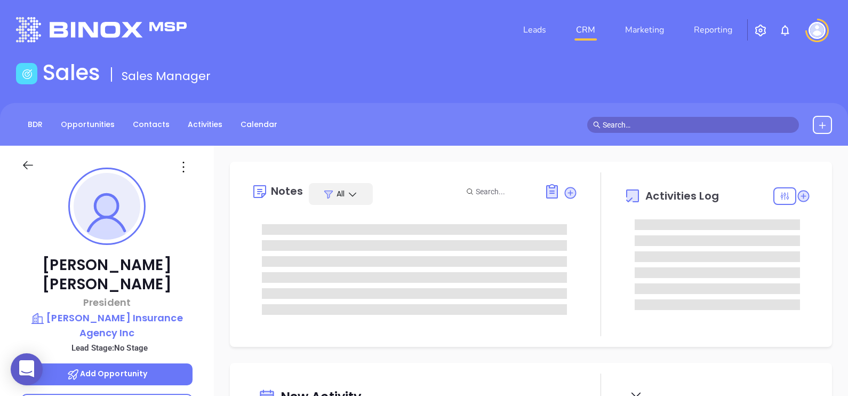
type input "[PERSON_NAME]"
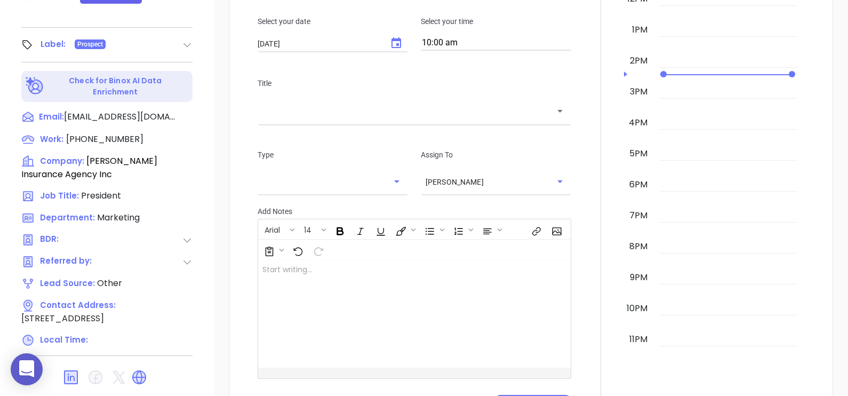
scroll to position [496, 0]
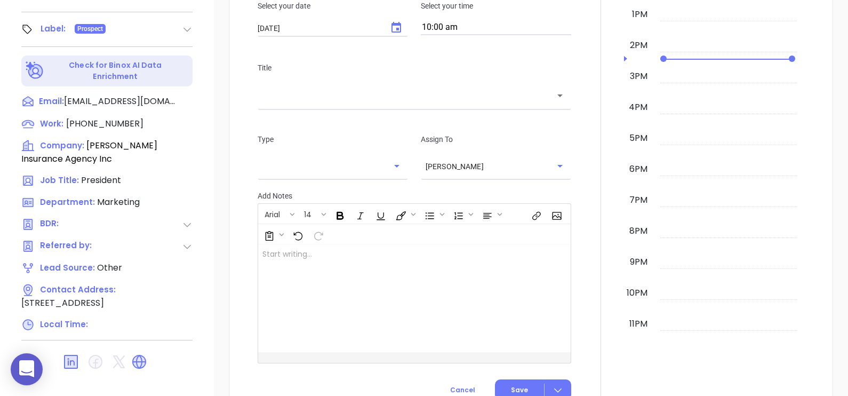
drag, startPoint x: 138, startPoint y: 331, endPoint x: 130, endPoint y: 337, distance: 9.9
drag, startPoint x: 130, startPoint y: 337, endPoint x: 136, endPoint y: 364, distance: 28.3
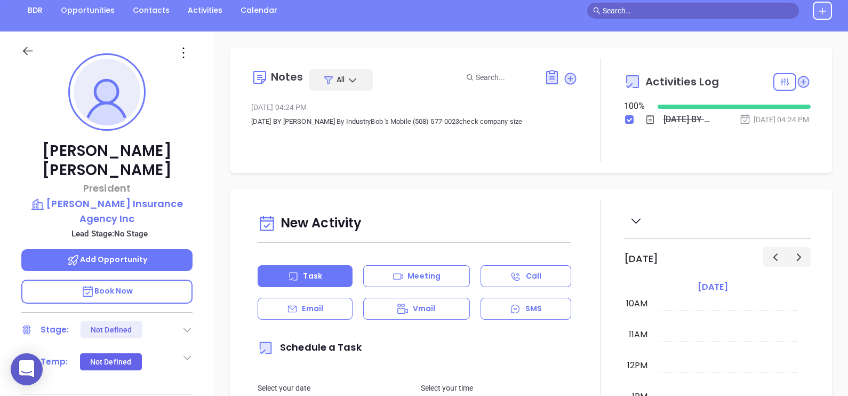
scroll to position [96, 0]
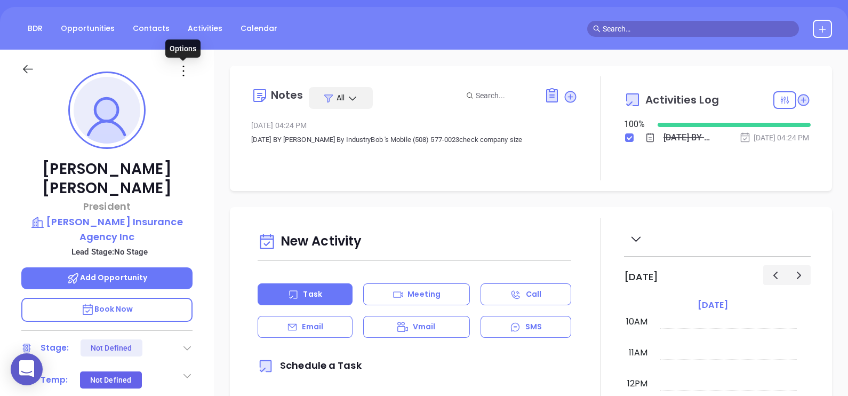
click at [181, 70] on icon at bounding box center [183, 70] width 17 height 17
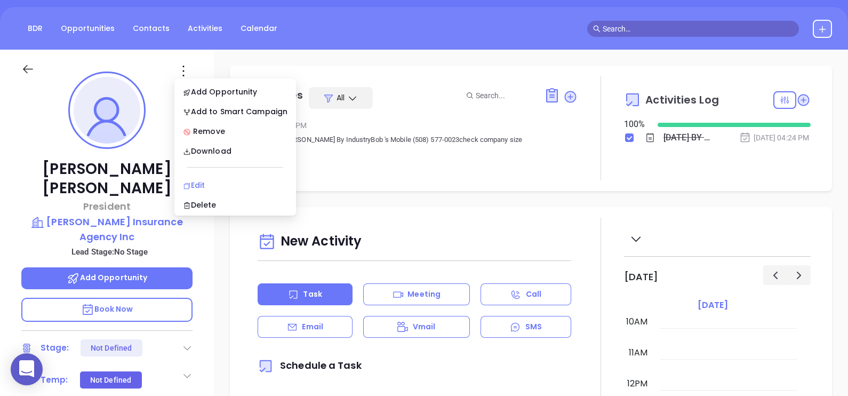
click at [213, 187] on div "Edit" at bounding box center [235, 185] width 105 height 12
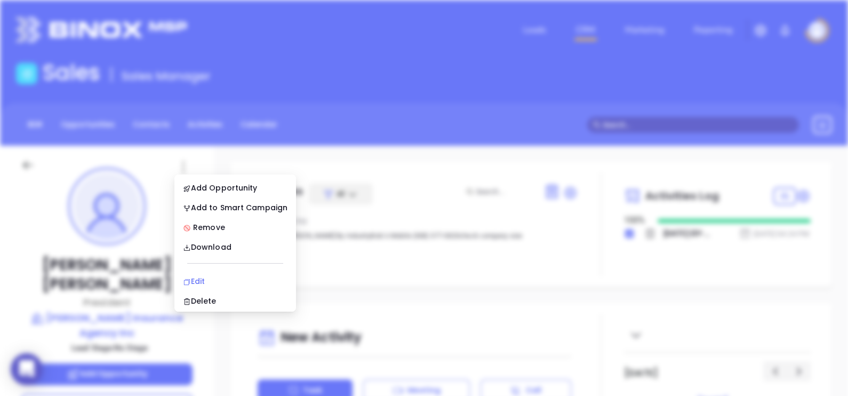
scroll to position [0, 0]
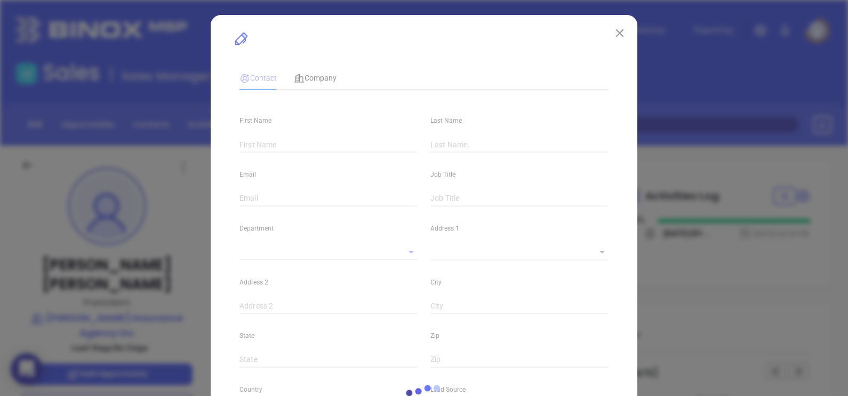
type input "[PERSON_NAME]"
type input "[EMAIL_ADDRESS][DOMAIN_NAME]"
type input "President"
type input "1"
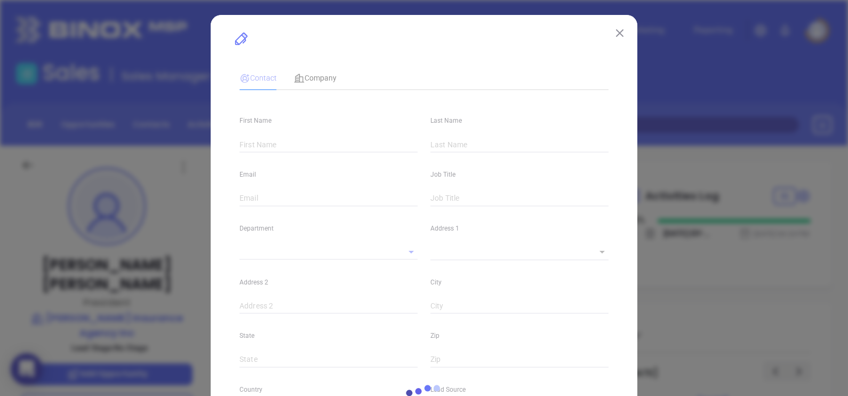
type input "[DOMAIN_NAME][URL][PERSON_NAME]"
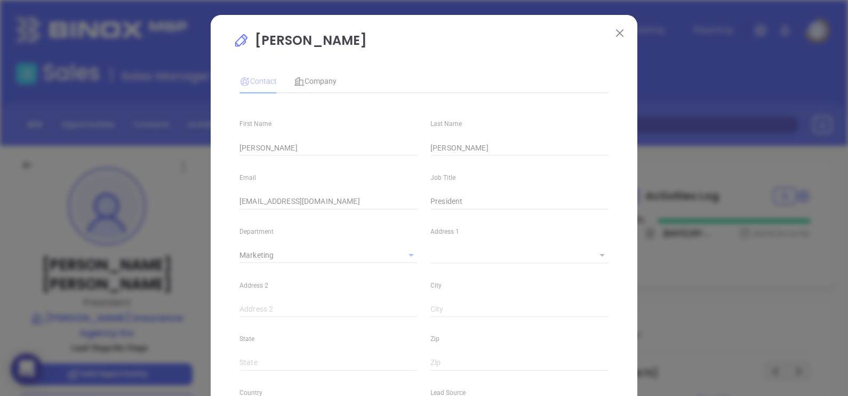
type input "Marketing"
type input "Other"
type input "undefined undefined"
type input "[PHONE_NUMBER]"
type input "1"
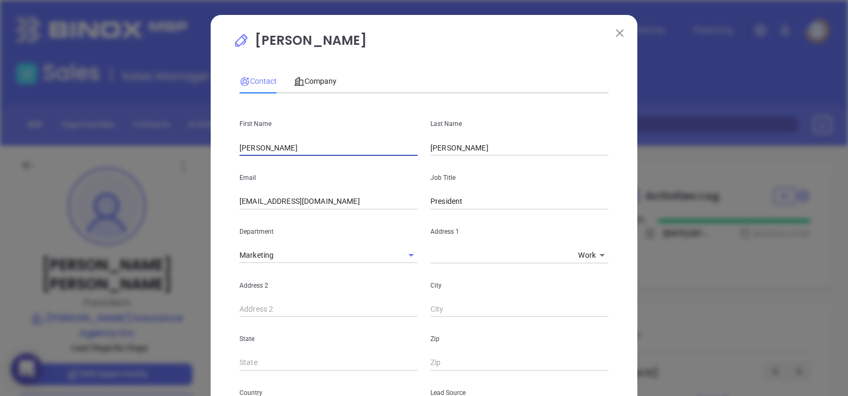
drag, startPoint x: 252, startPoint y: 152, endPoint x: 200, endPoint y: 149, distance: 51.8
click at [200, 149] on div "[PERSON_NAME] Contact Company First Name [PERSON_NAME] Name [PERSON_NAME] Email…" at bounding box center [424, 198] width 848 height 396
type input "[PERSON_NAME]"
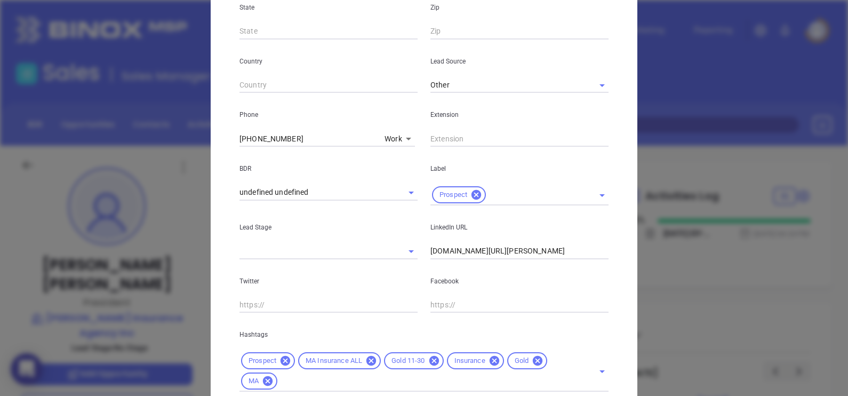
scroll to position [333, 0]
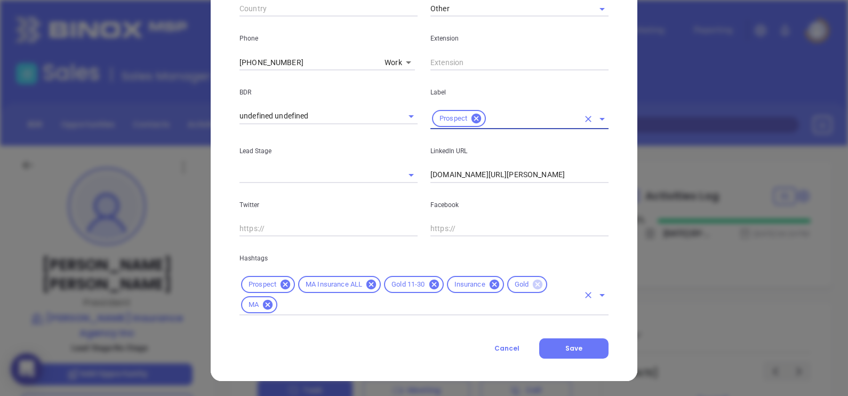
click at [533, 283] on icon at bounding box center [538, 284] width 10 height 10
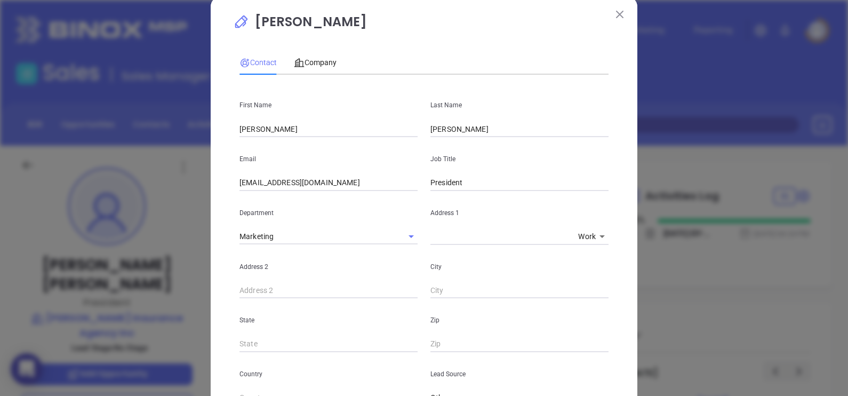
scroll to position [0, 0]
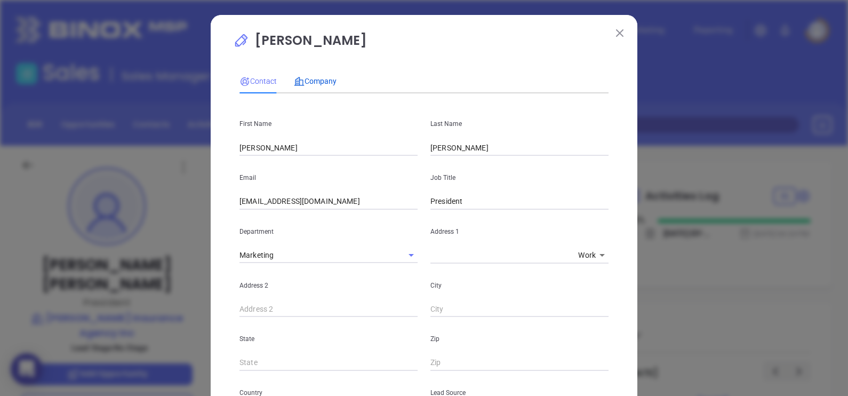
click at [304, 81] on span "Company" at bounding box center [315, 81] width 43 height 9
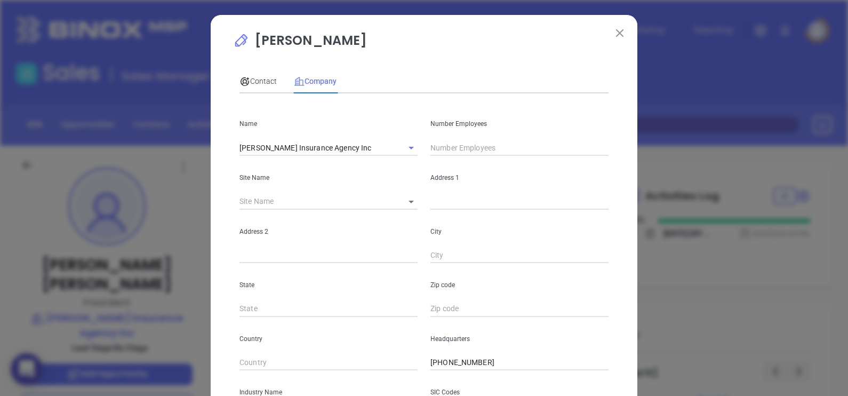
scroll to position [215, 0]
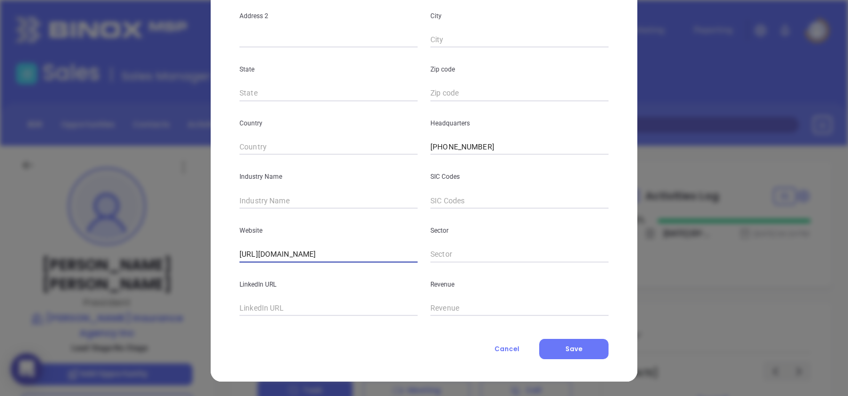
drag, startPoint x: 354, startPoint y: 257, endPoint x: 234, endPoint y: 220, distance: 125.2
click at [159, 250] on div "Bob Hollis Contact Company First Name Robert Last Name Hollis Email rhollis@hol…" at bounding box center [424, 198] width 848 height 396
click at [327, 200] on input "text" at bounding box center [328, 201] width 178 height 16
type input "Insurance"
click at [509, 342] on button "Cancel" at bounding box center [507, 349] width 65 height 20
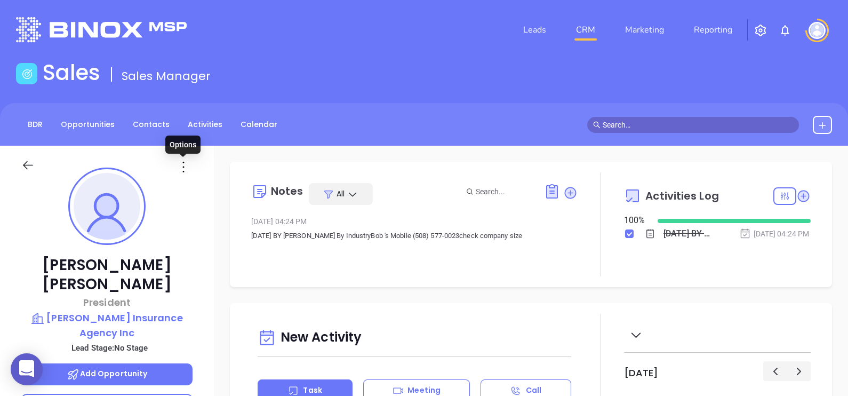
click at [181, 167] on icon at bounding box center [183, 166] width 17 height 17
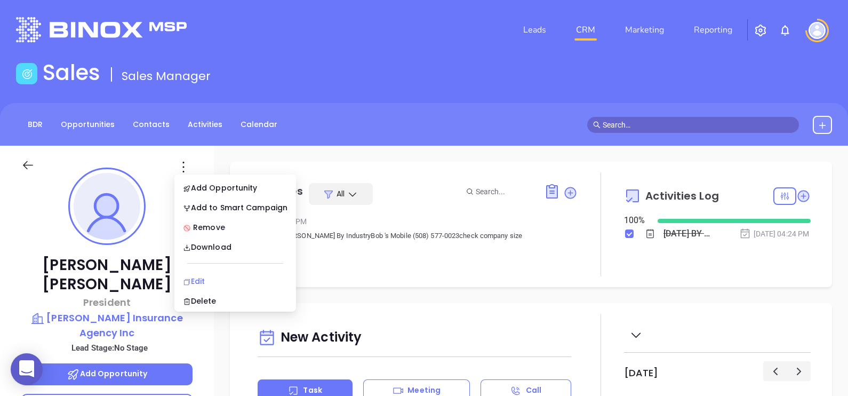
click at [216, 275] on div "Edit" at bounding box center [235, 281] width 105 height 12
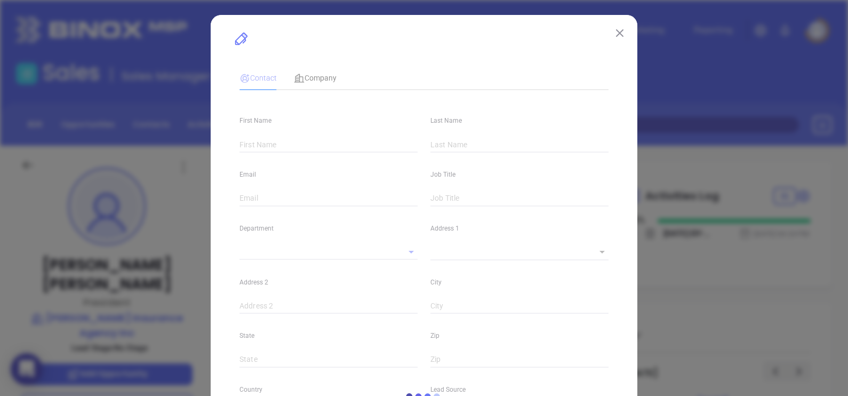
type input "Bob"
type input "Hollis"
type input "rhollis@hollisagency.com"
type input "President"
type input "1"
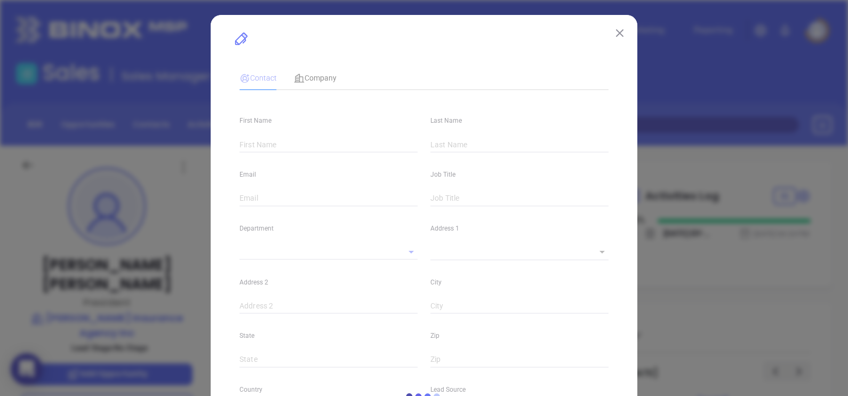
type input "www.linkedin.com/in/bob-hollis-a463b613"
type input "Marketing"
type input "Other"
type input "undefined undefined"
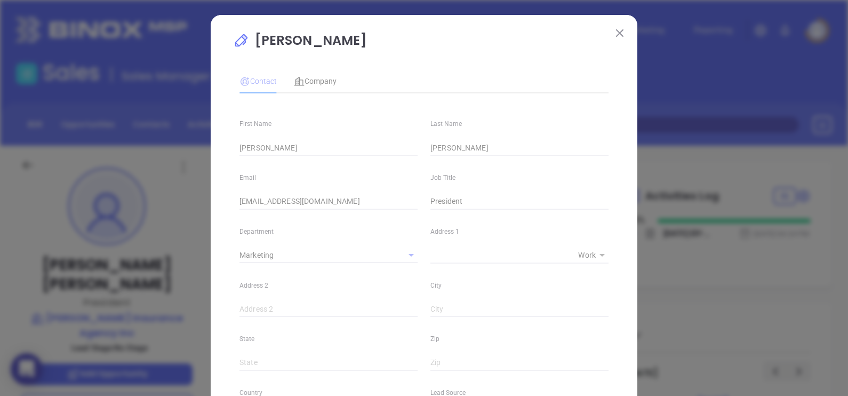
type input "(508) 209-0400"
type input "1"
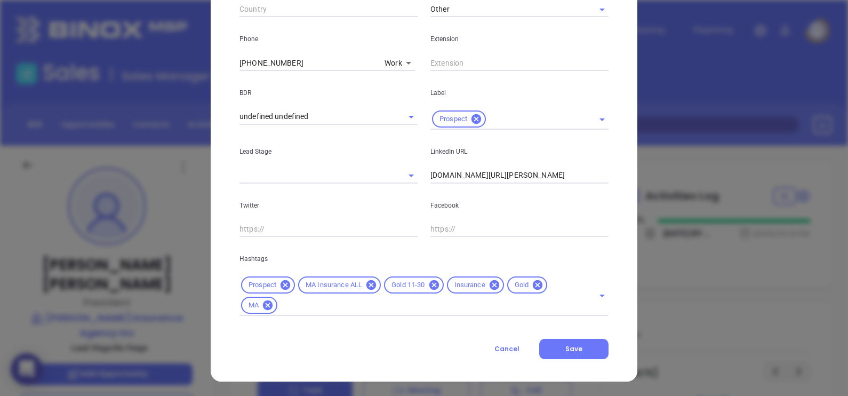
scroll to position [407, 0]
click at [533, 282] on icon at bounding box center [538, 284] width 10 height 10
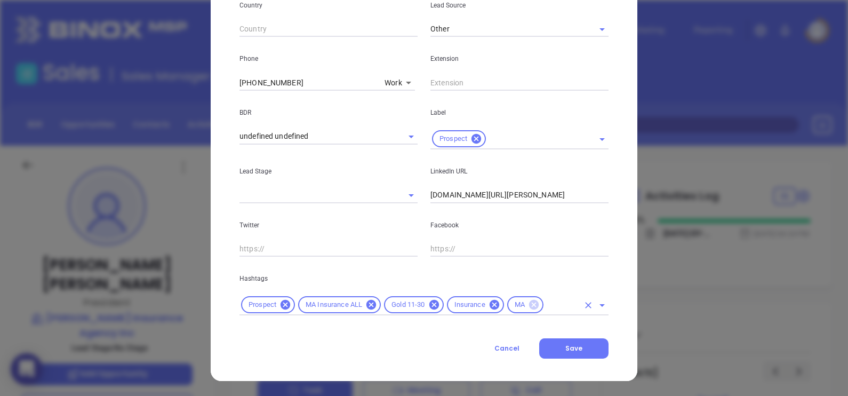
scroll to position [387, 0]
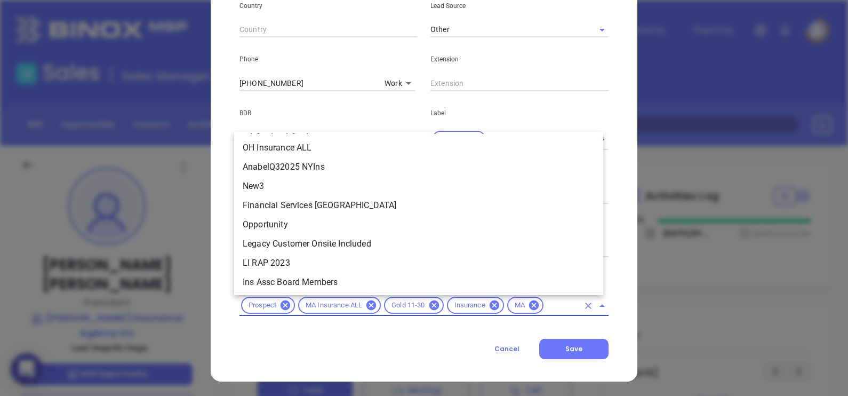
click at [556, 308] on input "text" at bounding box center [562, 305] width 34 height 13
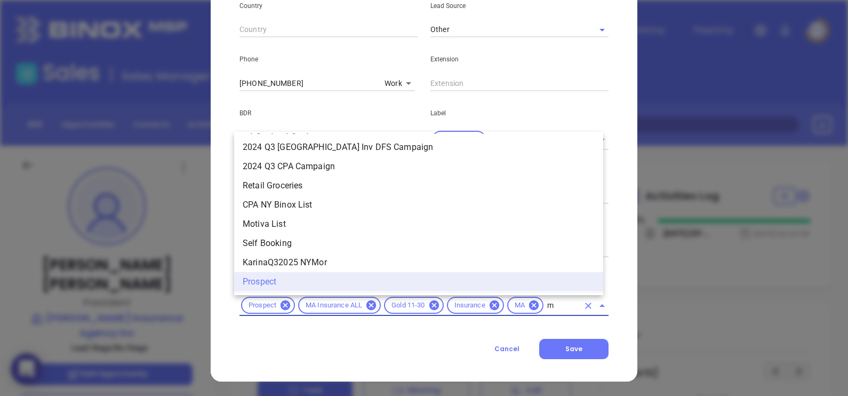
scroll to position [0, 0]
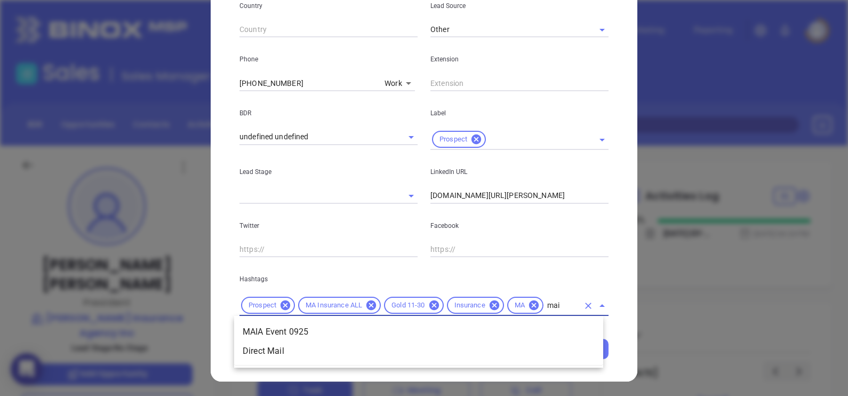
type input "maia"
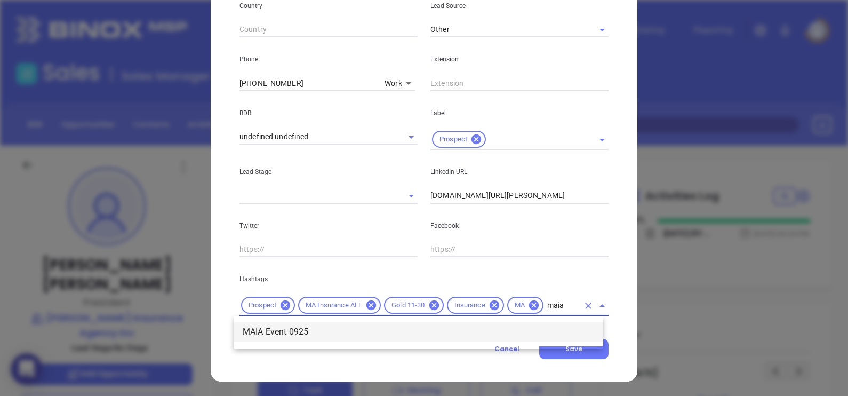
click at [478, 335] on li "MAIA Event 0925" at bounding box center [418, 331] width 369 height 19
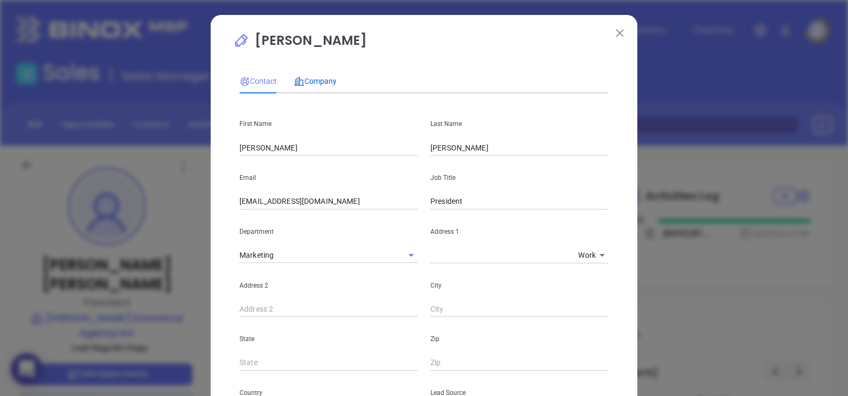
click at [304, 75] on div "Company" at bounding box center [315, 81] width 43 height 12
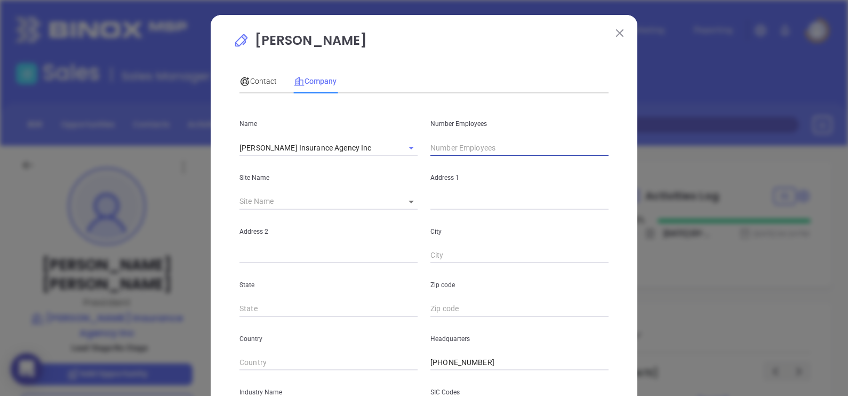
click at [455, 145] on input "text" at bounding box center [519, 148] width 178 height 16
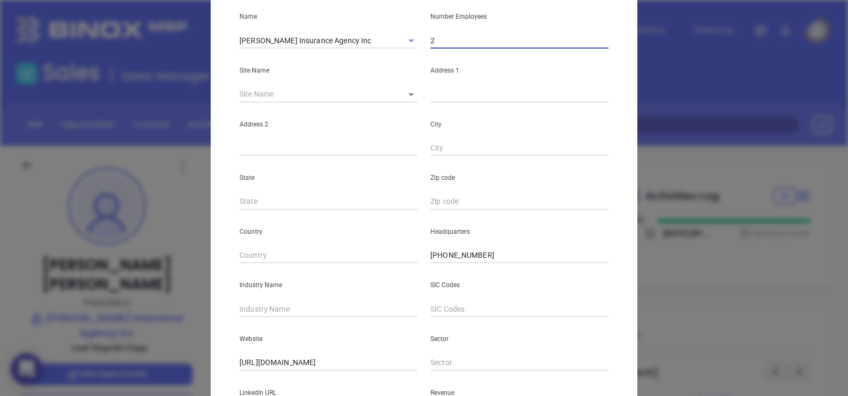
scroll to position [215, 0]
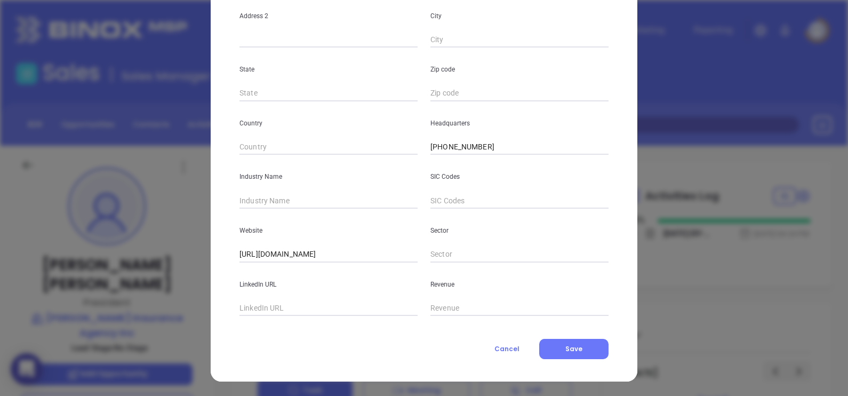
type input "2"
click at [287, 198] on input "text" at bounding box center [328, 201] width 178 height 16
type input "Insurance"
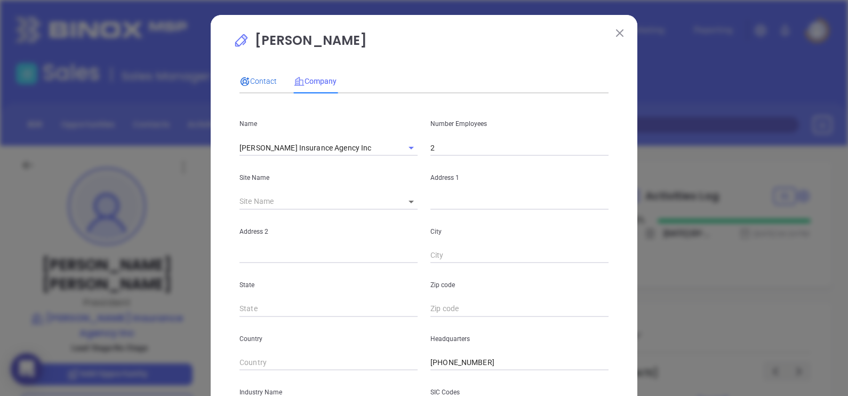
click at [261, 77] on span "Contact" at bounding box center [257, 81] width 37 height 9
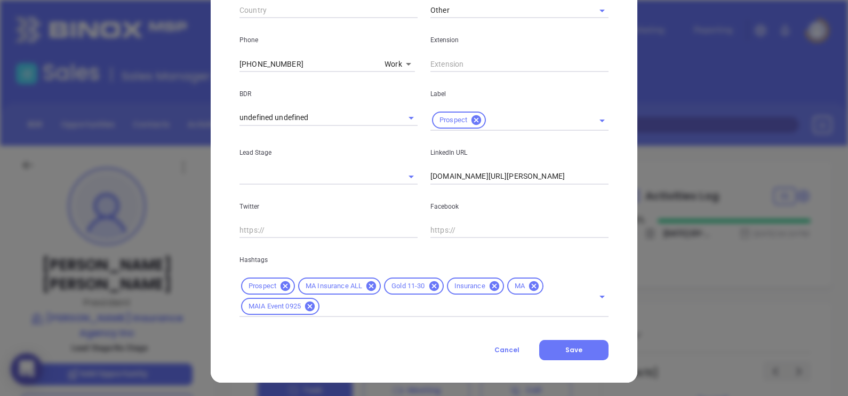
scroll to position [407, 0]
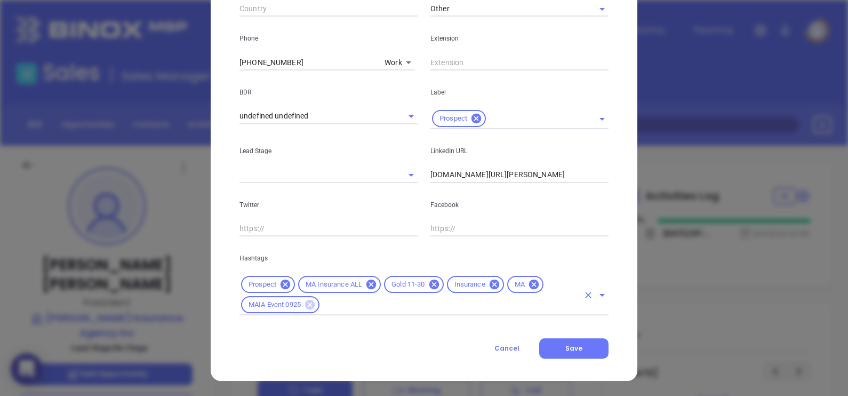
click at [307, 308] on icon at bounding box center [310, 305] width 10 height 10
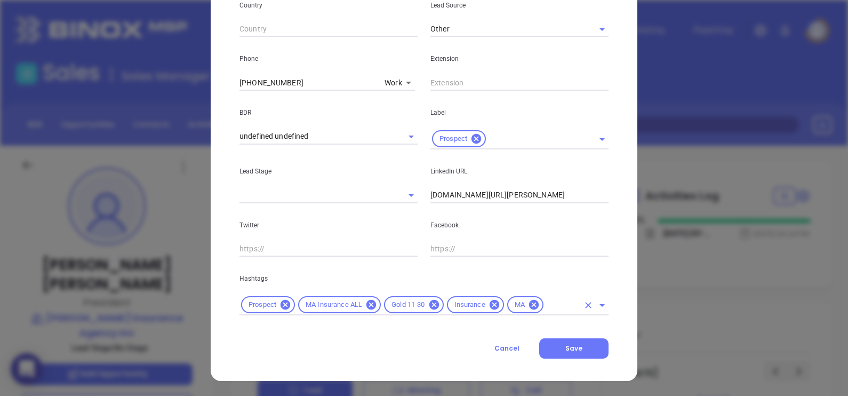
scroll to position [387, 0]
click at [566, 350] on span "Save" at bounding box center [573, 348] width 17 height 9
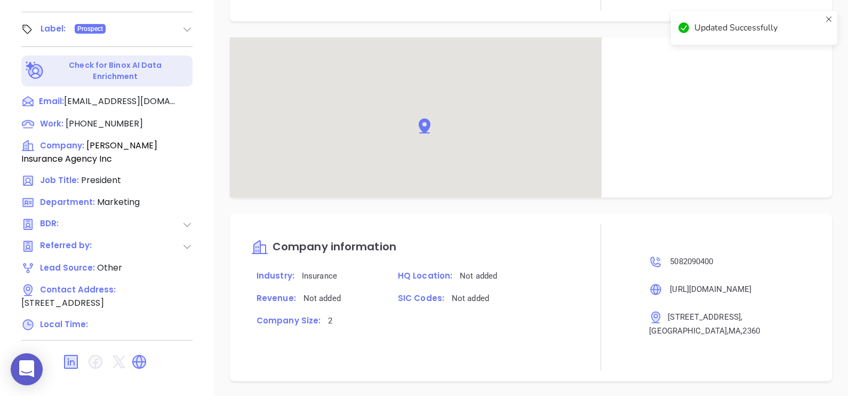
scroll to position [547, 0]
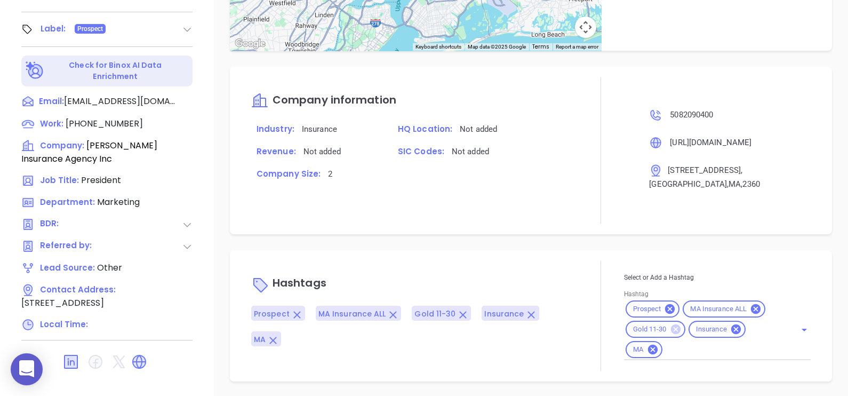
click at [672, 328] on icon at bounding box center [675, 329] width 10 height 10
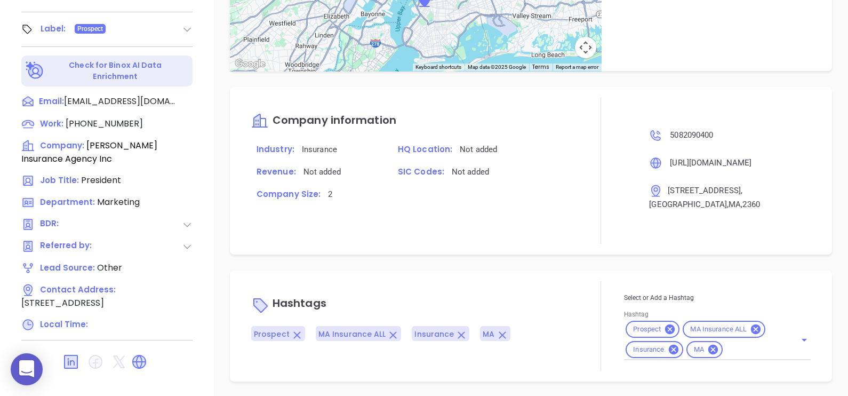
click at [738, 347] on div "Select or Add a Hashtag Hashtag Prospect MA Insurance ALL Insurance MA" at bounding box center [717, 326] width 187 height 68
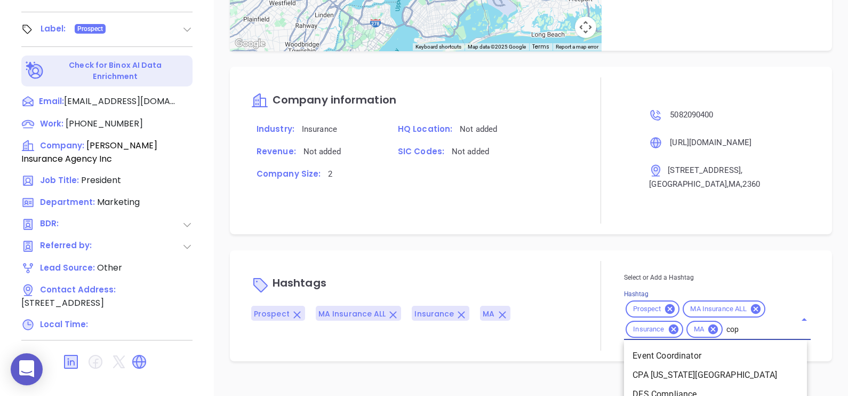
scroll to position [526, 0]
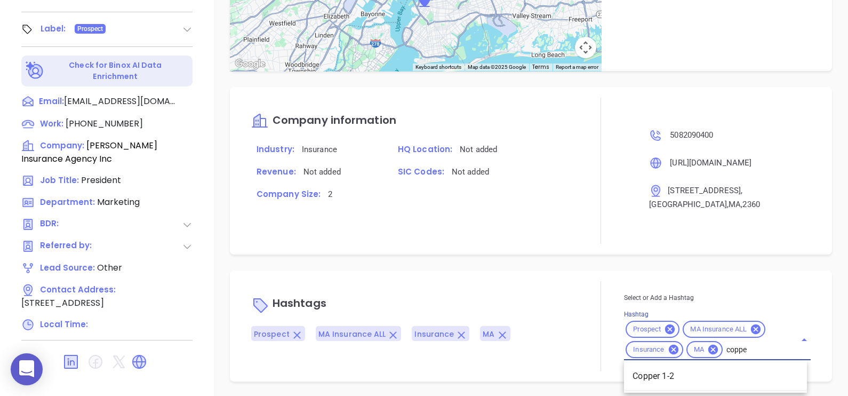
type input "copper"
click at [727, 371] on li "Copper 1-2" at bounding box center [715, 375] width 183 height 19
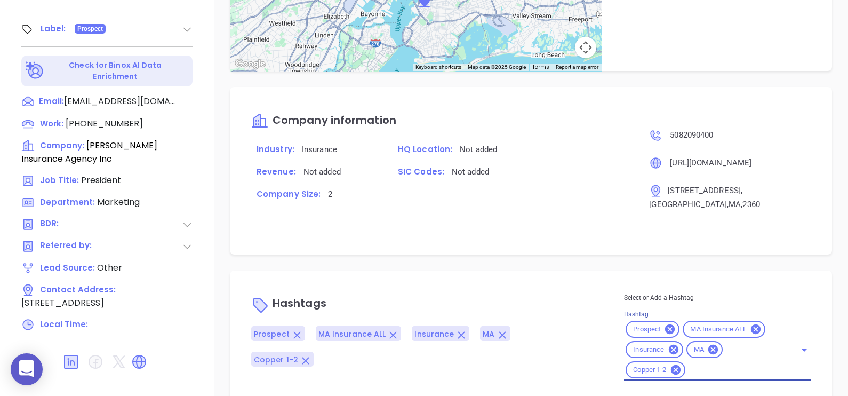
scroll to position [547, 0]
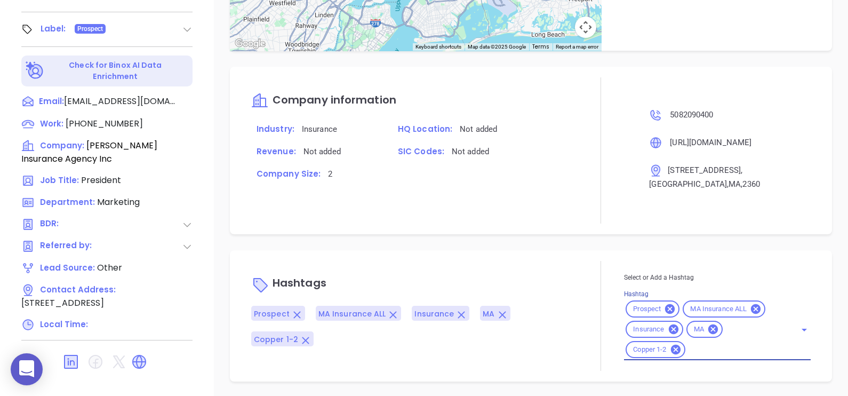
click at [496, 231] on div "Company information Industry: Insurance HQ Location: Not added Revenue: Not add…" at bounding box center [531, 150] width 602 height 167
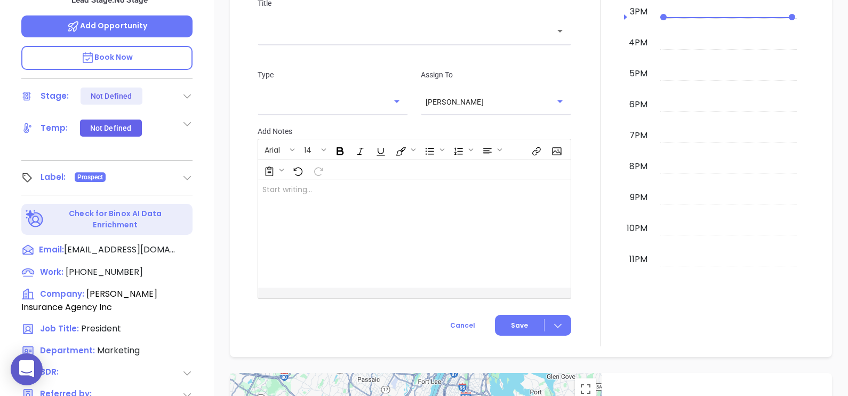
scroll to position [363, 0]
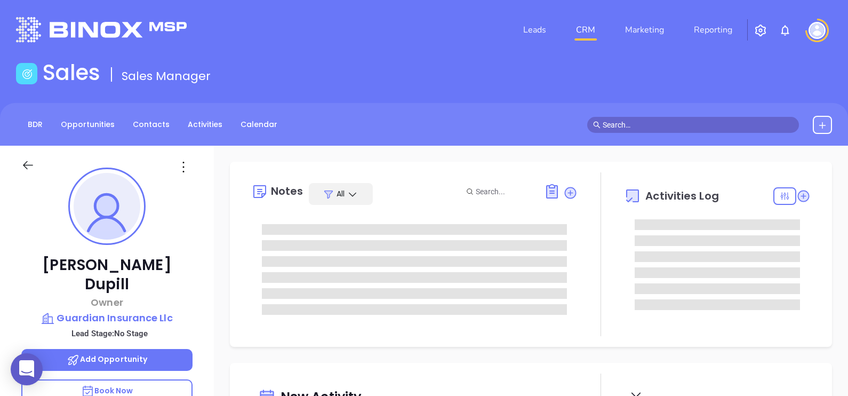
type input "[DATE]"
type input "[PERSON_NAME]"
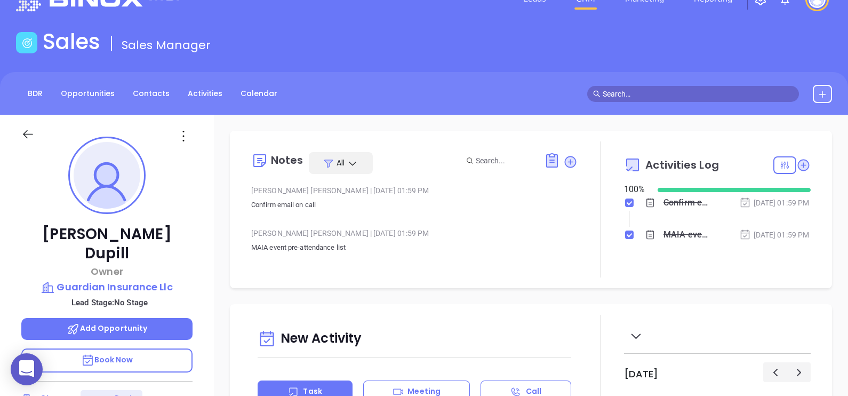
scroll to position [0, 0]
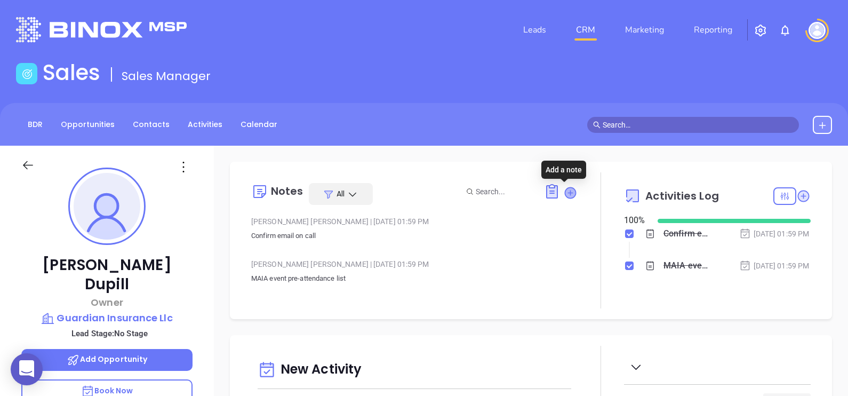
click at [565, 196] on icon at bounding box center [570, 192] width 11 height 11
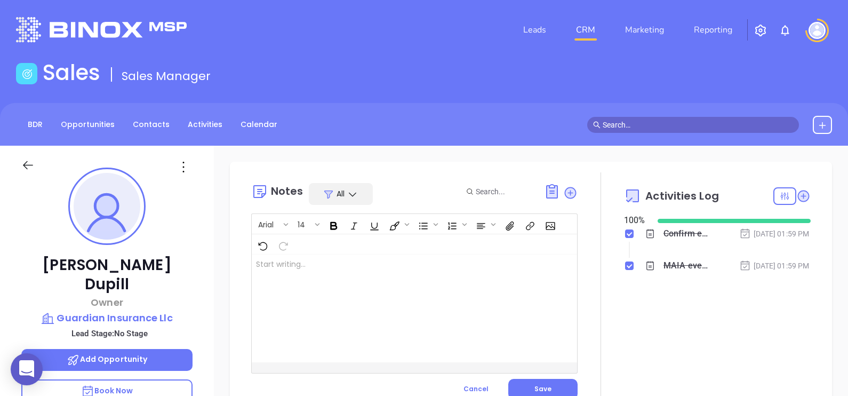
click at [360, 282] on div at bounding box center [403, 308] width 302 height 108
click at [549, 383] on button "Save" at bounding box center [542, 389] width 69 height 20
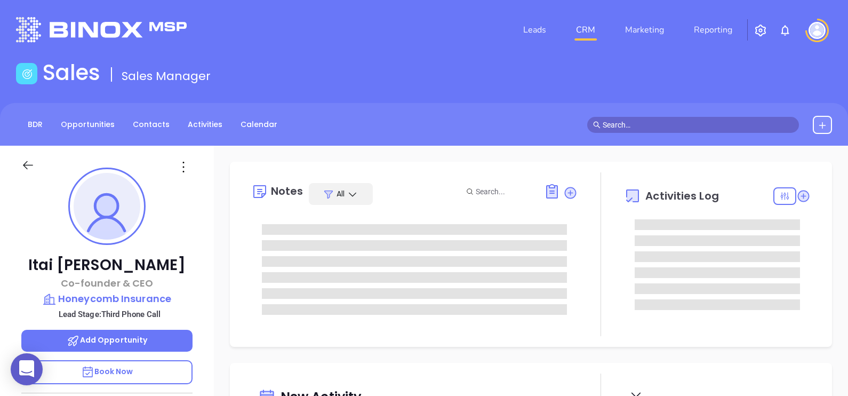
type input "[DATE]"
type input "[PERSON_NAME]"
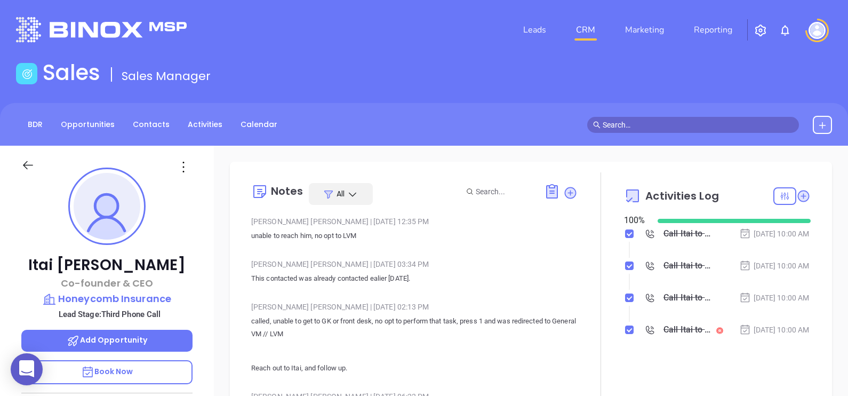
scroll to position [309, 0]
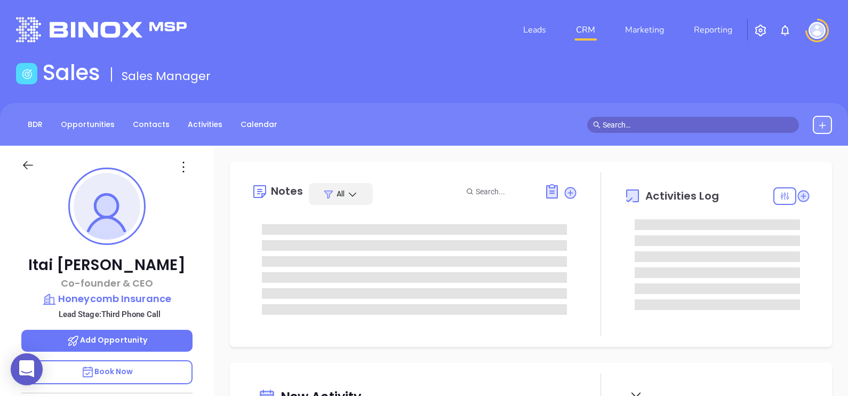
type input "[DATE]"
type input "[PERSON_NAME]"
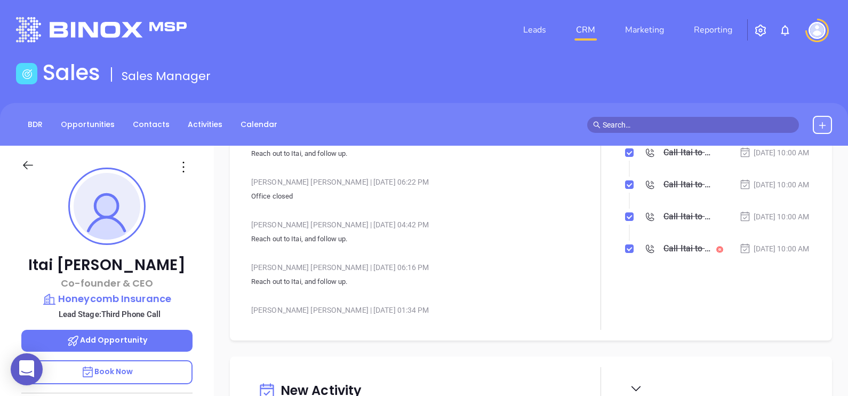
scroll to position [162, 0]
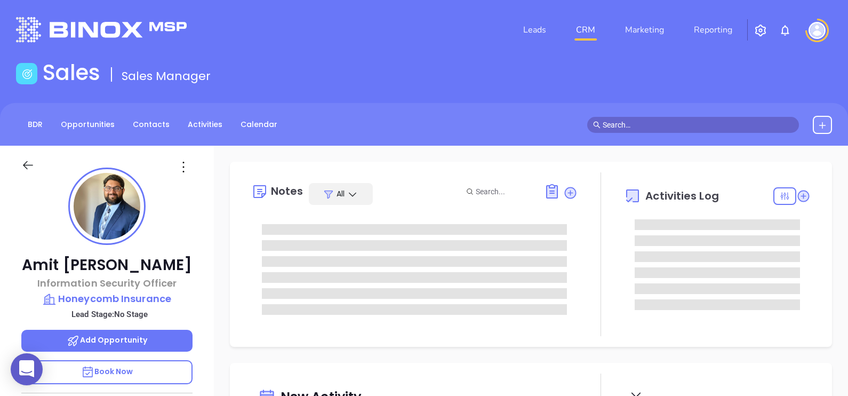
type input "[DATE]"
type input "[PERSON_NAME]"
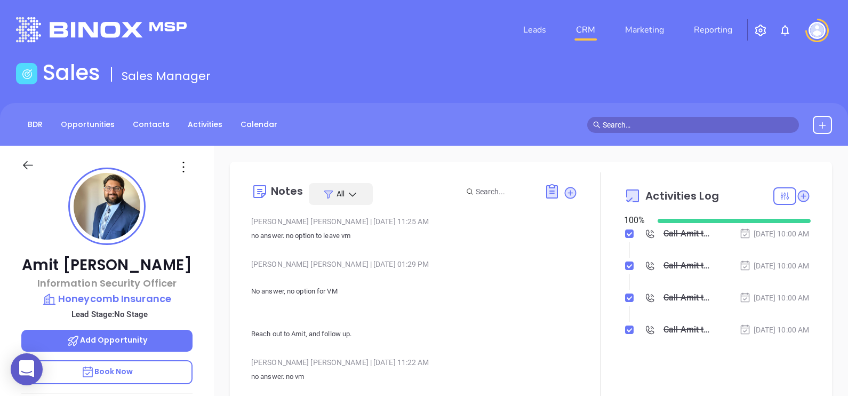
scroll to position [309, 0]
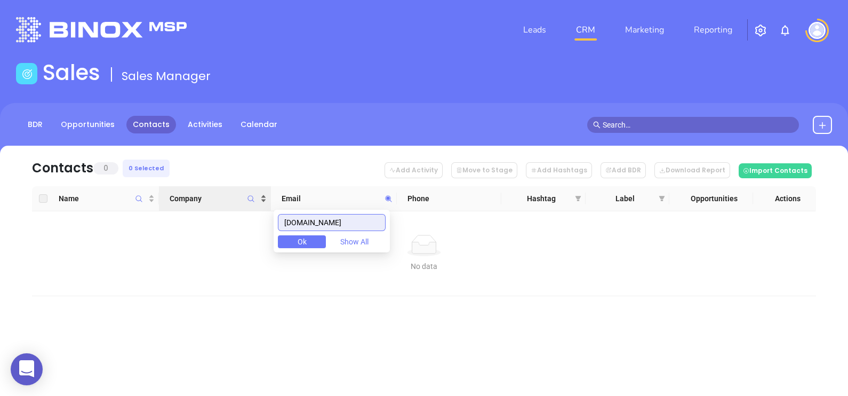
drag, startPoint x: 373, startPoint y: 221, endPoint x: 195, endPoint y: 203, distance: 179.1
click at [195, 203] on body "0 Leads CRM Marketing Reporting Financial Leads Leads Sales Sales Manager BDR O…" at bounding box center [424, 198] width 848 height 396
paste input "hmic"
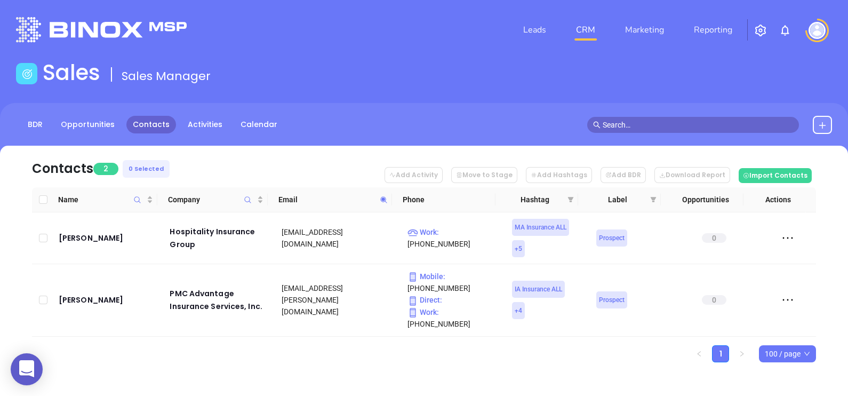
click at [387, 199] on icon at bounding box center [384, 200] width 8 height 8
paste input "insuranceexpress"
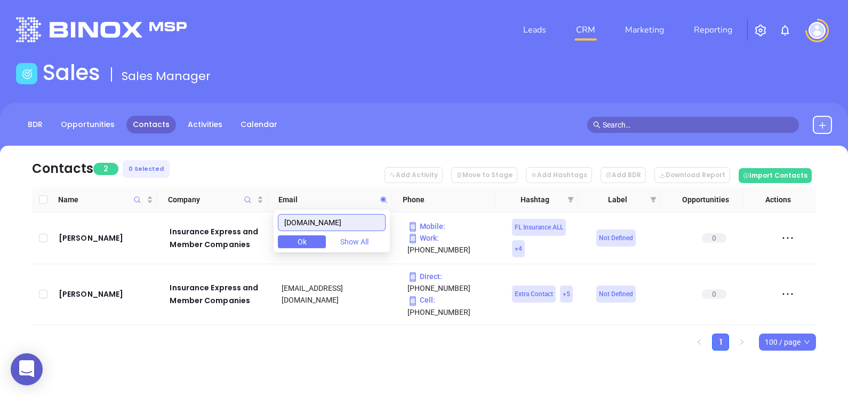
type input "insuranceexpress.com"
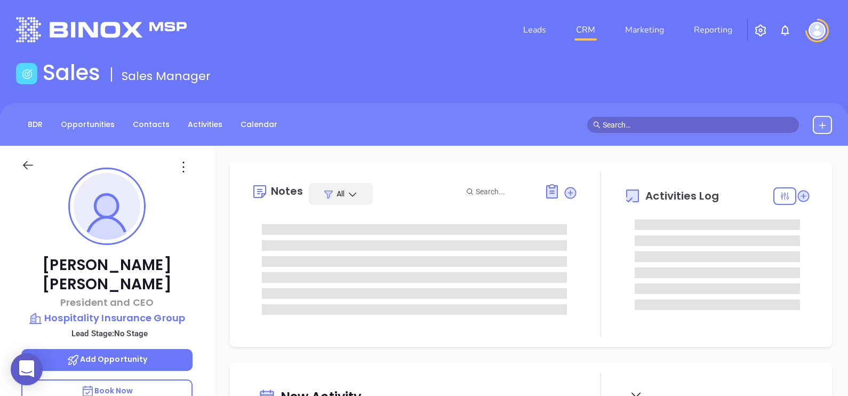
type input "[DATE]"
type input "[PERSON_NAME]"
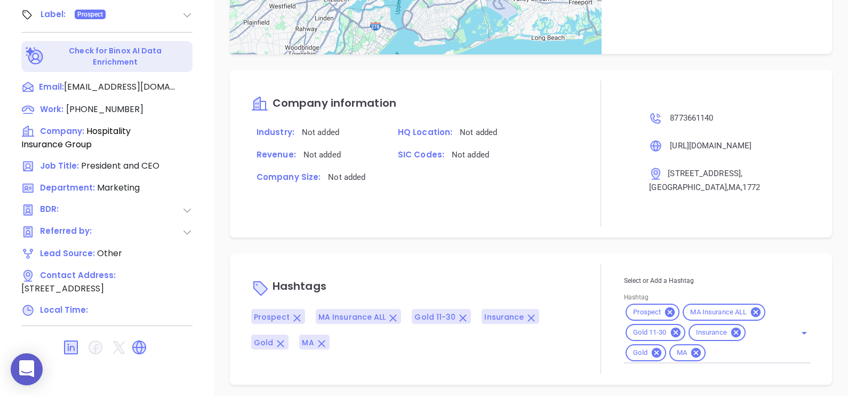
scroll to position [547, 0]
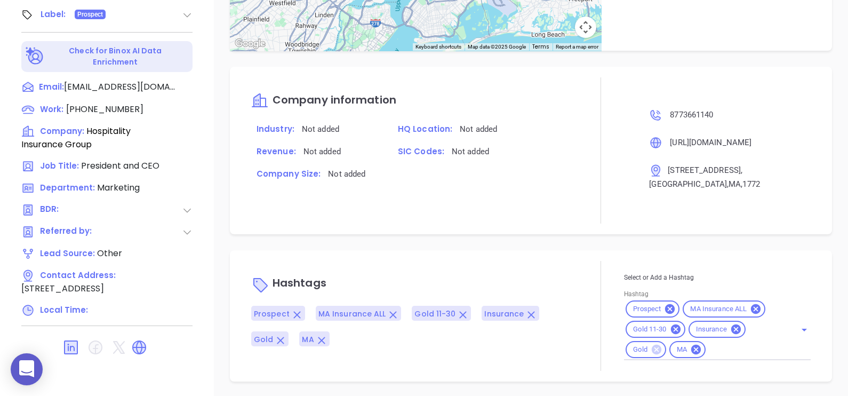
click at [652, 348] on icon at bounding box center [657, 350] width 10 height 10
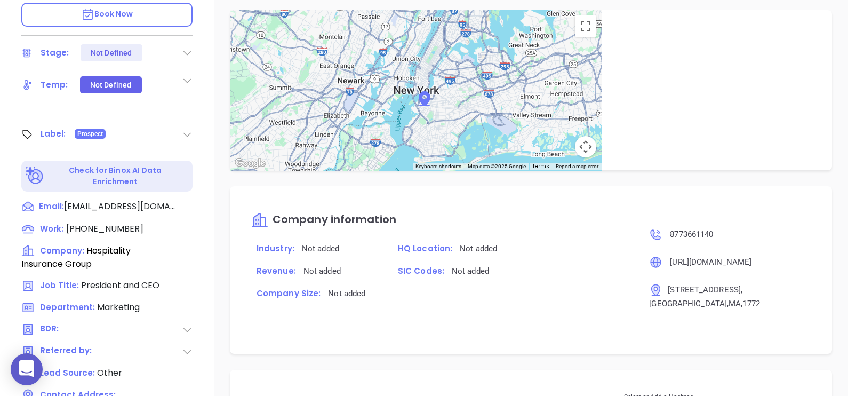
scroll to position [163, 0]
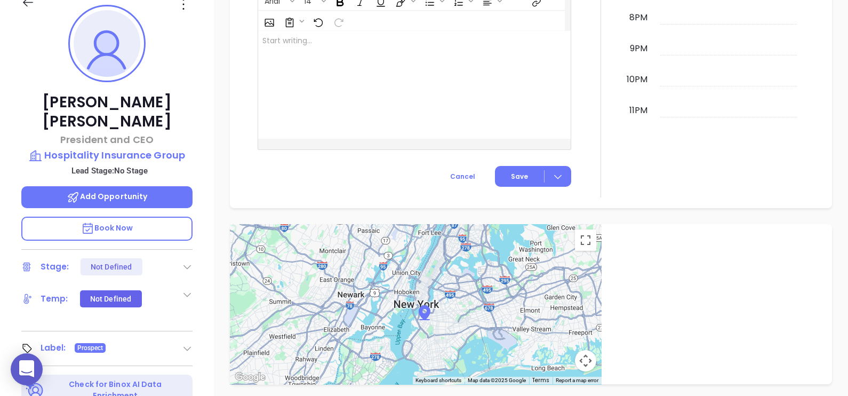
click at [185, 5] on icon at bounding box center [183, 4] width 17 height 17
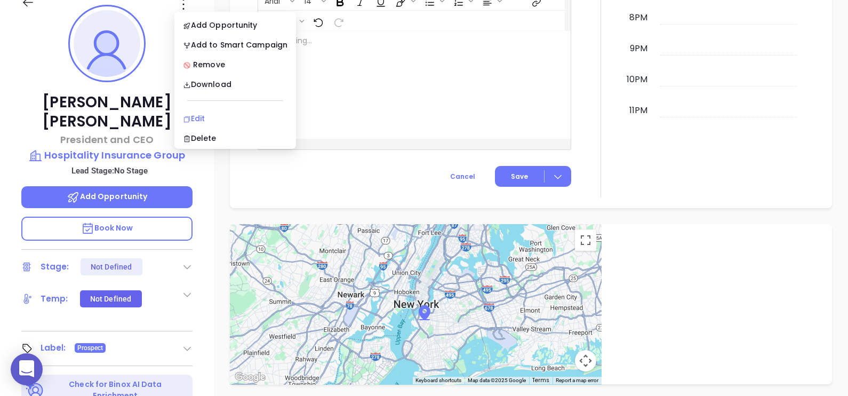
click at [221, 120] on div "Edit" at bounding box center [235, 119] width 105 height 12
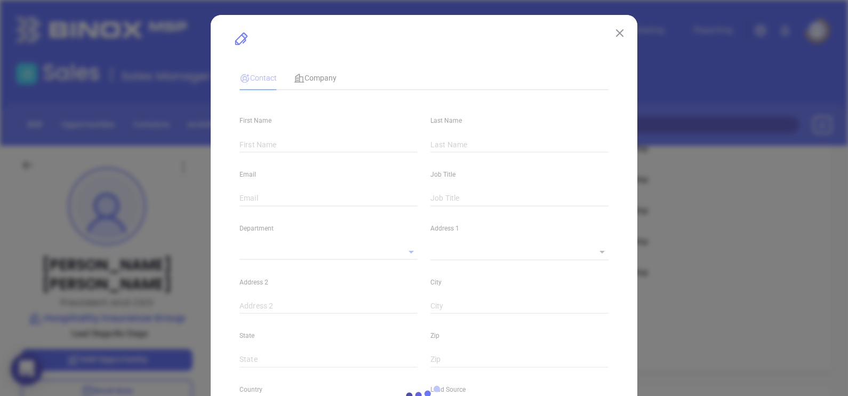
type input "[PERSON_NAME]"
type input "[EMAIL_ADDRESS][DOMAIN_NAME]"
type input "President and CEO"
type input "1"
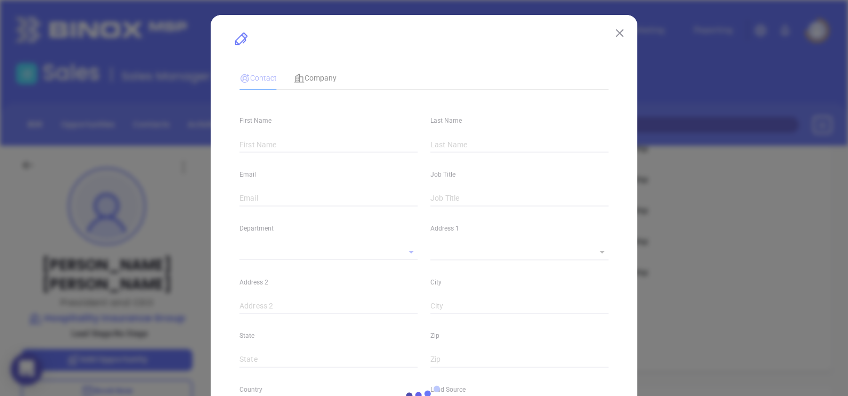
type input "[DOMAIN_NAME][URL][PERSON_NAME]"
type input "Marketing"
type input "Other"
type input "undefined undefined"
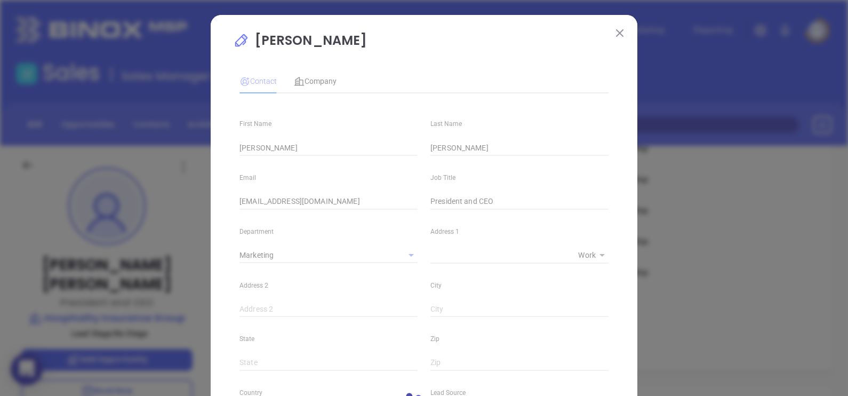
type input "[PHONE_NUMBER]"
type input "1"
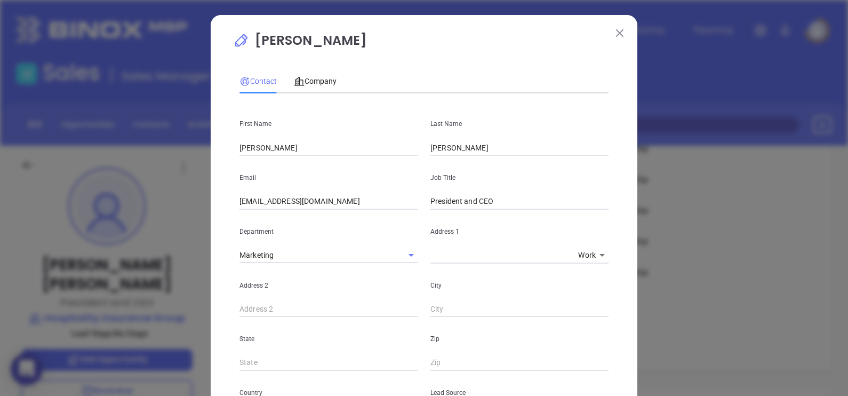
click at [474, 201] on input "President and CEO" at bounding box center [519, 202] width 178 height 16
type input "President O"
click at [613, 27] on button at bounding box center [620, 33] width 14 height 14
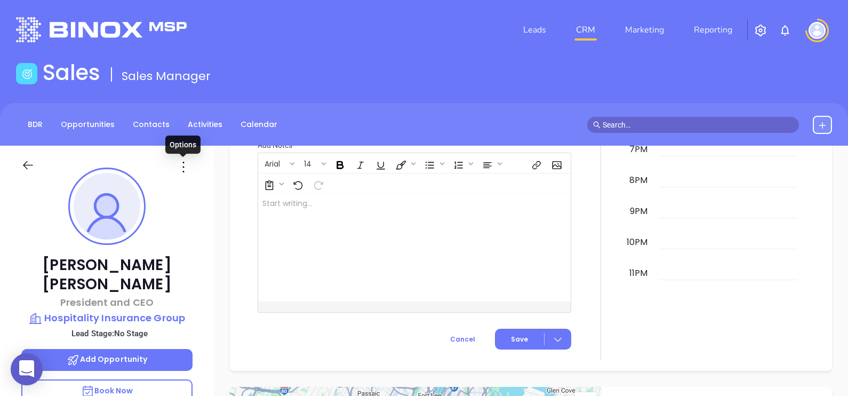
click at [184, 169] on icon at bounding box center [183, 166] width 17 height 17
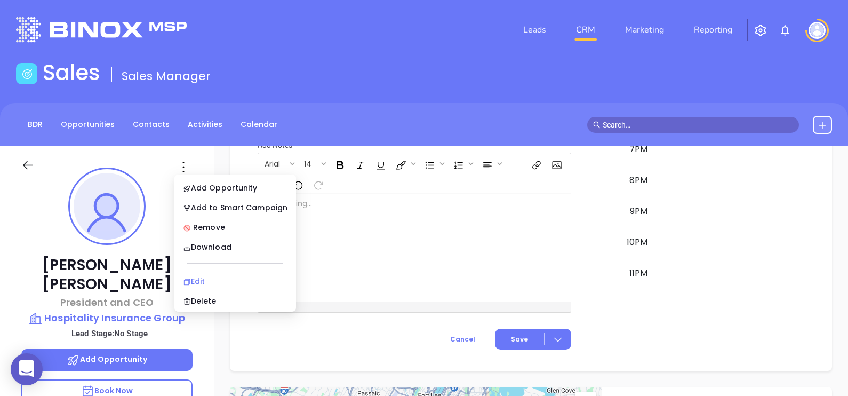
click at [208, 275] on div "Edit" at bounding box center [235, 281] width 105 height 12
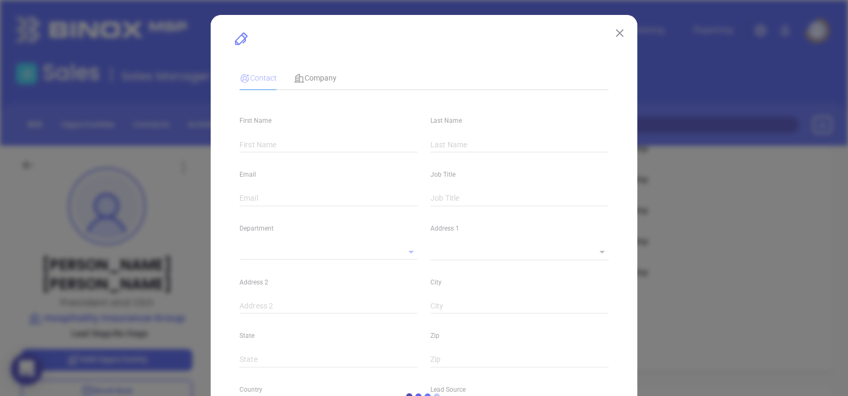
type input "[PERSON_NAME]"
type input "[EMAIL_ADDRESS][DOMAIN_NAME]"
type input "President and CEO"
type input "1"
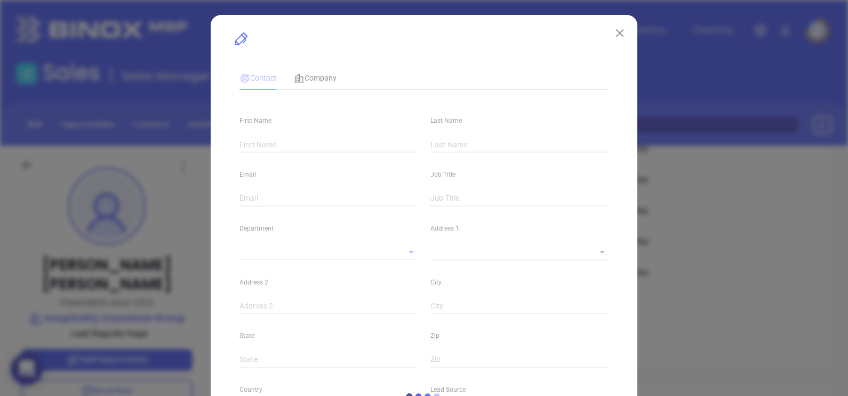
type input "[DOMAIN_NAME][URL][PERSON_NAME]"
type input "Marketing"
type input "Other"
type input "undefined undefined"
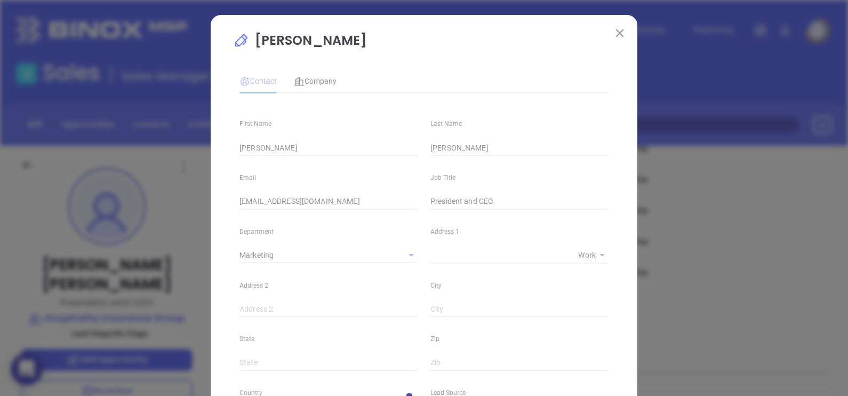
type input "[PHONE_NUMBER]"
type input "1"
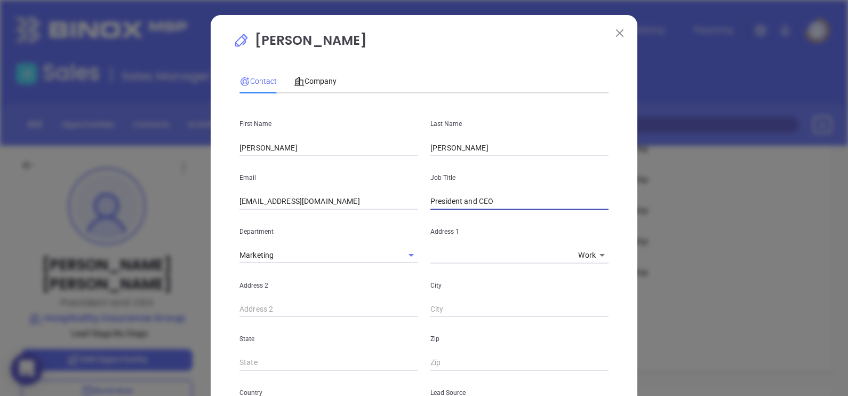
click at [472, 201] on input "President and CEO" at bounding box center [519, 202] width 178 height 16
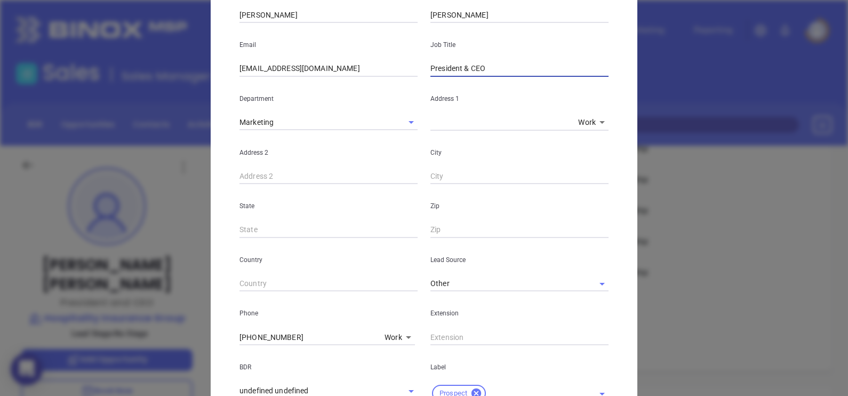
type input "President & CEO"
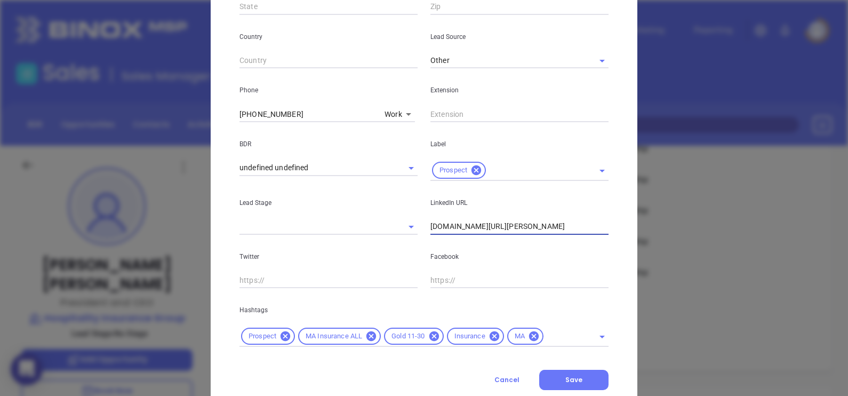
scroll to position [387, 0]
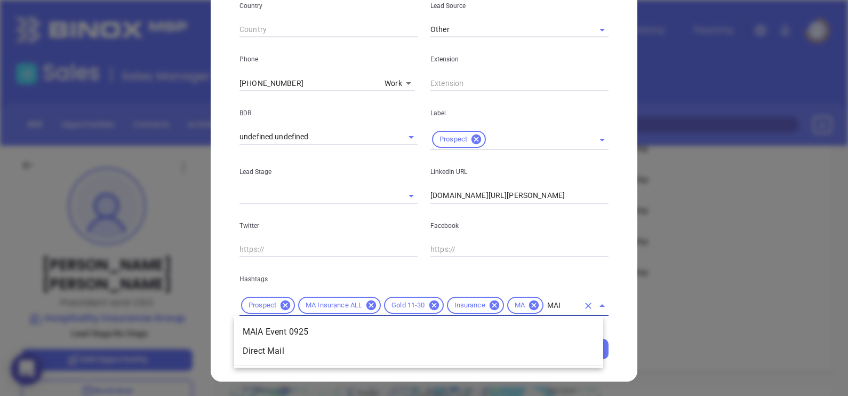
type input "MAIA"
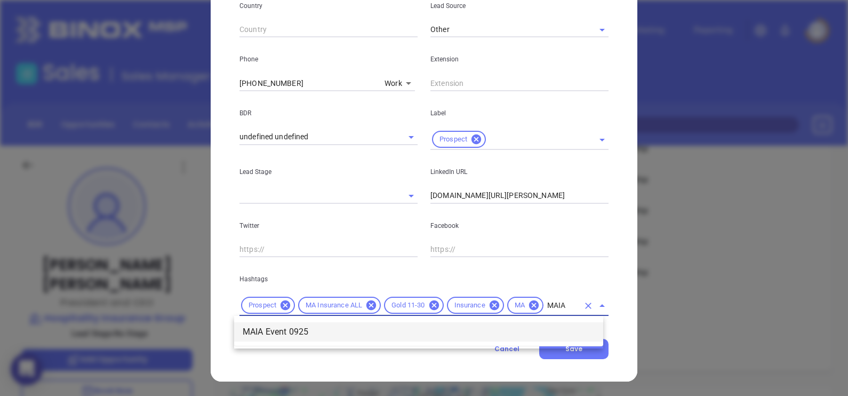
click at [449, 322] on li "MAIA Event 0925" at bounding box center [418, 331] width 369 height 19
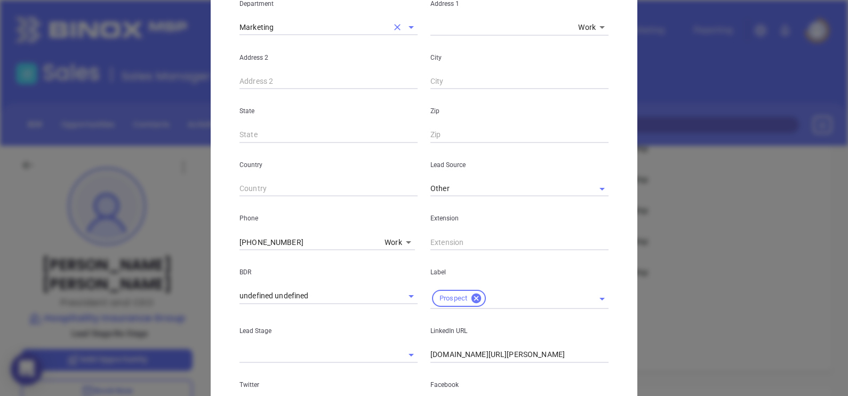
scroll to position [0, 0]
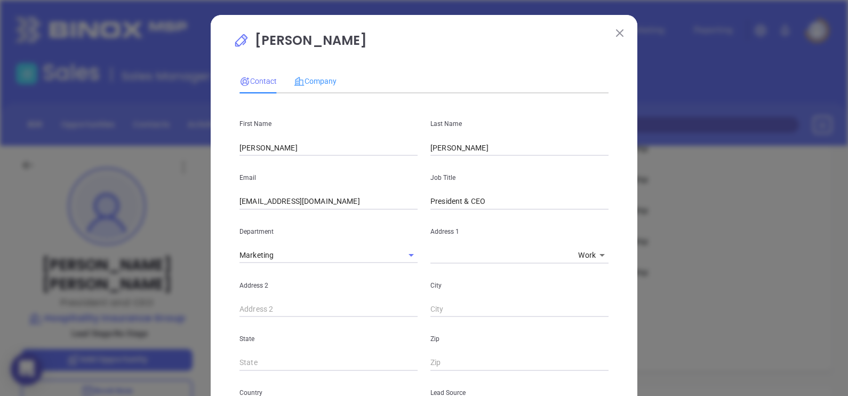
click at [294, 73] on div "Company" at bounding box center [315, 81] width 43 height 25
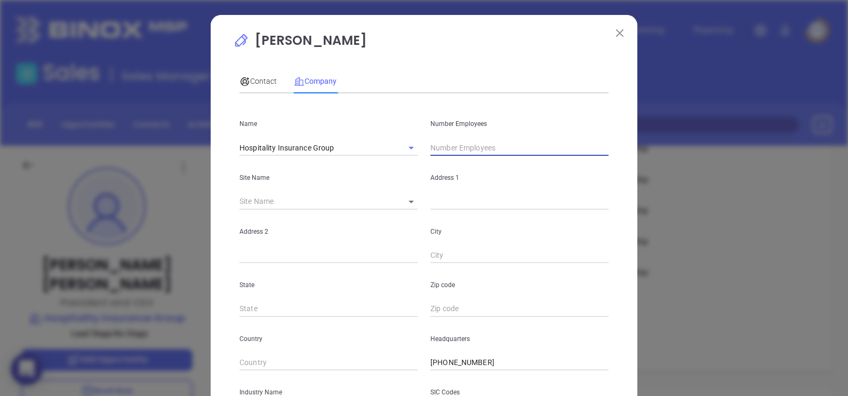
click at [452, 144] on input "text" at bounding box center [519, 148] width 178 height 16
type input "34"
click at [261, 80] on span "Contact" at bounding box center [257, 81] width 37 height 9
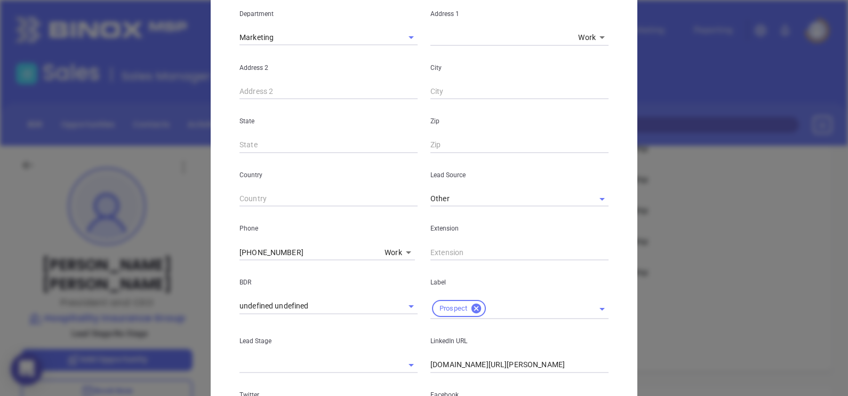
scroll to position [400, 0]
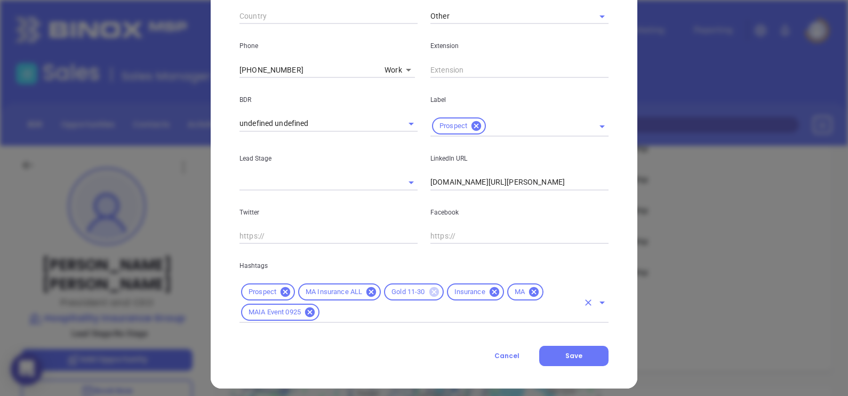
click at [429, 290] on icon at bounding box center [434, 292] width 10 height 10
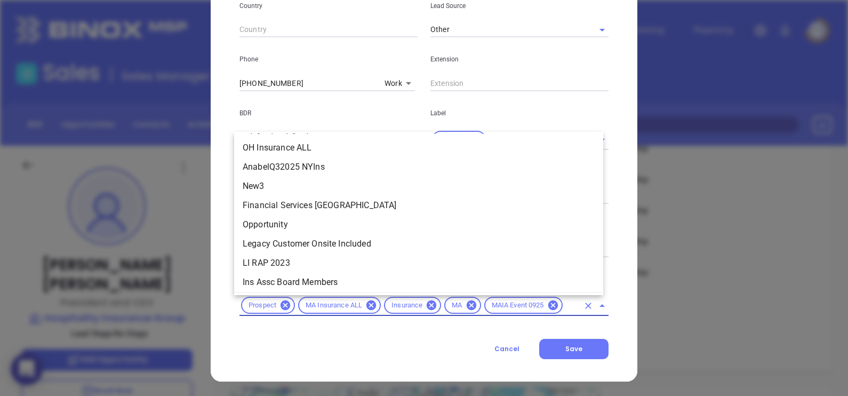
click at [564, 300] on input "text" at bounding box center [571, 305] width 14 height 13
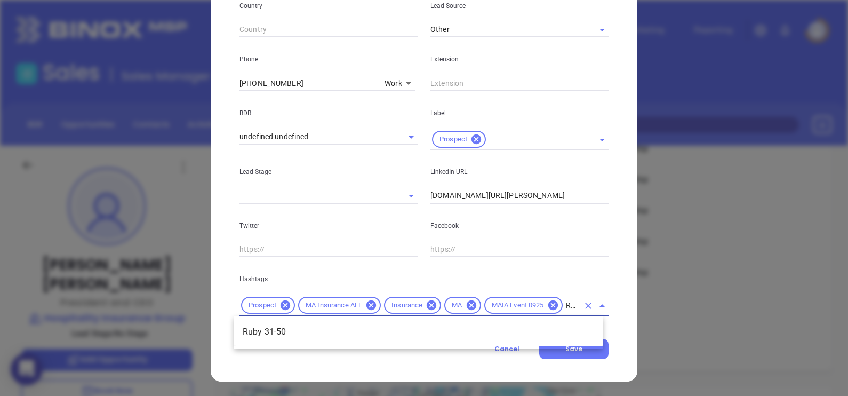
scroll to position [0, 10]
type input "RUBY"
click at [538, 330] on li "Ruby 31-50" at bounding box center [418, 331] width 369 height 19
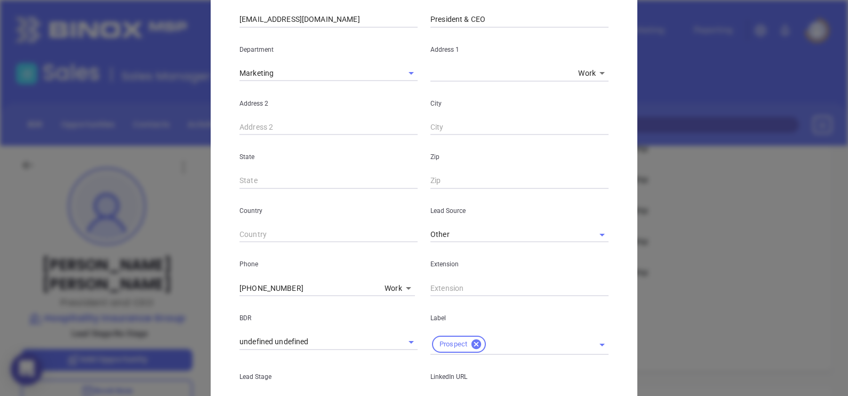
scroll to position [0, 0]
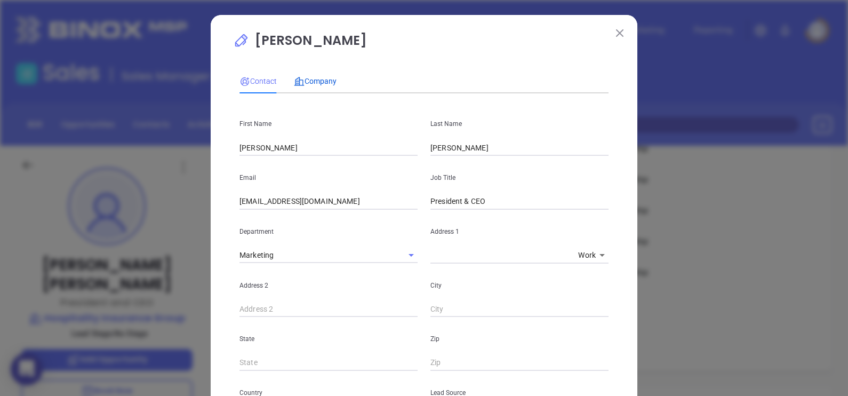
click at [327, 77] on span "Company" at bounding box center [315, 81] width 43 height 9
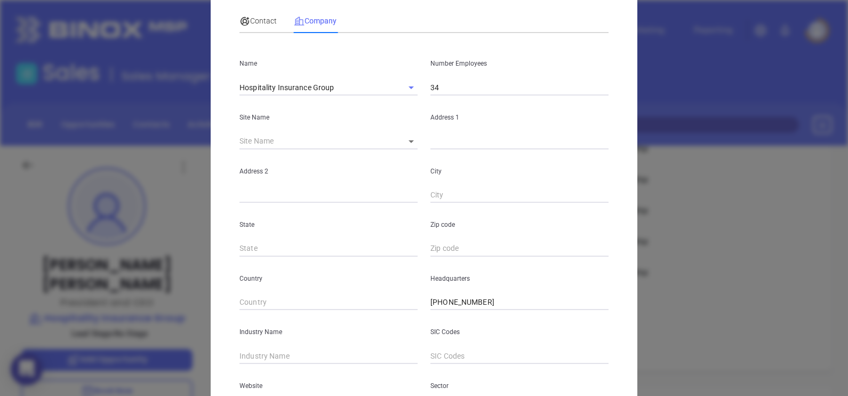
scroll to position [133, 0]
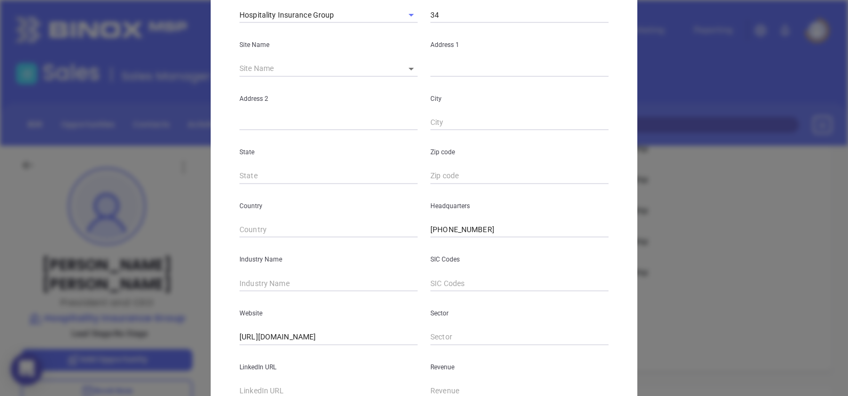
click at [406, 66] on body "0 Leads CRM Marketing Reporting Financial Leads Leads Sales Sales Manager BDR O…" at bounding box center [424, 198] width 848 height 396
click at [414, 74] on li "[GEOGRAPHIC_DATA]" at bounding box center [440, 69] width 99 height 19
type input "[GEOGRAPHIC_DATA]"
type input "97438"
type input "[STREET_ADDRESS]"
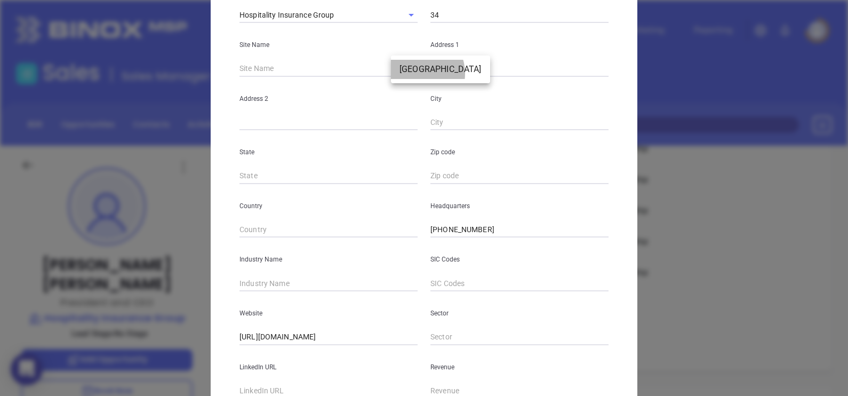
type input "[GEOGRAPHIC_DATA]"
type input "MA"
type input "1772"
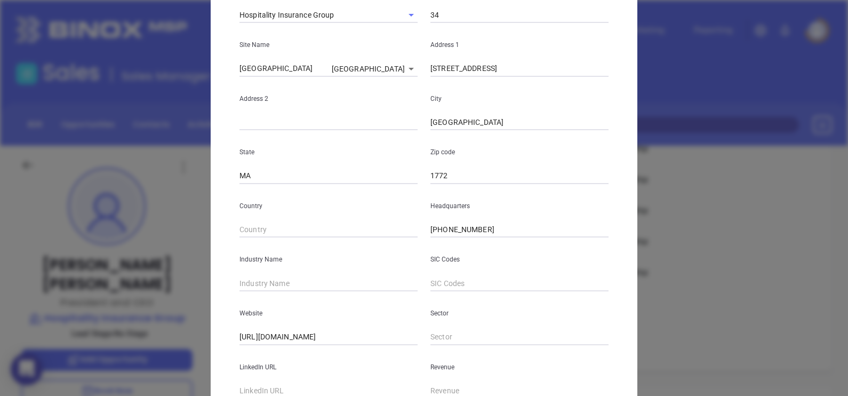
click at [295, 283] on input "text" at bounding box center [328, 283] width 178 height 16
type input "Insurance"
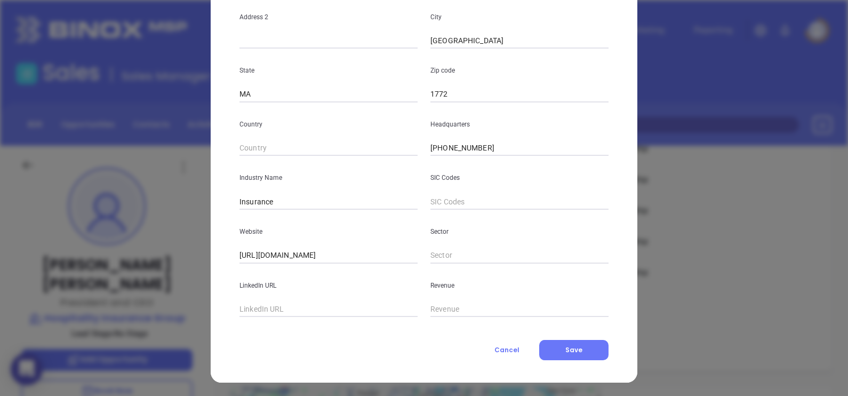
scroll to position [215, 0]
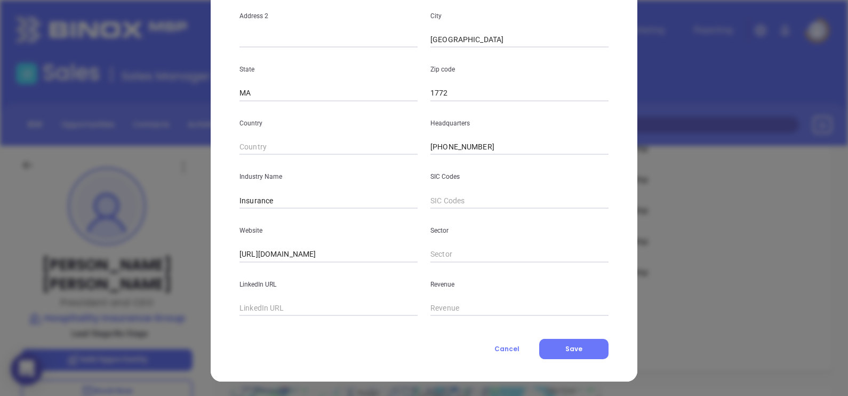
click at [263, 307] on input "text" at bounding box center [328, 308] width 178 height 16
paste input "[DOMAIN_NAME][URL]"
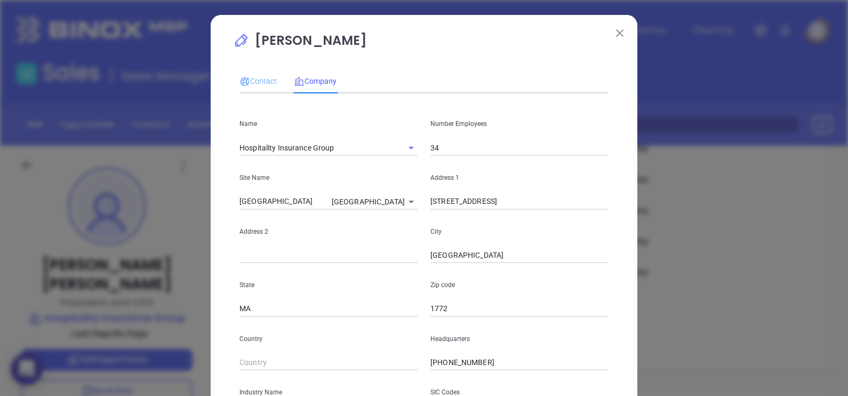
type input "[DOMAIN_NAME][URL]"
click at [258, 69] on div "Contact" at bounding box center [257, 81] width 37 height 25
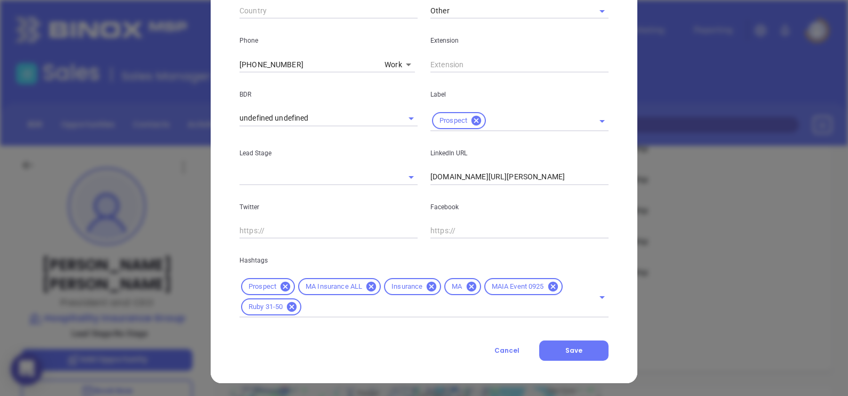
scroll to position [407, 0]
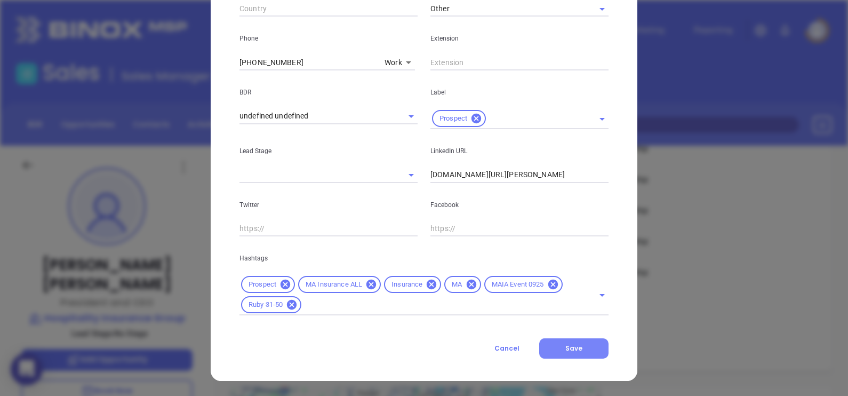
click at [572, 344] on span "Save" at bounding box center [573, 347] width 17 height 9
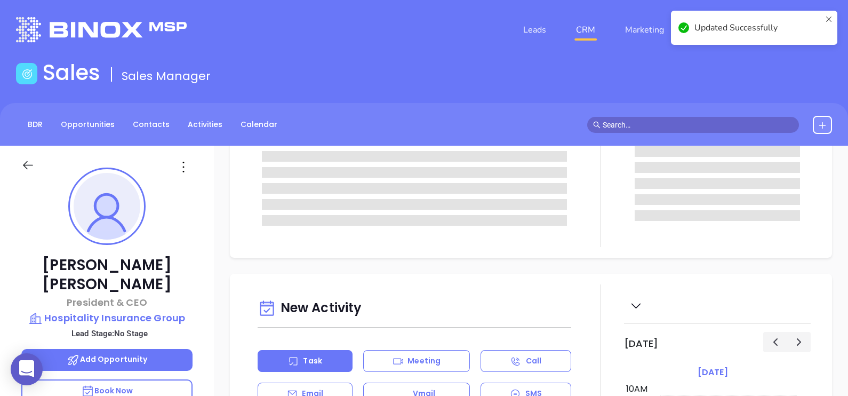
scroll to position [0, 0]
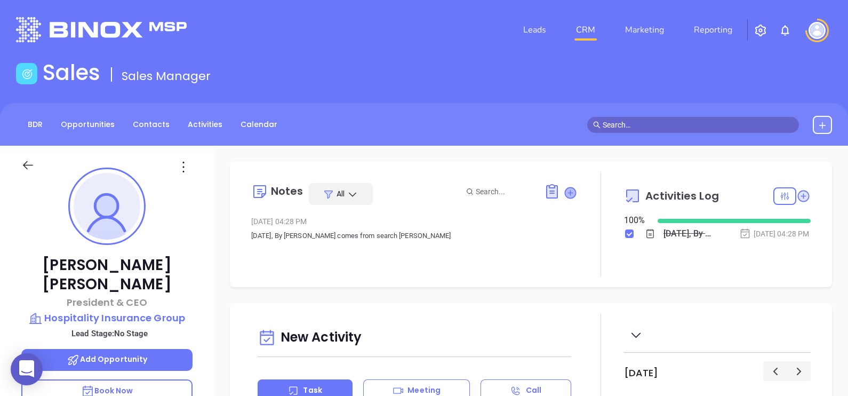
click at [567, 193] on icon at bounding box center [570, 192] width 11 height 11
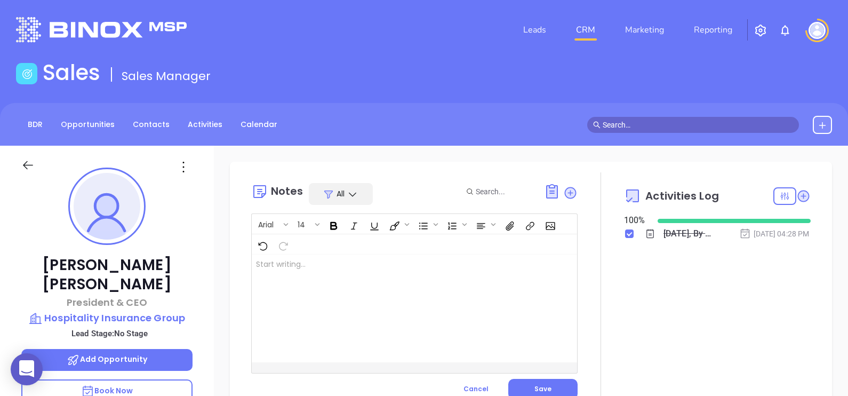
click at [378, 270] on div at bounding box center [403, 308] width 302 height 108
click at [560, 381] on button "Save" at bounding box center [542, 389] width 69 height 20
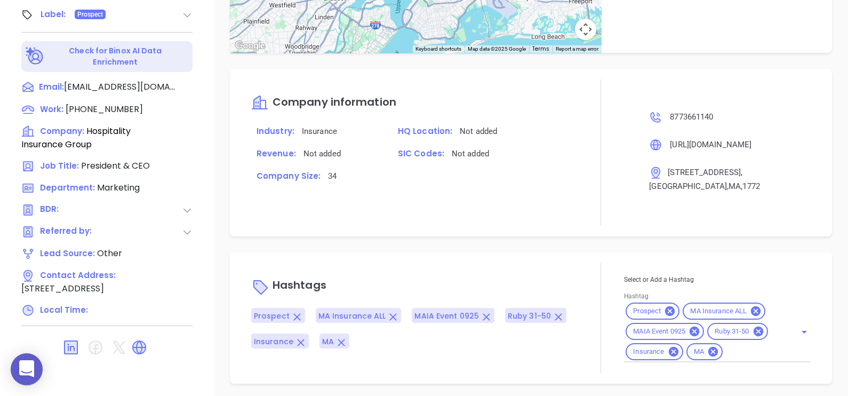
scroll to position [586, 0]
